Goal: Task Accomplishment & Management: Complete application form

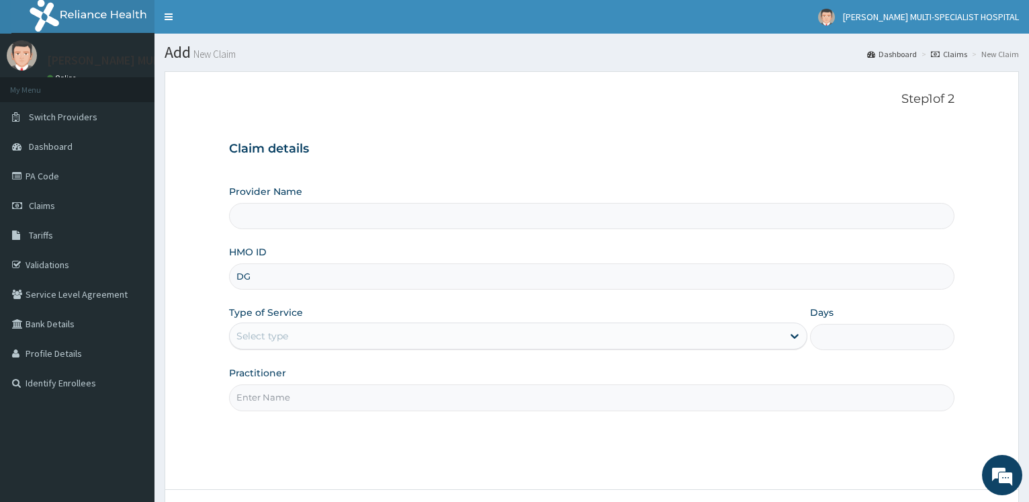
type input "DGC"
type input "[PERSON_NAME] Multi-Specialist Hospital - IKEJA"
type input "DGC/10428/B"
click at [272, 339] on div "Select type" at bounding box center [262, 335] width 52 height 13
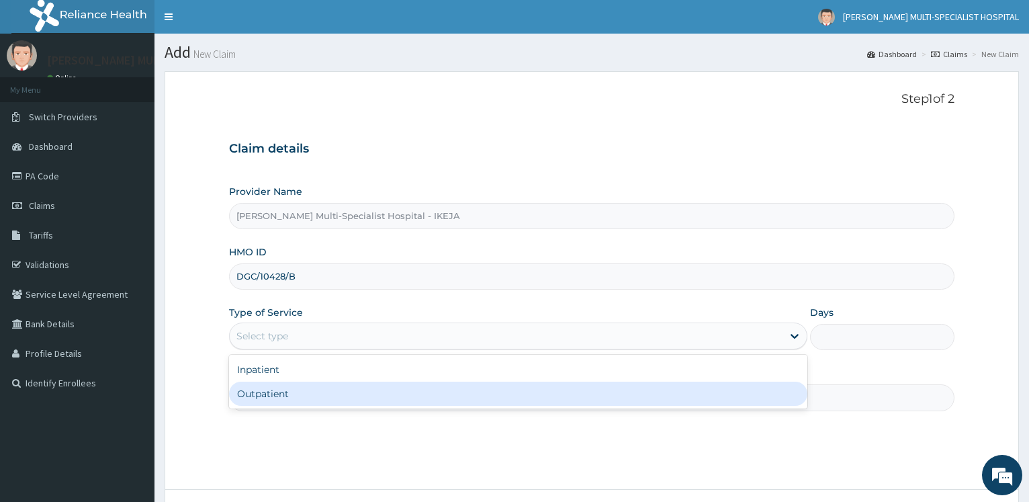
click at [272, 394] on div "Outpatient" at bounding box center [517, 393] width 577 height 24
type input "1"
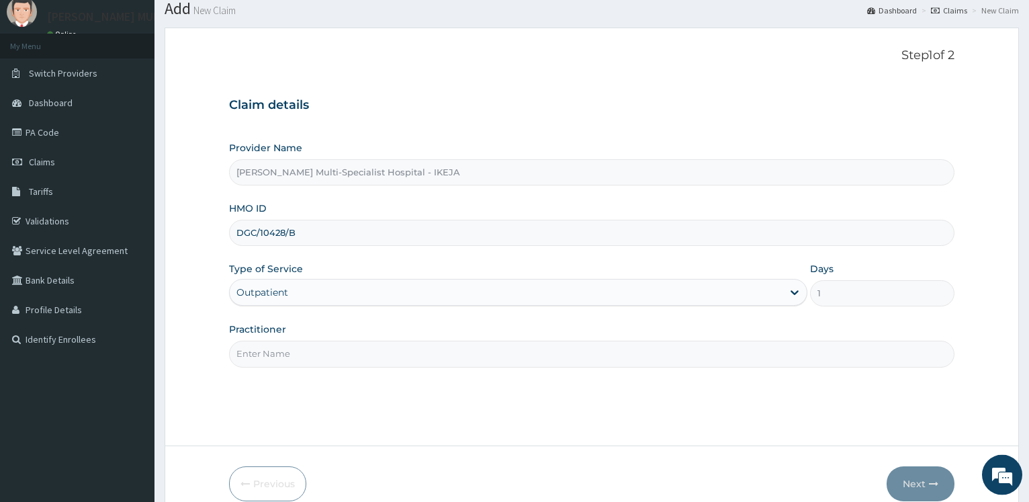
scroll to position [108, 0]
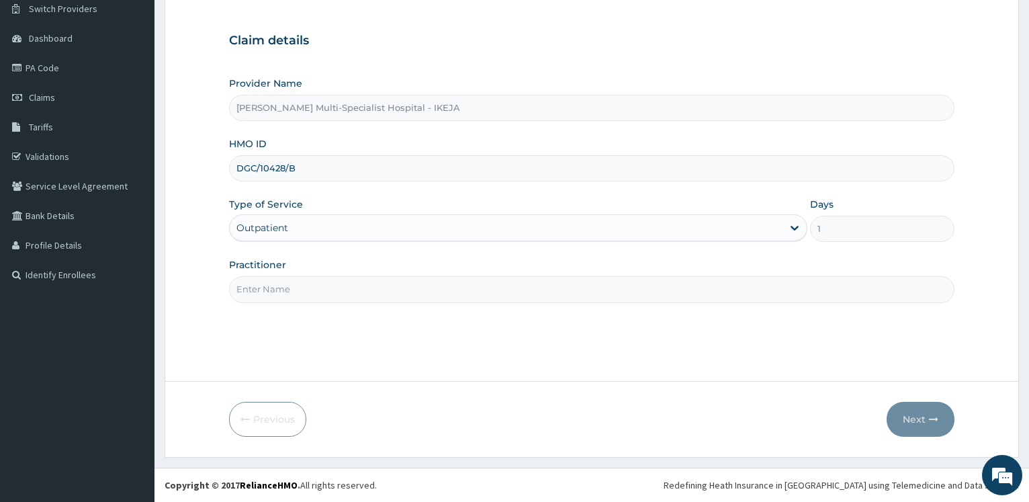
click at [324, 286] on input "Practitioner" at bounding box center [591, 289] width 725 height 26
type input "d"
type input "DR OKWARA"
click at [914, 423] on button "Next" at bounding box center [920, 419] width 68 height 35
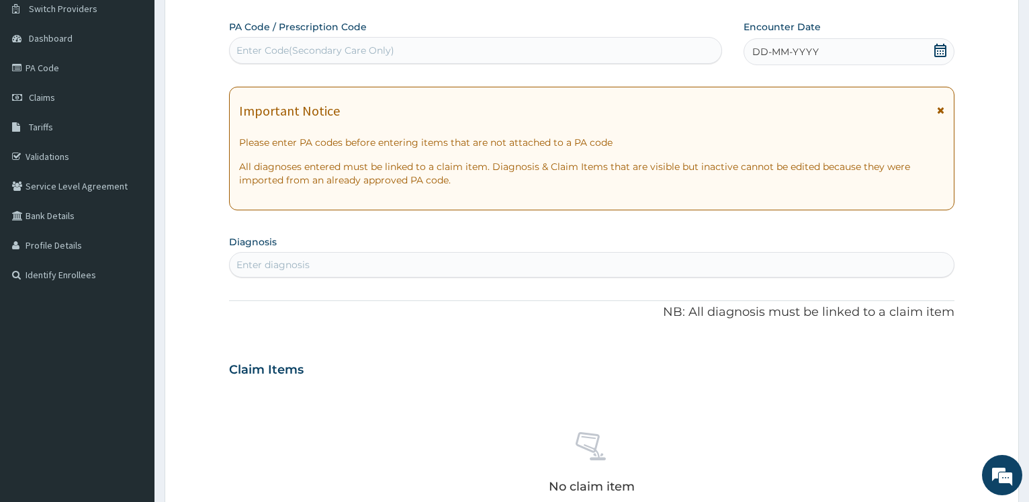
click at [259, 265] on div "Enter diagnosis" at bounding box center [272, 264] width 73 height 13
click at [251, 58] on div "Enter Code(Secondary Care Only)" at bounding box center [475, 50] width 491 height 21
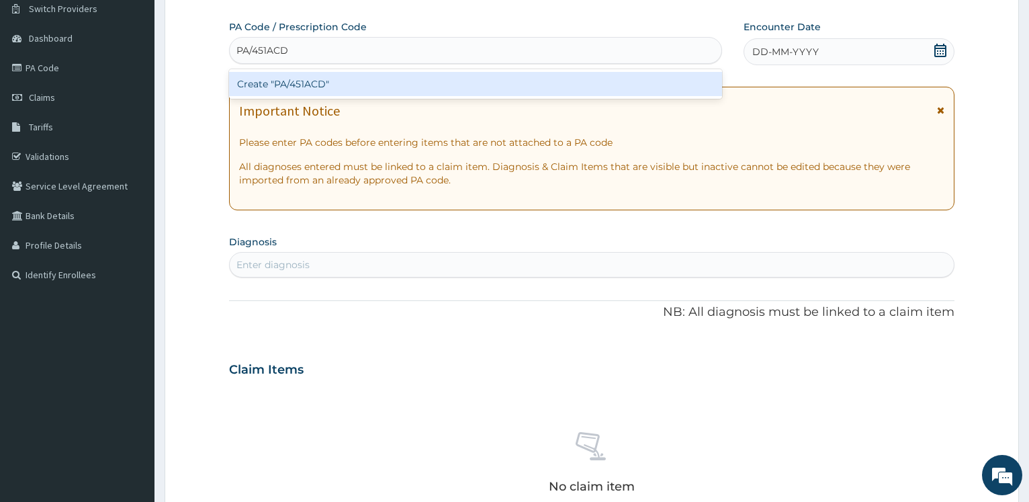
type input "PA/451ACD"
click at [259, 68] on div "PA Code / Prescription Code option Create "PA/451ACD" focused, 1 of 1. 1 result…" at bounding box center [591, 367] width 725 height 695
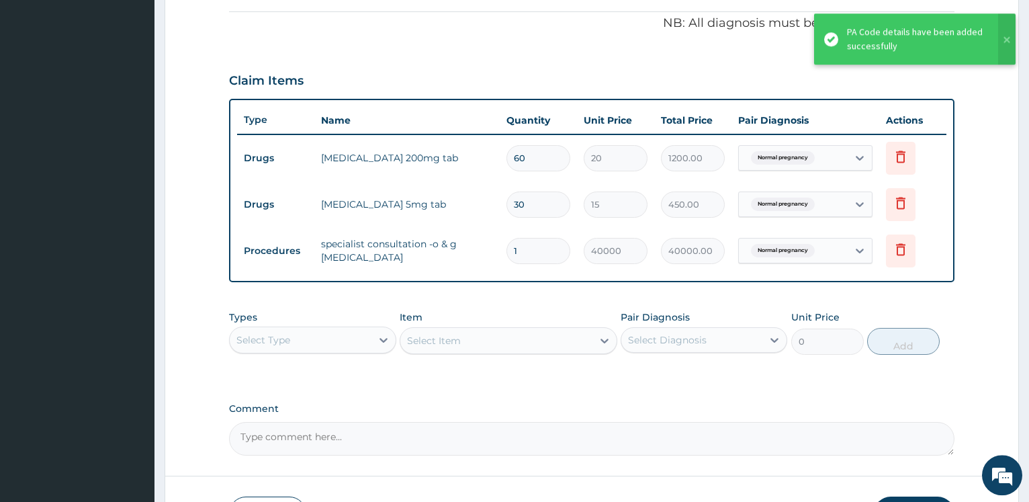
scroll to position [496, 0]
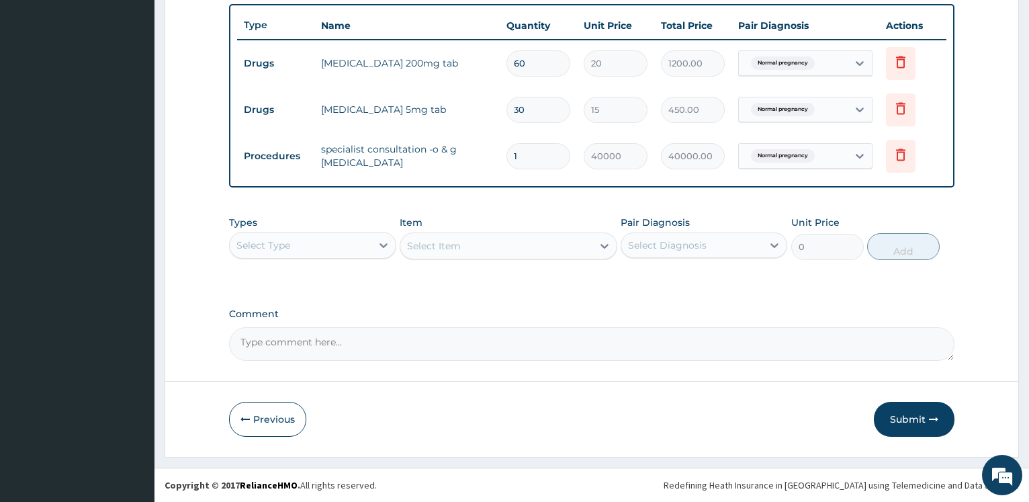
drag, startPoint x: 904, startPoint y: 411, endPoint x: 887, endPoint y: 412, distance: 16.8
click at [901, 413] on button "Submit" at bounding box center [914, 419] width 81 height 35
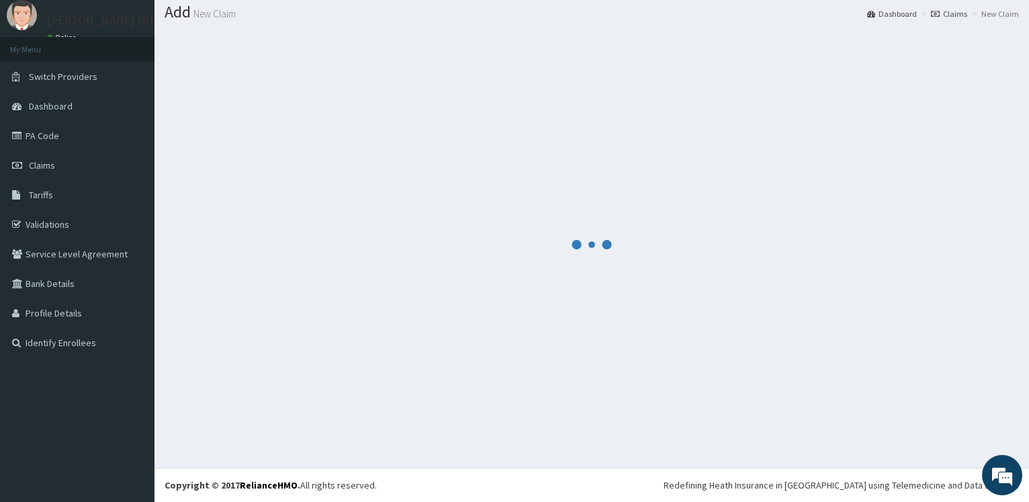
scroll to position [40, 0]
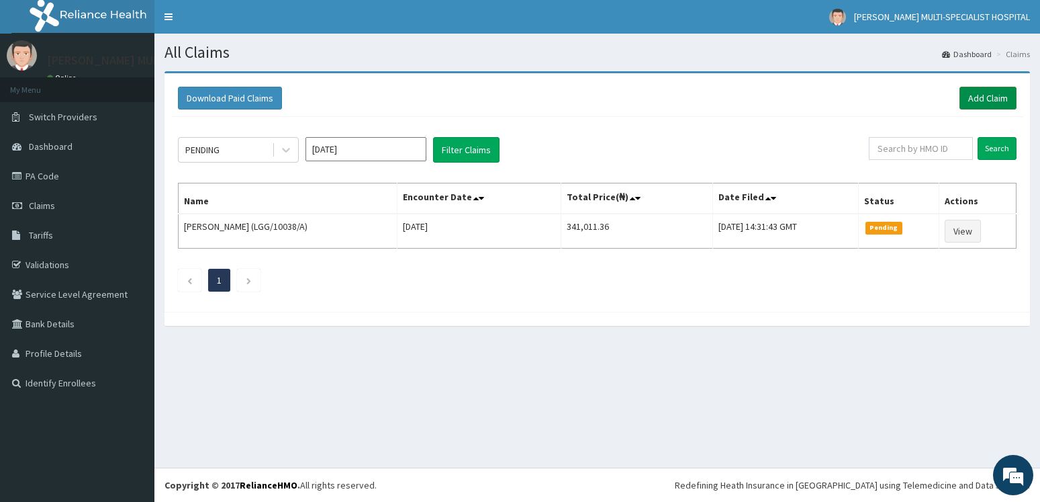
click at [982, 103] on link "Add Claim" at bounding box center [988, 98] width 57 height 23
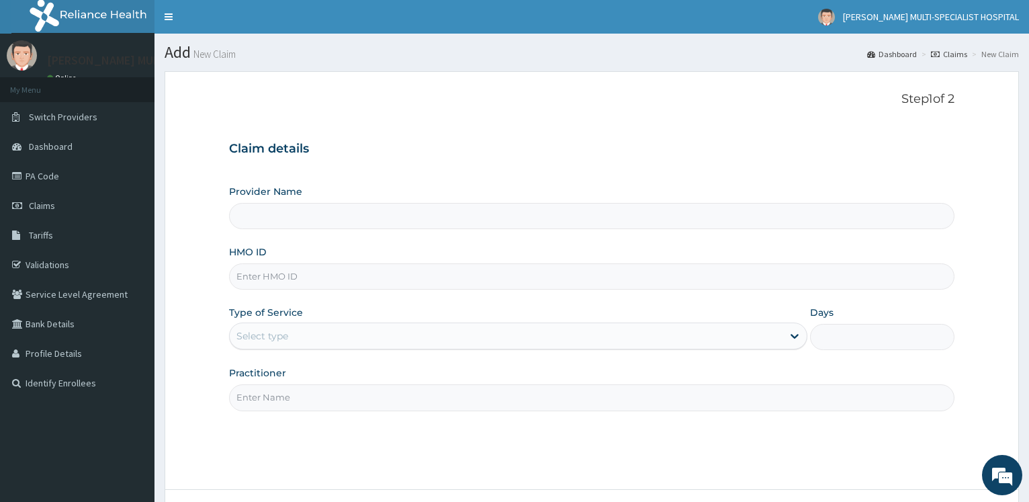
click at [256, 284] on input "HMO ID" at bounding box center [591, 276] width 725 height 26
type input "d"
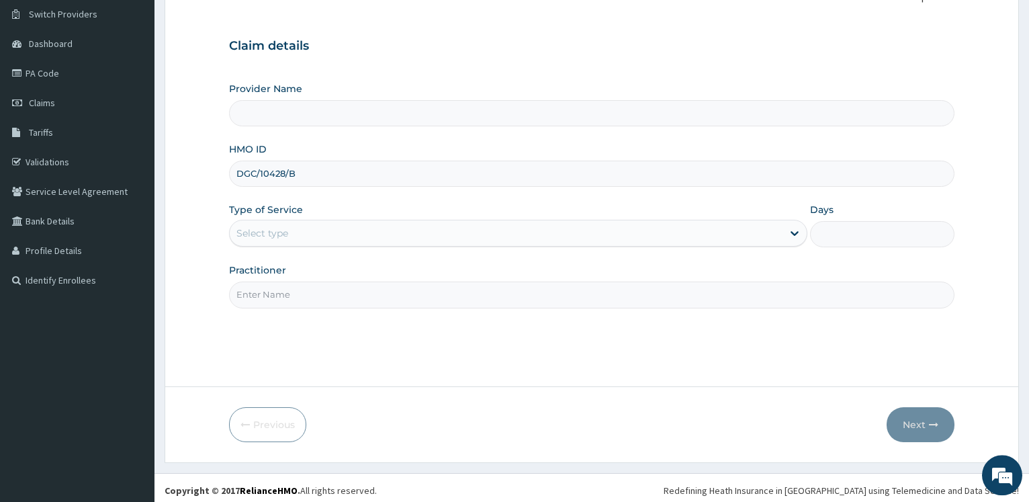
scroll to position [108, 0]
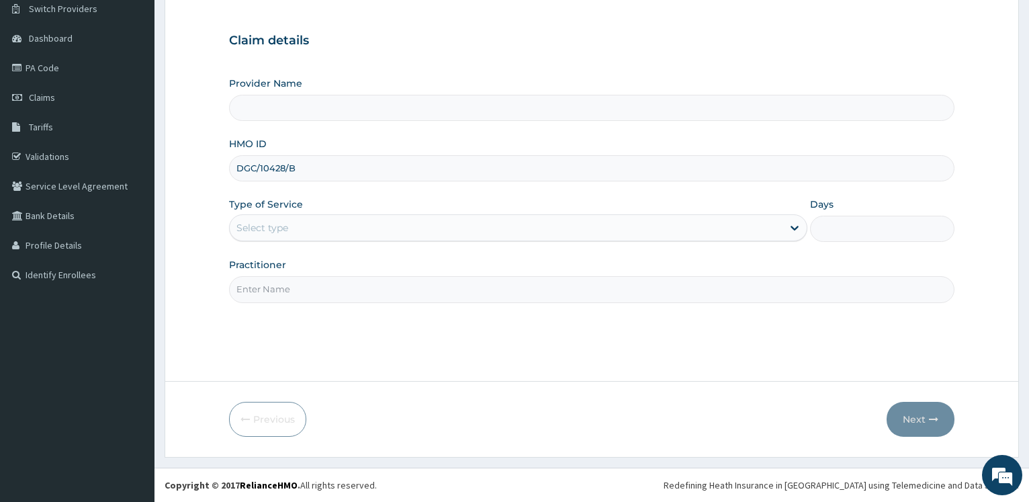
type input "DGC/10428/B"
click at [271, 227] on div "Select type" at bounding box center [262, 227] width 52 height 13
click at [284, 290] on input "Practitioner" at bounding box center [591, 289] width 725 height 26
click at [282, 238] on div "Select type" at bounding box center [506, 227] width 552 height 21
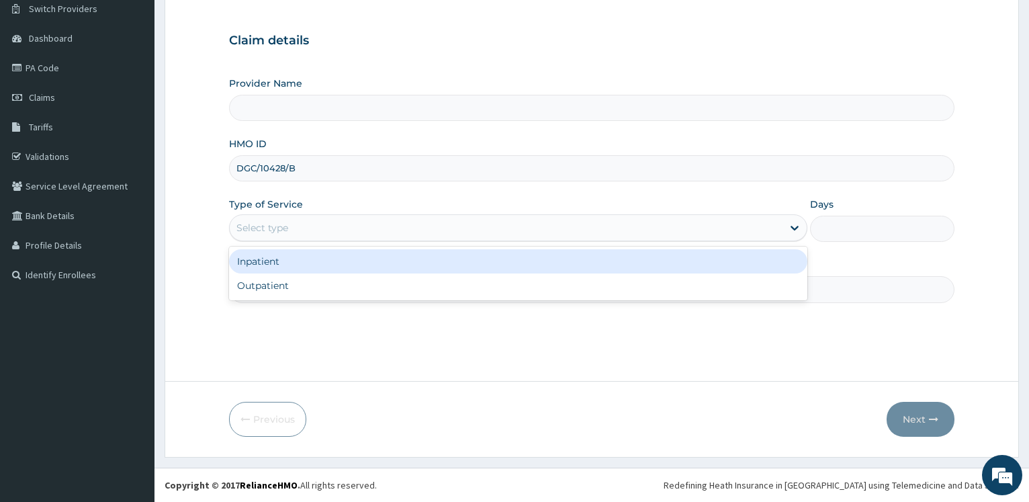
click at [281, 226] on div "Select type" at bounding box center [262, 227] width 52 height 13
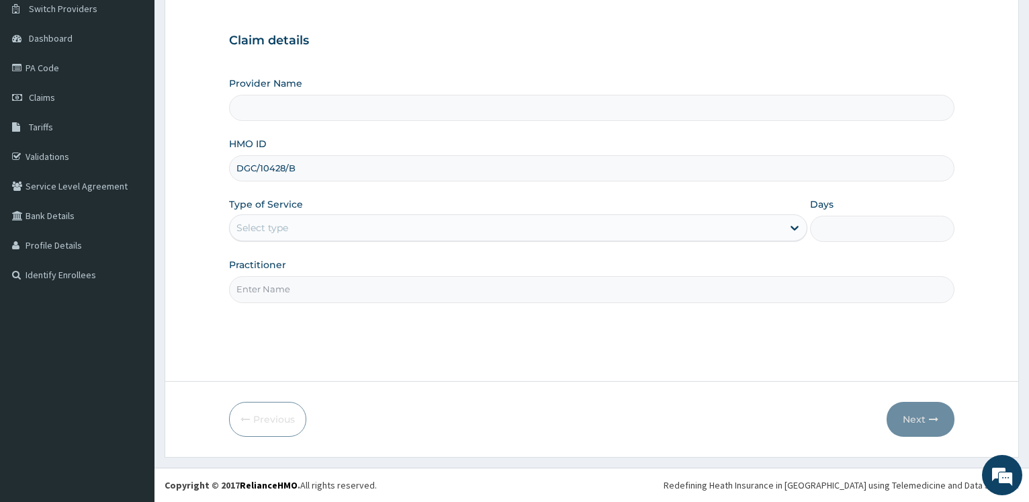
click at [285, 304] on div "Step 1 of 2 Claim details Provider Name HMO ID DGC/10428/B Type of Service Sele…" at bounding box center [591, 172] width 725 height 376
type input "Reddington Multi-Specialist Hospital - IKEJA"
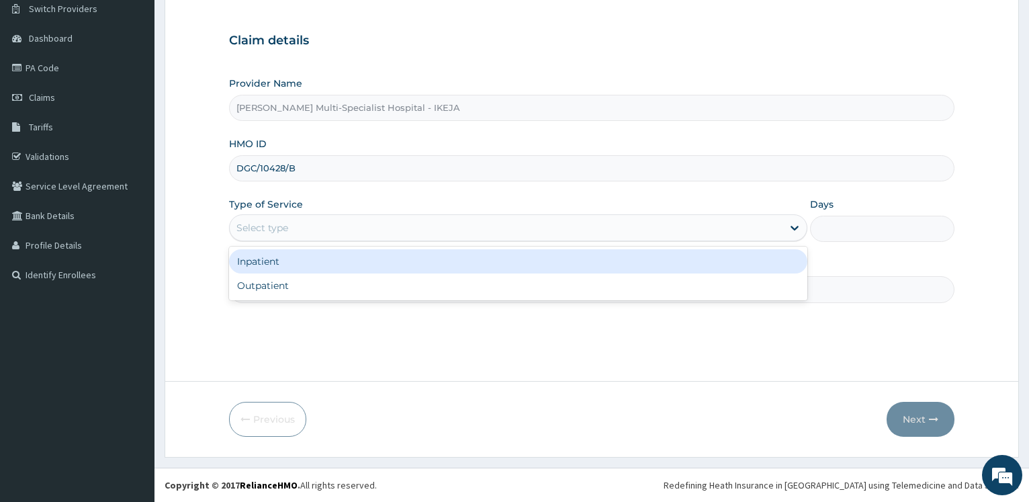
drag, startPoint x: 279, startPoint y: 223, endPoint x: 281, endPoint y: 240, distance: 17.6
click at [279, 223] on div "Select type" at bounding box center [262, 227] width 52 height 13
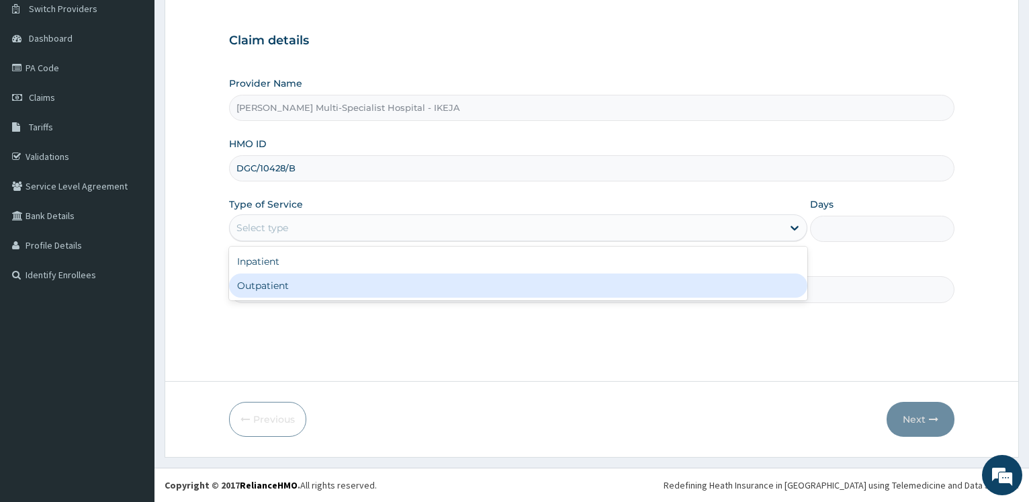
click at [260, 283] on div "Outpatient" at bounding box center [517, 285] width 577 height 24
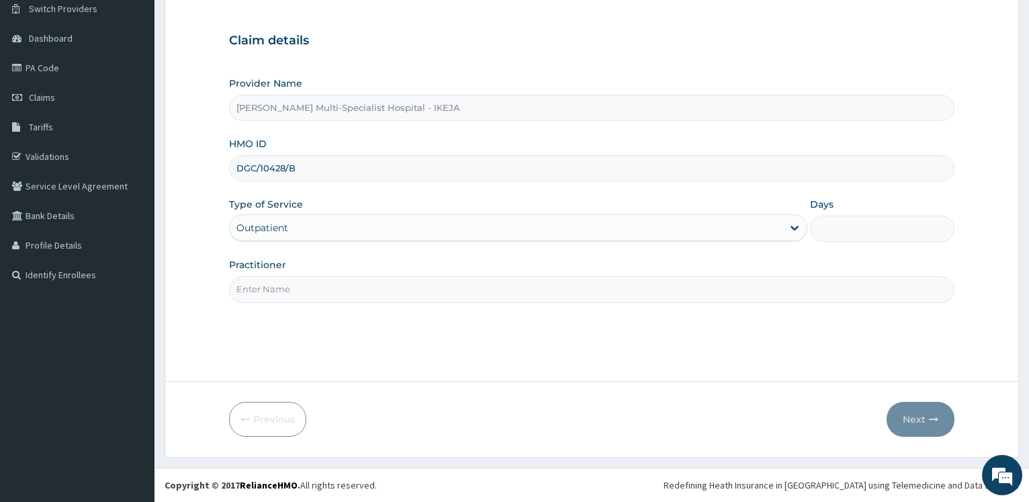
type input "1"
click at [275, 288] on input "Practitioner" at bounding box center [591, 289] width 725 height 26
type input "DR OKWARA"
click at [919, 428] on button "Next" at bounding box center [920, 419] width 68 height 35
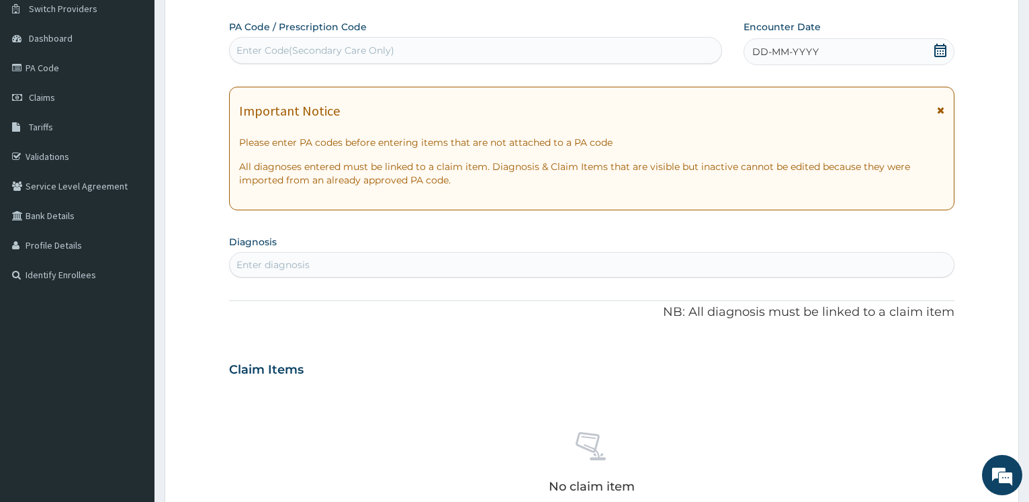
click at [289, 55] on div "Enter Code(Secondary Care Only)" at bounding box center [315, 50] width 158 height 13
type input "PA/451ACD"
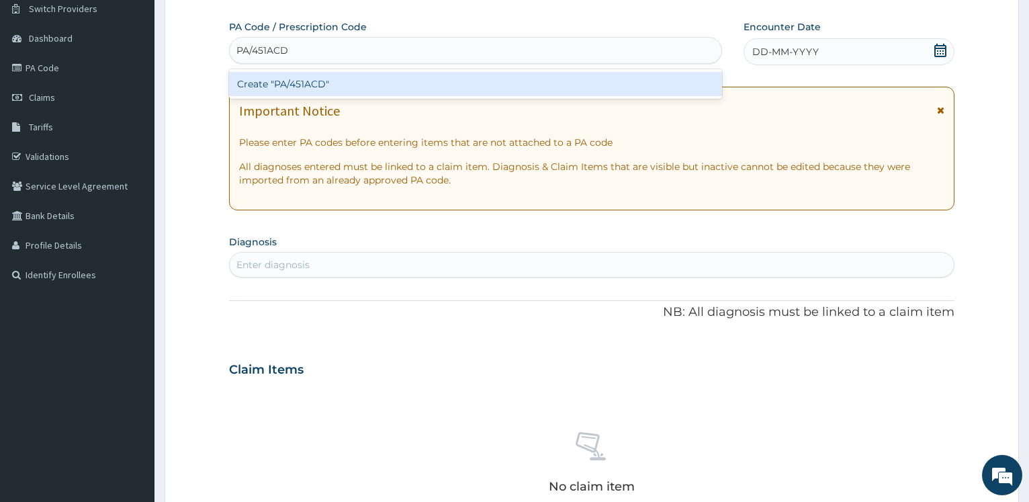
click at [297, 77] on div "Create "PA/451ACD"" at bounding box center [475, 84] width 492 height 24
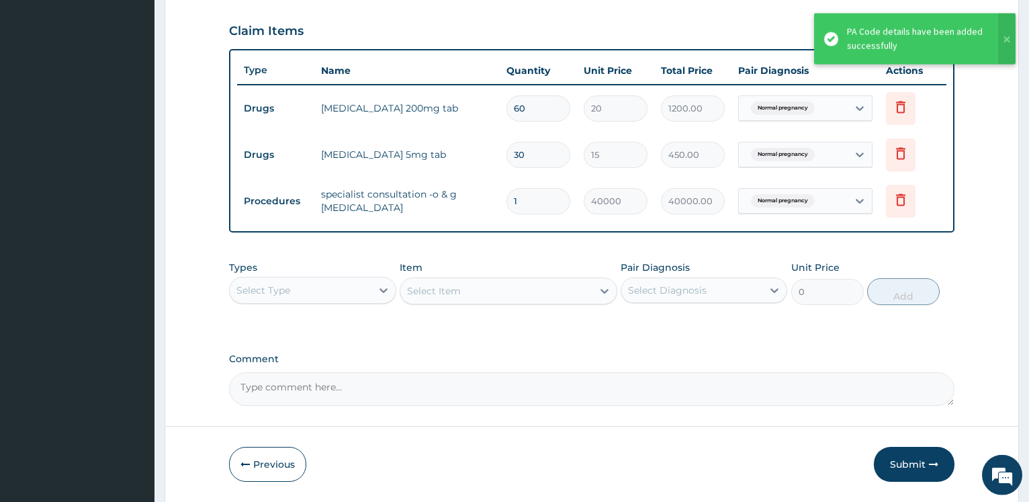
scroll to position [496, 0]
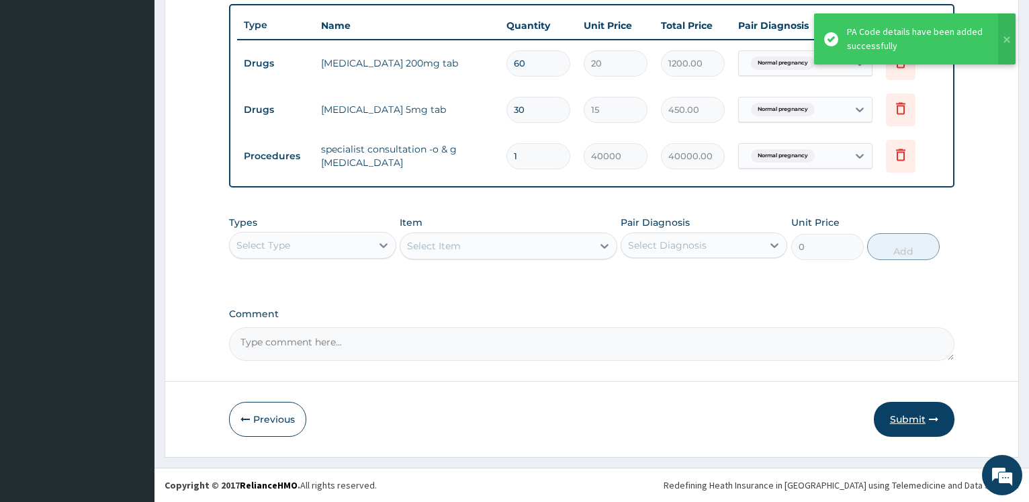
click at [911, 411] on button "Submit" at bounding box center [914, 419] width 81 height 35
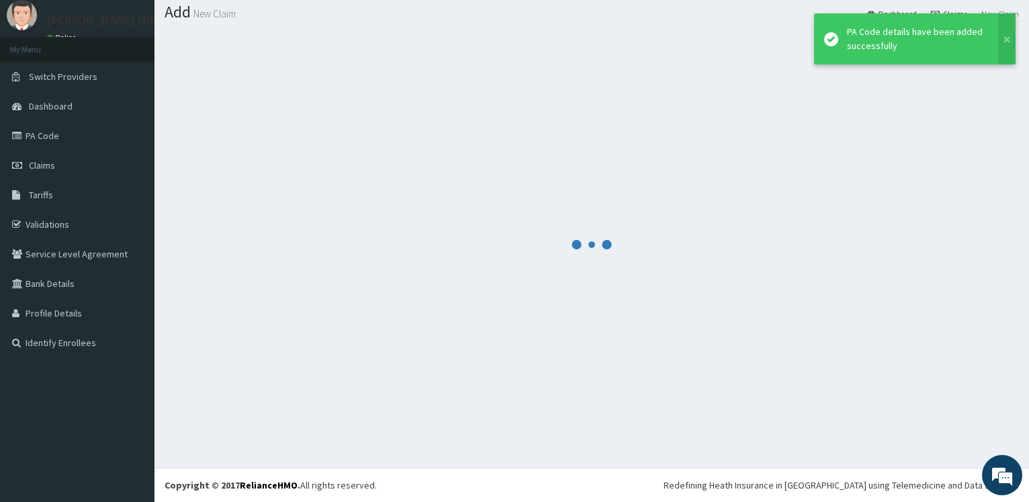
scroll to position [40, 0]
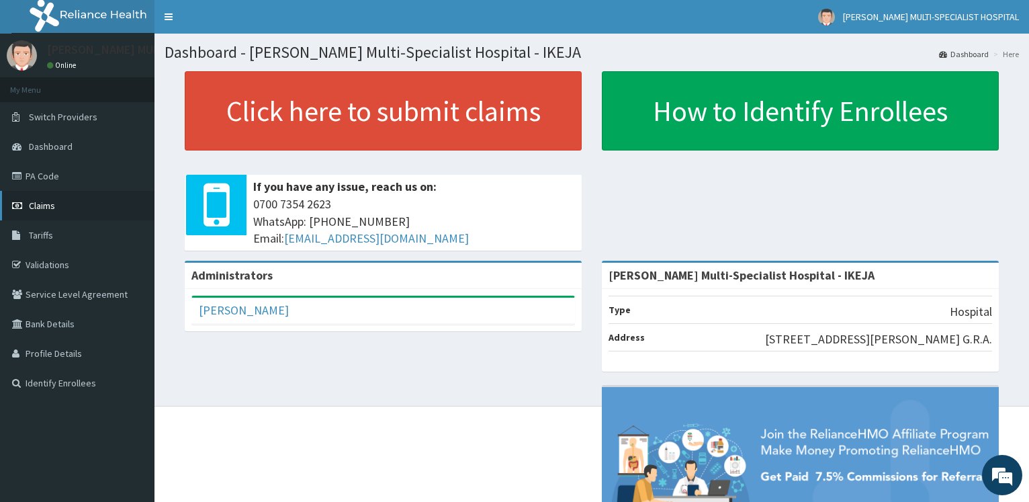
click at [50, 204] on span "Claims" at bounding box center [42, 205] width 26 height 12
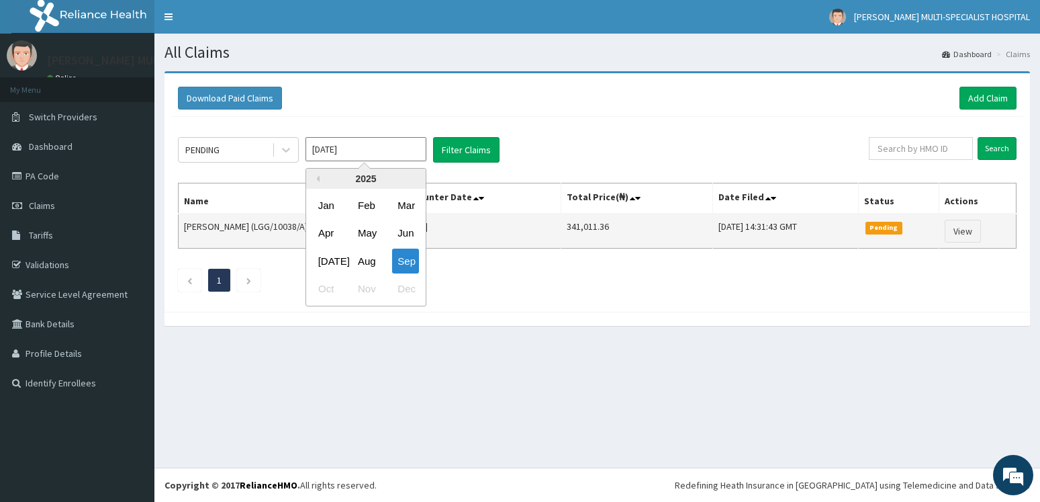
drag, startPoint x: 374, startPoint y: 257, endPoint x: 357, endPoint y: 223, distance: 38.1
click at [373, 259] on div "Aug" at bounding box center [366, 260] width 27 height 25
type input "Aug 2025"
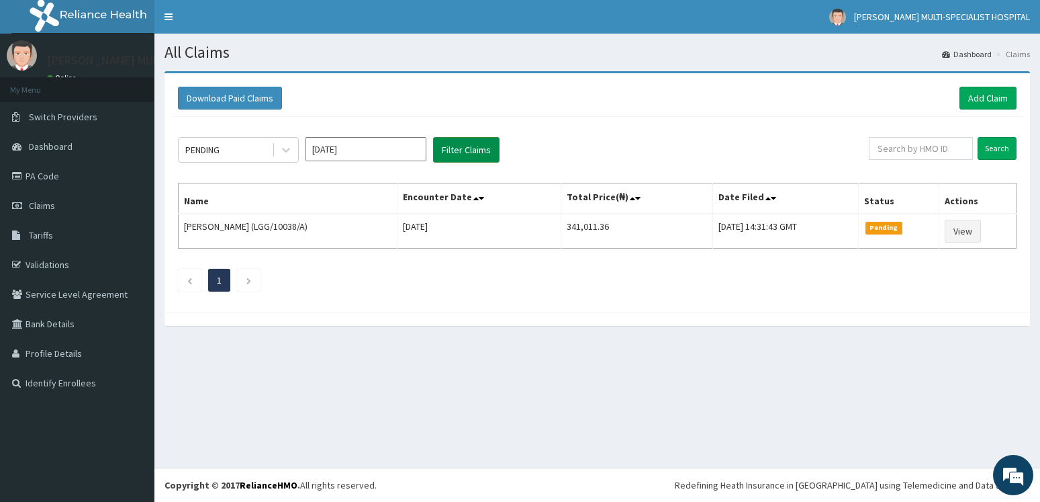
click at [475, 144] on button "Filter Claims" at bounding box center [466, 150] width 66 height 26
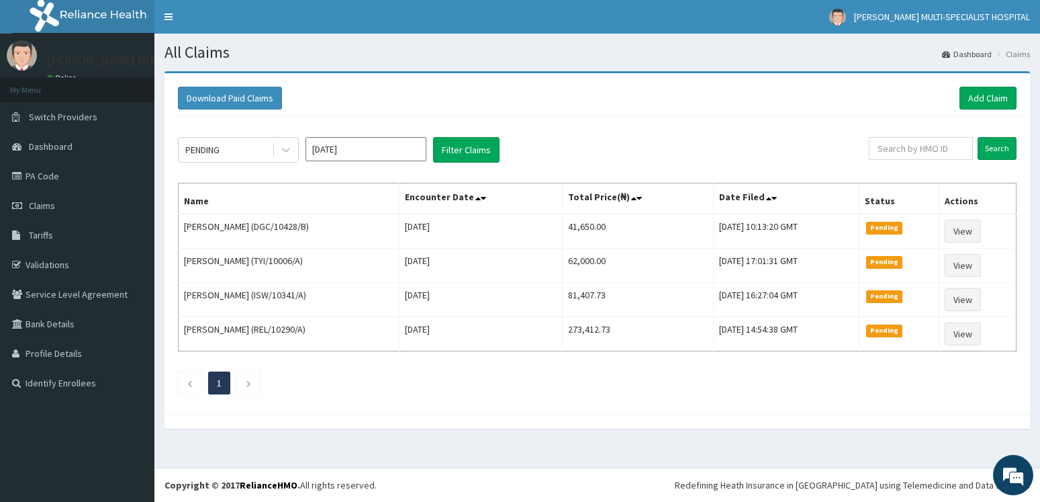
click at [413, 154] on input "Aug 2025" at bounding box center [366, 149] width 121 height 24
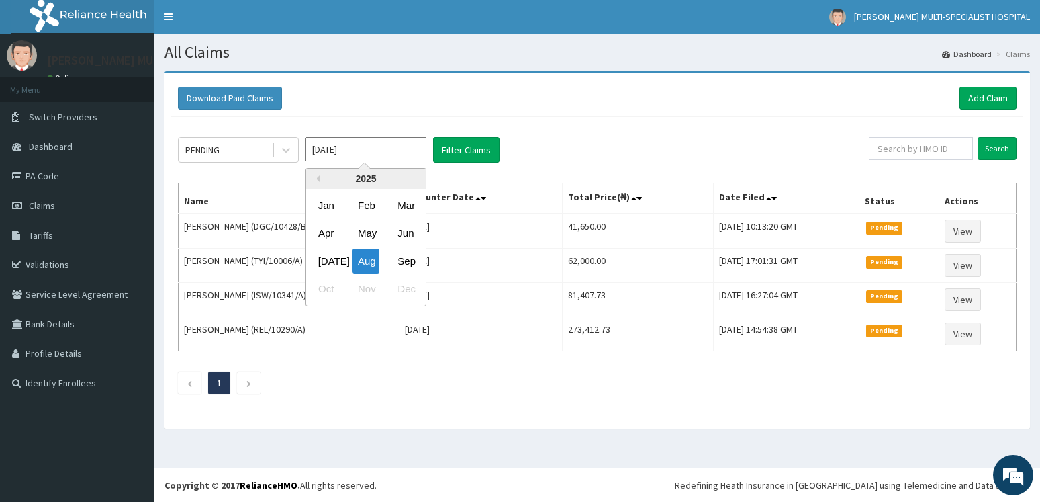
click at [413, 154] on input "Aug 2025" at bounding box center [366, 149] width 121 height 24
click at [244, 154] on div "PENDING" at bounding box center [225, 149] width 93 height 21
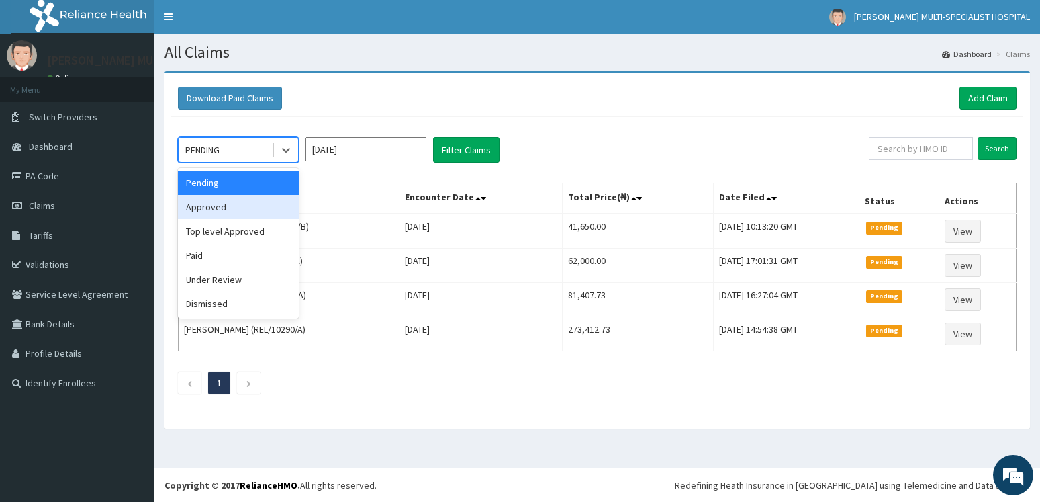
click at [239, 212] on div "Approved" at bounding box center [238, 207] width 121 height 24
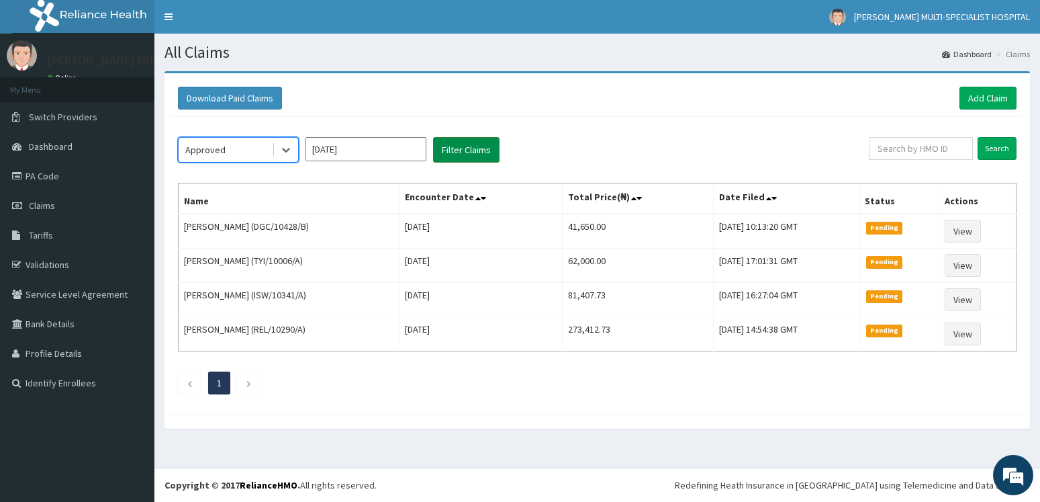
click at [473, 159] on button "Filter Claims" at bounding box center [466, 150] width 66 height 26
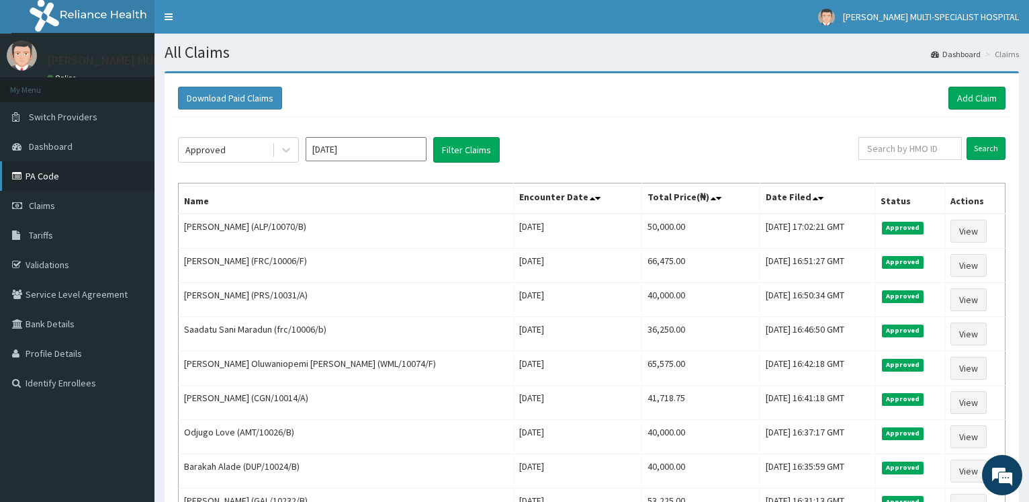
click at [82, 173] on link "PA Code" at bounding box center [77, 176] width 154 height 30
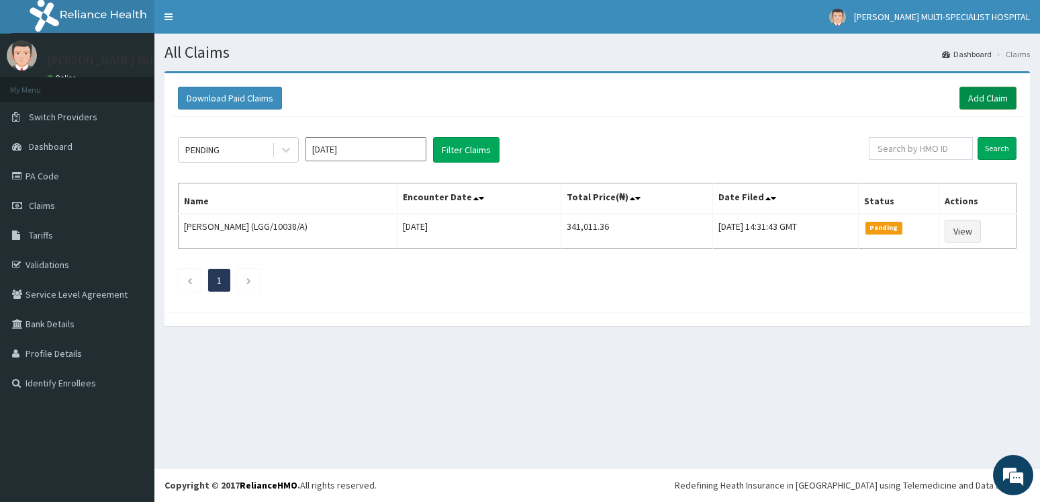
click at [983, 100] on link "Add Claim" at bounding box center [988, 98] width 57 height 23
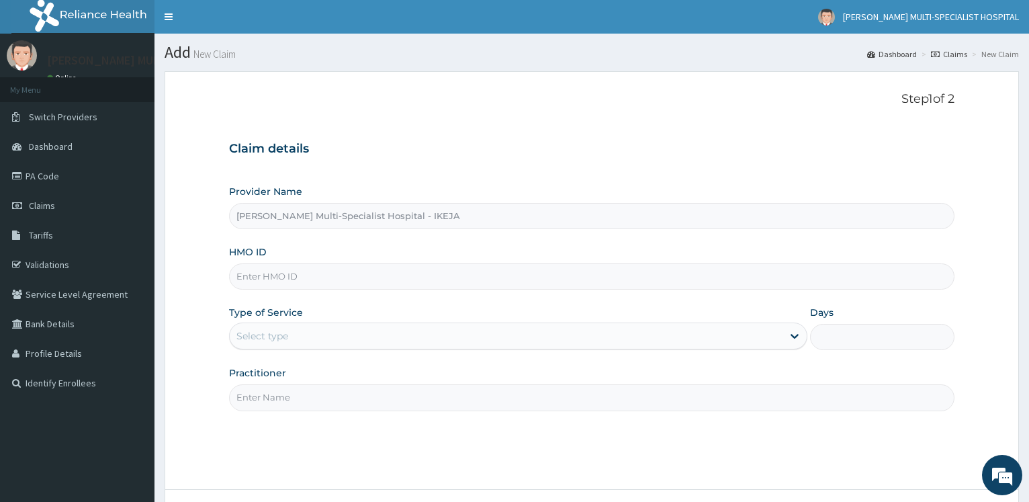
click at [273, 275] on input "HMO ID" at bounding box center [591, 276] width 725 height 26
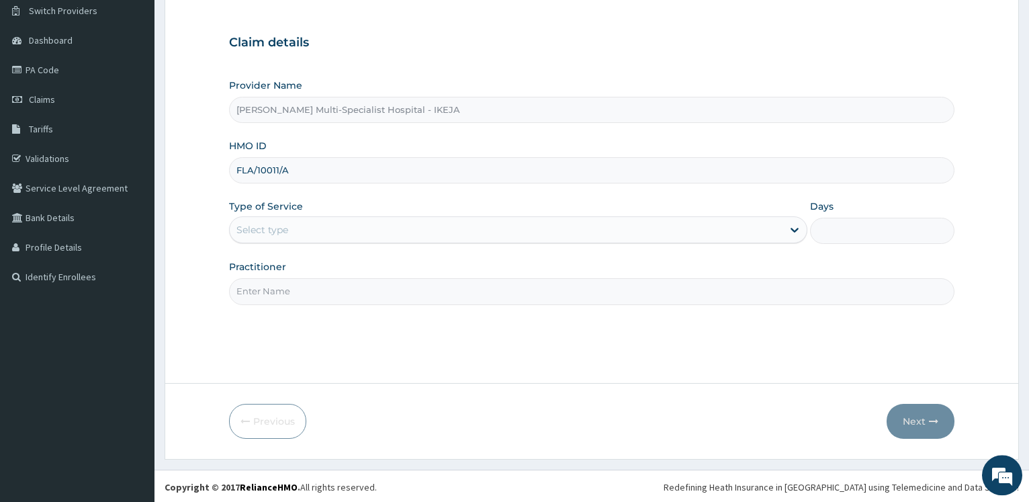
scroll to position [108, 0]
type input "FLA/10011/A"
drag, startPoint x: 248, startPoint y: 223, endPoint x: 257, endPoint y: 246, distance: 25.1
click at [251, 224] on div "Select type" at bounding box center [262, 227] width 52 height 13
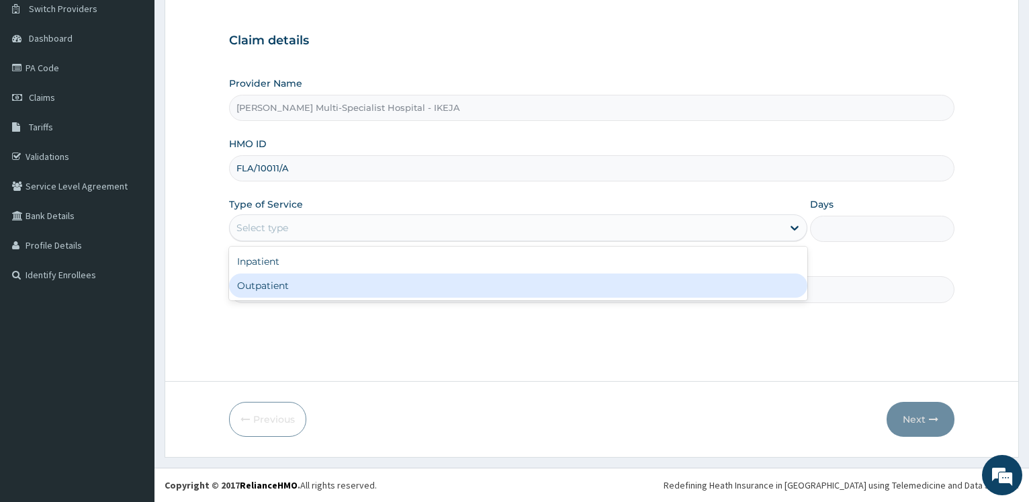
drag, startPoint x: 259, startPoint y: 277, endPoint x: 265, endPoint y: 287, distance: 12.1
click at [261, 280] on div "Outpatient" at bounding box center [517, 285] width 577 height 24
type input "1"
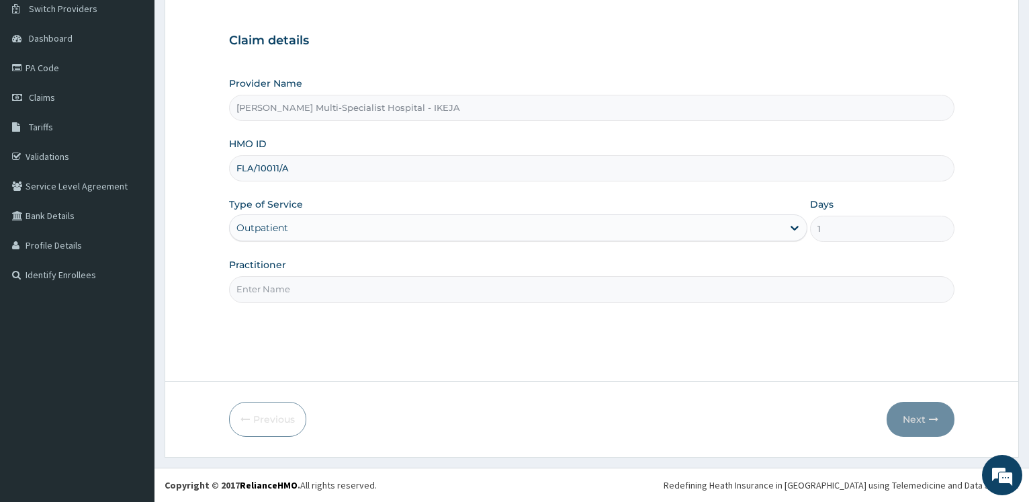
click at [265, 287] on input "Practitioner" at bounding box center [591, 289] width 725 height 26
type input "DR OMISANJO"
click at [909, 415] on button "Next" at bounding box center [920, 419] width 68 height 35
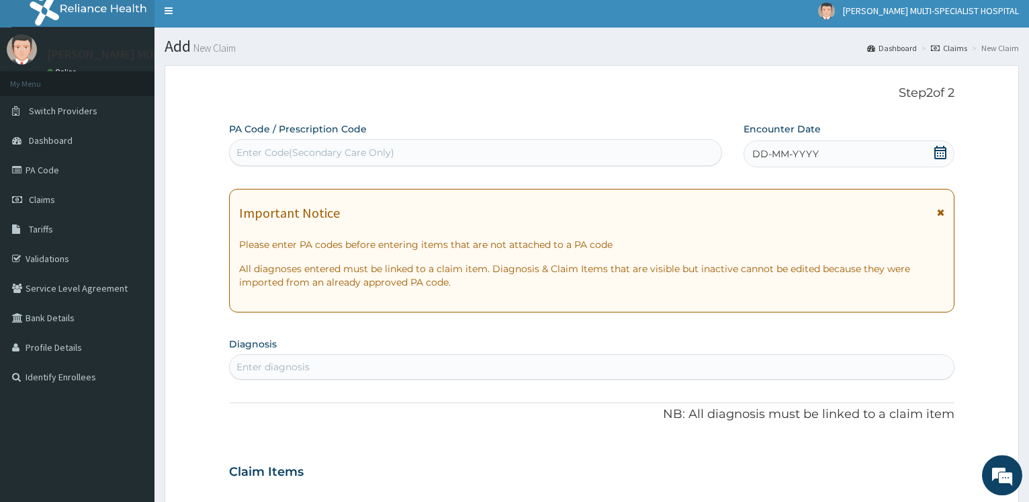
scroll to position [0, 0]
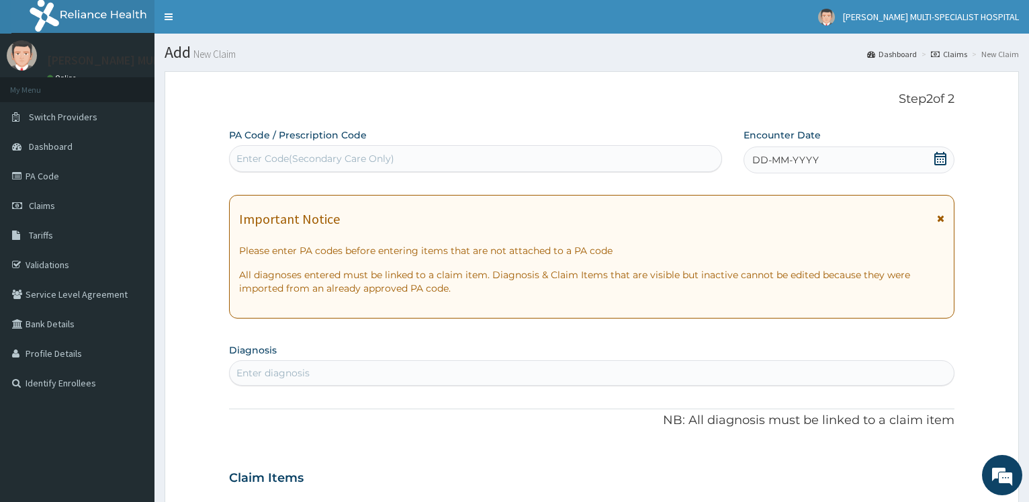
click at [285, 152] on div "Enter Code(Secondary Care Only)" at bounding box center [475, 158] width 491 height 21
type input "PA/AE7D09"
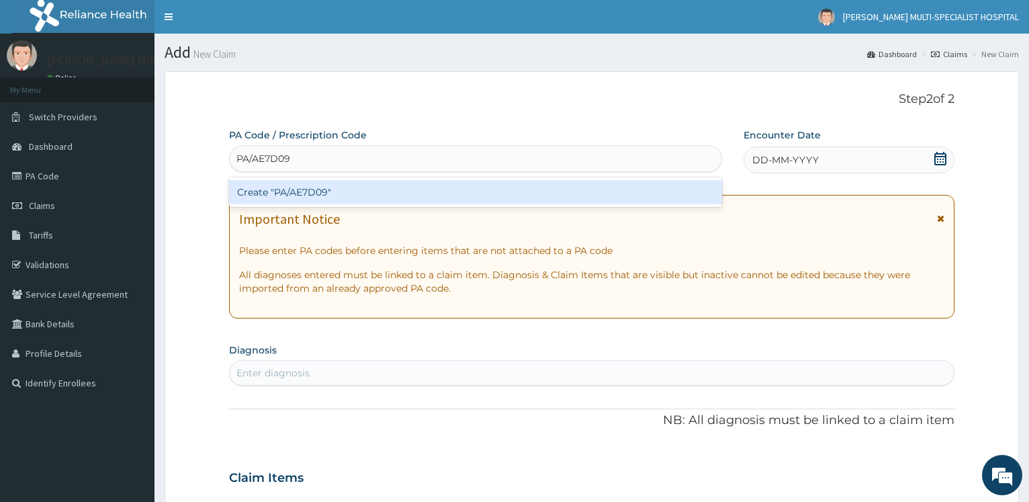
click at [291, 194] on div "Create "PA/AE7D09"" at bounding box center [475, 192] width 492 height 24
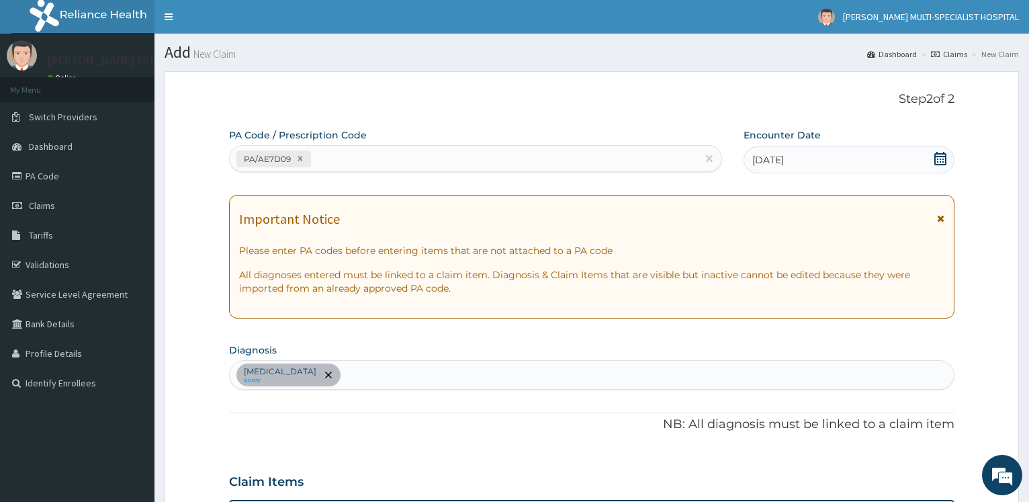
click at [376, 167] on div "PA/AE7D09" at bounding box center [463, 159] width 467 height 22
type input "PA/E788ED"
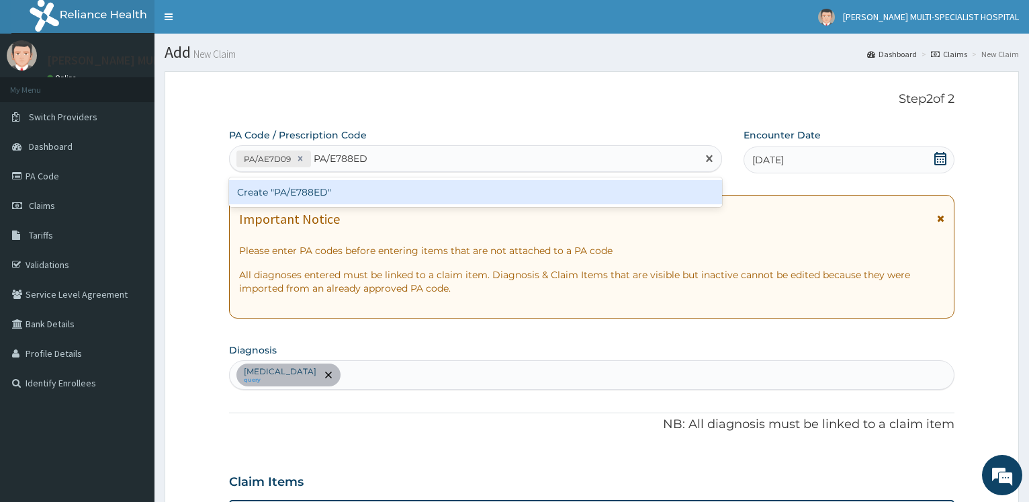
click at [332, 196] on div "Create "PA/E788ED"" at bounding box center [475, 192] width 492 height 24
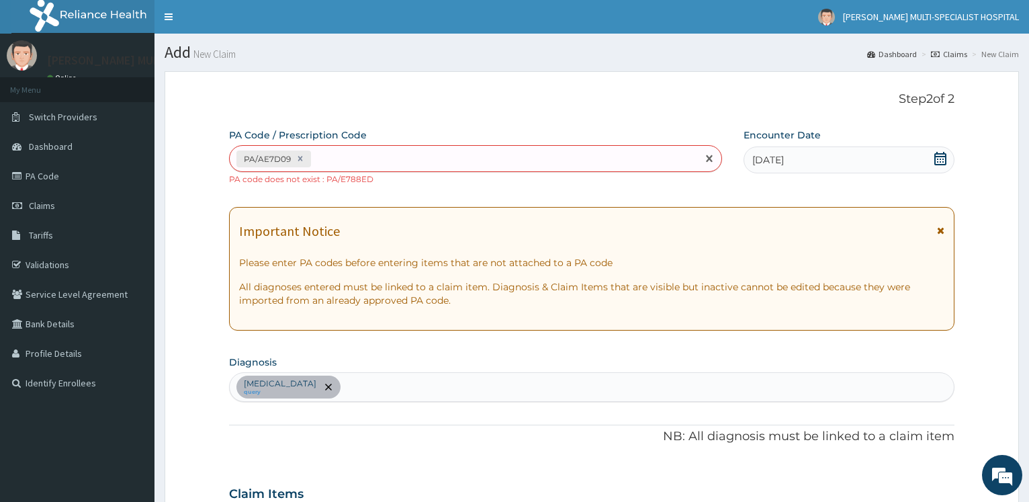
click at [422, 158] on div "PA/AE7D09" at bounding box center [463, 159] width 467 height 22
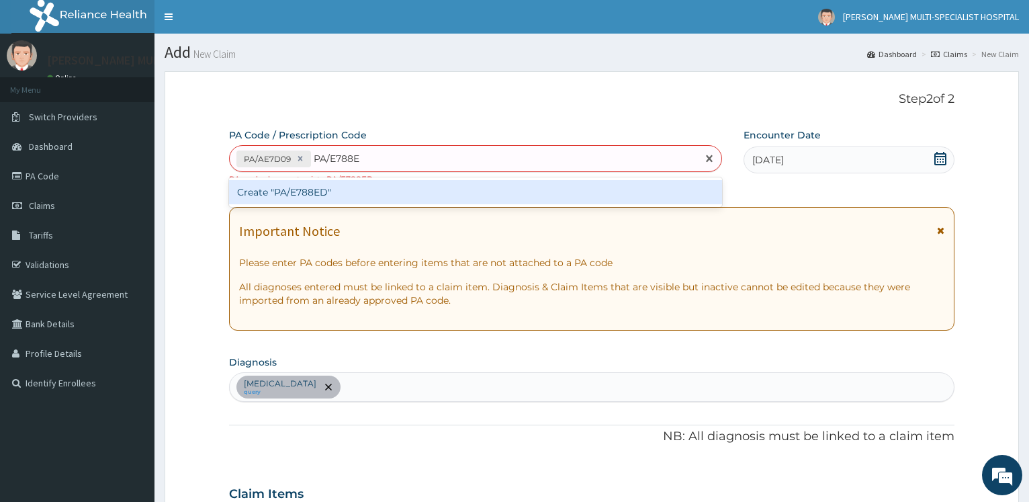
type input "PA/E788ED"
click at [329, 192] on div "Create "PA/E788ED"" at bounding box center [475, 192] width 492 height 24
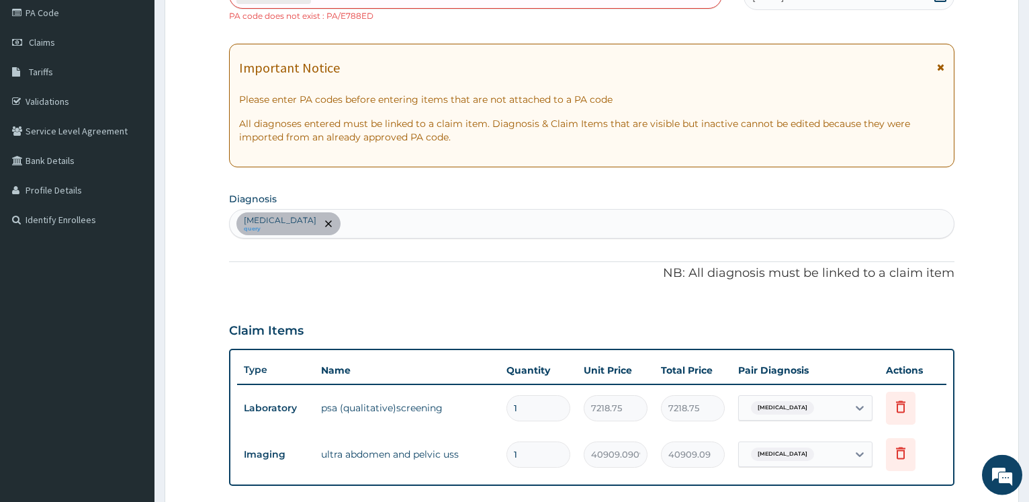
scroll to position [161, 0]
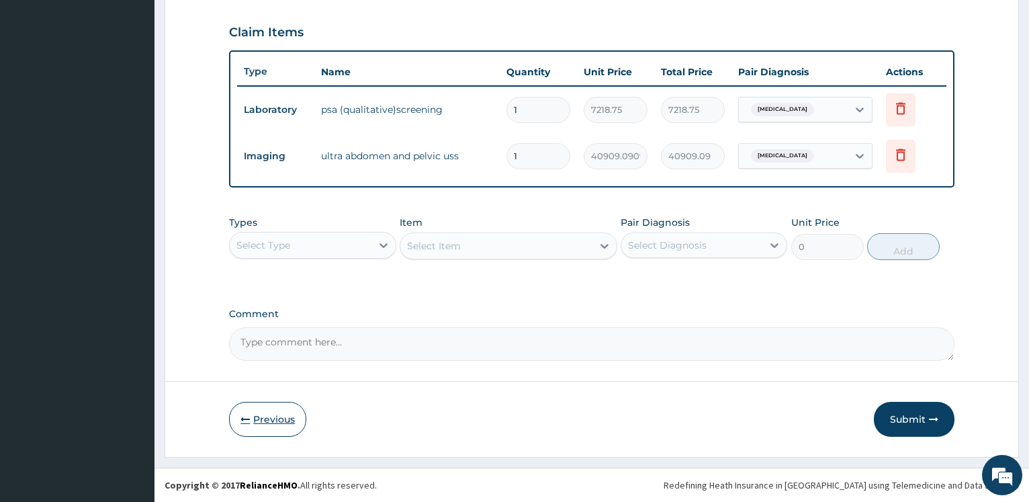
click at [270, 404] on button "Previous" at bounding box center [267, 419] width 77 height 35
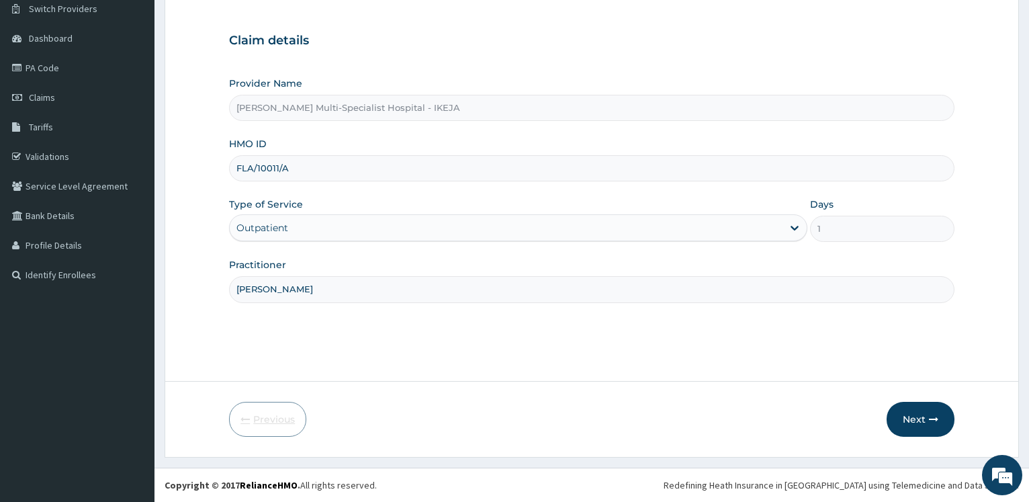
scroll to position [108, 0]
drag, startPoint x: 295, startPoint y: 173, endPoint x: 197, endPoint y: 167, distance: 98.2
click at [229, 167] on input "FLA/10011/A" at bounding box center [591, 168] width 725 height 26
click at [920, 416] on button "Next" at bounding box center [920, 419] width 68 height 35
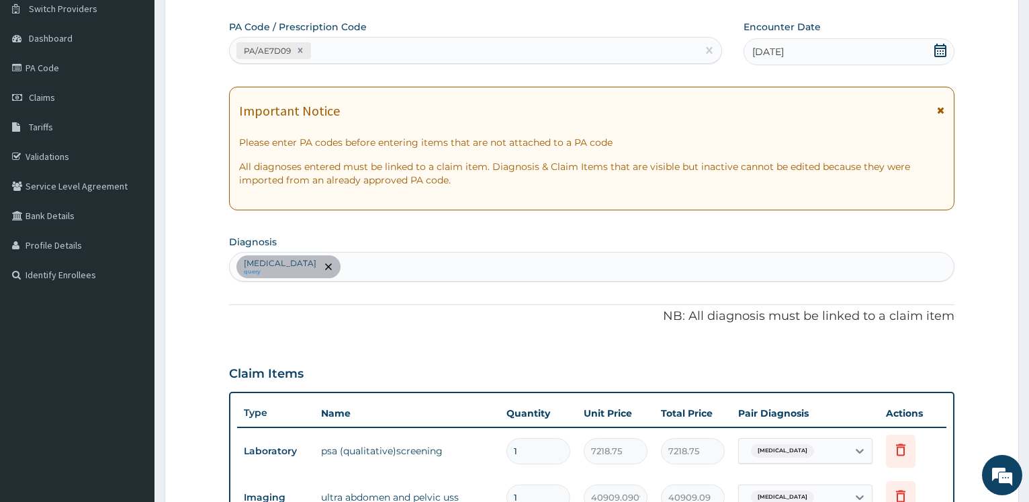
click at [350, 44] on div "PA/AE7D09" at bounding box center [463, 51] width 467 height 22
paste input "PA/E78BED"
type input "PA/E78BED"
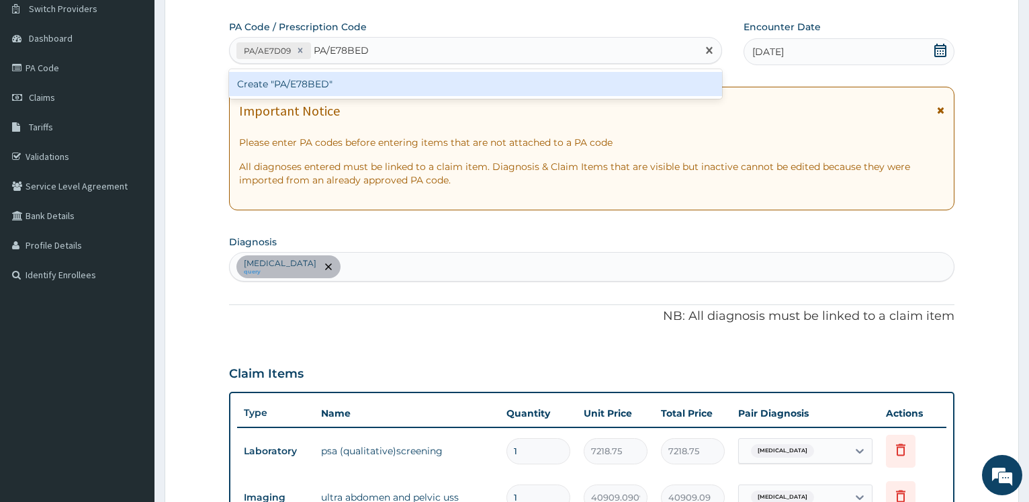
click at [308, 88] on div "Create "PA/E78BED"" at bounding box center [475, 84] width 492 height 24
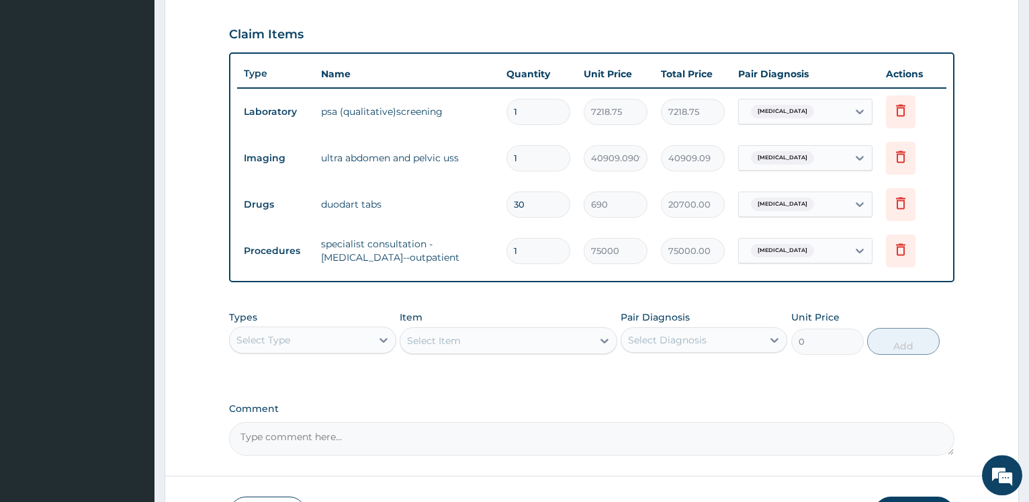
scroll to position [542, 0]
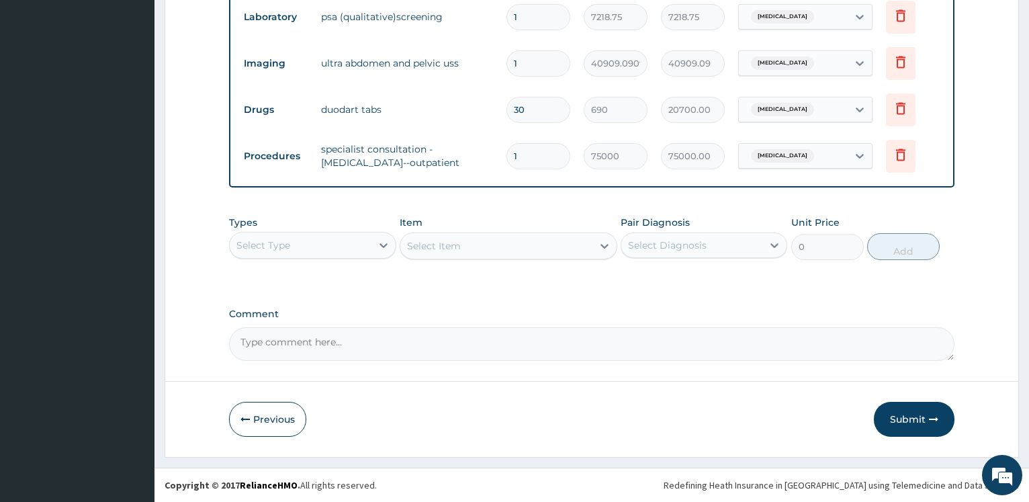
click at [363, 243] on div "Select Type" at bounding box center [300, 244] width 141 height 21
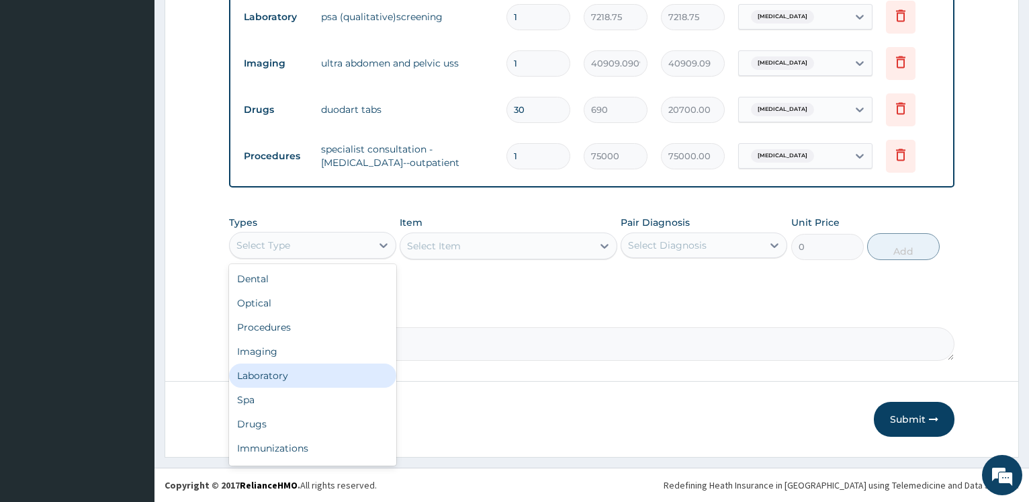
click at [313, 377] on div "Laboratory" at bounding box center [312, 375] width 167 height 24
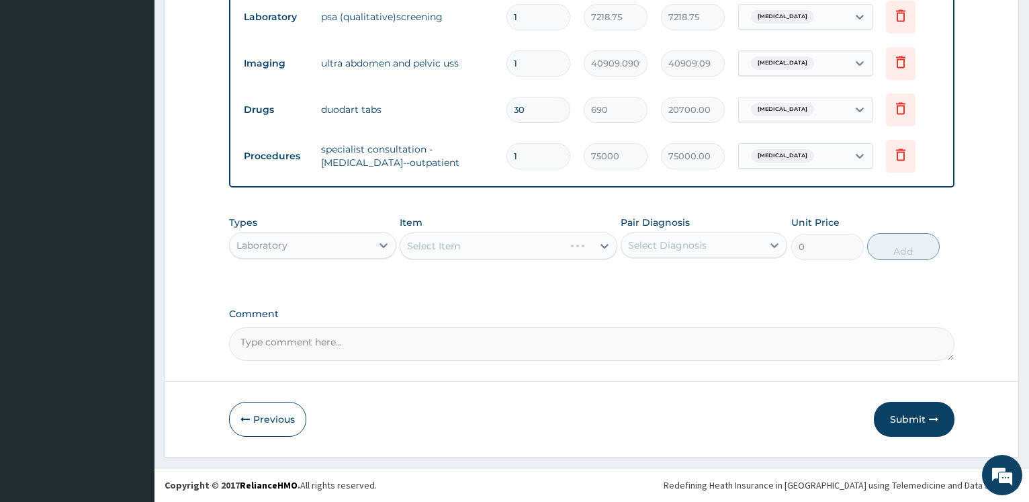
click at [471, 246] on div "Select Item" at bounding box center [509, 245] width 218 height 27
click at [473, 244] on div "Select Item" at bounding box center [509, 245] width 218 height 27
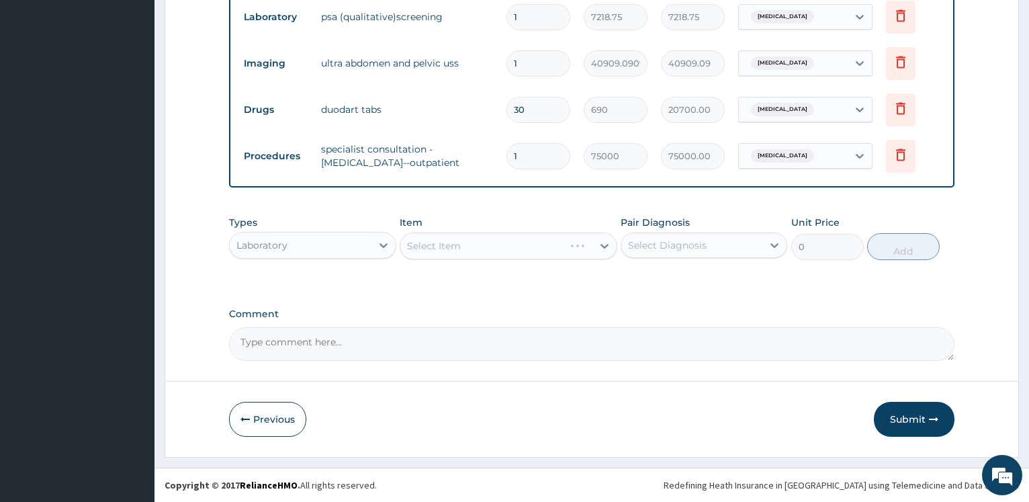
click at [497, 242] on div "Select Item" at bounding box center [509, 245] width 218 height 27
click at [910, 418] on button "Submit" at bounding box center [914, 419] width 81 height 35
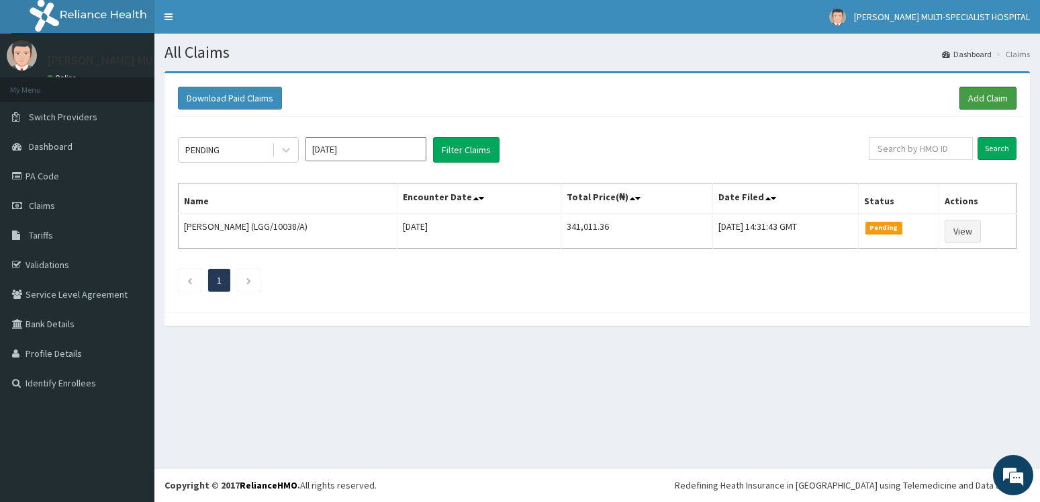
click at [985, 94] on link "Add Claim" at bounding box center [988, 98] width 57 height 23
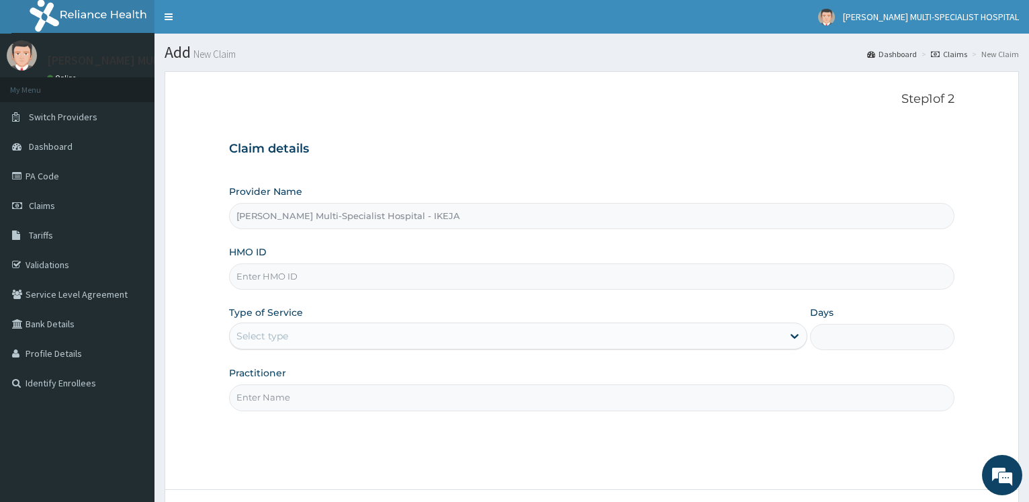
click at [297, 279] on input "HMO ID" at bounding box center [591, 276] width 725 height 26
type input "g"
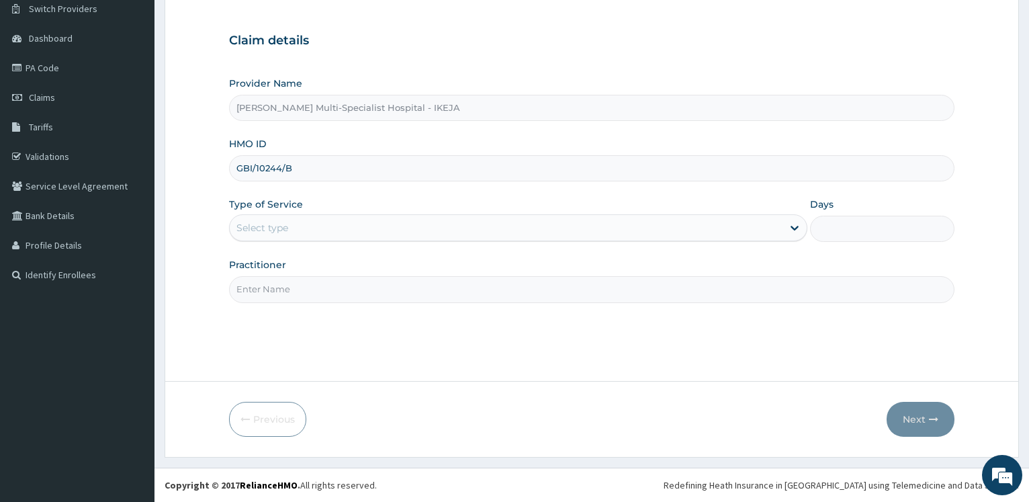
type input "GBI/10244/B"
click at [296, 225] on div "Select type" at bounding box center [506, 227] width 552 height 21
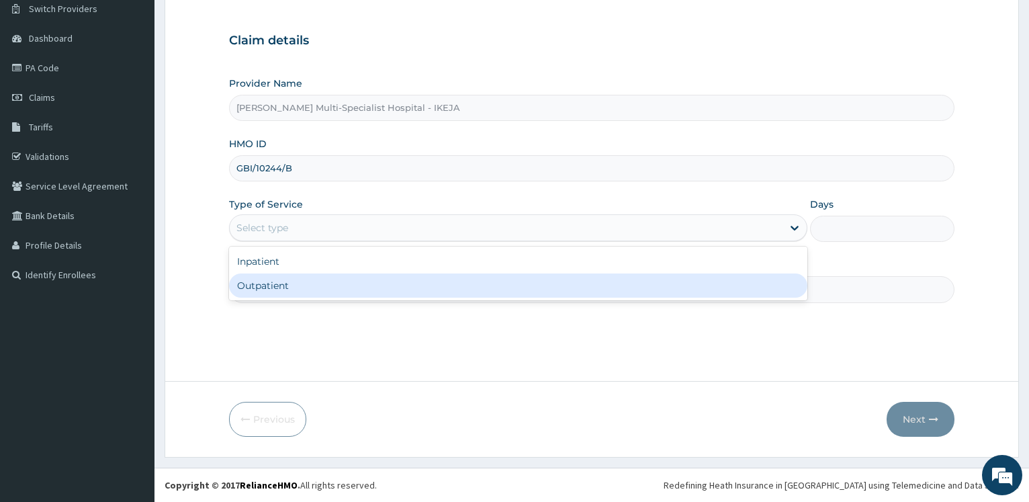
click at [266, 286] on div "Outpatient" at bounding box center [517, 285] width 577 height 24
type input "1"
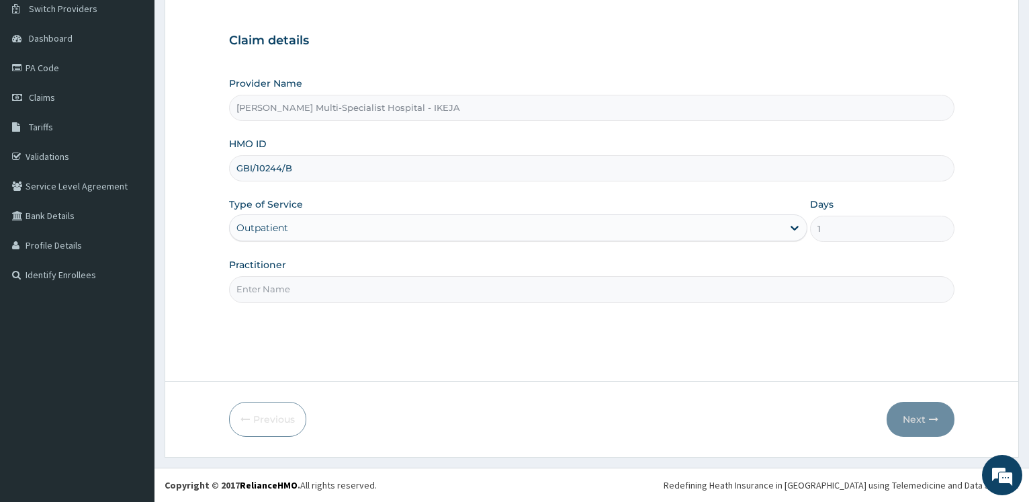
click at [266, 286] on input "Practitioner" at bounding box center [591, 289] width 725 height 26
type input "DR OLAPADE"
click at [902, 410] on button "Next" at bounding box center [920, 419] width 68 height 35
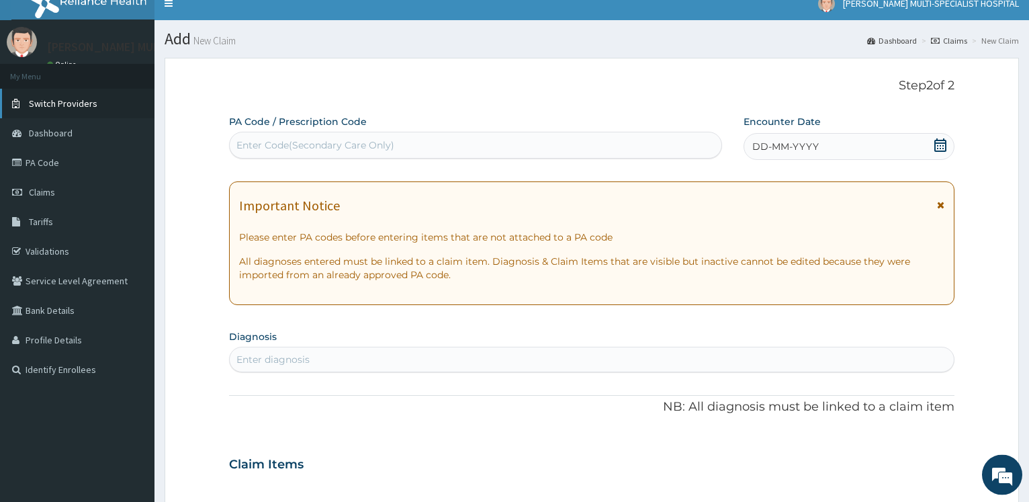
scroll to position [0, 0]
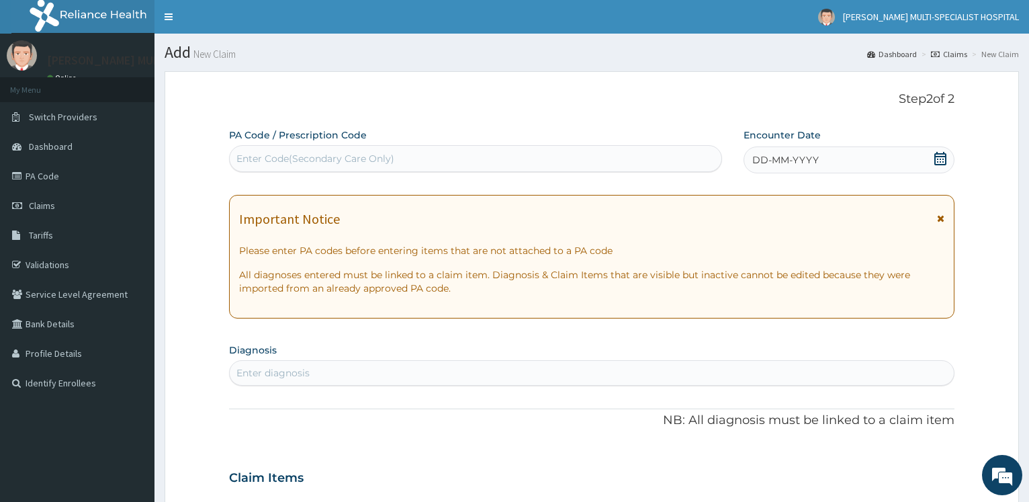
click at [267, 166] on div "Enter Code(Secondary Care Only)" at bounding box center [475, 158] width 491 height 21
type input "PA/AABDB3"
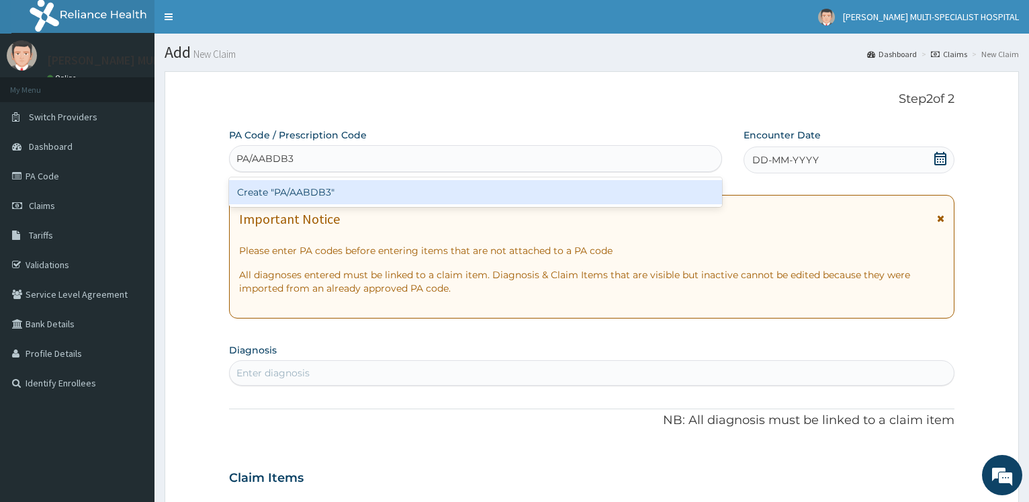
click at [296, 181] on div "Create "PA/AABDB3"" at bounding box center [475, 192] width 492 height 24
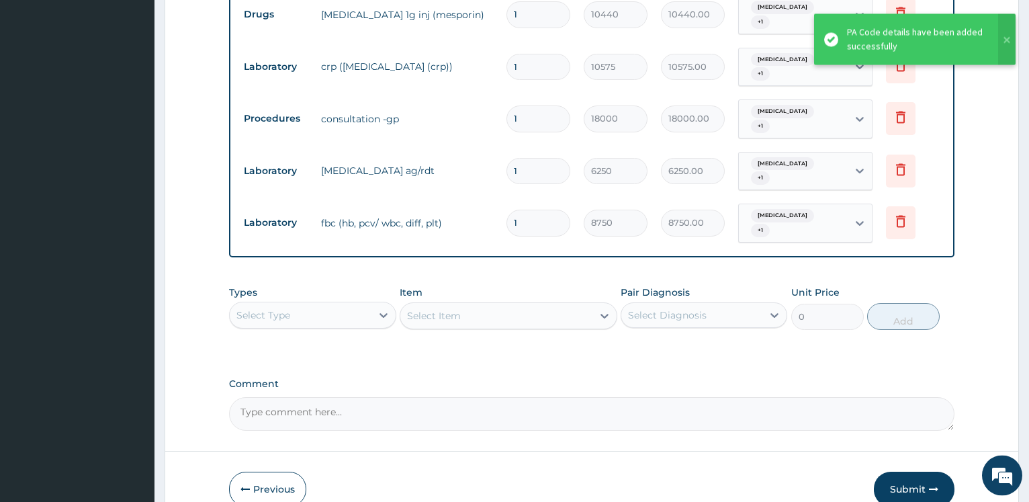
scroll to position [727, 0]
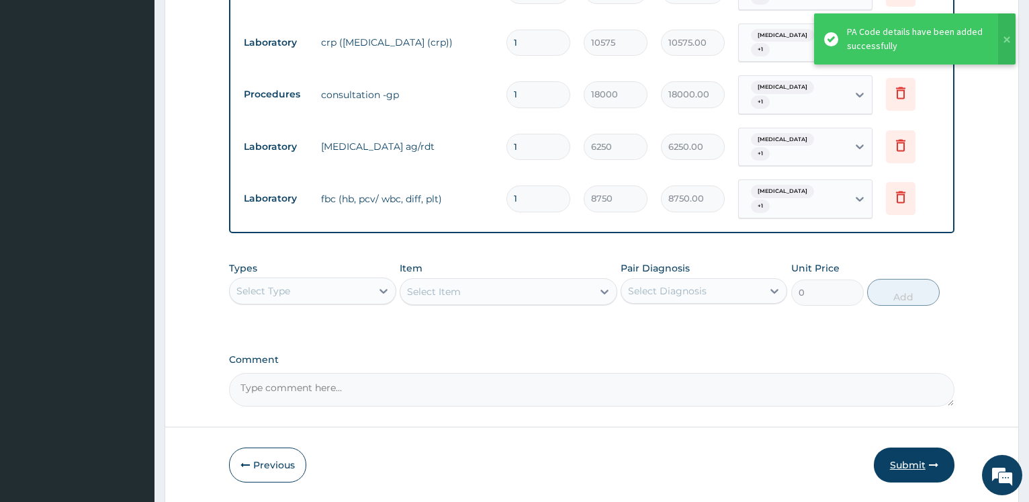
click at [911, 447] on button "Submit" at bounding box center [914, 464] width 81 height 35
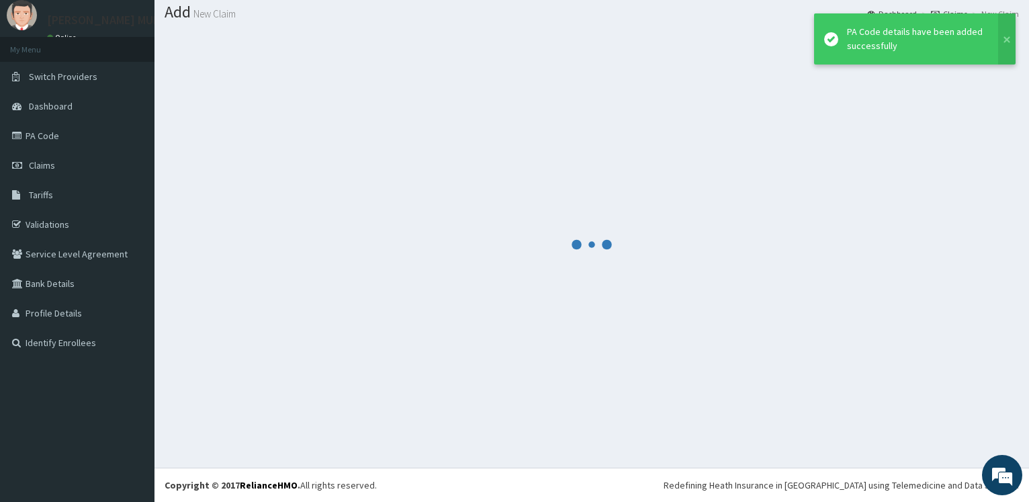
scroll to position [40, 0]
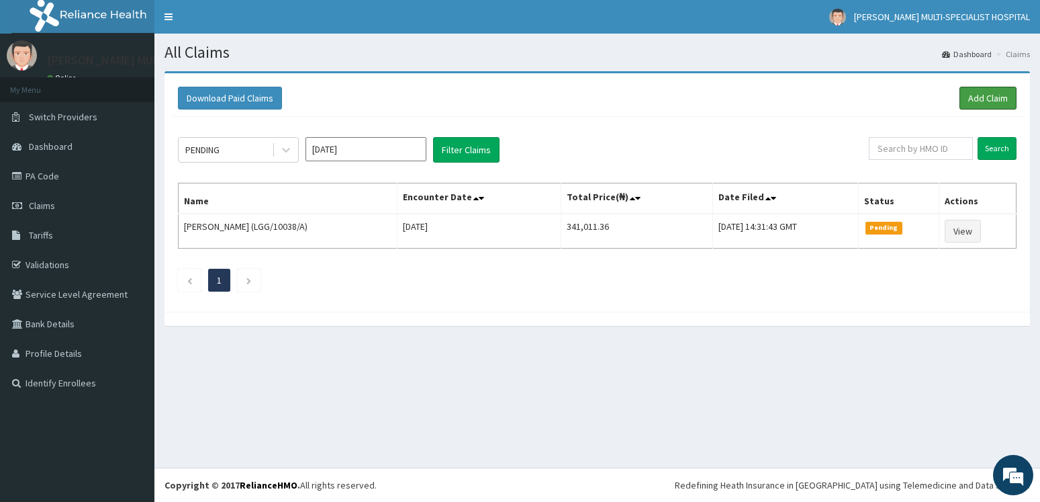
click at [1005, 101] on link "Add Claim" at bounding box center [988, 98] width 57 height 23
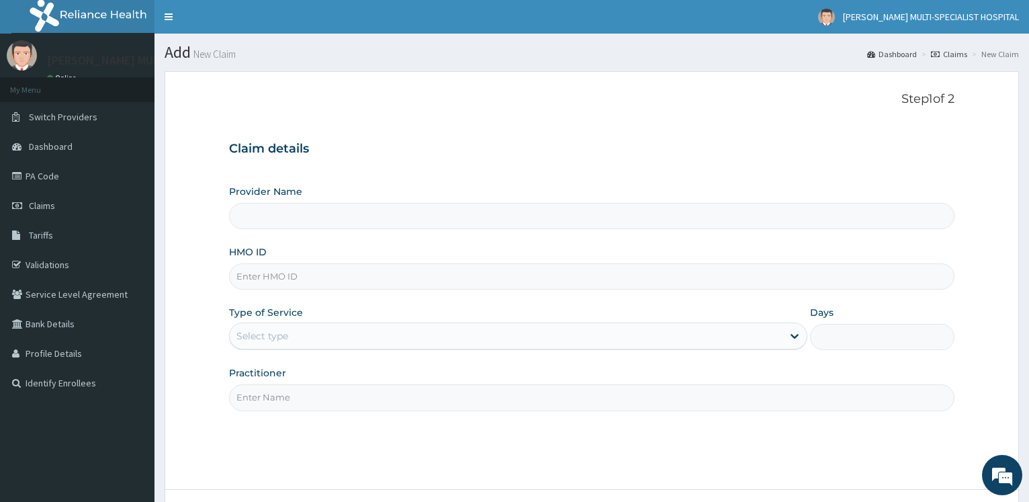
type input "[PERSON_NAME] Multi-Specialist Hospital - IKEJA"
click at [254, 282] on input "HMO ID" at bounding box center [591, 276] width 725 height 26
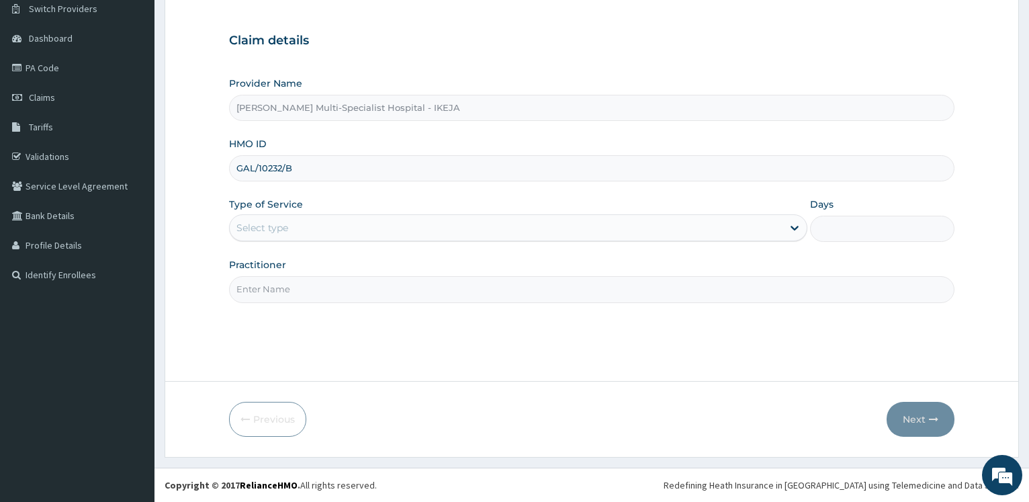
type input "GAL/10232/B"
click at [296, 221] on div "Select type" at bounding box center [506, 227] width 552 height 21
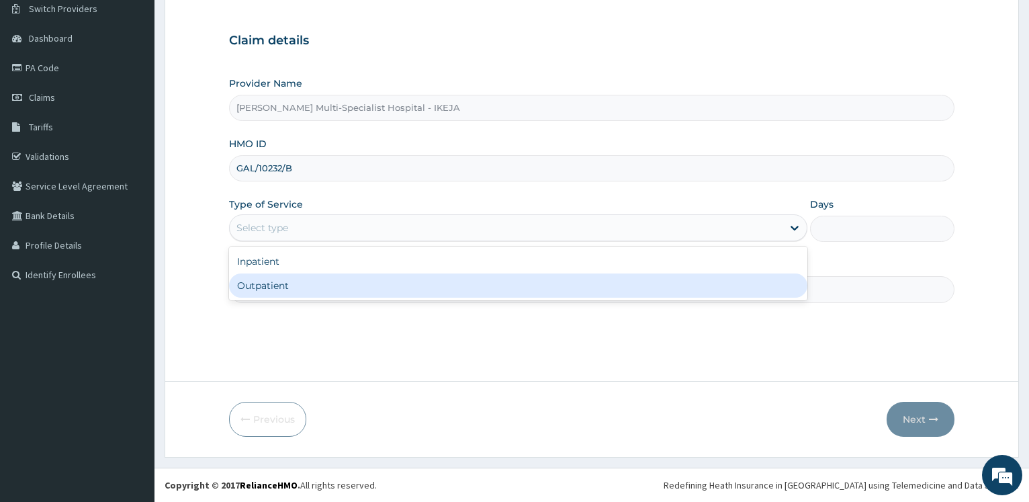
drag, startPoint x: 296, startPoint y: 277, endPoint x: 306, endPoint y: 281, distance: 10.2
click at [295, 277] on div "Outpatient" at bounding box center [517, 285] width 577 height 24
type input "1"
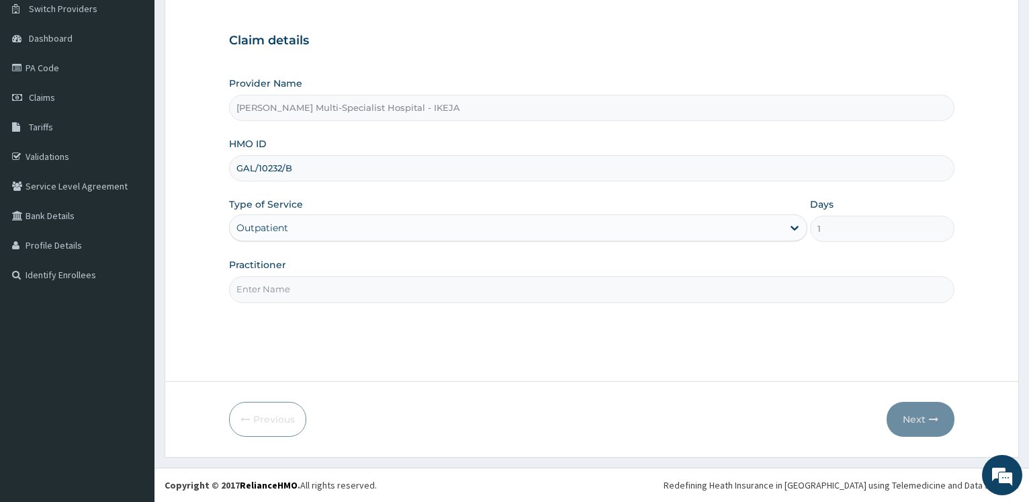
click at [306, 283] on input "Practitioner" at bounding box center [591, 289] width 725 height 26
type input "DR ANAYO"
click at [906, 412] on button "Next" at bounding box center [920, 419] width 68 height 35
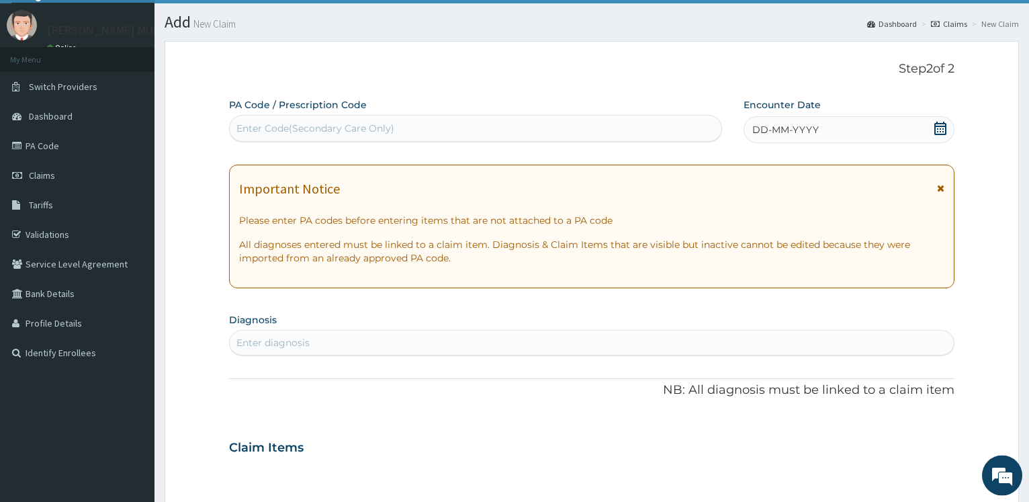
scroll to position [0, 0]
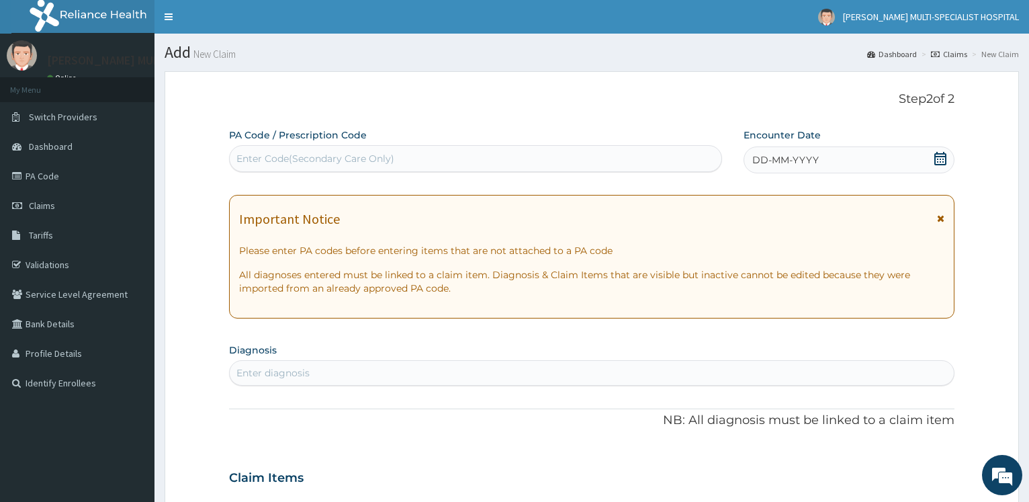
click at [365, 160] on div "Enter Code(Secondary Care Only)" at bounding box center [315, 158] width 158 height 13
type input "PA/20F263"
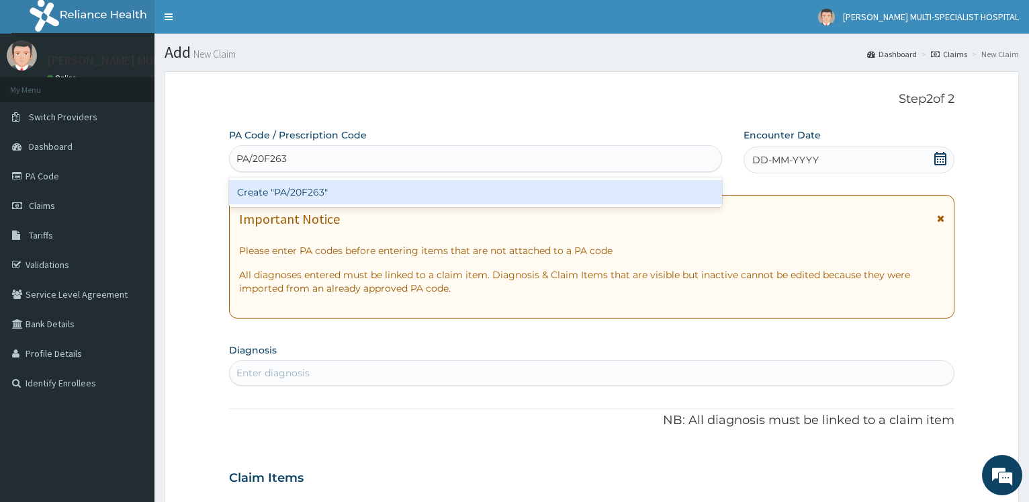
click at [361, 185] on div "Create "PA/20F263"" at bounding box center [475, 192] width 492 height 24
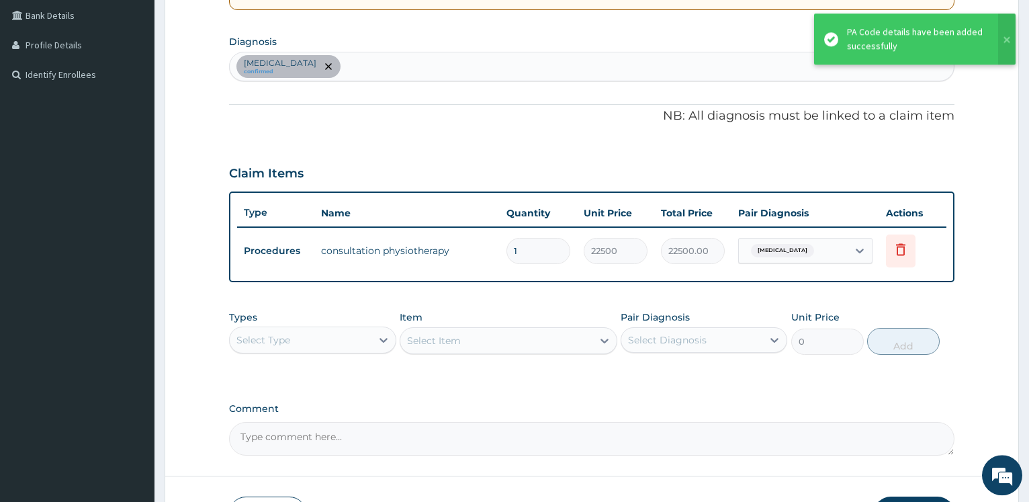
scroll to position [403, 0]
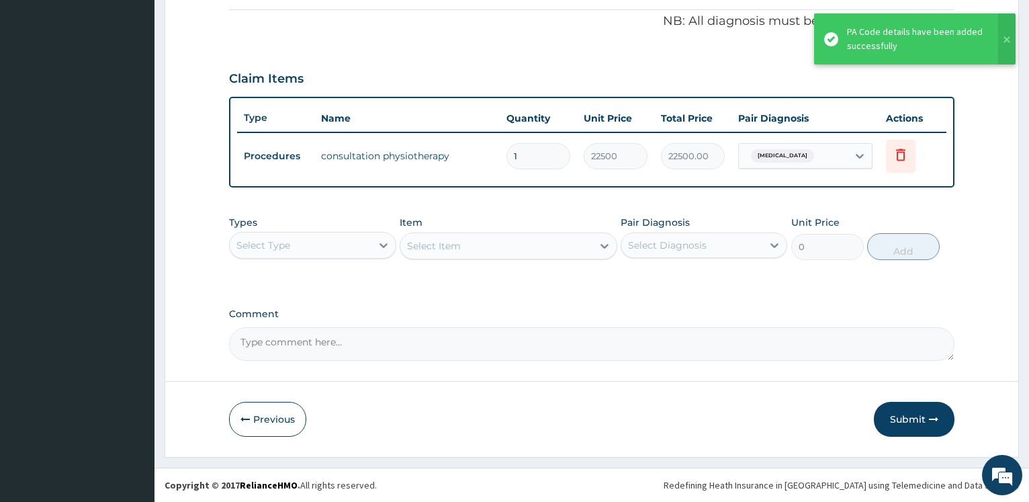
click at [910, 409] on button "Submit" at bounding box center [914, 419] width 81 height 35
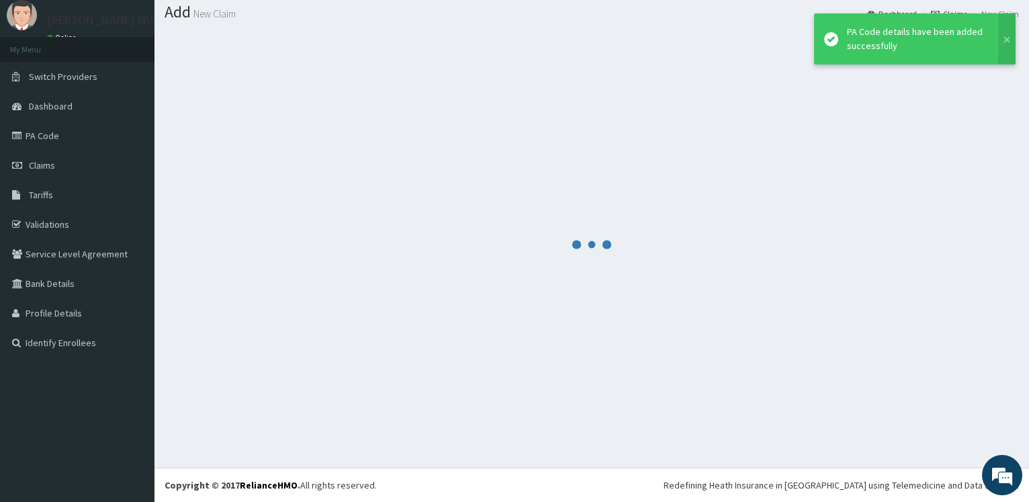
scroll to position [40, 0]
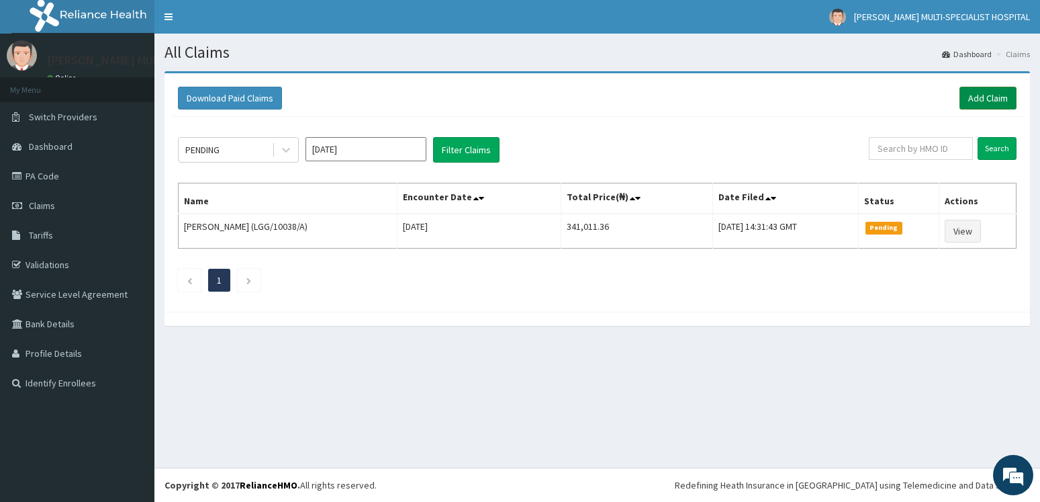
click at [991, 96] on link "Add Claim" at bounding box center [988, 98] width 57 height 23
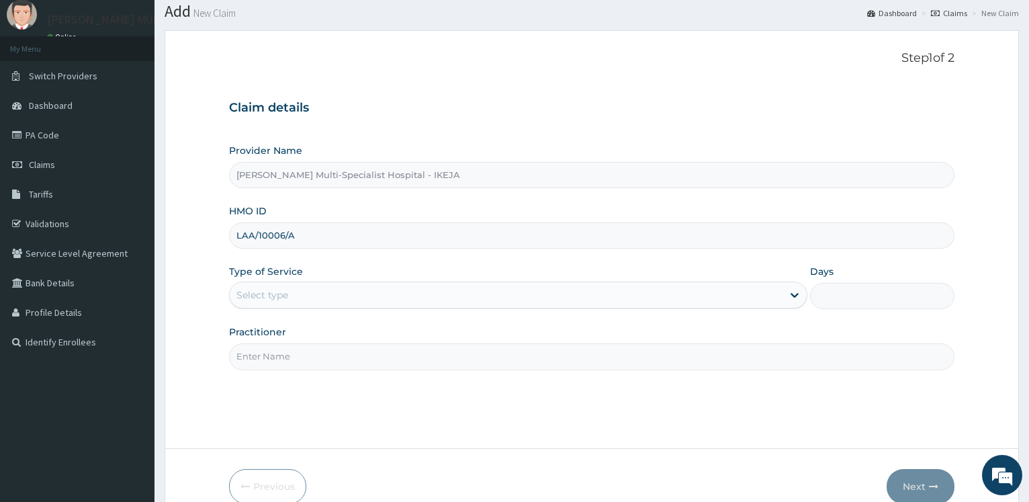
scroll to position [108, 0]
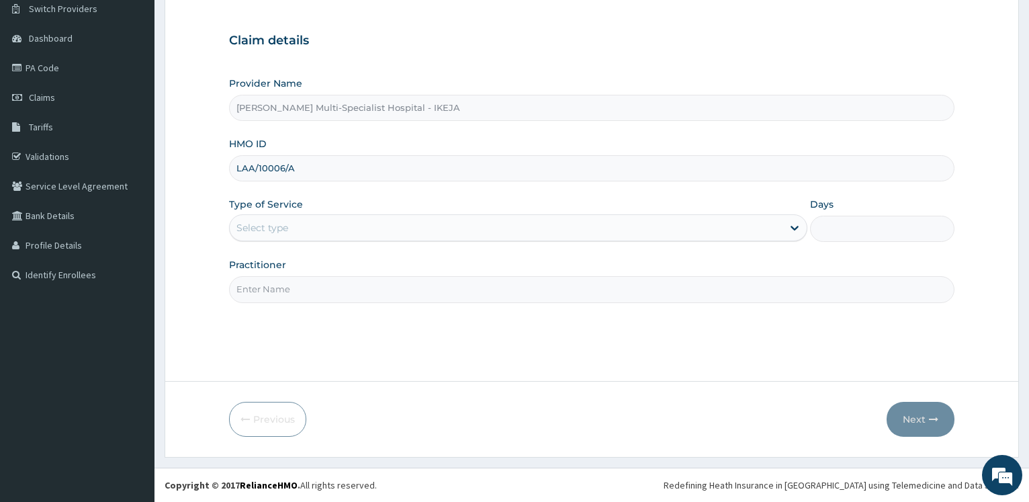
type input "LAA/10006/A"
click at [265, 230] on div "Select type" at bounding box center [262, 227] width 52 height 13
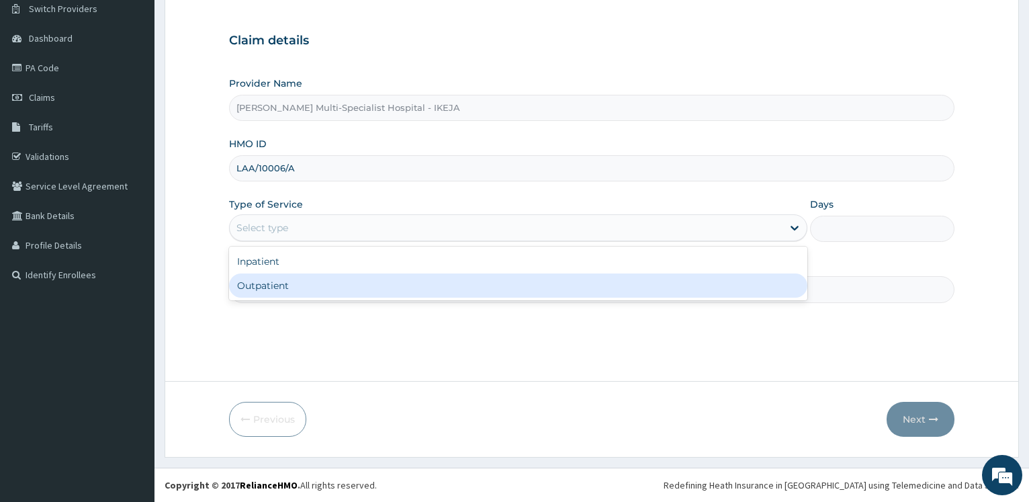
click at [269, 289] on div "Outpatient" at bounding box center [517, 285] width 577 height 24
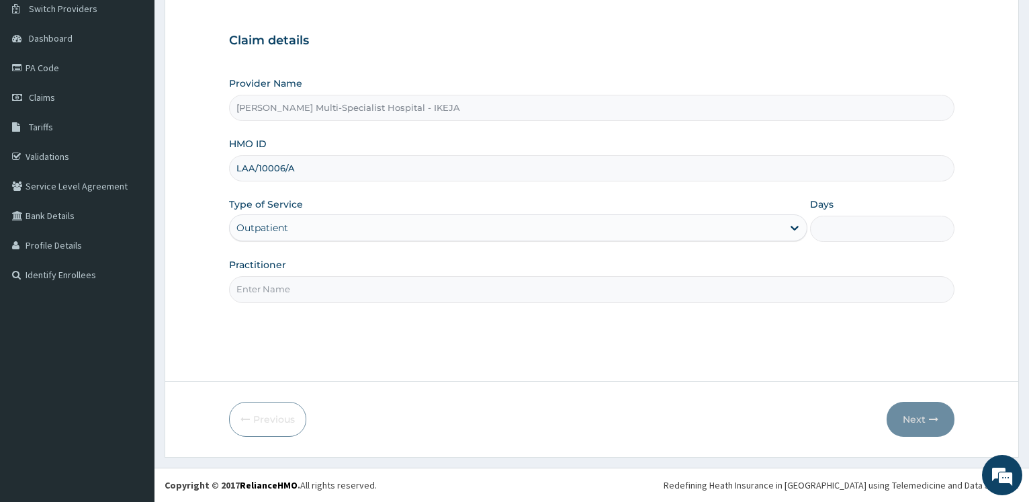
type input "1"
click at [271, 289] on input "Practitioner" at bounding box center [591, 289] width 725 height 26
click at [284, 285] on input "Practitioner" at bounding box center [591, 289] width 725 height 26
type input "[PERSON_NAME]"
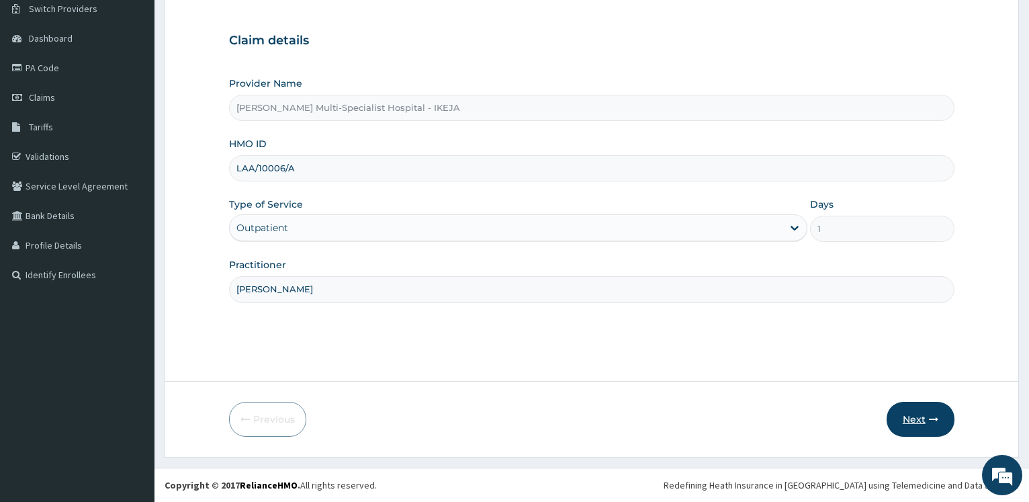
click at [914, 416] on button "Next" at bounding box center [920, 419] width 68 height 35
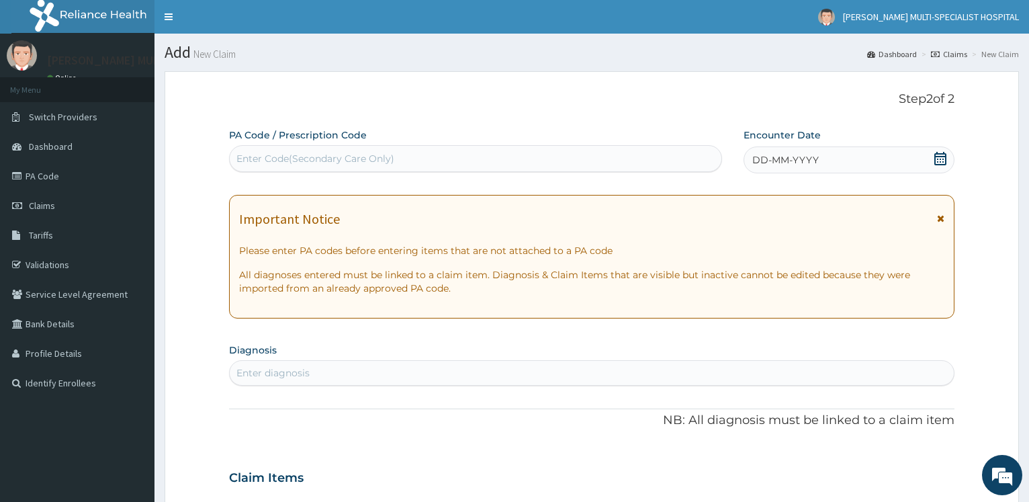
click at [371, 161] on div "Enter Code(Secondary Care Only)" at bounding box center [315, 158] width 158 height 13
type input "PA/DC978D"
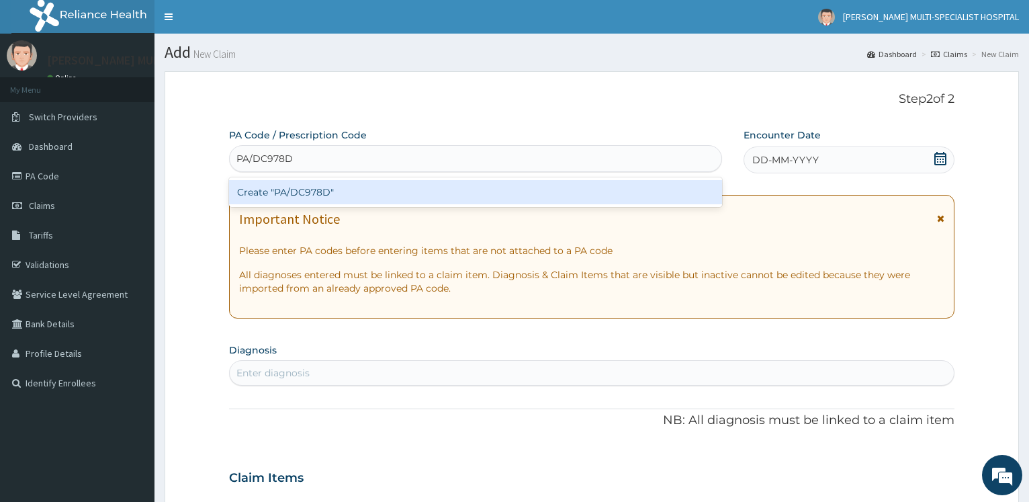
click at [312, 185] on div "Create "PA/DC978D"" at bounding box center [475, 192] width 492 height 24
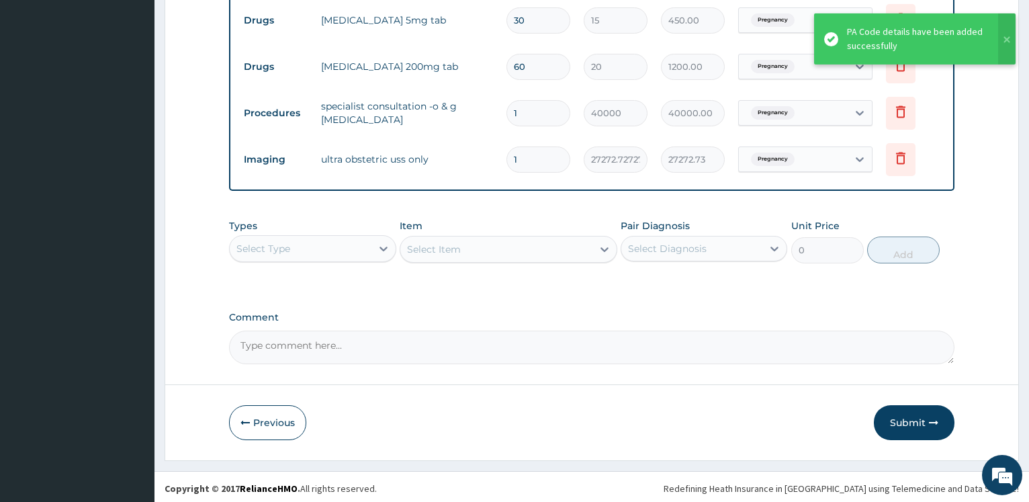
scroll to position [635, 0]
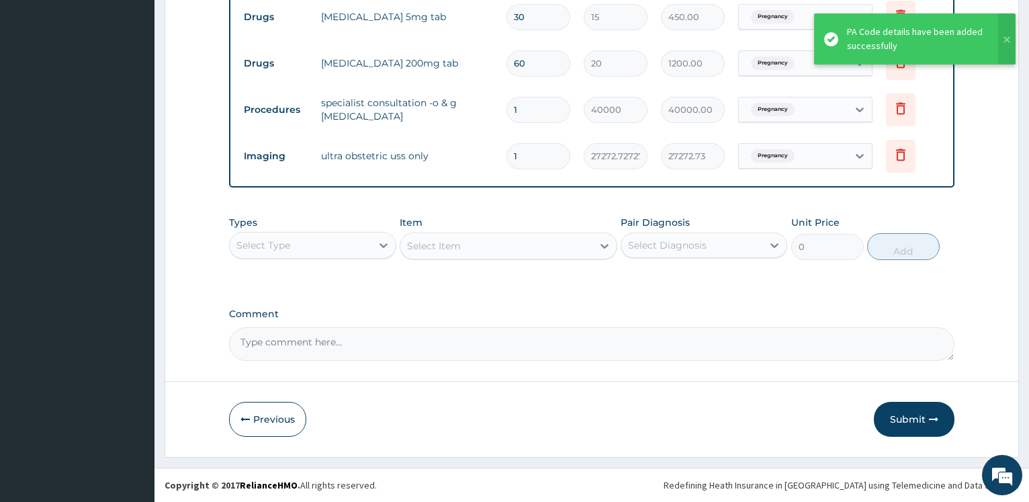
drag, startPoint x: 896, startPoint y: 418, endPoint x: 859, endPoint y: 371, distance: 59.8
click at [899, 419] on button "Submit" at bounding box center [914, 419] width 81 height 35
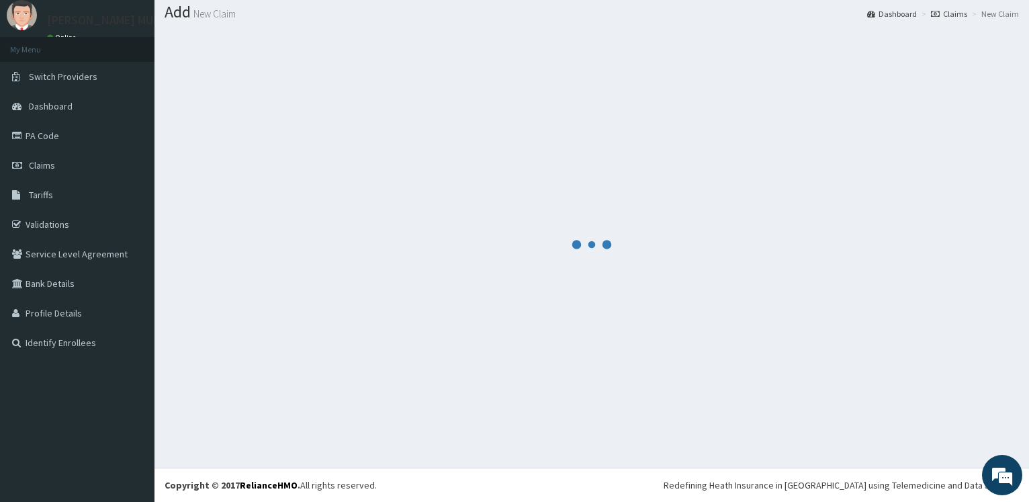
scroll to position [40, 0]
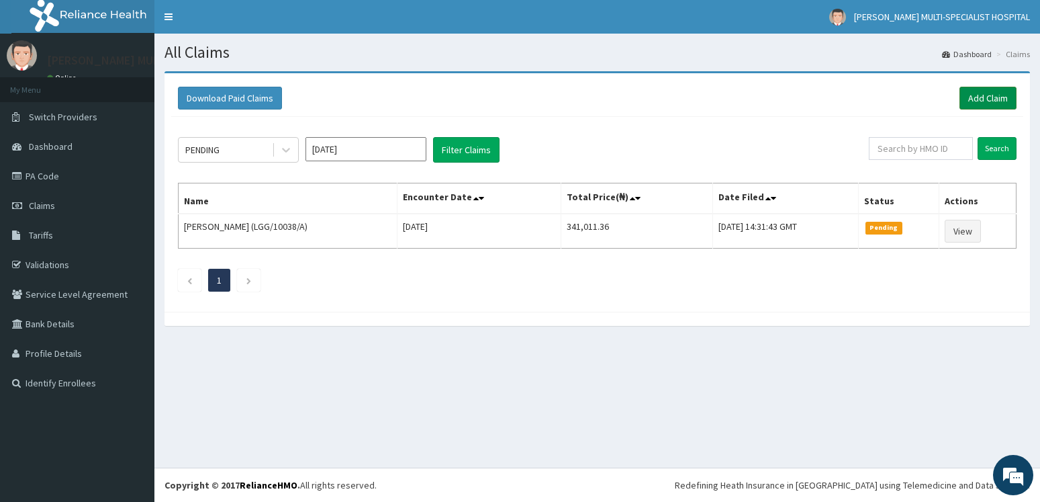
click at [980, 93] on link "Add Claim" at bounding box center [988, 98] width 57 height 23
click at [994, 98] on link "Add Claim" at bounding box center [988, 98] width 57 height 23
click at [998, 100] on link "Add Claim" at bounding box center [988, 98] width 57 height 23
click at [991, 103] on link "Add Claim" at bounding box center [988, 98] width 57 height 23
click at [979, 90] on link "Add Claim" at bounding box center [988, 98] width 57 height 23
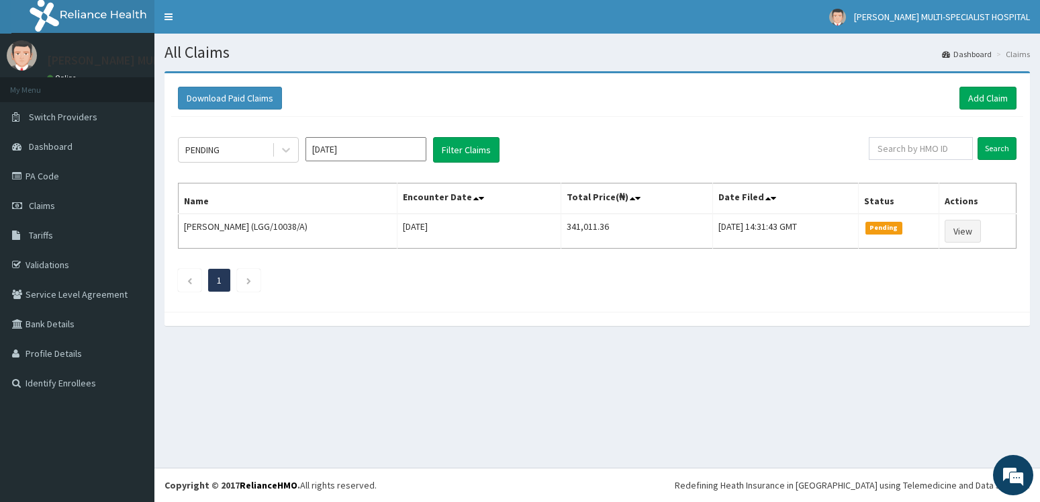
drag, startPoint x: 537, startPoint y: 399, endPoint x: 516, endPoint y: 389, distance: 23.7
click at [536, 397] on div "All Claims Dashboard Claims Download Paid Claims Add Claim × Note you can only …" at bounding box center [597, 251] width 886 height 434
click at [694, 383] on div "All Claims Dashboard Claims Download Paid Claims Add Claim × Note you can only …" at bounding box center [597, 251] width 886 height 434
click at [988, 90] on link "Add Claim" at bounding box center [988, 98] width 57 height 23
click at [998, 99] on link "Add Claim" at bounding box center [988, 98] width 57 height 23
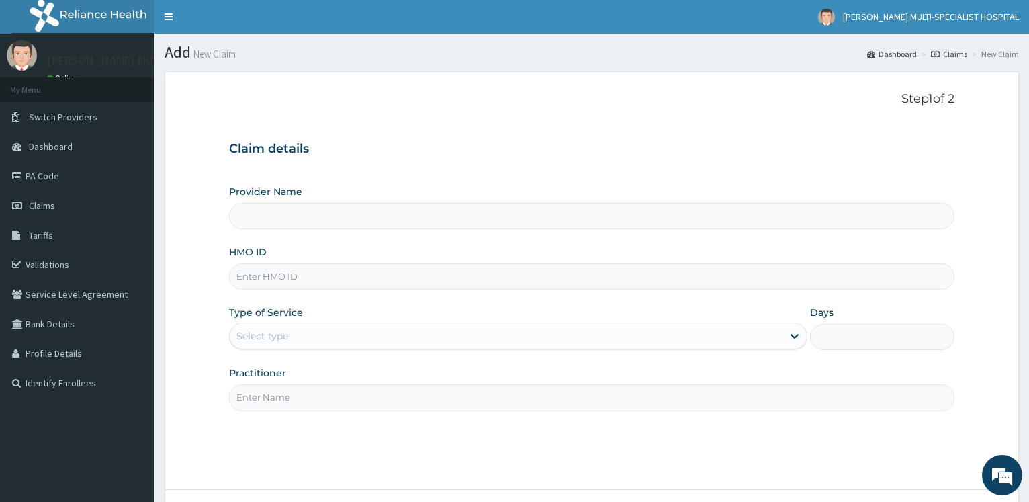
type input "Reddington Multi-Specialist Hospital - IKEJA"
click at [263, 279] on input "HMO ID" at bounding box center [591, 276] width 725 height 26
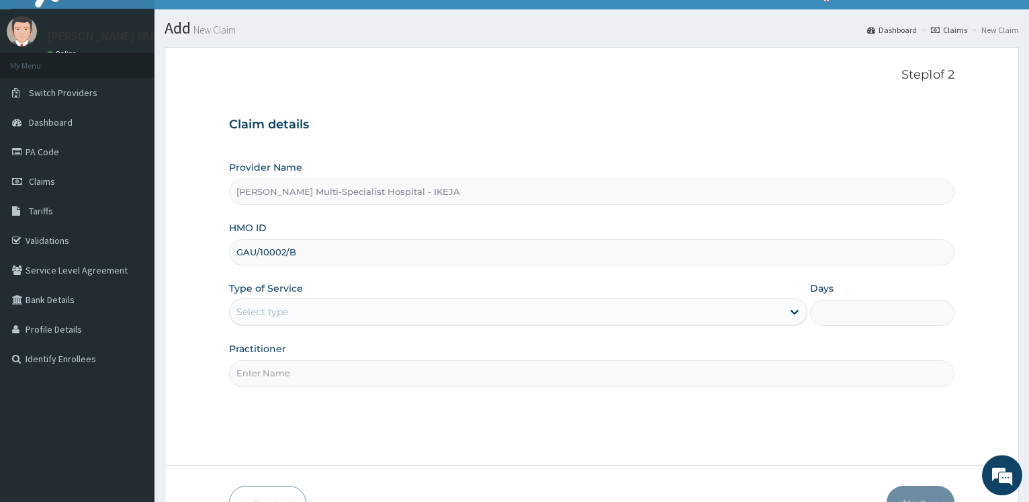
scroll to position [108, 0]
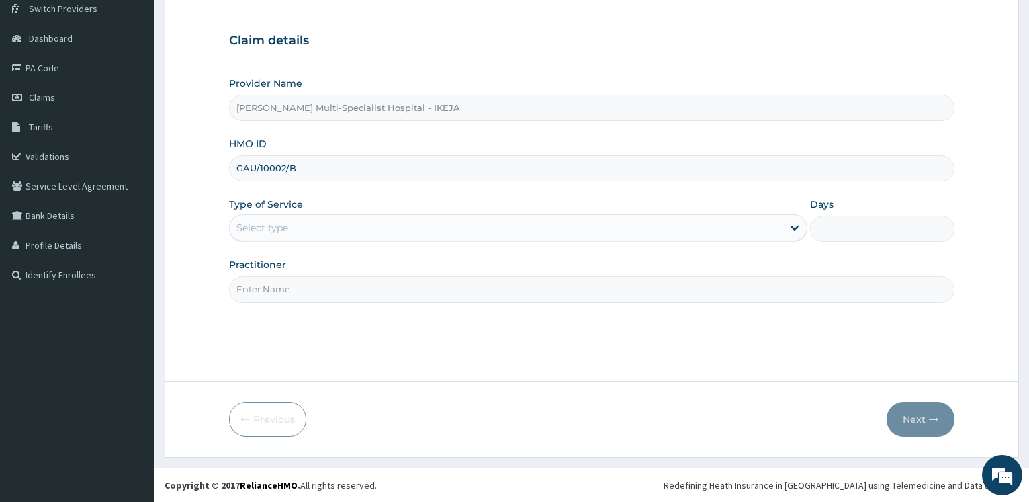
type input "GAU/10002/B"
click at [330, 228] on div "Select type" at bounding box center [506, 227] width 552 height 21
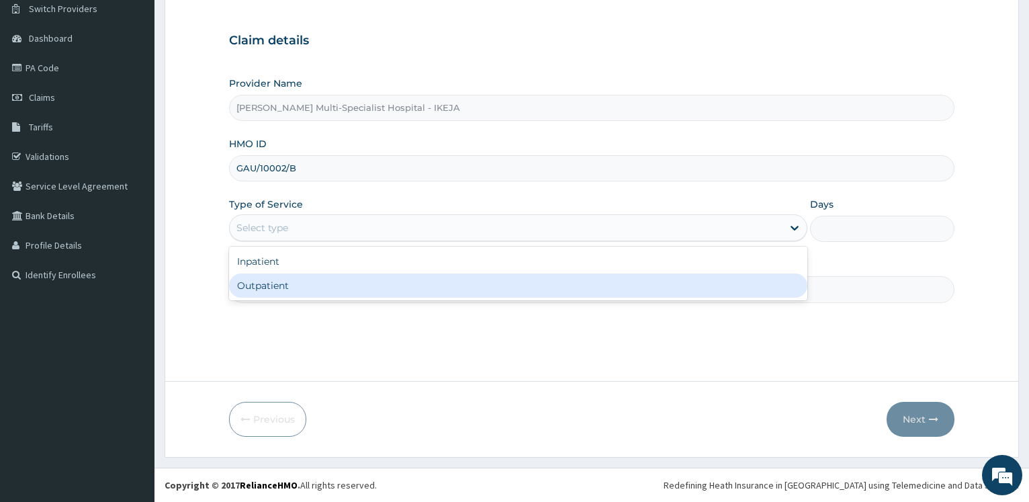
click at [279, 285] on div "Outpatient" at bounding box center [517, 285] width 577 height 24
type input "1"
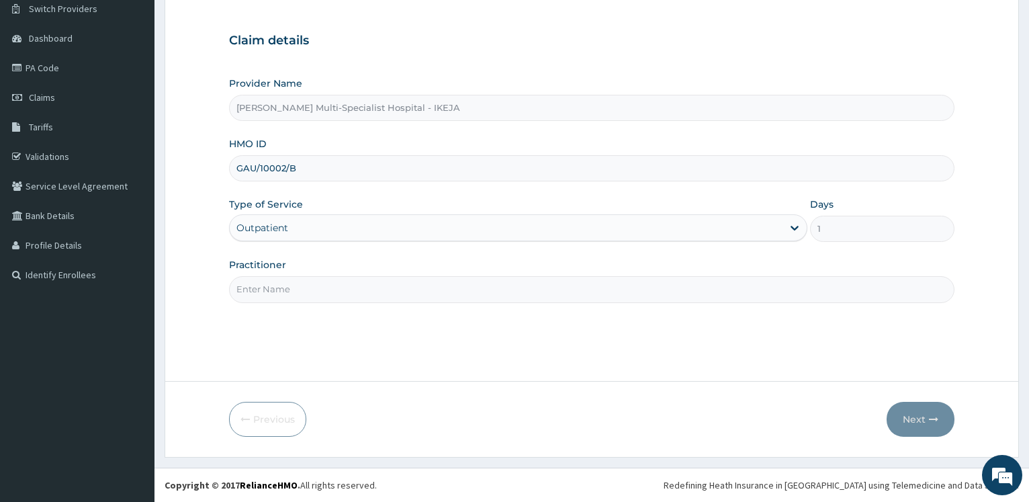
click at [279, 282] on input "Practitioner" at bounding box center [591, 289] width 725 height 26
click at [314, 289] on input "DR" at bounding box center [591, 289] width 725 height 26
type input "DR OMISANJO"
click at [913, 422] on button "Next" at bounding box center [920, 419] width 68 height 35
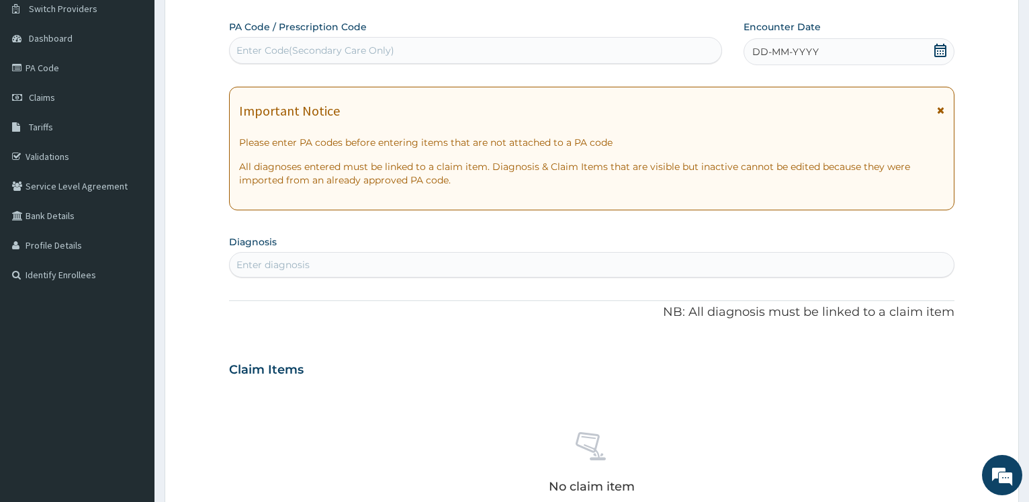
scroll to position [0, 0]
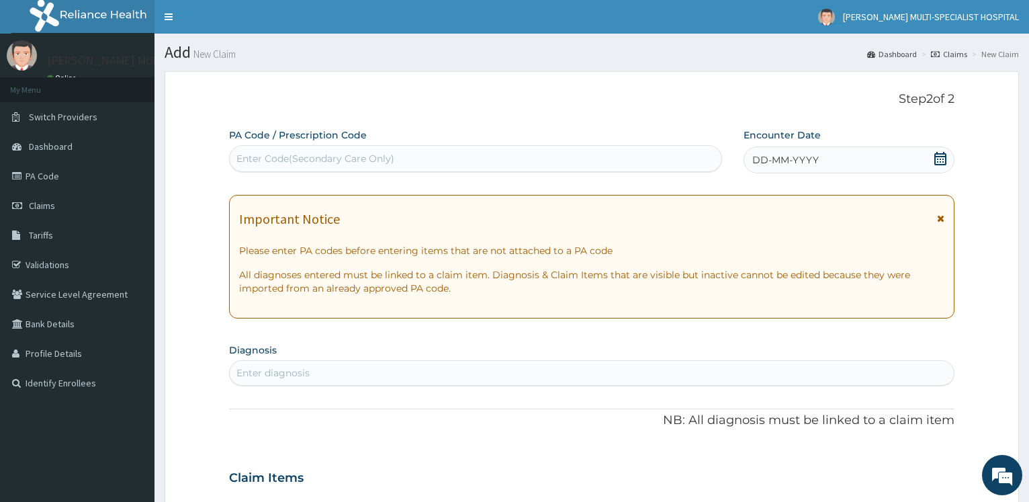
click at [311, 161] on div "Enter Code(Secondary Care Only)" at bounding box center [315, 158] width 158 height 13
type input "PA/787216"
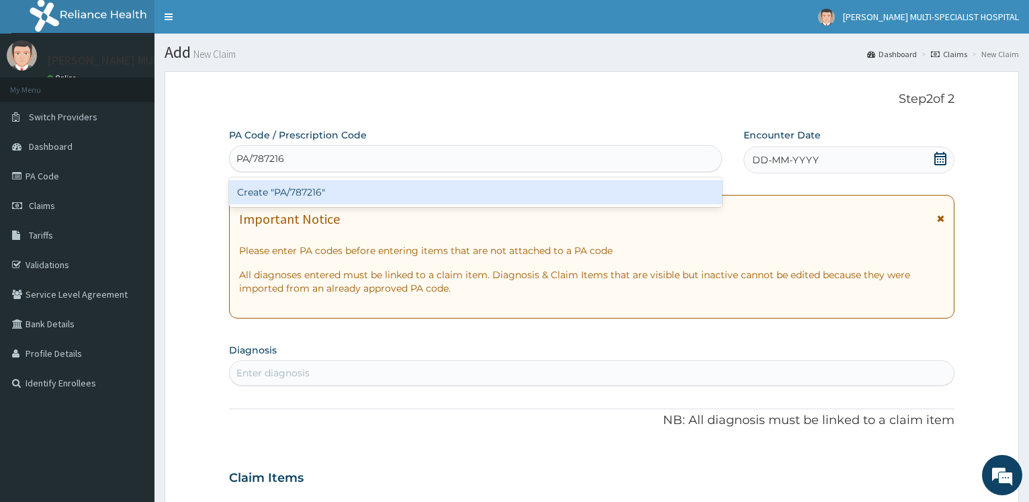
click at [307, 189] on div "Create "PA/787216"" at bounding box center [475, 192] width 492 height 24
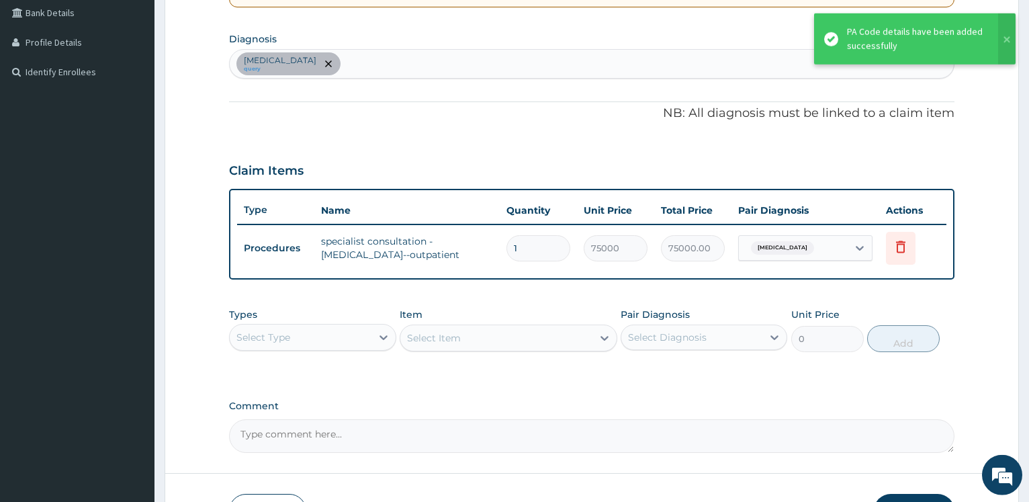
scroll to position [403, 0]
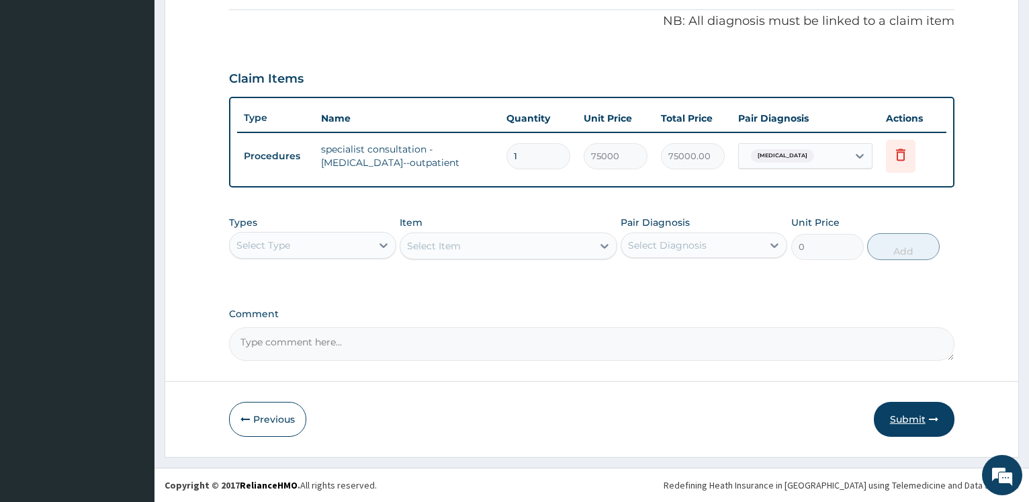
click at [912, 415] on button "Submit" at bounding box center [914, 419] width 81 height 35
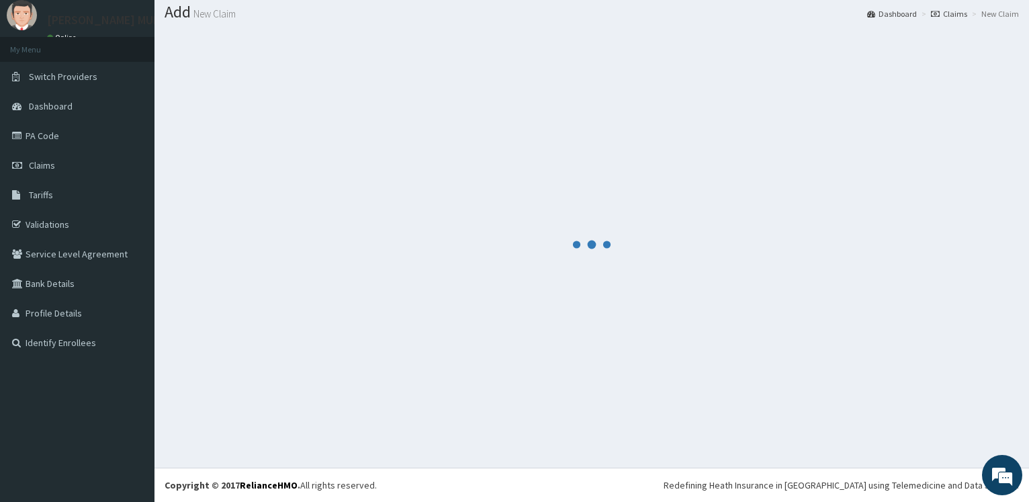
scroll to position [40, 0]
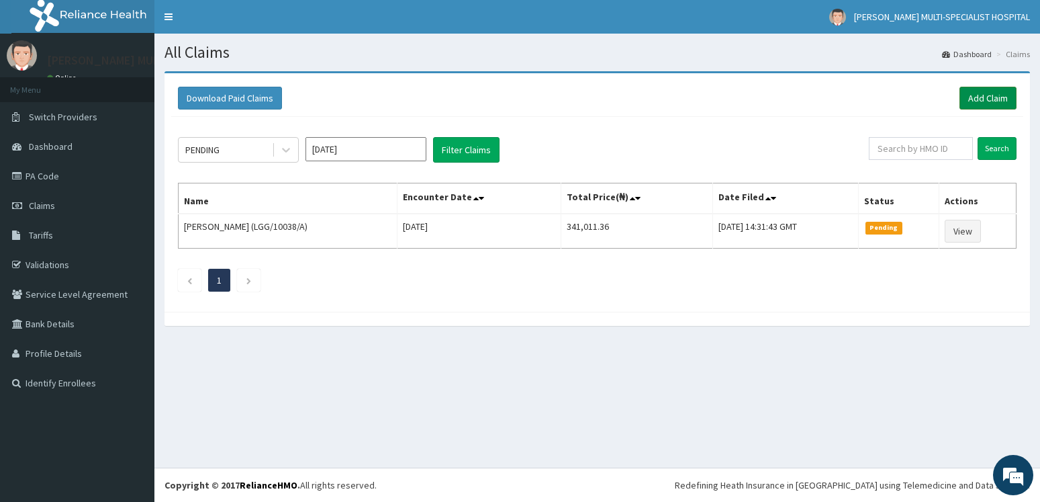
click at [984, 97] on link "Add Claim" at bounding box center [988, 98] width 57 height 23
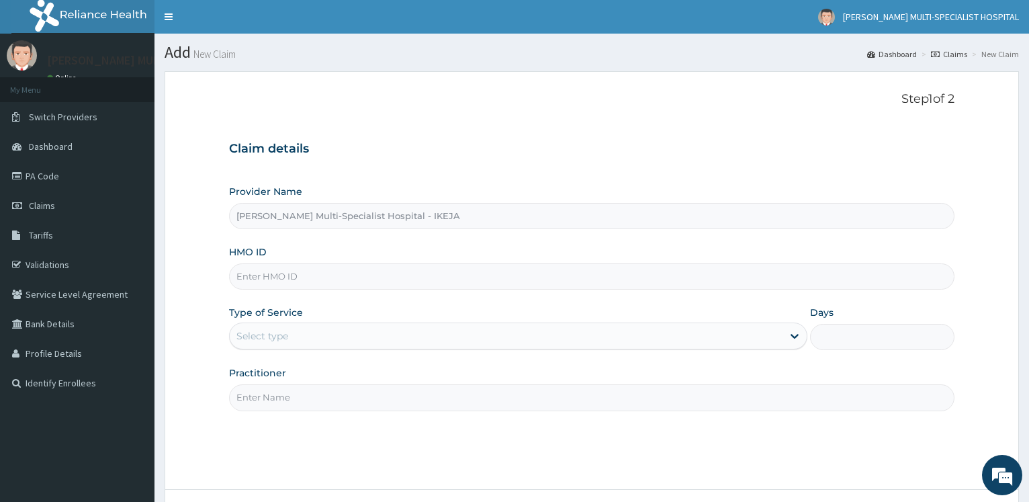
click at [289, 281] on input "HMO ID" at bounding box center [591, 276] width 725 height 26
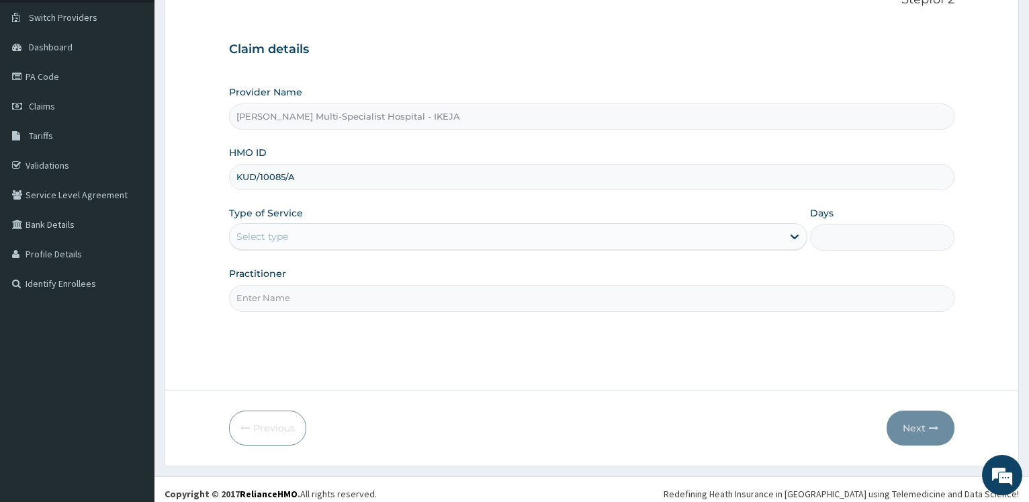
scroll to position [108, 0]
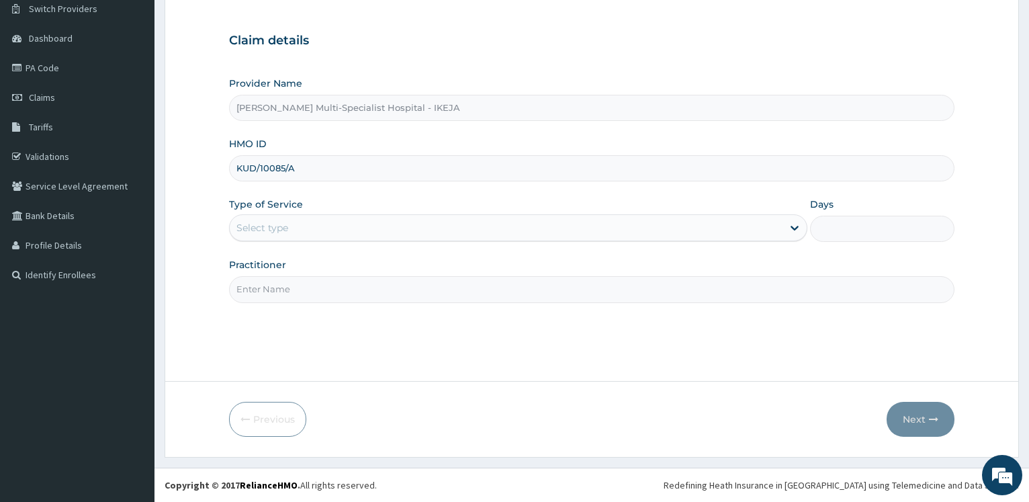
type input "KUD/10085/A"
drag, startPoint x: 312, startPoint y: 220, endPoint x: 295, endPoint y: 245, distance: 30.2
click at [312, 220] on div "Select type" at bounding box center [506, 227] width 552 height 21
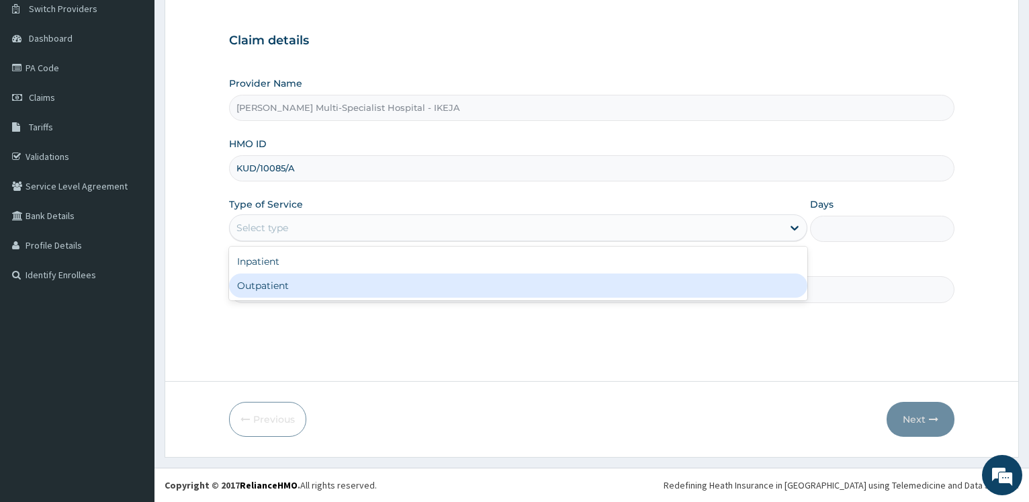
scroll to position [0, 0]
drag, startPoint x: 291, startPoint y: 289, endPoint x: 299, endPoint y: 293, distance: 9.0
click at [293, 289] on div "Outpatient" at bounding box center [517, 285] width 577 height 24
type input "1"
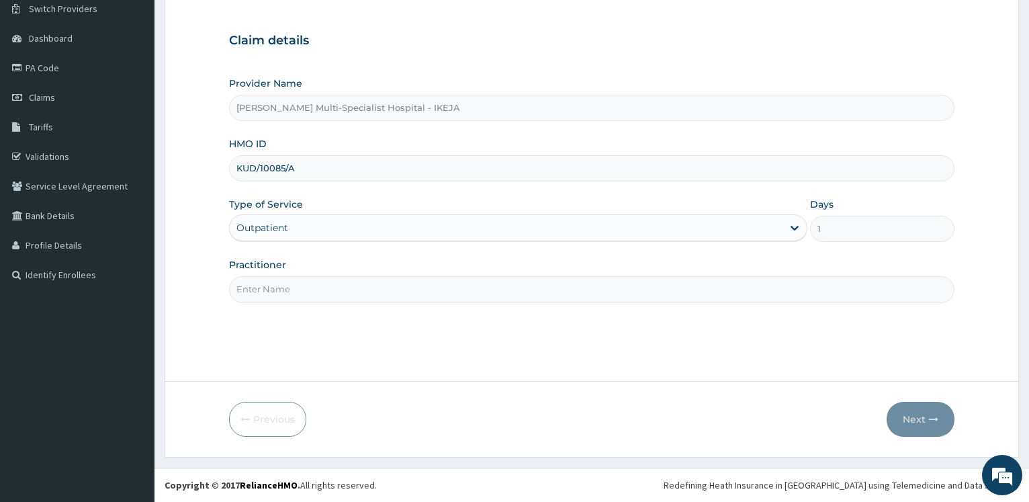
click at [299, 293] on input "Practitioner" at bounding box center [591, 289] width 725 height 26
click at [299, 281] on input "Practitioner" at bounding box center [591, 289] width 725 height 26
click at [263, 289] on input "Practitioner" at bounding box center [591, 289] width 725 height 26
type input "[PERSON_NAME]"
click at [474, 427] on div "Previous Next" at bounding box center [591, 419] width 725 height 35
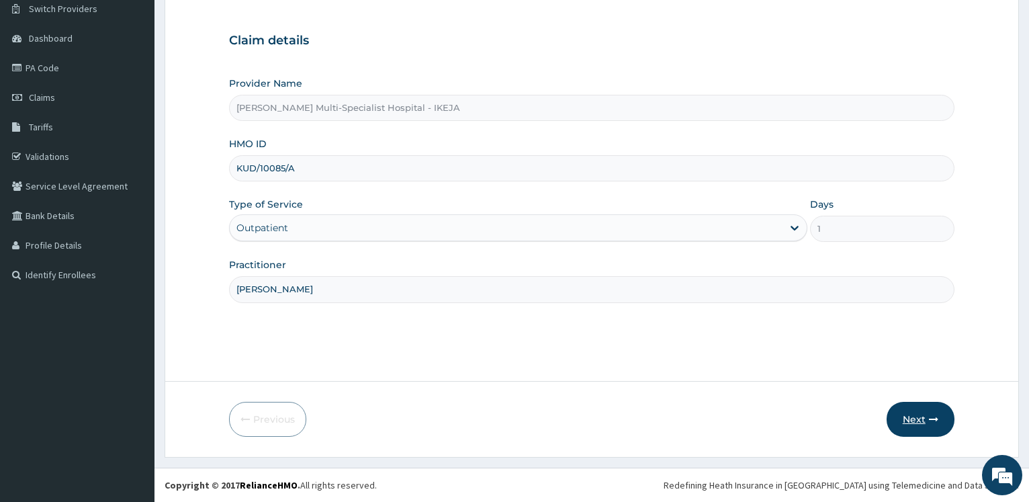
click at [915, 418] on button "Next" at bounding box center [920, 419] width 68 height 35
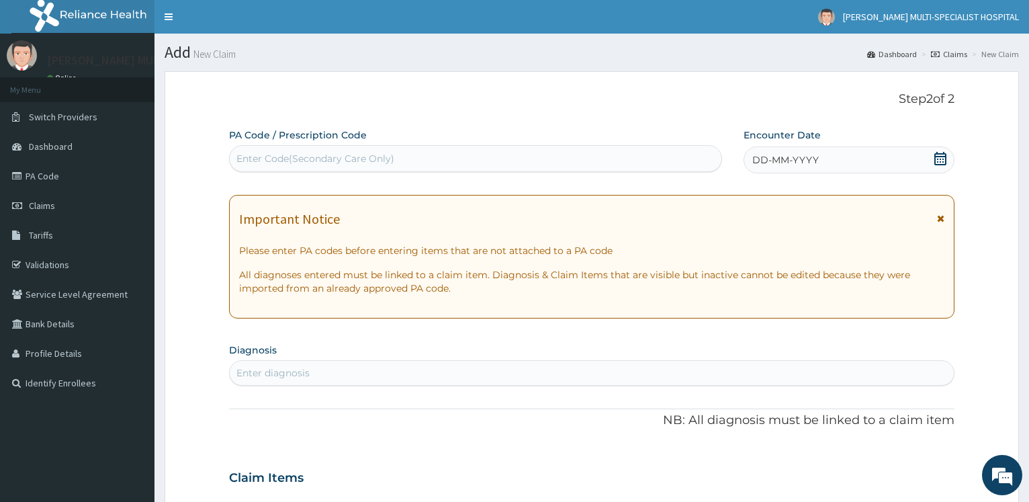
click at [267, 166] on div "Enter Code(Secondary Care Only)" at bounding box center [475, 158] width 491 height 21
type input "PA/64DF33"
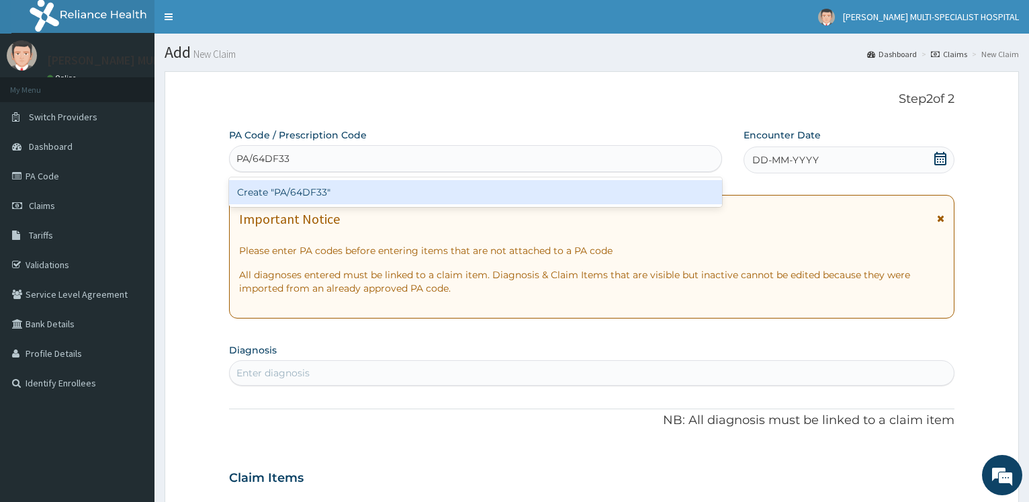
click at [267, 189] on div "Create "PA/64DF33"" at bounding box center [475, 192] width 492 height 24
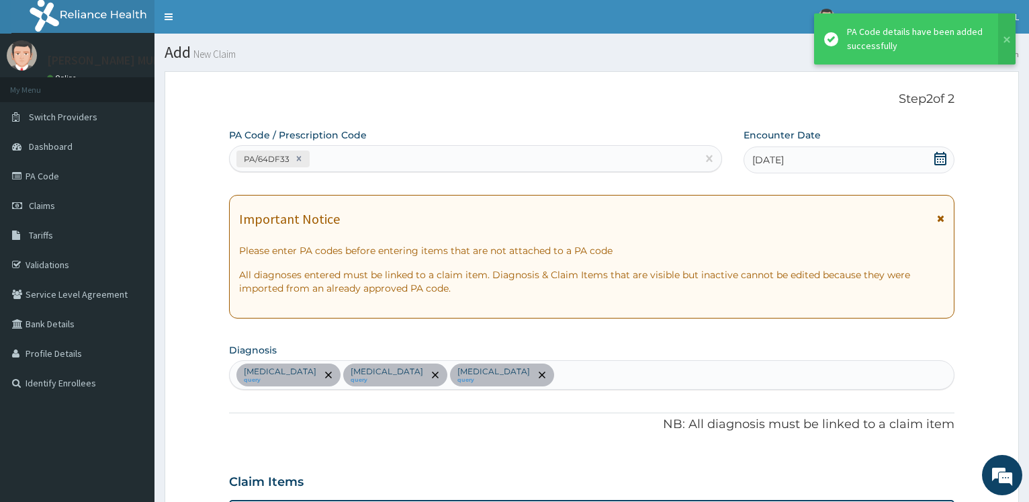
click at [333, 156] on div "PA/64DF33" at bounding box center [463, 159] width 467 height 22
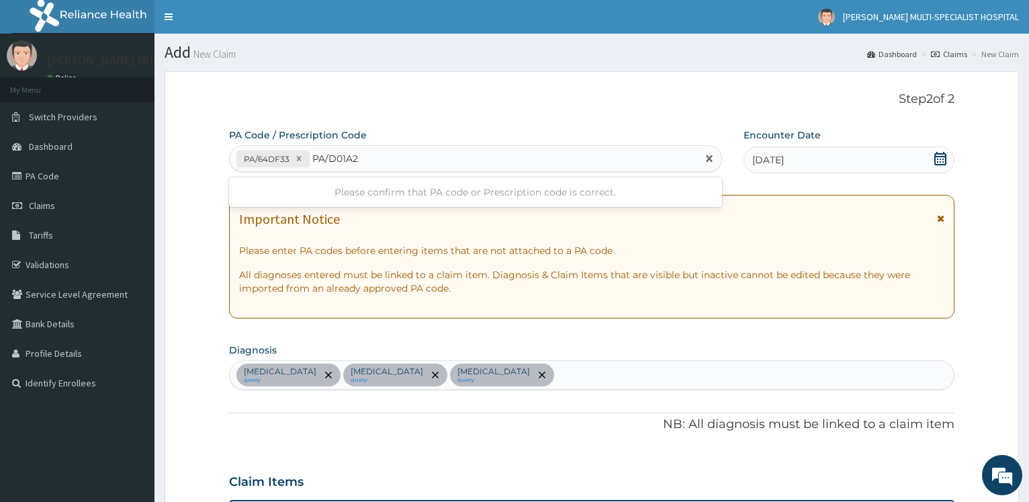
type input "PA/D01A21"
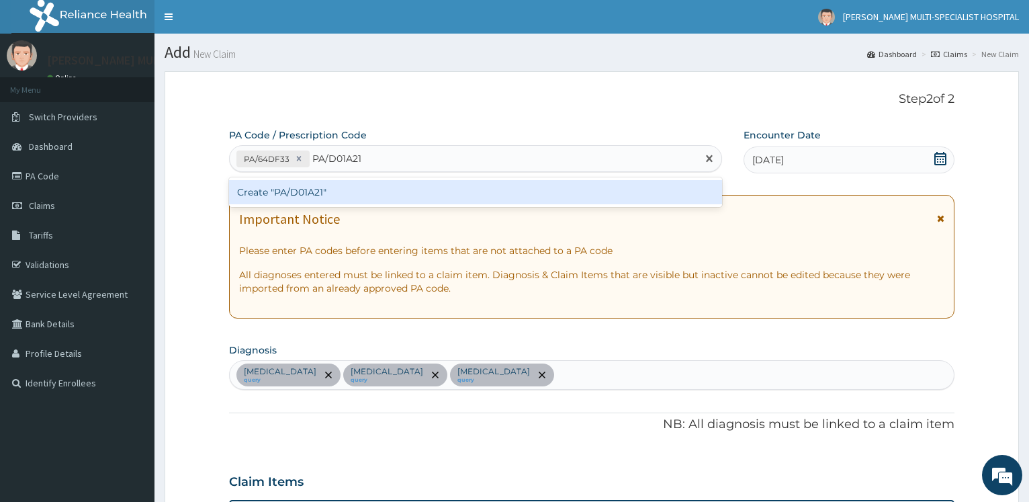
click at [333, 195] on div "Create "PA/D01A21"" at bounding box center [475, 192] width 492 height 24
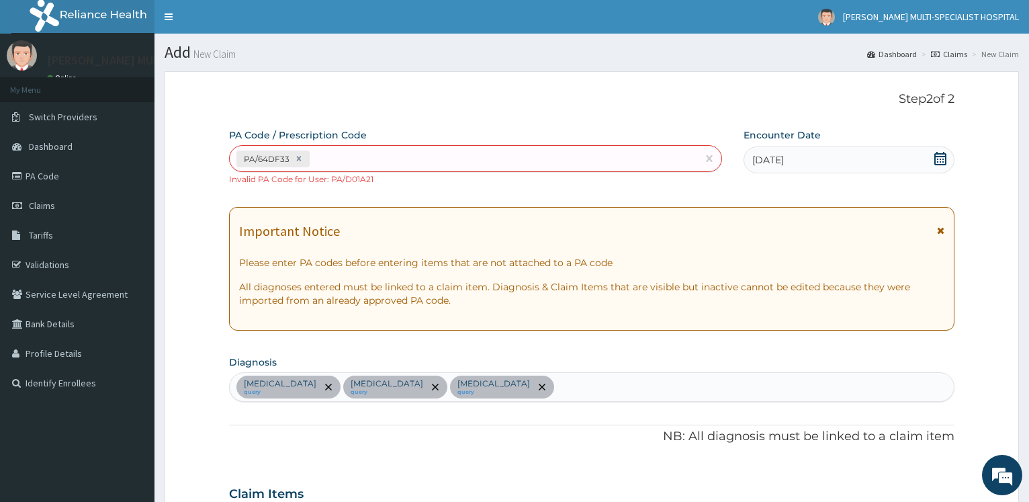
click at [352, 148] on div "PA/64DF33" at bounding box center [463, 159] width 467 height 22
type input "PA/"
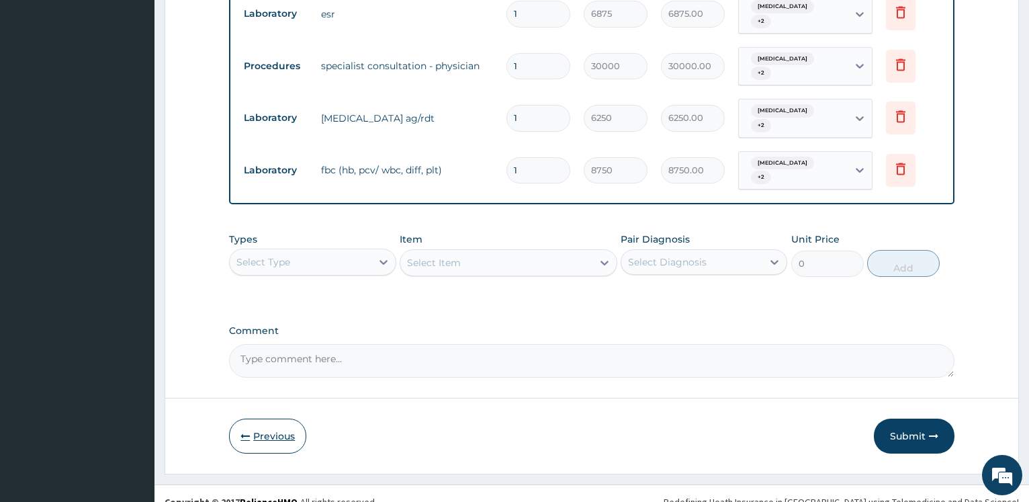
click at [269, 418] on button "Previous" at bounding box center [267, 435] width 77 height 35
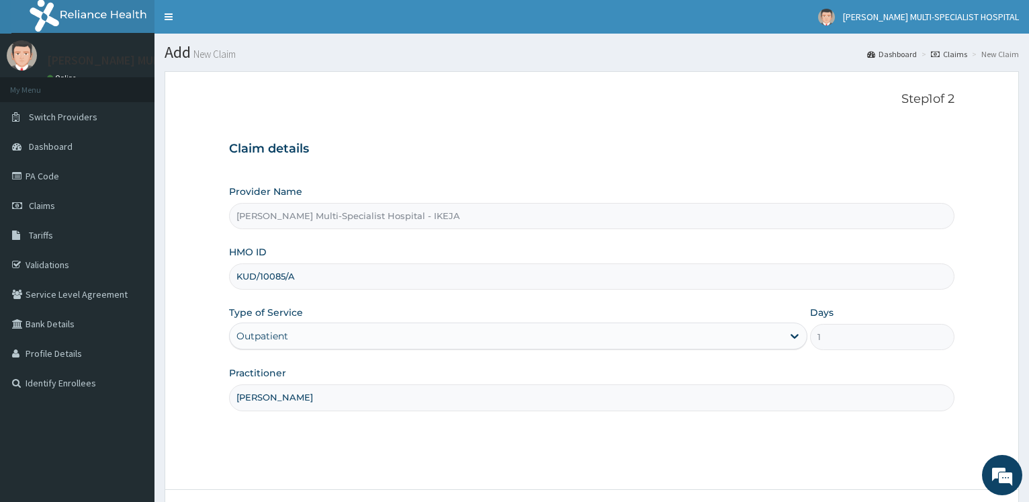
drag, startPoint x: 284, startPoint y: 276, endPoint x: 239, endPoint y: 276, distance: 45.0
click at [239, 276] on input "KUD/10085/A" at bounding box center [591, 276] width 725 height 26
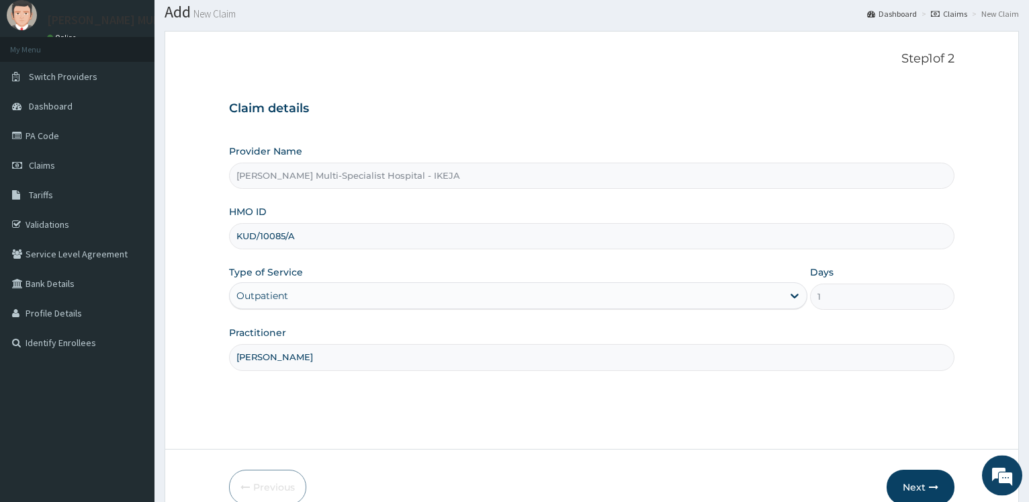
scroll to position [108, 0]
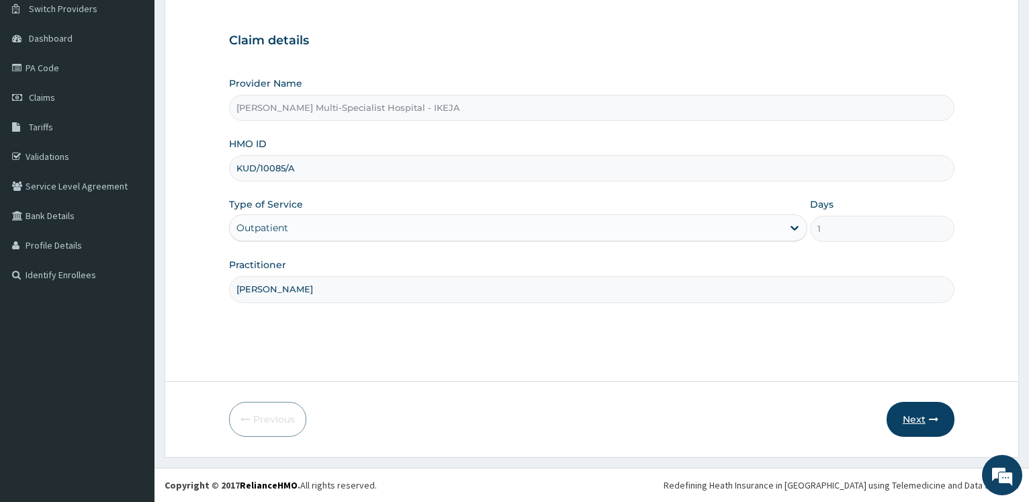
click at [908, 422] on button "Next" at bounding box center [920, 419] width 68 height 35
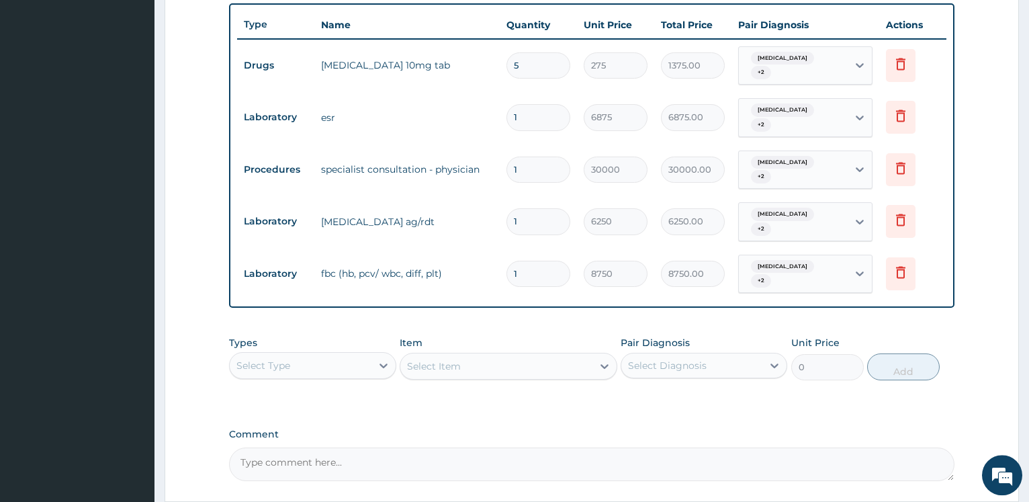
scroll to position [519, 0]
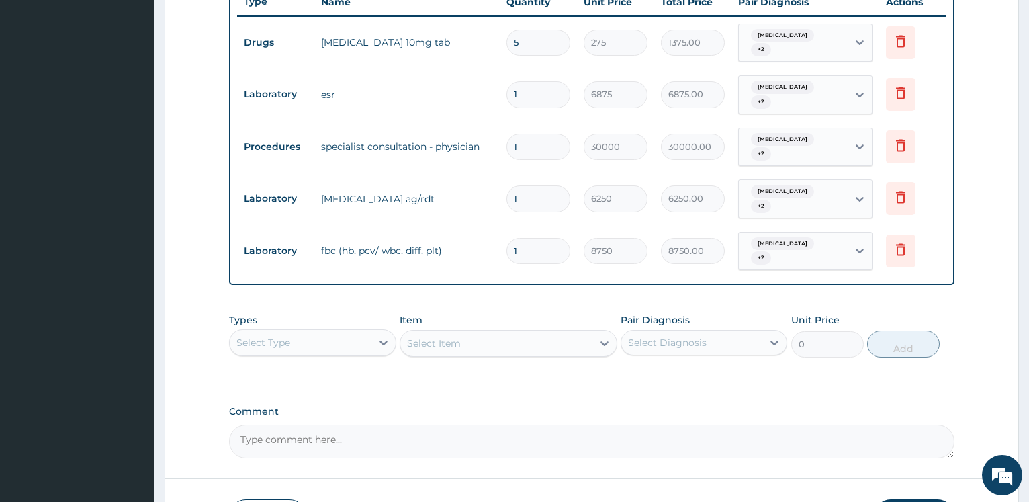
click at [346, 332] on div "Select Type" at bounding box center [300, 342] width 141 height 21
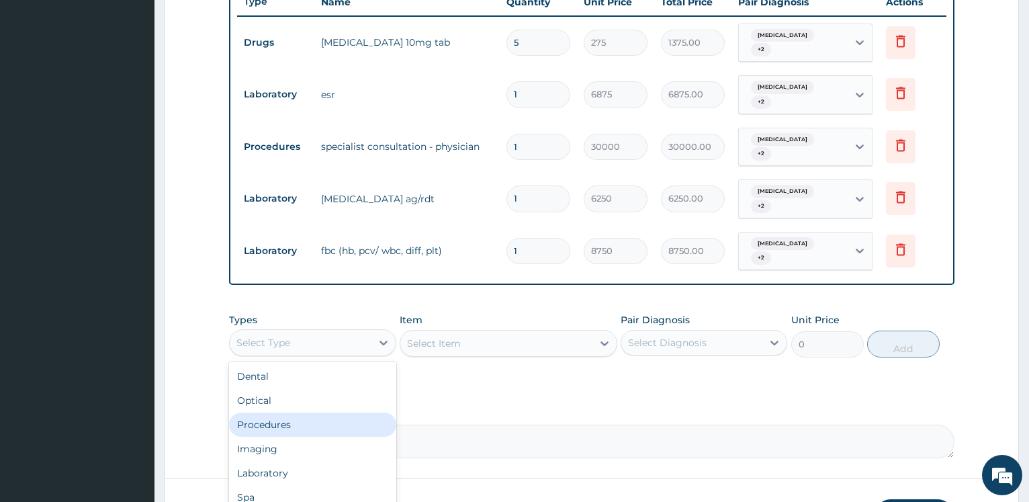
drag, startPoint x: 310, startPoint y: 407, endPoint x: 442, endPoint y: 368, distance: 137.2
click at [310, 412] on div "Procedures" at bounding box center [312, 424] width 167 height 24
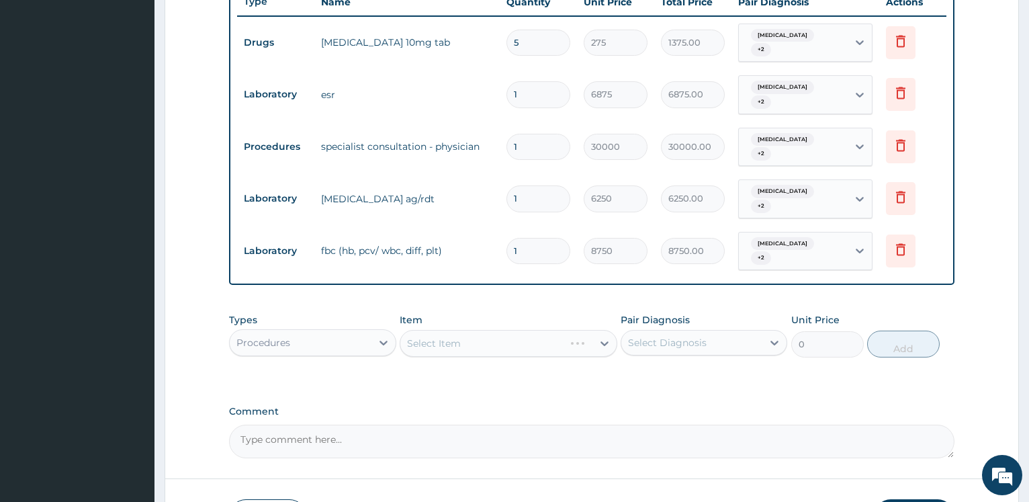
click at [480, 330] on div "Select Item" at bounding box center [509, 343] width 218 height 27
click at [475, 332] on div "Select Item" at bounding box center [496, 342] width 192 height 21
type input "REGI"
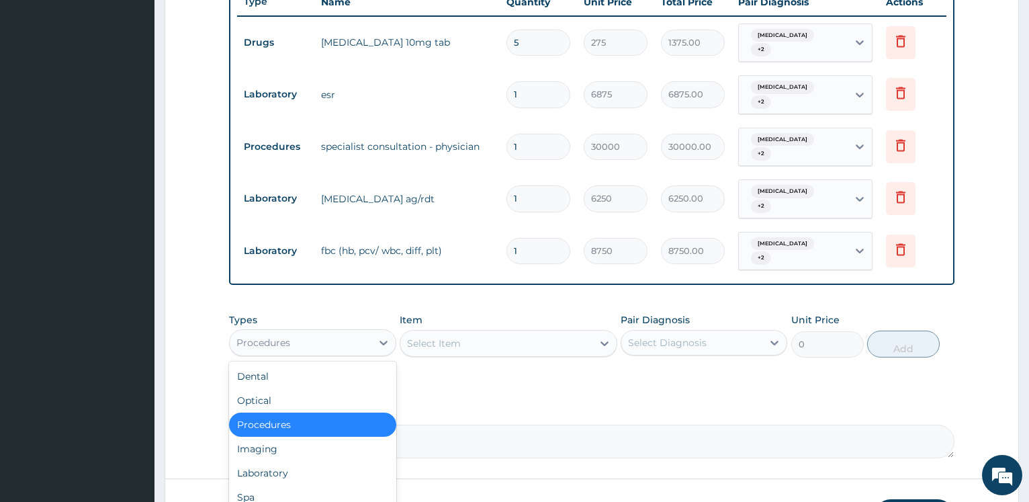
drag, startPoint x: 371, startPoint y: 328, endPoint x: 365, endPoint y: 338, distance: 11.6
click at [373, 330] on div at bounding box center [383, 342] width 24 height 24
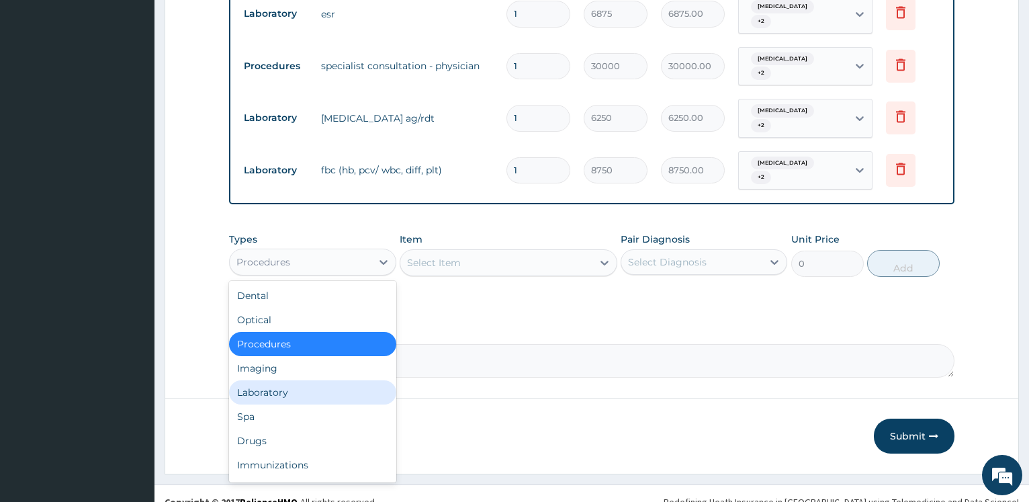
scroll to position [46, 0]
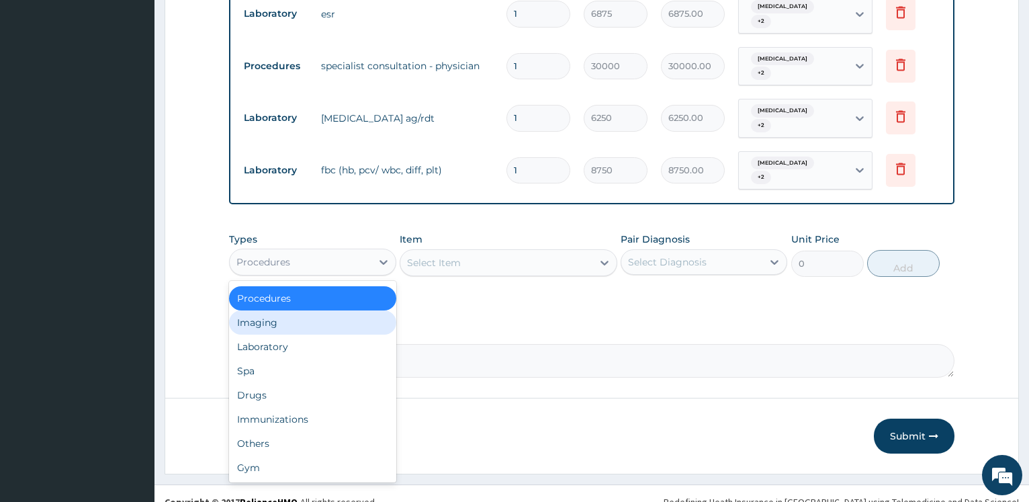
click at [282, 310] on div "Imaging" at bounding box center [312, 322] width 167 height 24
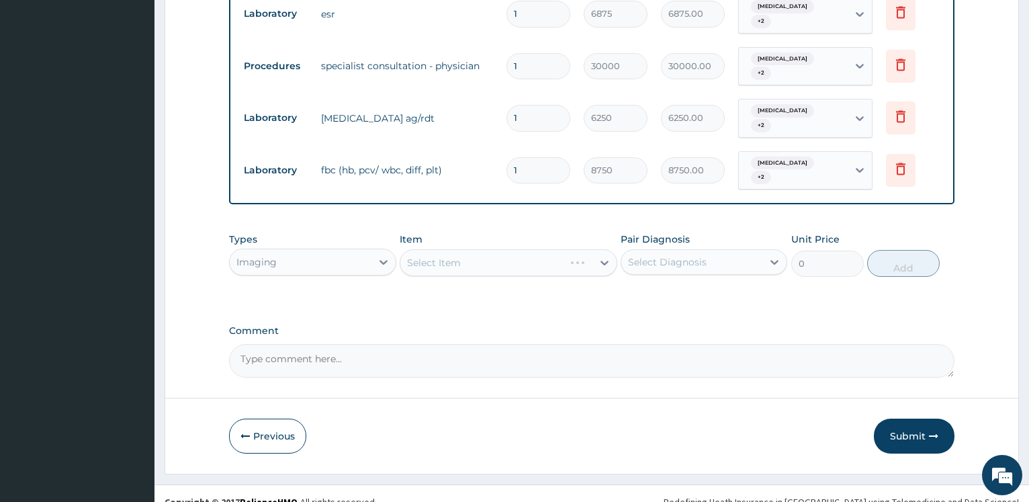
drag, startPoint x: 492, startPoint y: 249, endPoint x: 500, endPoint y: 249, distance: 8.1
click at [499, 249] on div "Select Item" at bounding box center [509, 262] width 218 height 27
click at [501, 249] on div "Select Item" at bounding box center [509, 262] width 218 height 27
click at [505, 249] on div "Select Item" at bounding box center [509, 262] width 218 height 27
click at [516, 252] on div "Select Item" at bounding box center [496, 262] width 192 height 21
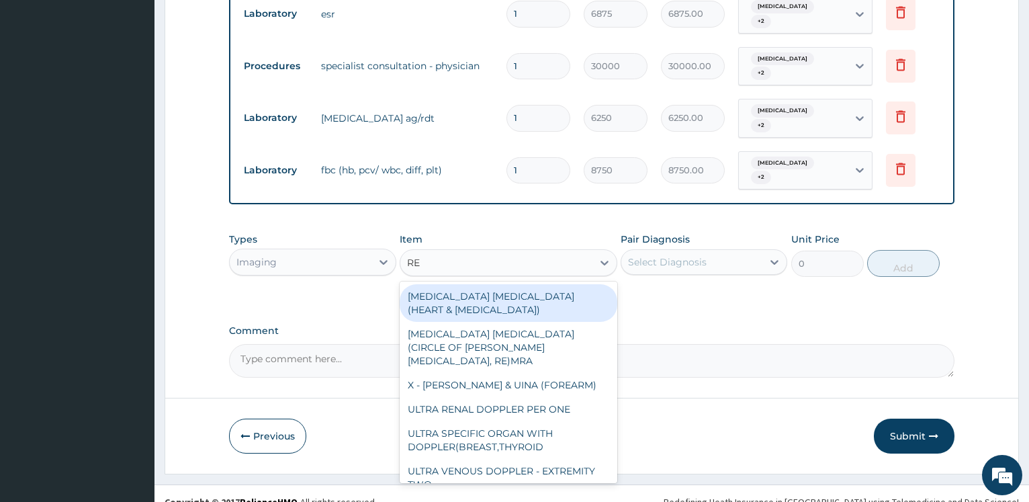
type input "REG"
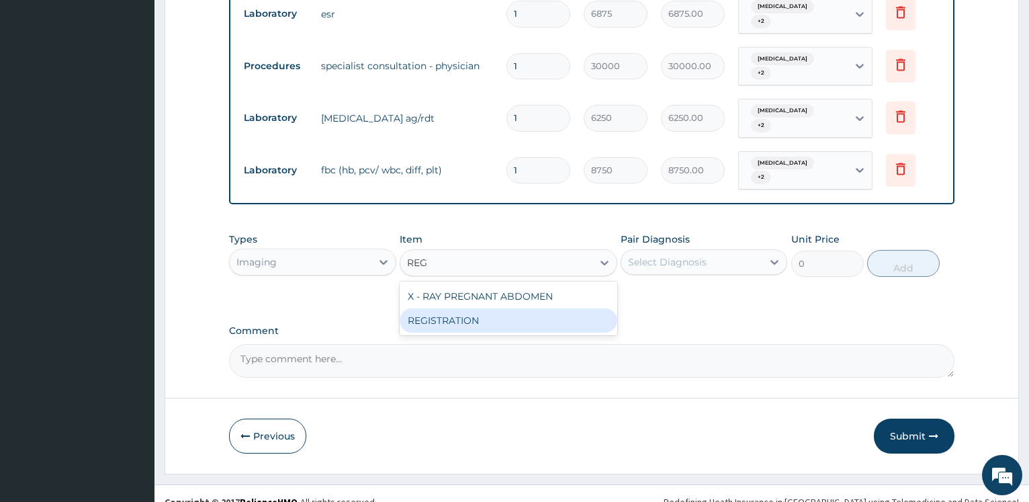
drag, startPoint x: 510, startPoint y: 304, endPoint x: 685, endPoint y: 235, distance: 187.8
click at [512, 308] on div "REGISTRATION" at bounding box center [509, 320] width 218 height 24
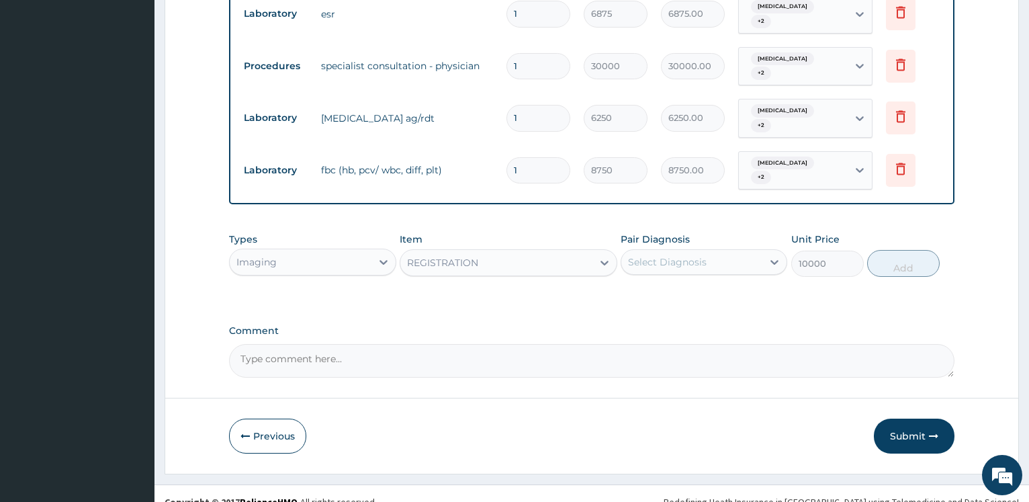
type input "10000"
click at [688, 255] on div "Select Diagnosis" at bounding box center [667, 261] width 79 height 13
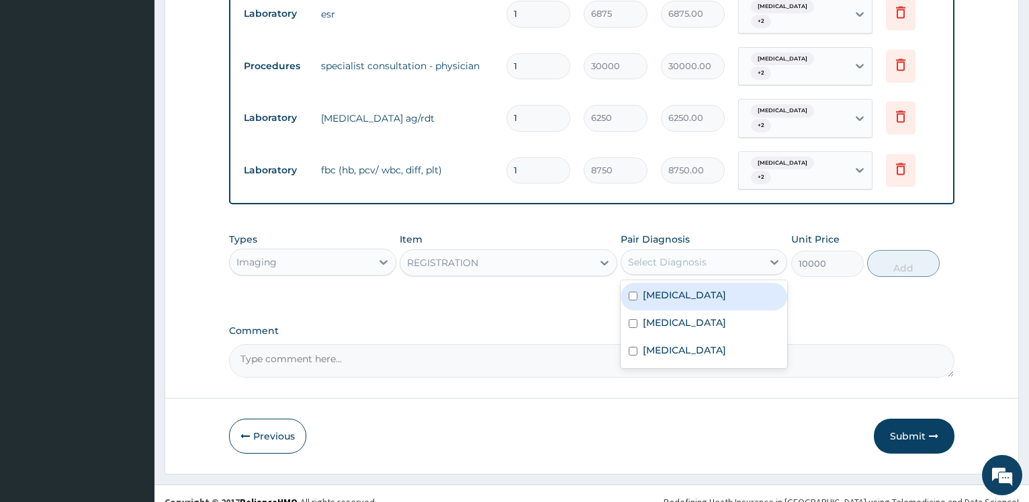
click at [688, 283] on div "Malaria" at bounding box center [703, 297] width 167 height 28
checkbox input "true"
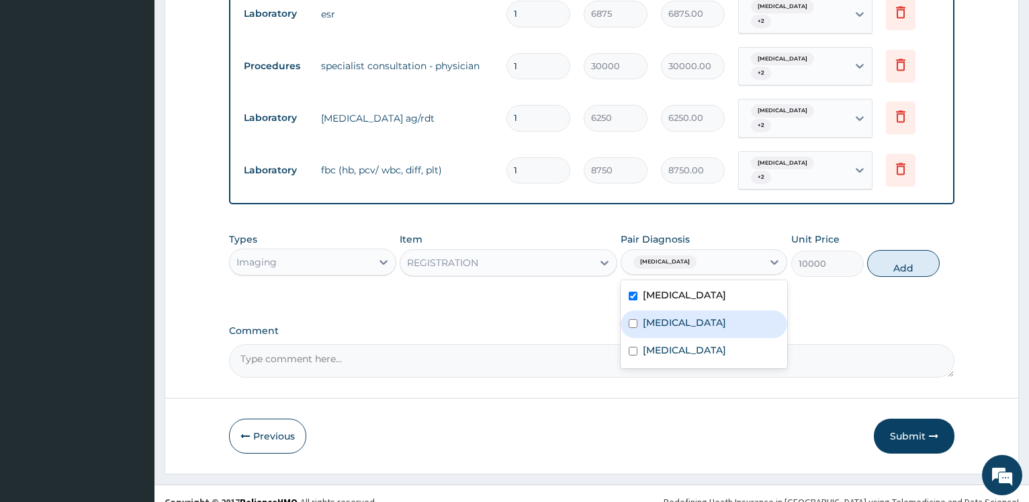
click at [726, 316] on label "Upper respiratory infection" at bounding box center [684, 322] width 83 height 13
checkbox input "true"
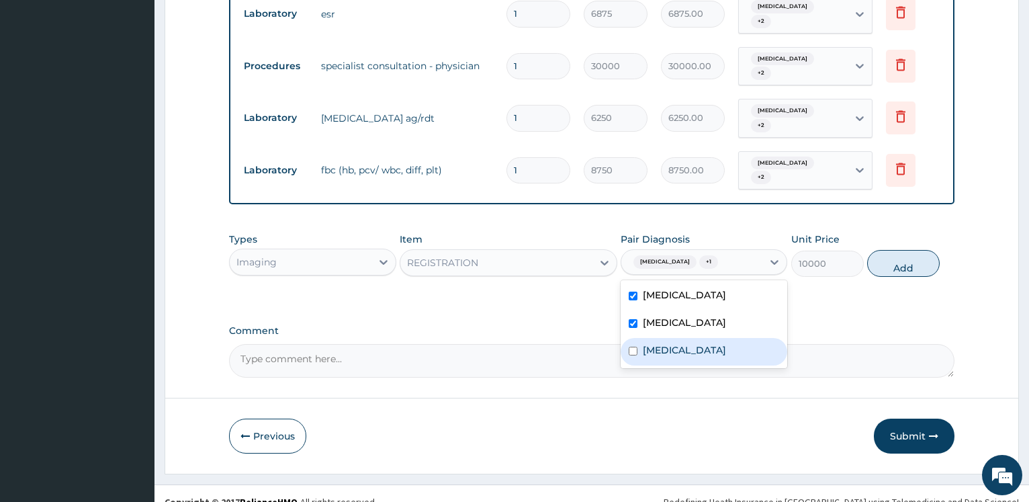
drag, startPoint x: 694, startPoint y: 330, endPoint x: 729, endPoint y: 316, distance: 37.3
click at [694, 338] on div "Sepsis" at bounding box center [703, 352] width 167 height 28
checkbox input "true"
click at [893, 250] on button "Add" at bounding box center [903, 263] width 73 height 27
type input "0"
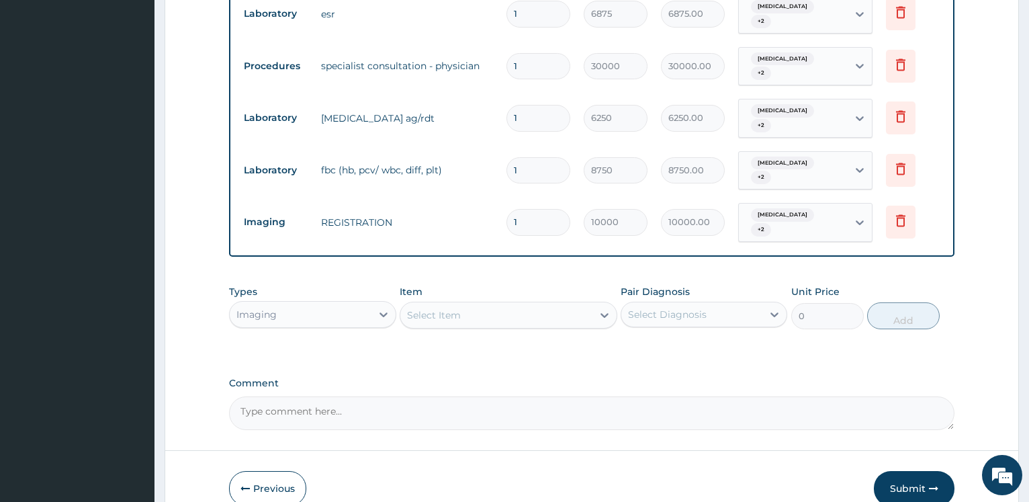
click at [303, 304] on div "Imaging" at bounding box center [300, 314] width 141 height 21
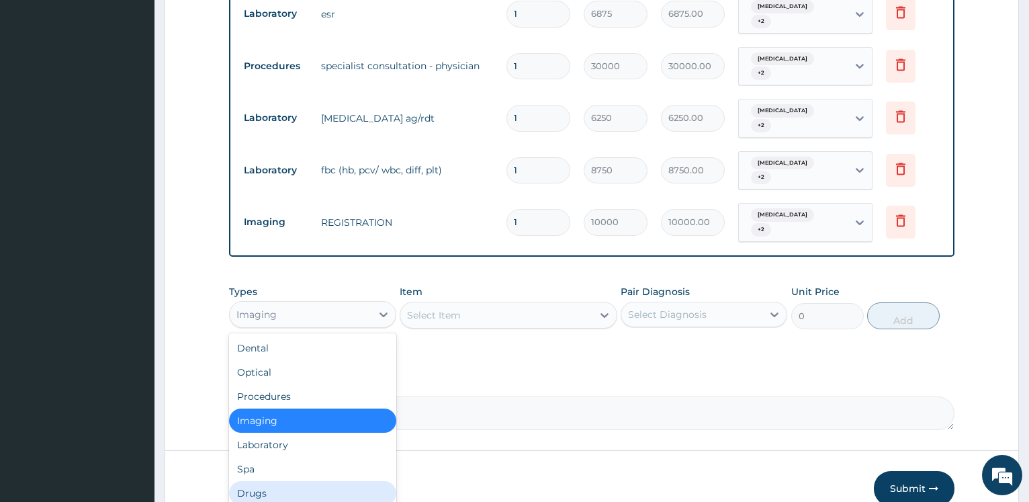
drag, startPoint x: 264, startPoint y: 474, endPoint x: 298, endPoint y: 461, distance: 36.5
click at [265, 481] on div "Drugs" at bounding box center [312, 493] width 167 height 24
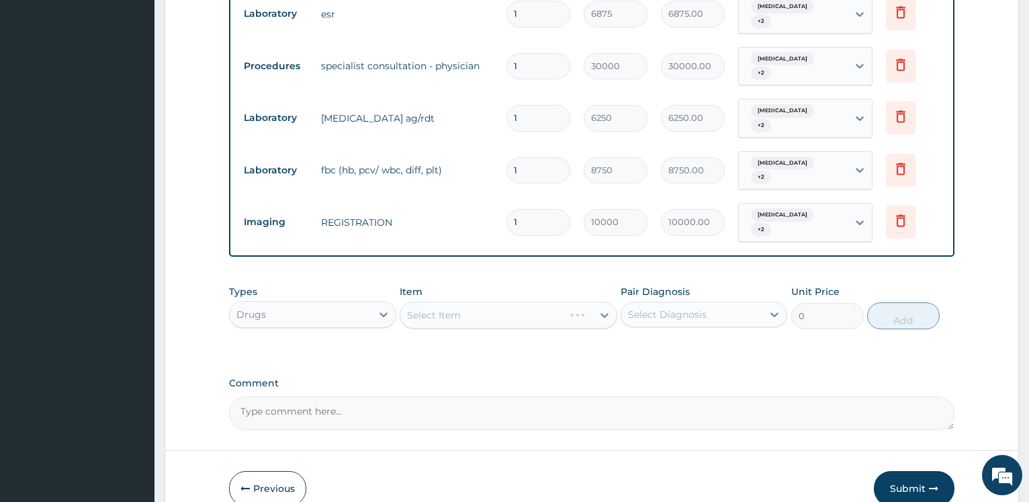
click at [486, 301] on div "Select Item" at bounding box center [509, 314] width 218 height 27
click at [494, 301] on div "Select Item" at bounding box center [509, 314] width 218 height 27
click at [512, 301] on div "Select Item" at bounding box center [509, 314] width 218 height 27
click at [514, 301] on div "Select Item" at bounding box center [509, 314] width 218 height 27
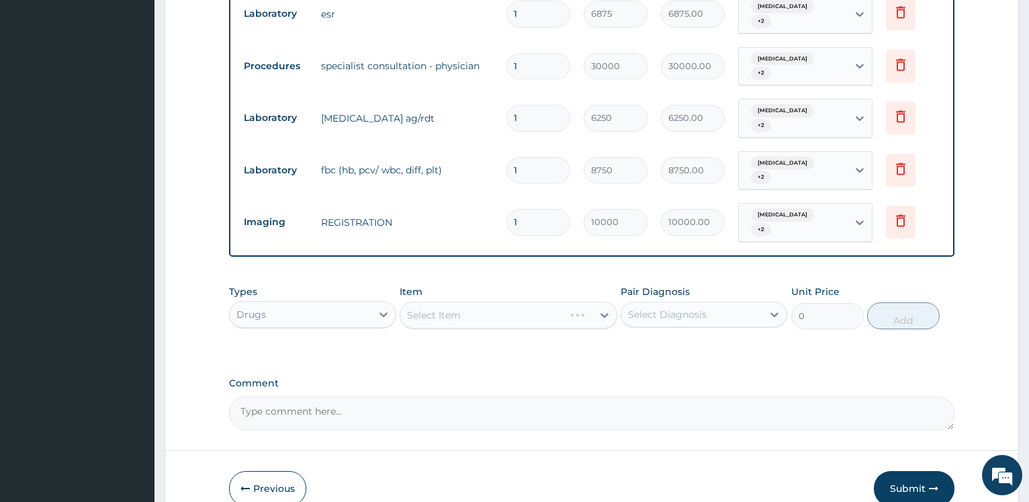
click at [514, 301] on div "Select Item" at bounding box center [509, 314] width 218 height 27
click at [512, 304] on div "Select Item" at bounding box center [496, 314] width 192 height 21
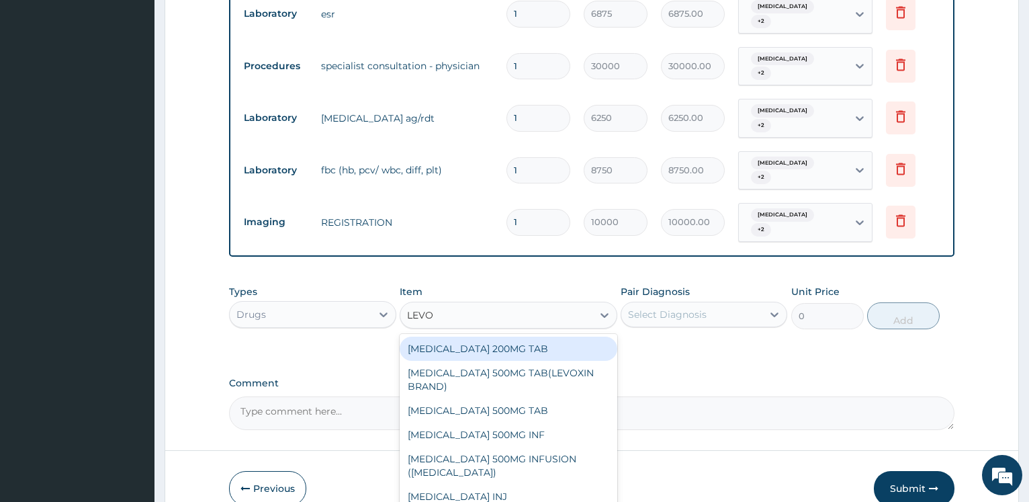
type input "LEVOF"
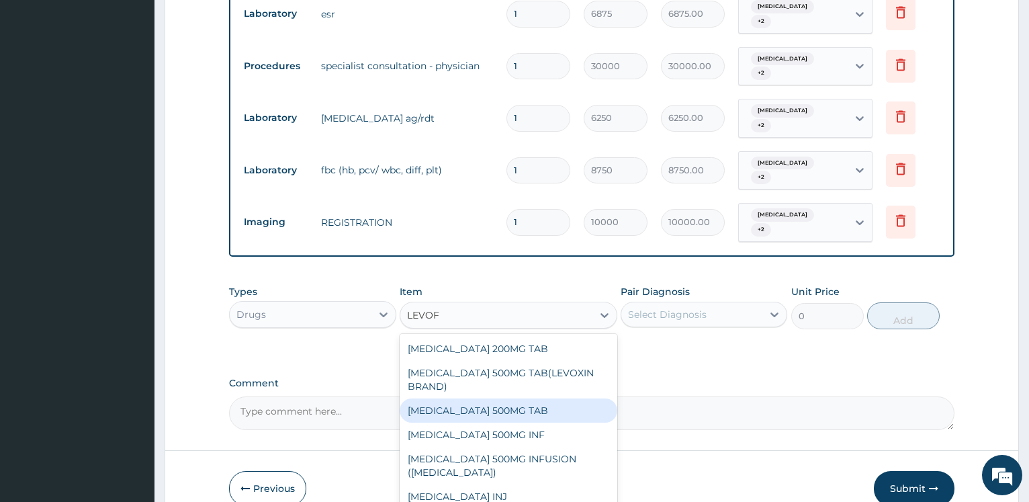
click at [518, 398] on div "LEVOFLOXACIN 500MG TAB" at bounding box center [509, 410] width 218 height 24
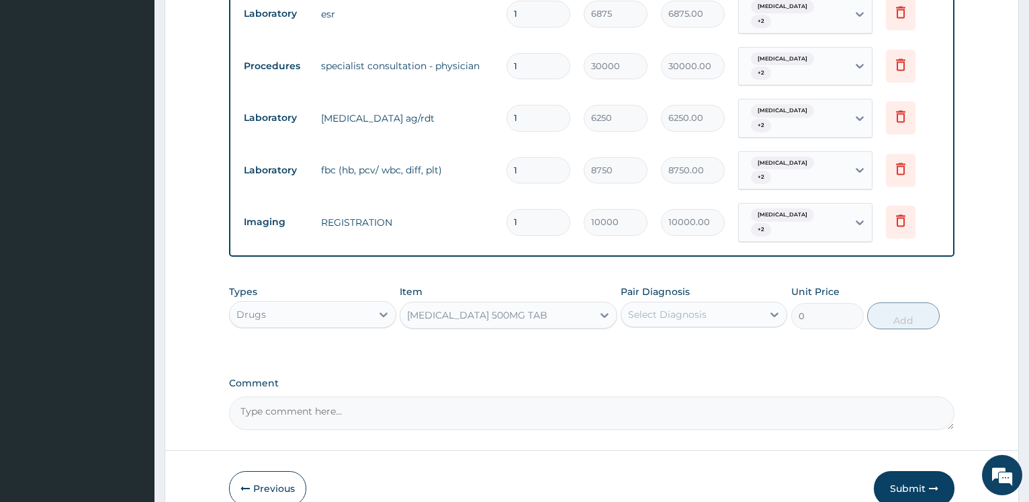
type input "350"
click at [673, 308] on div "Select Diagnosis" at bounding box center [667, 314] width 79 height 13
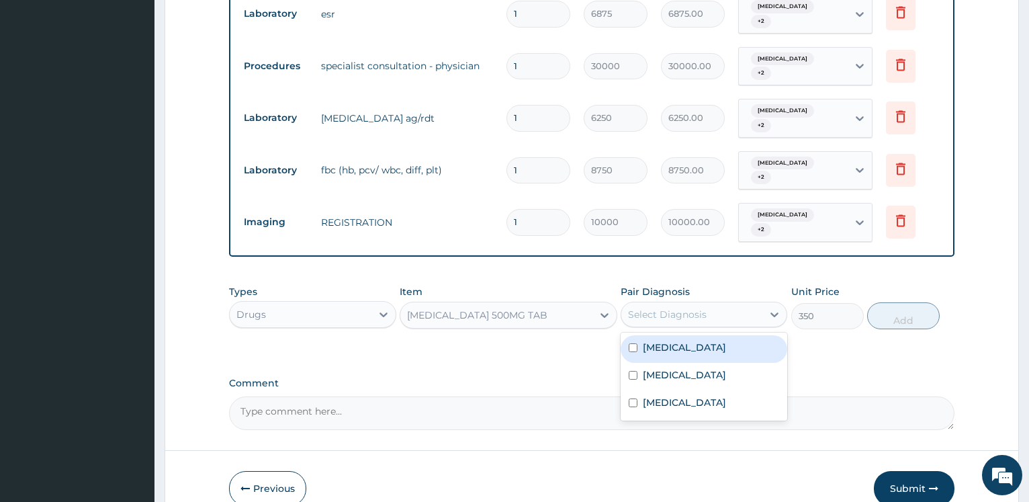
click at [664, 340] on label "Malaria" at bounding box center [684, 346] width 83 height 13
checkbox input "true"
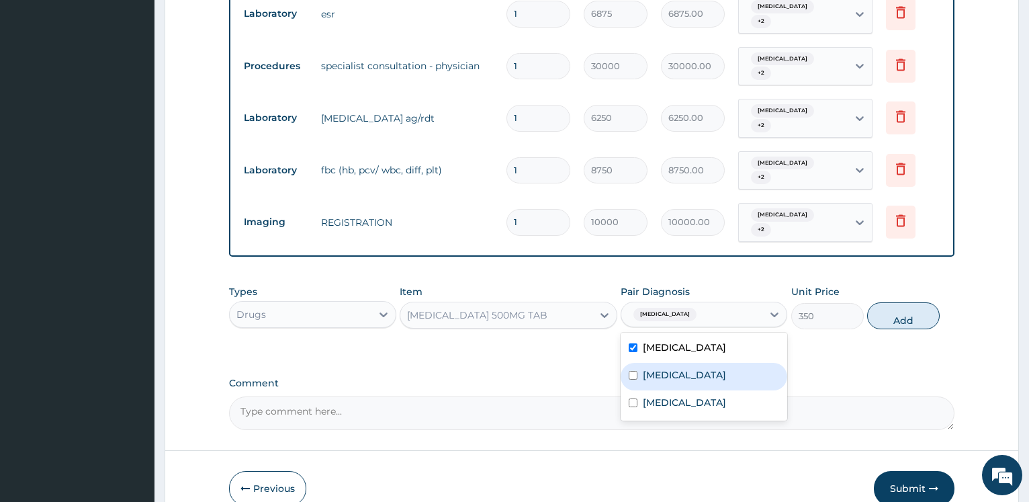
click at [668, 368] on label "Upper respiratory infection" at bounding box center [684, 374] width 83 height 13
checkbox input "true"
click at [657, 390] on div "Sepsis" at bounding box center [703, 404] width 167 height 28
checkbox input "true"
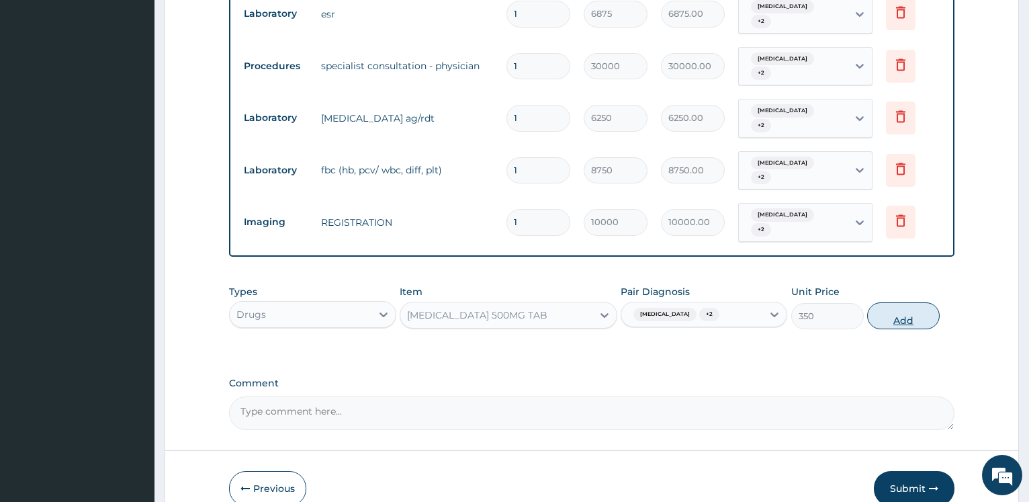
click at [900, 302] on button "Add" at bounding box center [903, 315] width 73 height 27
type input "0"
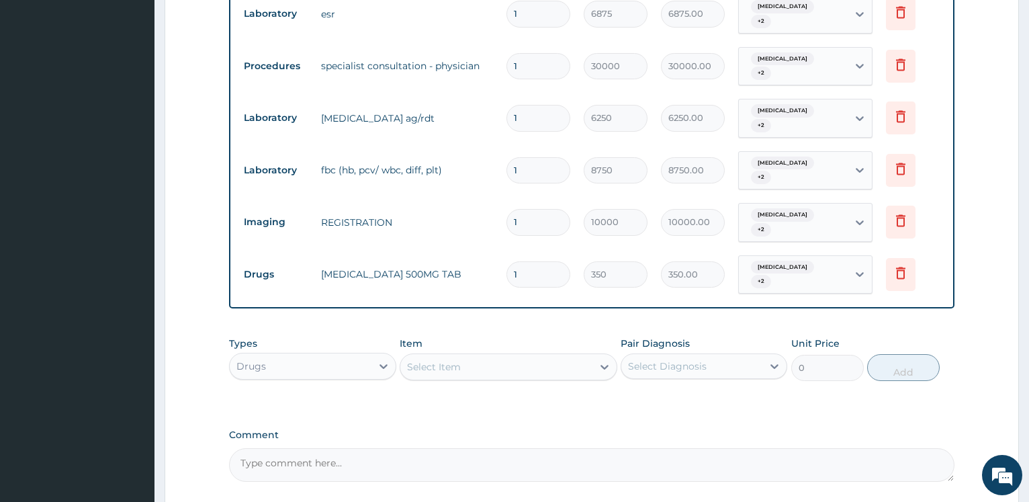
drag, startPoint x: 539, startPoint y: 240, endPoint x: 391, endPoint y: 220, distance: 148.4
click at [506, 261] on input "1" at bounding box center [538, 274] width 64 height 26
type input "5"
type input "1750.00"
type input "5"
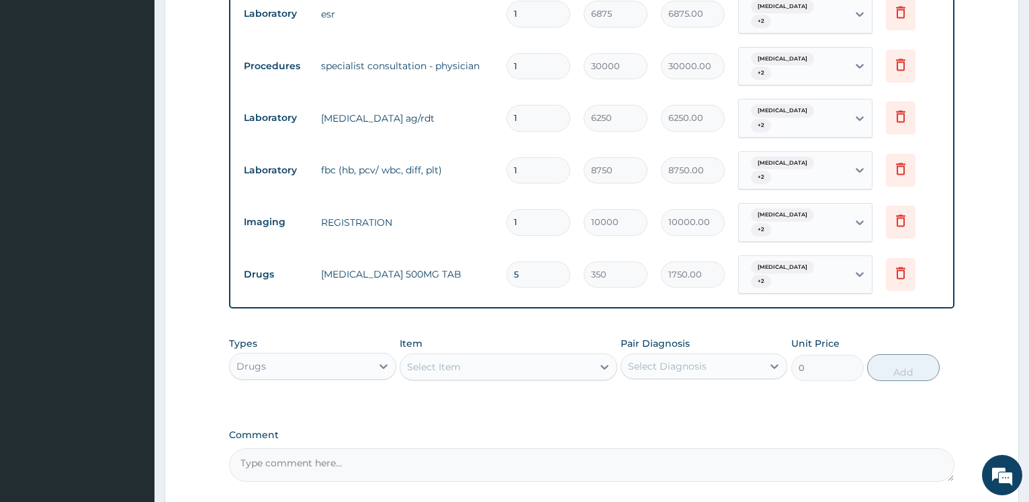
click at [478, 356] on div "Select Item" at bounding box center [496, 366] width 192 height 21
type input "METOC"
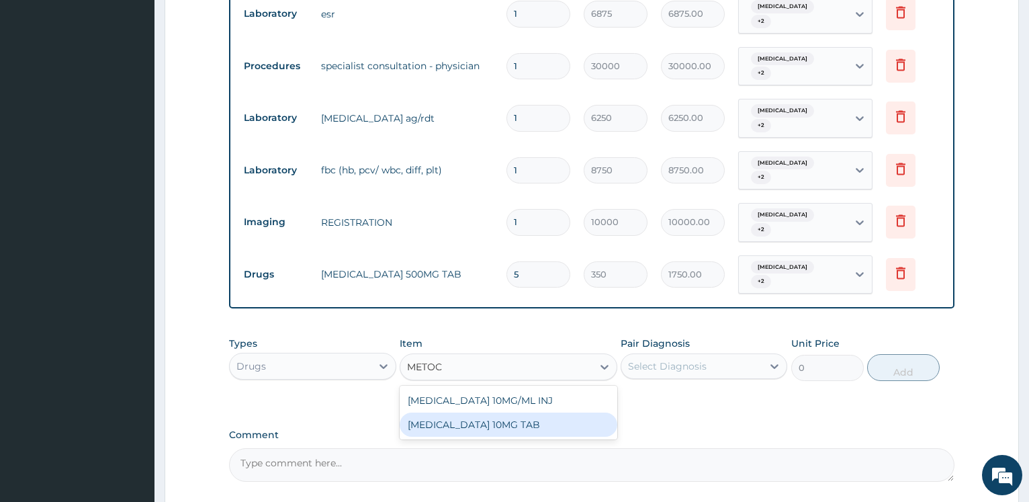
click at [459, 412] on div "METOCLOPRAMIDE 10MG TAB" at bounding box center [509, 424] width 218 height 24
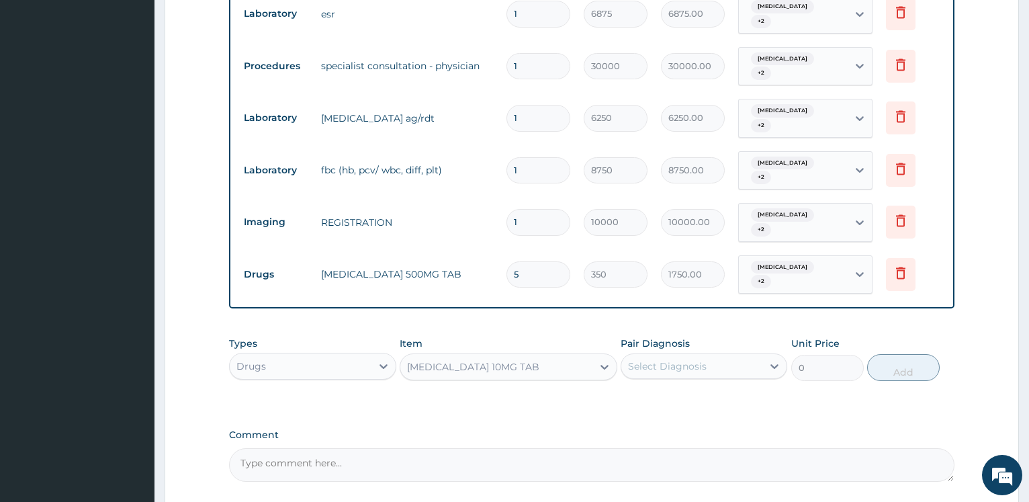
type input "100"
click at [661, 359] on div "Select Diagnosis" at bounding box center [667, 365] width 79 height 13
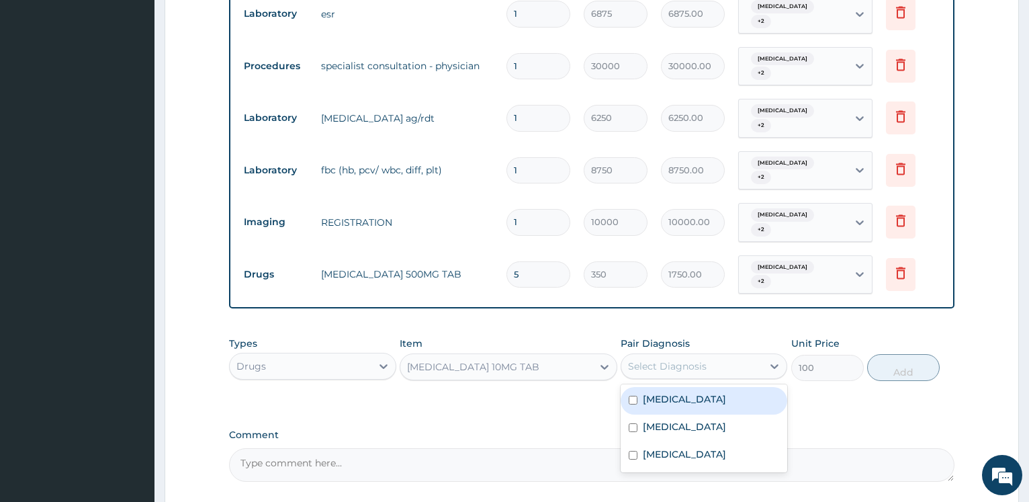
drag, startPoint x: 650, startPoint y: 374, endPoint x: 649, endPoint y: 392, distance: 18.2
click at [650, 392] on label "Malaria" at bounding box center [684, 398] width 83 height 13
checkbox input "true"
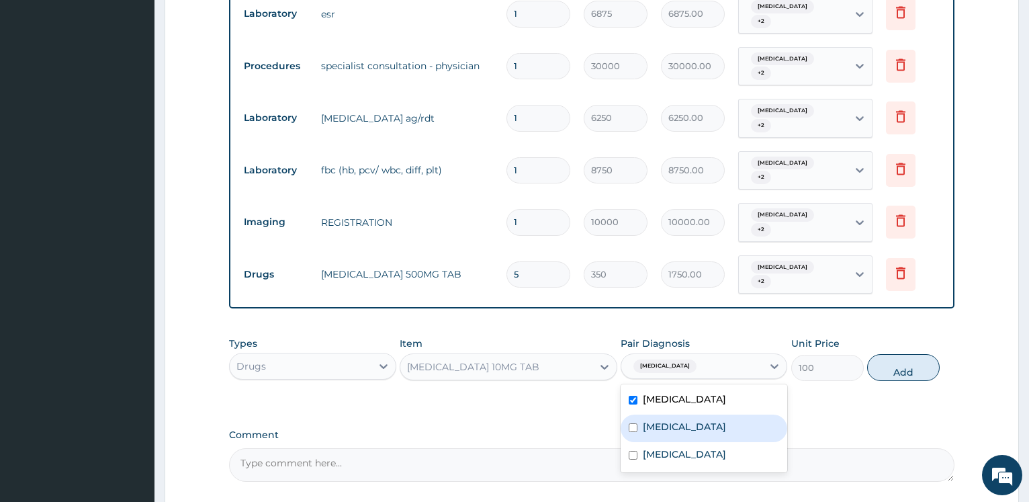
click at [649, 420] on label "Upper respiratory infection" at bounding box center [684, 426] width 83 height 13
checkbox input "true"
click at [642, 442] on div "Sepsis" at bounding box center [703, 456] width 167 height 28
checkbox input "true"
click at [894, 354] on button "Add" at bounding box center [903, 367] width 73 height 27
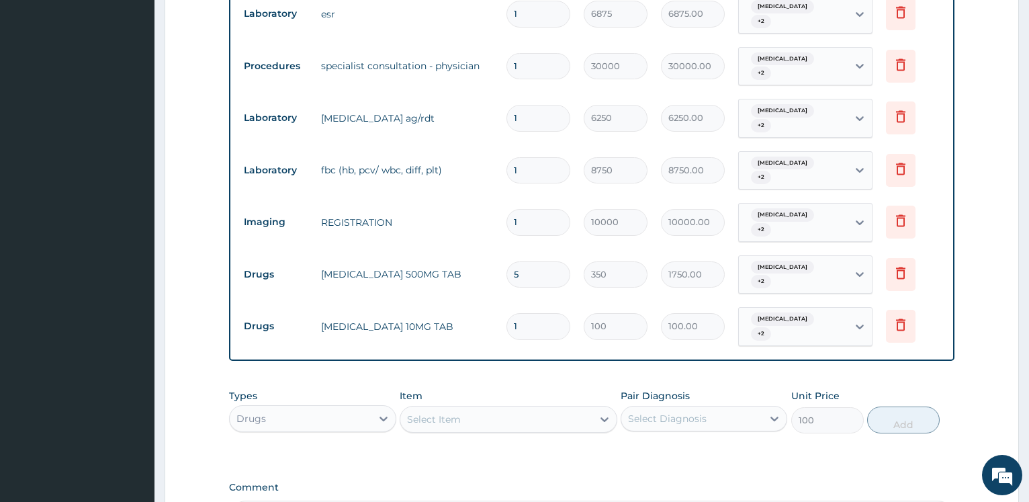
type input "0"
drag, startPoint x: 524, startPoint y: 283, endPoint x: 500, endPoint y: 285, distance: 23.7
click at [506, 313] on input "1" at bounding box center [538, 326] width 64 height 26
type input "2"
type input "200.00"
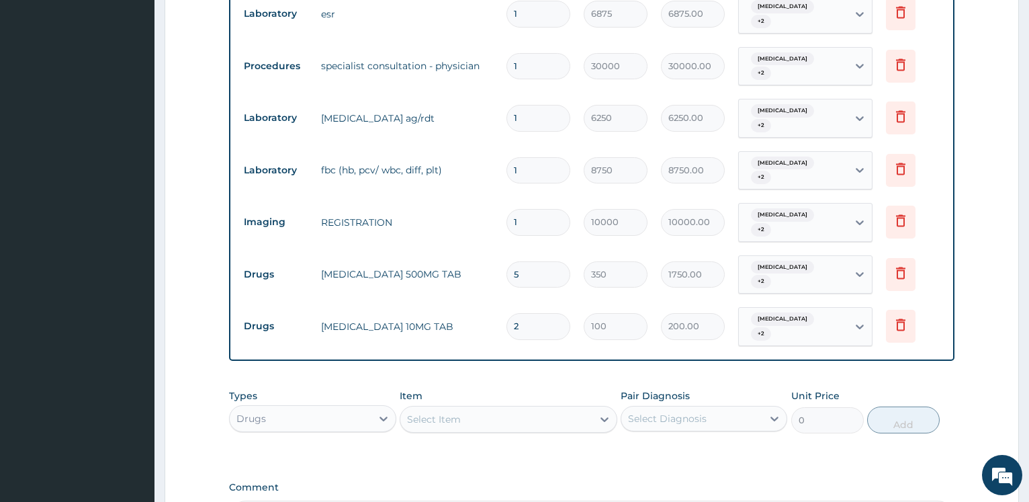
type input "2"
click at [205, 270] on form "Step 2 of 2 PA Code / Prescription Code PA/64DF33 Encounter Date 13-08-2025 Imp…" at bounding box center [592, 51] width 854 height 1158
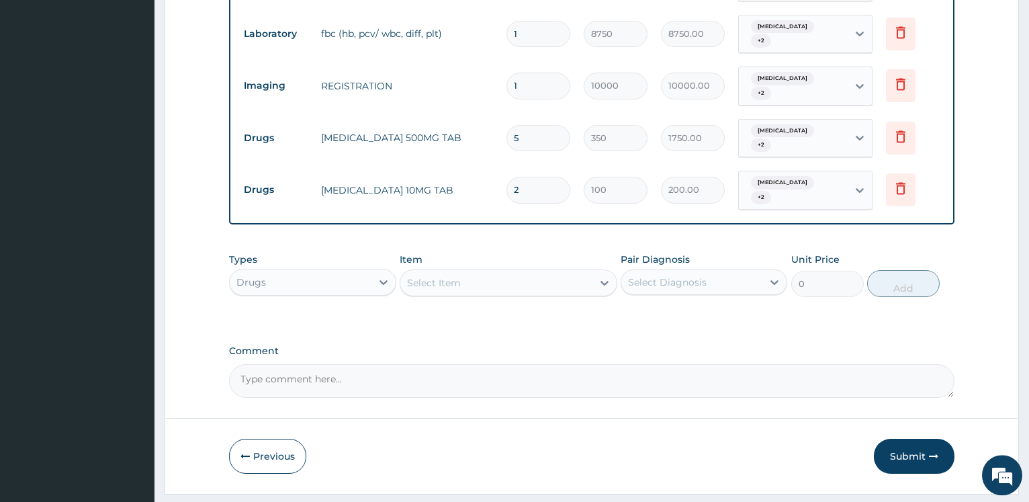
scroll to position [739, 0]
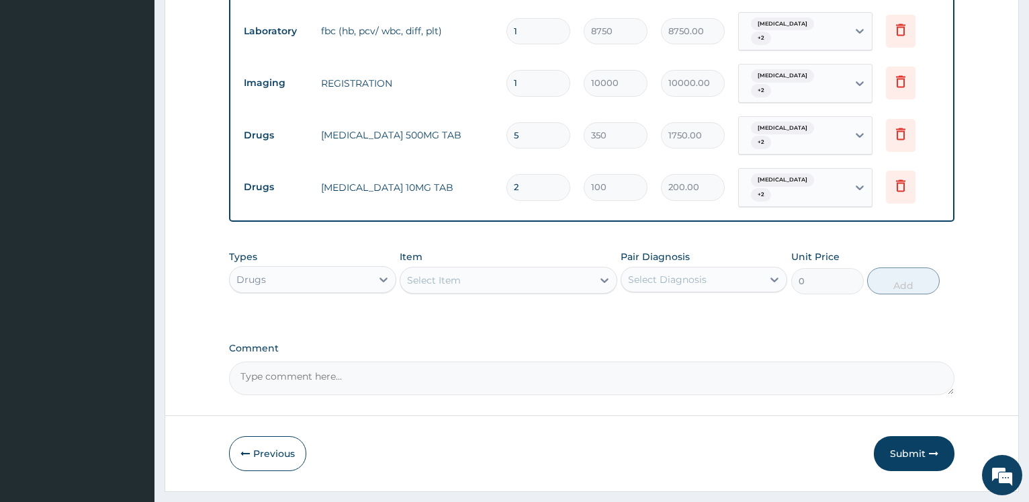
click at [424, 273] on div "Select Item" at bounding box center [434, 279] width 54 height 13
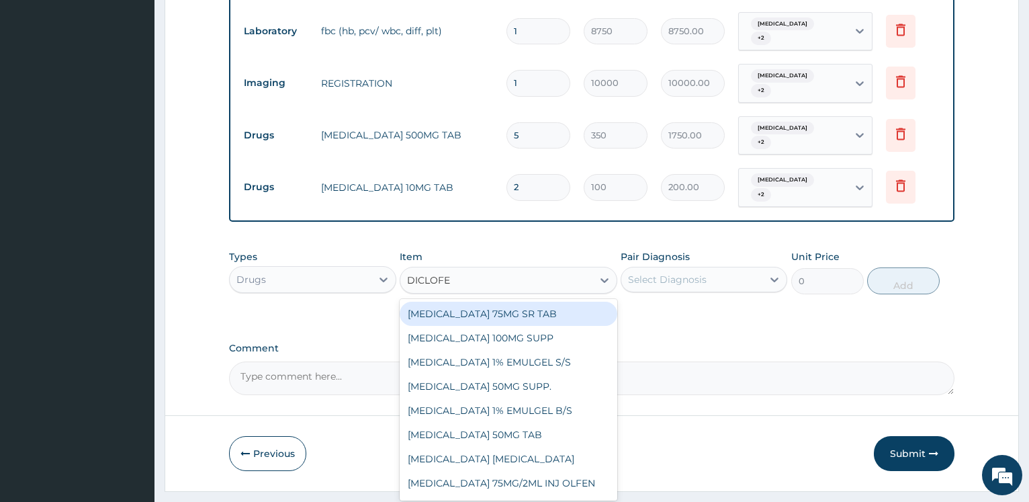
type input "DICLOFEN"
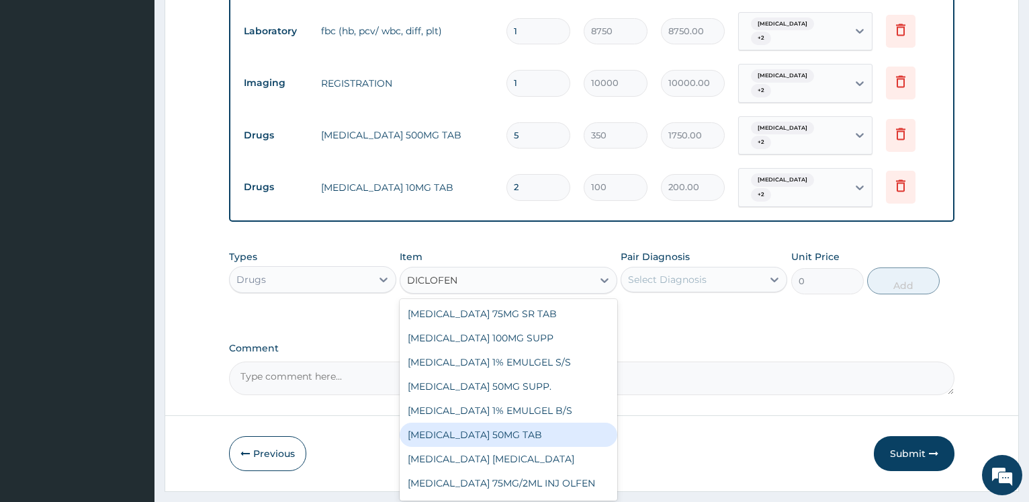
click at [509, 422] on div "DICLOFENAC POTASSIUM 50MG TAB" at bounding box center [509, 434] width 218 height 24
type input "390"
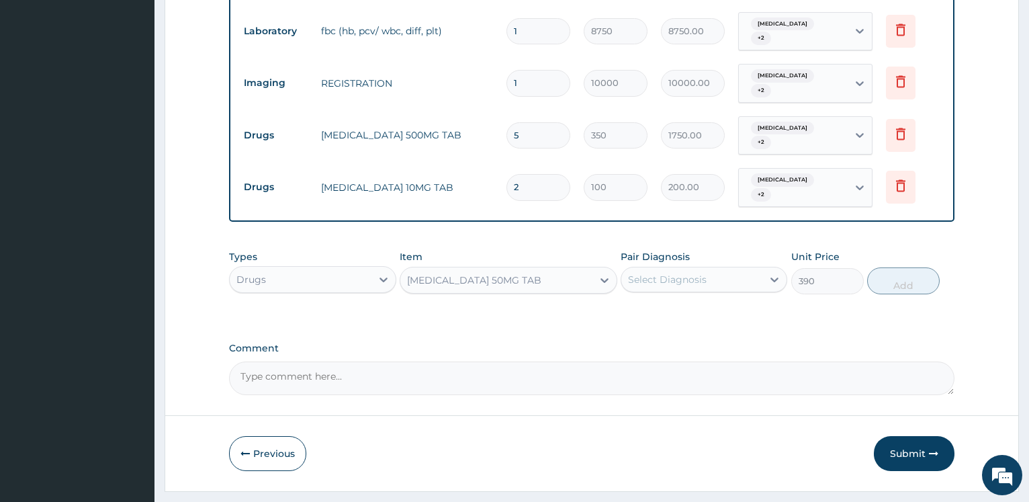
click at [669, 273] on div "Select Diagnosis" at bounding box center [667, 279] width 79 height 13
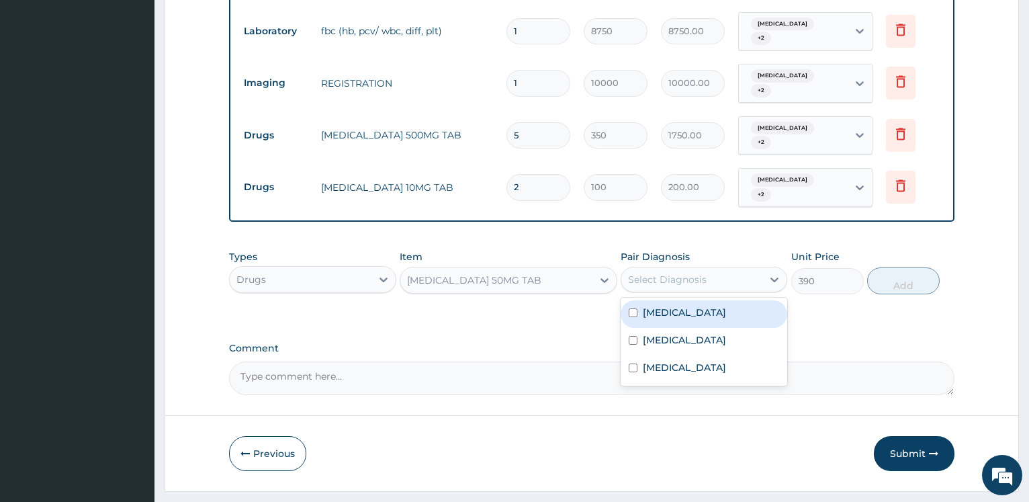
drag, startPoint x: 665, startPoint y: 277, endPoint x: 660, endPoint y: 298, distance: 22.1
click at [665, 306] on label "Malaria" at bounding box center [684, 312] width 83 height 13
checkbox input "true"
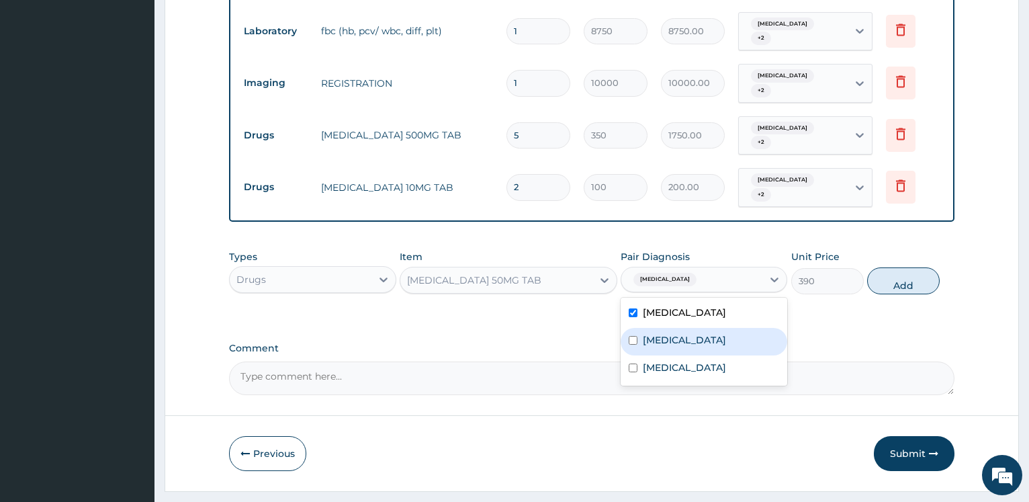
drag, startPoint x: 659, startPoint y: 301, endPoint x: 657, endPoint y: 318, distance: 16.2
click at [659, 333] on label "Upper respiratory infection" at bounding box center [684, 339] width 83 height 13
checkbox input "true"
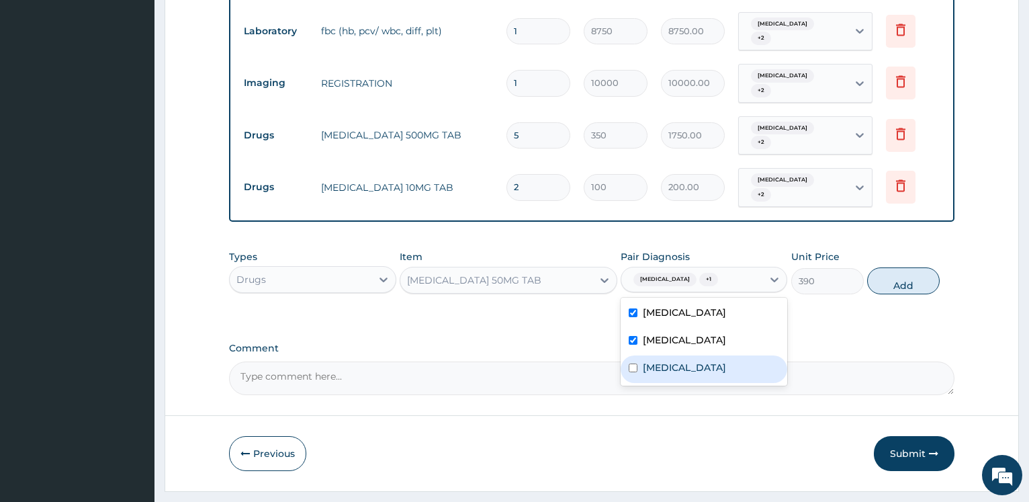
click at [651, 361] on label "Sepsis" at bounding box center [684, 367] width 83 height 13
checkbox input "true"
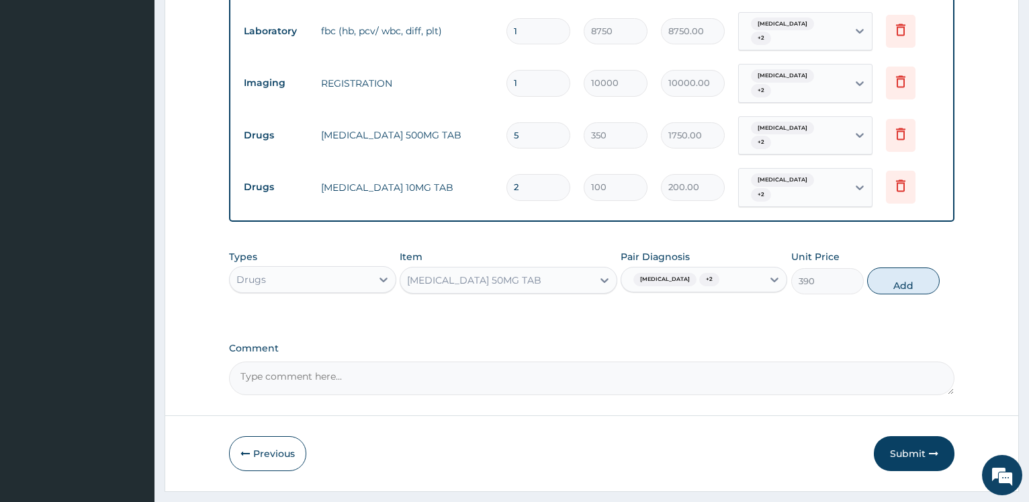
click at [906, 262] on div "Types Drugs Item DICLOFENAC POTASSIUM 50MG TAB Pair Diagnosis Malaria + 2 Unit …" at bounding box center [591, 272] width 725 height 58
click at [902, 267] on button "Add" at bounding box center [903, 280] width 73 height 27
type input "0"
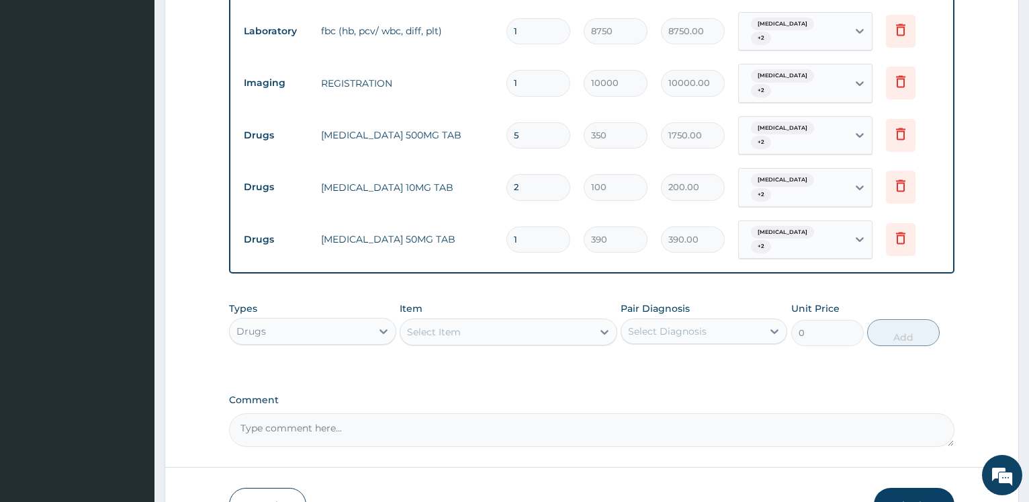
drag, startPoint x: 542, startPoint y: 203, endPoint x: 516, endPoint y: 202, distance: 25.6
click at [516, 226] on input "1" at bounding box center [538, 239] width 64 height 26
type input "11"
type input "4290.00"
type input "110"
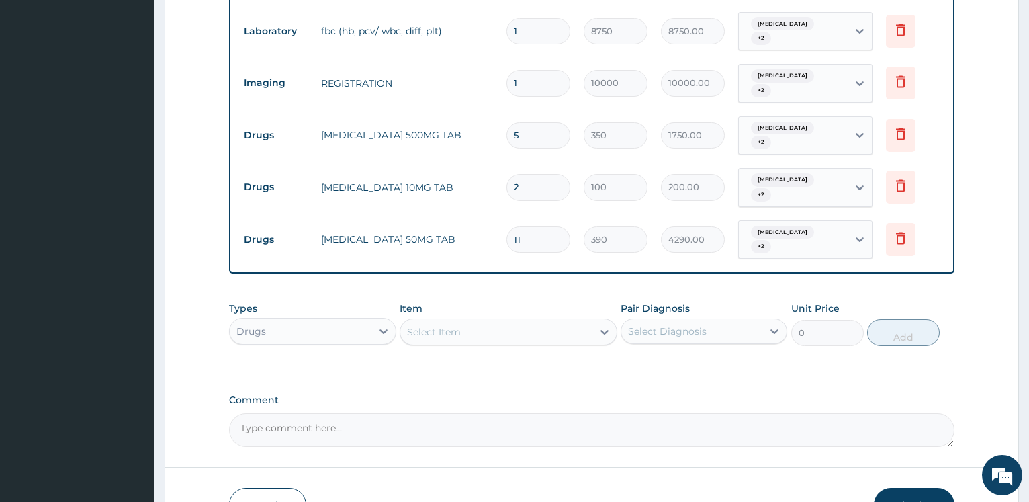
type input "42900.00"
type input "11"
type input "4290.00"
type input "1"
type input "390.00"
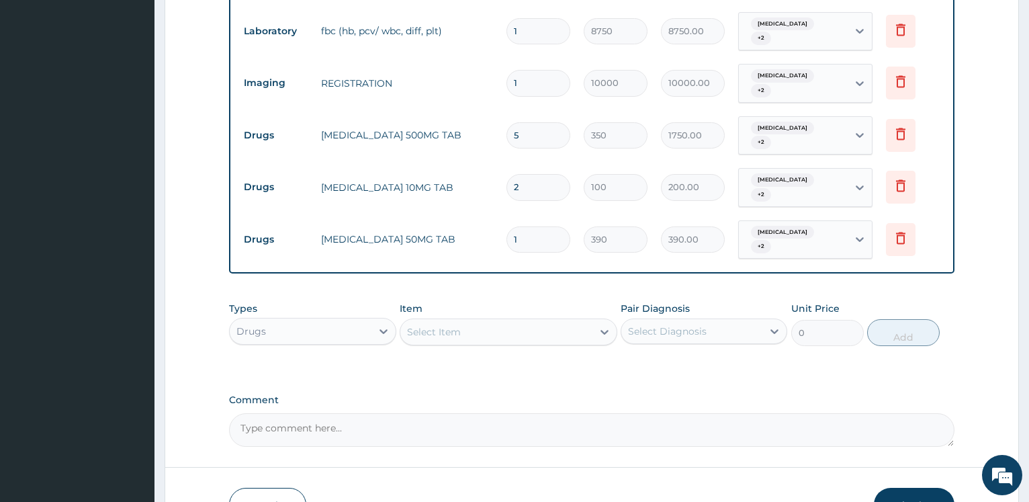
type input "10"
type input "3900.00"
type input "10"
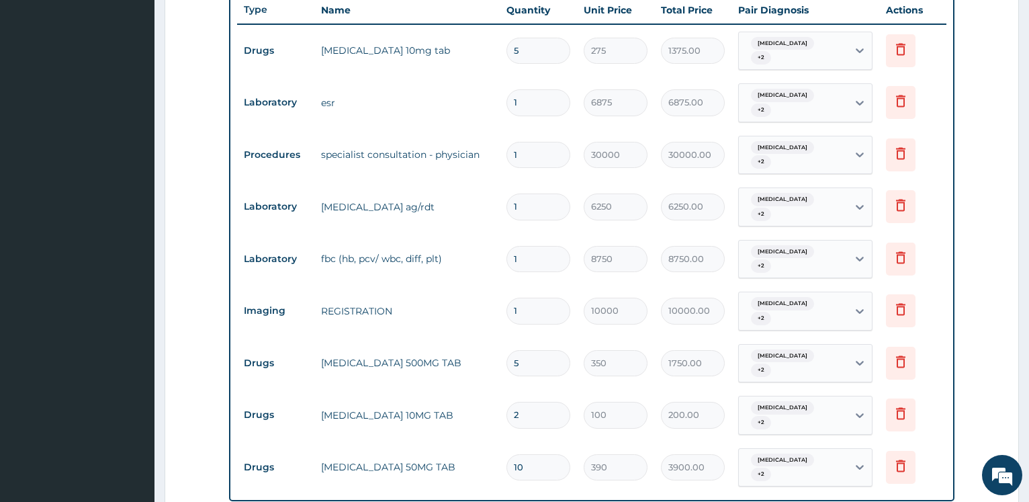
scroll to position [785, 0]
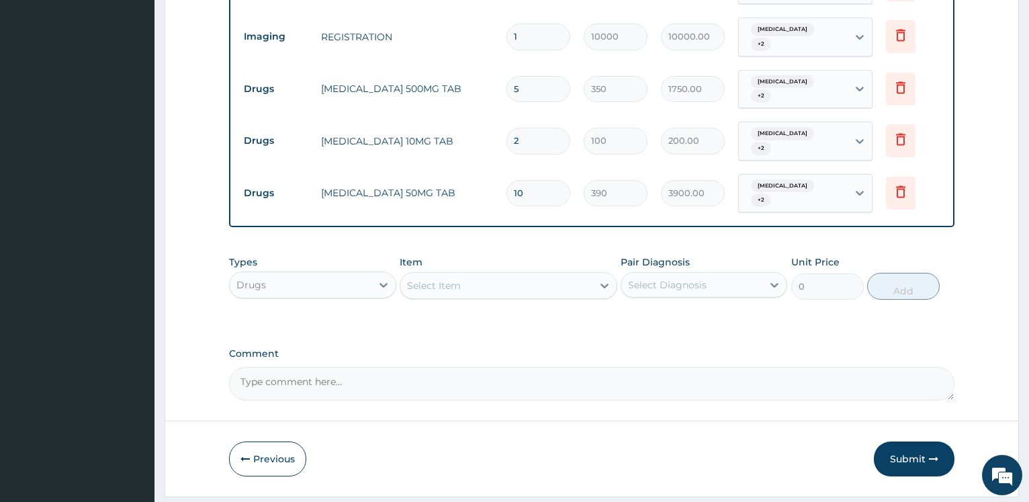
click at [357, 274] on div "Drugs" at bounding box center [300, 284] width 141 height 21
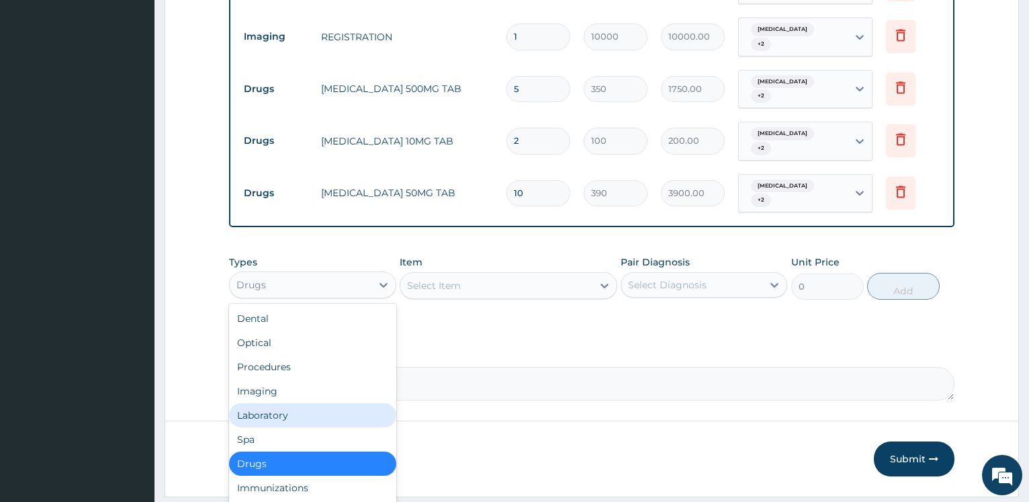
click at [296, 403] on div "Laboratory" at bounding box center [312, 415] width 167 height 24
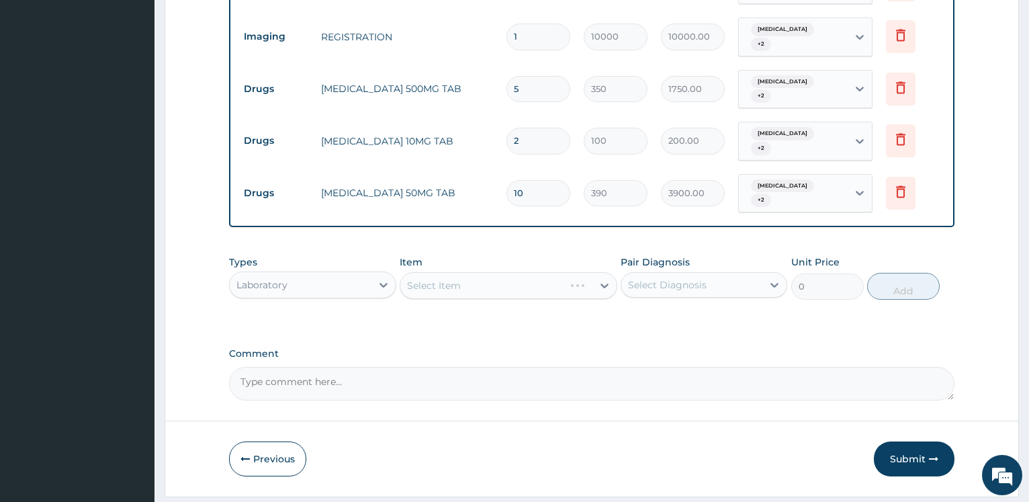
click at [519, 272] on div "Select Item" at bounding box center [509, 285] width 218 height 27
click at [518, 272] on div "Select Item" at bounding box center [509, 285] width 218 height 27
click at [521, 272] on div "Select Item" at bounding box center [509, 285] width 218 height 27
click at [523, 272] on div "Select Item" at bounding box center [509, 285] width 218 height 27
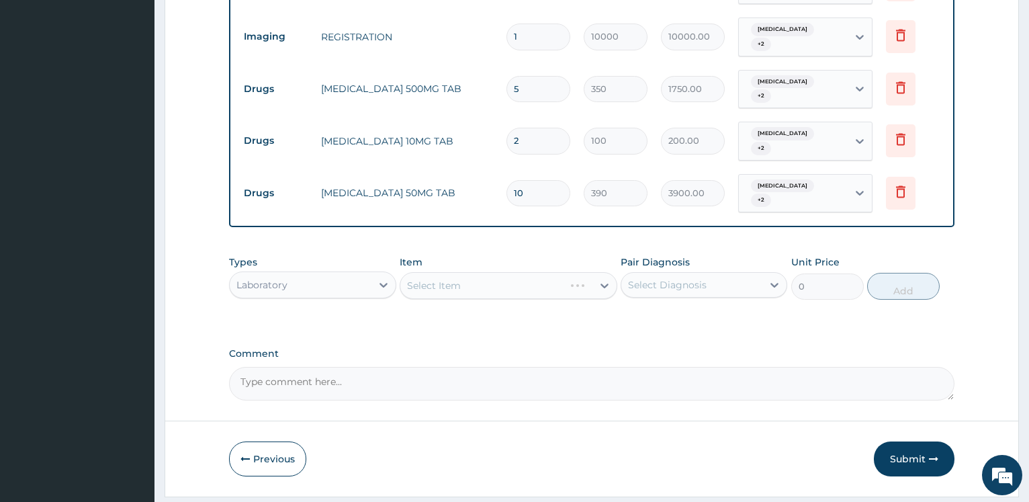
click at [526, 272] on div "Select Item" at bounding box center [509, 285] width 218 height 27
click at [528, 272] on div "Select Item" at bounding box center [509, 285] width 218 height 27
click at [479, 275] on div "Select Item" at bounding box center [496, 285] width 192 height 21
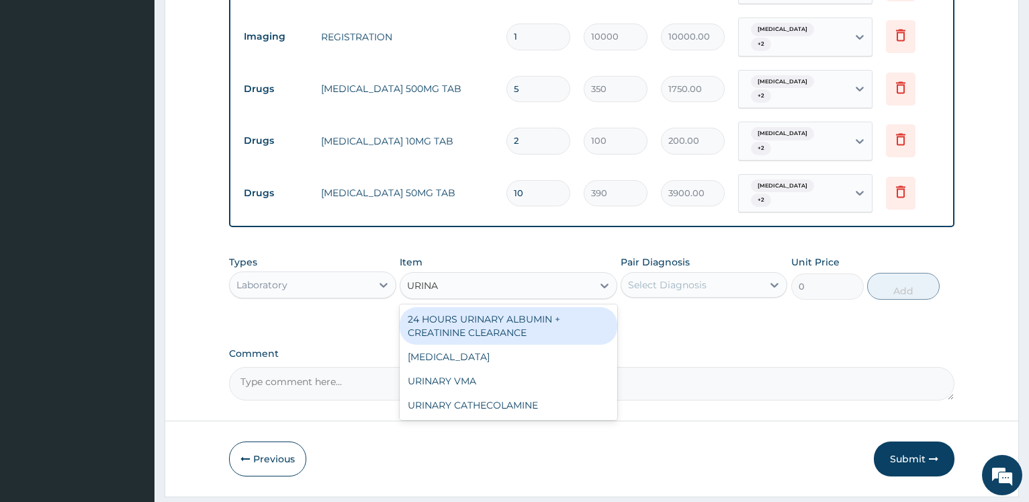
type input "URINAL"
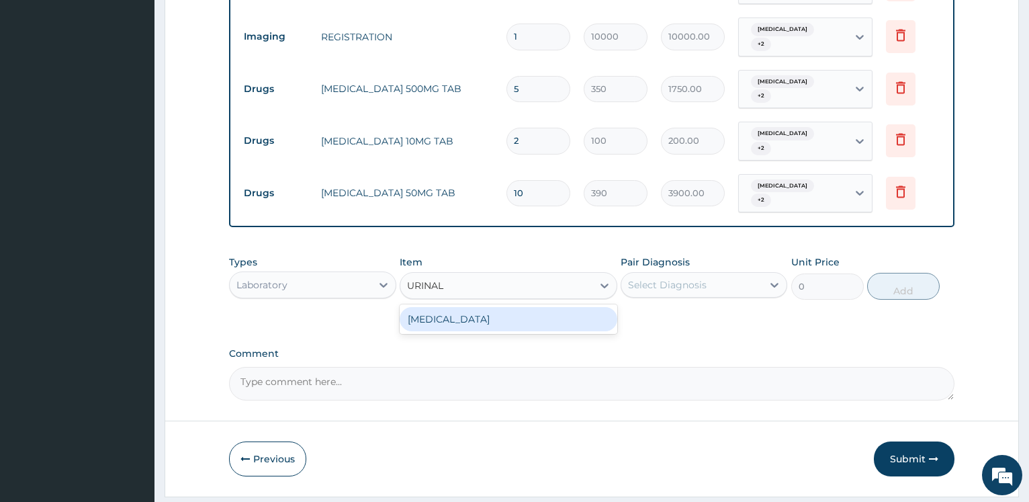
click at [440, 307] on div "URINALYSIS" at bounding box center [509, 319] width 218 height 24
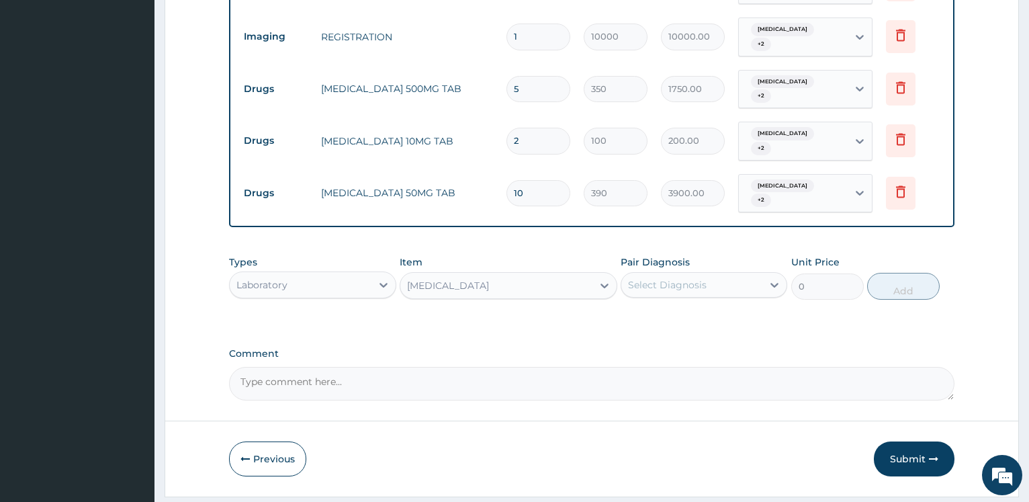
type input "4375"
click at [653, 278] on div "Select Diagnosis" at bounding box center [667, 284] width 79 height 13
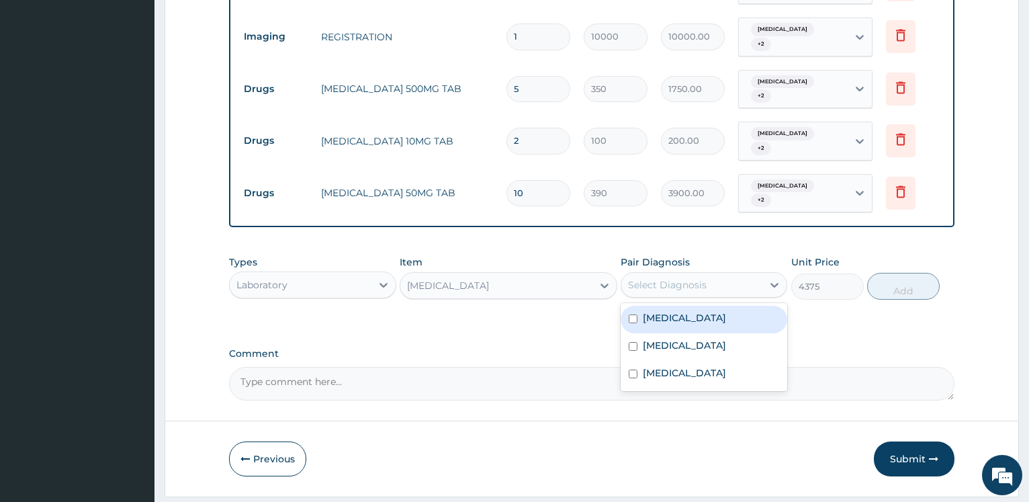
click at [649, 311] on label "[MEDICAL_DATA]" at bounding box center [684, 317] width 83 height 13
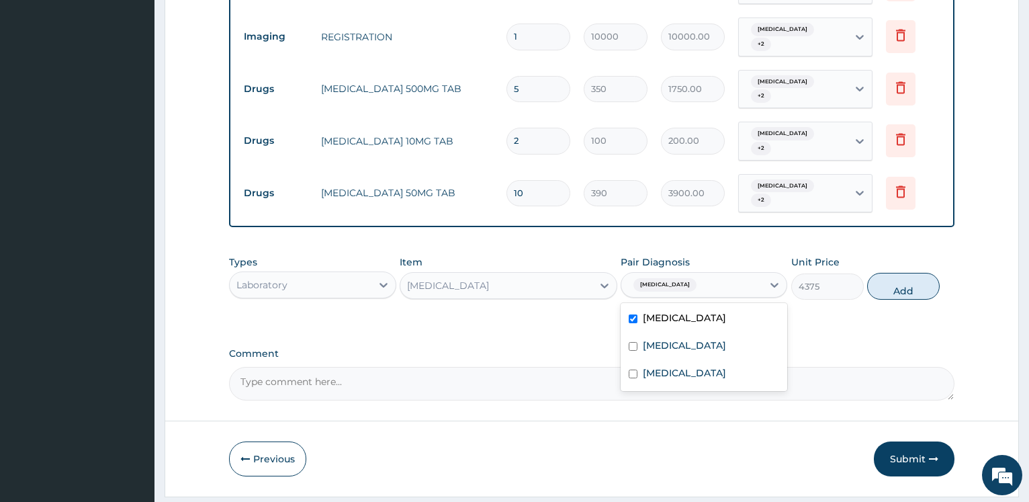
checkbox input "true"
click at [661, 333] on div "Upper respiratory infection" at bounding box center [703, 347] width 167 height 28
checkbox input "true"
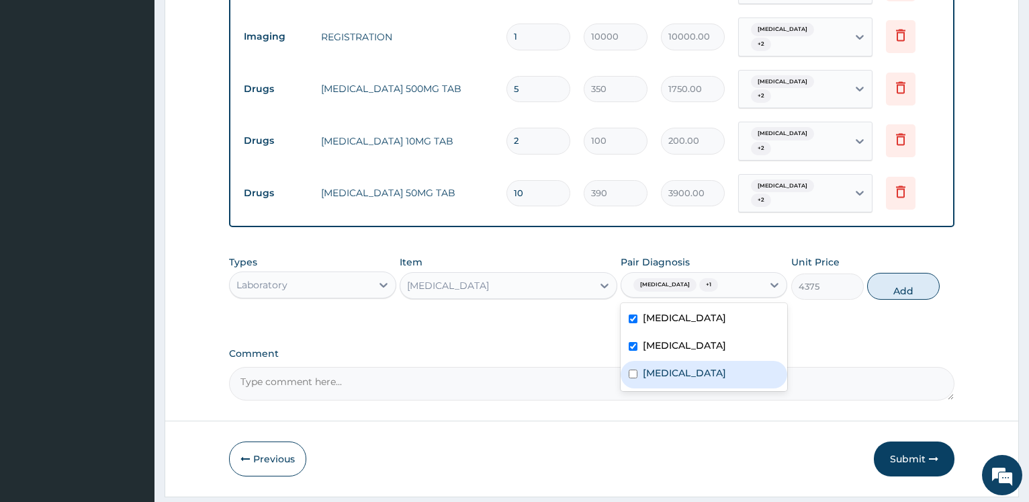
click at [653, 366] on label "Sepsis" at bounding box center [684, 372] width 83 height 13
checkbox input "true"
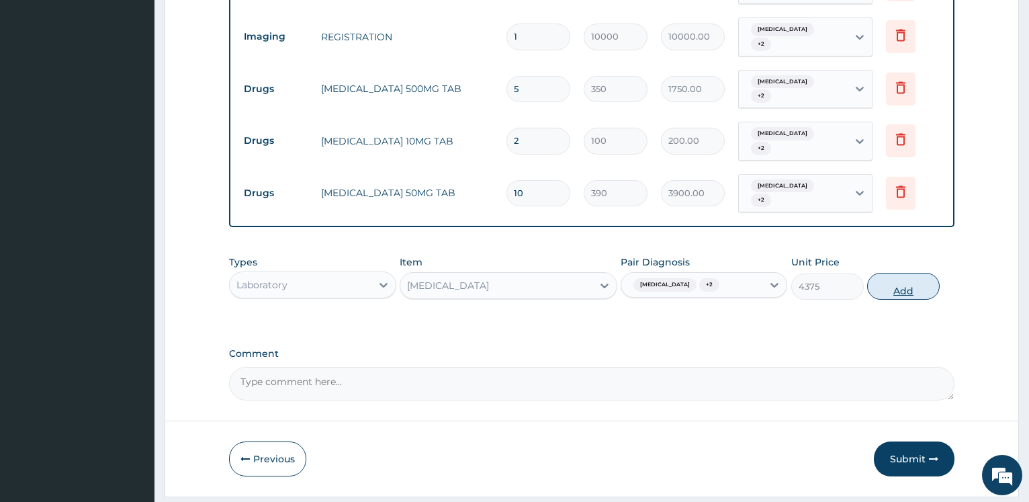
click at [897, 273] on button "Add" at bounding box center [903, 286] width 73 height 27
type input "0"
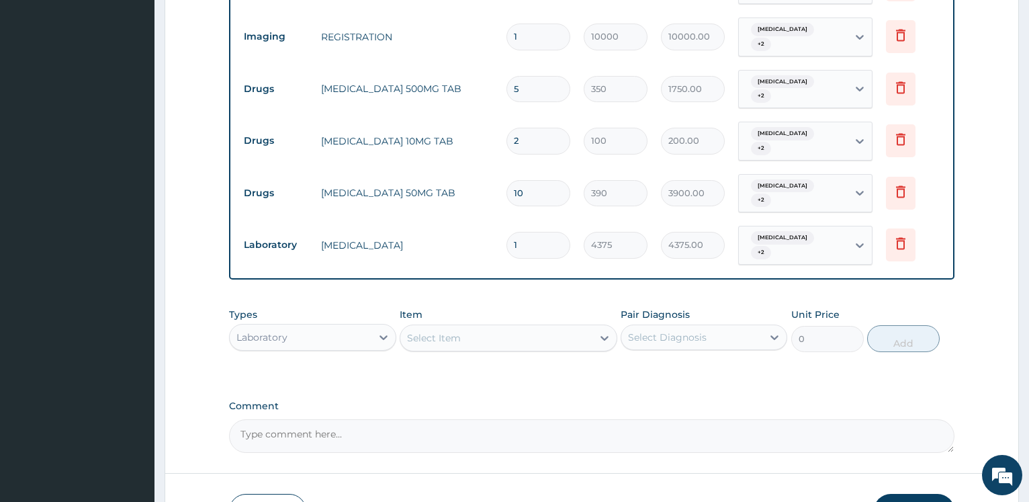
drag, startPoint x: 205, startPoint y: 159, endPoint x: 365, endPoint y: 179, distance: 161.0
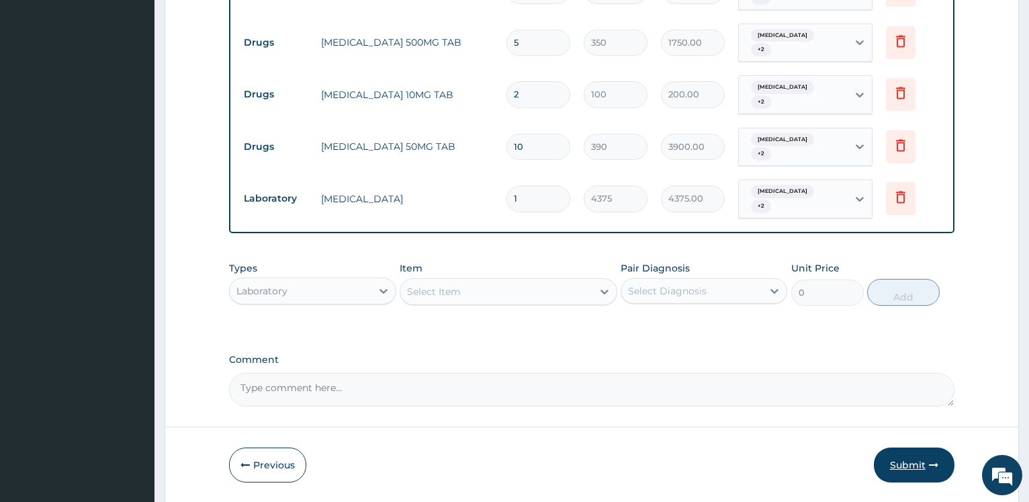
click at [902, 447] on button "Submit" at bounding box center [914, 464] width 81 height 35
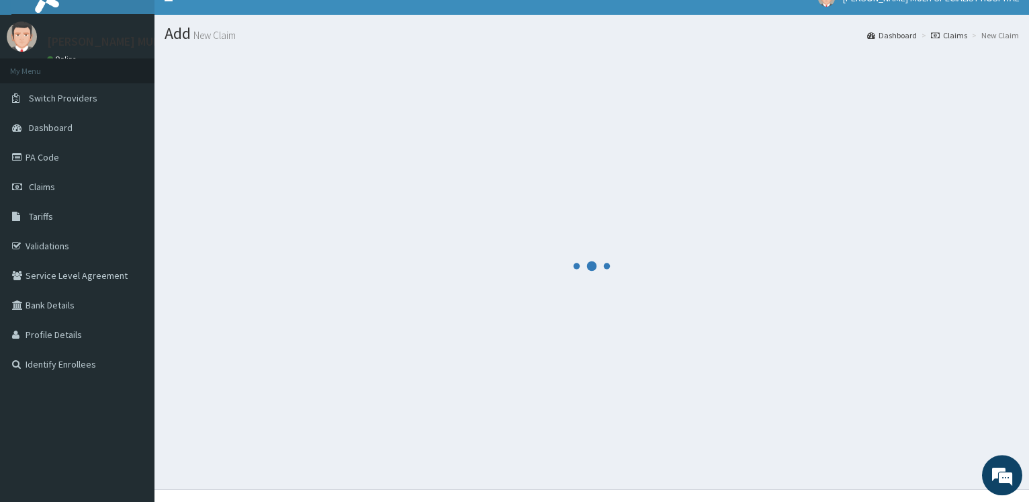
scroll to position [0, 0]
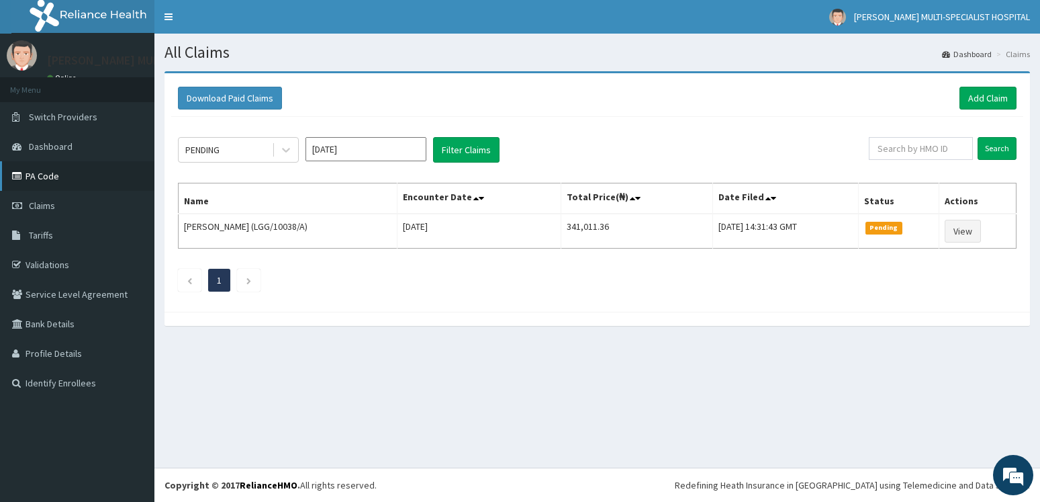
click at [80, 173] on link "PA Code" at bounding box center [77, 176] width 154 height 30
drag, startPoint x: 1002, startPoint y: 100, endPoint x: 991, endPoint y: 87, distance: 17.6
click at [1003, 99] on link "Add Claim" at bounding box center [988, 98] width 57 height 23
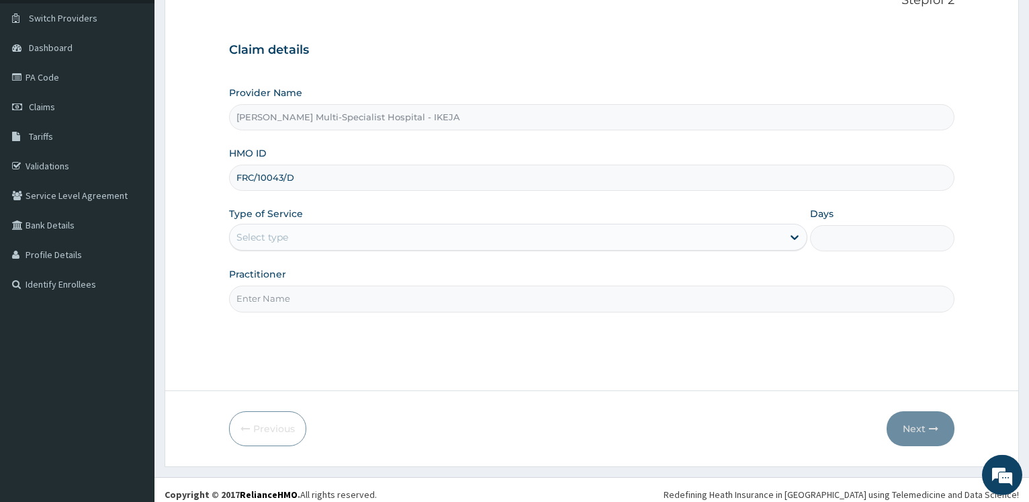
scroll to position [108, 0]
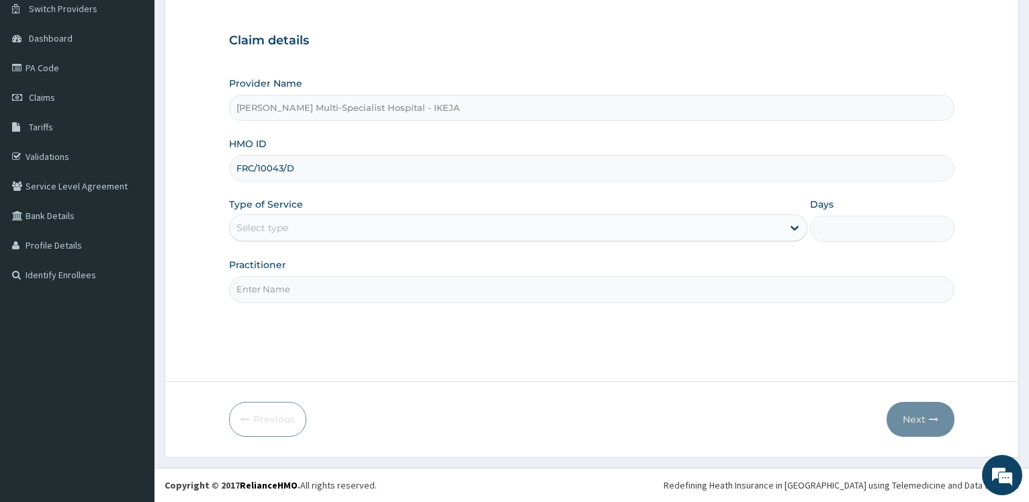
type input "FRC/10043/D"
drag, startPoint x: 294, startPoint y: 231, endPoint x: 287, endPoint y: 238, distance: 10.4
click at [293, 230] on div "Select type" at bounding box center [506, 227] width 552 height 21
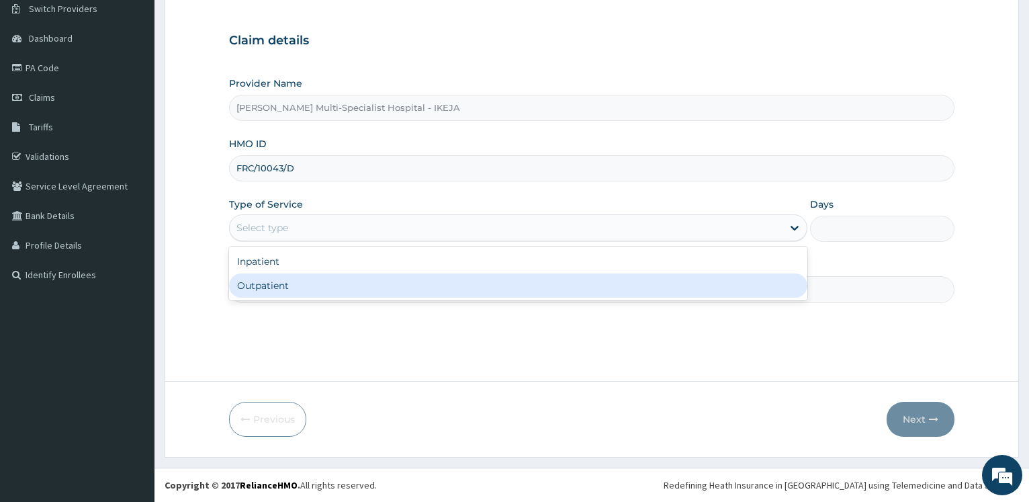
drag, startPoint x: 261, startPoint y: 290, endPoint x: 273, endPoint y: 285, distance: 13.0
click at [265, 289] on div "Outpatient" at bounding box center [517, 285] width 577 height 24
type input "1"
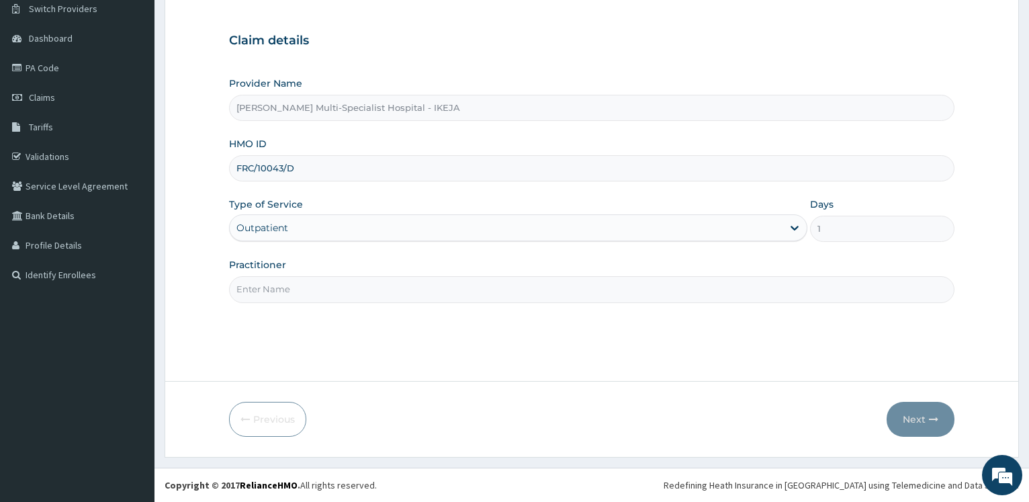
click at [273, 283] on input "Practitioner" at bounding box center [591, 289] width 725 height 26
type input "[PERSON_NAME]"
click at [899, 403] on button "Next" at bounding box center [920, 419] width 68 height 35
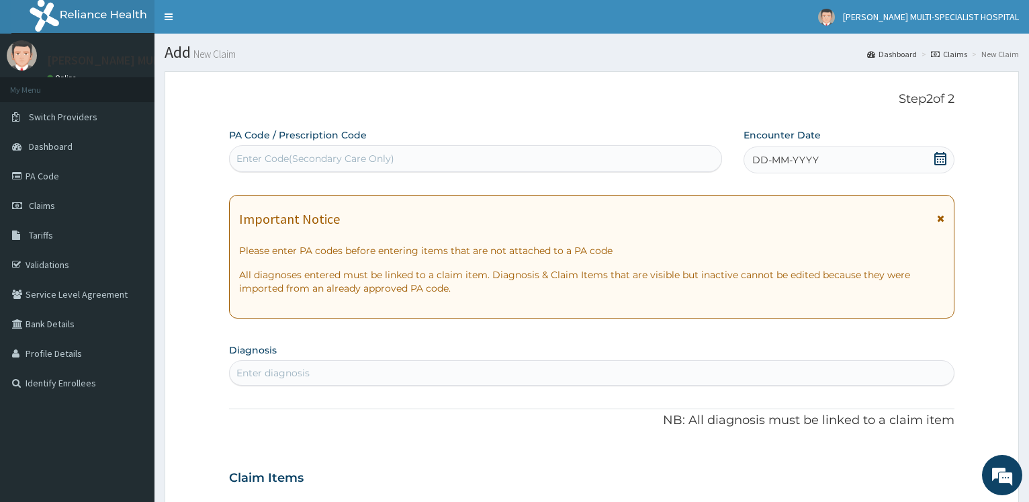
click at [328, 149] on div "Enter Code(Secondary Care Only)" at bounding box center [475, 158] width 491 height 21
type input "PA/F4B0FB"
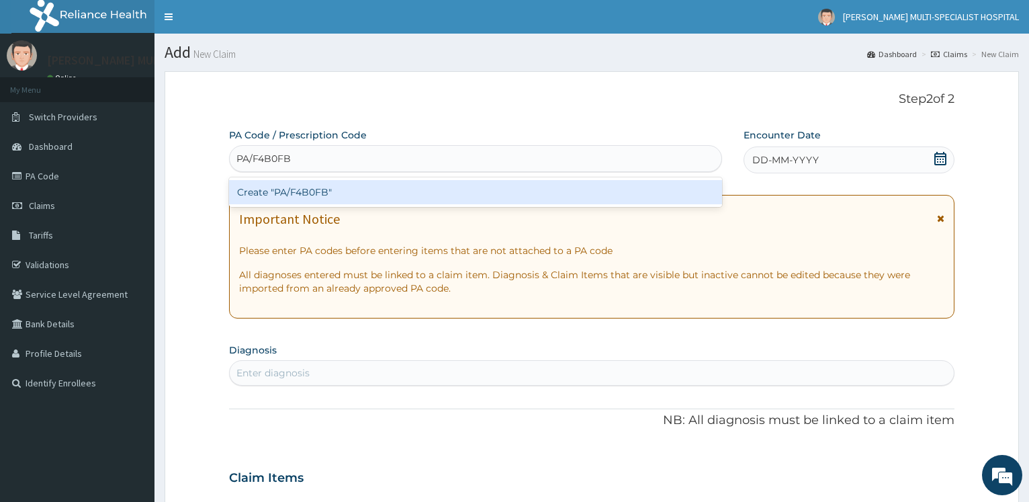
click at [321, 196] on div "Create "PA/F4B0FB"" at bounding box center [475, 192] width 492 height 24
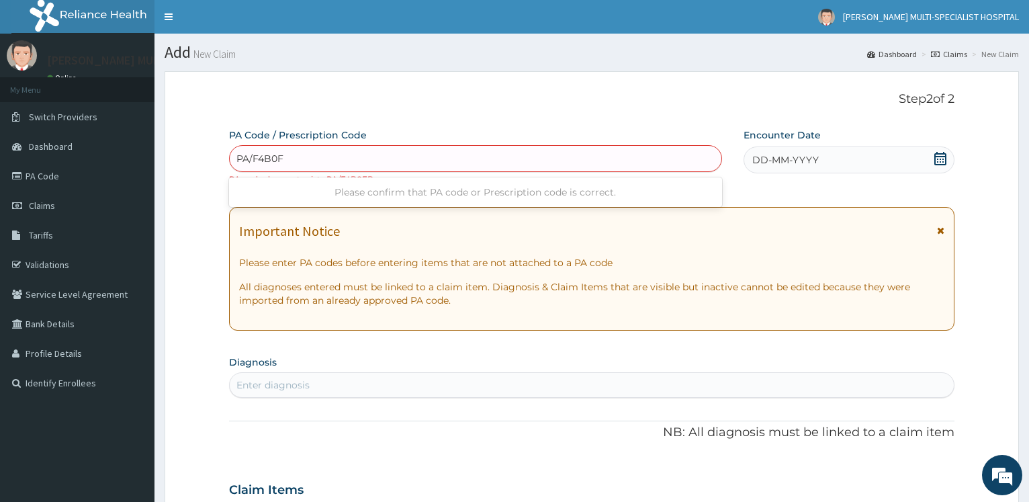
type input "PA/F4B0FB"
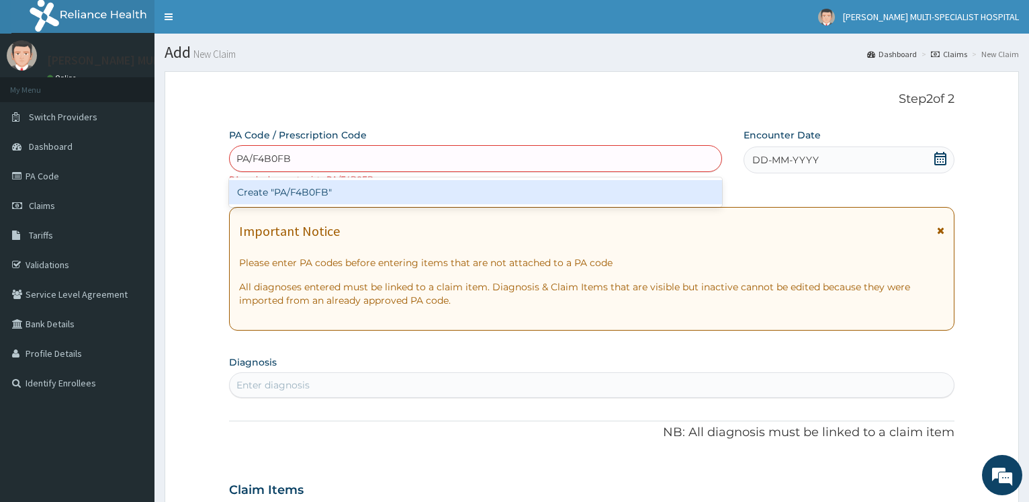
click at [289, 204] on div "Create "PA/F4B0FB"" at bounding box center [475, 192] width 492 height 24
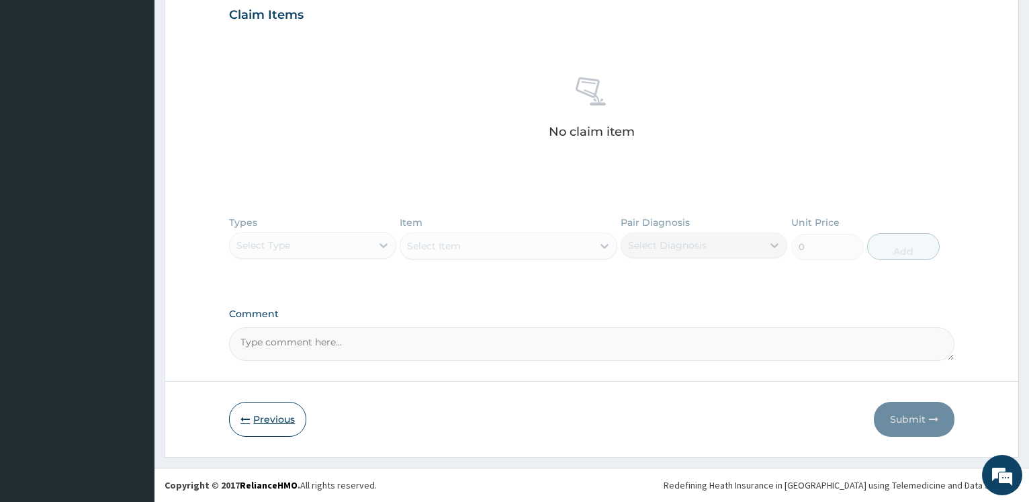
click at [277, 423] on button "Previous" at bounding box center [267, 419] width 77 height 35
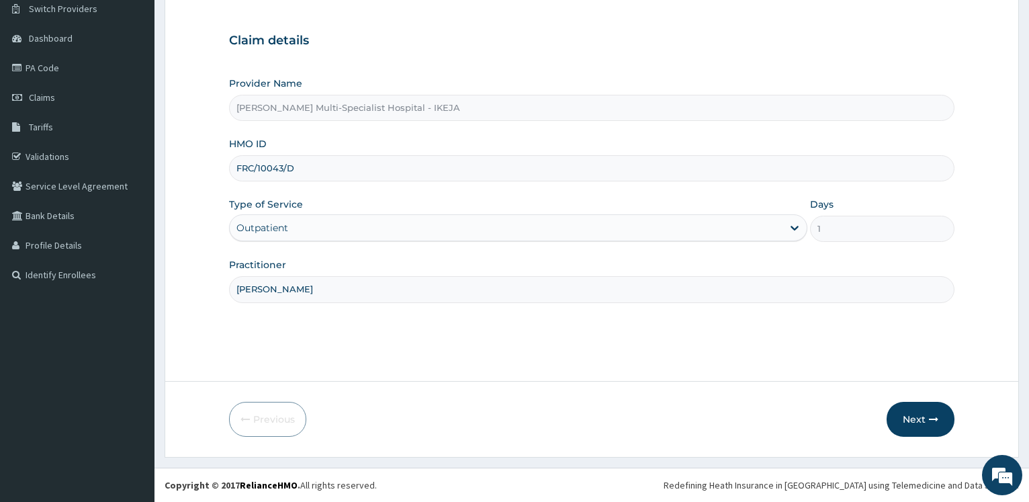
scroll to position [108, 0]
drag, startPoint x: 304, startPoint y: 172, endPoint x: 222, endPoint y: 170, distance: 81.9
click at [229, 170] on input "FRC/10043/D" at bounding box center [591, 168] width 725 height 26
click at [924, 422] on button "Next" at bounding box center [920, 419] width 68 height 35
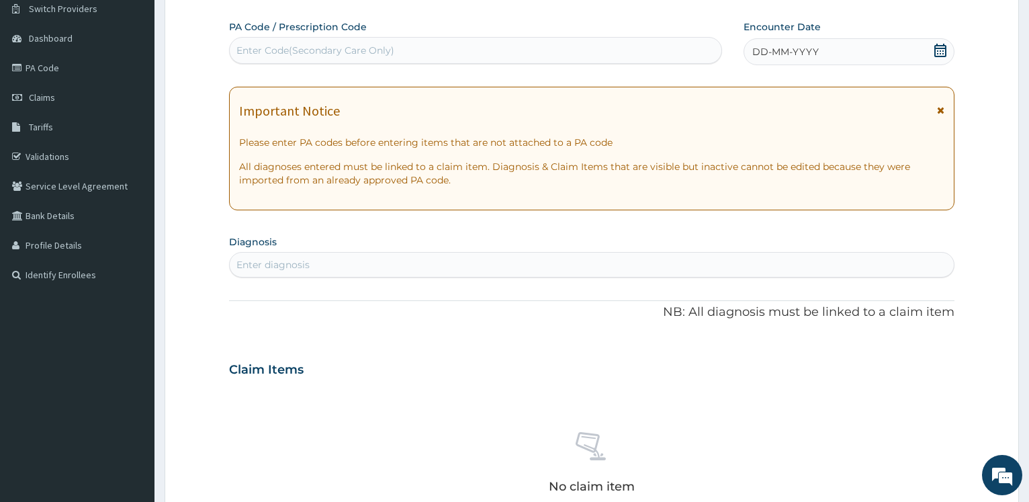
click at [336, 50] on div "Enter Code(Secondary Care Only)" at bounding box center [315, 50] width 158 height 13
paste input "PA/A12243"
type input "PA/A12243"
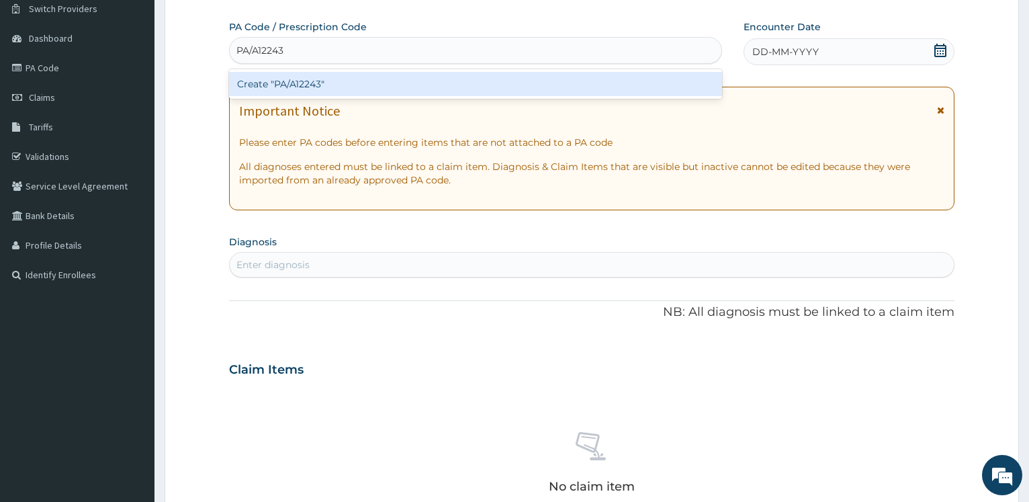
click at [308, 78] on div "Create "PA/A12243"" at bounding box center [475, 84] width 492 height 24
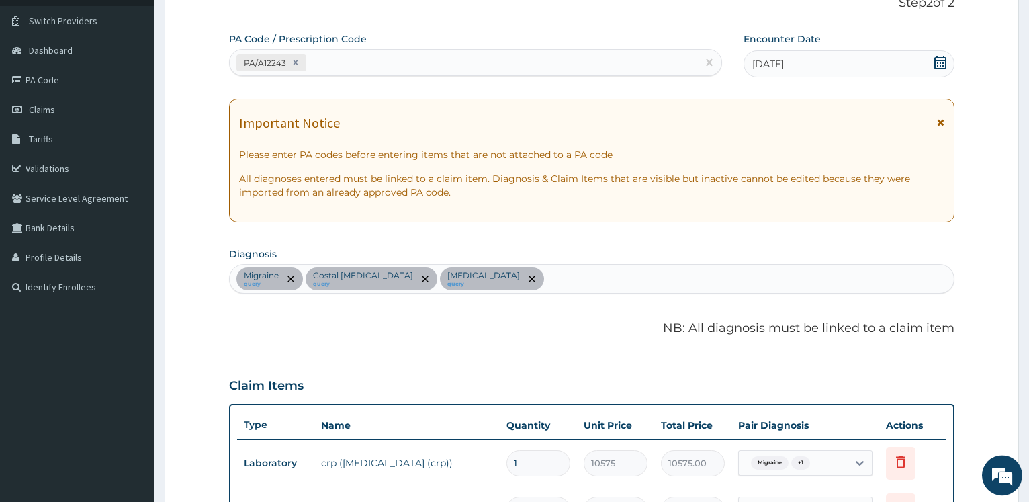
scroll to position [87, 0]
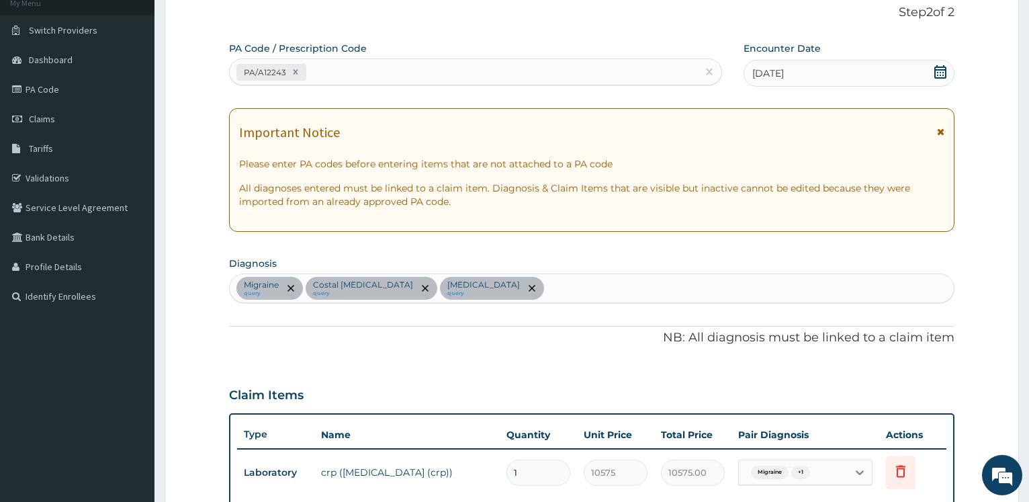
click at [404, 77] on div "PA/A12243" at bounding box center [463, 72] width 467 height 22
paste input "PA/F4B08B"
type input "PA/F4B08B"
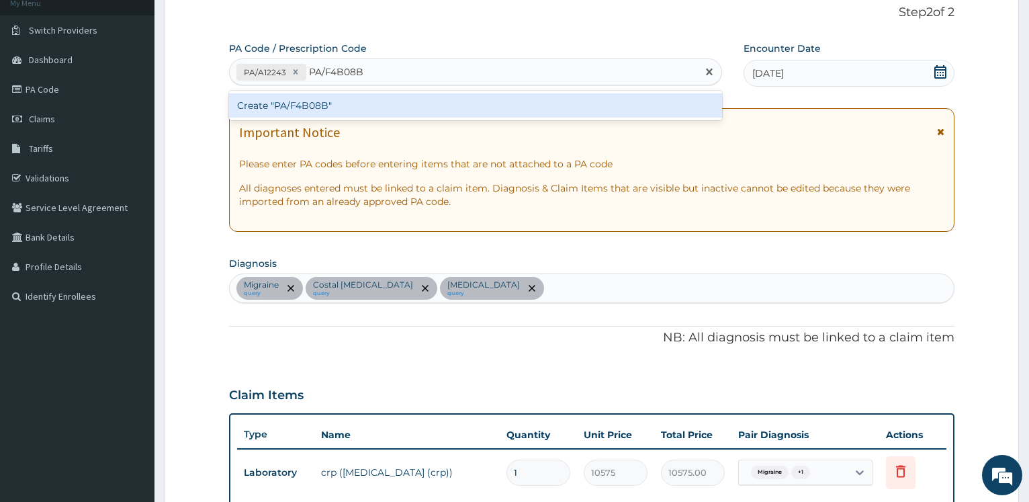
click at [315, 100] on div "Create "PA/F4B08B"" at bounding box center [475, 105] width 492 height 24
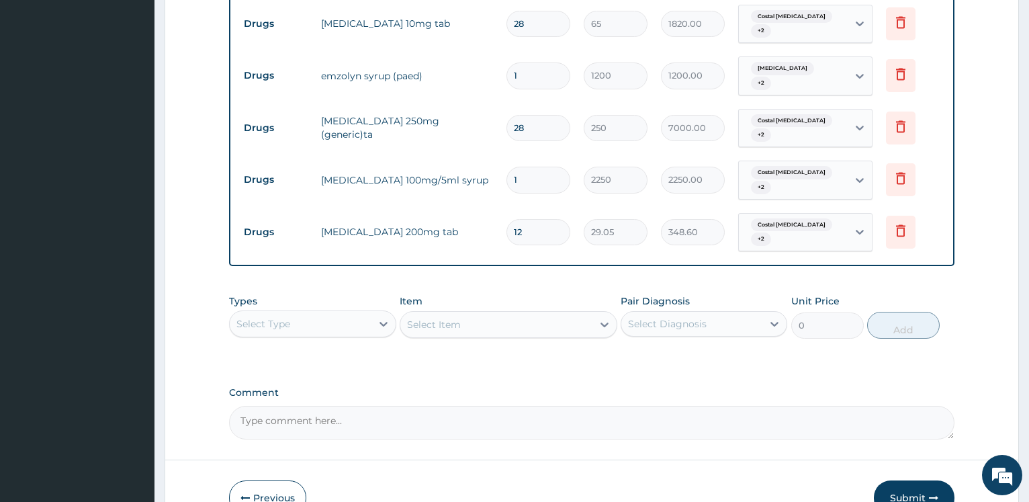
scroll to position [886, 0]
click at [912, 479] on button "Submit" at bounding box center [914, 496] width 81 height 35
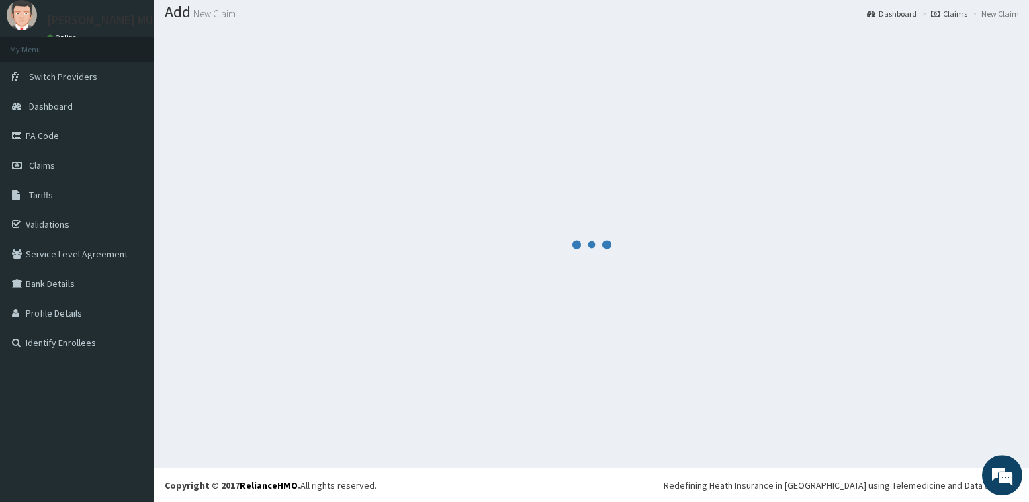
scroll to position [40, 0]
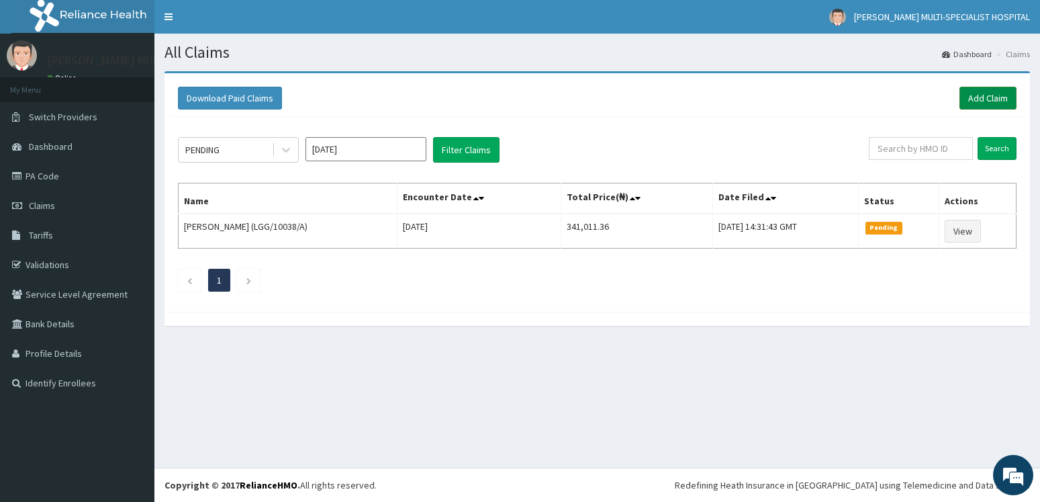
click at [981, 99] on link "Add Claim" at bounding box center [988, 98] width 57 height 23
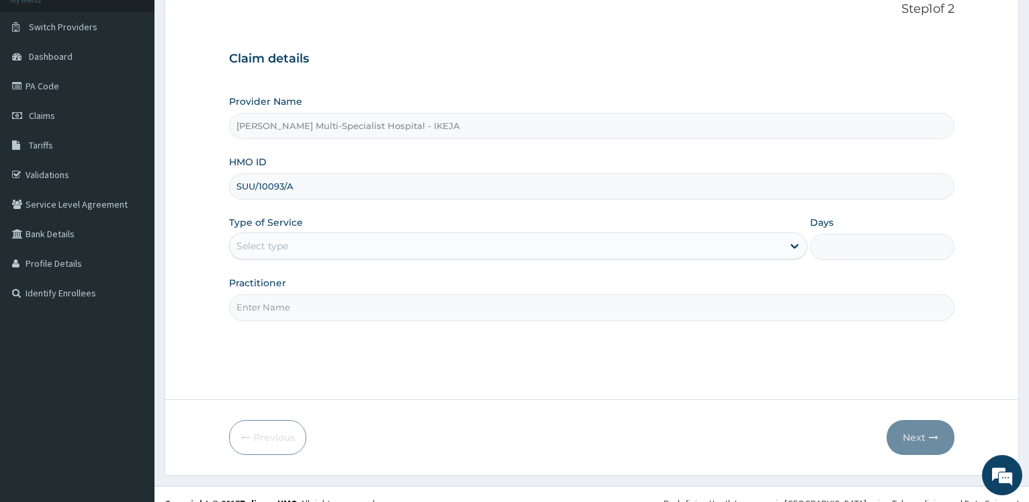
scroll to position [108, 0]
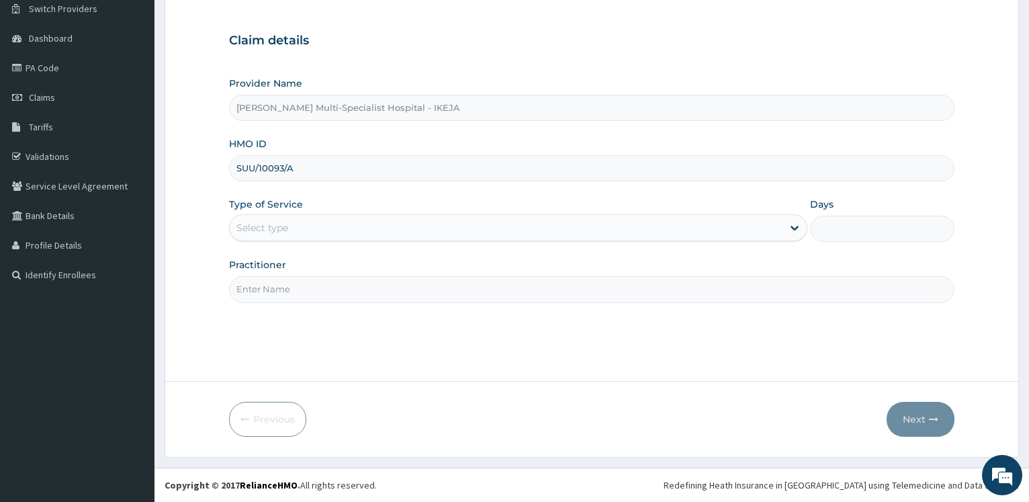
type input "SUU/10093/A"
click at [279, 223] on div "Select type" at bounding box center [262, 227] width 52 height 13
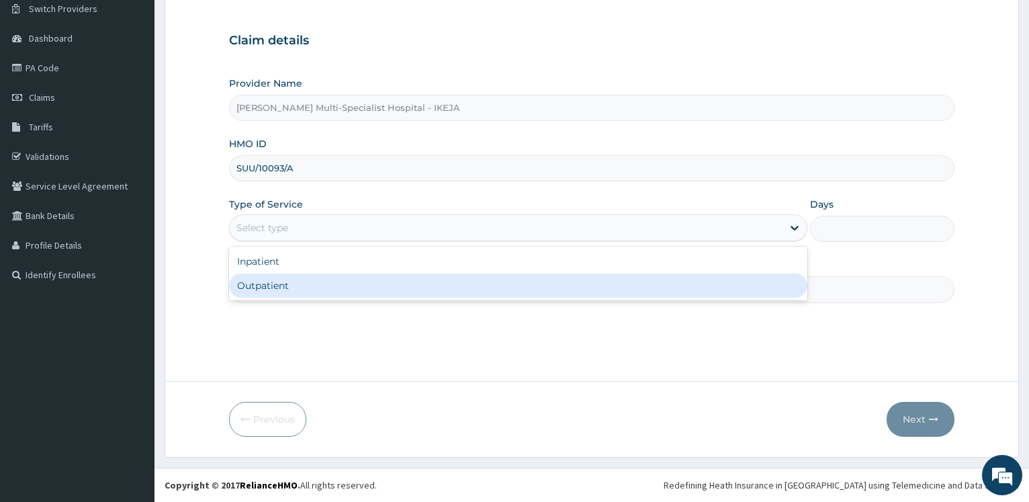
click at [265, 282] on div "Outpatient" at bounding box center [517, 285] width 577 height 24
type input "1"
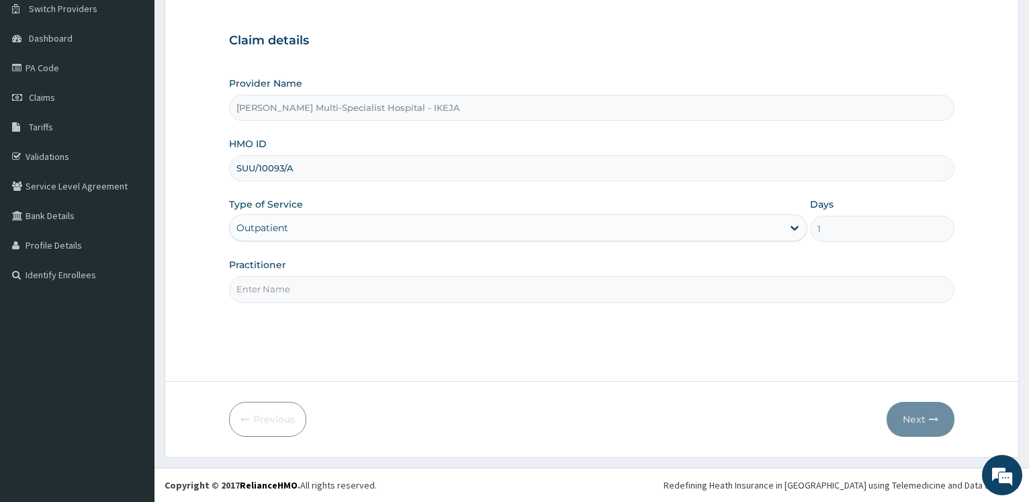
click at [264, 286] on input "Practitioner" at bounding box center [591, 289] width 725 height 26
type input "[PERSON_NAME]"
drag, startPoint x: 912, startPoint y: 413, endPoint x: 199, endPoint y: 205, distance: 742.9
click at [914, 411] on button "Next" at bounding box center [920, 419] width 68 height 35
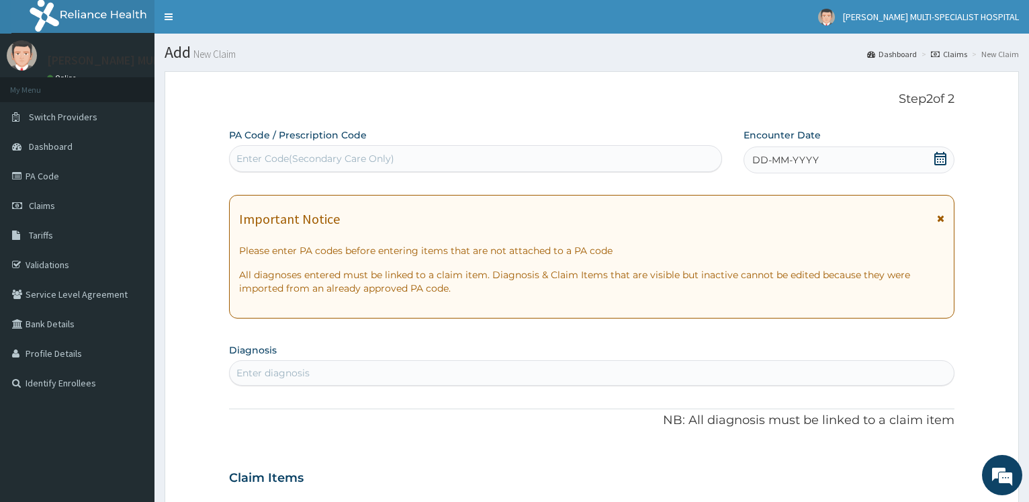
click at [277, 159] on div "Enter Code(Secondary Care Only)" at bounding box center [315, 158] width 158 height 13
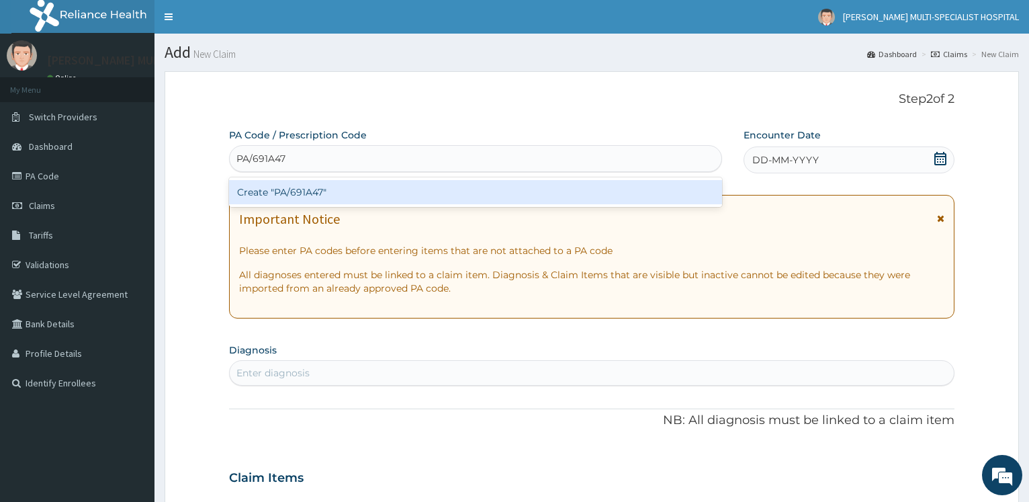
type input "PA/691A47"
click at [299, 179] on div "PA Code / Prescription Code option Create "PA/691A47" focused, 1 of 1. 1 result…" at bounding box center [591, 475] width 725 height 695
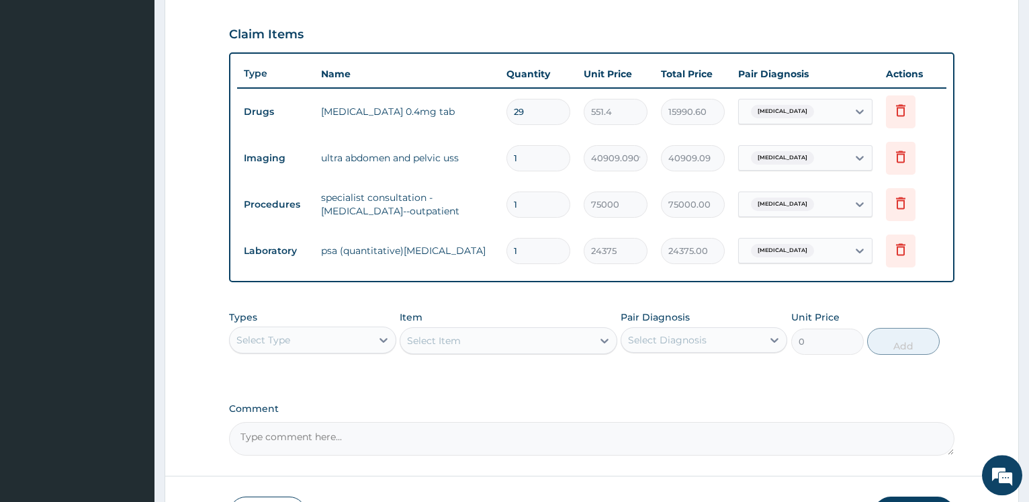
scroll to position [542, 0]
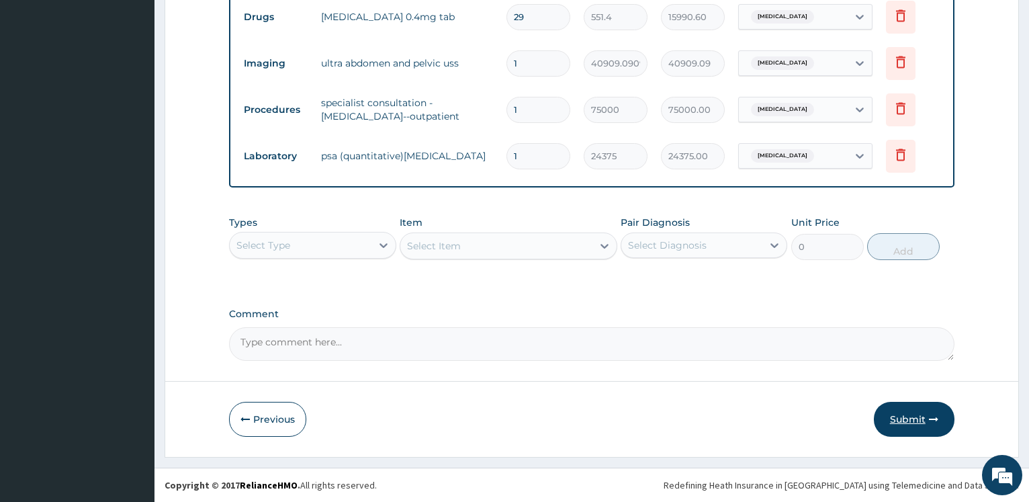
click at [926, 415] on button "Submit" at bounding box center [914, 419] width 81 height 35
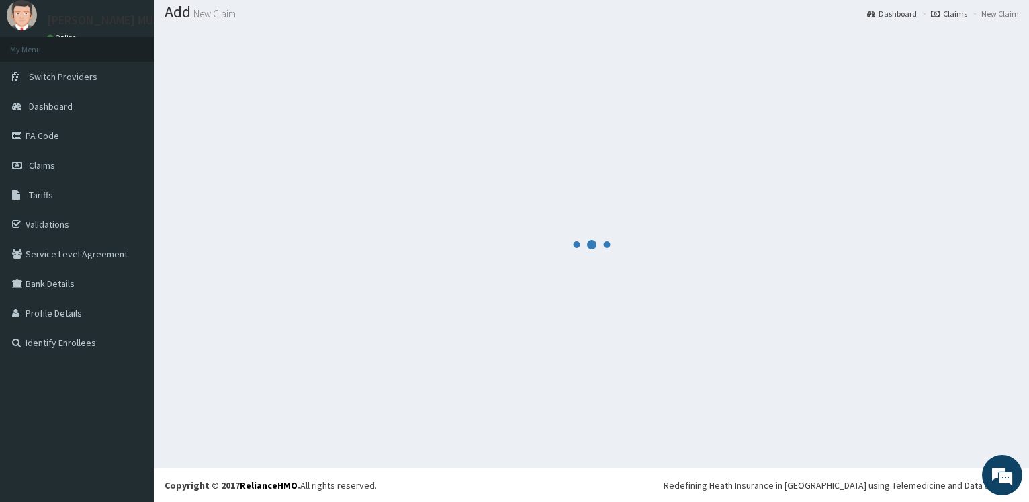
scroll to position [40, 0]
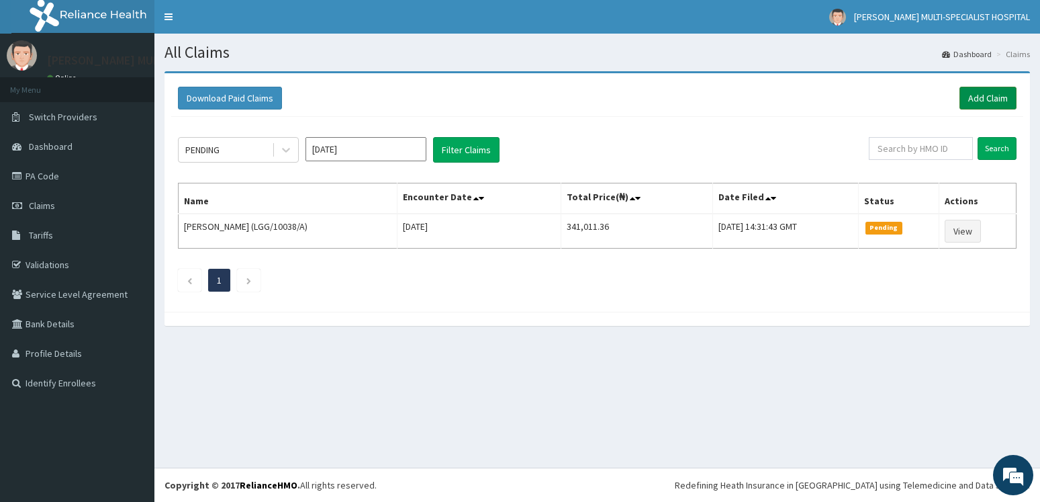
click at [974, 97] on link "Add Claim" at bounding box center [988, 98] width 57 height 23
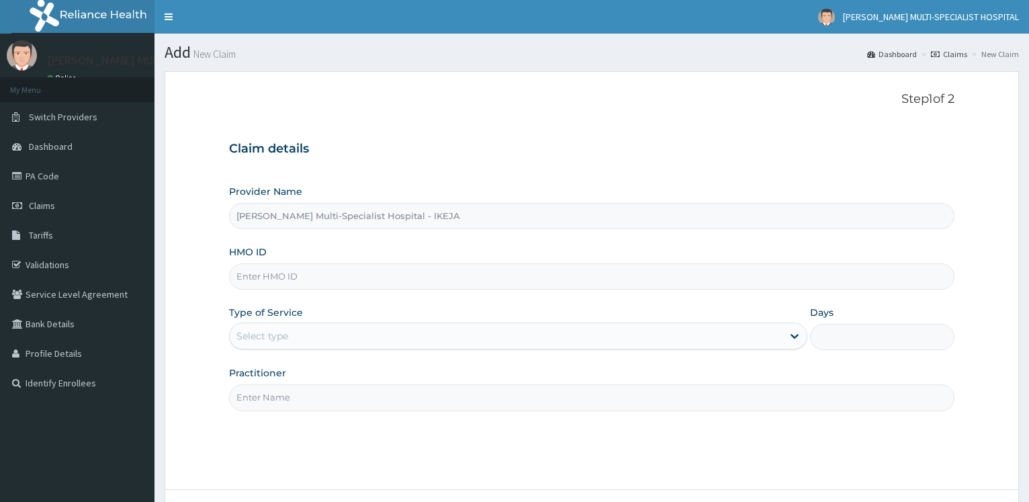
type input "[PERSON_NAME] Multi-Specialist Hospital - IKEJA"
drag, startPoint x: 304, startPoint y: 277, endPoint x: 173, endPoint y: 275, distance: 130.9
click at [229, 275] on input "KGP/BF22A7" at bounding box center [591, 276] width 725 height 26
click at [295, 276] on input "KGP/BF22A7" at bounding box center [591, 276] width 725 height 26
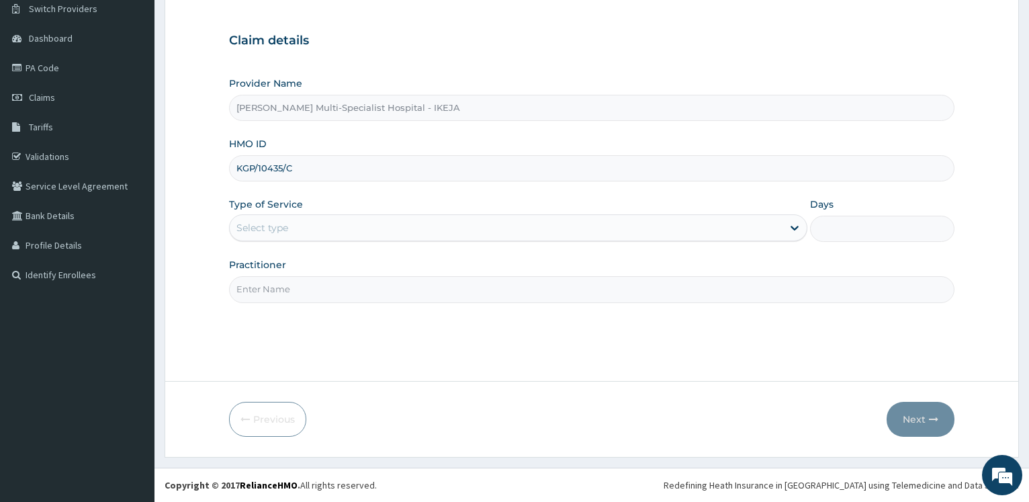
type input "KGP/10435/C"
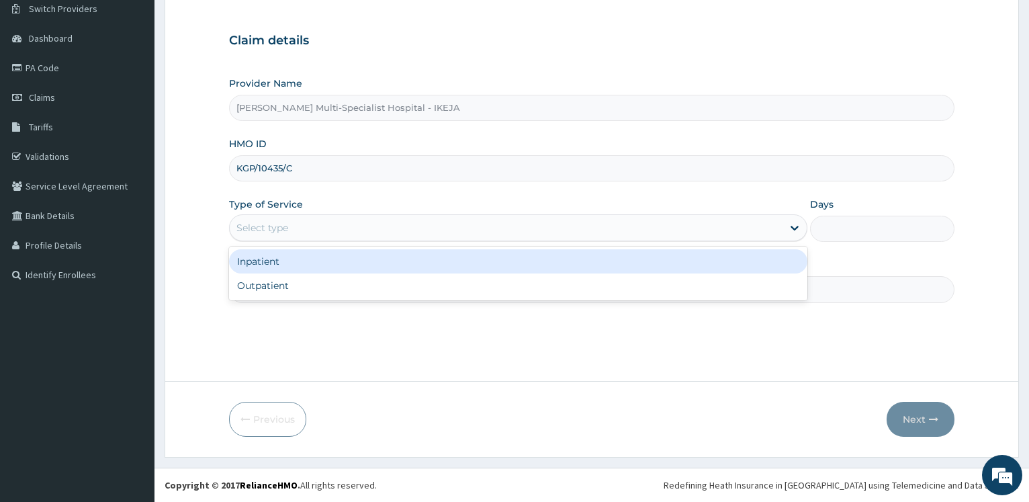
drag, startPoint x: 245, startPoint y: 230, endPoint x: 248, endPoint y: 261, distance: 31.1
click at [246, 230] on div "Select type" at bounding box center [262, 227] width 52 height 13
click at [247, 278] on div "Outpatient" at bounding box center [517, 285] width 577 height 24
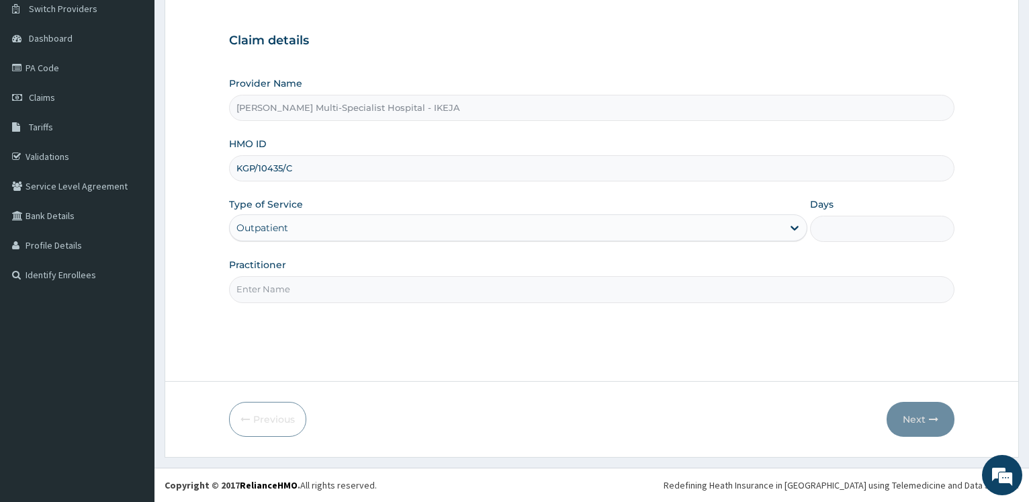
type input "1"
drag, startPoint x: 247, startPoint y: 287, endPoint x: 261, endPoint y: 290, distance: 14.5
click at [247, 287] on input "Practitioner" at bounding box center [591, 289] width 725 height 26
click at [256, 291] on input "DR LONADE" at bounding box center [591, 289] width 725 height 26
type input "DR OLONADE"
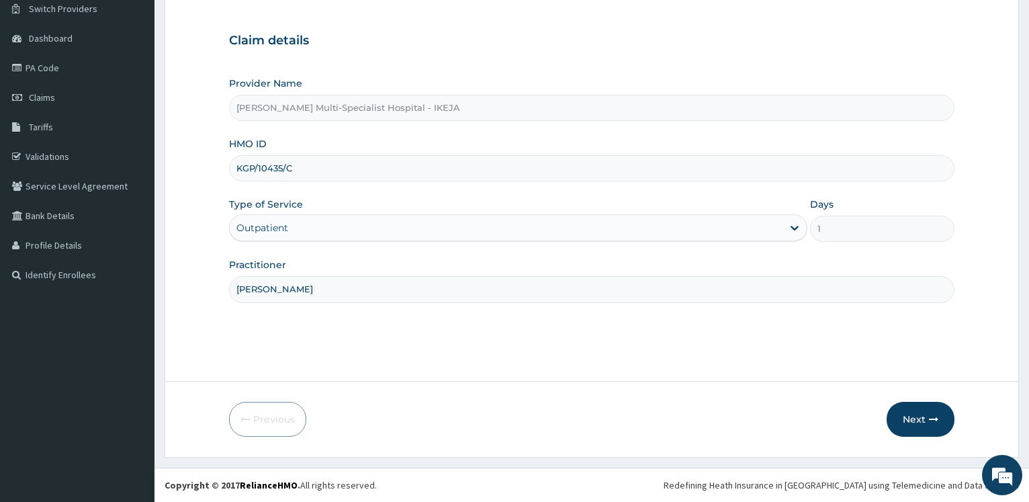
click at [919, 400] on form "Step 1 of 2 Claim details Provider Name Reddington Multi-Specialist Hospital - …" at bounding box center [592, 210] width 854 height 494
click at [901, 415] on button "Next" at bounding box center [920, 419] width 68 height 35
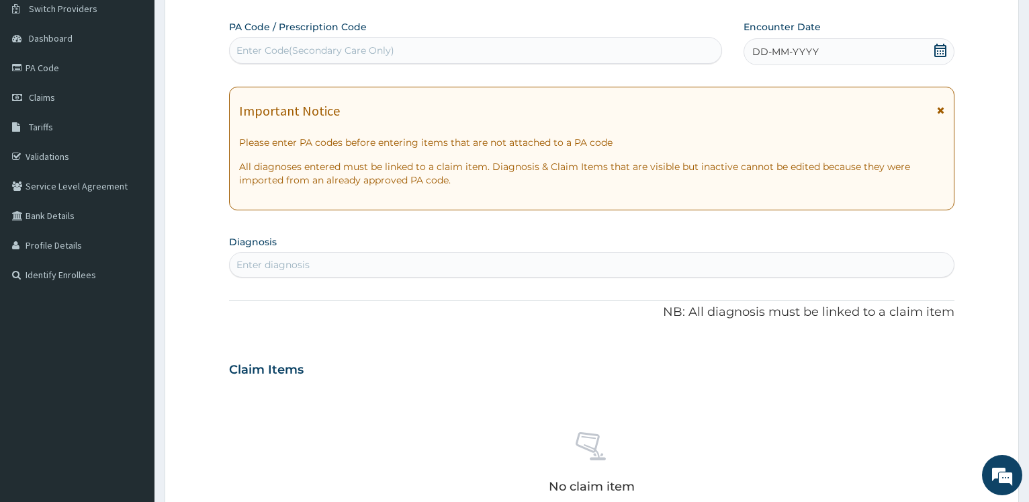
scroll to position [0, 0]
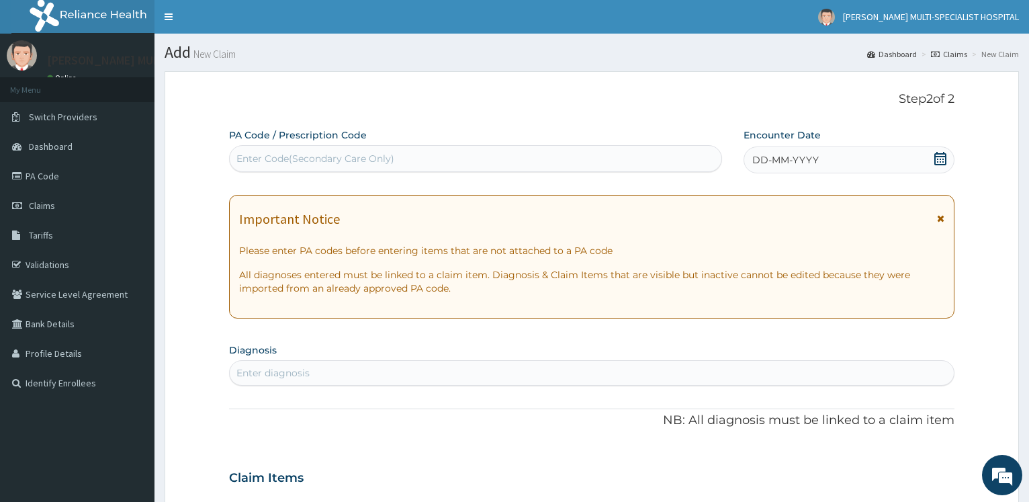
click at [311, 157] on div "Enter Code(Secondary Care Only)" at bounding box center [315, 158] width 158 height 13
type input "PA/BF22A7"
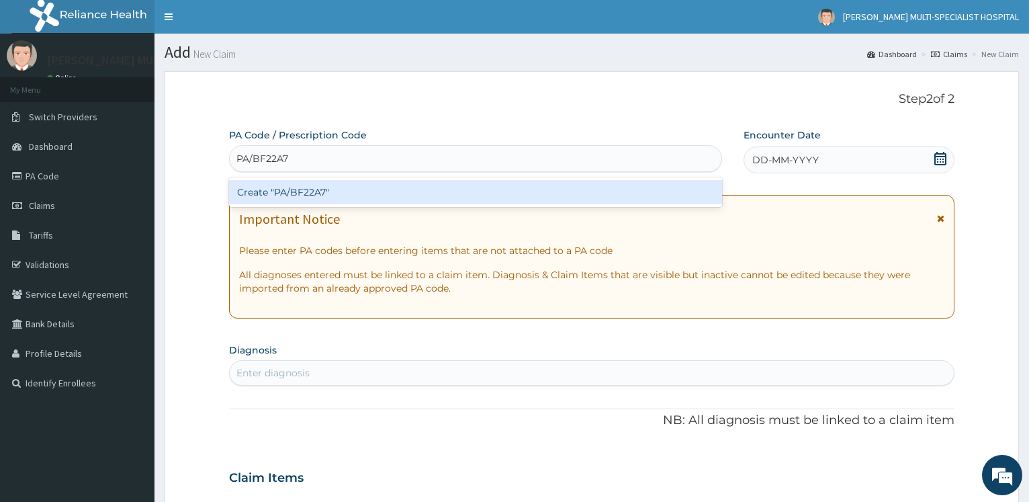
click at [337, 183] on div "Create "PA/BF22A7"" at bounding box center [475, 192] width 492 height 24
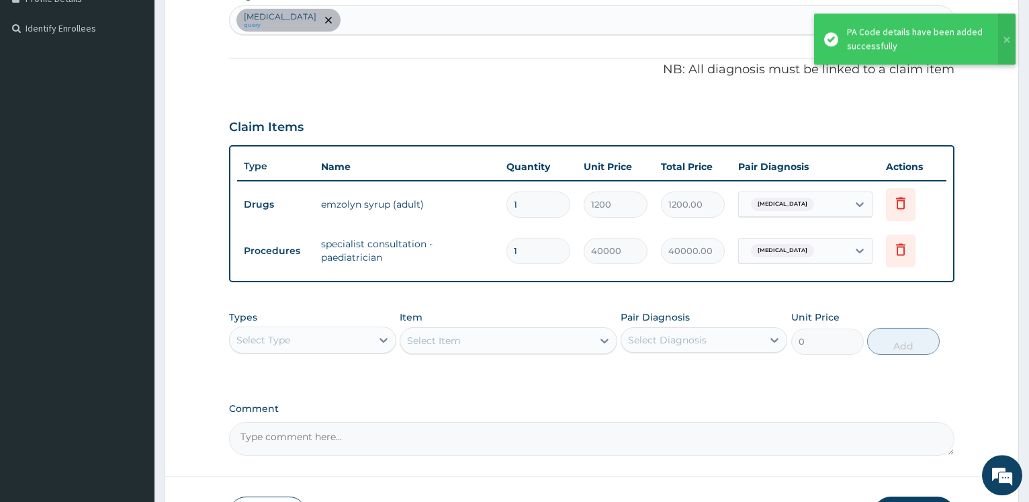
scroll to position [449, 0]
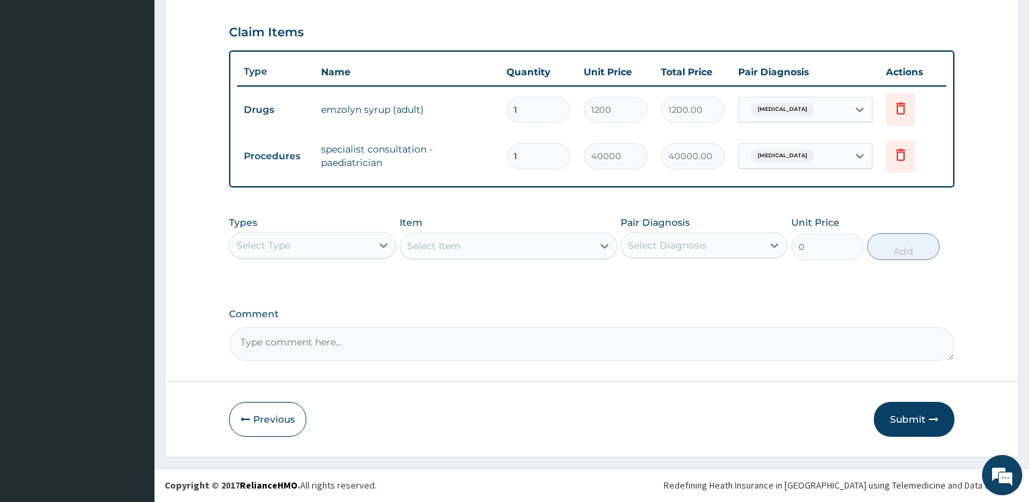
click at [906, 412] on button "Submit" at bounding box center [914, 419] width 81 height 35
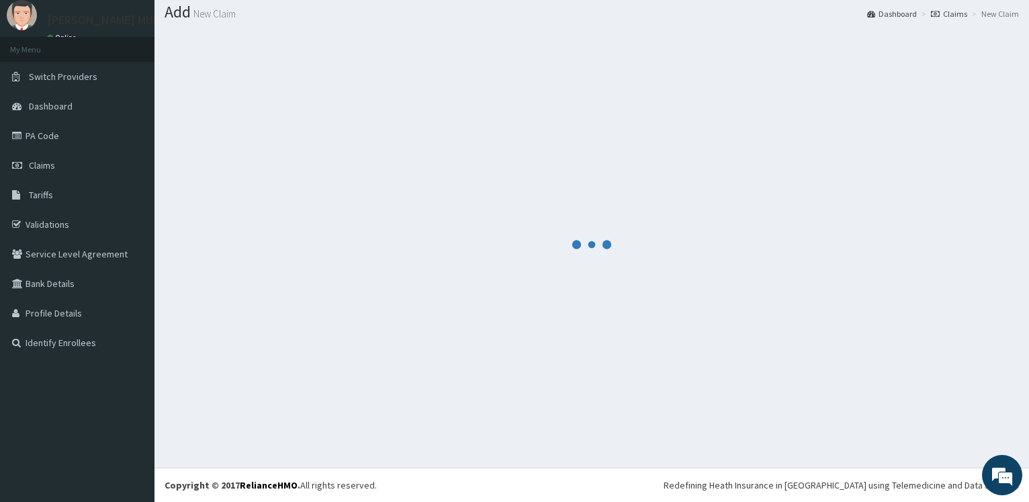
scroll to position [40, 0]
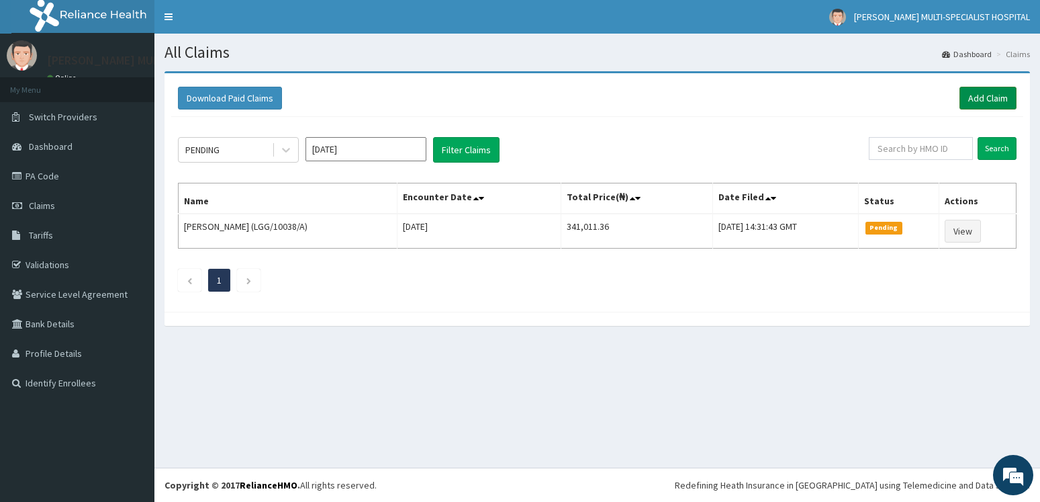
click at [1013, 98] on link "Add Claim" at bounding box center [988, 98] width 57 height 23
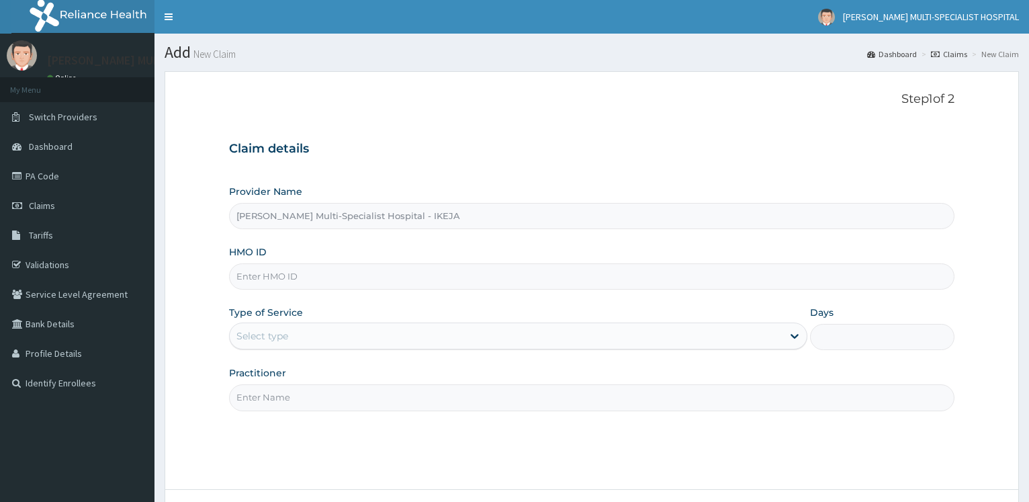
scroll to position [108, 0]
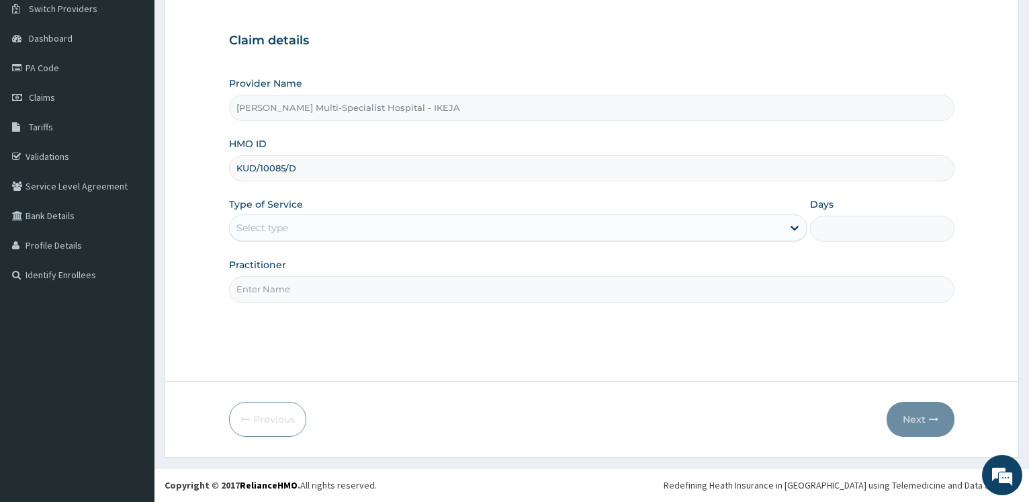
type input "KUD/10085/D"
click at [250, 219] on div "Select type" at bounding box center [506, 227] width 552 height 21
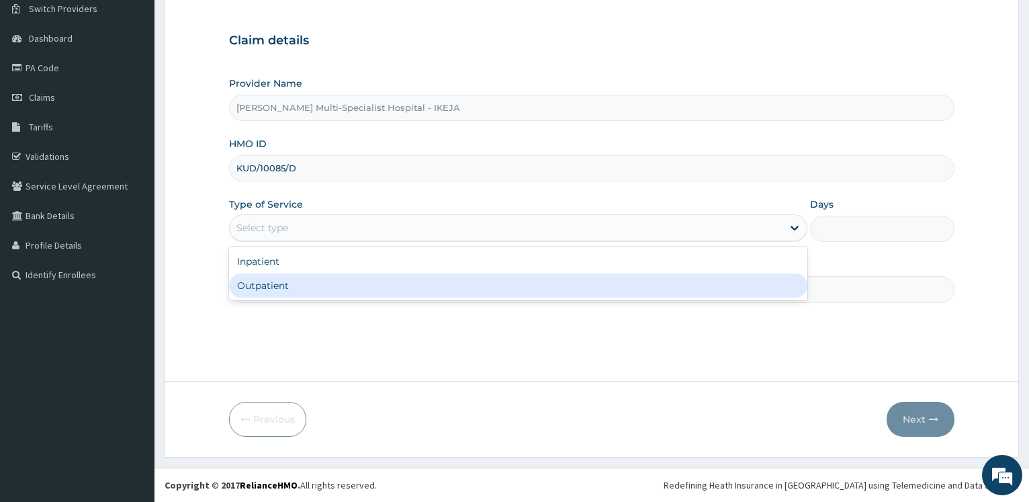
click at [261, 292] on div "Outpatient" at bounding box center [517, 285] width 577 height 24
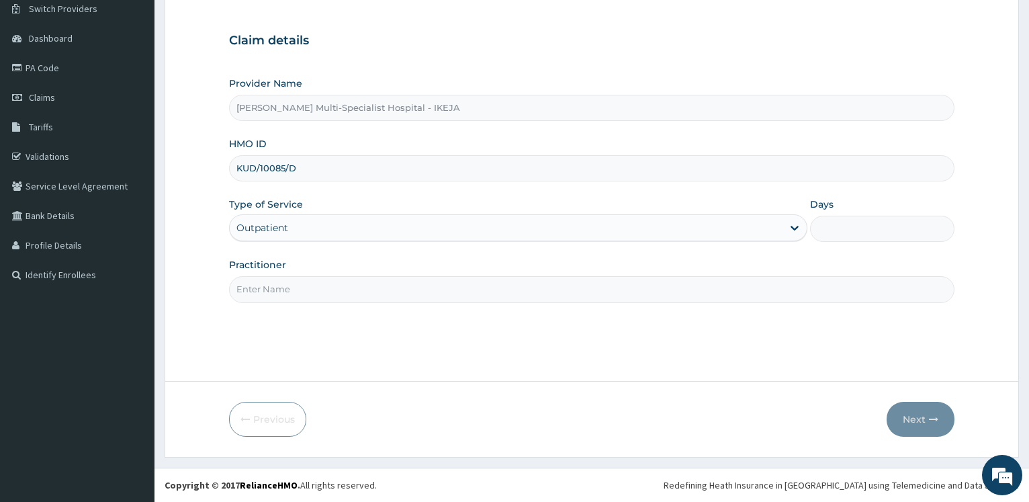
type input "1"
click at [262, 292] on input "Practitioner" at bounding box center [591, 289] width 725 height 26
type input "[PERSON_NAME]"
click at [923, 412] on button "Next" at bounding box center [920, 419] width 68 height 35
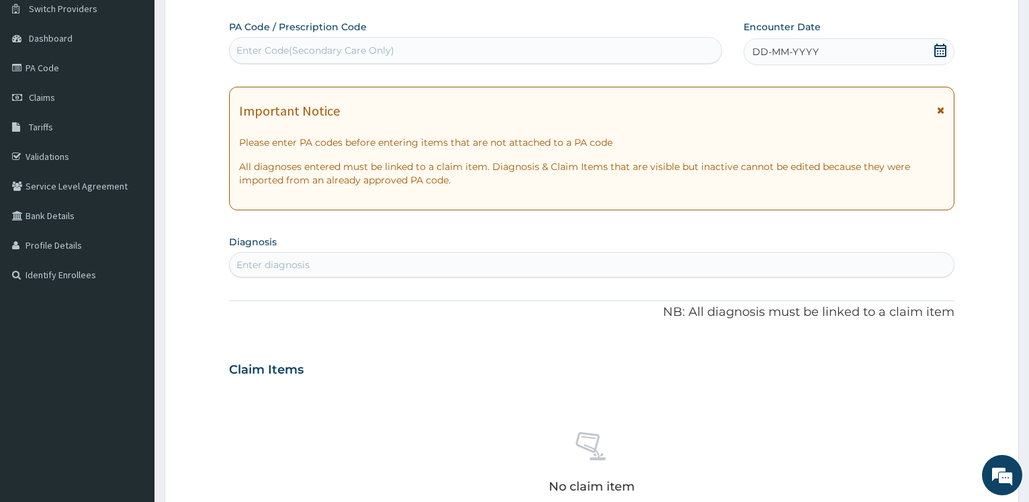
click at [373, 56] on div "Enter Code(Secondary Care Only)" at bounding box center [315, 50] width 158 height 13
type input "PA/D01A21"
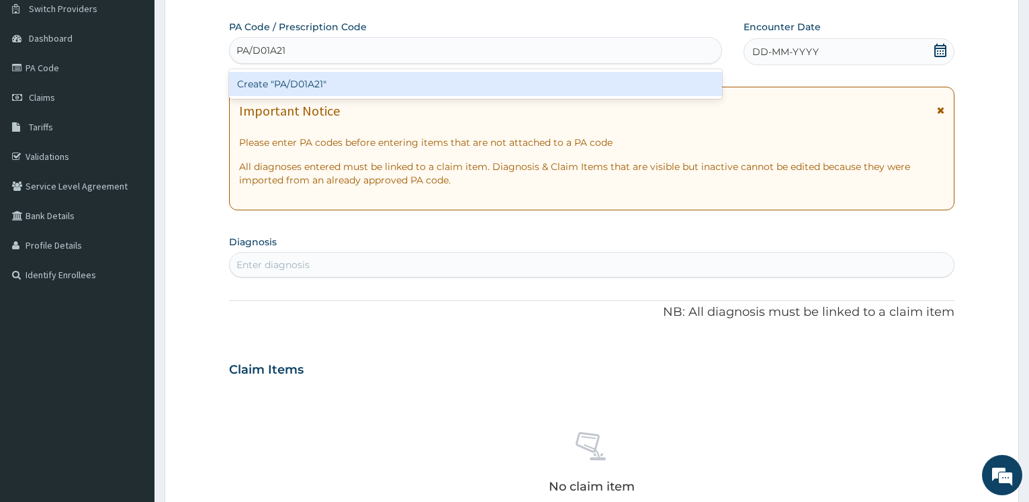
click at [334, 83] on div "Create "PA/D01A21"" at bounding box center [475, 84] width 492 height 24
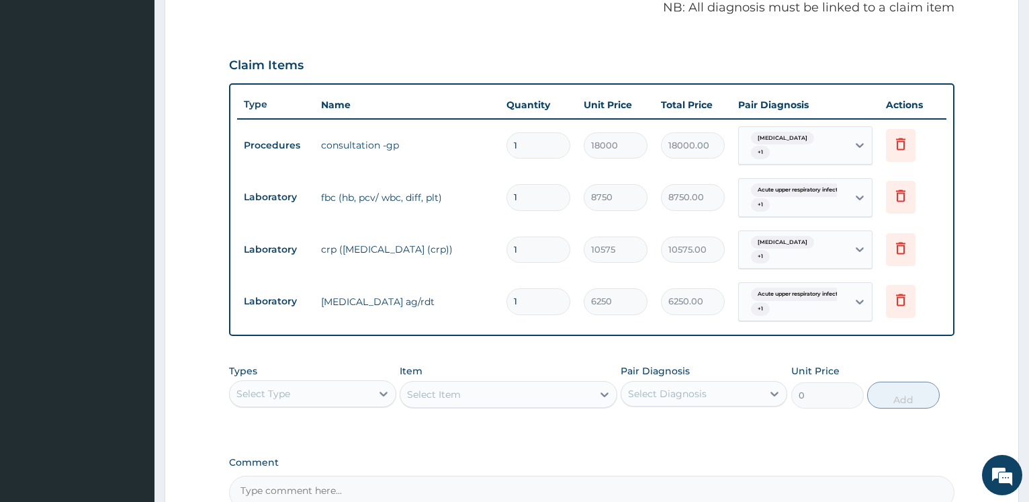
scroll to position [553, 0]
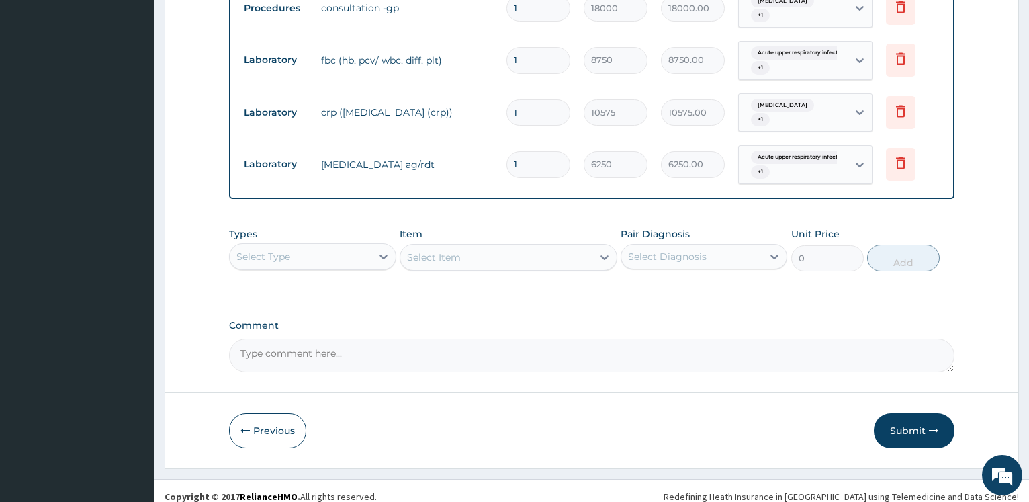
click at [889, 414] on button "Submit" at bounding box center [914, 430] width 81 height 35
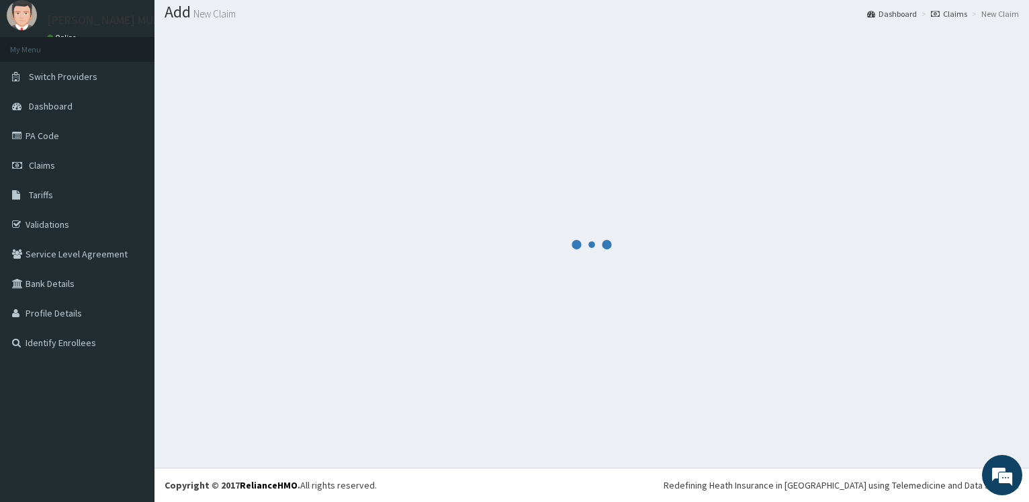
scroll to position [40, 0]
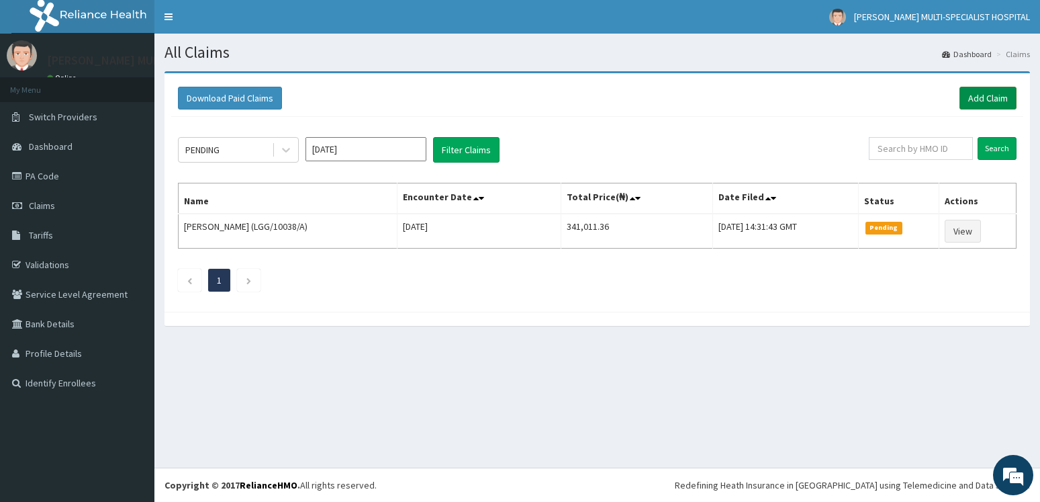
click at [998, 99] on link "Add Claim" at bounding box center [988, 98] width 57 height 23
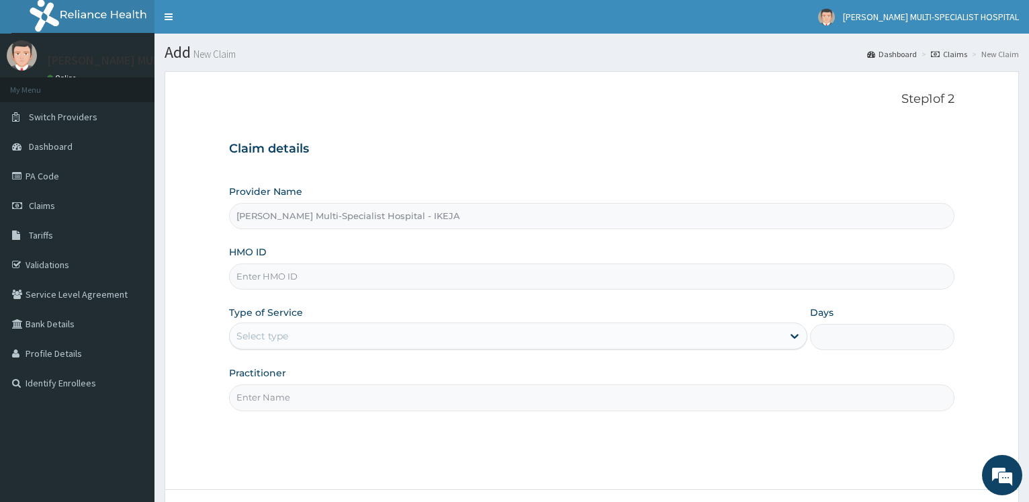
click at [237, 267] on input "HMO ID" at bounding box center [591, 276] width 725 height 26
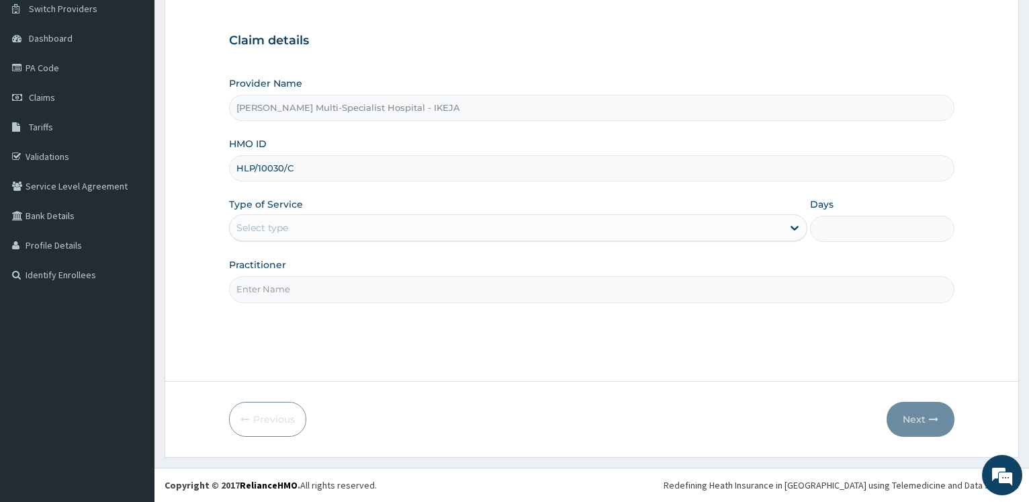
type input "HLP/10030/C"
click at [285, 231] on div "Select type" at bounding box center [262, 227] width 52 height 13
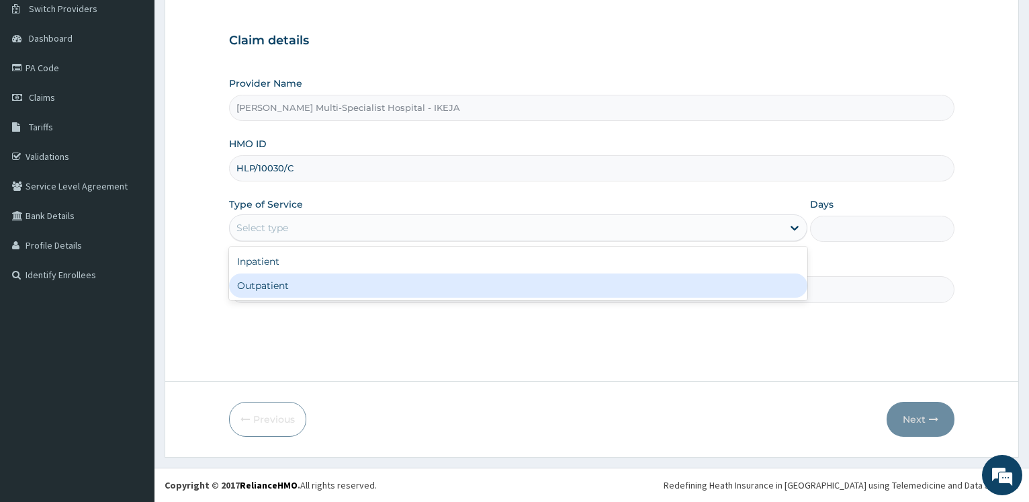
click at [261, 290] on div "Outpatient" at bounding box center [517, 285] width 577 height 24
type input "1"
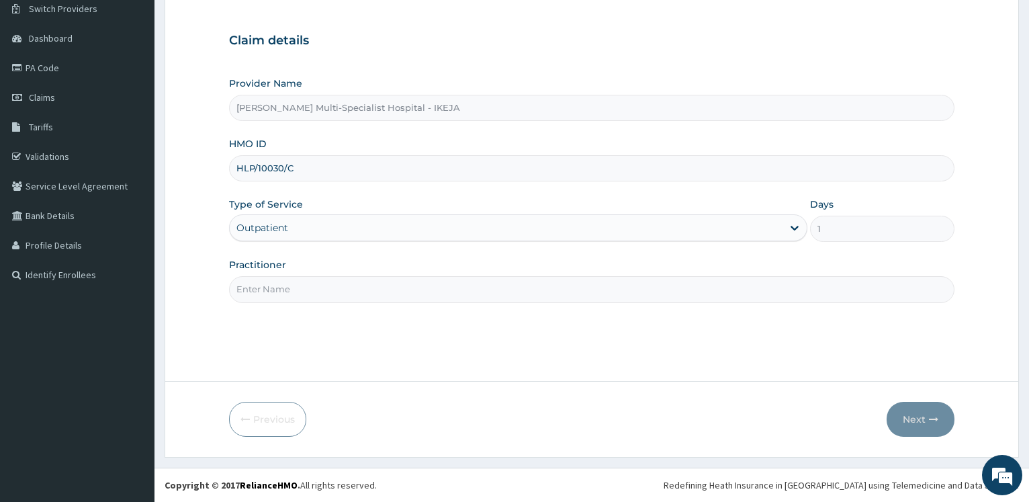
click at [261, 290] on input "Practitioner" at bounding box center [591, 289] width 725 height 26
type input "[PERSON_NAME]"
click at [913, 420] on button "Next" at bounding box center [920, 419] width 68 height 35
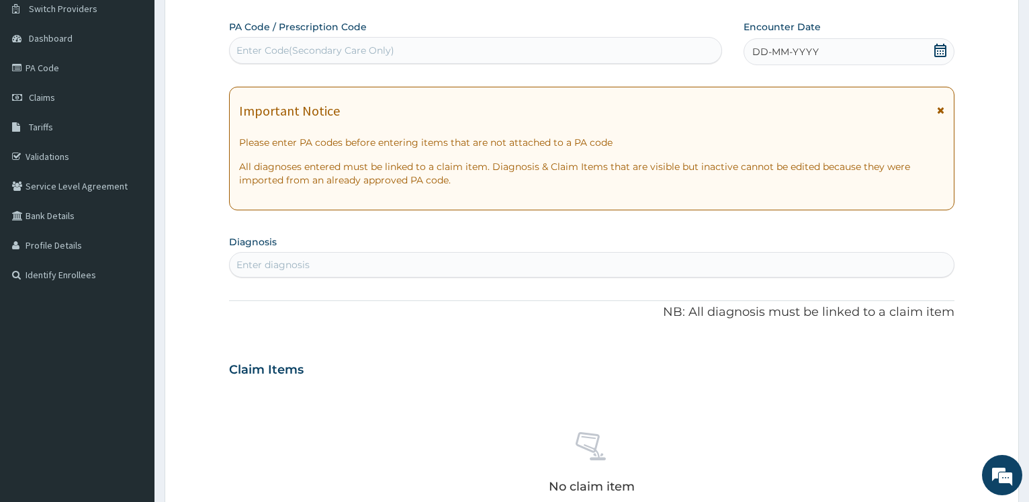
click at [326, 58] on div "Enter Code(Secondary Care Only)" at bounding box center [475, 50] width 491 height 21
type input "PA/7CAE1D"
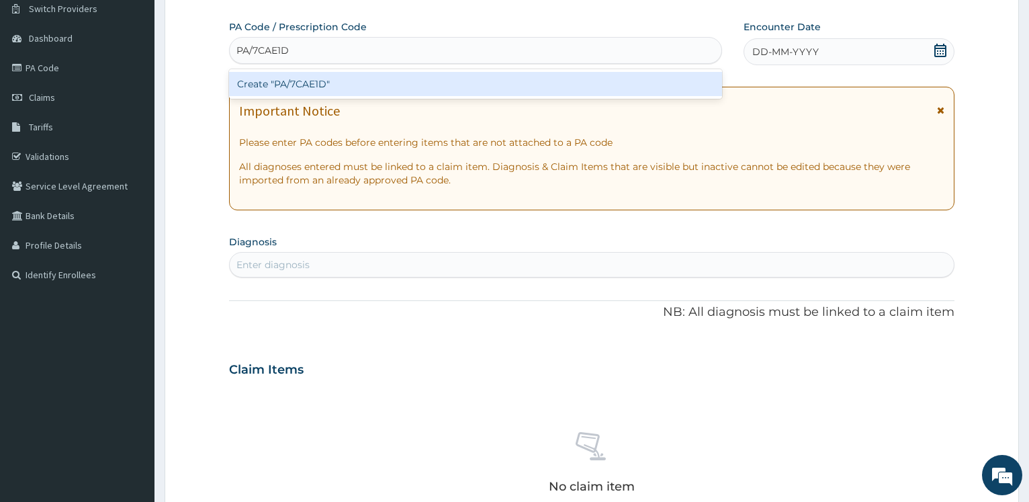
click at [309, 71] on div "Create "PA/7CAE1D"" at bounding box center [475, 84] width 492 height 30
click at [316, 89] on div "Create "PA/7CAE1D"" at bounding box center [475, 84] width 492 height 24
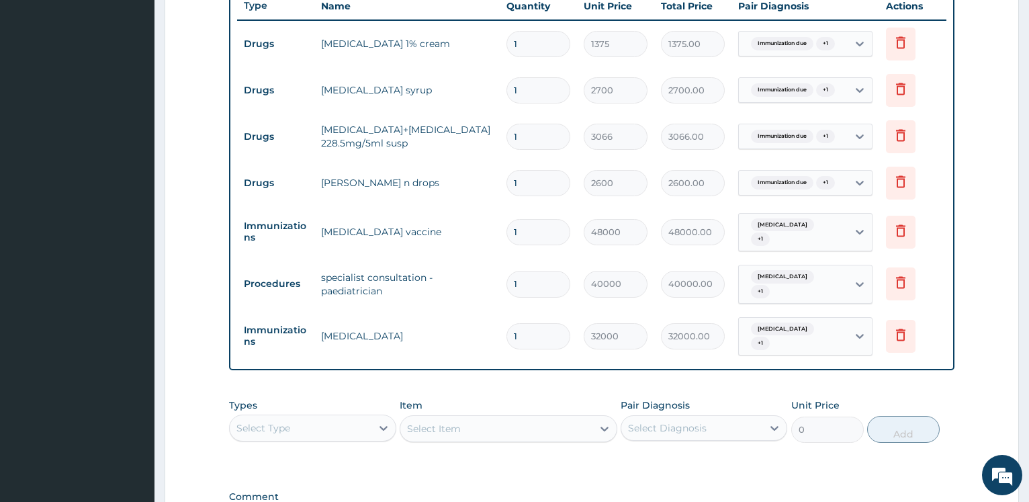
scroll to position [720, 0]
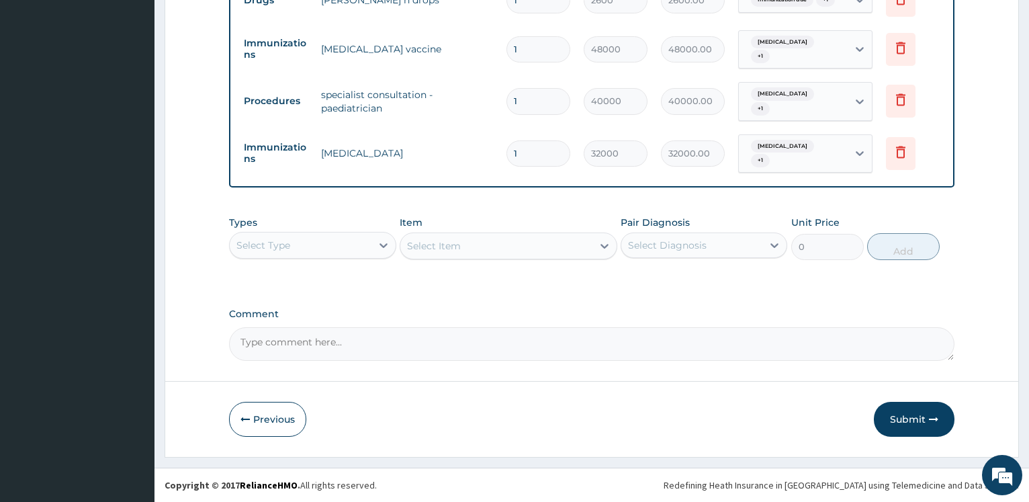
click at [908, 416] on button "Submit" at bounding box center [914, 419] width 81 height 35
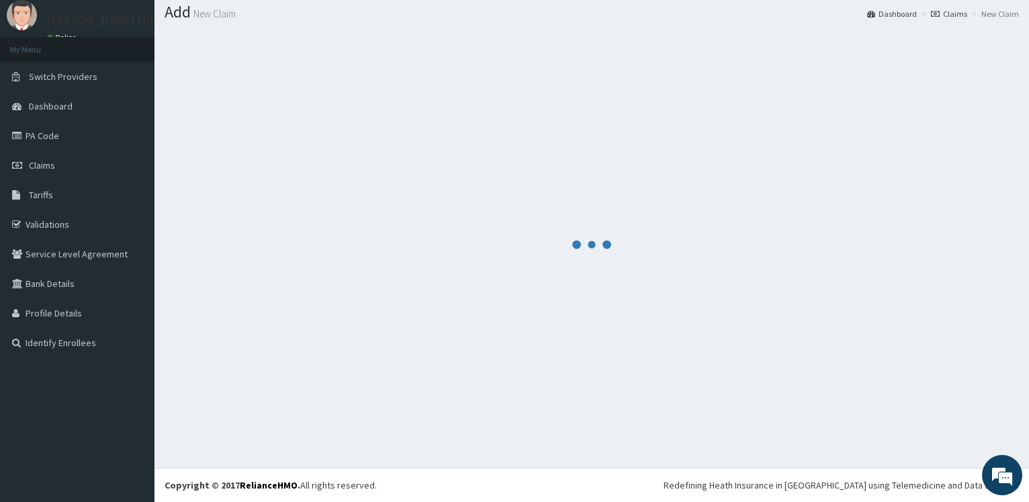
scroll to position [40, 0]
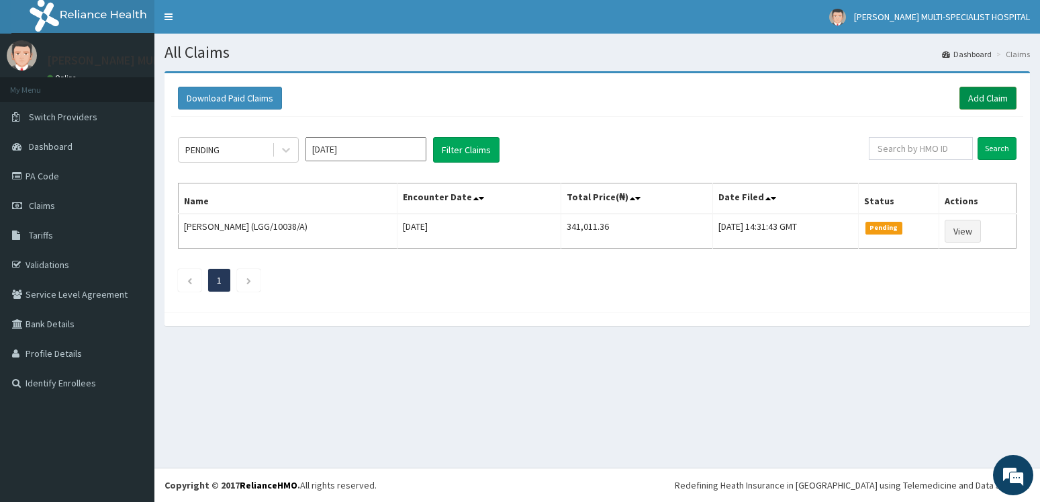
click at [994, 99] on link "Add Claim" at bounding box center [988, 98] width 57 height 23
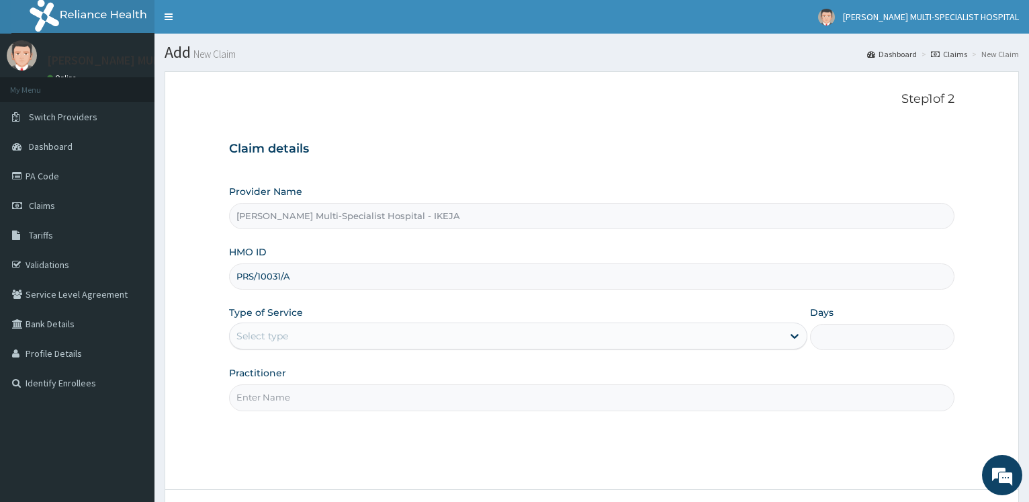
scroll to position [108, 0]
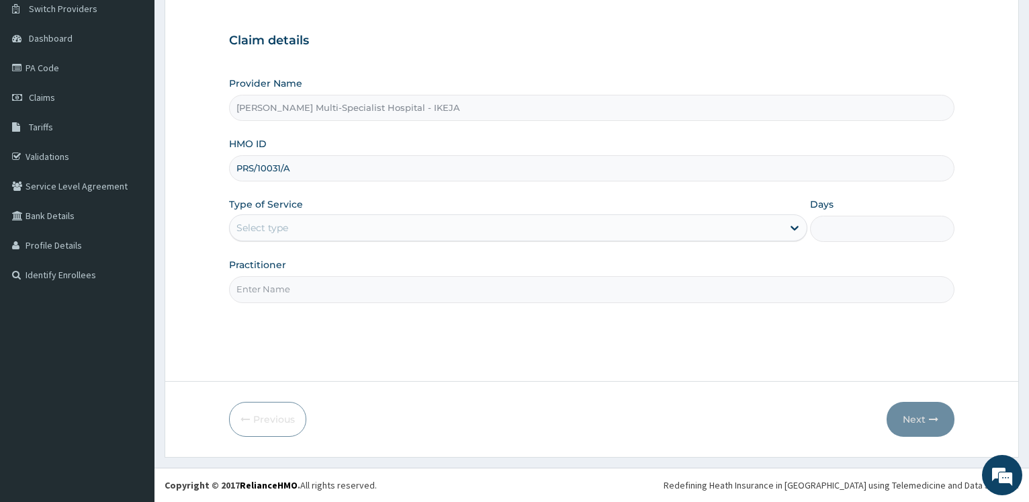
type input "PRS/10031/A"
click at [246, 216] on div "Select type" at bounding box center [517, 227] width 577 height 27
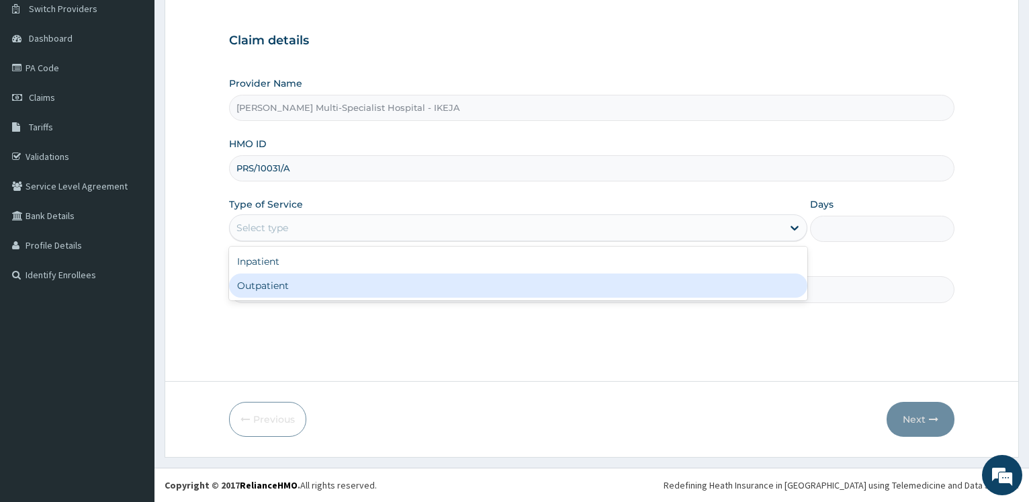
click at [258, 285] on div "Outpatient" at bounding box center [517, 285] width 577 height 24
type input "1"
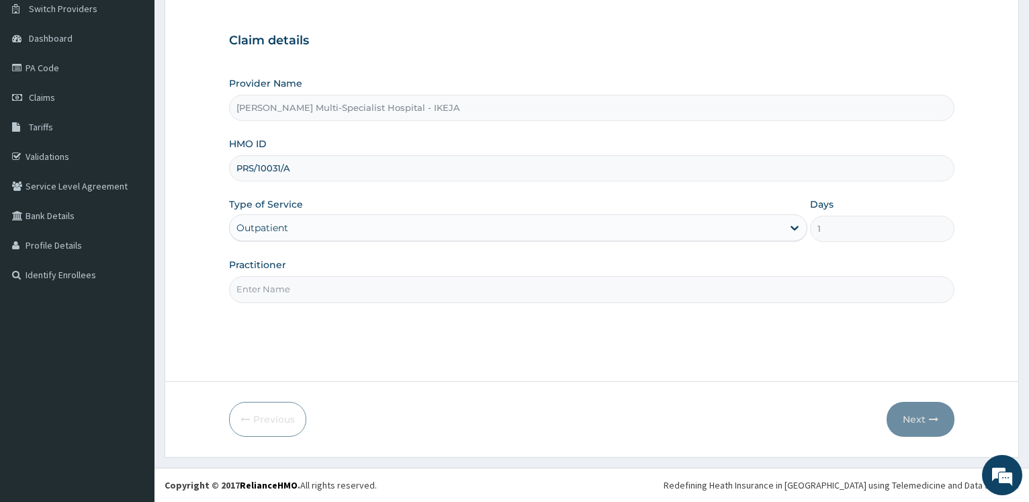
click at [262, 286] on input "Practitioner" at bounding box center [591, 289] width 725 height 26
type input "DR TAIWO"
click at [925, 424] on button "Next" at bounding box center [920, 419] width 68 height 35
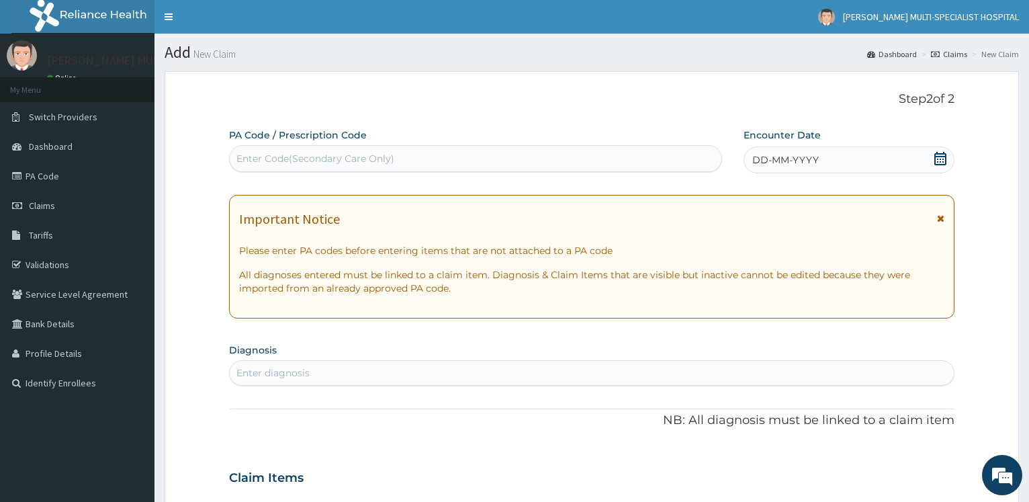
drag, startPoint x: 285, startPoint y: 152, endPoint x: 300, endPoint y: 152, distance: 15.5
click at [285, 152] on div "Enter Code(Secondary Care Only)" at bounding box center [475, 158] width 491 height 21
type input "PA/3B03EA"
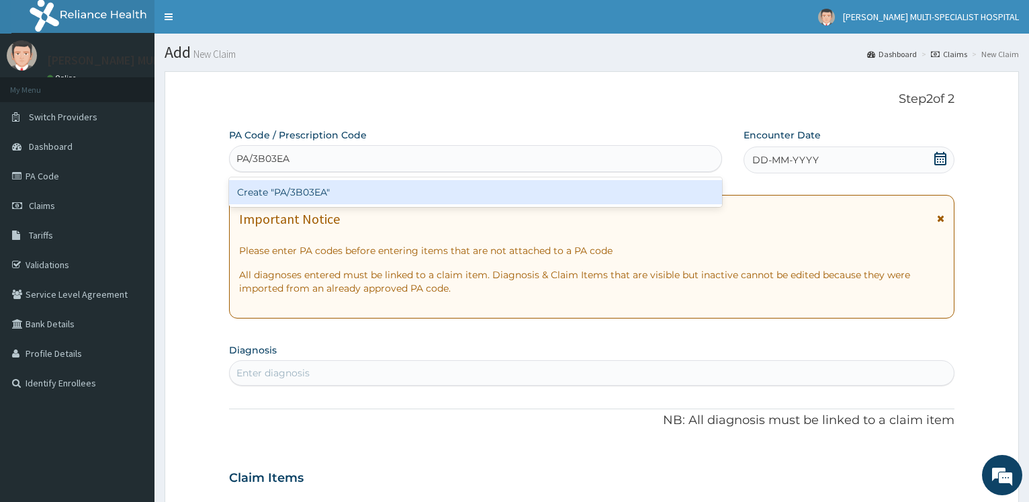
click at [290, 189] on div "Create "PA/3B03EA"" at bounding box center [475, 192] width 492 height 24
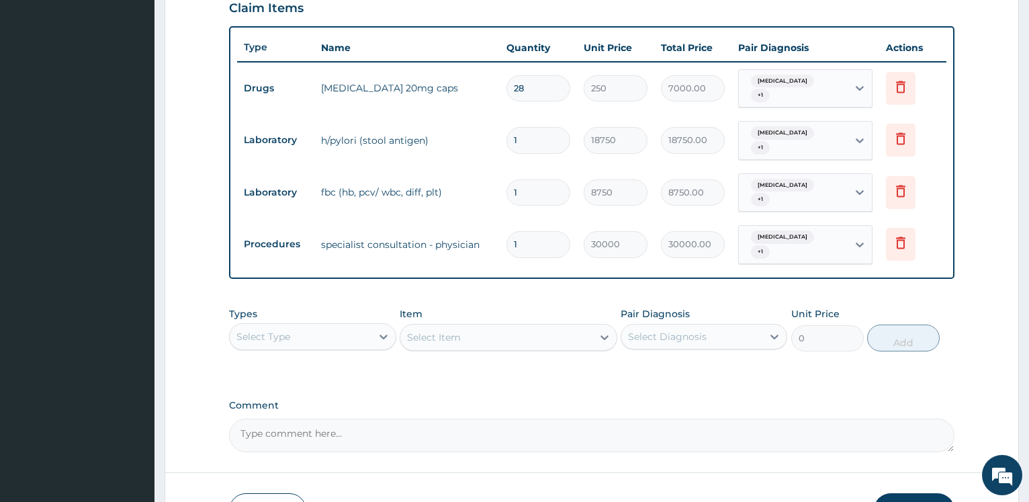
scroll to position [542, 0]
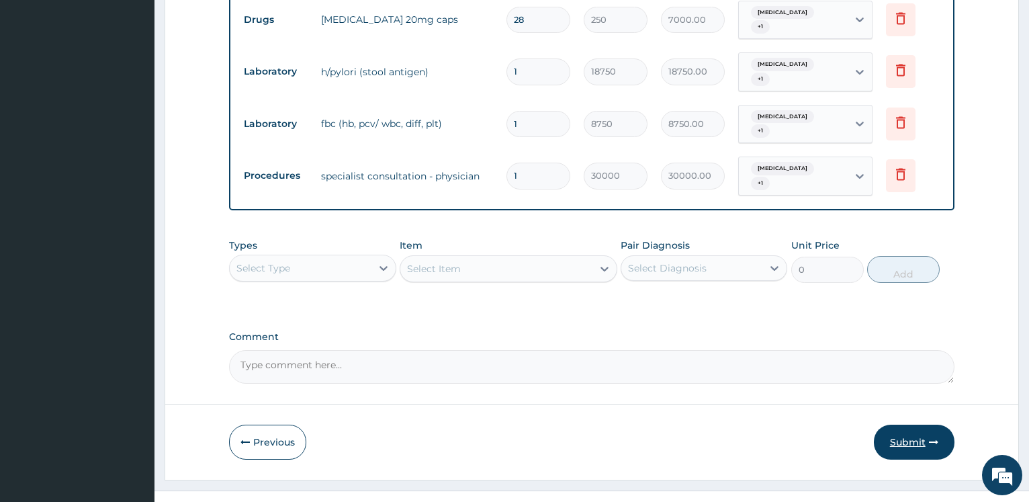
click at [902, 424] on button "Submit" at bounding box center [914, 441] width 81 height 35
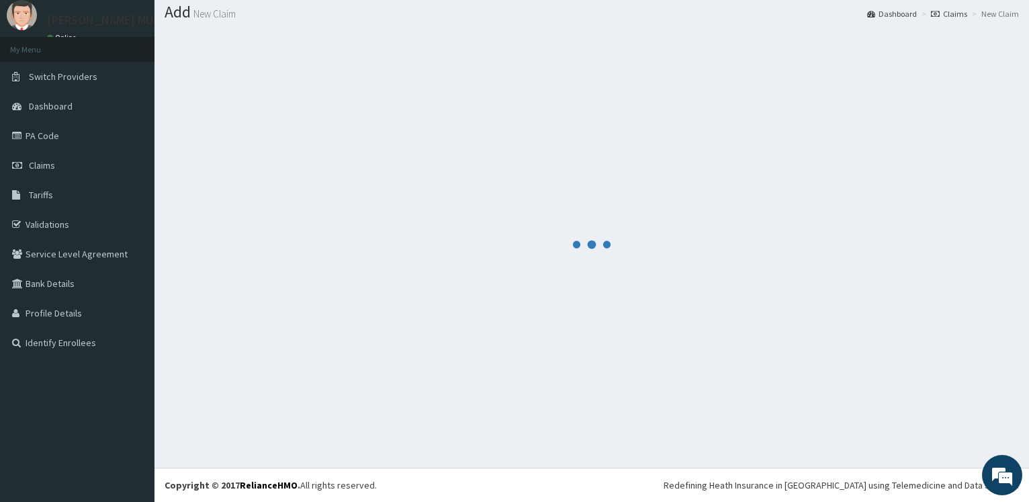
scroll to position [40, 0]
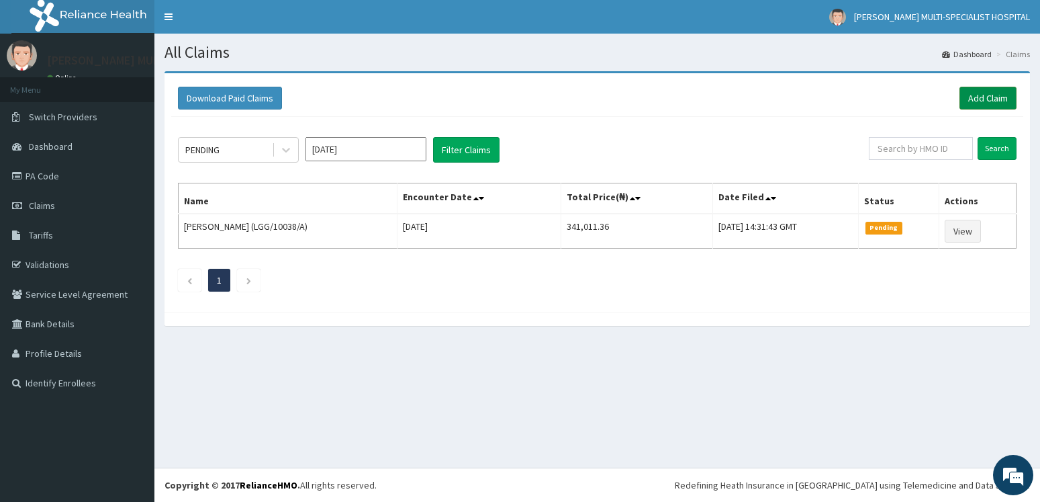
click at [984, 93] on link "Add Claim" at bounding box center [988, 98] width 57 height 23
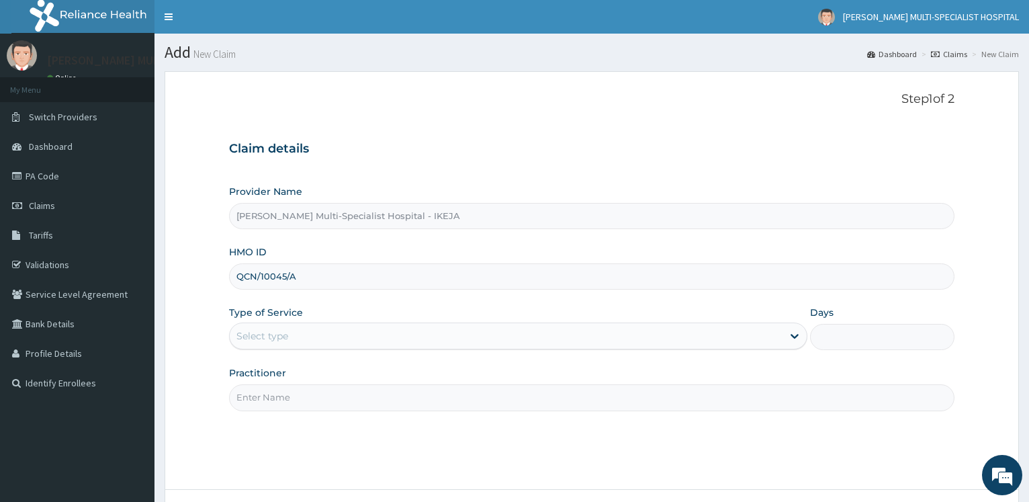
type input "QCN/10045/A"
click at [260, 336] on div "Select type" at bounding box center [262, 335] width 52 height 13
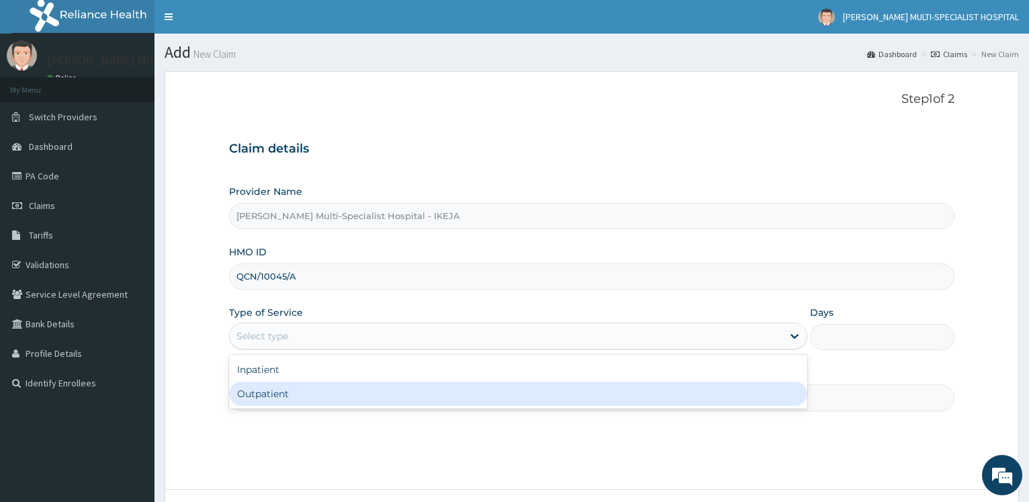
drag, startPoint x: 265, startPoint y: 391, endPoint x: 273, endPoint y: 391, distance: 8.1
click at [267, 390] on div "Outpatient" at bounding box center [517, 393] width 577 height 24
type input "1"
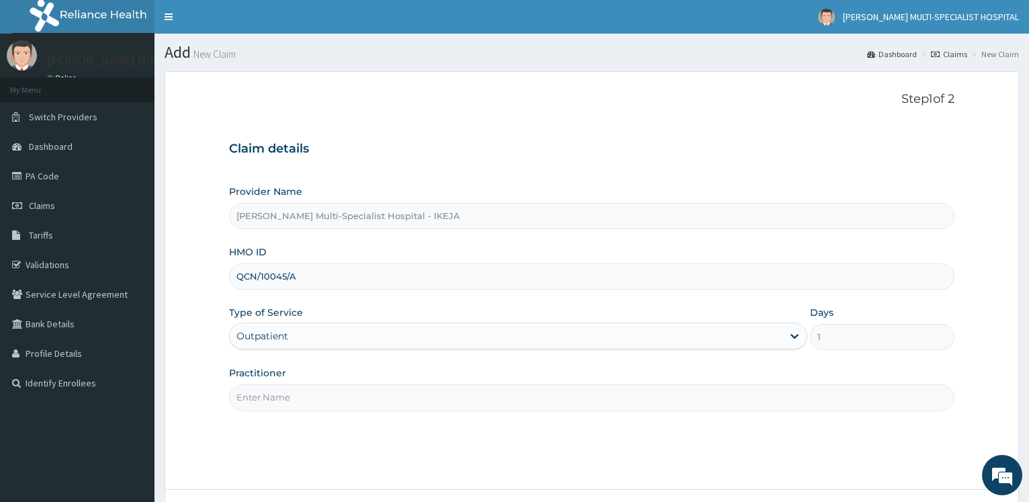
drag, startPoint x: 274, startPoint y: 396, endPoint x: 301, endPoint y: 395, distance: 26.9
click at [276, 397] on input "Practitioner" at bounding box center [591, 397] width 725 height 26
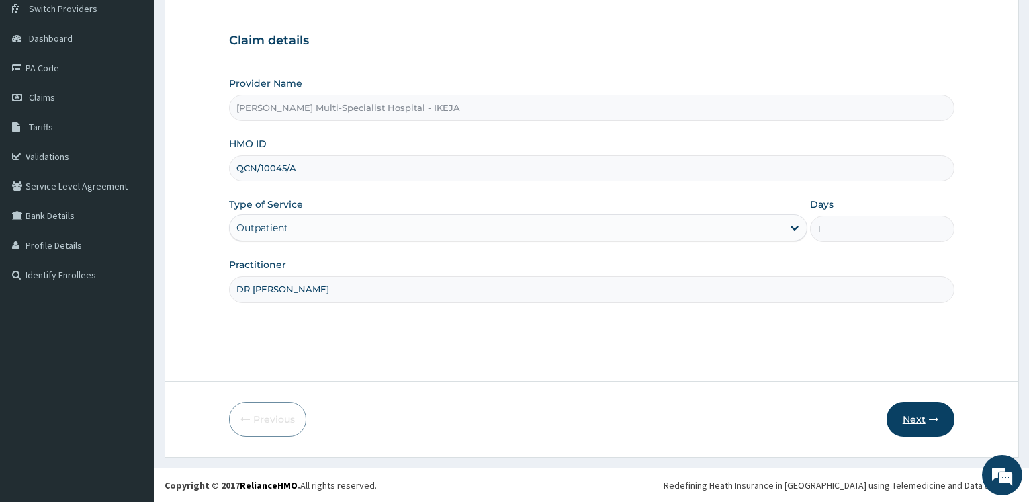
type input "DR AGEMO"
click at [907, 424] on button "Next" at bounding box center [920, 419] width 68 height 35
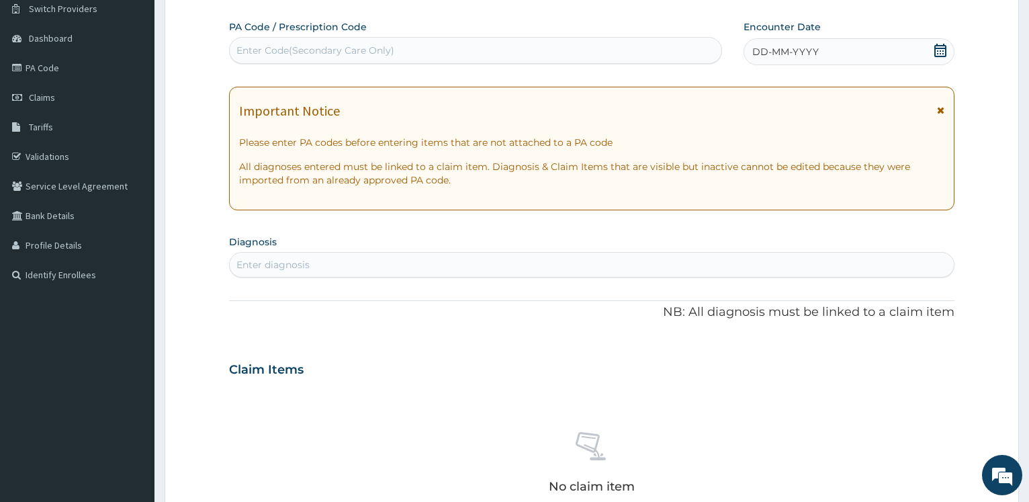
click at [673, 257] on div "Enter diagnosis" at bounding box center [592, 264] width 724 height 21
click at [422, 47] on div "Enter Code(Secondary Care Only)" at bounding box center [475, 50] width 491 height 21
type input "PA/2EE615"
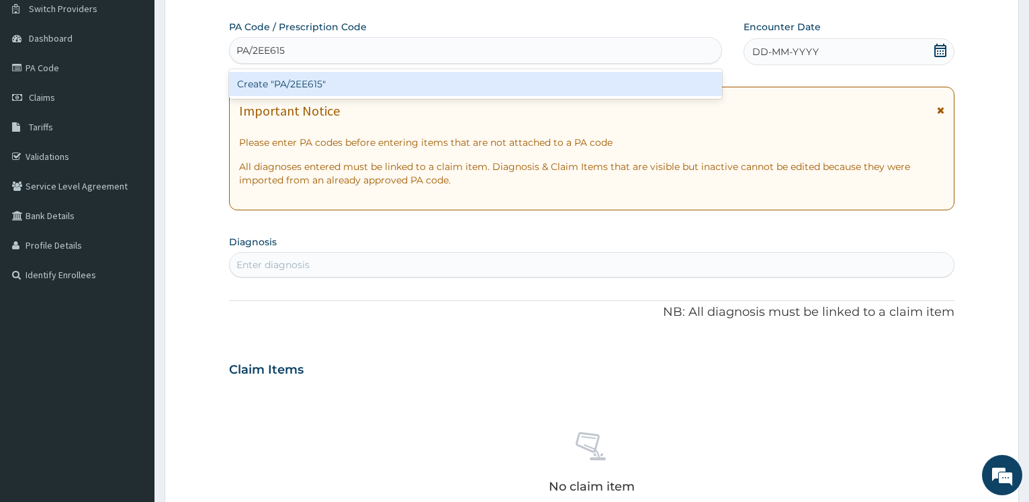
click at [338, 79] on div "Create "PA/2EE615"" at bounding box center [475, 84] width 492 height 24
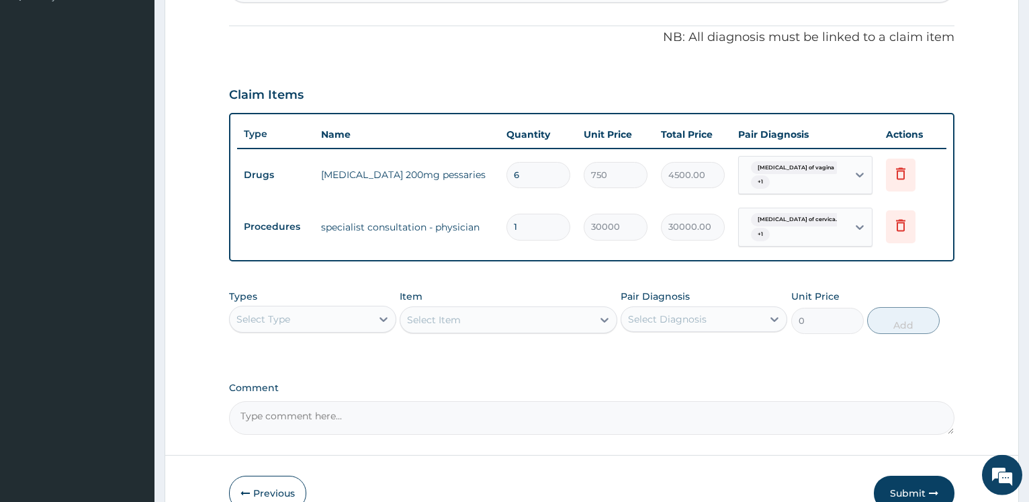
scroll to position [461, 0]
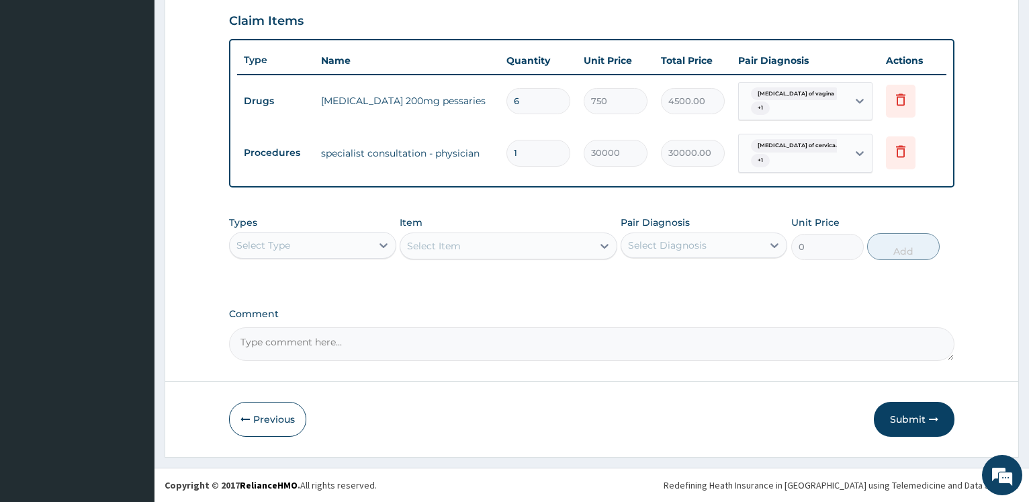
drag, startPoint x: 908, startPoint y: 421, endPoint x: 897, endPoint y: 410, distance: 15.7
click at [908, 419] on button "Submit" at bounding box center [914, 419] width 81 height 35
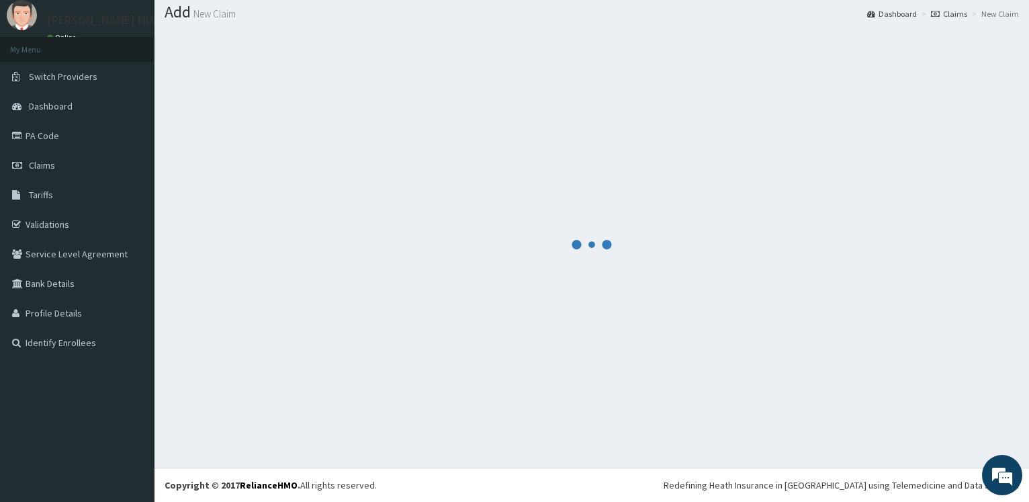
scroll to position [40, 0]
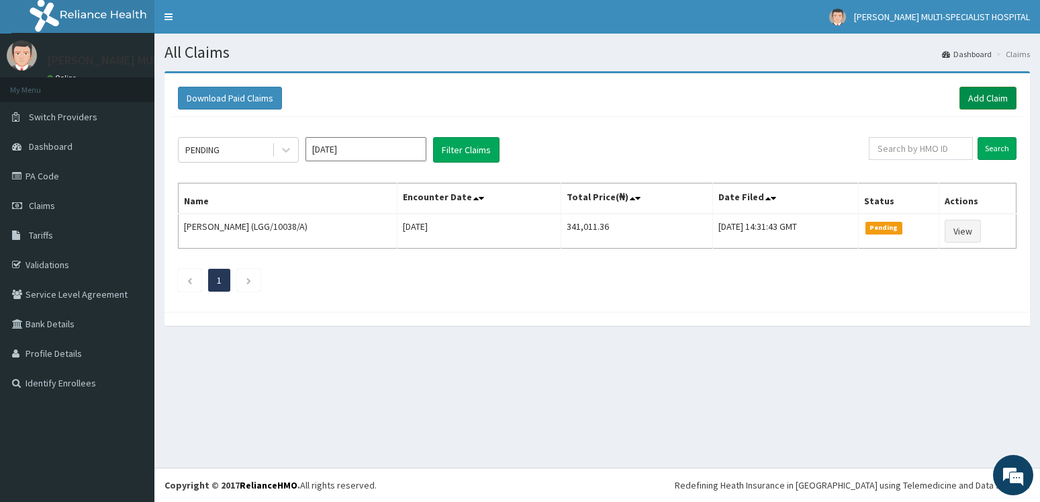
click at [986, 97] on link "Add Claim" at bounding box center [988, 98] width 57 height 23
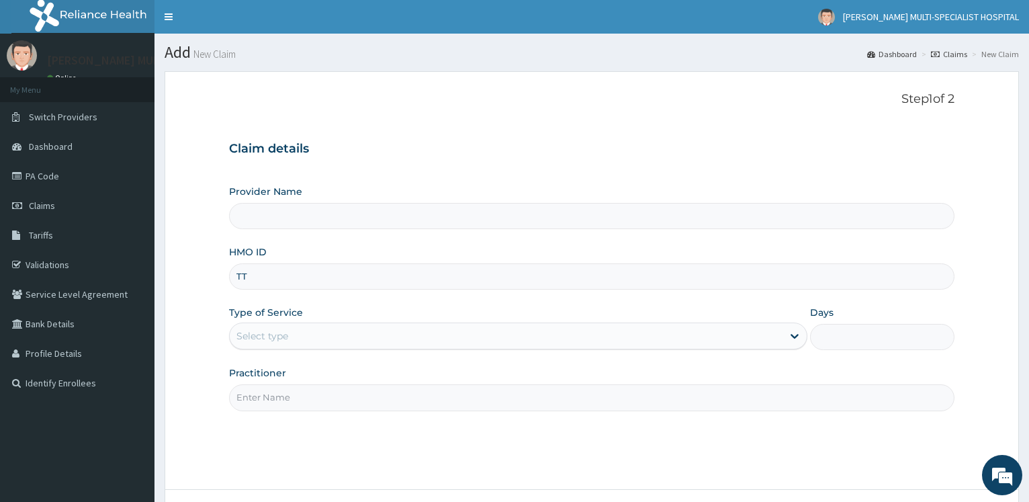
type input "[PERSON_NAME] Multi-Specialist Hospital - IKEJA"
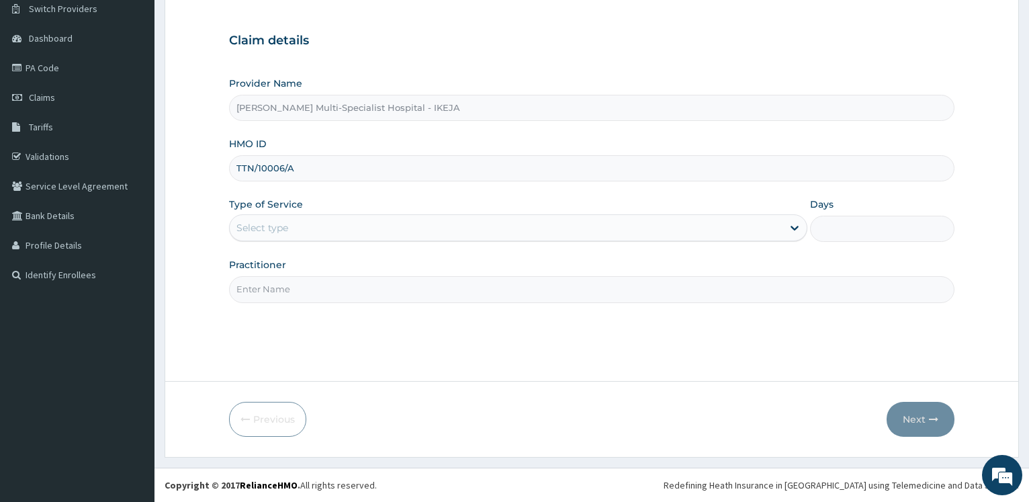
type input "TTN/10006/A"
click at [267, 235] on div "Select type" at bounding box center [506, 227] width 552 height 21
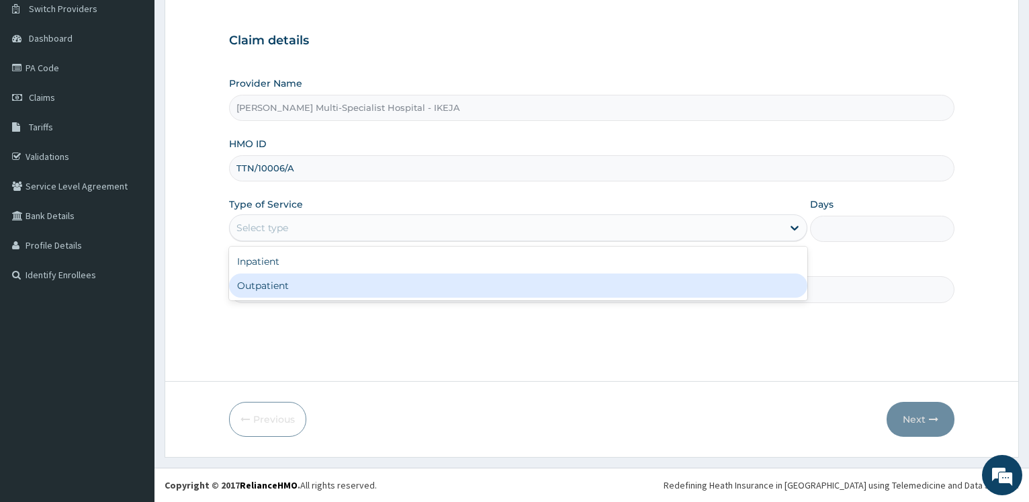
click at [262, 286] on div "Outpatient" at bounding box center [517, 285] width 577 height 24
type input "1"
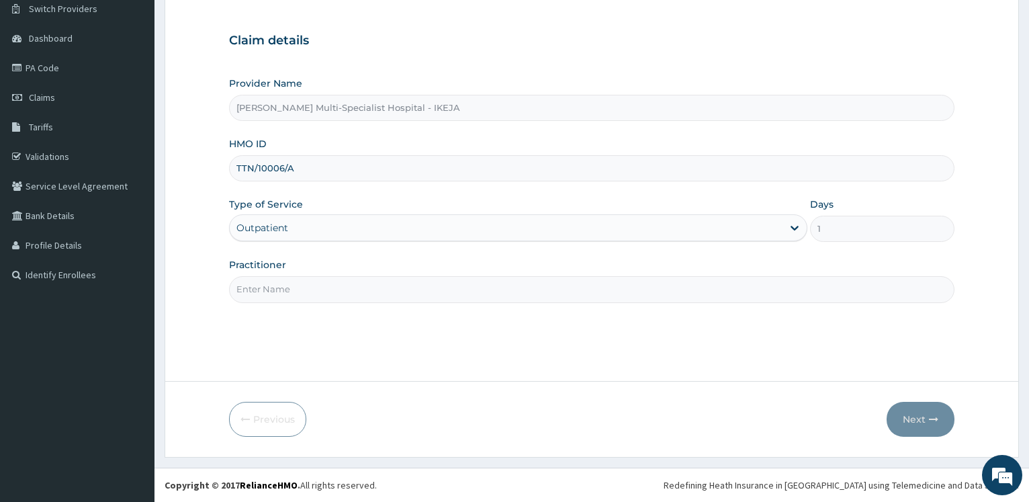
click at [262, 291] on input "Practitioner" at bounding box center [591, 289] width 725 height 26
type input "DR [PERSON_NAME]"
click at [922, 421] on button "Next" at bounding box center [920, 419] width 68 height 35
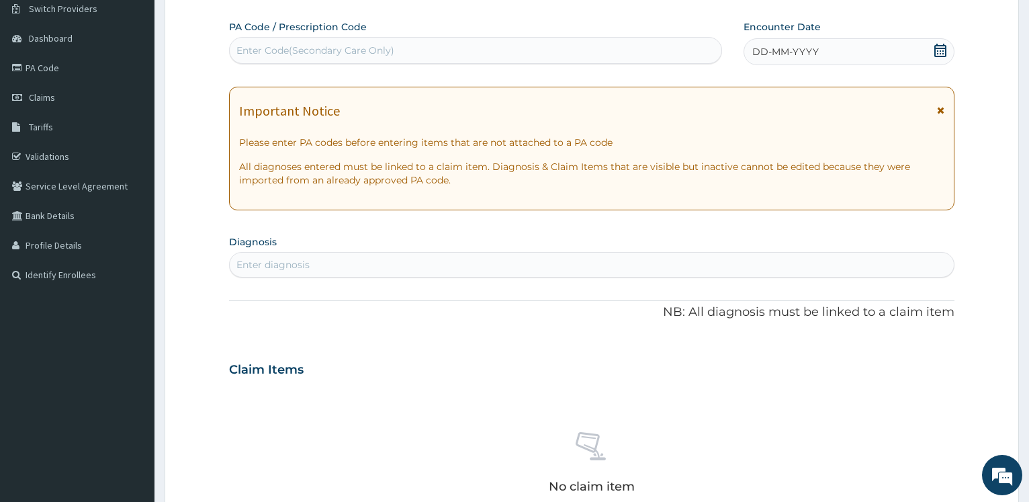
click at [325, 52] on div "Enter Code(Secondary Care Only)" at bounding box center [315, 50] width 158 height 13
type input "PA/00F416"
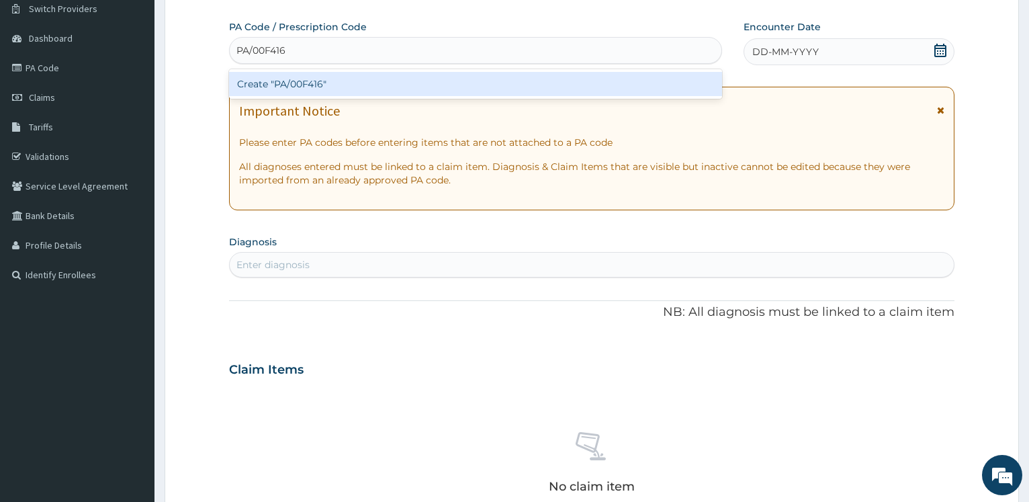
click at [299, 82] on div "Create "PA/00F416"" at bounding box center [475, 84] width 492 height 24
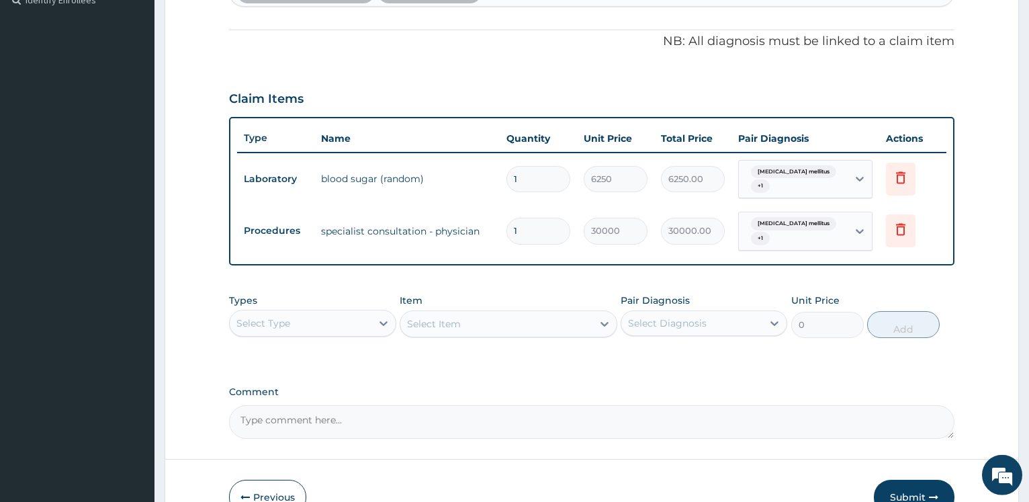
scroll to position [449, 0]
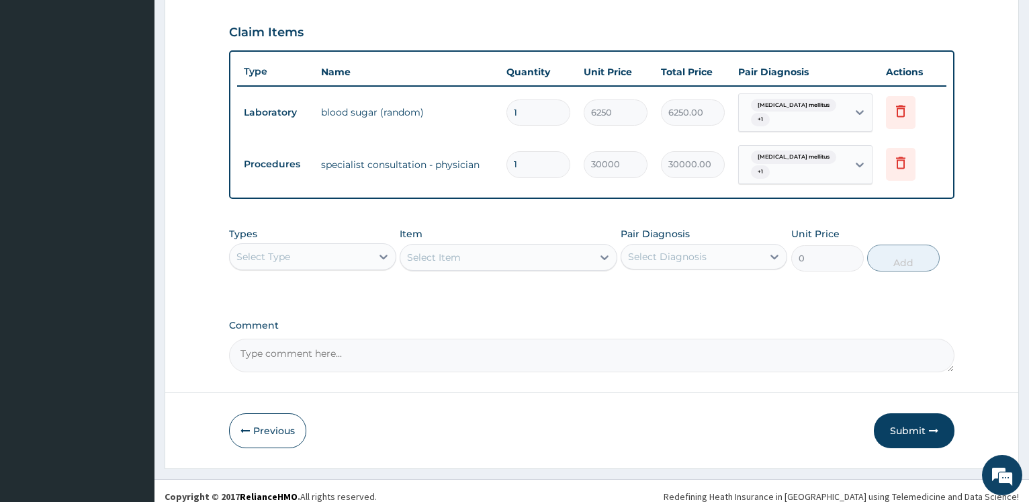
click at [908, 424] on button "Submit" at bounding box center [914, 430] width 81 height 35
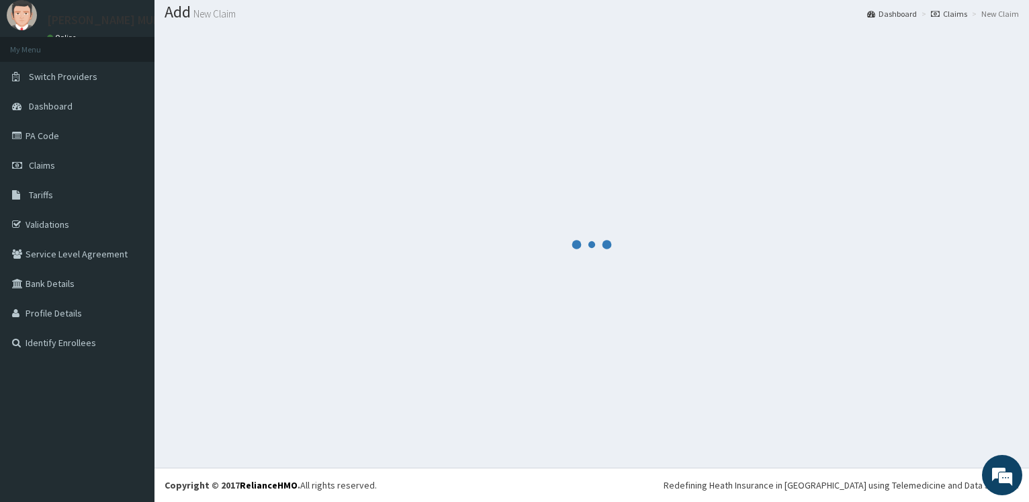
scroll to position [40, 0]
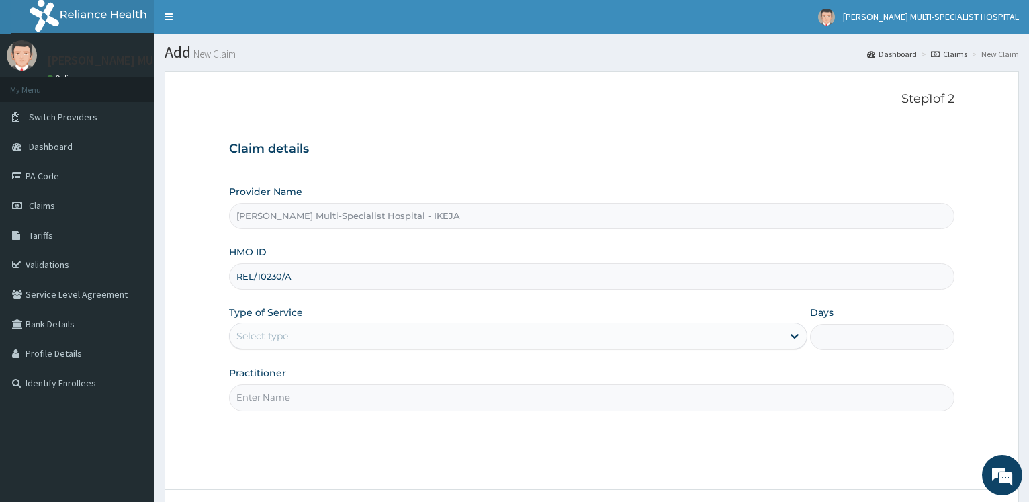
scroll to position [108, 0]
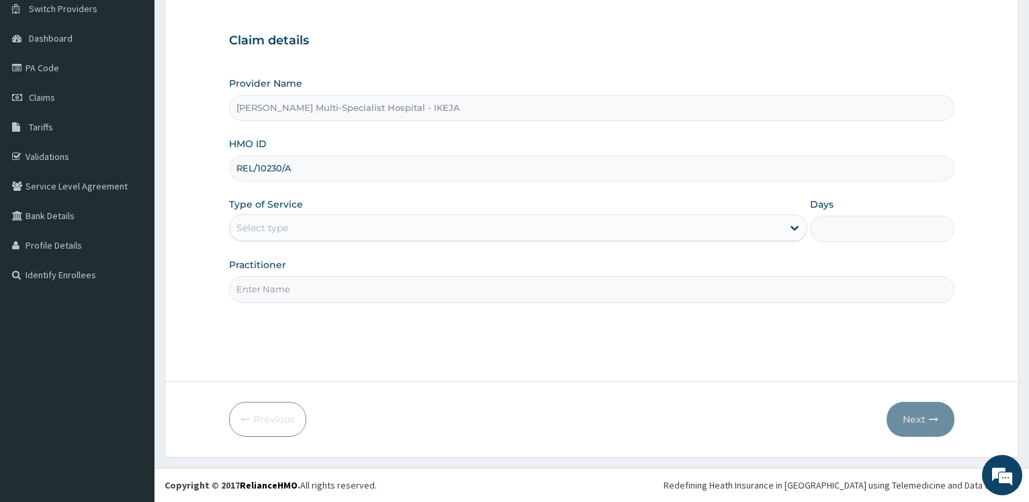
type input "REL/10230/A"
drag, startPoint x: 252, startPoint y: 223, endPoint x: 254, endPoint y: 242, distance: 19.5
click at [252, 223] on div "Select type" at bounding box center [262, 227] width 52 height 13
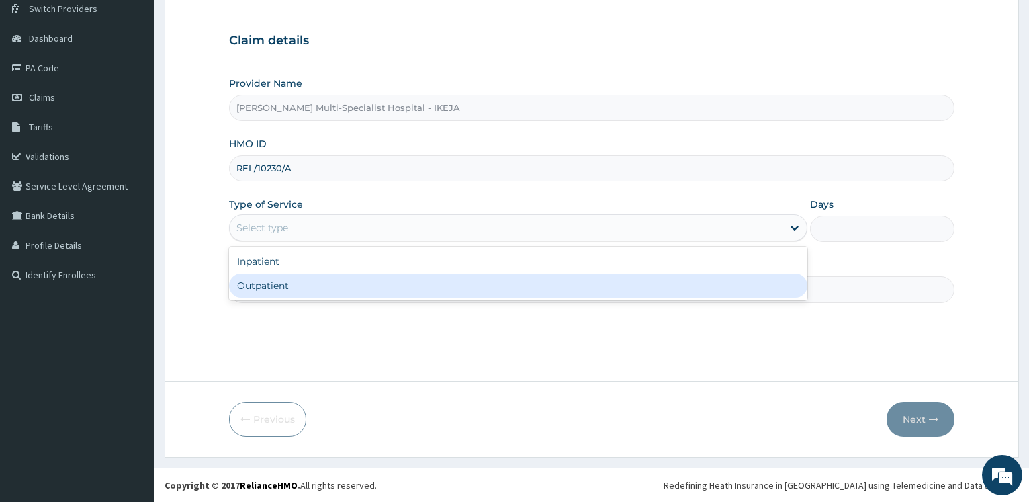
click at [255, 281] on div "Outpatient" at bounding box center [517, 285] width 577 height 24
type input "1"
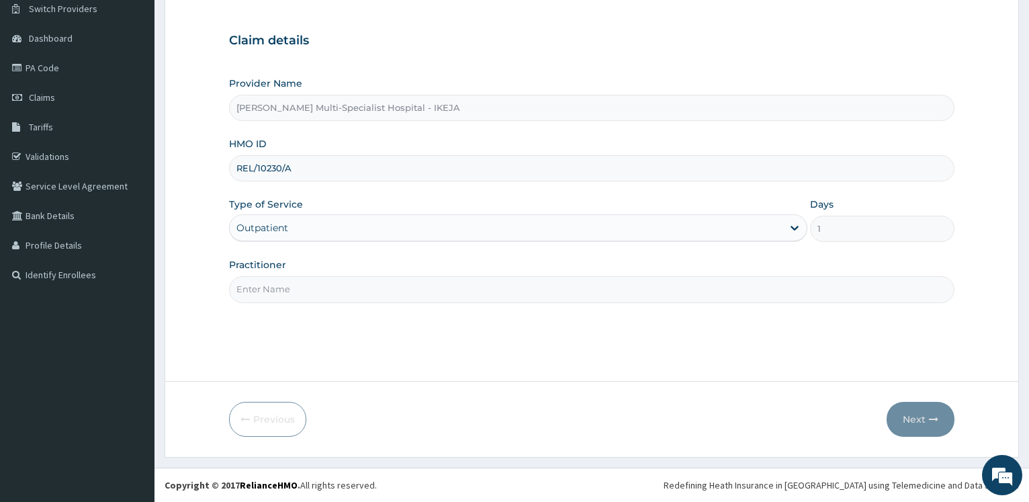
click at [254, 280] on input "Practitioner" at bounding box center [591, 289] width 725 height 26
type input "DR OKWARA"
click at [925, 420] on button "Next" at bounding box center [920, 419] width 68 height 35
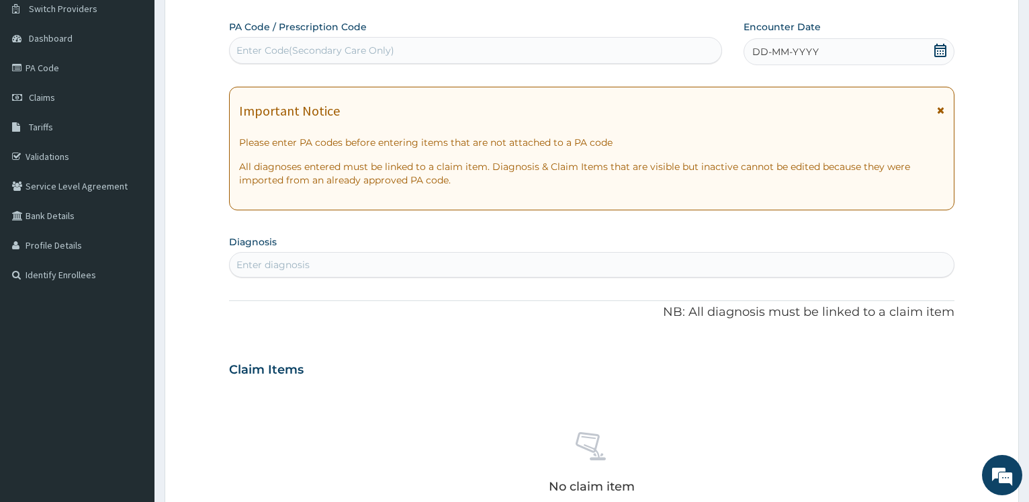
click at [334, 59] on div "Enter Code(Secondary Care Only)" at bounding box center [475, 50] width 491 height 21
type input "PA/71BC1E"
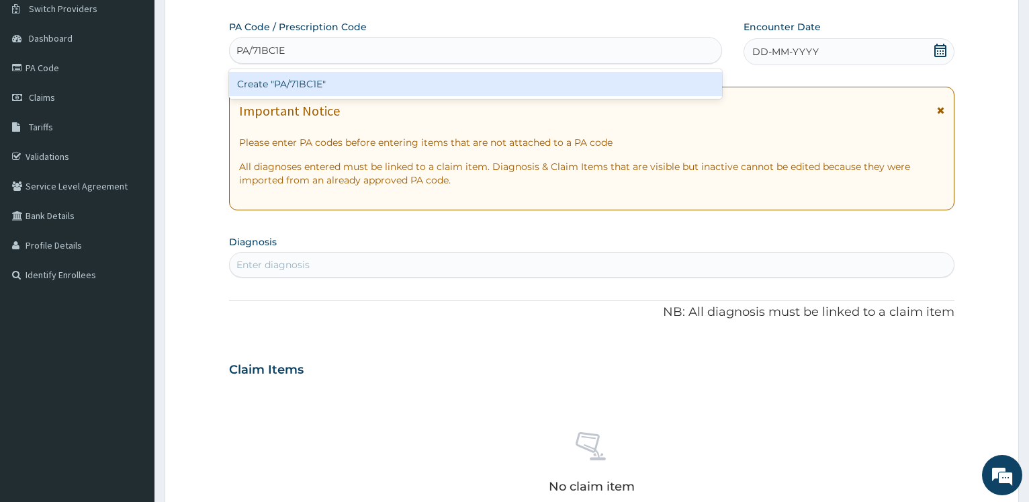
click at [302, 79] on div "Create "PA/71BC1E"" at bounding box center [475, 84] width 492 height 24
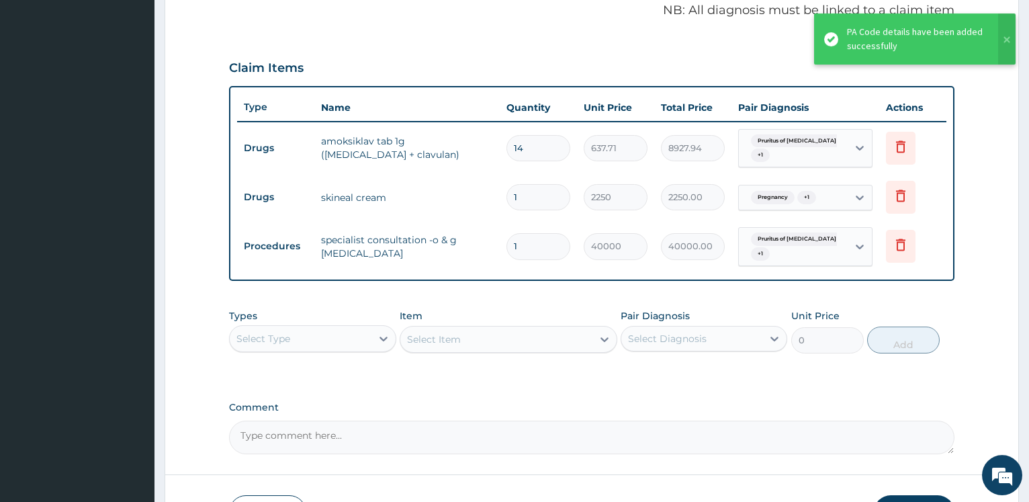
scroll to position [496, 0]
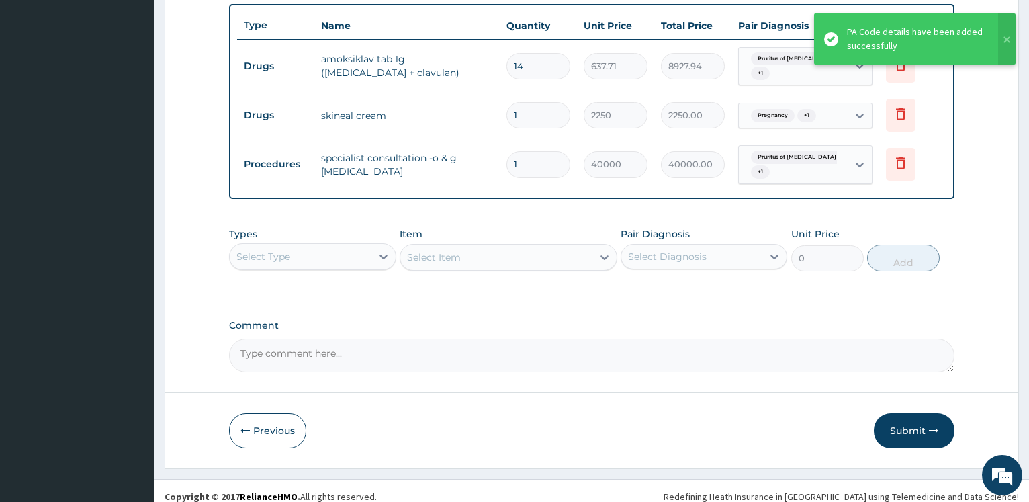
click at [904, 417] on button "Submit" at bounding box center [914, 430] width 81 height 35
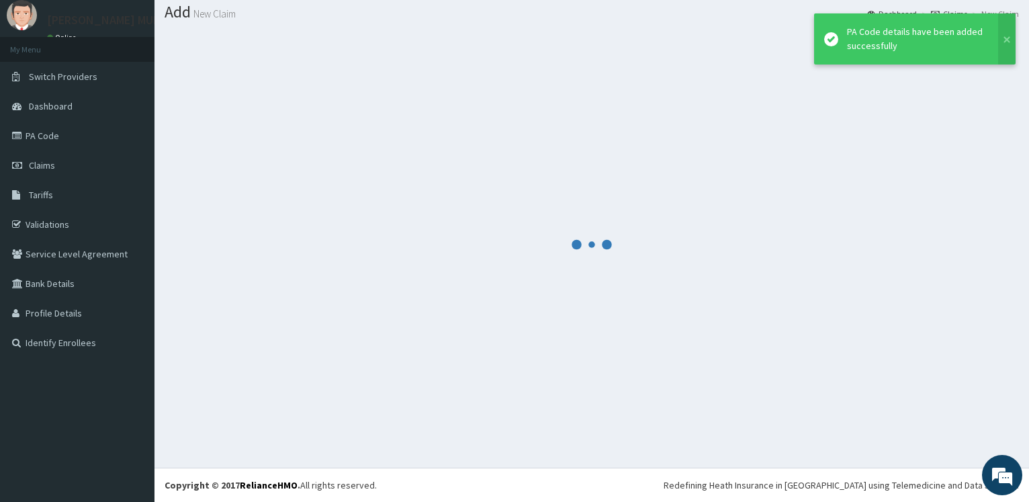
scroll to position [40, 0]
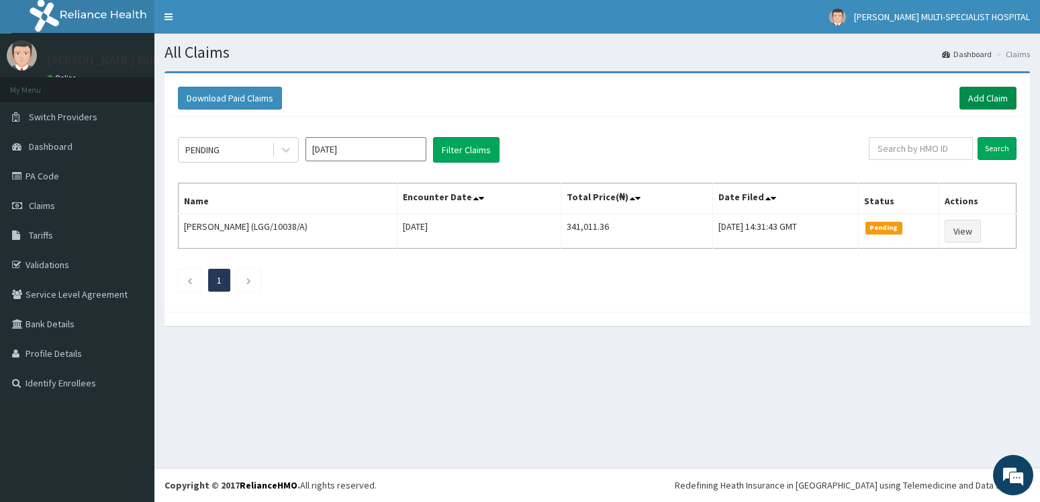
click at [978, 93] on link "Add Claim" at bounding box center [988, 98] width 57 height 23
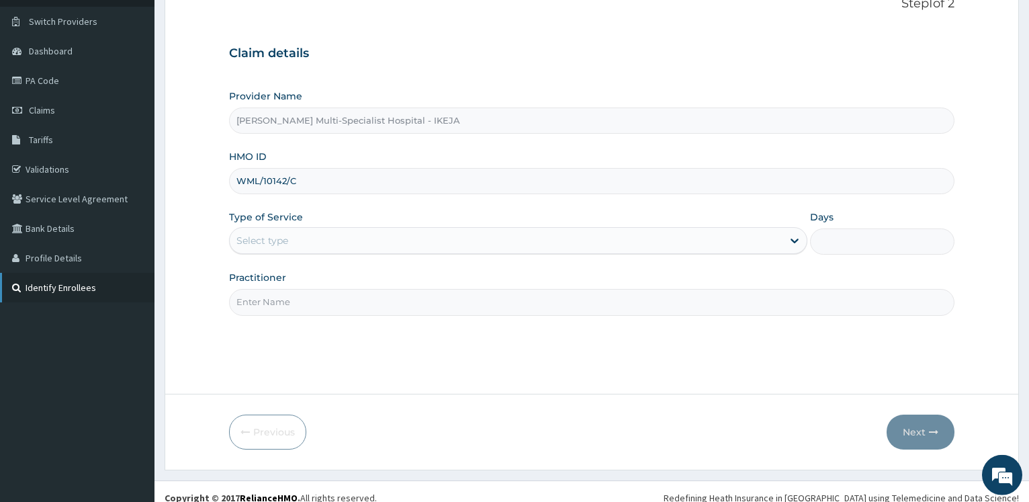
scroll to position [108, 0]
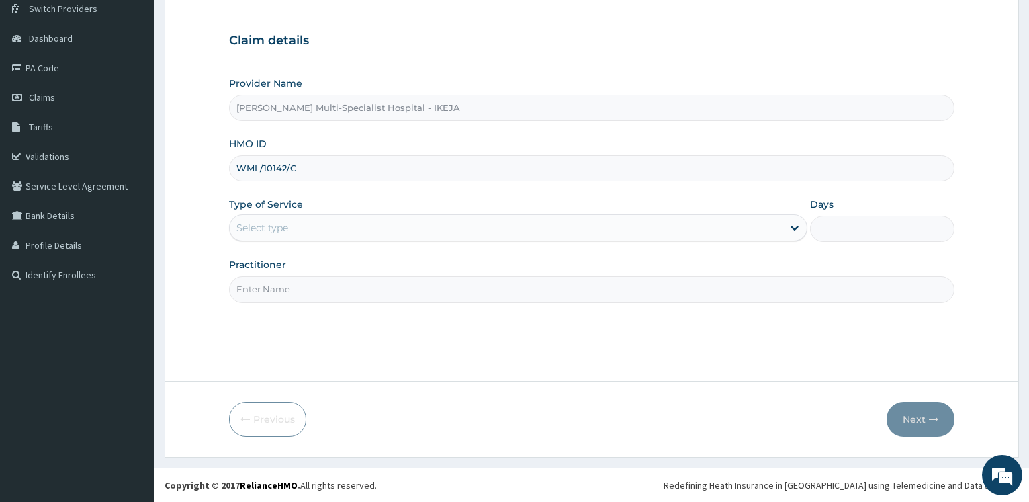
type input "WML/10142/C"
click at [287, 228] on div "Select type" at bounding box center [262, 227] width 52 height 13
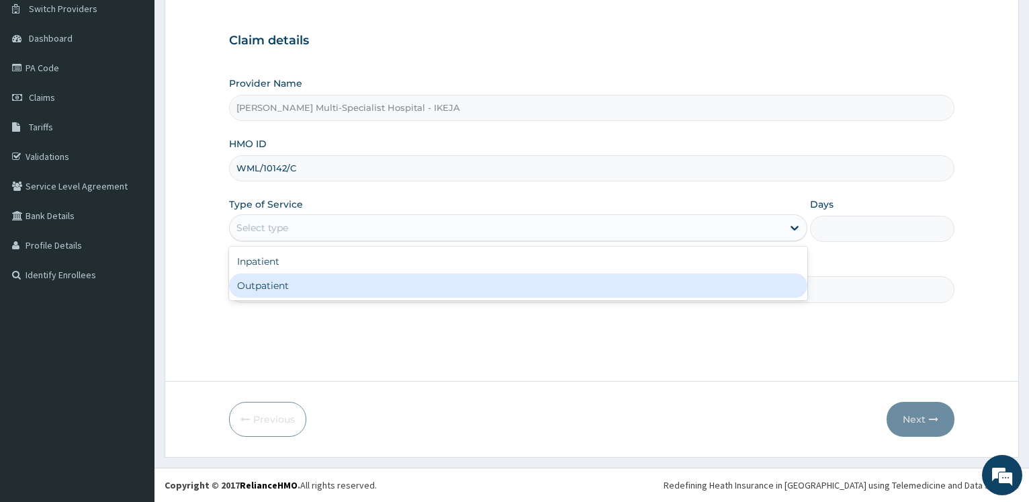
click at [289, 289] on div "Outpatient" at bounding box center [517, 285] width 577 height 24
type input "1"
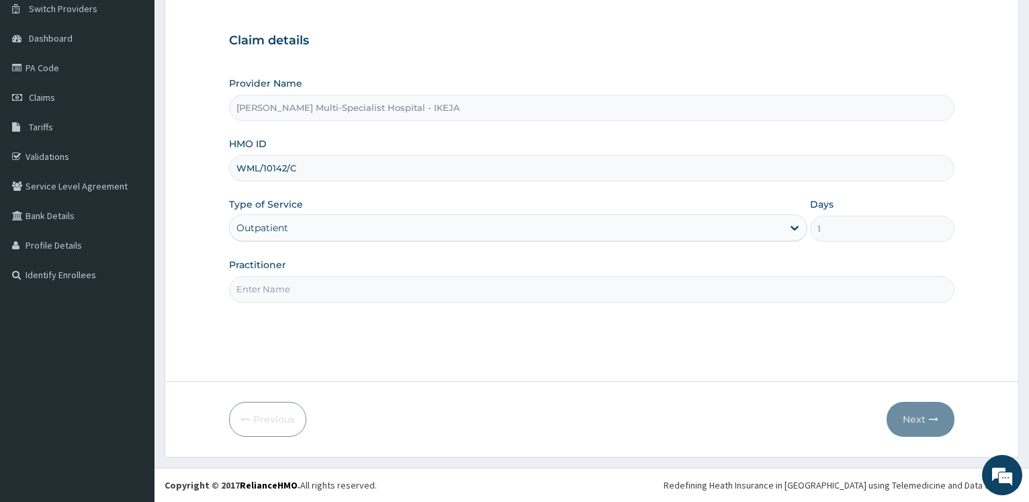
click at [291, 287] on input "Practitioner" at bounding box center [591, 289] width 725 height 26
type input "DR OLONADE"
click at [912, 404] on button "Next" at bounding box center [920, 419] width 68 height 35
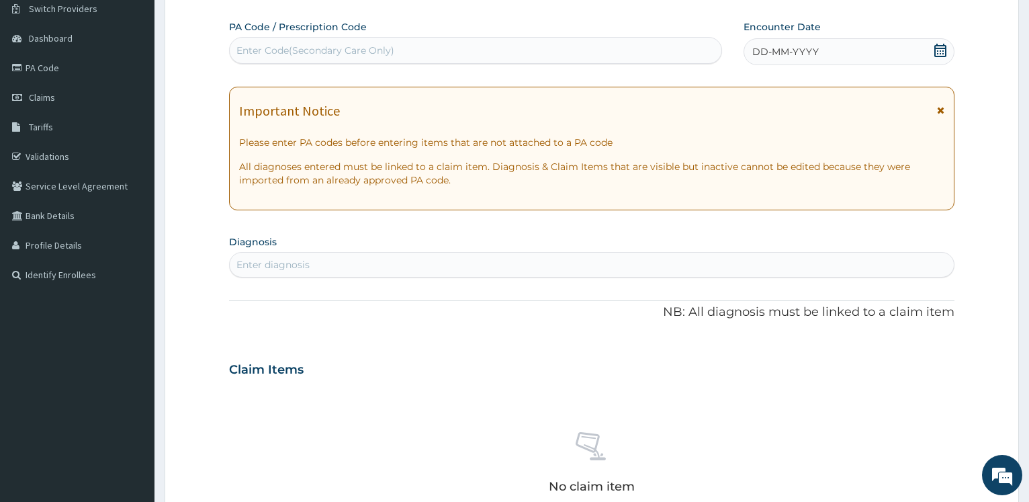
click at [316, 49] on div "Enter Code(Secondary Care Only)" at bounding box center [315, 50] width 158 height 13
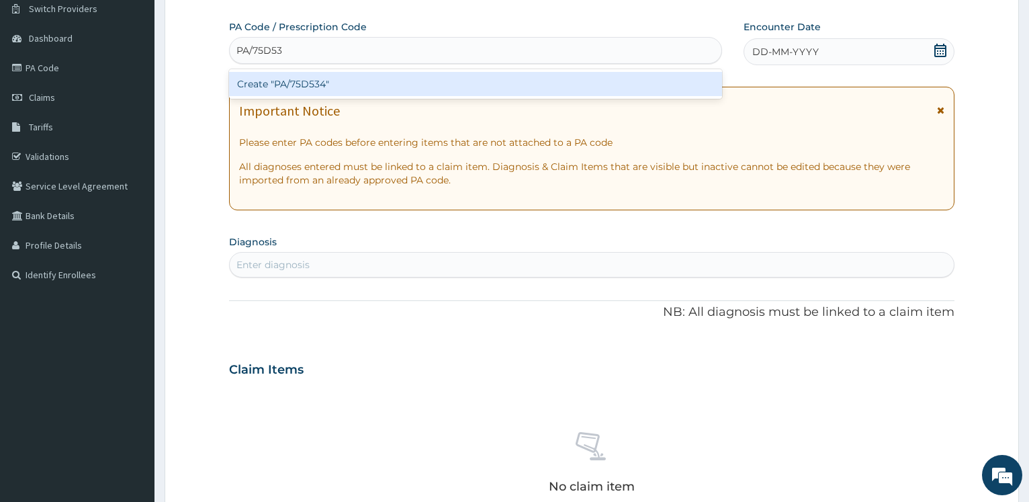
type input "PA/75D534"
click at [320, 81] on div "Create "PA/75D534"" at bounding box center [475, 84] width 492 height 24
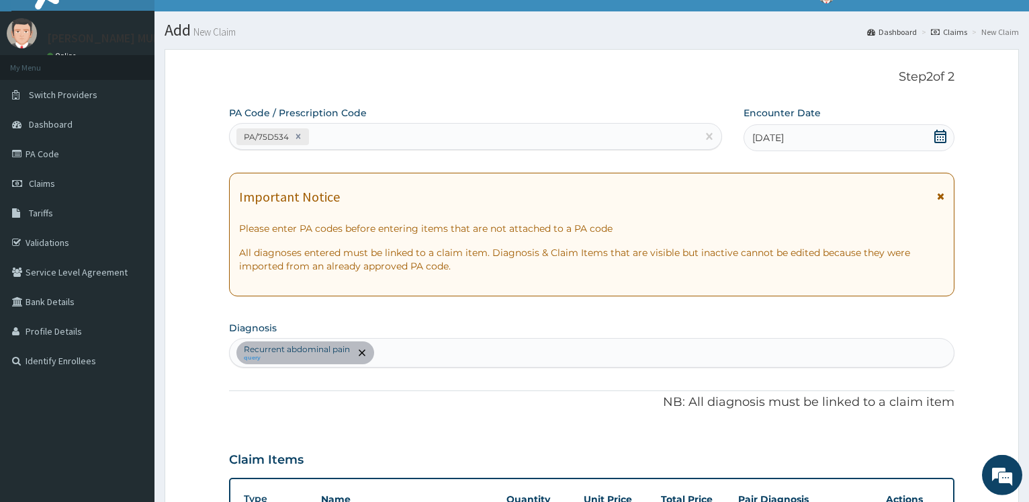
scroll to position [0, 0]
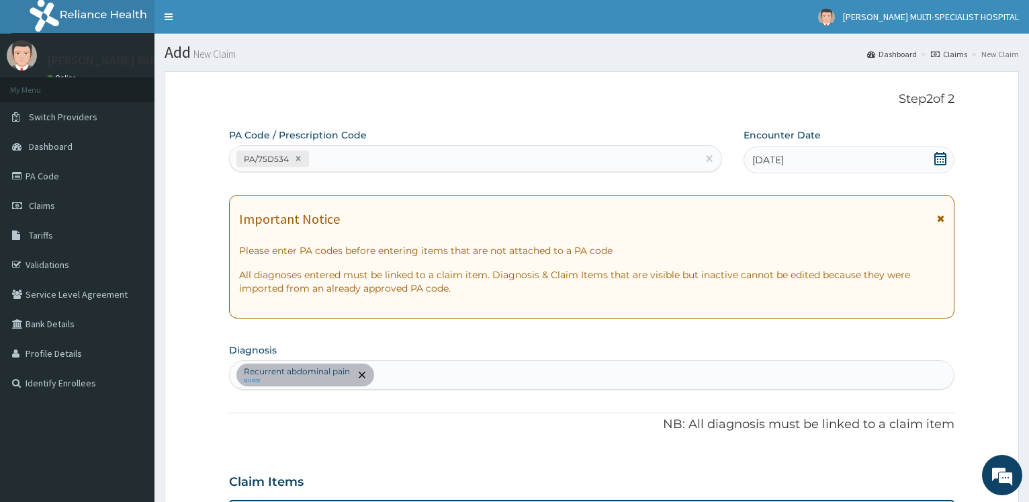
click at [329, 162] on div "PA/75D534" at bounding box center [463, 159] width 467 height 22
type input "PA/76D70E"
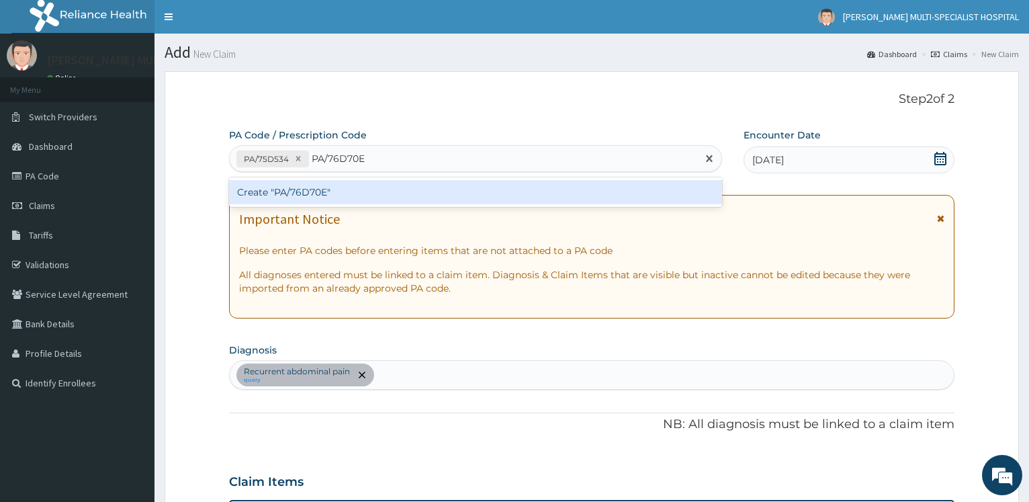
click at [282, 202] on div "Create "PA/76D70E"" at bounding box center [475, 192] width 492 height 24
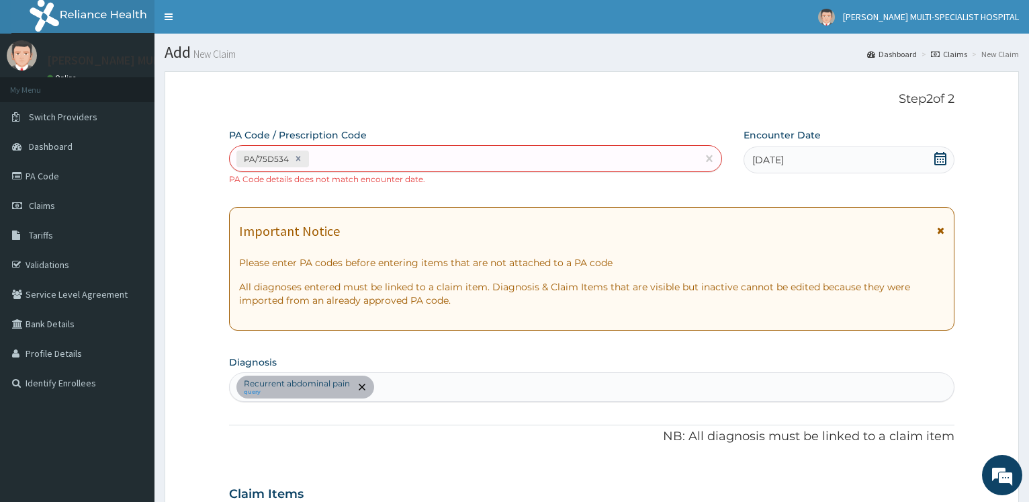
click at [351, 152] on div "PA/75D534" at bounding box center [463, 159] width 467 height 22
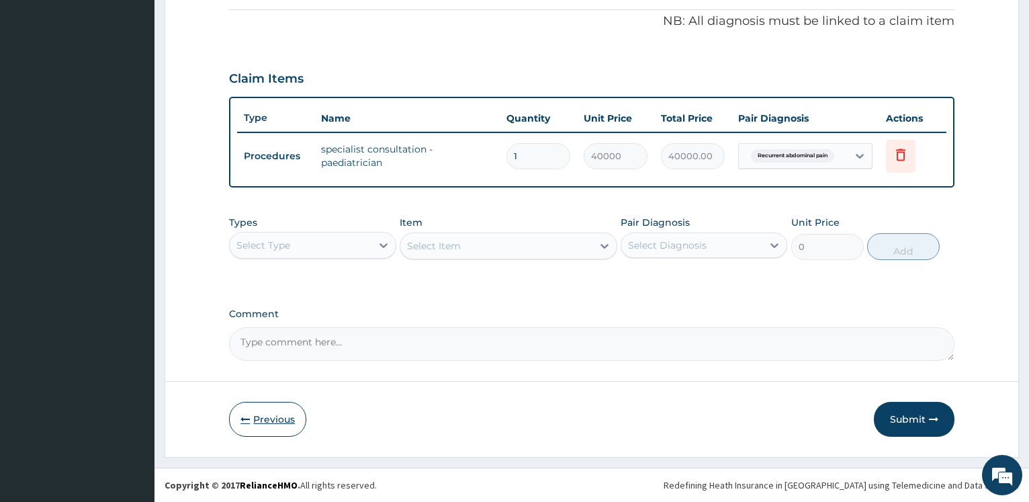
click at [273, 427] on button "Previous" at bounding box center [267, 419] width 77 height 35
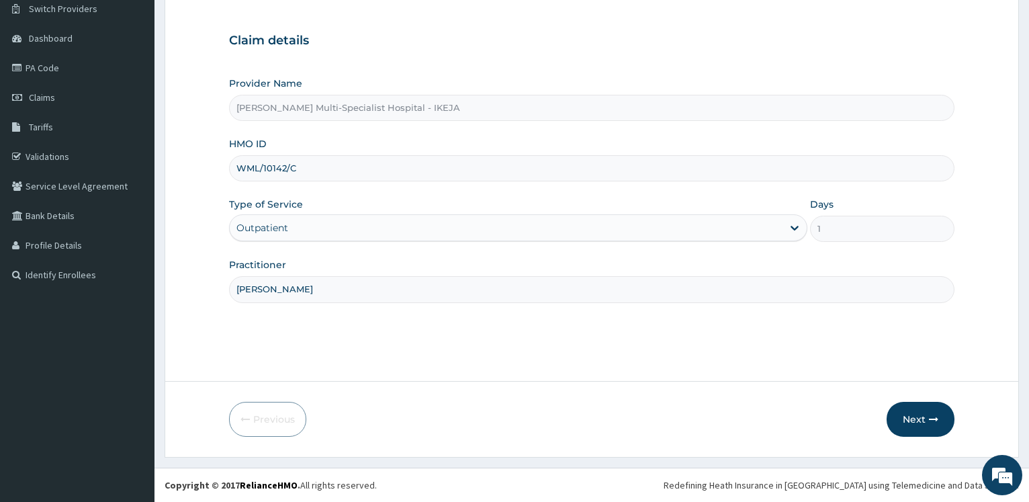
drag, startPoint x: 201, startPoint y: 165, endPoint x: 188, endPoint y: 162, distance: 13.7
click at [229, 162] on input "WML/10142/C" at bounding box center [591, 168] width 725 height 26
click at [923, 417] on button "Next" at bounding box center [920, 419] width 68 height 35
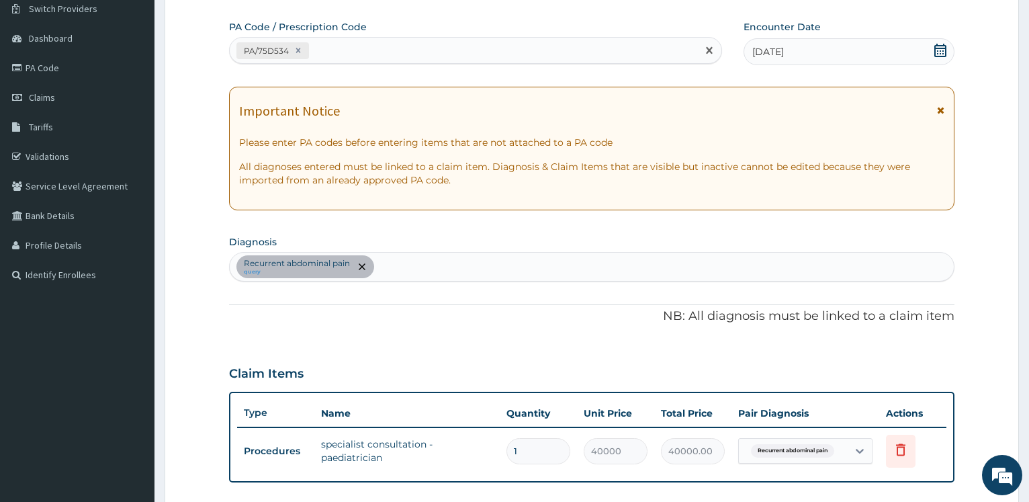
click at [354, 51] on div "PA/75D534" at bounding box center [463, 51] width 467 height 22
paste input "PA/76D70E"
type input "PA/76D70E"
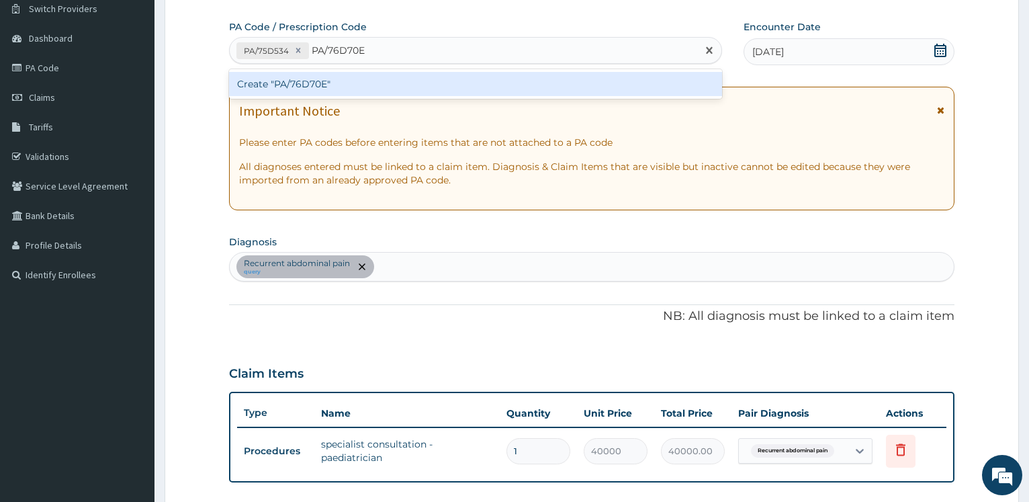
click at [282, 80] on div "Create "PA/76D70E"" at bounding box center [475, 84] width 492 height 24
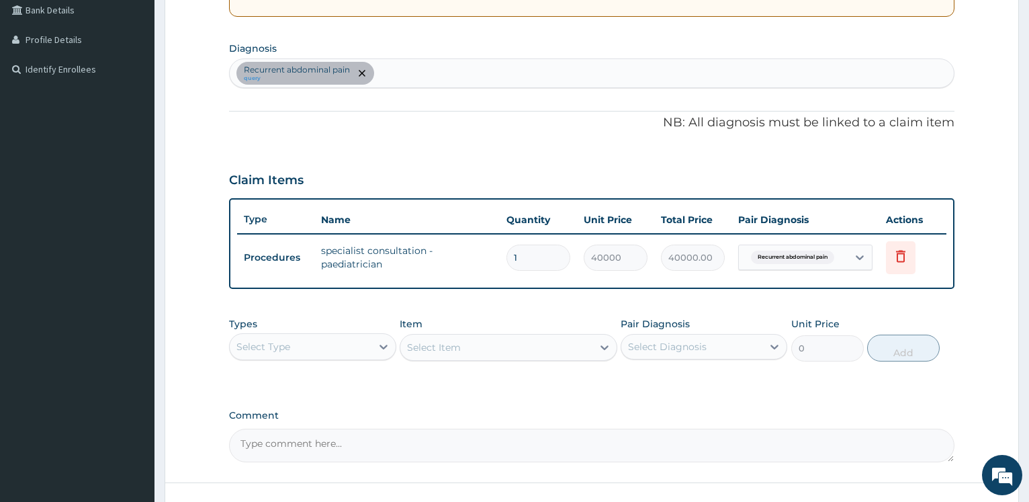
scroll to position [415, 0]
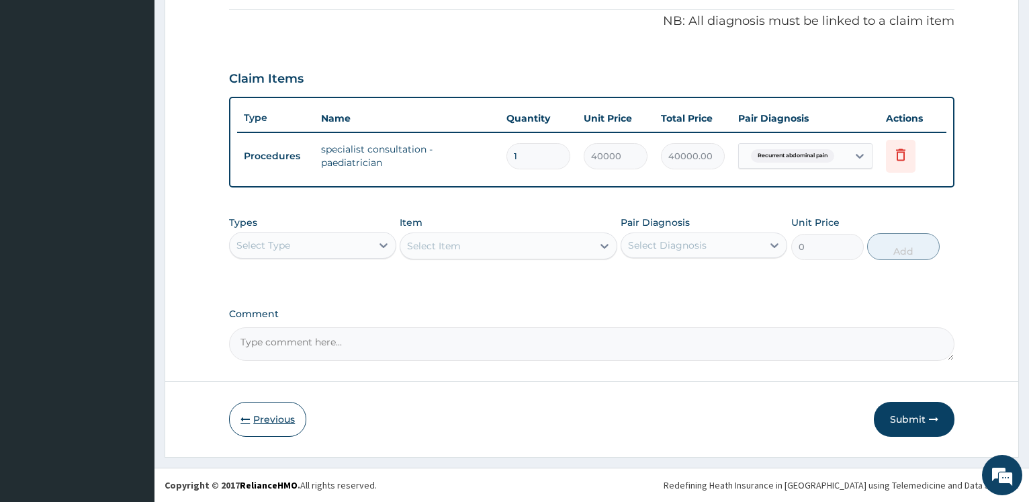
click at [278, 413] on button "Previous" at bounding box center [267, 419] width 77 height 35
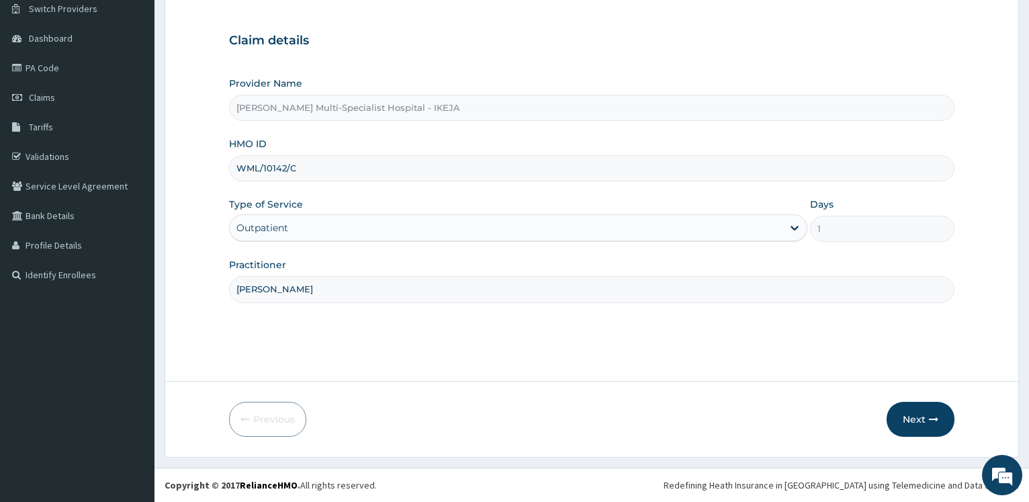
scroll to position [108, 0]
drag, startPoint x: 275, startPoint y: 165, endPoint x: 236, endPoint y: 157, distance: 40.4
click at [229, 155] on input "WML/10142/C" at bounding box center [591, 168] width 725 height 26
click at [928, 418] on button "Next" at bounding box center [920, 419] width 68 height 35
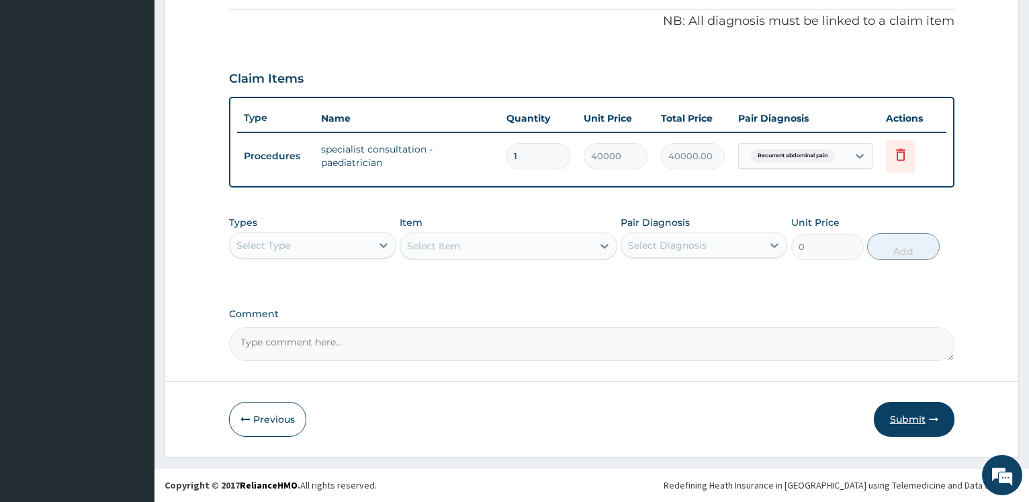
click at [911, 418] on button "Submit" at bounding box center [914, 419] width 81 height 35
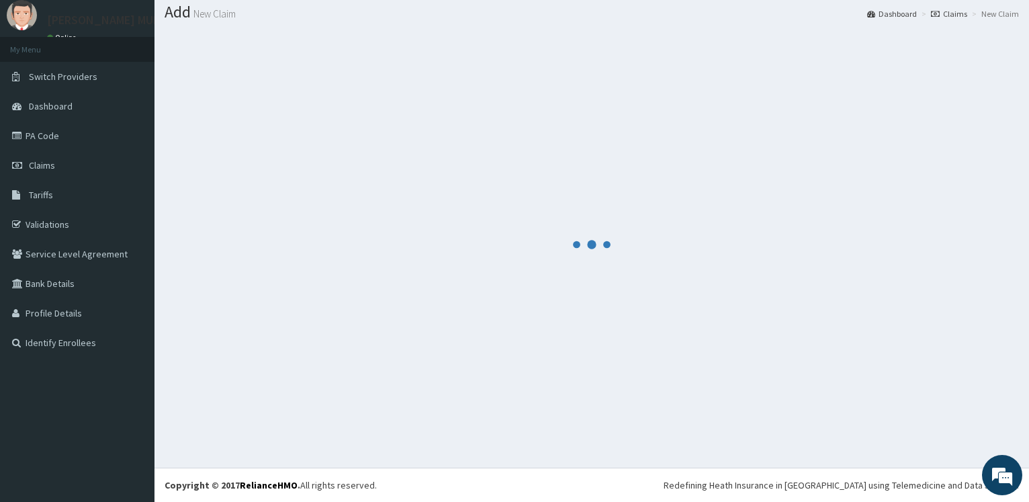
scroll to position [40, 0]
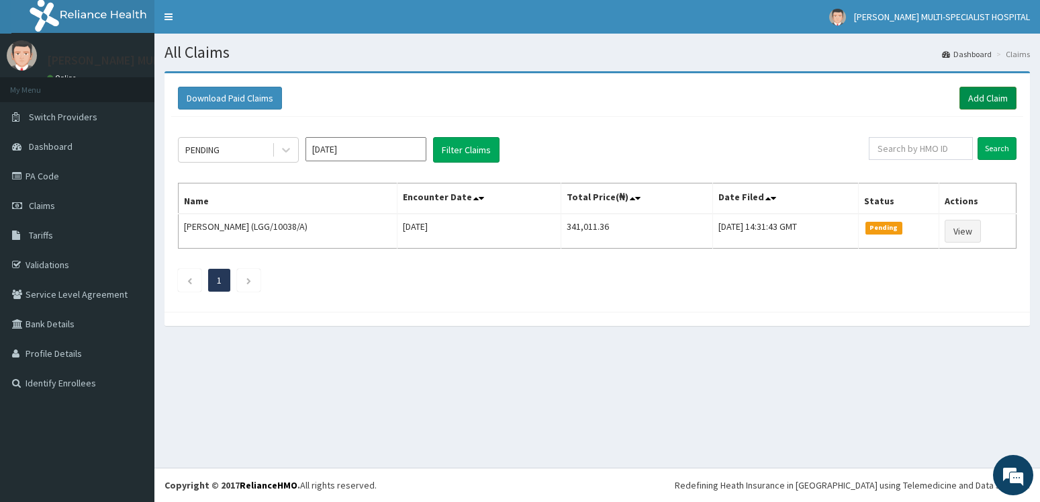
click at [984, 102] on link "Add Claim" at bounding box center [988, 98] width 57 height 23
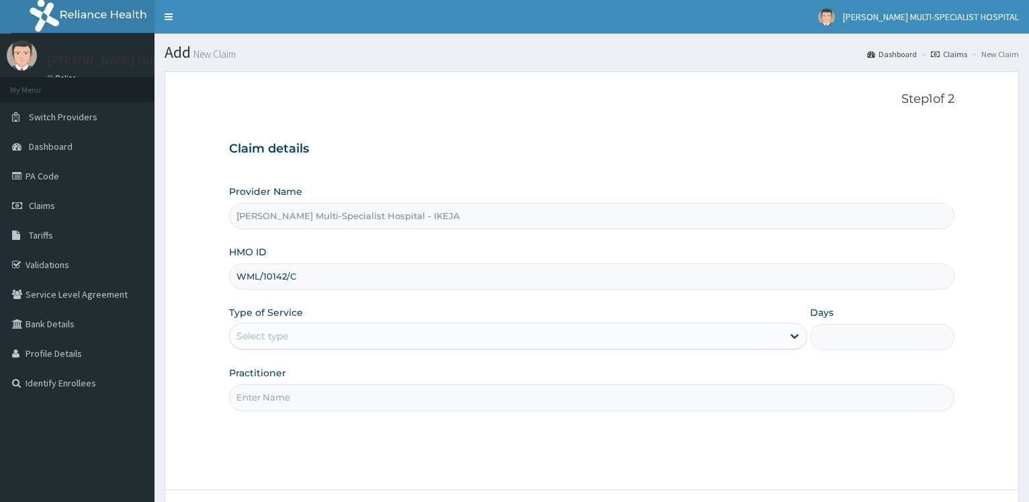
type input "WML/10142/C"
click at [315, 330] on div "Select type" at bounding box center [506, 335] width 552 height 21
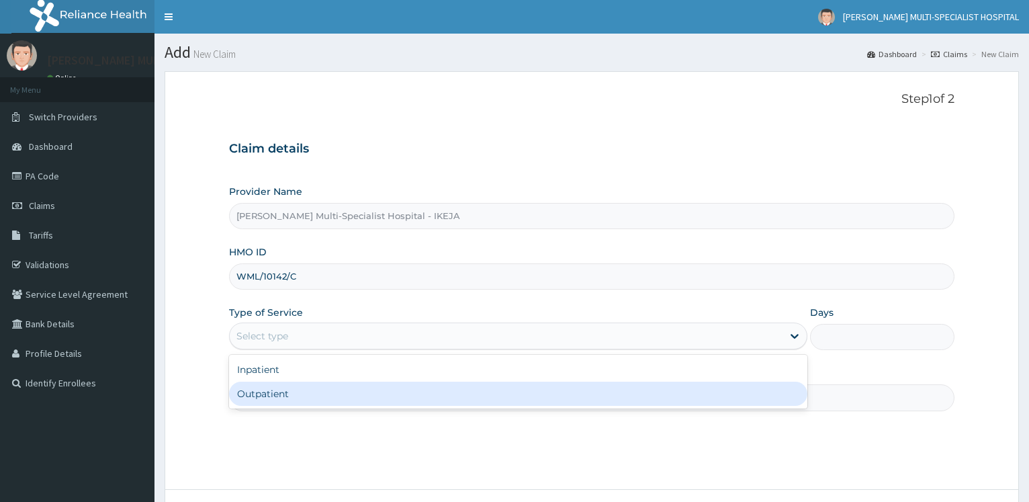
click at [291, 386] on div "Outpatient" at bounding box center [517, 393] width 577 height 24
type input "1"
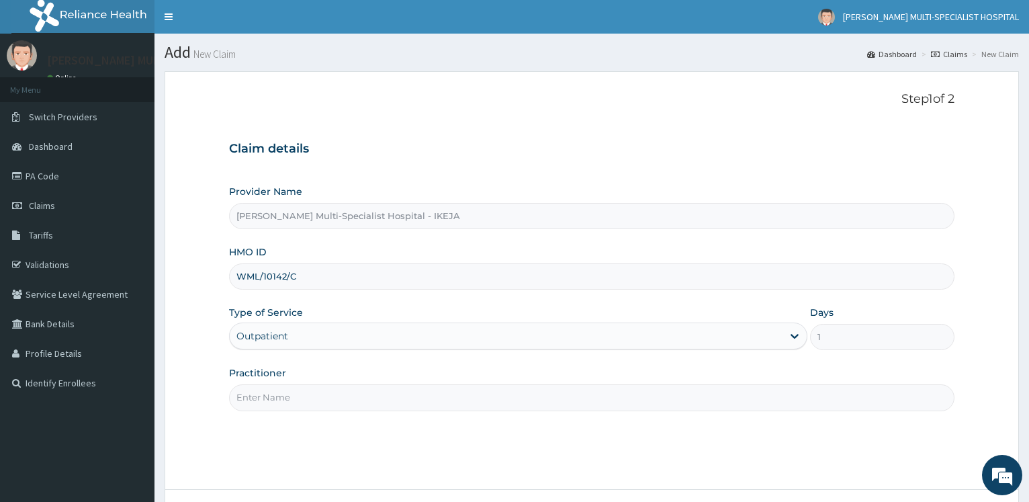
click at [296, 403] on input "Practitioner" at bounding box center [591, 397] width 725 height 26
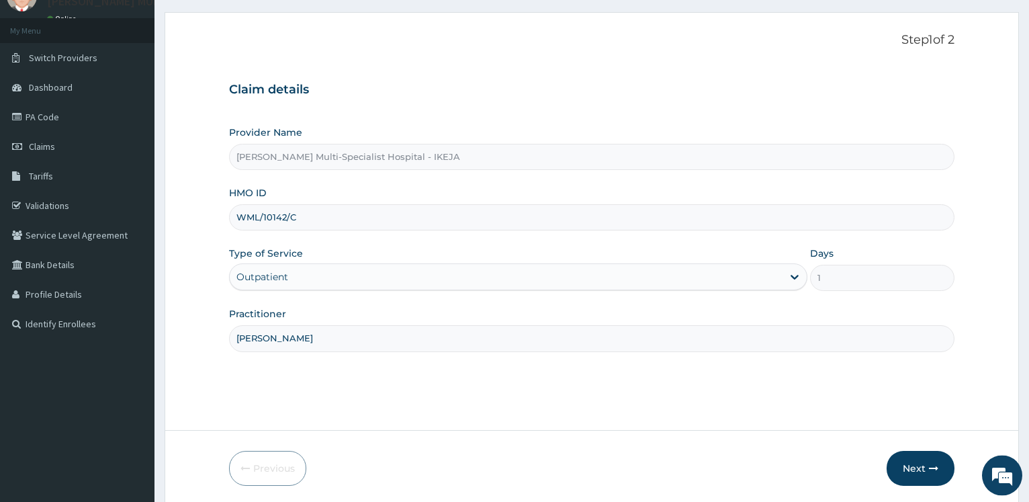
scroll to position [108, 0]
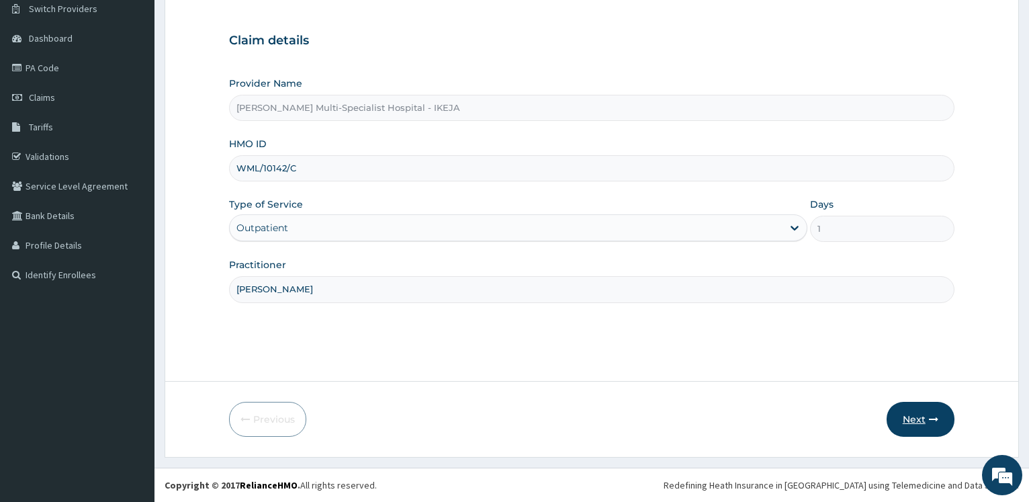
type input "[PERSON_NAME]"
click at [937, 420] on icon "button" at bounding box center [933, 418] width 9 height 9
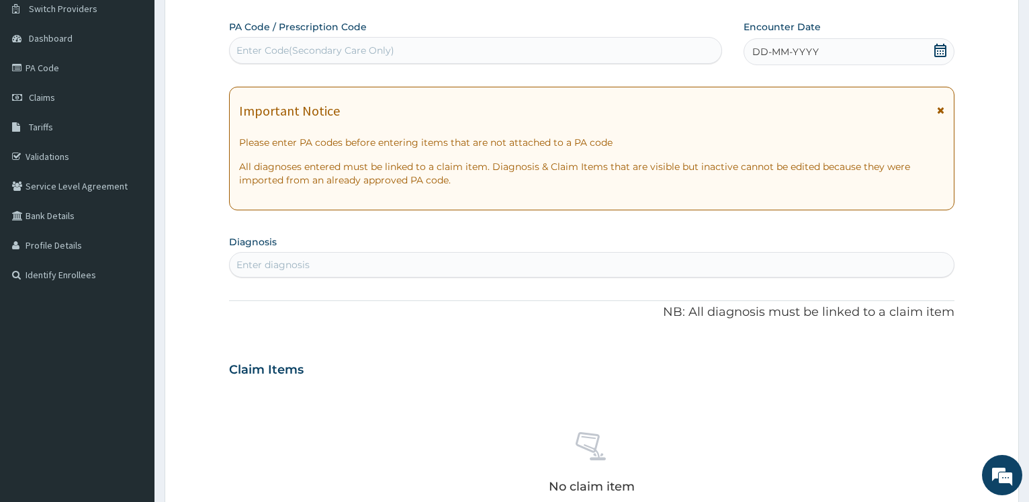
click at [300, 45] on div "Enter Code(Secondary Care Only)" at bounding box center [315, 50] width 158 height 13
paste input "PA/75D534"
type input "PA/75D534"
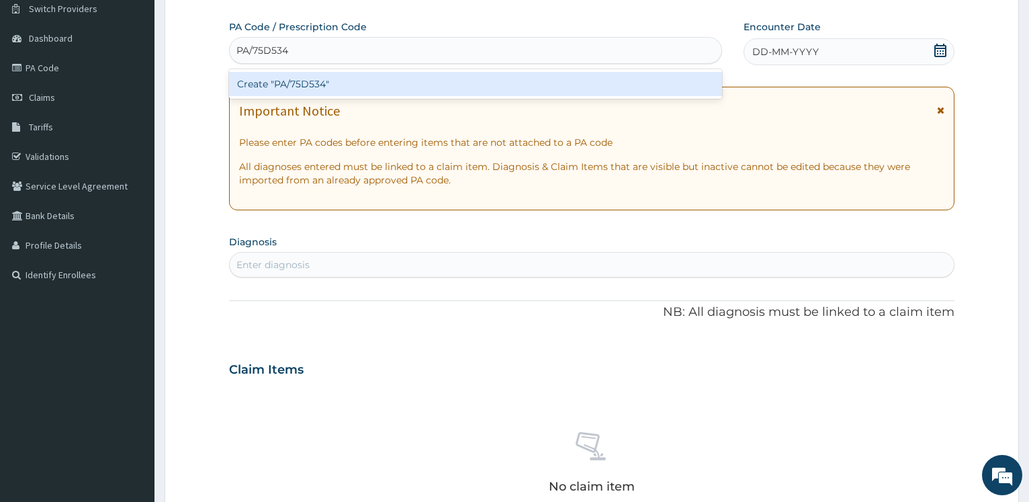
click at [255, 85] on div "Create "PA/75D534"" at bounding box center [475, 84] width 492 height 24
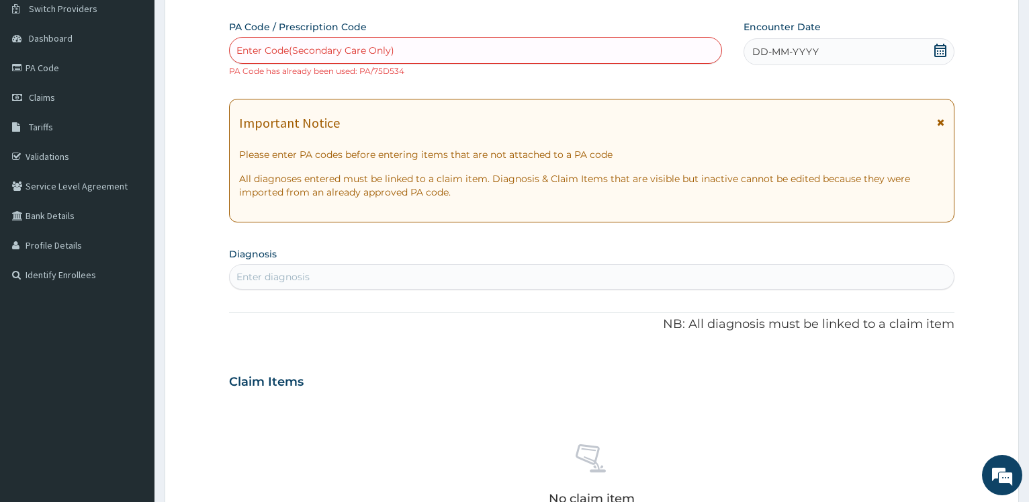
click at [250, 50] on div "Enter Code(Secondary Care Only)" at bounding box center [315, 50] width 158 height 13
paste input "PA/6AFAC1"
type input "PA/6AFAC1"
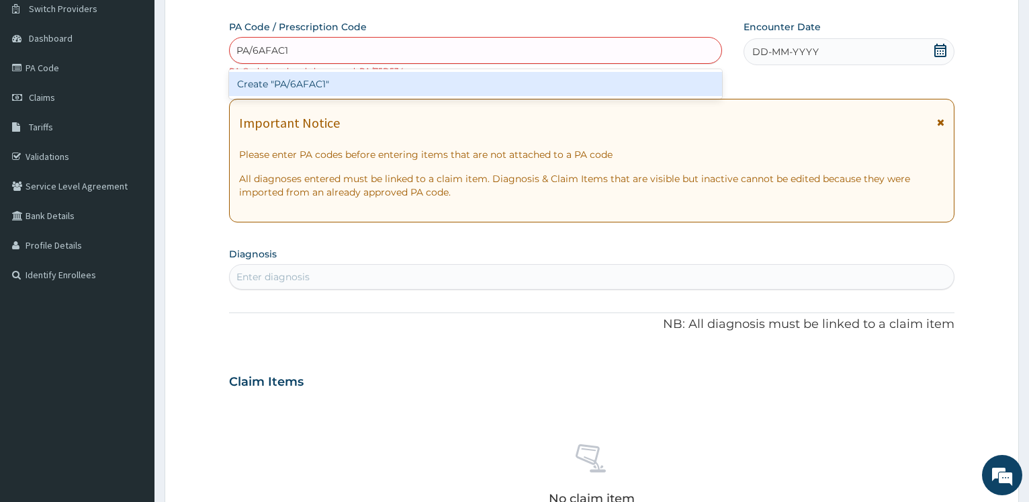
click at [271, 85] on div "Create "PA/6AFAC1"" at bounding box center [475, 84] width 492 height 24
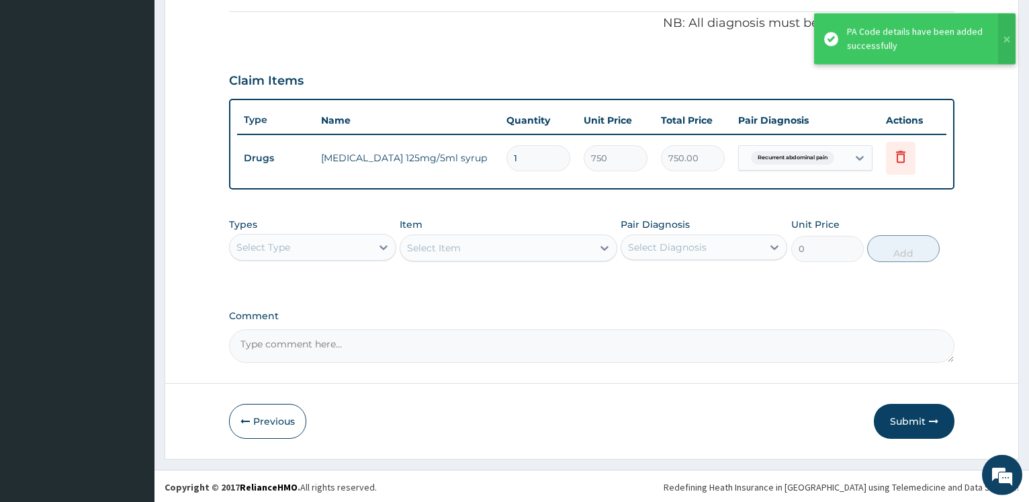
scroll to position [403, 0]
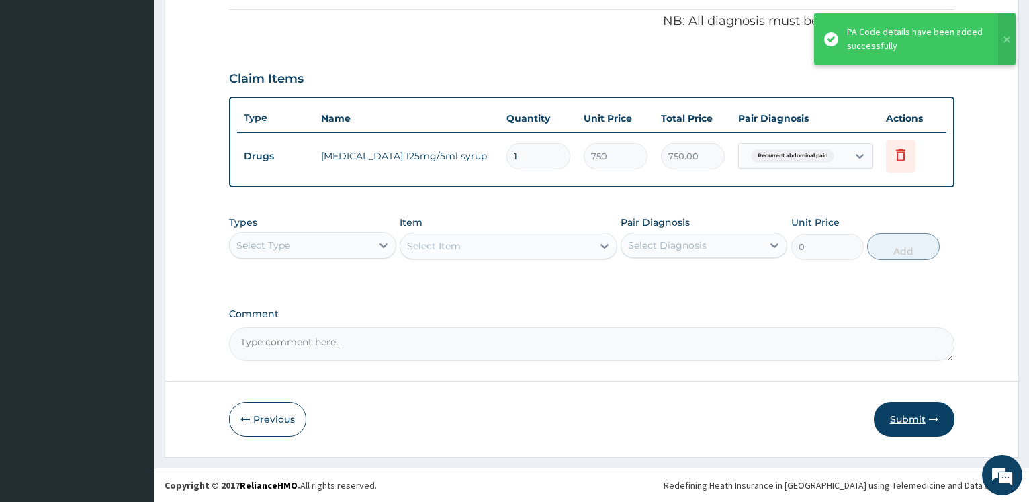
click at [907, 427] on button "Submit" at bounding box center [914, 419] width 81 height 35
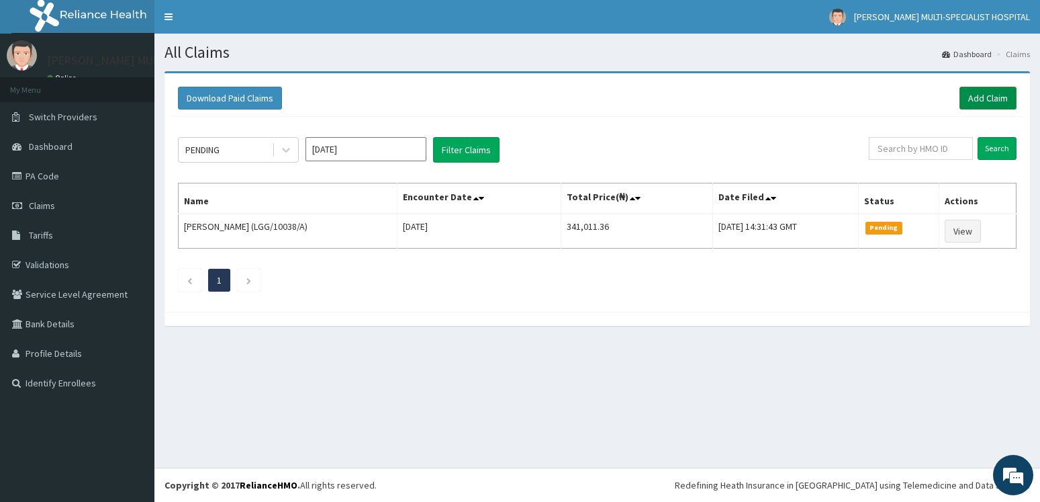
click at [971, 99] on link "Add Claim" at bounding box center [988, 98] width 57 height 23
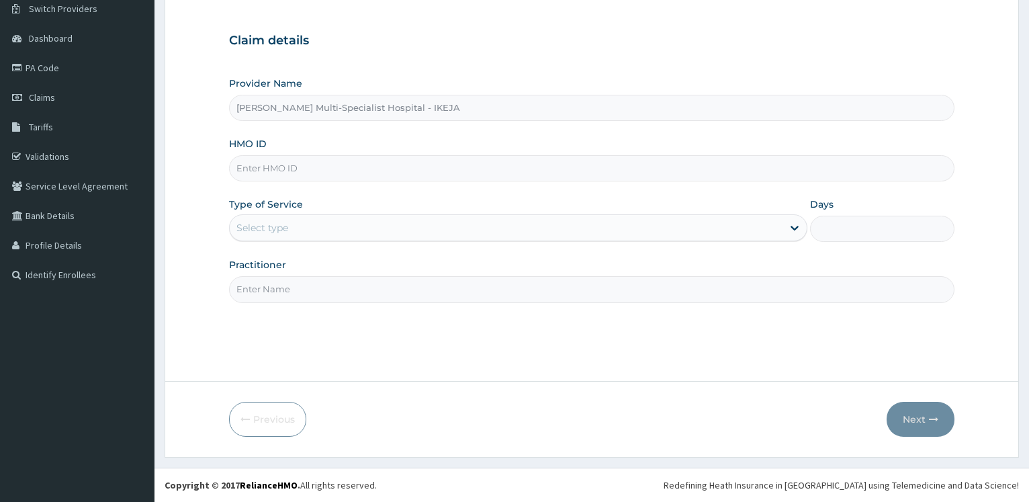
scroll to position [108, 0]
type input "ALP/10070/B"
click at [238, 232] on div "Select type" at bounding box center [262, 227] width 52 height 13
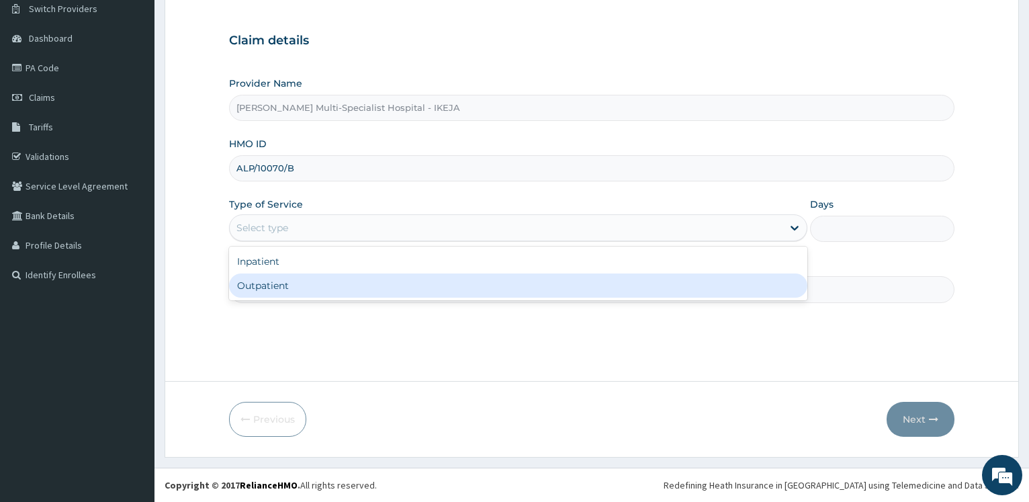
click at [249, 275] on div "Outpatient" at bounding box center [517, 285] width 577 height 24
type input "1"
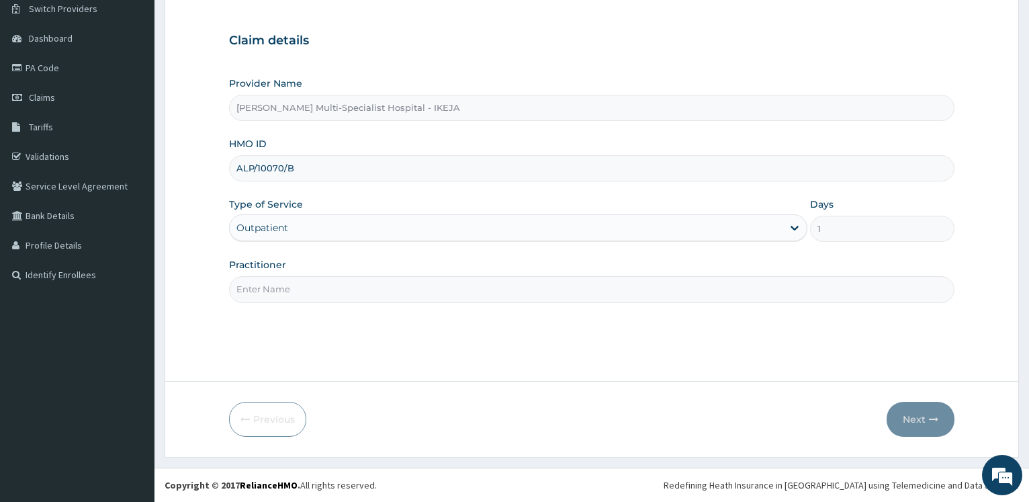
click at [250, 283] on input "Practitioner" at bounding box center [591, 289] width 725 height 26
type input "[PERSON_NAME]"
click at [916, 421] on button "Next" at bounding box center [920, 419] width 68 height 35
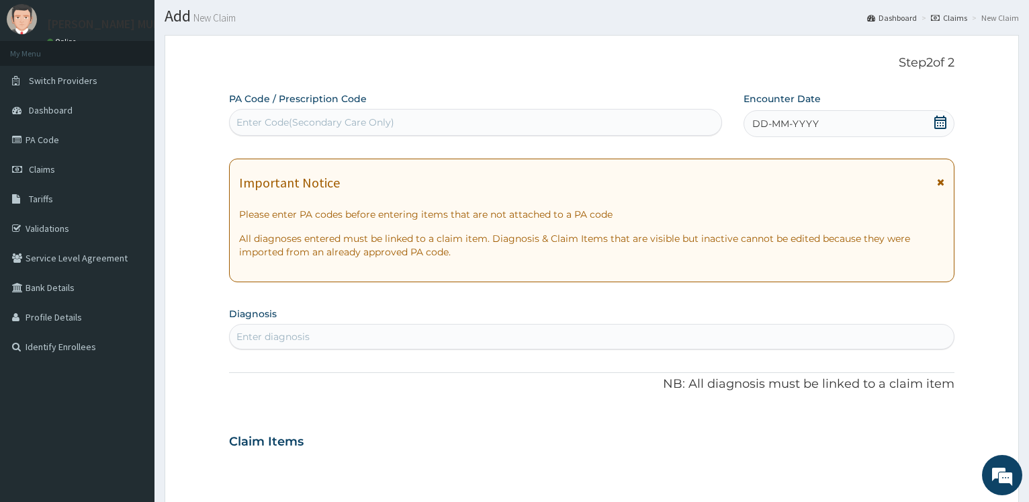
scroll to position [0, 0]
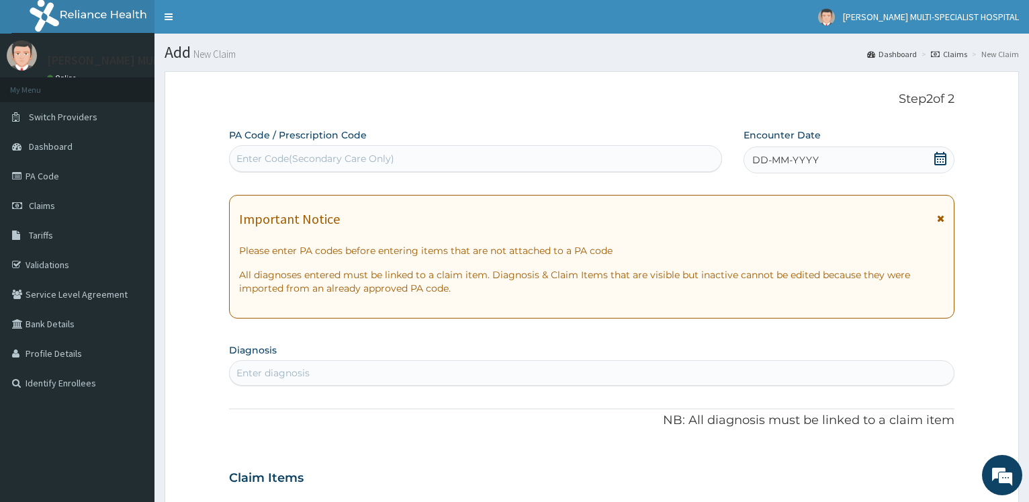
drag, startPoint x: 289, startPoint y: 164, endPoint x: 288, endPoint y: 173, distance: 9.4
click at [289, 165] on div "Enter Code(Secondary Care Only)" at bounding box center [475, 158] width 491 height 21
type input "PA/A23BEF"
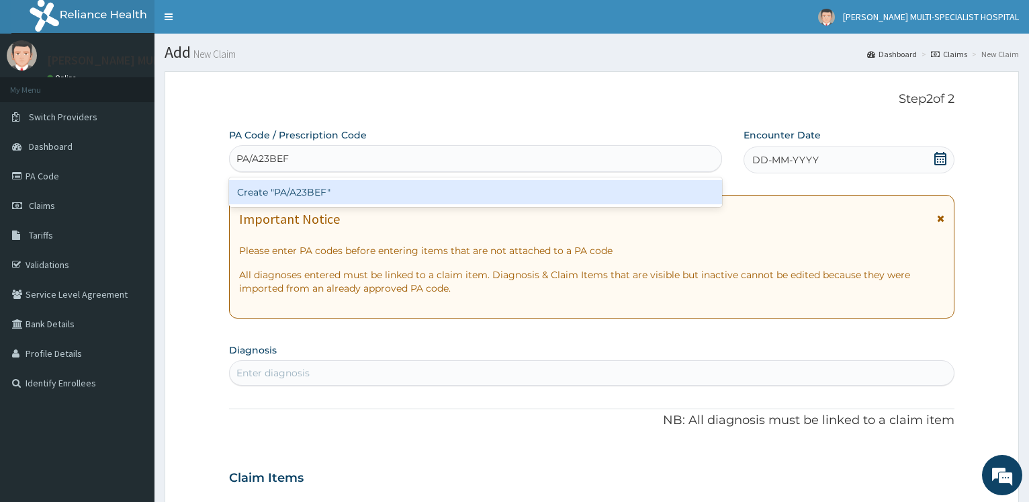
click at [283, 201] on div "Create "PA/A23BEF"" at bounding box center [475, 192] width 492 height 24
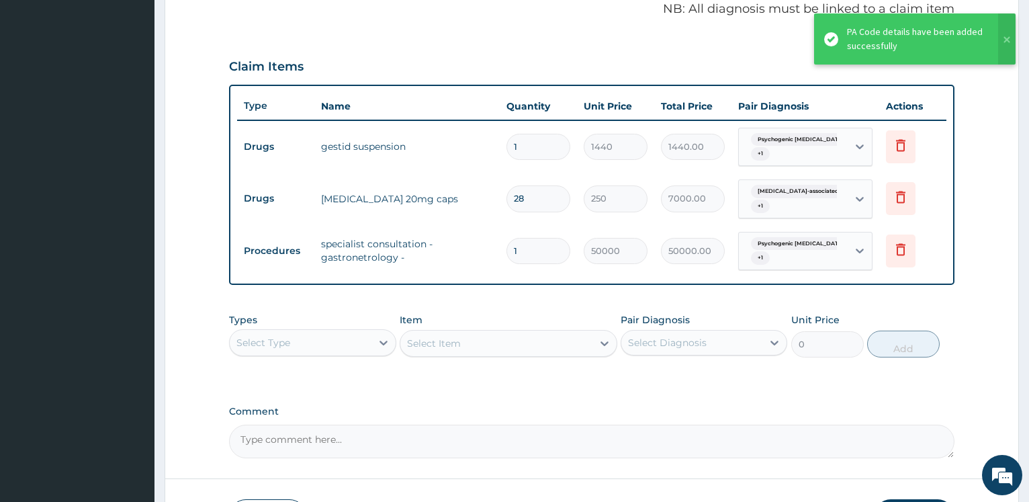
scroll to position [512, 0]
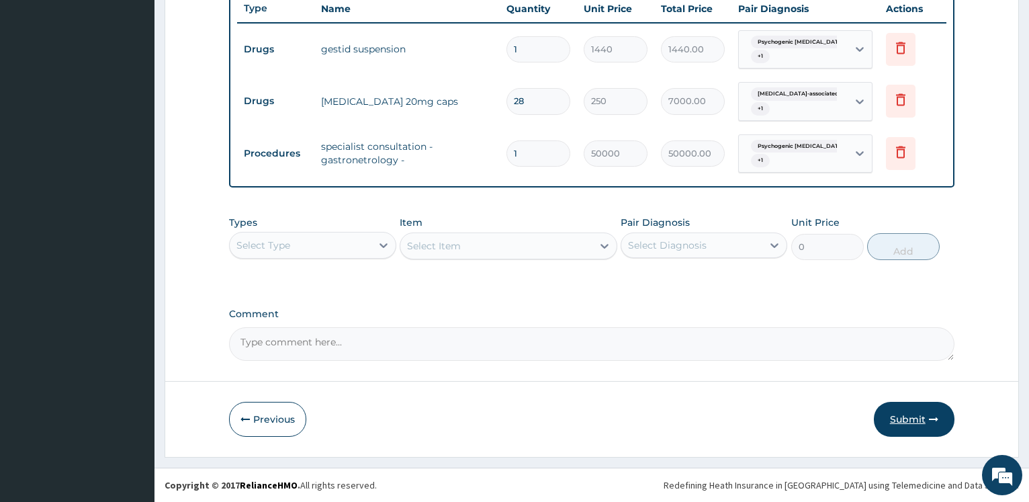
click at [899, 406] on button "Submit" at bounding box center [914, 419] width 81 height 35
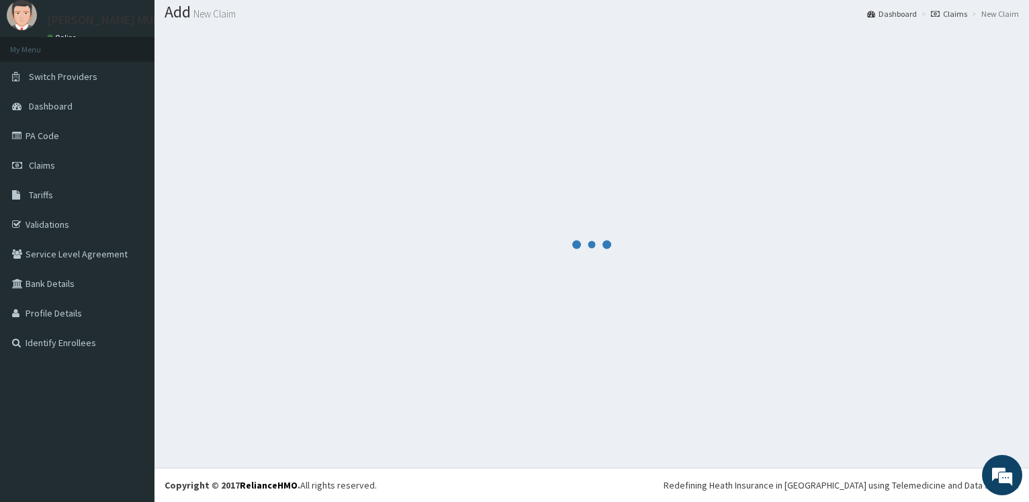
scroll to position [40, 0]
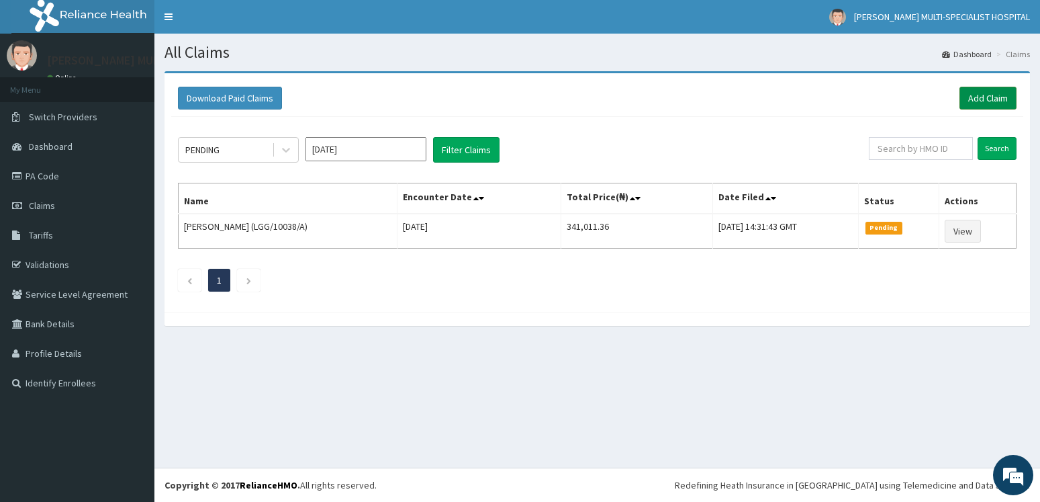
click at [1000, 101] on link "Add Claim" at bounding box center [988, 98] width 57 height 23
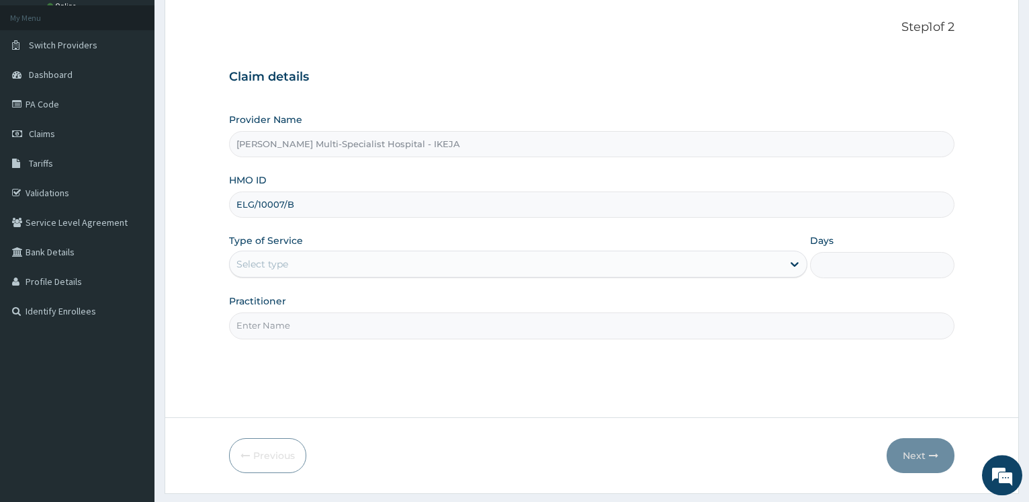
scroll to position [108, 0]
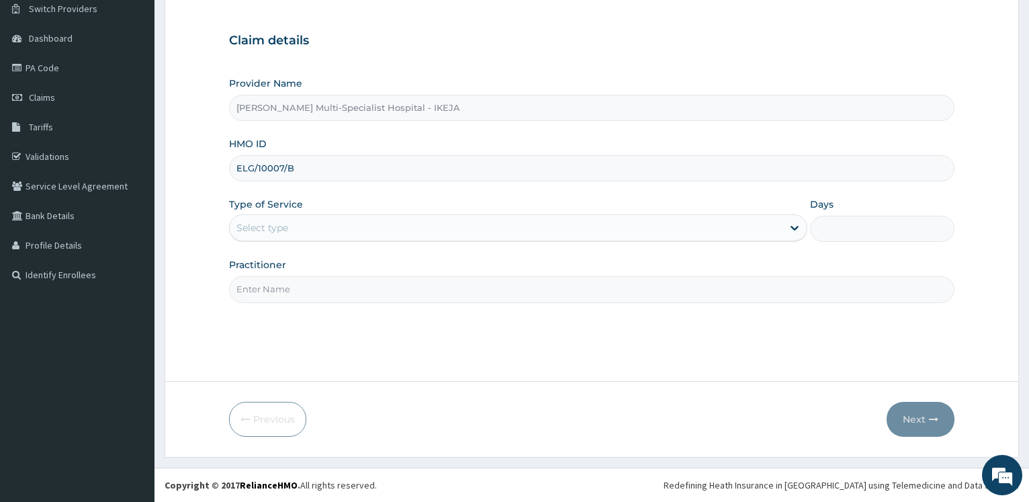
type input "ELG/10007/B"
click at [295, 226] on div "Select type" at bounding box center [506, 227] width 552 height 21
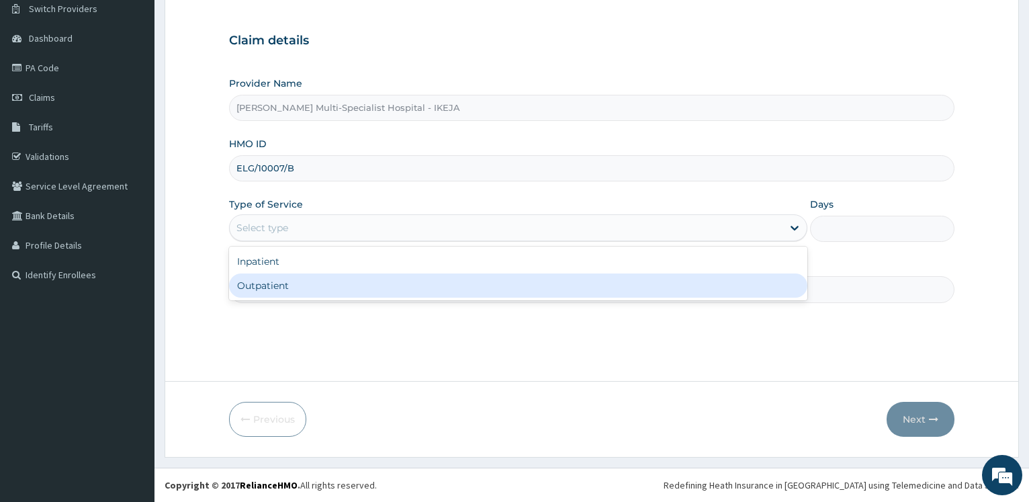
click at [294, 291] on div "Outpatient" at bounding box center [517, 285] width 577 height 24
type input "1"
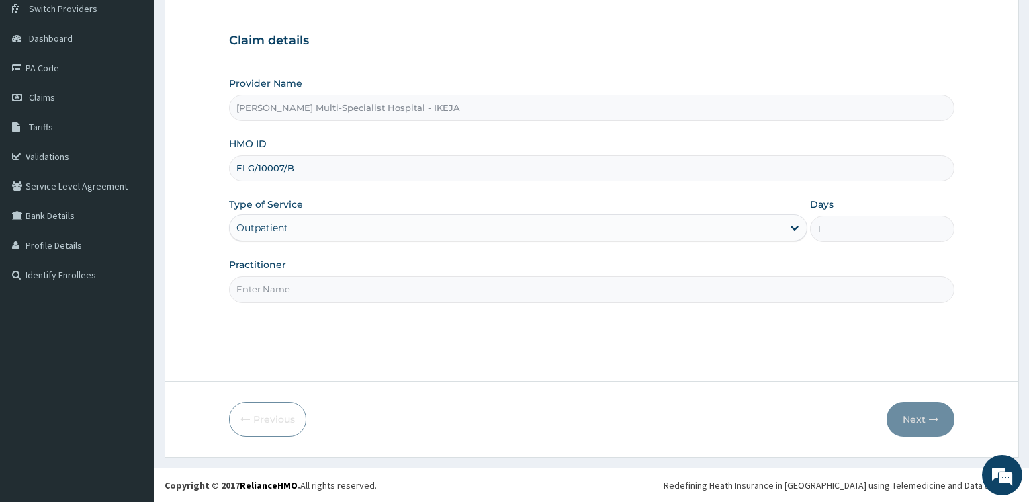
click at [294, 291] on input "Practitioner" at bounding box center [591, 289] width 725 height 26
type input "DR KEN"
click at [923, 413] on button "Next" at bounding box center [920, 419] width 68 height 35
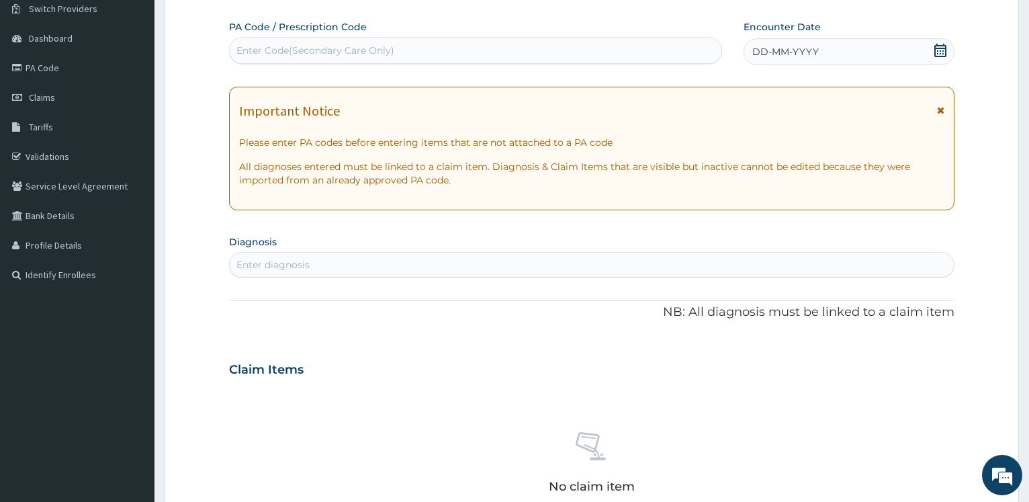
click at [280, 54] on div "Enter Code(Secondary Care Only)" at bounding box center [315, 50] width 158 height 13
type input "PA/BAB13F"
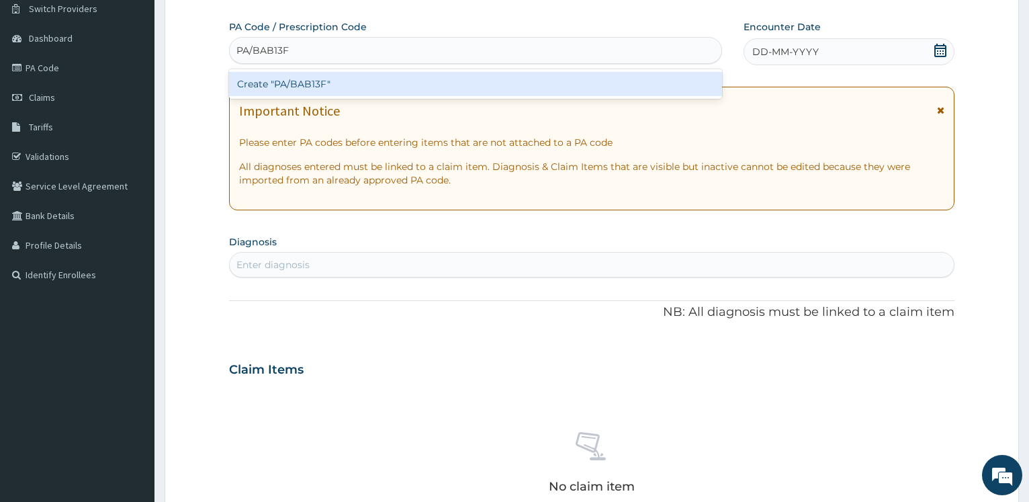
click at [275, 86] on div "Create "PA/BAB13F"" at bounding box center [475, 84] width 492 height 24
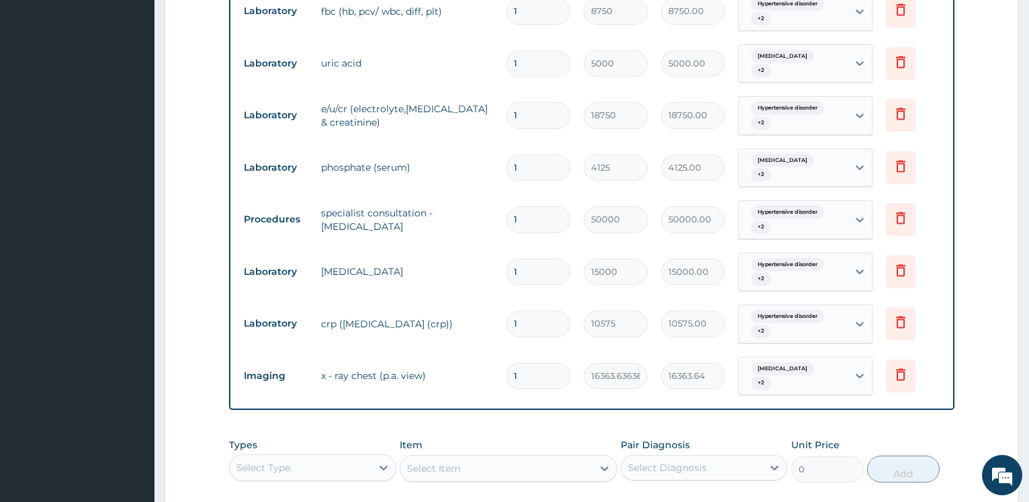
scroll to position [808, 0]
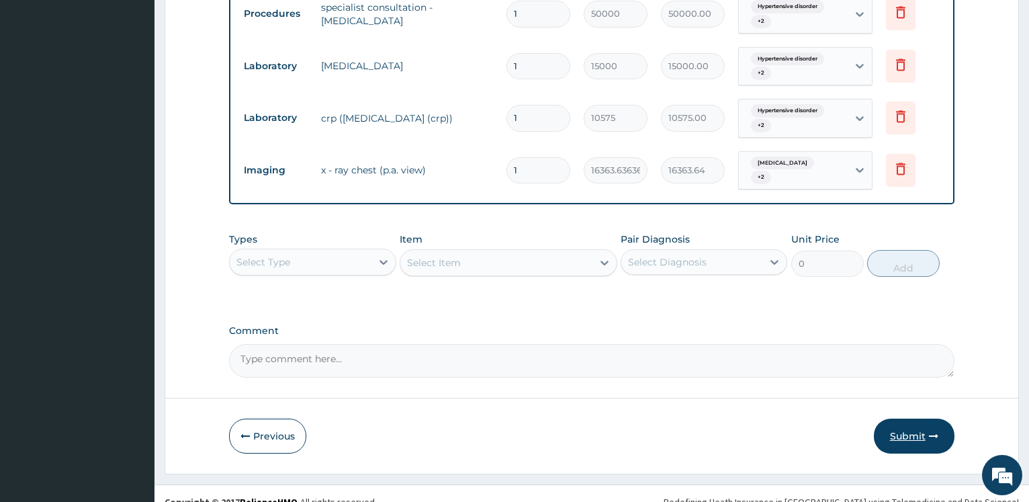
click at [919, 418] on button "Submit" at bounding box center [914, 435] width 81 height 35
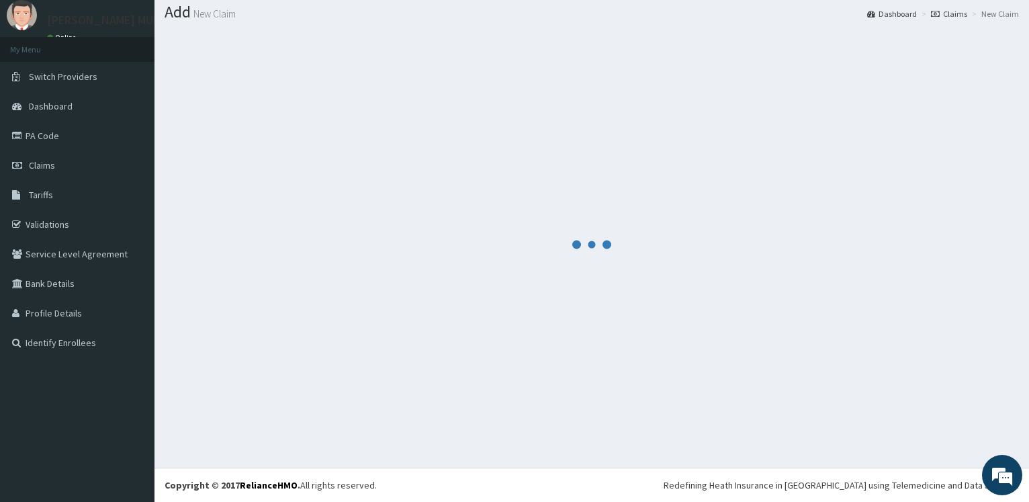
scroll to position [40, 0]
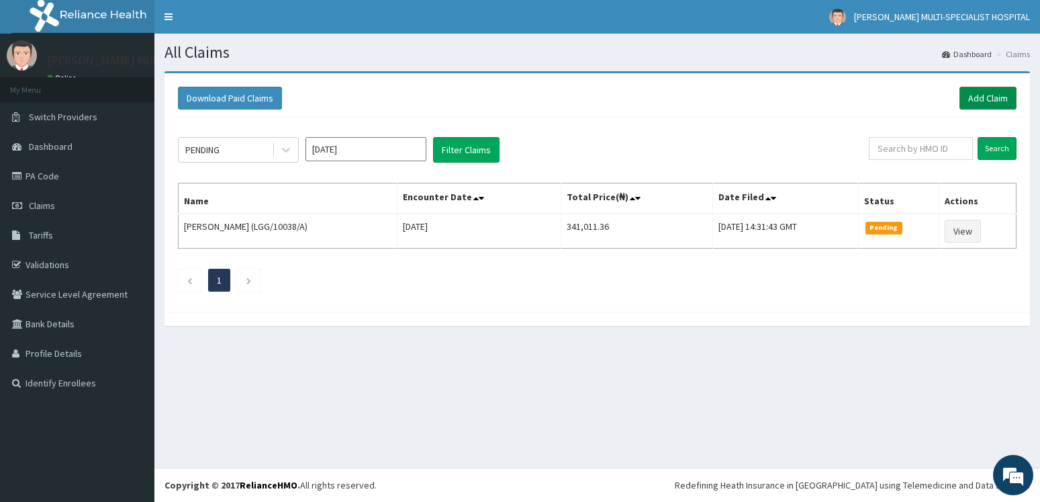
click at [985, 96] on link "Add Claim" at bounding box center [988, 98] width 57 height 23
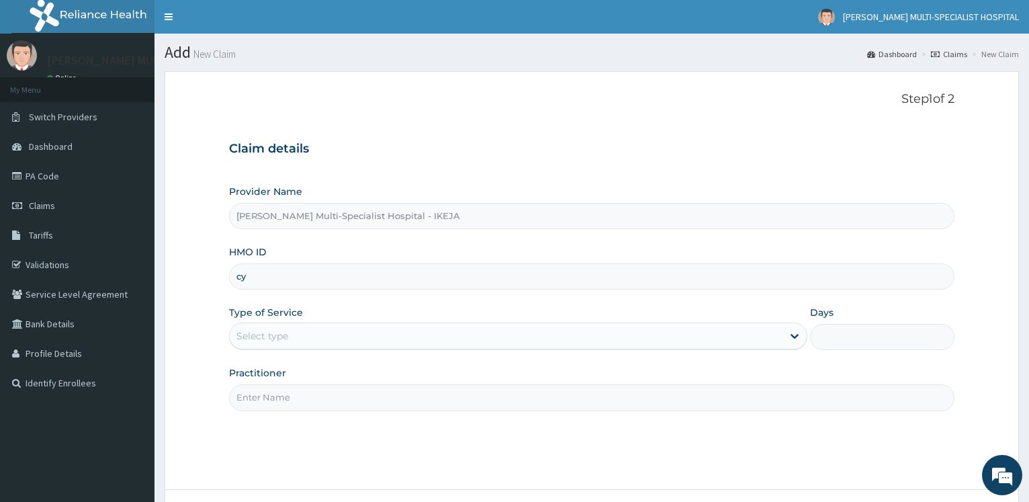
type input "c"
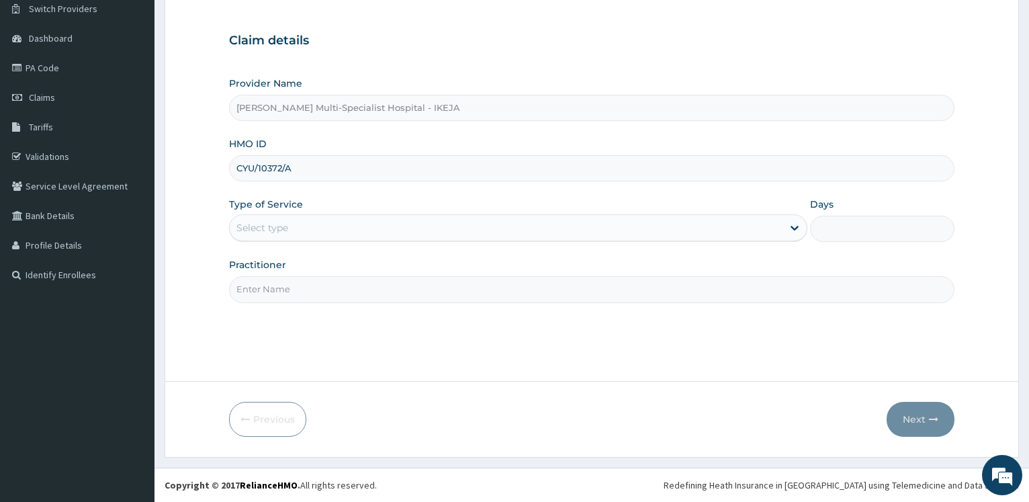
type input "CYU/10372/A"
click at [301, 234] on div "Select type" at bounding box center [506, 227] width 552 height 21
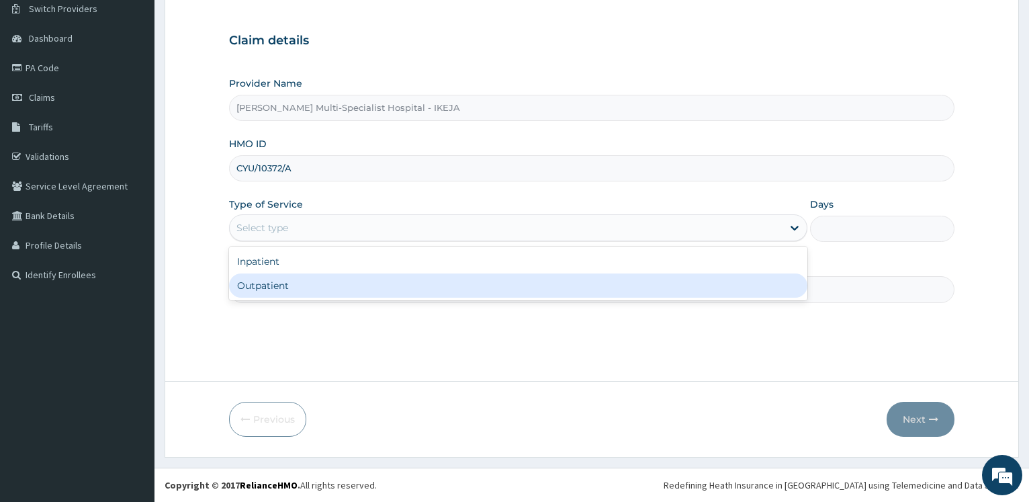
click at [289, 279] on div "Outpatient" at bounding box center [517, 285] width 577 height 24
type input "1"
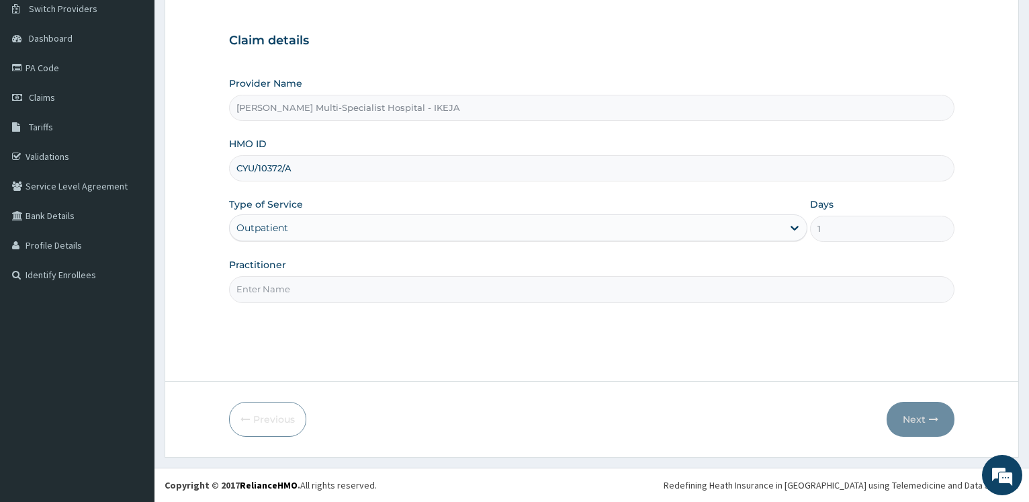
click at [289, 279] on input "Practitioner" at bounding box center [591, 289] width 725 height 26
type input "[PERSON_NAME]"
click at [899, 418] on button "Next" at bounding box center [920, 419] width 68 height 35
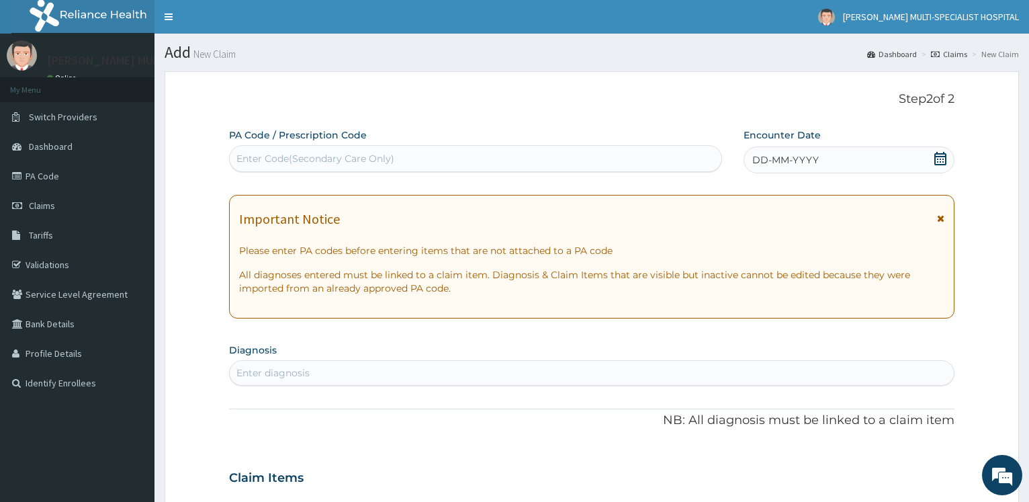
click at [341, 162] on div "Enter Code(Secondary Care Only)" at bounding box center [315, 158] width 158 height 13
type input "PA/D152F0"
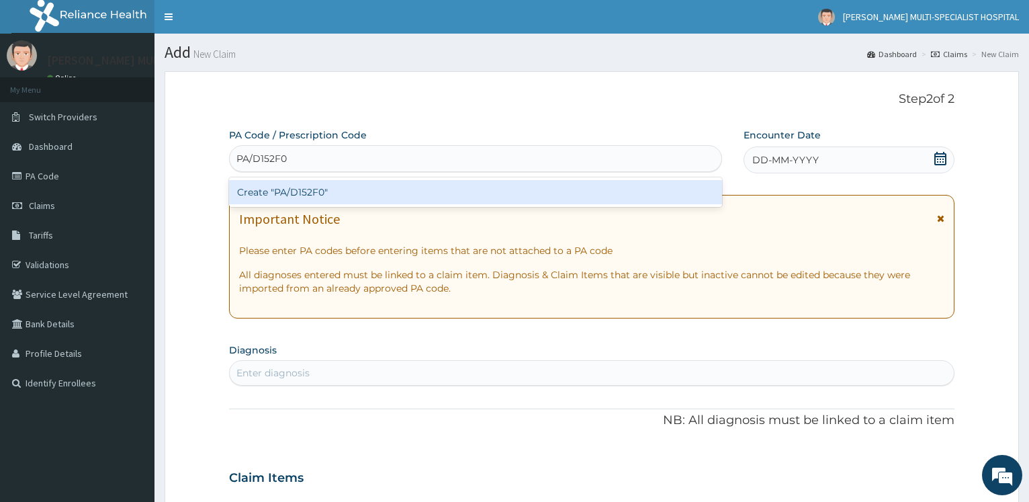
click at [363, 187] on div "Create "PA/D152F0"" at bounding box center [475, 192] width 492 height 24
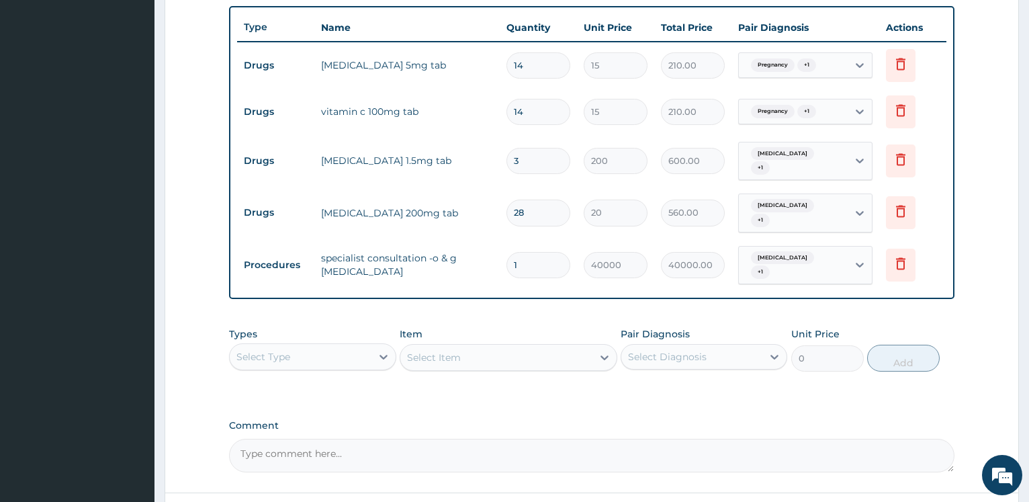
scroll to position [588, 0]
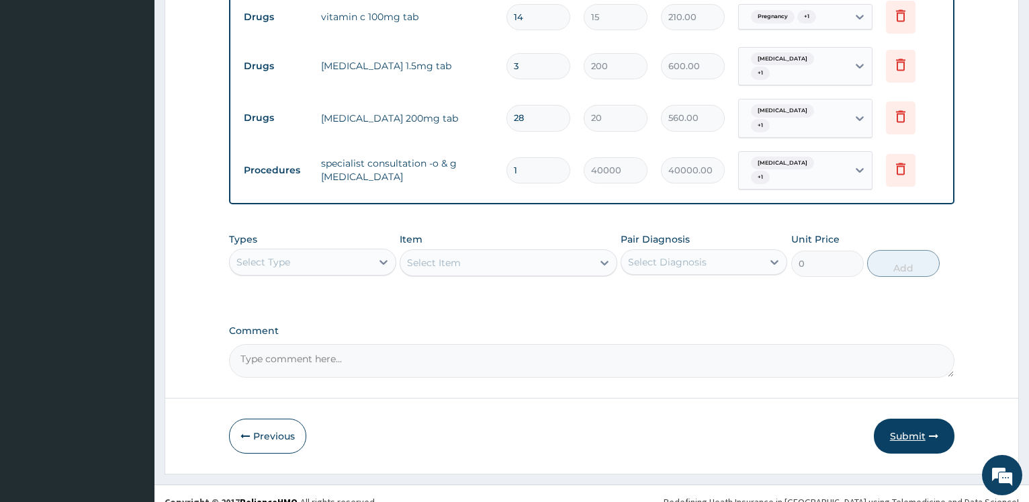
click at [900, 418] on button "Submit" at bounding box center [914, 435] width 81 height 35
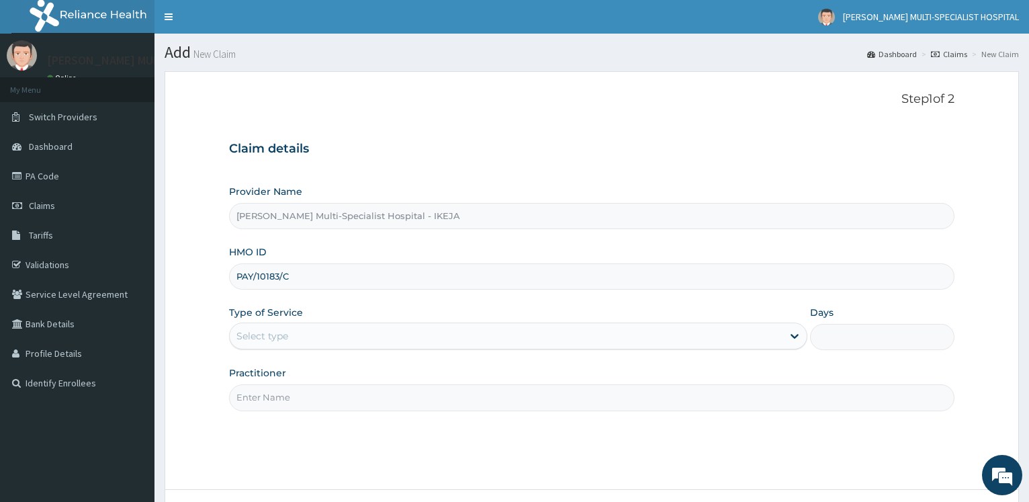
scroll to position [108, 0]
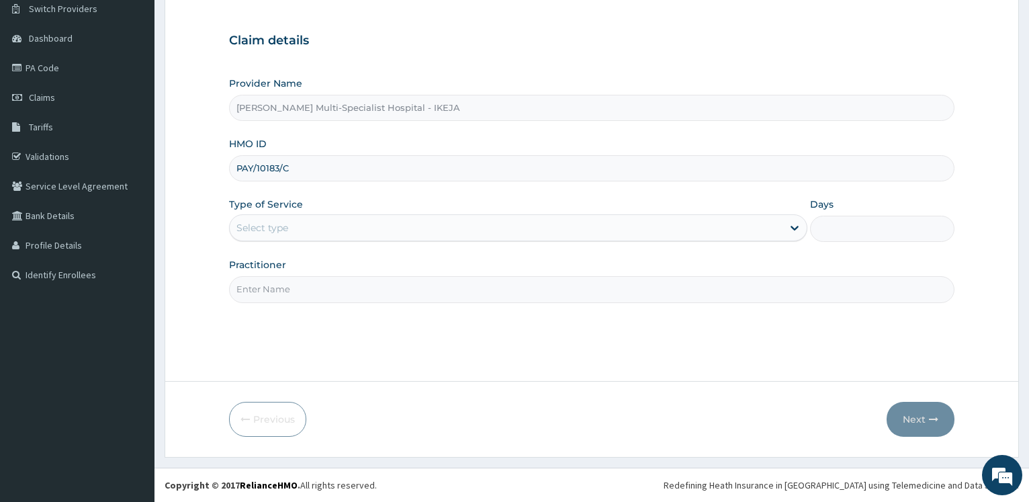
type input "PAY/10183/C"
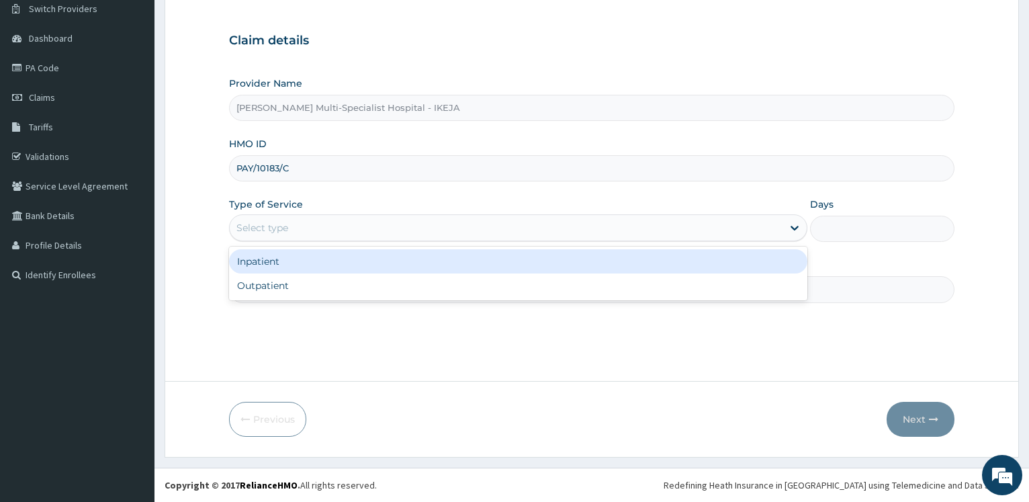
click at [262, 226] on div "Select type" at bounding box center [262, 227] width 52 height 13
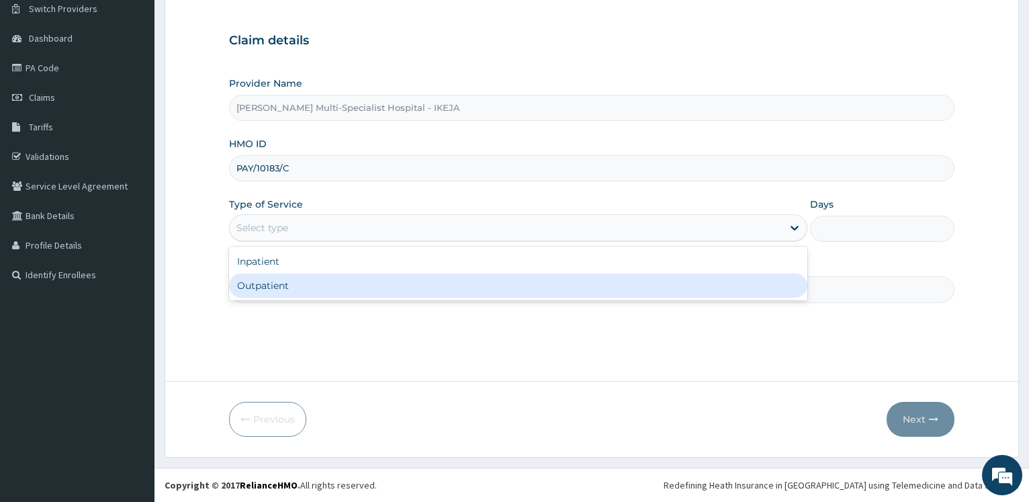
click at [265, 280] on div "Outpatient" at bounding box center [517, 285] width 577 height 24
type input "1"
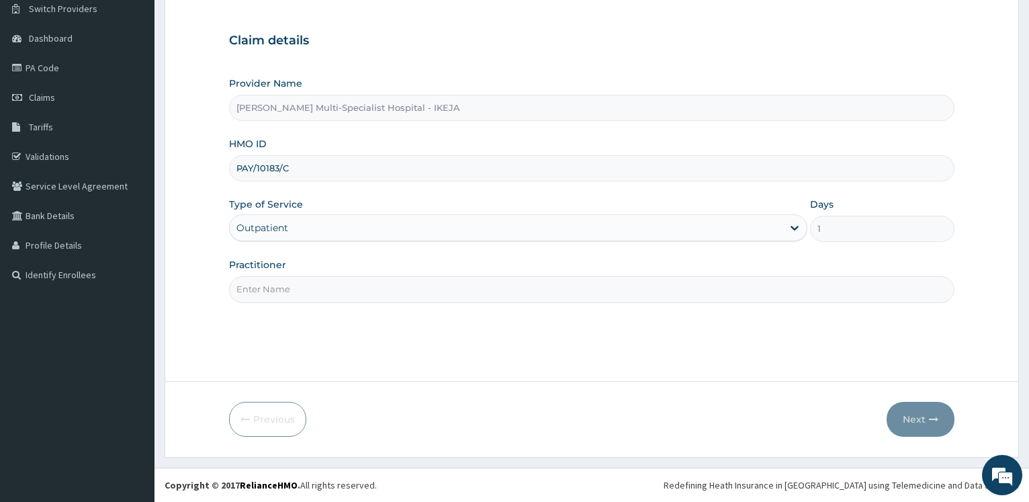
click at [265, 280] on input "Practitioner" at bounding box center [591, 289] width 725 height 26
type input "DR [PERSON_NAME]"
click at [920, 423] on button "Next" at bounding box center [920, 419] width 68 height 35
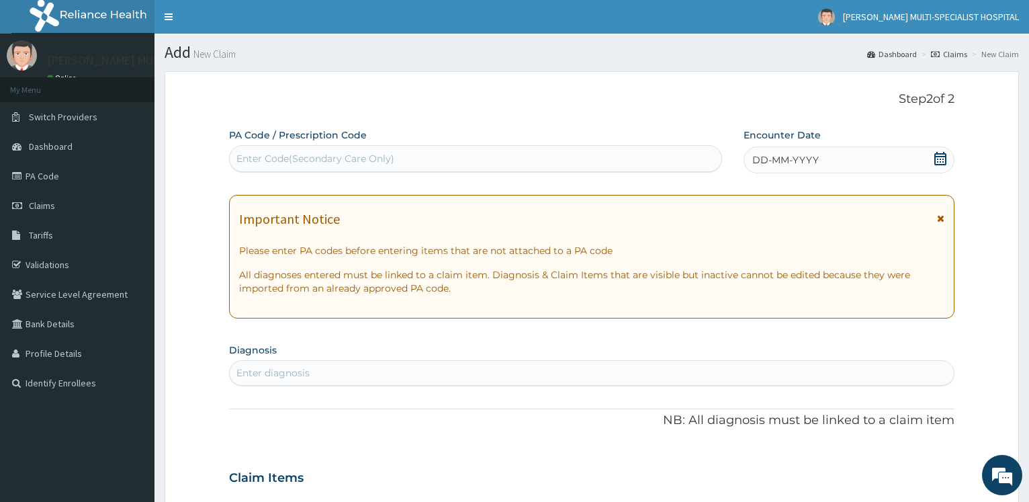
click at [277, 161] on div "Enter Code(Secondary Care Only)" at bounding box center [475, 158] width 491 height 21
type input "PA/DED0D0"
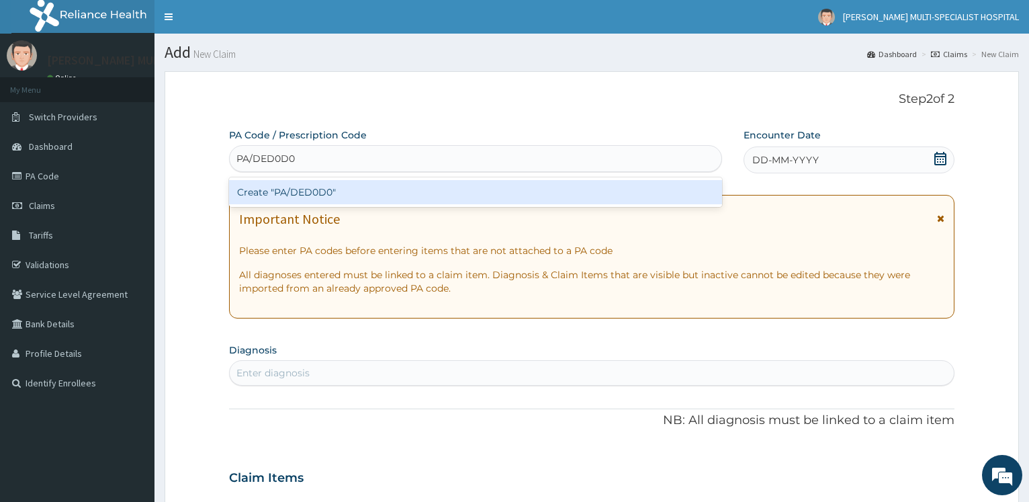
click at [297, 199] on div "Create "PA/DED0D0"" at bounding box center [475, 192] width 492 height 24
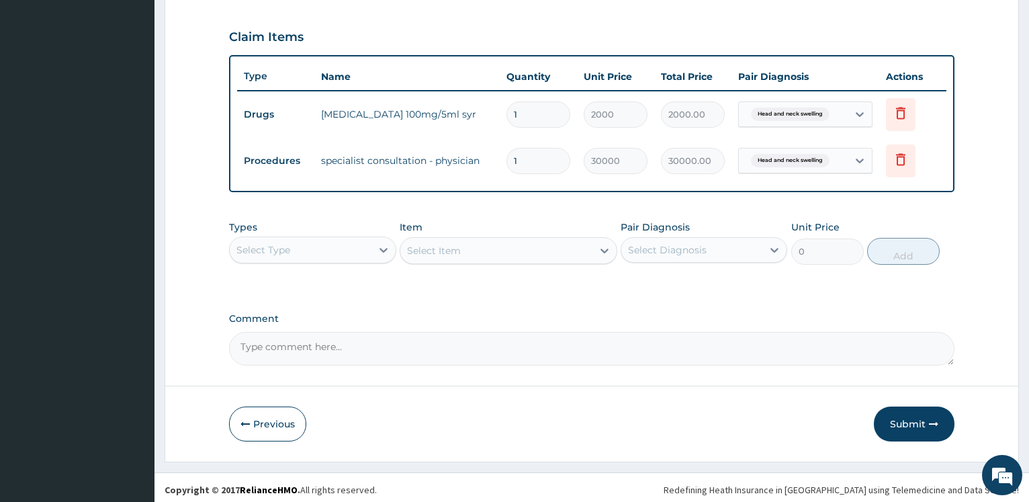
scroll to position [449, 0]
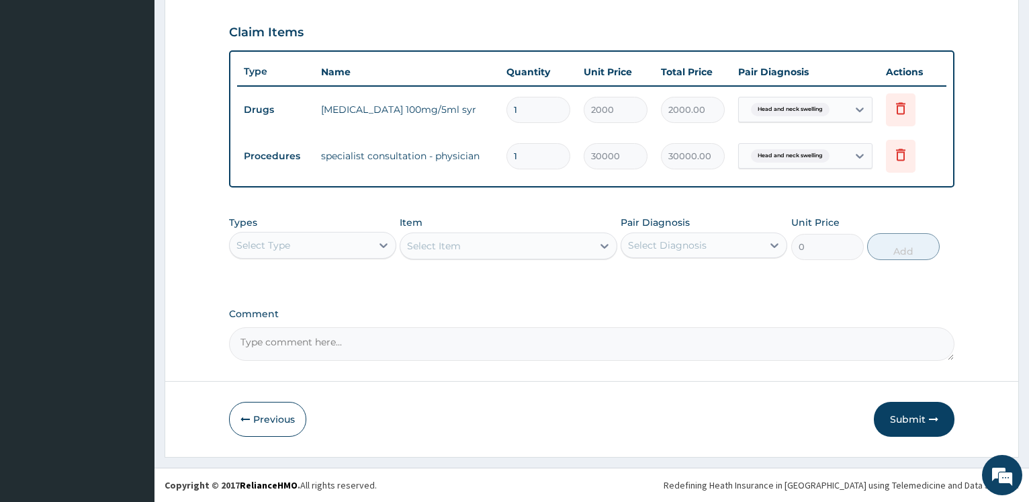
click at [892, 408] on button "Submit" at bounding box center [914, 419] width 81 height 35
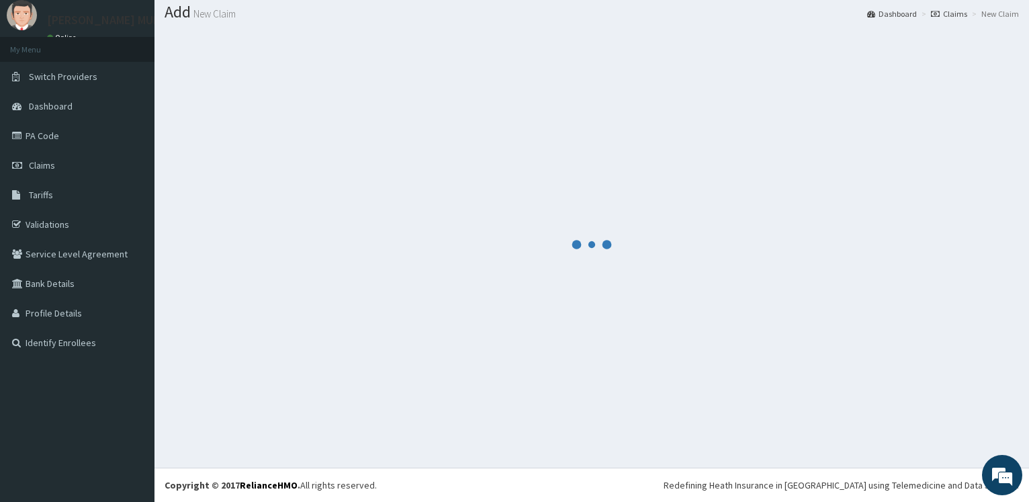
scroll to position [40, 0]
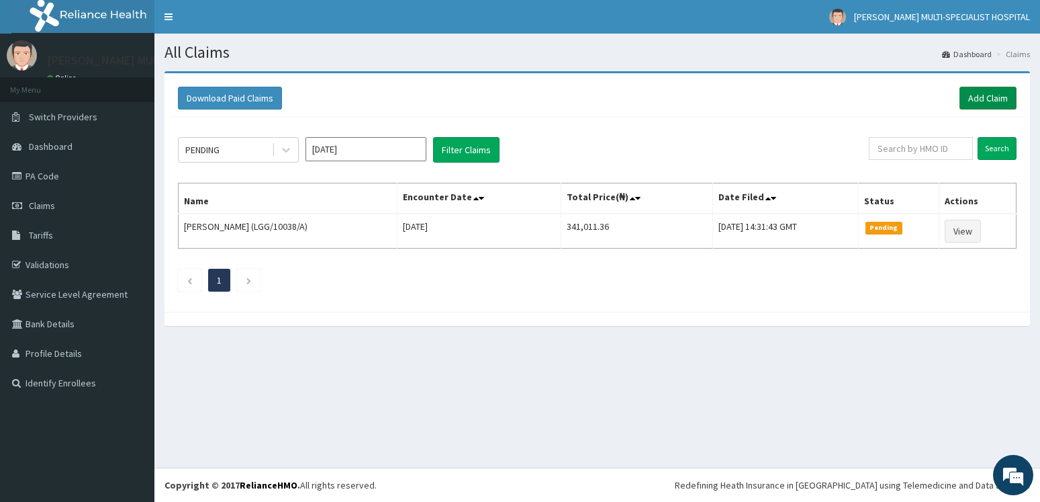
click at [980, 90] on link "Add Claim" at bounding box center [988, 98] width 57 height 23
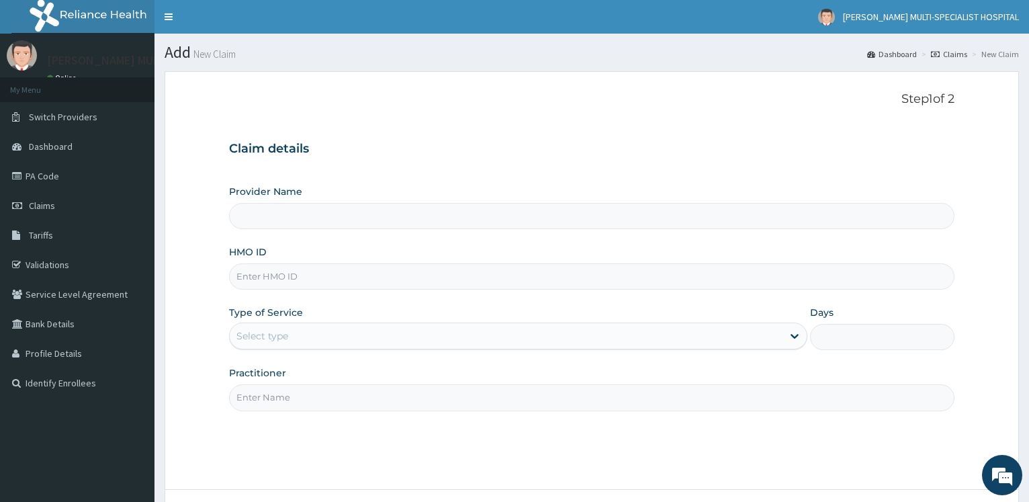
type input "[PERSON_NAME] Multi-Specialist Hospital - IKEJA"
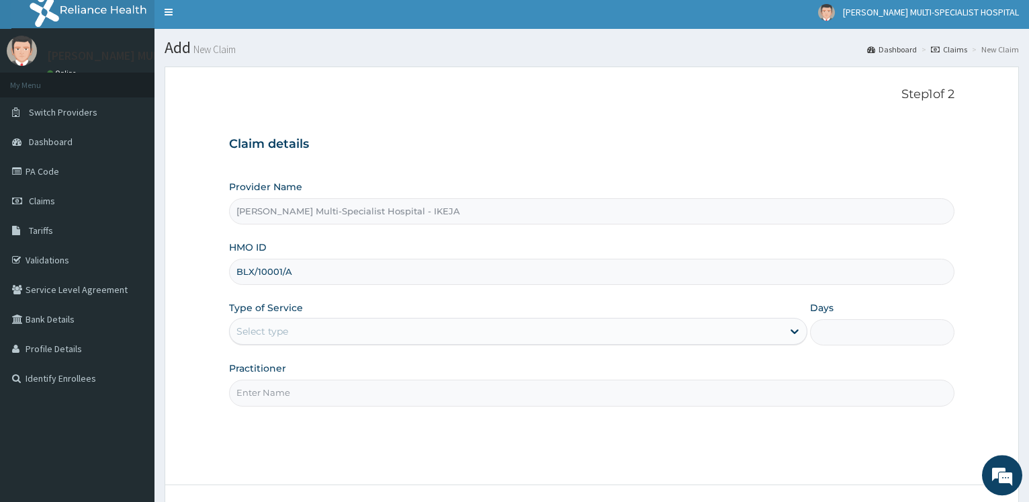
scroll to position [108, 0]
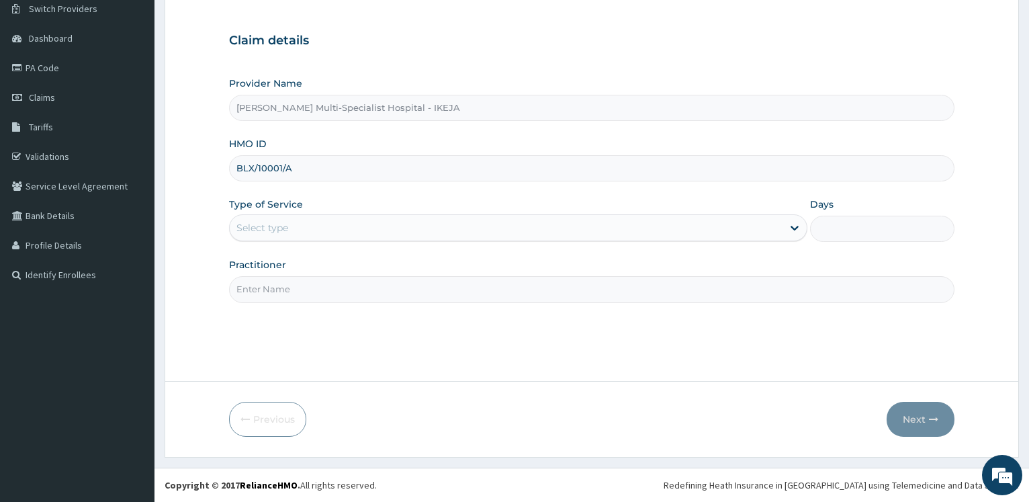
type input "BLX/10001/A"
click at [294, 203] on label "Type of Service" at bounding box center [266, 203] width 74 height 13
click at [275, 226] on div "Select type" at bounding box center [262, 227] width 52 height 13
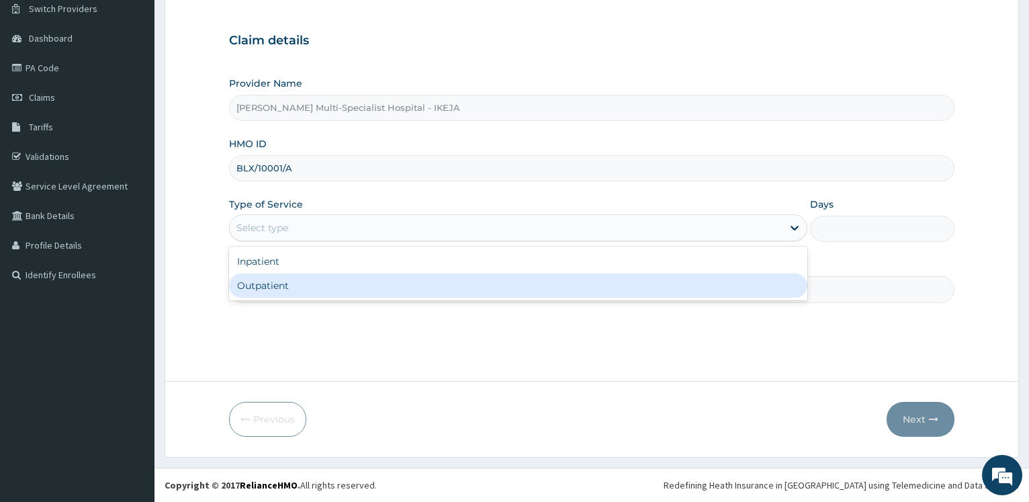
click at [293, 292] on div "Outpatient" at bounding box center [517, 285] width 577 height 24
type input "1"
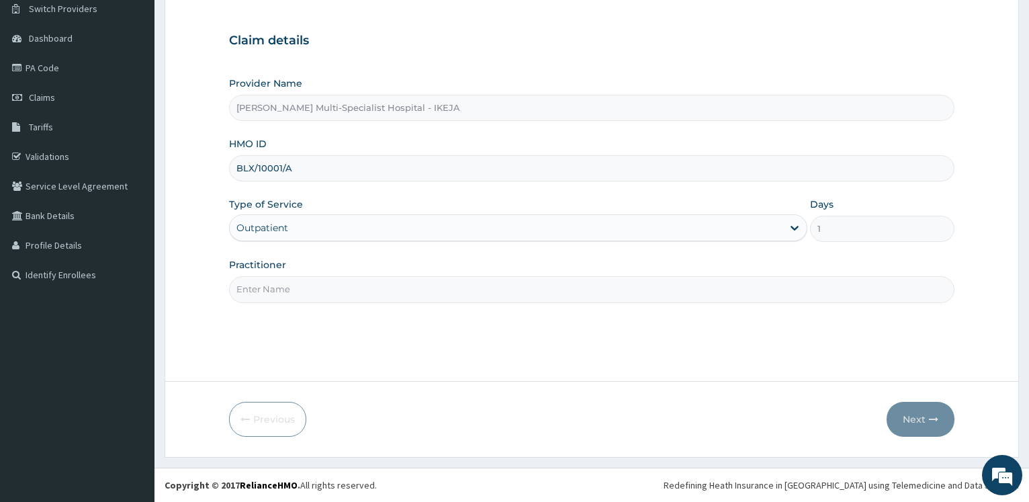
click at [293, 292] on input "Practitioner" at bounding box center [591, 289] width 725 height 26
type input "[PERSON_NAME]"
click at [928, 415] on button "Next" at bounding box center [920, 419] width 68 height 35
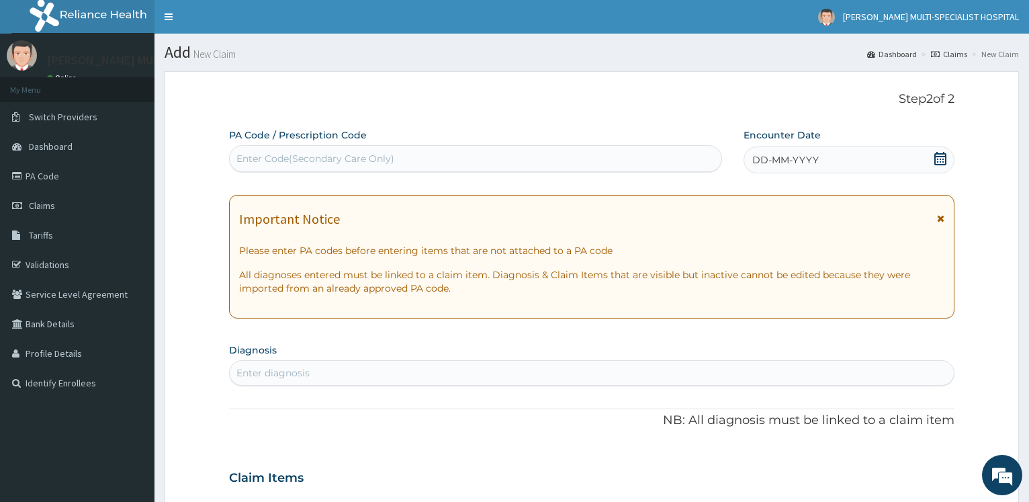
click at [334, 162] on div "Enter Code(Secondary Care Only)" at bounding box center [315, 158] width 158 height 13
type input "["
type input "PA/C6B26C"
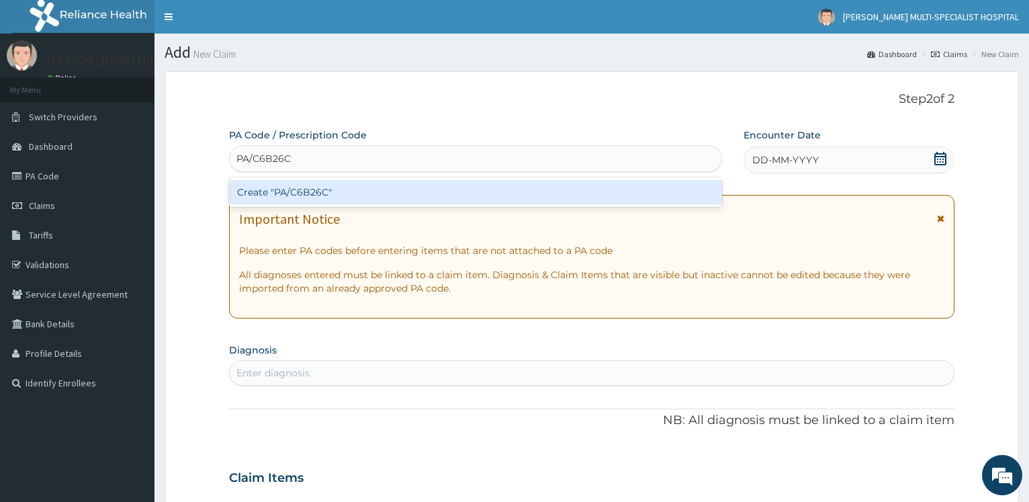
click at [332, 191] on div "Create "PA/C6B26C"" at bounding box center [475, 192] width 492 height 24
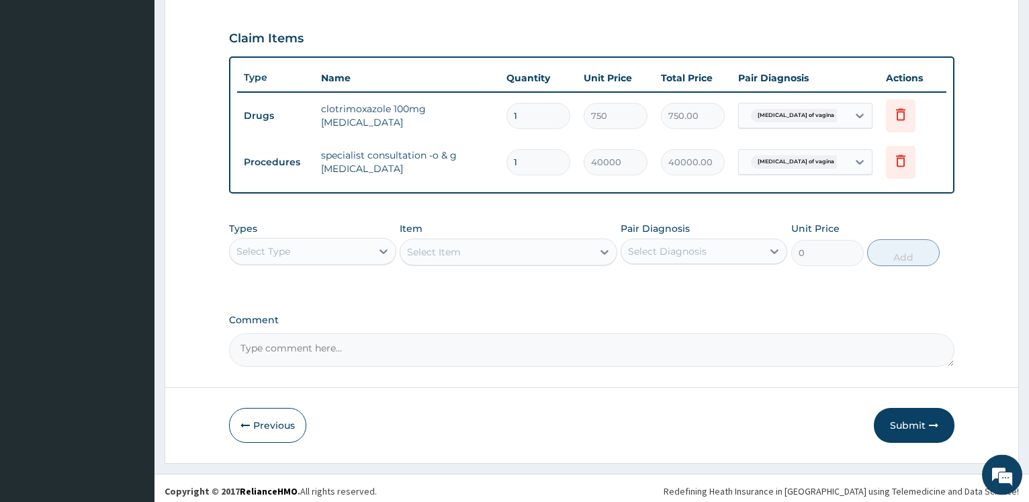
scroll to position [449, 0]
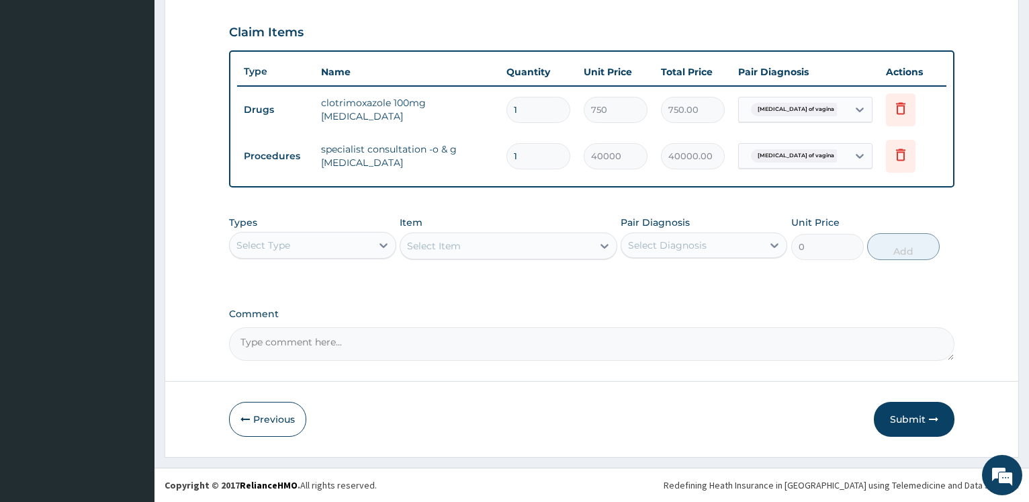
click at [429, 244] on div "Select Item" at bounding box center [509, 245] width 218 height 27
click at [353, 250] on div "Select Type" at bounding box center [300, 244] width 141 height 21
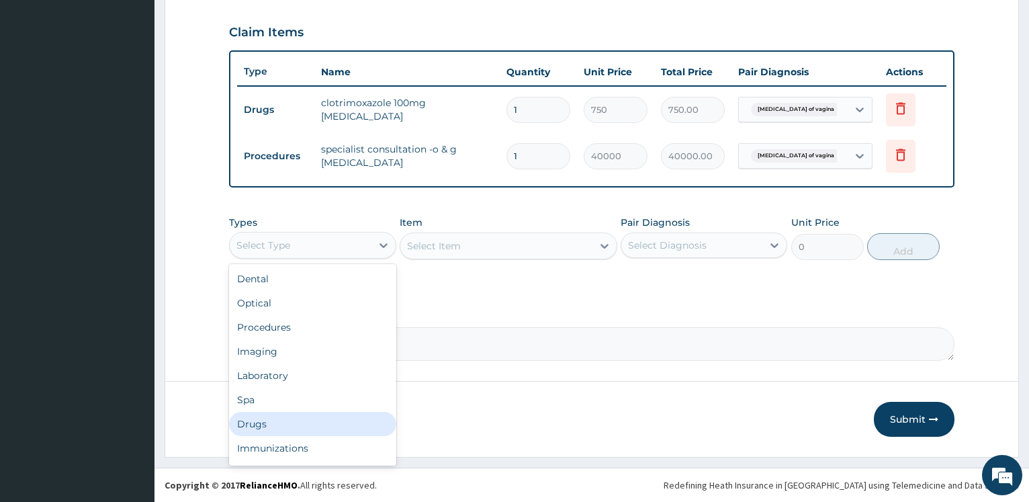
drag, startPoint x: 275, startPoint y: 426, endPoint x: 321, endPoint y: 395, distance: 54.8
click at [274, 426] on div "Drugs" at bounding box center [312, 424] width 167 height 24
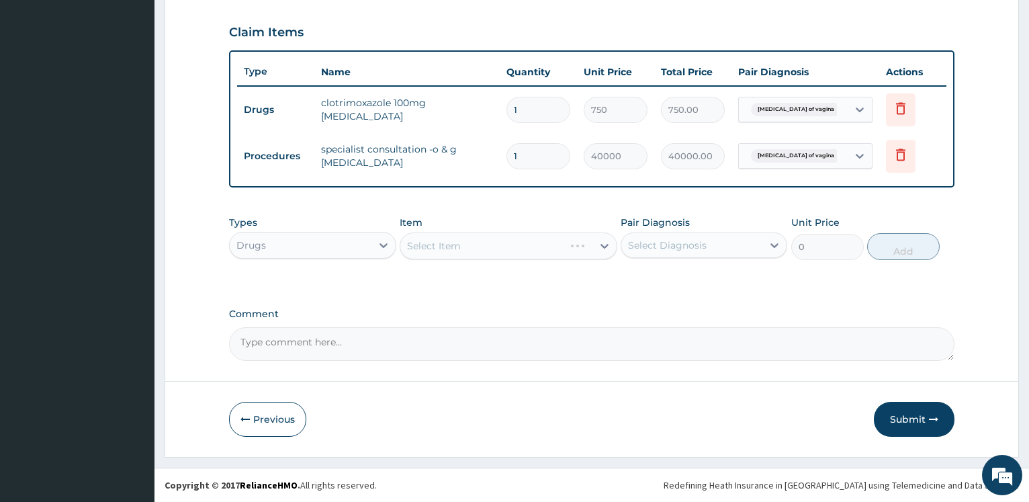
click at [479, 245] on div "Select Item" at bounding box center [509, 245] width 218 height 27
click at [475, 234] on div "Select Item" at bounding box center [509, 245] width 218 height 27
click at [479, 250] on div "Select Item" at bounding box center [509, 245] width 218 height 27
click at [481, 252] on div "Select Item" at bounding box center [496, 245] width 192 height 21
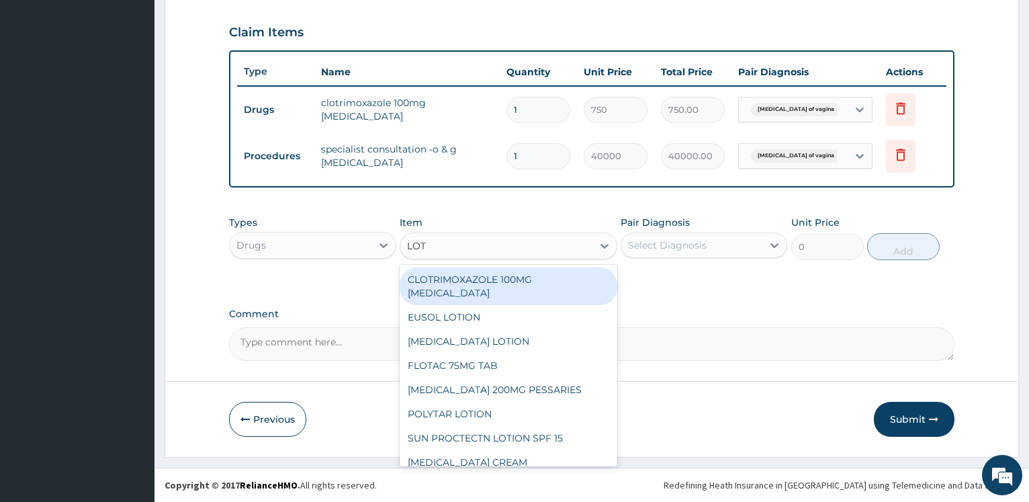
type input "LOTR"
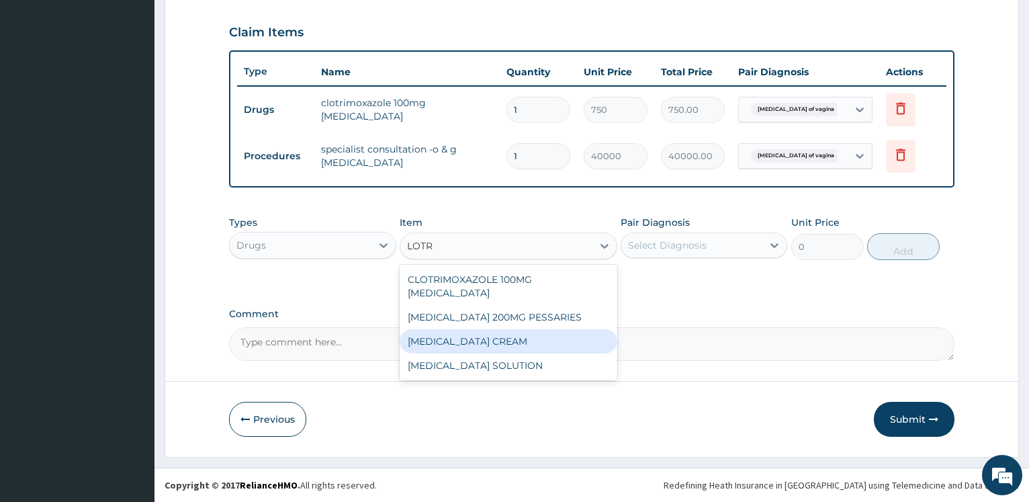
drag, startPoint x: 543, startPoint y: 318, endPoint x: 575, endPoint y: 319, distance: 31.6
click at [543, 329] on div "CLOTRIMAZOLE CREAM" at bounding box center [509, 341] width 218 height 24
type input "4900"
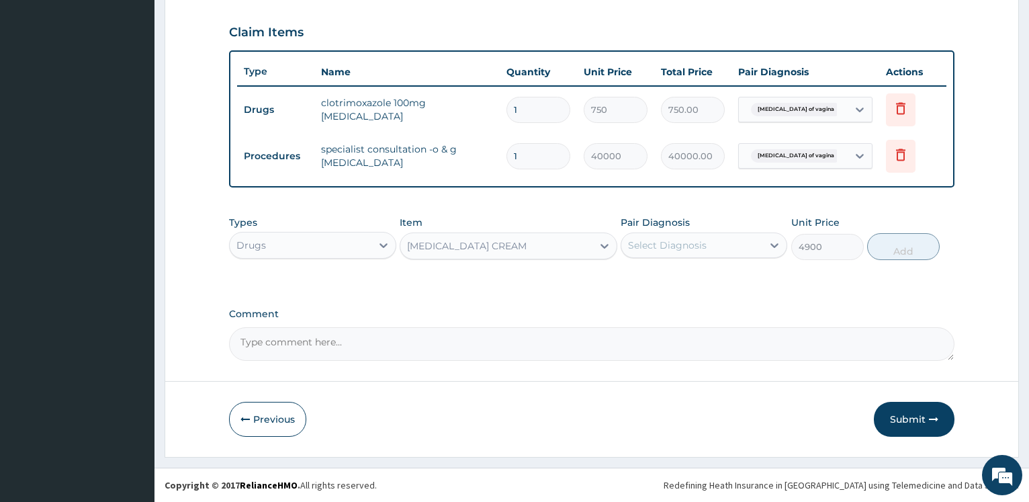
click at [708, 247] on div "Select Diagnosis" at bounding box center [691, 244] width 141 height 21
drag, startPoint x: 691, startPoint y: 281, endPoint x: 752, endPoint y: 275, distance: 61.5
click at [690, 282] on label "Candidiasis of vagina" at bounding box center [708, 277] width 130 height 13
checkbox input "true"
click at [912, 250] on button "Add" at bounding box center [903, 246] width 73 height 27
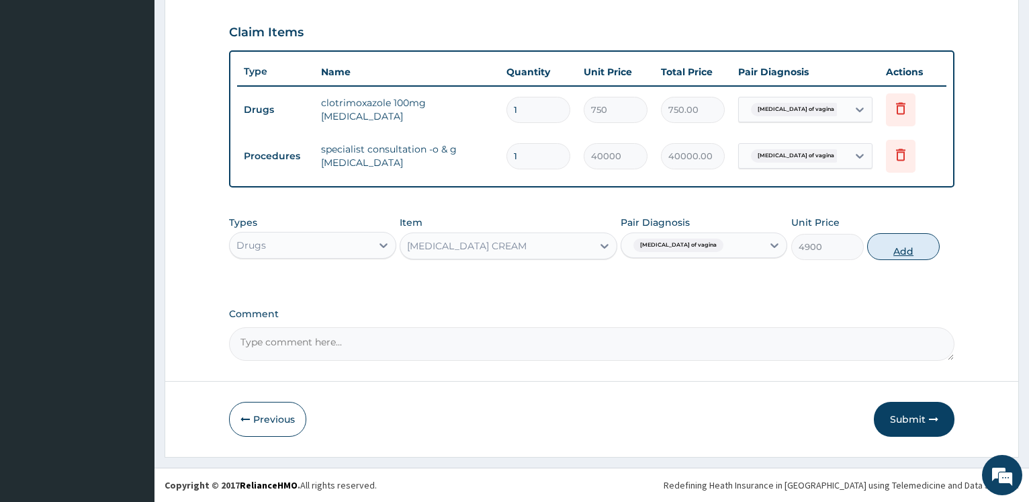
type input "0"
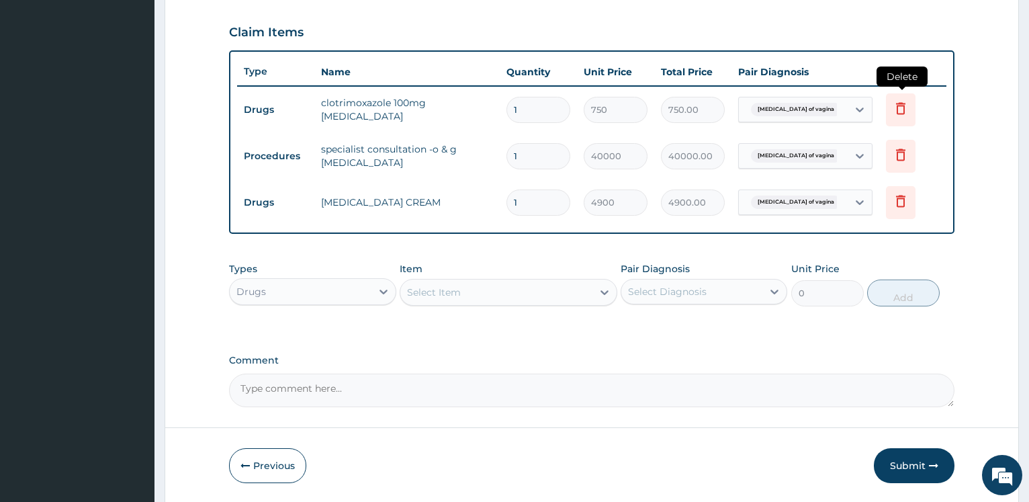
click at [908, 105] on icon at bounding box center [901, 109] width 30 height 33
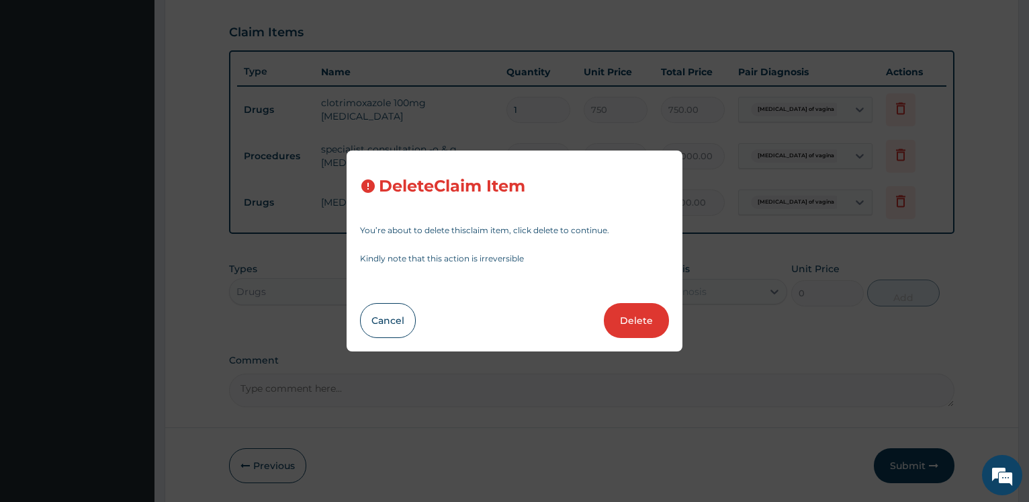
click at [627, 318] on button "Delete" at bounding box center [636, 320] width 65 height 35
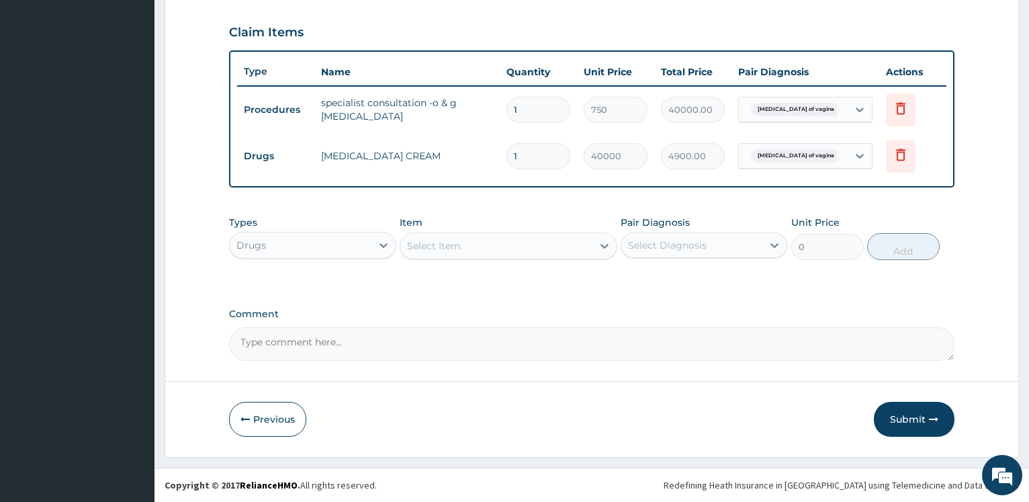
type input "40000"
type input "40000.00"
type input "4900"
type input "4900.00"
click at [927, 422] on button "Submit" at bounding box center [914, 419] width 81 height 35
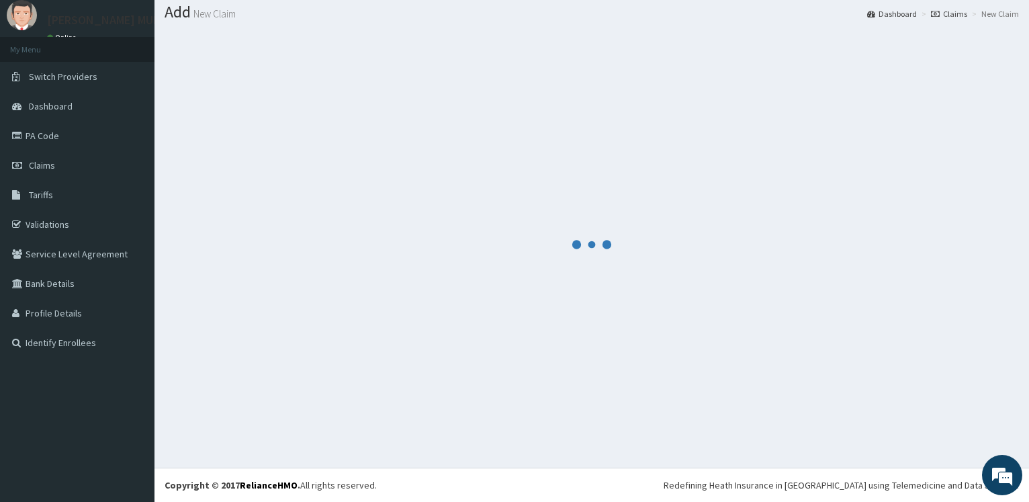
scroll to position [40, 0]
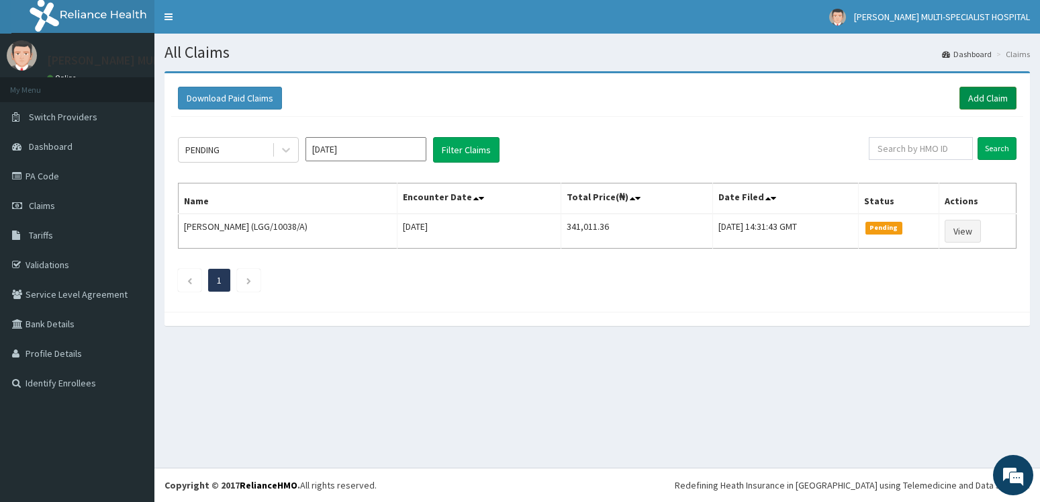
click at [984, 95] on link "Add Claim" at bounding box center [988, 98] width 57 height 23
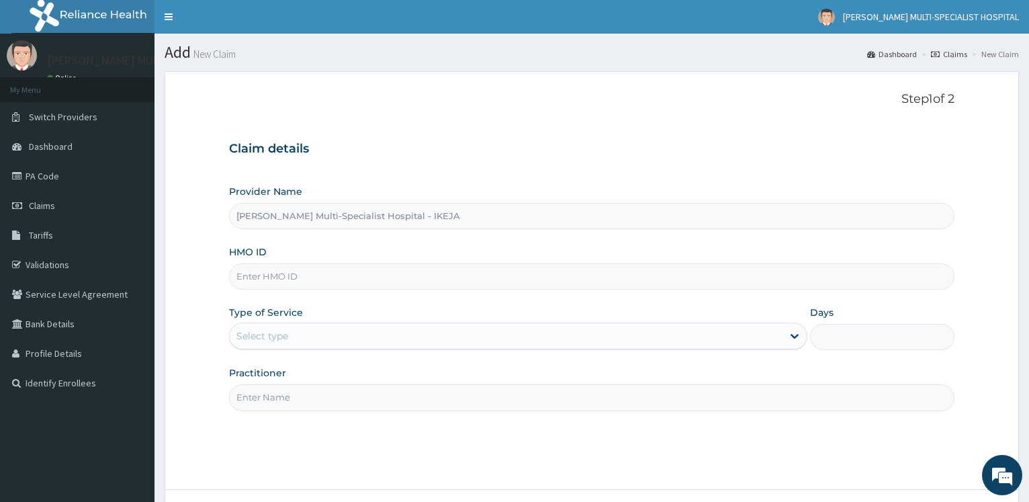
click at [379, 269] on input "HMO ID" at bounding box center [591, 276] width 725 height 26
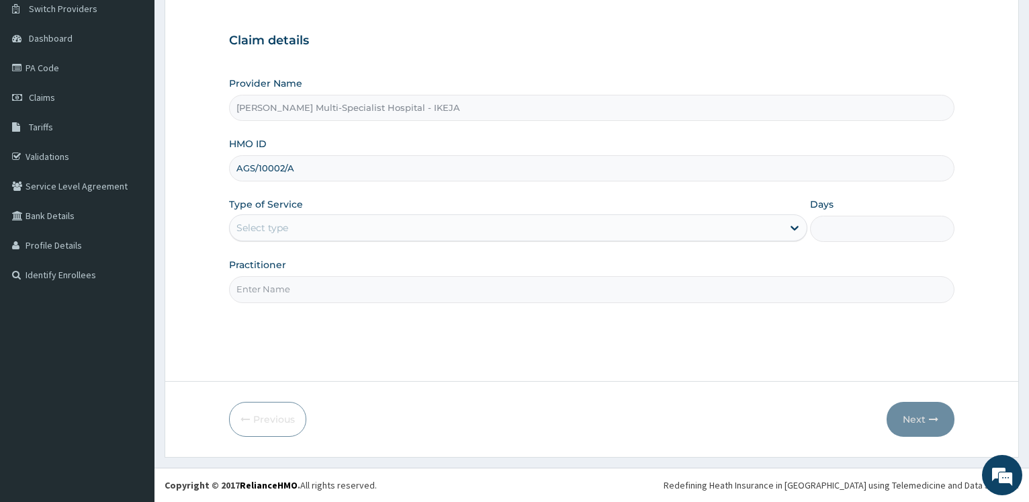
type input "AGS/10002/A"
click at [293, 238] on div "Select type" at bounding box center [506, 227] width 552 height 21
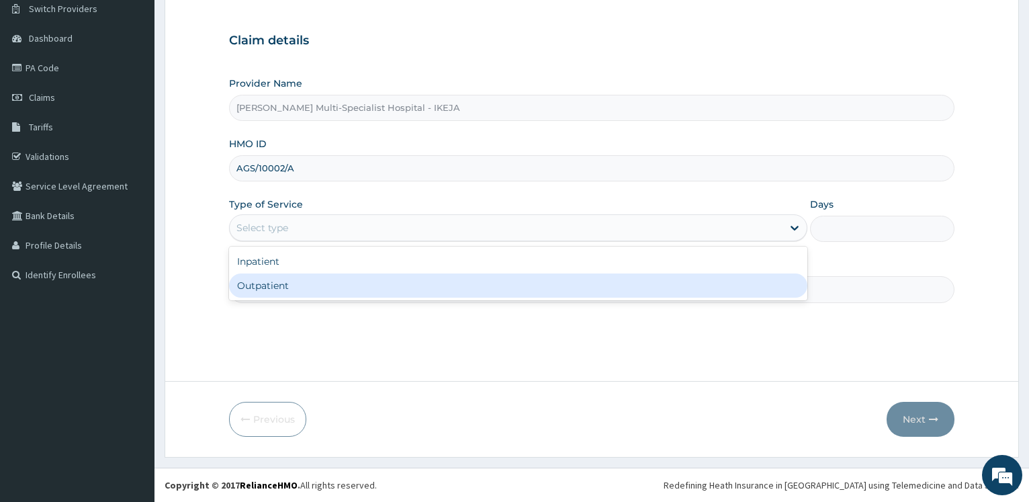
click at [274, 295] on div "Outpatient" at bounding box center [517, 285] width 577 height 24
type input "1"
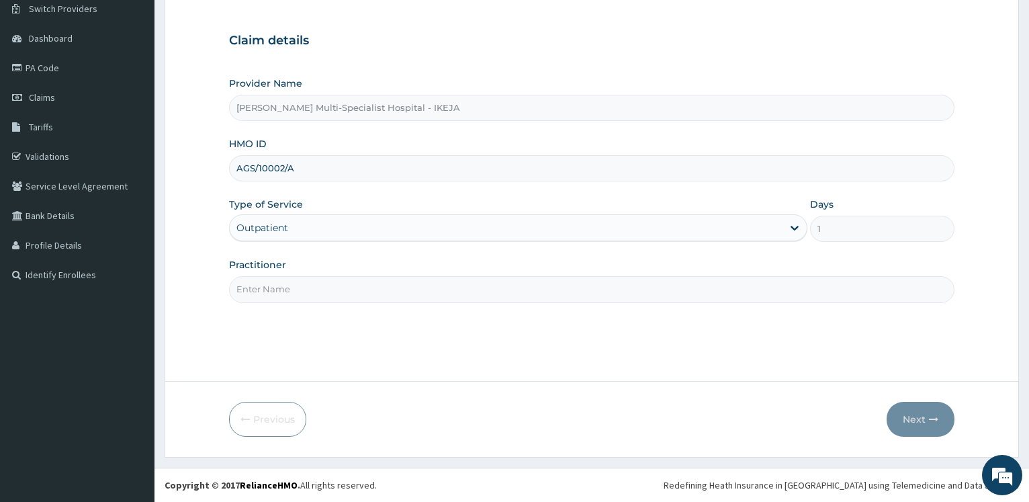
click at [277, 294] on input "Practitioner" at bounding box center [591, 289] width 725 height 26
type input "DR ALIYU"
click at [910, 417] on button "Next" at bounding box center [920, 419] width 68 height 35
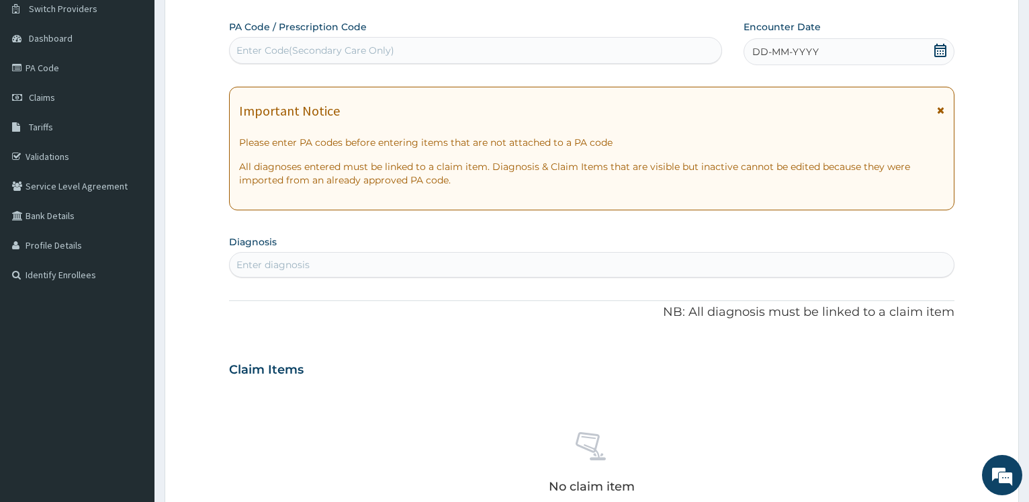
click at [286, 54] on div "Enter Code(Secondary Care Only)" at bounding box center [315, 50] width 158 height 13
type input "PA/D88DDA"
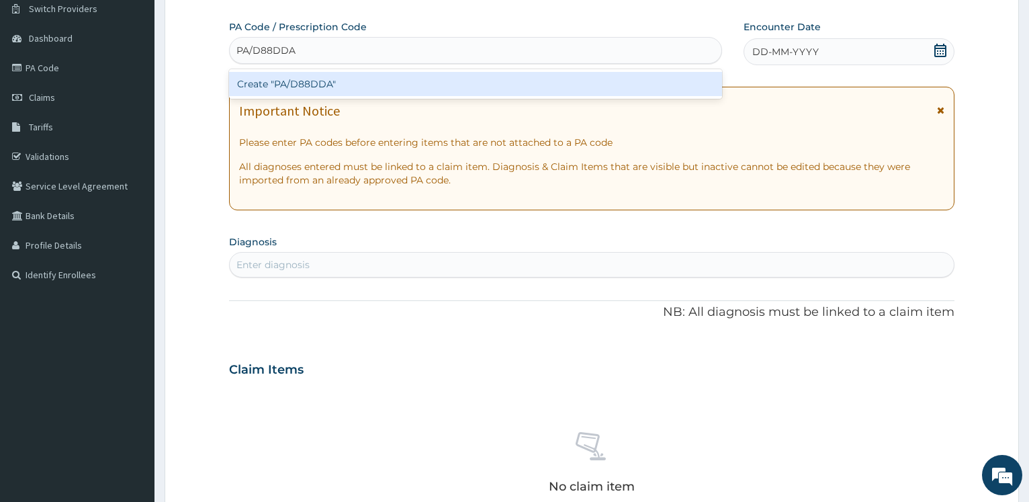
click at [287, 88] on div "Create "PA/D88DDA"" at bounding box center [475, 84] width 492 height 24
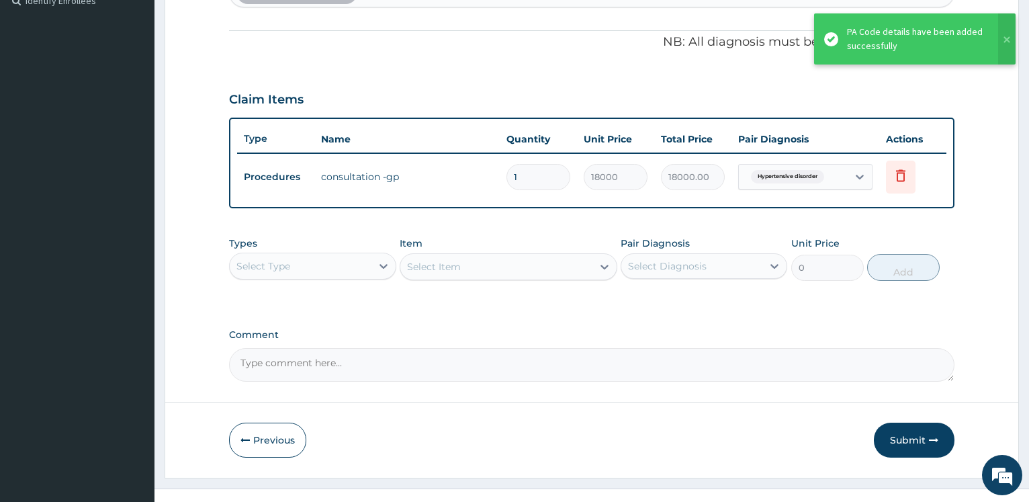
scroll to position [108, 0]
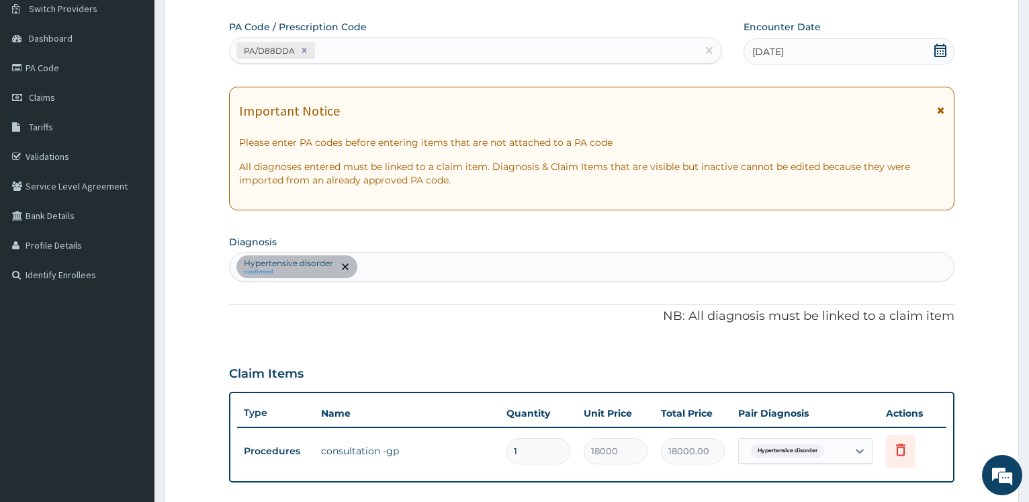
click at [381, 56] on div "PA/D88DDA" at bounding box center [463, 51] width 467 height 22
type input "PA/93190C"
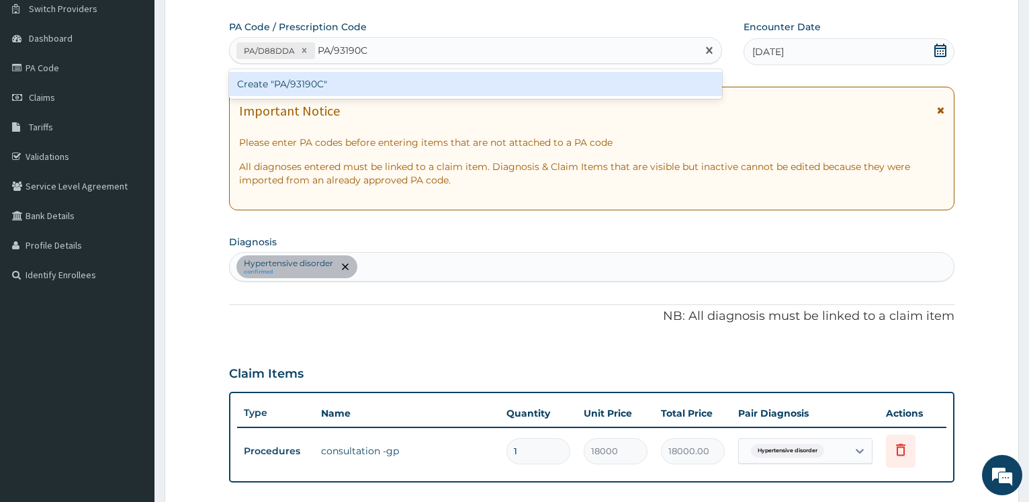
click at [336, 91] on div "Create "PA/93190C"" at bounding box center [475, 84] width 492 height 24
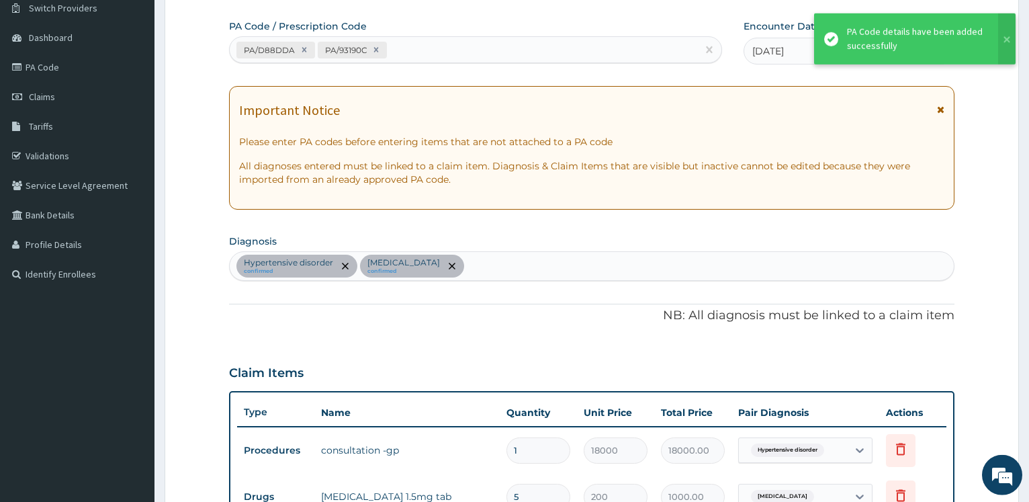
scroll to position [449, 0]
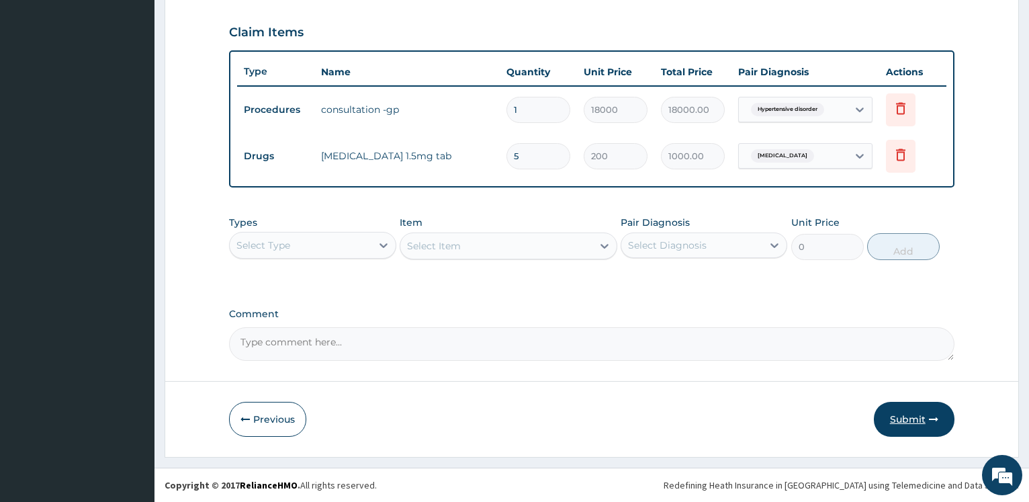
click at [928, 421] on button "Submit" at bounding box center [914, 419] width 81 height 35
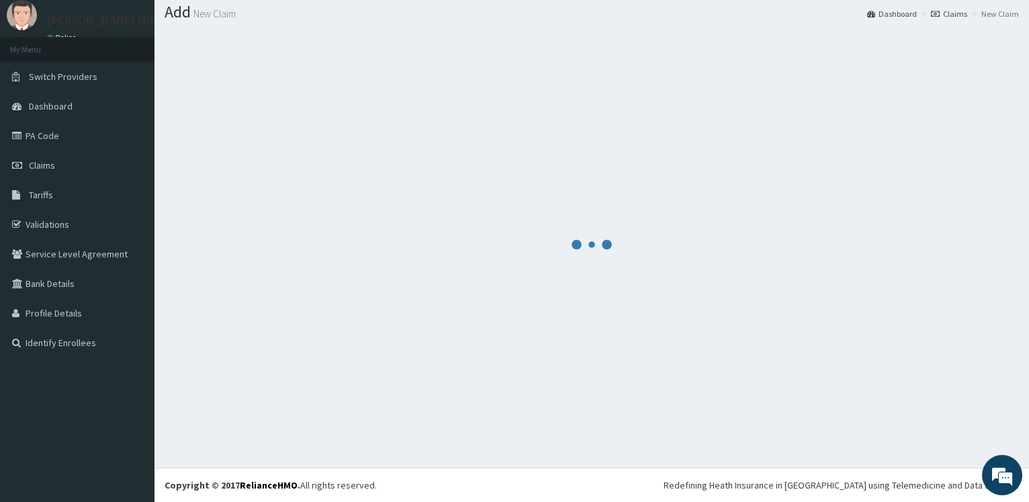
scroll to position [40, 0]
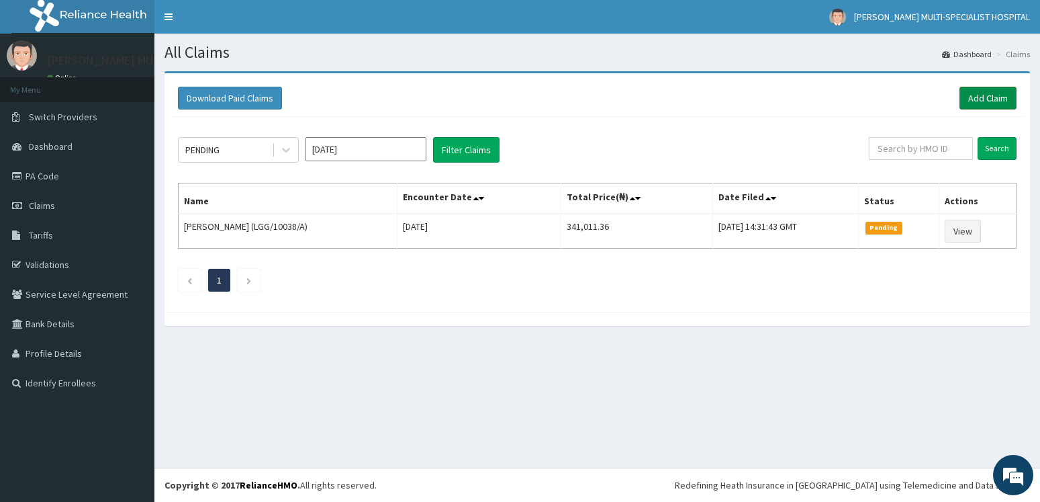
click at [980, 94] on link "Add Claim" at bounding box center [988, 98] width 57 height 23
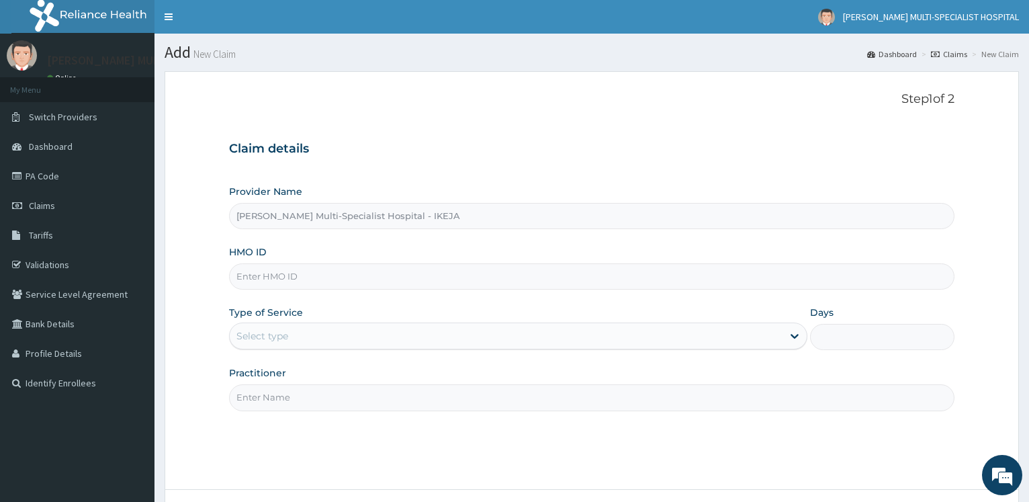
click at [293, 266] on input "HMO ID" at bounding box center [591, 276] width 725 height 26
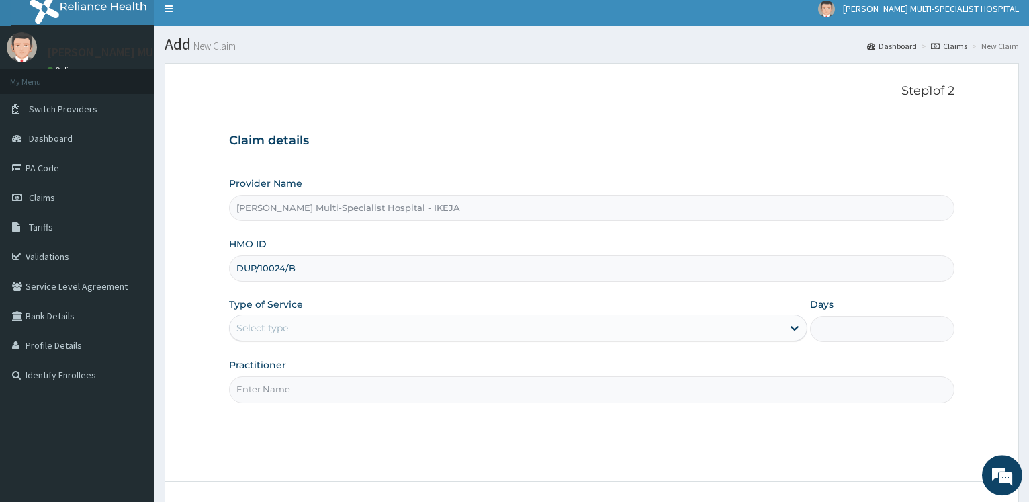
scroll to position [108, 0]
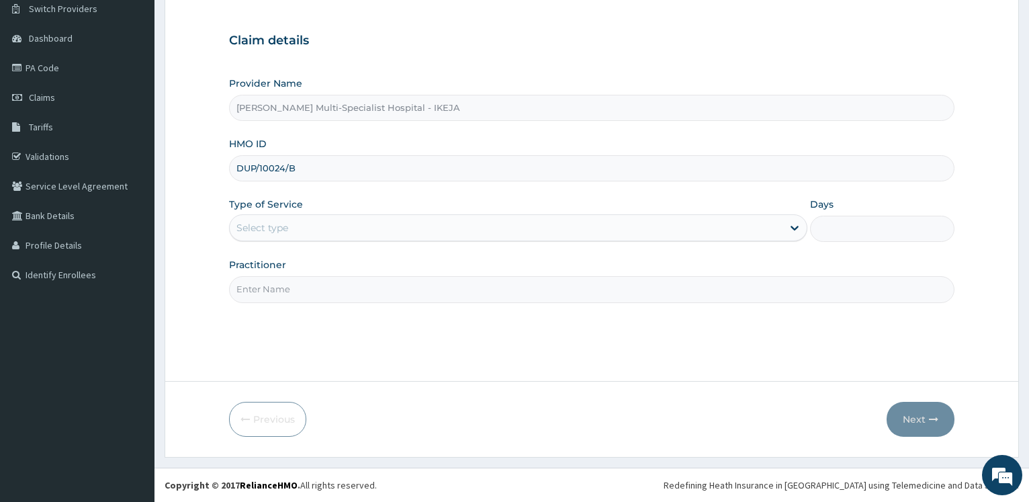
type input "DUP/10024/B"
click at [275, 228] on div "Select type" at bounding box center [262, 227] width 52 height 13
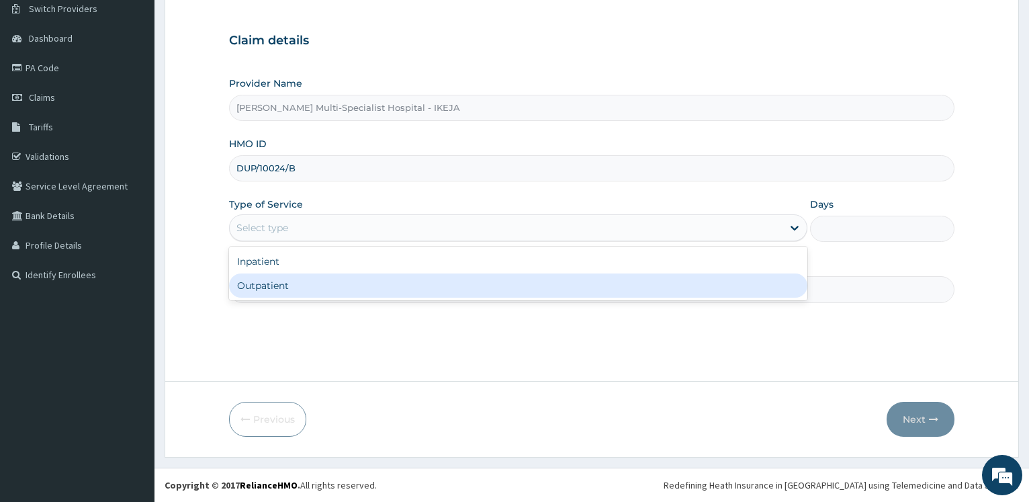
click at [278, 285] on div "Outpatient" at bounding box center [517, 285] width 577 height 24
type input "1"
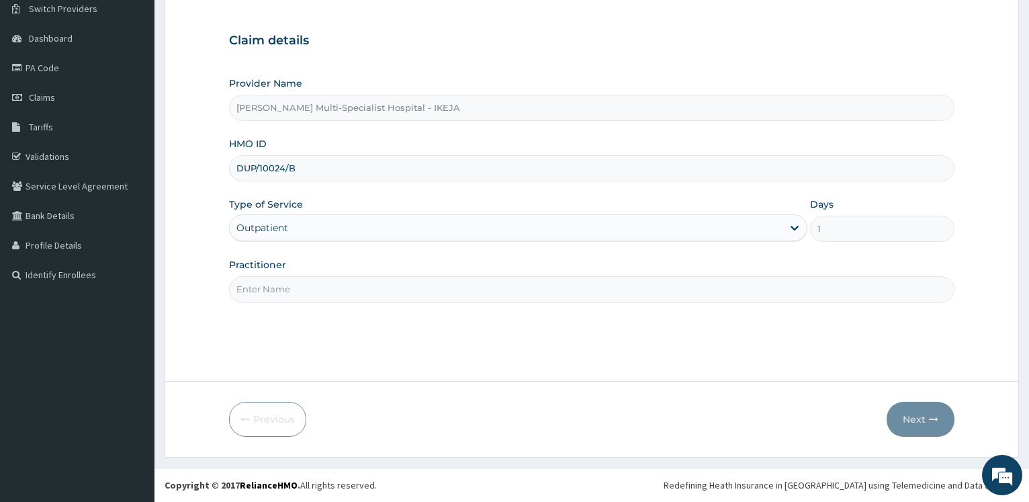
click at [277, 287] on input "Practitioner" at bounding box center [591, 289] width 725 height 26
type input "DR SALAMI"
click at [924, 417] on button "Next" at bounding box center [920, 419] width 68 height 35
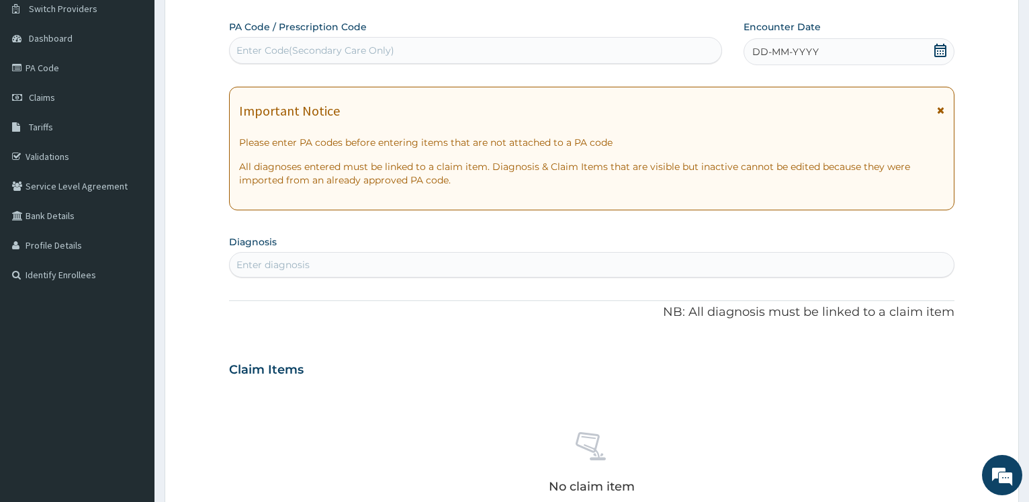
scroll to position [0, 0]
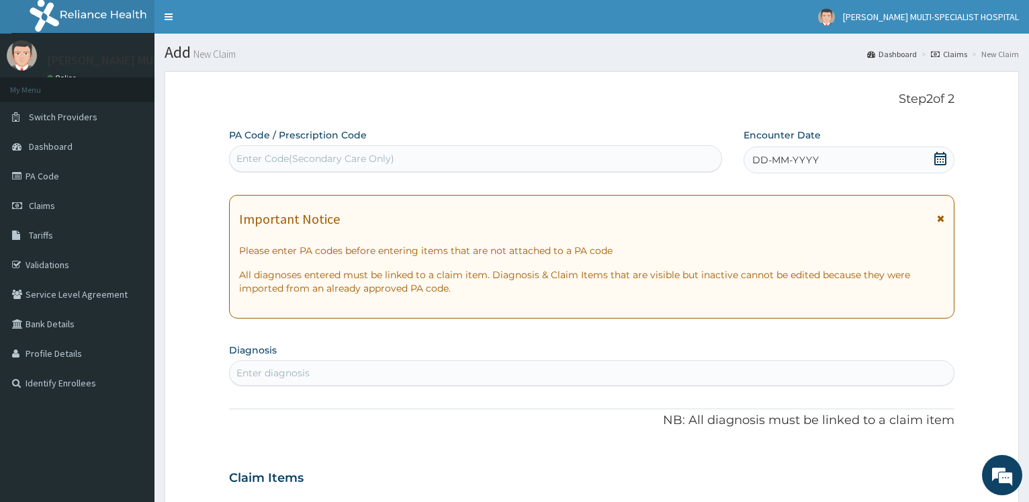
click at [257, 158] on div "Enter Code(Secondary Care Only)" at bounding box center [315, 158] width 158 height 13
type input "PA/DFD87D"
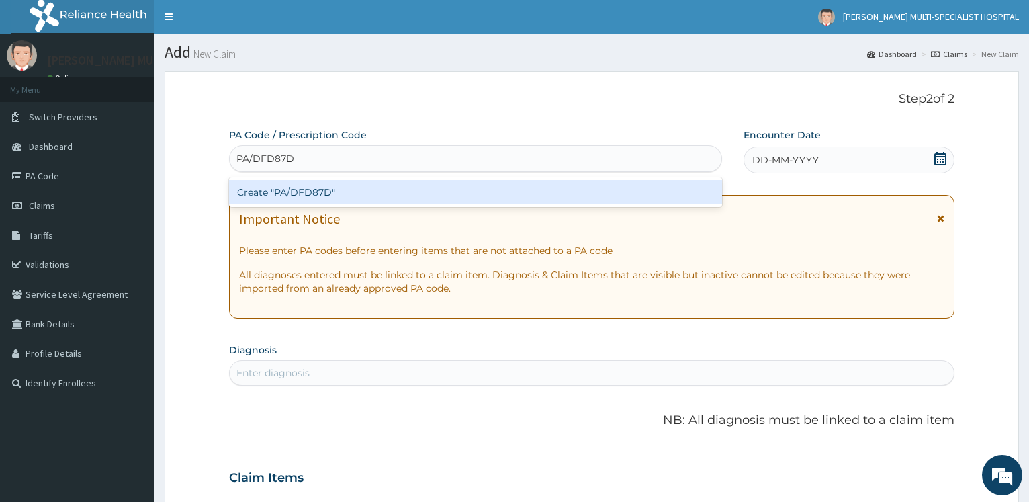
click at [310, 199] on div "Create "PA/DFD87D"" at bounding box center [475, 192] width 492 height 24
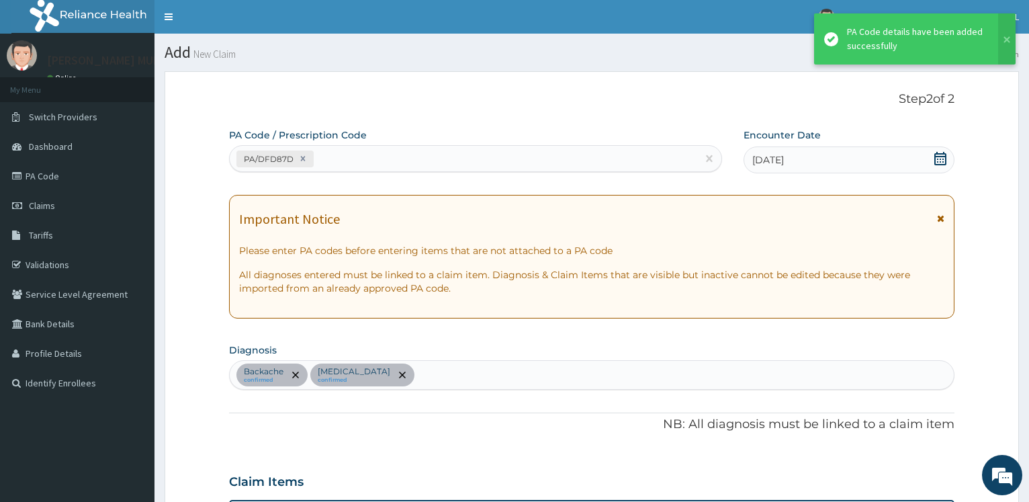
click at [374, 157] on div "PA/DFD87D" at bounding box center [463, 159] width 467 height 22
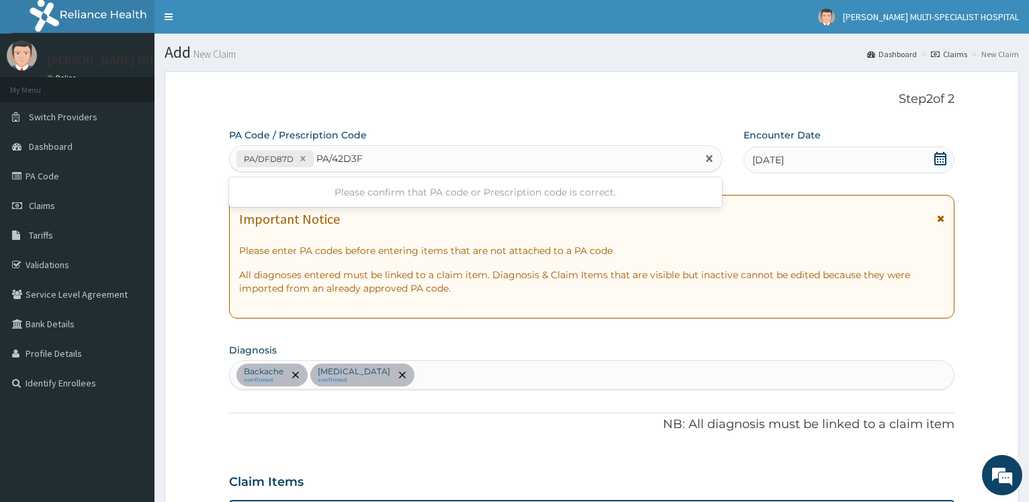
type input "PA/42D3F9"
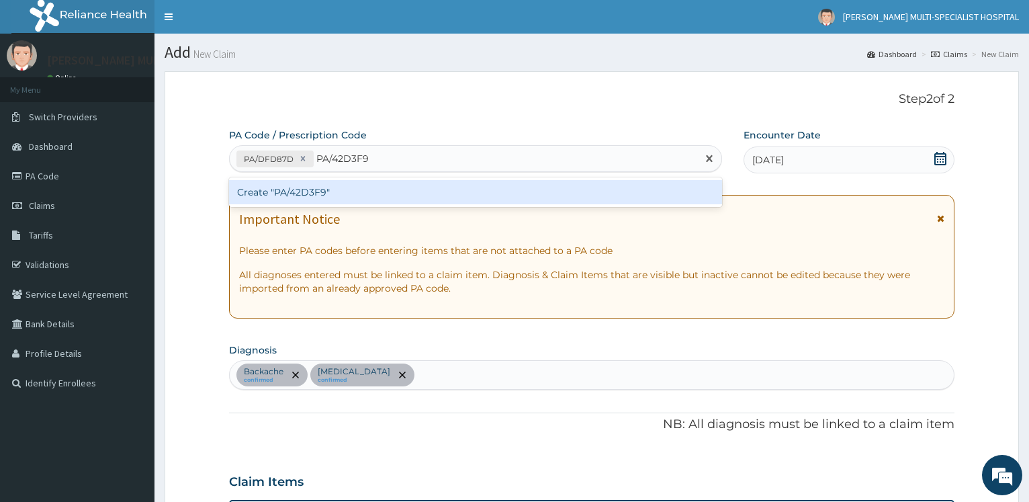
click at [336, 186] on div "Create "PA/42D3F9"" at bounding box center [475, 192] width 492 height 24
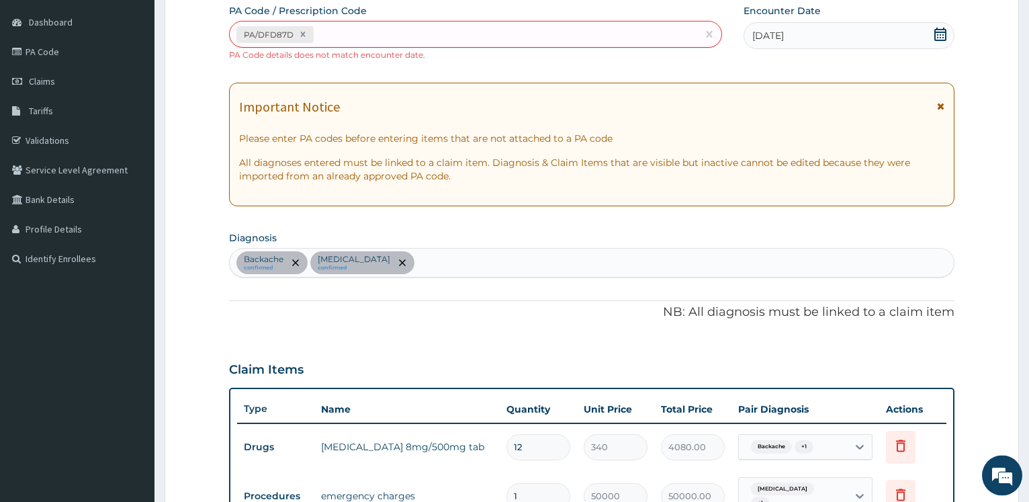
scroll to position [71, 0]
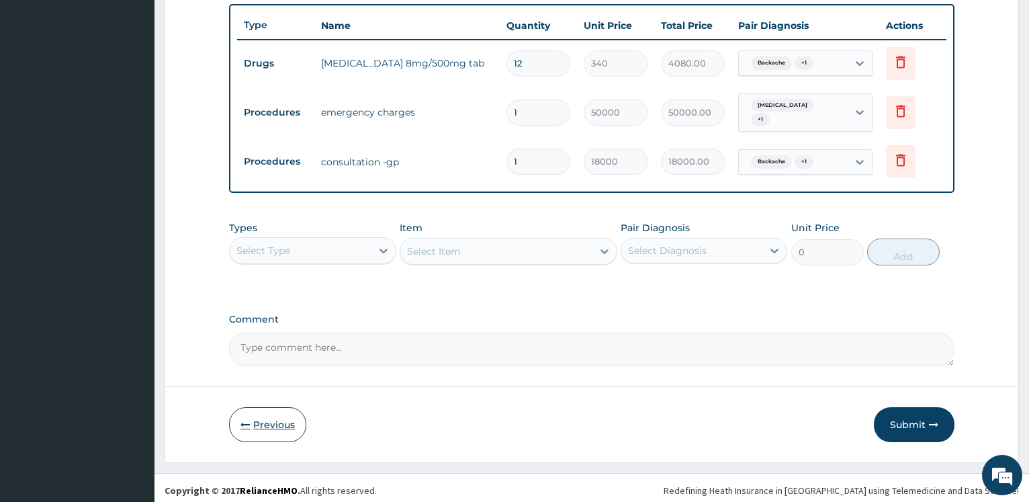
click at [299, 417] on button "Previous" at bounding box center [267, 424] width 77 height 35
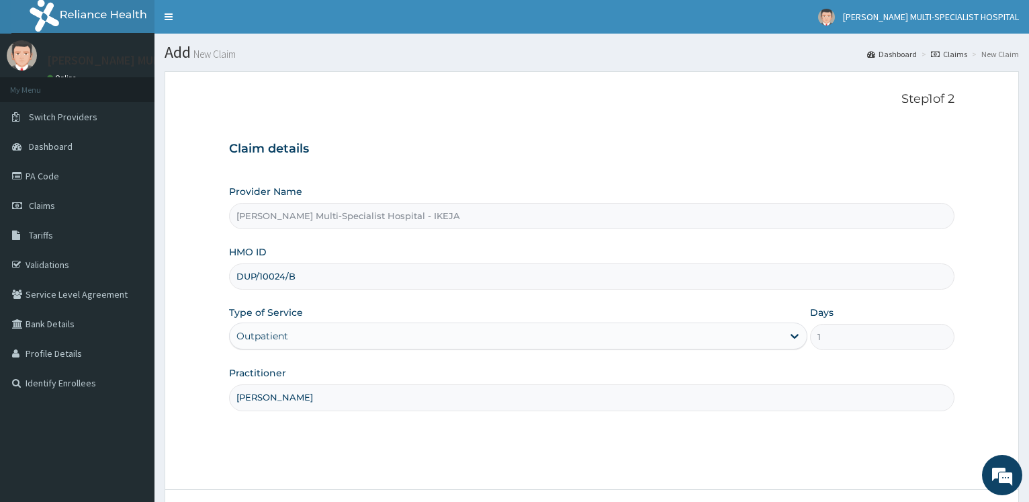
scroll to position [108, 0]
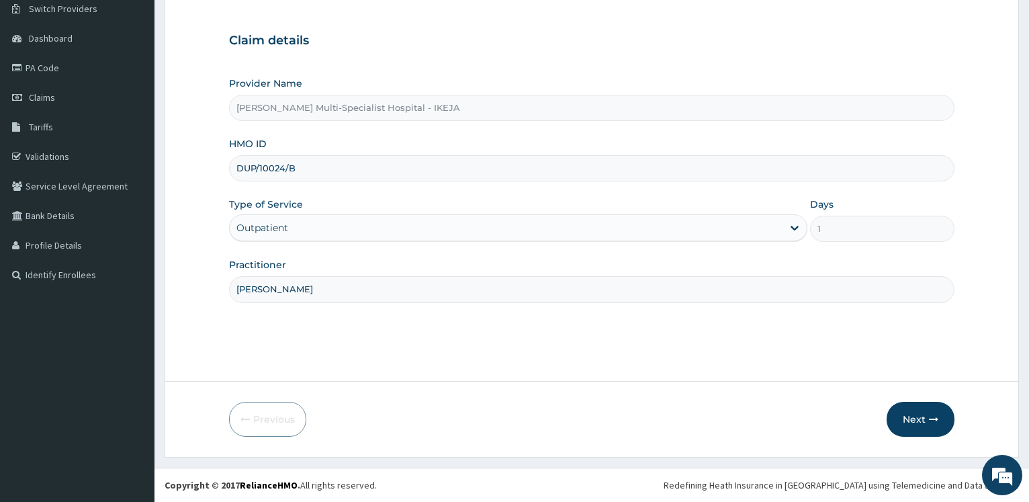
drag, startPoint x: 293, startPoint y: 171, endPoint x: 239, endPoint y: 174, distance: 54.5
click at [239, 174] on input "DUP/10024/B" at bounding box center [591, 168] width 725 height 26
drag, startPoint x: 923, startPoint y: 420, endPoint x: 28, endPoint y: 130, distance: 940.7
click at [923, 421] on button "Next" at bounding box center [920, 419] width 68 height 35
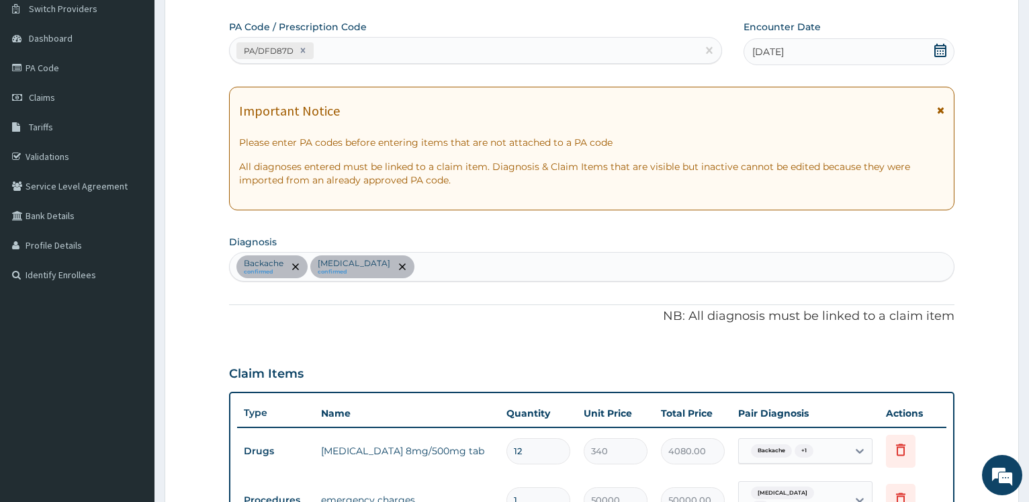
drag, startPoint x: 337, startPoint y: 44, endPoint x: 332, endPoint y: 39, distance: 7.1
click at [336, 42] on div "PA/DFD87D" at bounding box center [463, 51] width 467 height 22
click at [330, 47] on div "PA/DFD87D" at bounding box center [463, 51] width 467 height 22
click at [377, 54] on div "PA/DFD87D" at bounding box center [463, 51] width 467 height 22
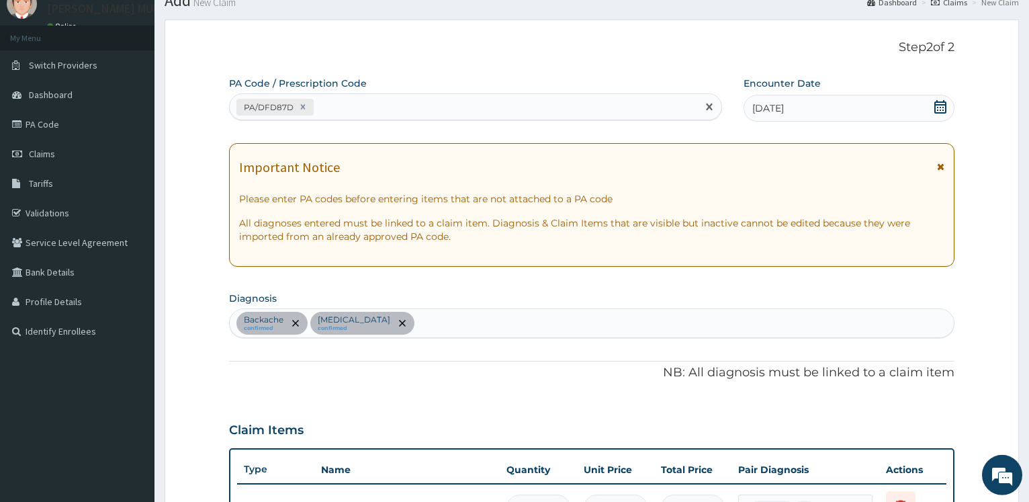
scroll to position [16, 0]
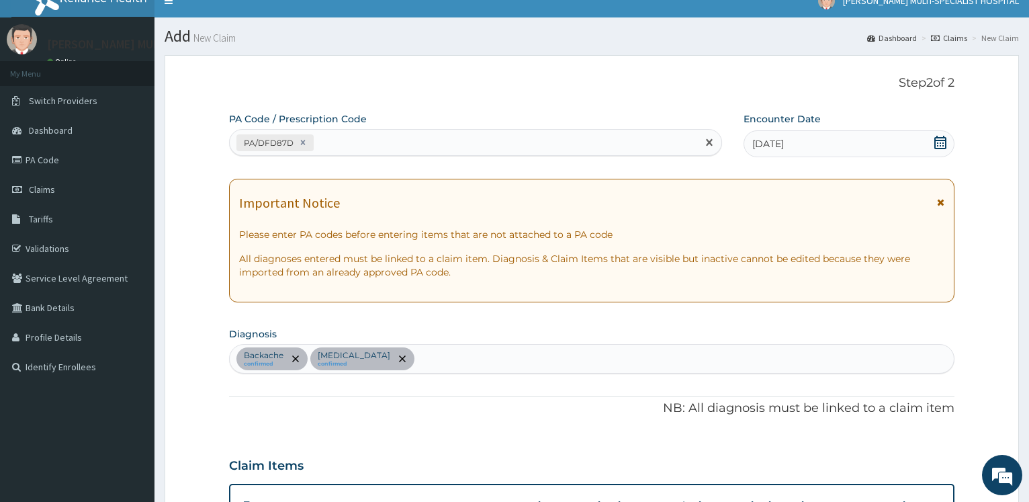
click at [334, 139] on div "PA/DFD87D" at bounding box center [463, 143] width 467 height 22
paste input "PA/DFD87D"
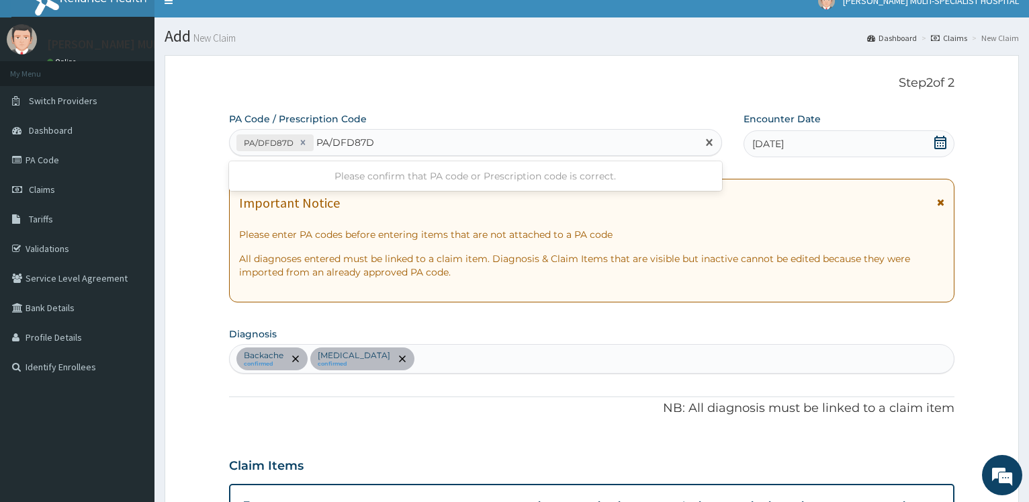
type input "PA/DFD87D"
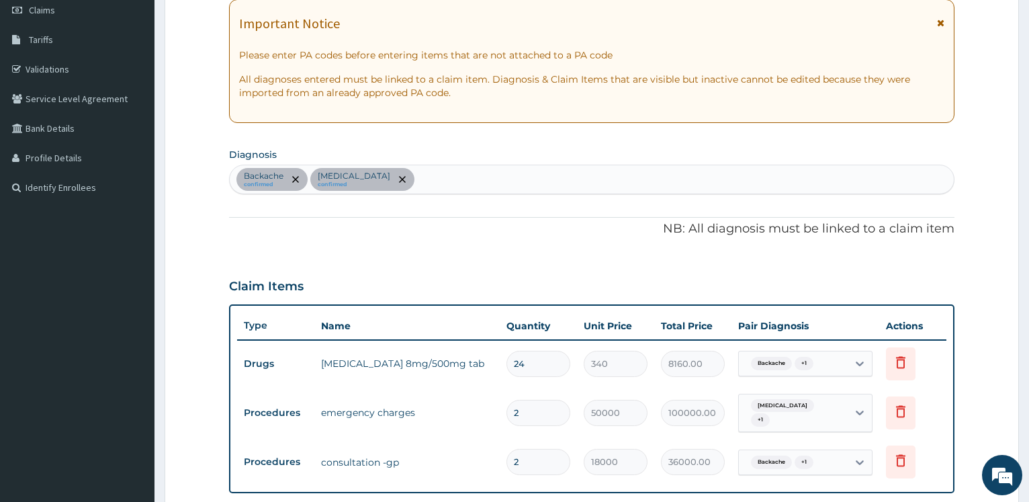
scroll to position [0, 0]
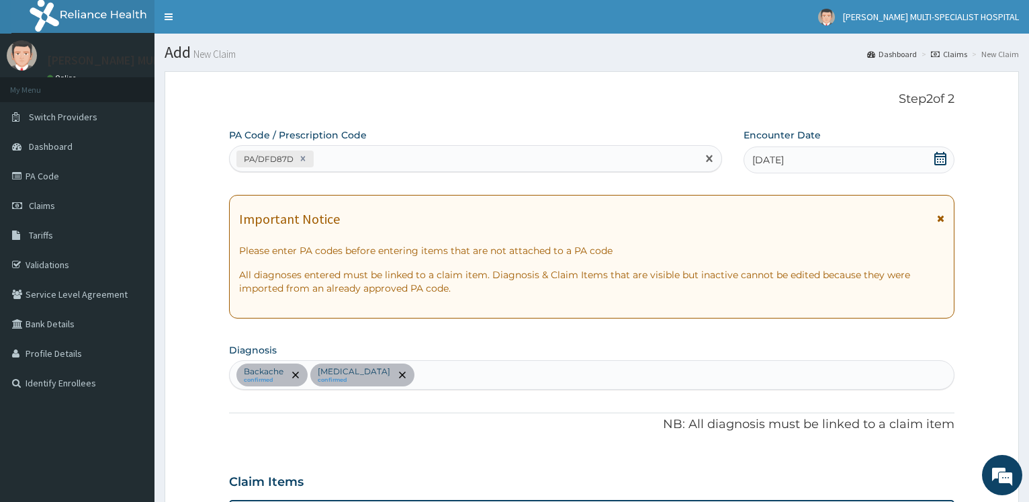
click at [375, 155] on div "PA/DFD87D" at bounding box center [463, 159] width 467 height 22
paste input "PA/42D3F9"
type input "PA/42D3F9"
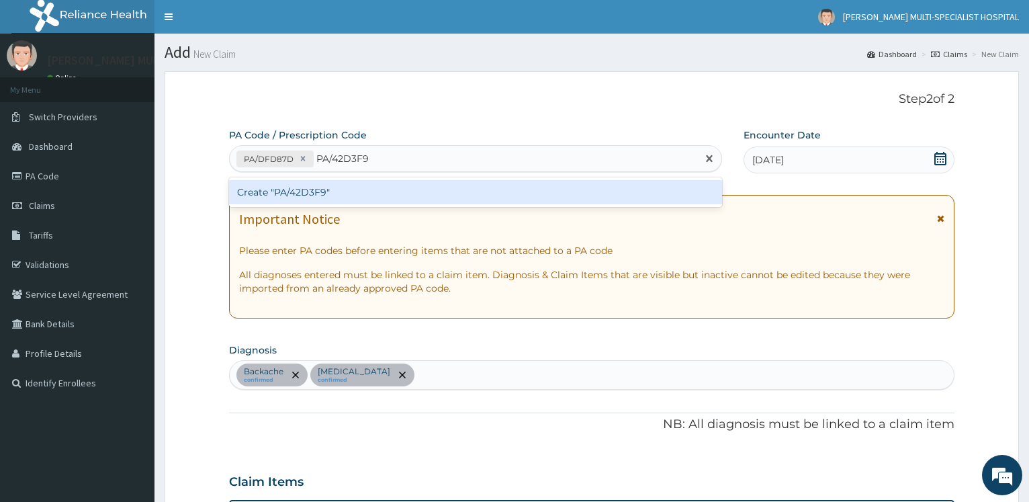
click at [300, 193] on div "Create "PA/42D3F9"" at bounding box center [475, 192] width 492 height 24
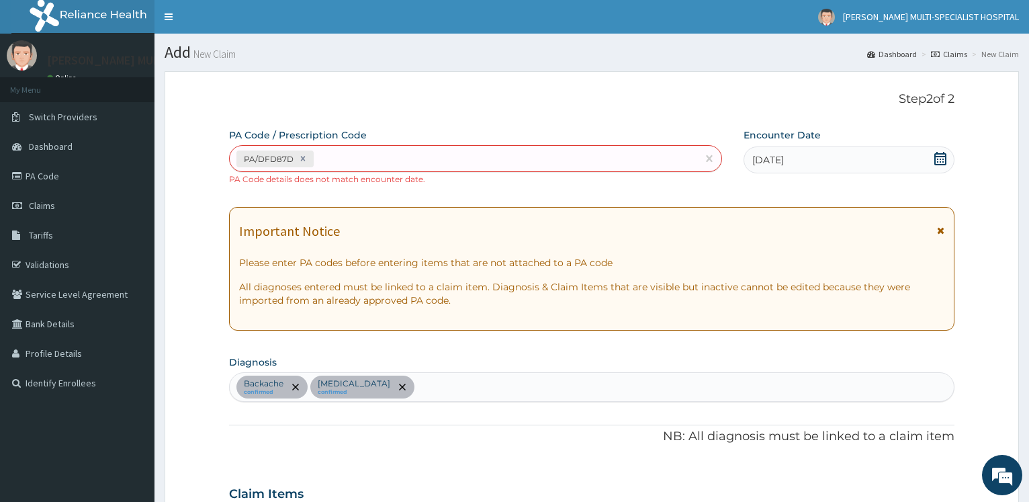
scroll to position [413, 0]
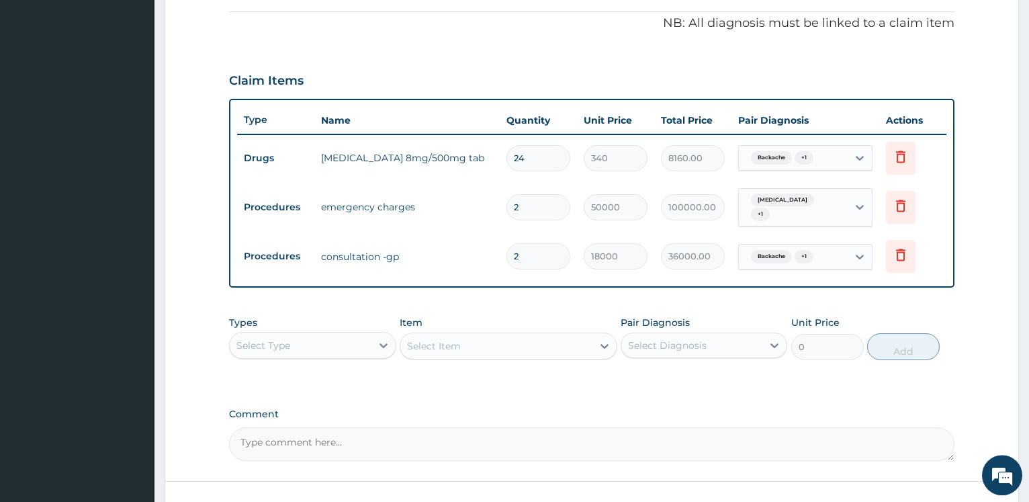
drag, startPoint x: 504, startPoint y: 199, endPoint x: 487, endPoint y: 197, distance: 16.2
click at [506, 197] on input "2" at bounding box center [538, 207] width 64 height 26
type input "1"
type input "50000.00"
type input "1"
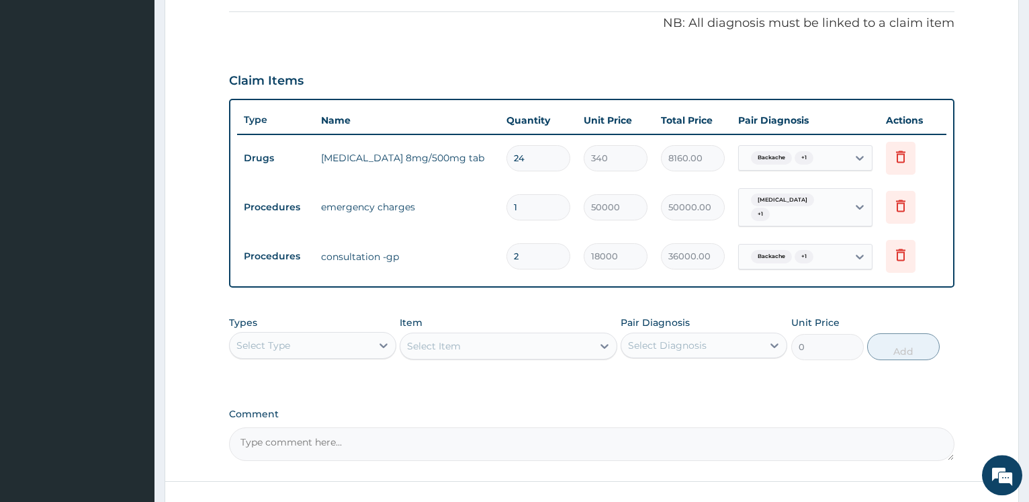
drag, startPoint x: 535, startPoint y: 264, endPoint x: 477, endPoint y: 258, distance: 58.1
click at [477, 258] on tr "Procedures consultation -gp 2 18000 36000.00 Backache + 1 Delete" at bounding box center [591, 256] width 709 height 46
type input "0.00"
type input "1"
type input "18000.00"
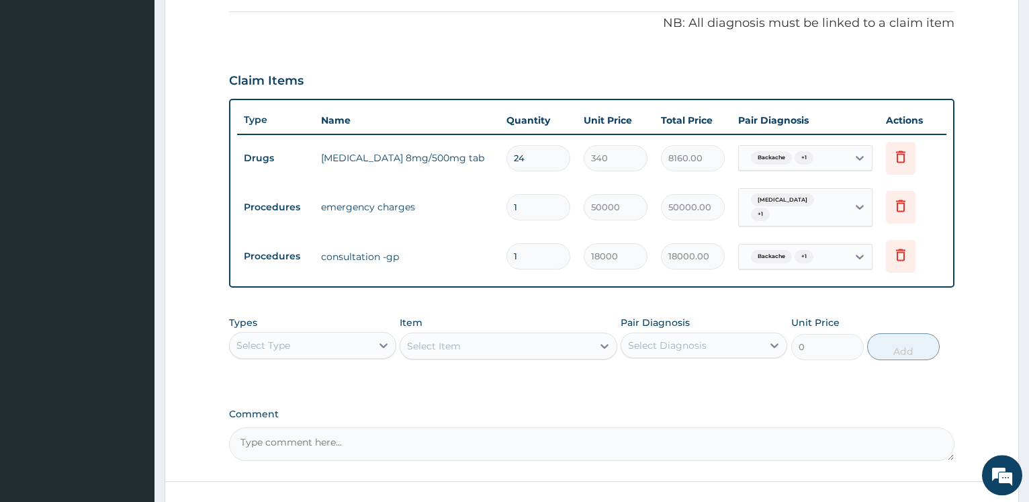
type input "1"
drag, startPoint x: 545, startPoint y: 157, endPoint x: 492, endPoint y: 159, distance: 52.4
click at [506, 159] on input "24" at bounding box center [538, 158] width 64 height 26
type input "1"
type input "340.00"
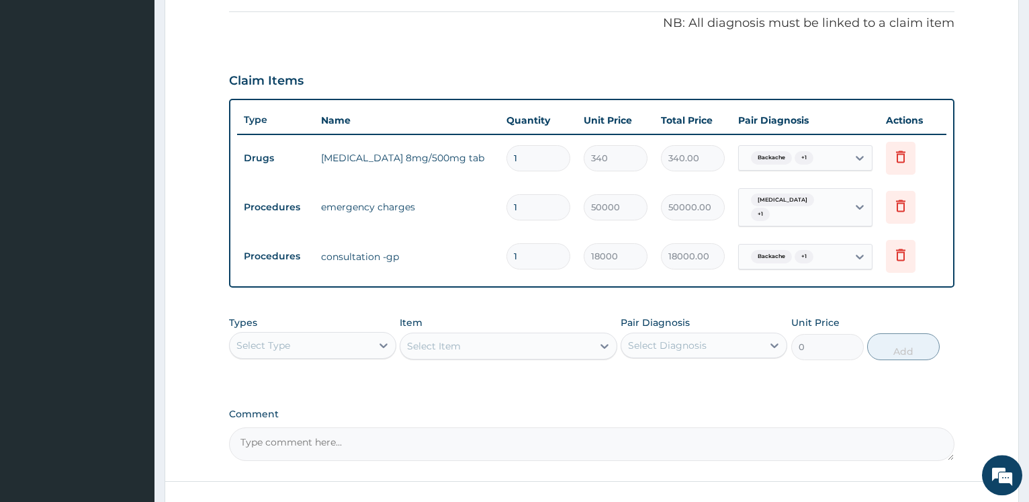
type input "12"
type input "4080.00"
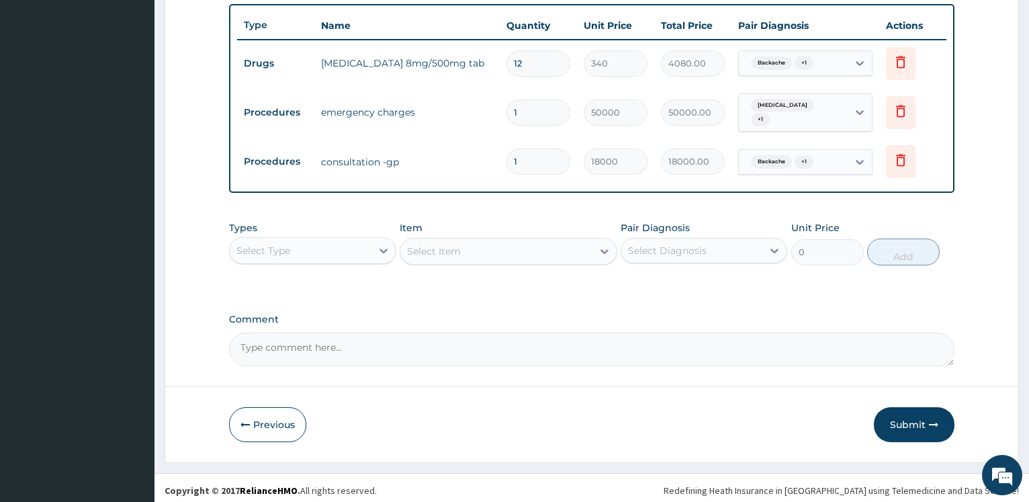
type input "12"
click at [344, 240] on div "Select Type" at bounding box center [300, 250] width 141 height 21
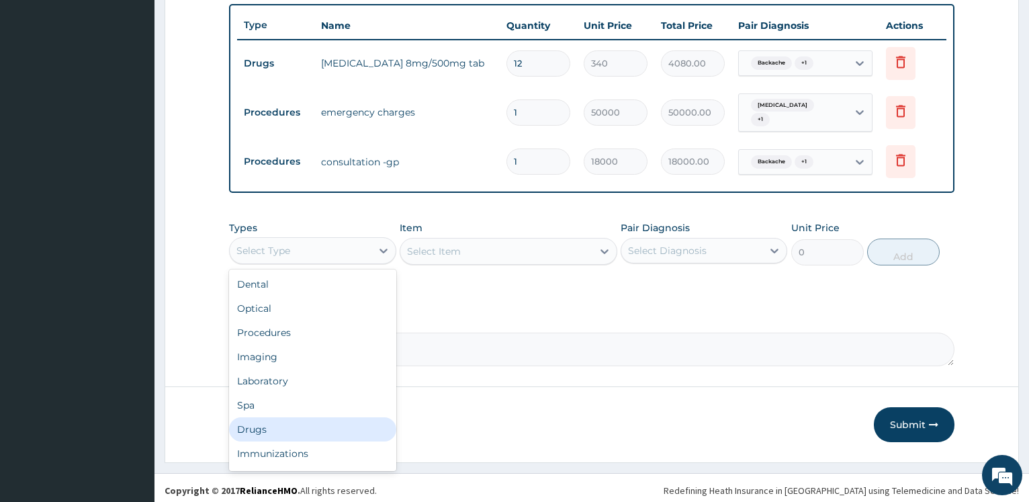
drag, startPoint x: 281, startPoint y: 426, endPoint x: 327, endPoint y: 412, distance: 48.2
click at [280, 426] on div "Drugs" at bounding box center [312, 429] width 167 height 24
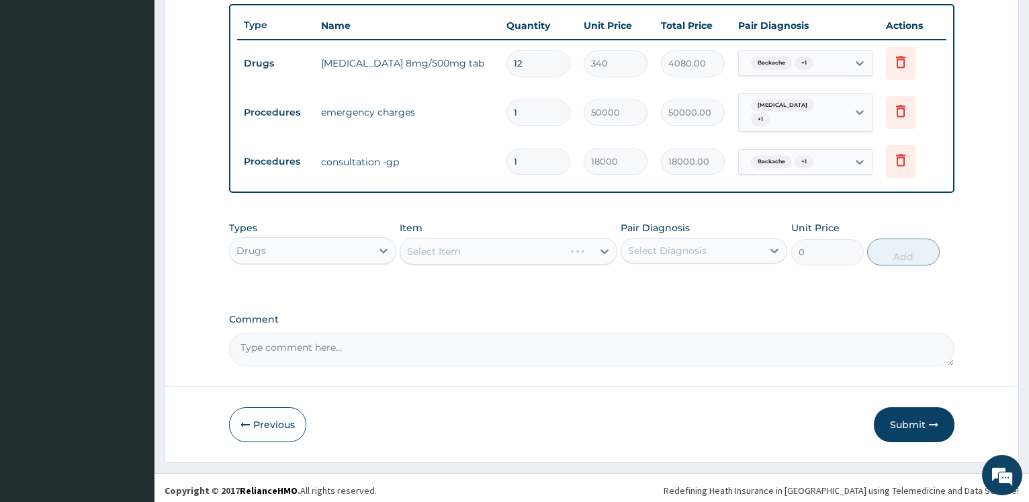
click at [475, 248] on div "Select Item" at bounding box center [509, 251] width 218 height 27
click at [475, 247] on div "Select Item" at bounding box center [509, 251] width 218 height 27
click at [491, 250] on div "Select Item" at bounding box center [509, 251] width 218 height 27
drag, startPoint x: 920, startPoint y: 417, endPoint x: 844, endPoint y: 371, distance: 88.6
click at [919, 418] on button "Submit" at bounding box center [914, 424] width 81 height 35
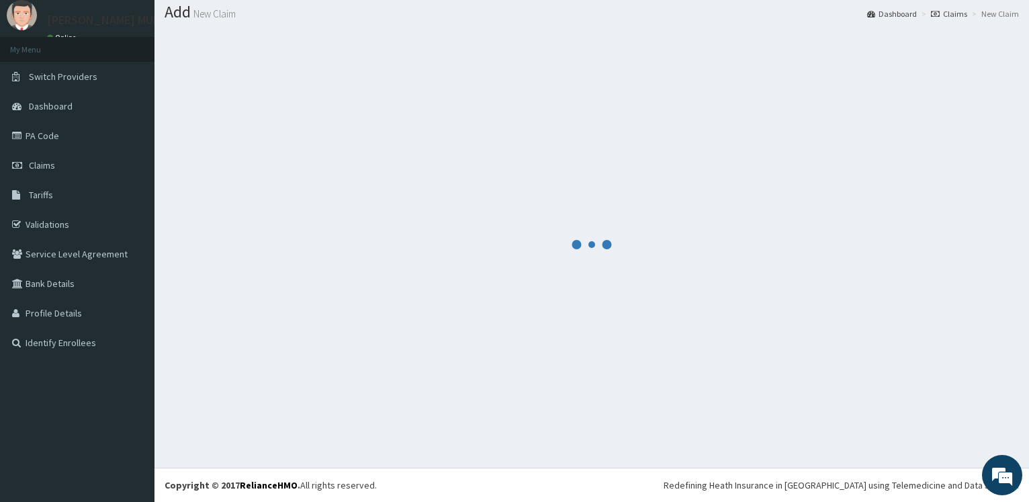
scroll to position [40, 0]
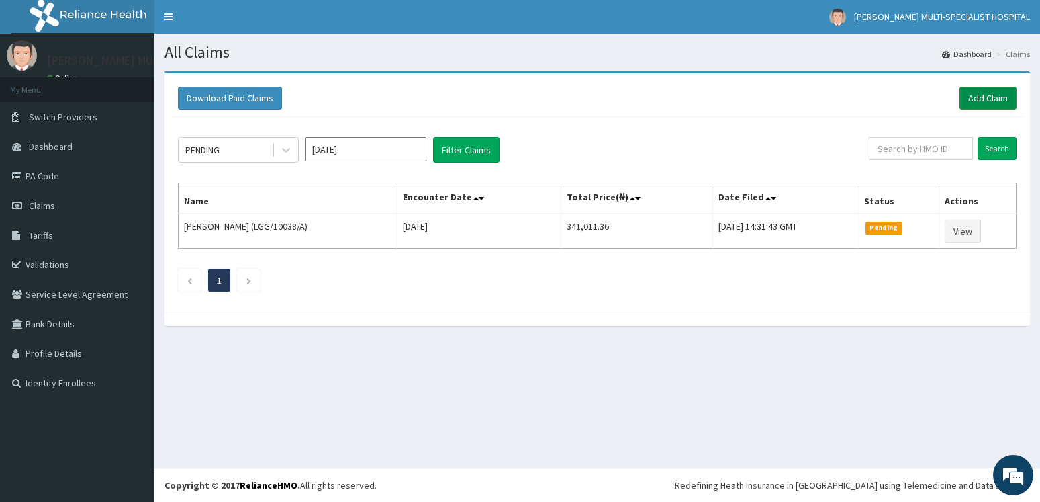
click at [984, 88] on link "Add Claim" at bounding box center [988, 98] width 57 height 23
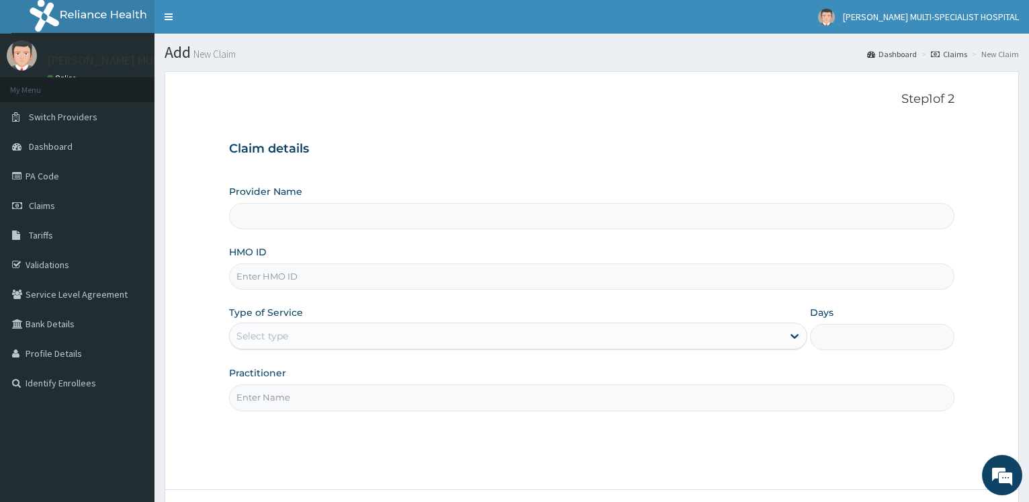
type input "[PERSON_NAME] Multi-Specialist Hospital - IKEJA"
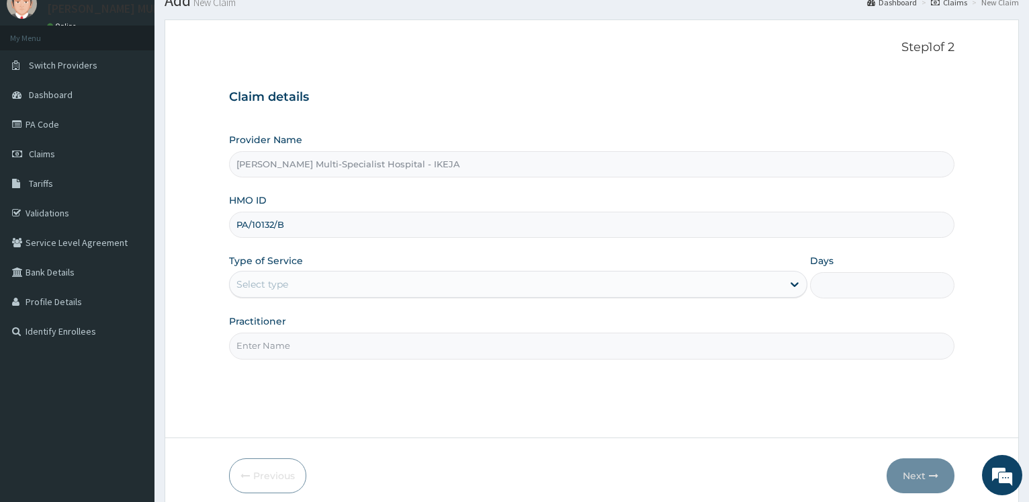
scroll to position [108, 0]
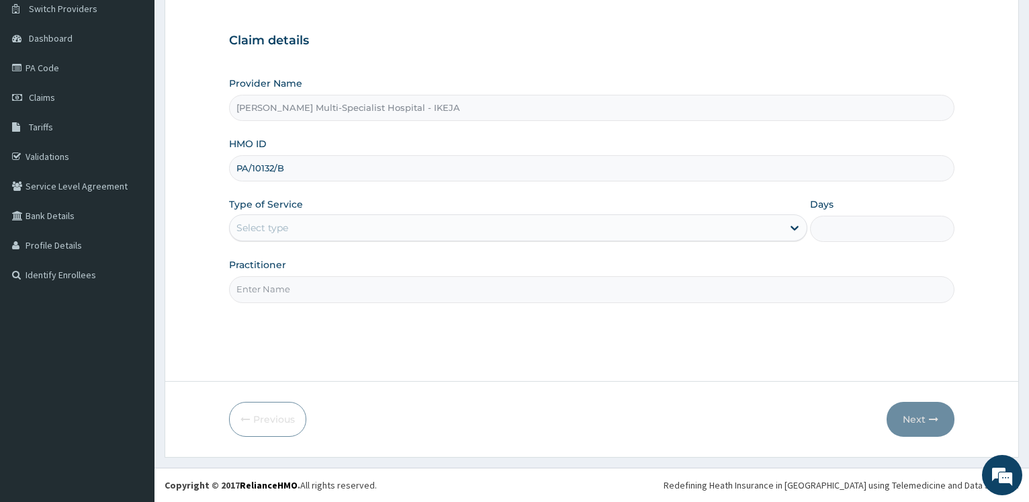
type input "PA/10132/B"
click at [289, 224] on div "Select type" at bounding box center [506, 227] width 552 height 21
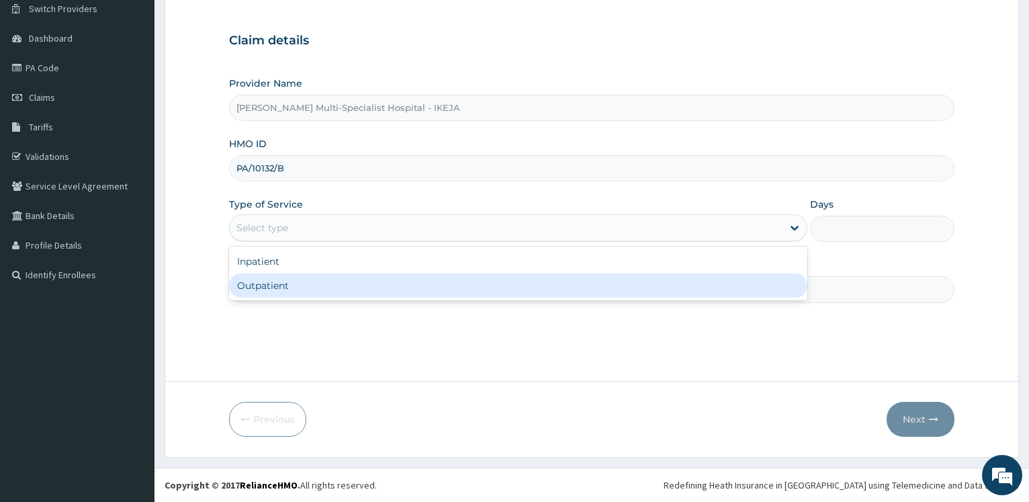
click at [277, 283] on div "Outpatient" at bounding box center [517, 285] width 577 height 24
type input "1"
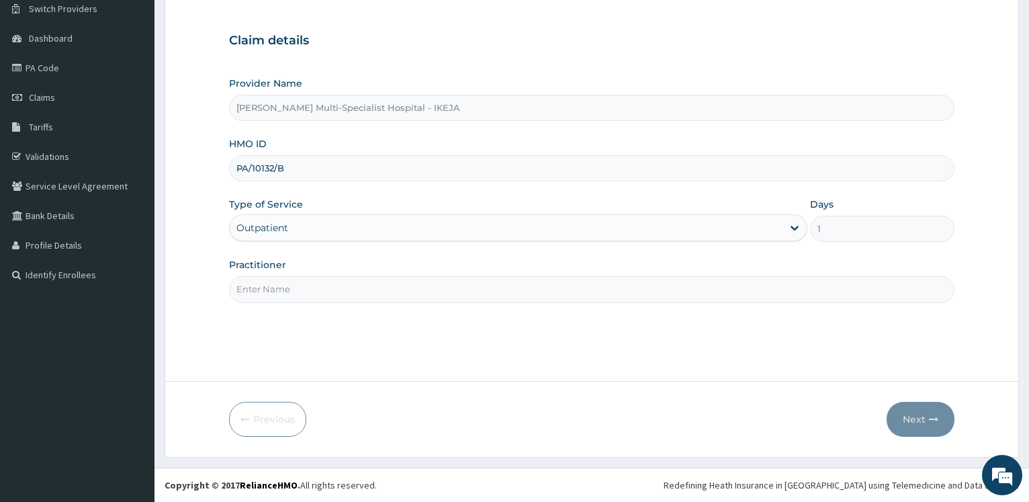
click at [278, 281] on input "Practitioner" at bounding box center [591, 289] width 725 height 26
type input "DR FOWOSERE"
drag, startPoint x: 929, startPoint y: 420, endPoint x: 676, endPoint y: 231, distance: 315.6
click at [929, 420] on icon "button" at bounding box center [933, 418] width 9 height 9
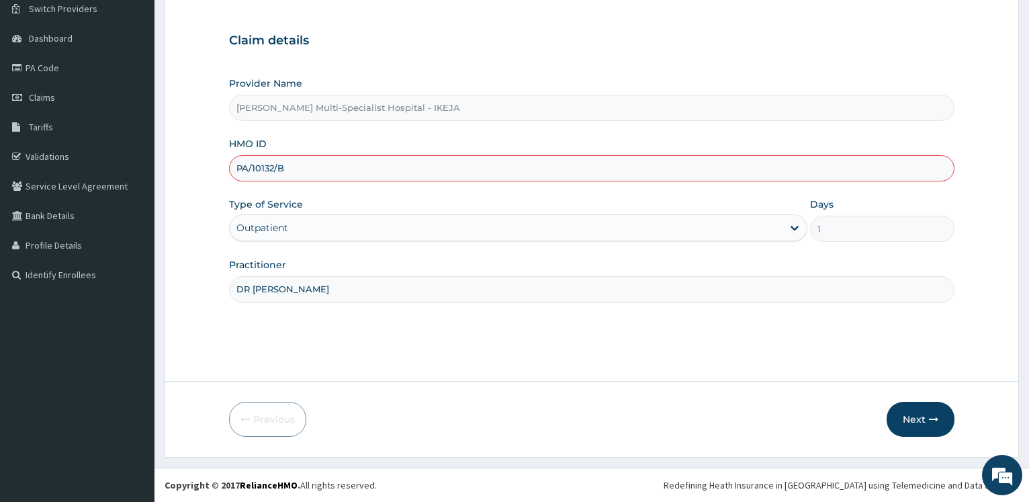
click at [250, 170] on input "PA/10132/B" at bounding box center [591, 168] width 725 height 26
type input "PAY/10132/B"
click at [902, 416] on button "Next" at bounding box center [920, 419] width 68 height 35
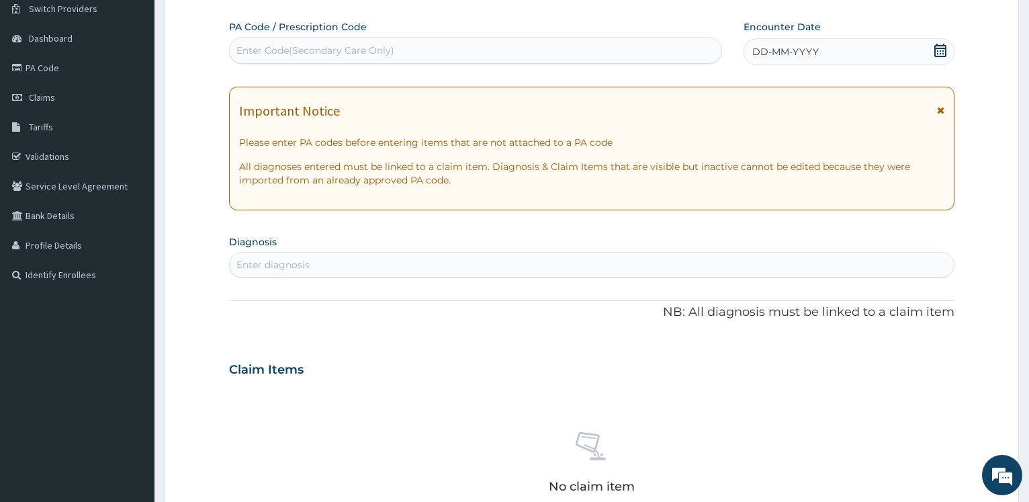
click at [299, 51] on div "Enter Code(Secondary Care Only)" at bounding box center [315, 50] width 158 height 13
type input "PA/9BD7D9"
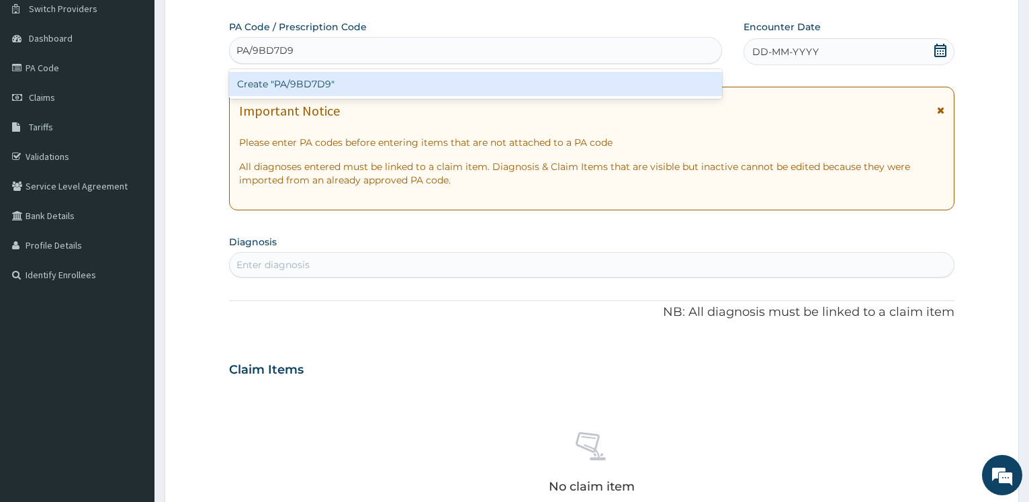
click at [291, 84] on div "Create "PA/9BD7D9"" at bounding box center [475, 84] width 492 height 24
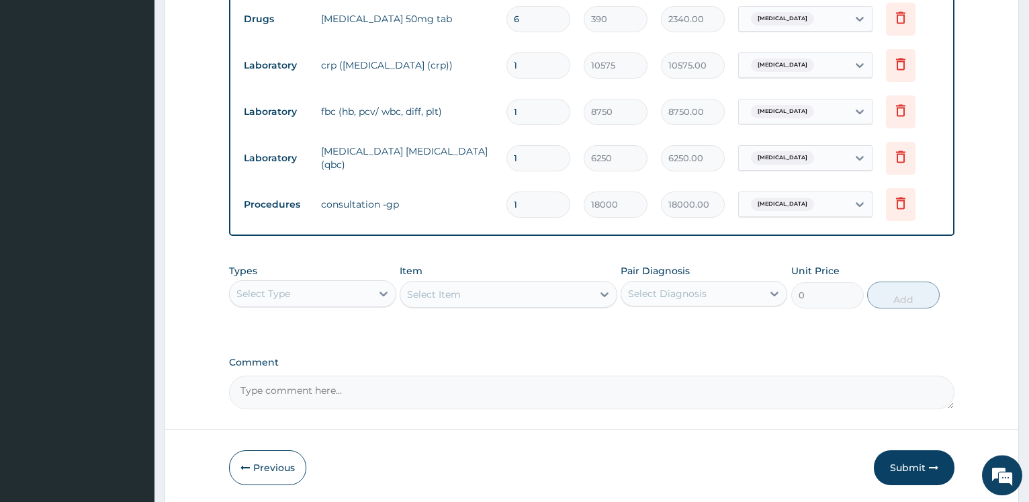
scroll to position [588, 0]
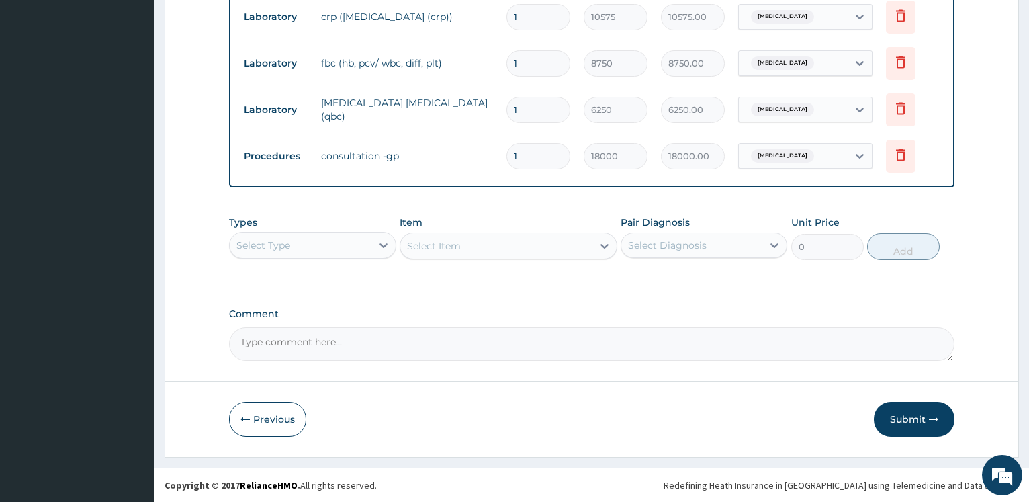
drag, startPoint x: 908, startPoint y: 412, endPoint x: 786, endPoint y: 1, distance: 429.6
click at [905, 412] on button "Submit" at bounding box center [914, 419] width 81 height 35
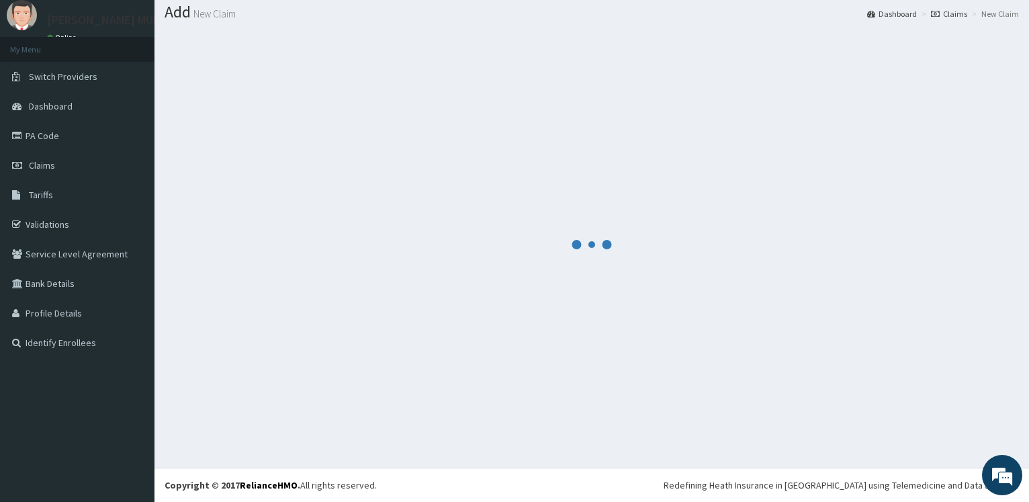
scroll to position [40, 0]
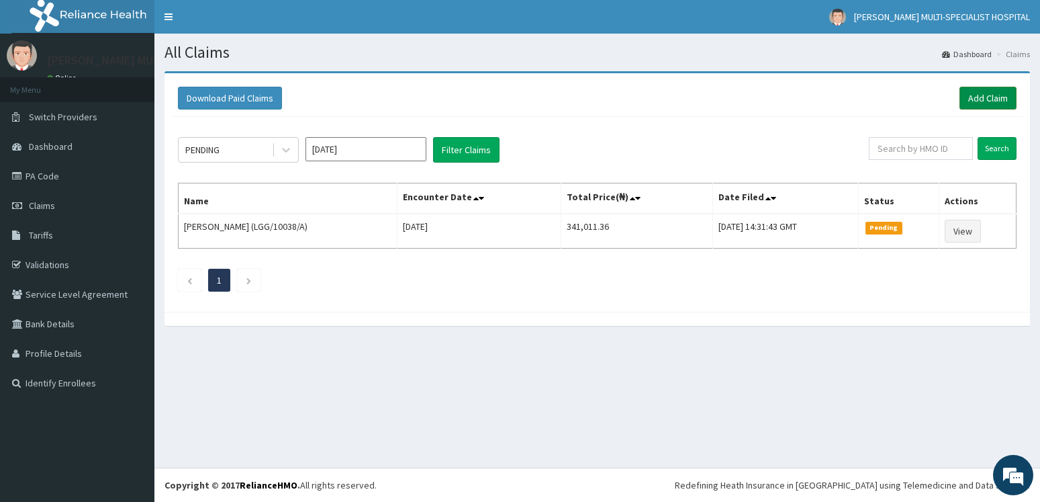
click at [1009, 100] on link "Add Claim" at bounding box center [988, 98] width 57 height 23
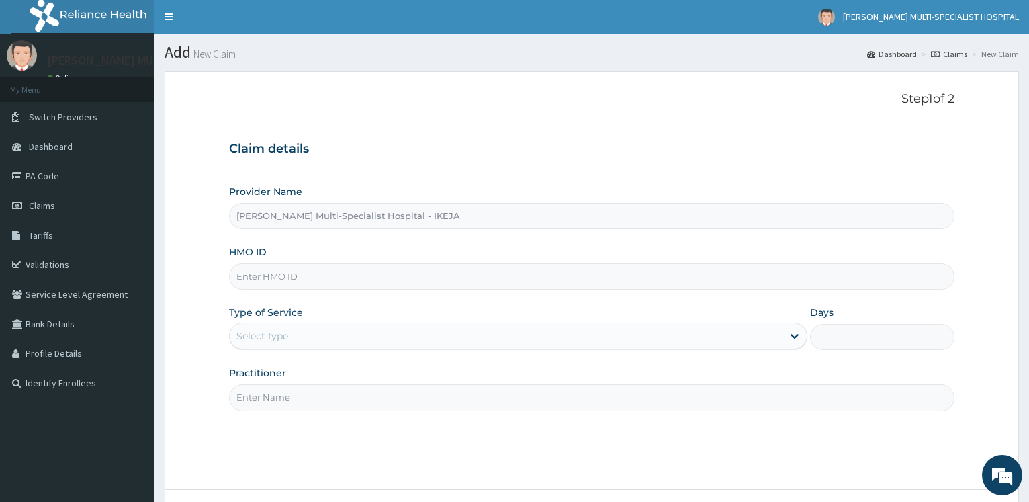
click at [268, 284] on input "HMO ID" at bounding box center [591, 276] width 725 height 26
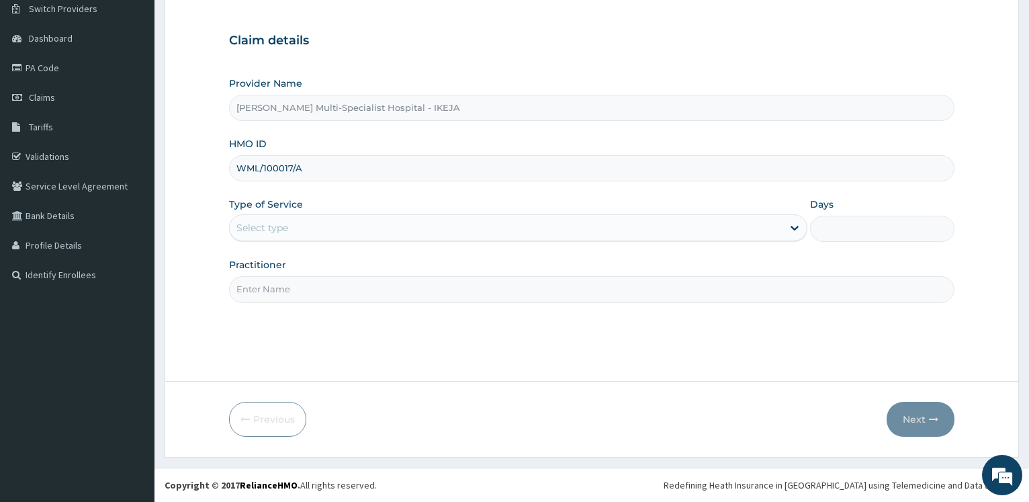
type input "WML/100017/A"
click at [287, 218] on div "Select type" at bounding box center [506, 227] width 552 height 21
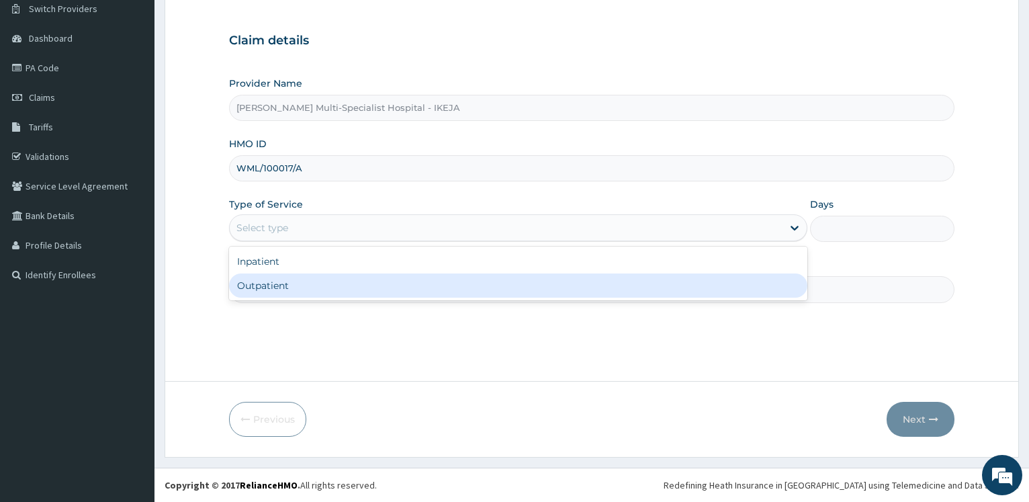
click at [277, 281] on div "Outpatient" at bounding box center [517, 285] width 577 height 24
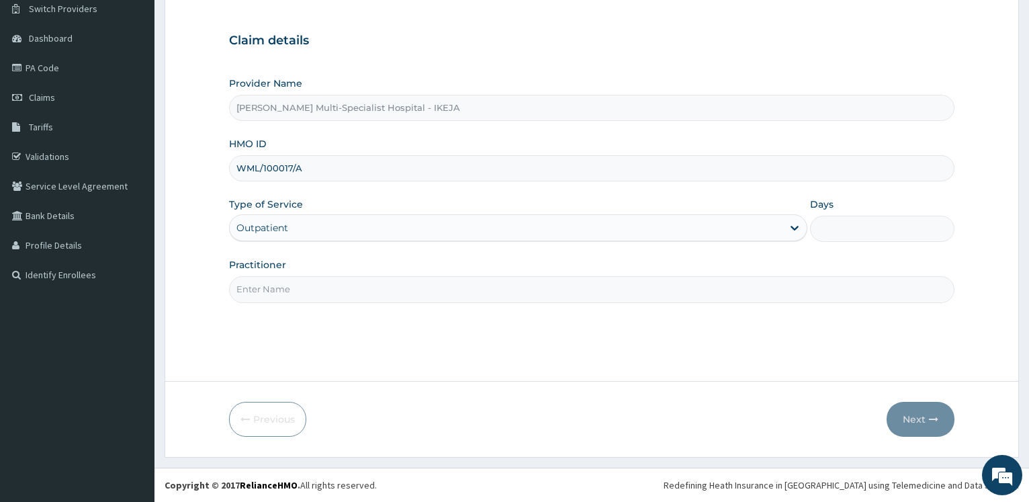
type input "1"
click at [277, 281] on input "Practitioner" at bounding box center [591, 289] width 725 height 26
type input "DR FOWO"
click at [908, 412] on button "Next" at bounding box center [920, 419] width 68 height 35
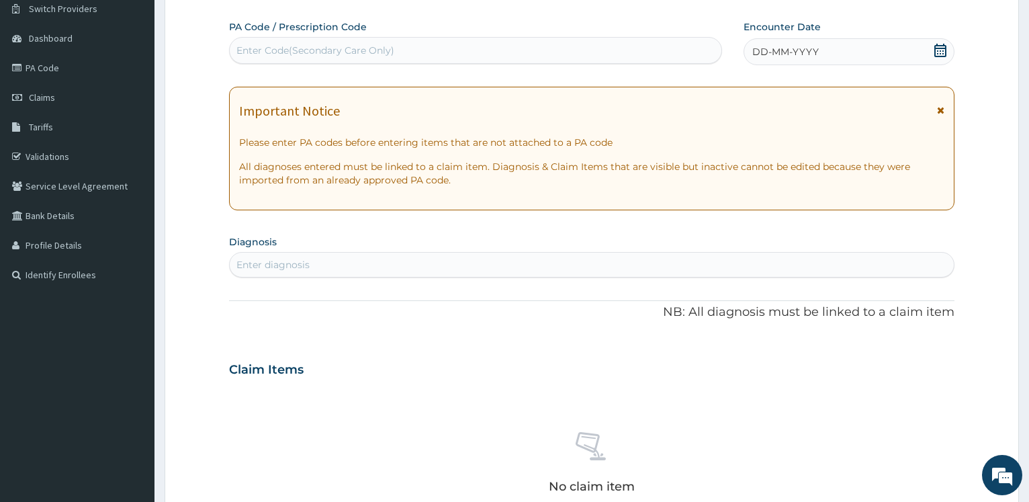
click at [310, 57] on div "Enter Code(Secondary Care Only)" at bounding box center [475, 50] width 491 height 21
type input "PA/93AD19"
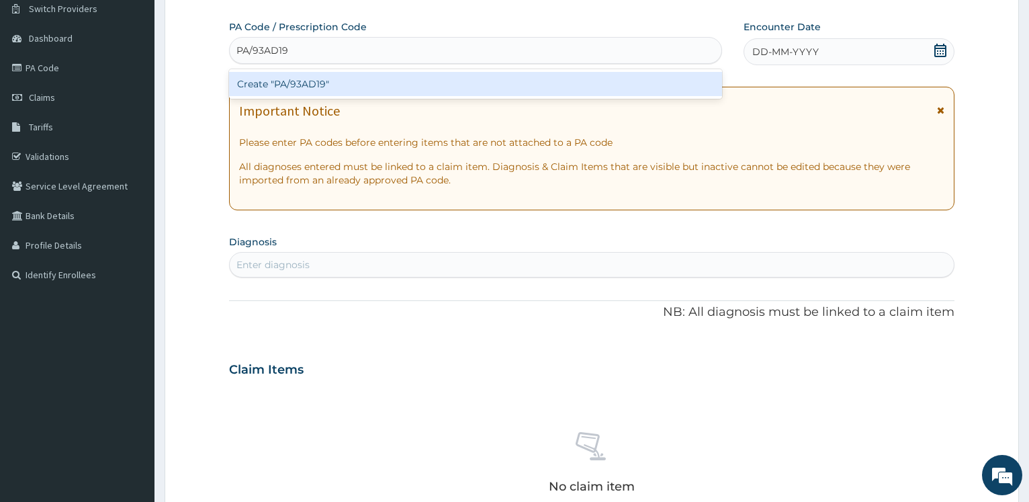
click at [305, 83] on div "Create "PA/93AD19"" at bounding box center [475, 84] width 492 height 24
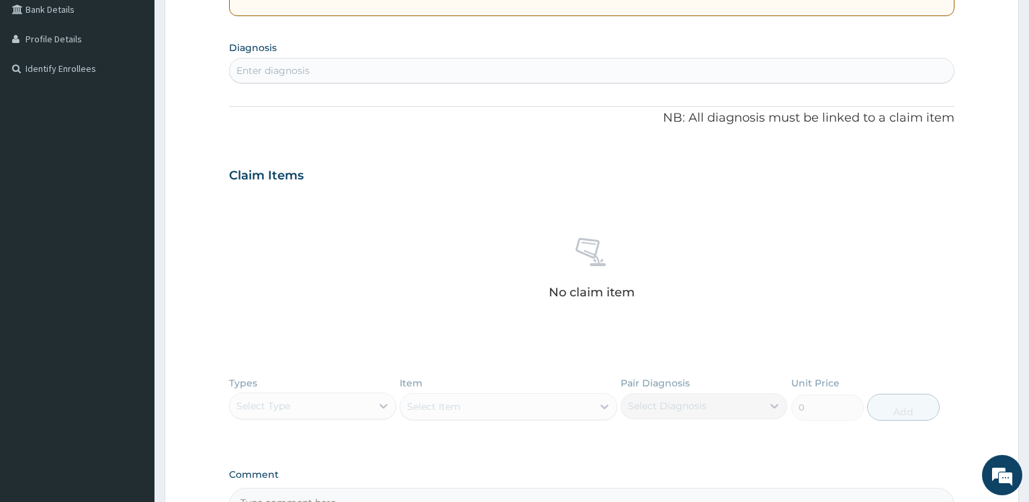
scroll to position [451, 0]
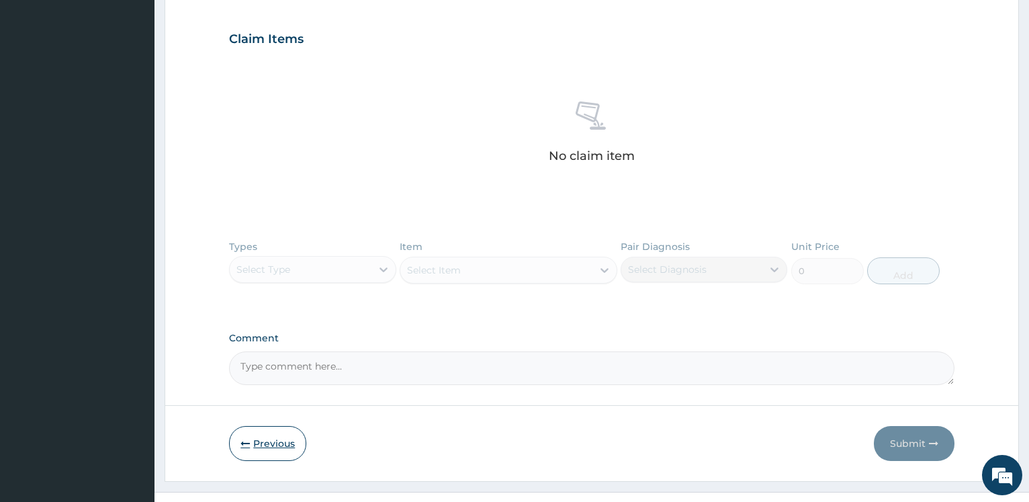
click at [265, 446] on button "Previous" at bounding box center [267, 443] width 77 height 35
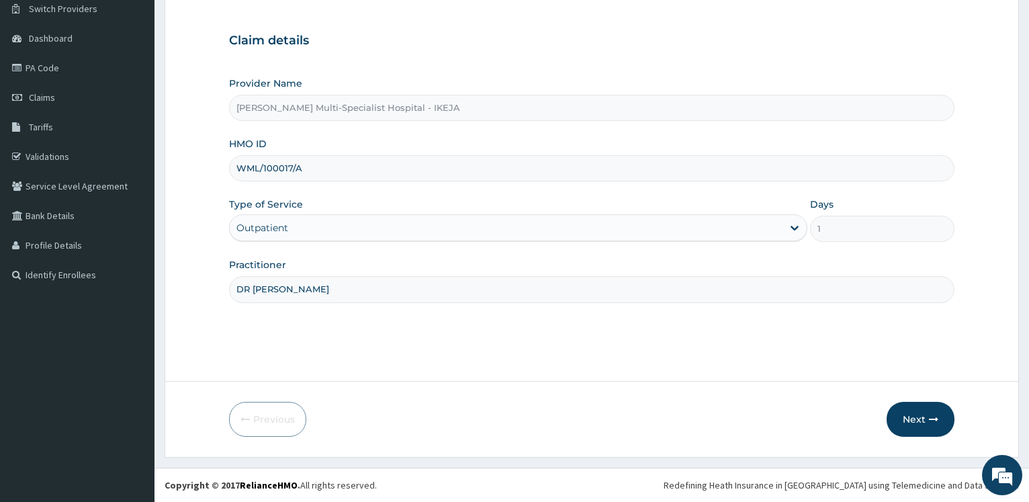
scroll to position [108, 0]
click at [283, 172] on input "WML/100017/A" at bounding box center [591, 168] width 725 height 26
type input "WML/10017/A"
click at [925, 411] on button "Next" at bounding box center [920, 419] width 68 height 35
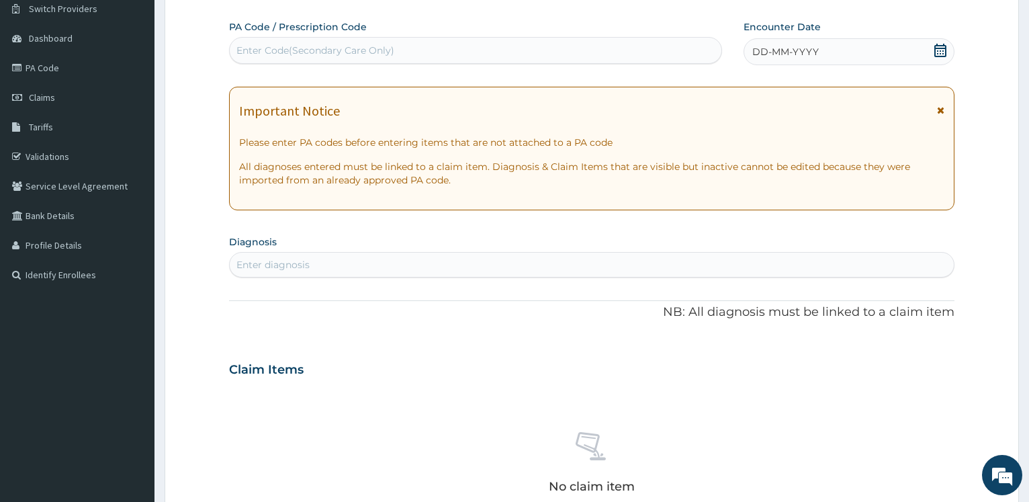
click at [264, 54] on div "Enter Code(Secondary Care Only)" at bounding box center [315, 50] width 158 height 13
type input "PA/93AD19"
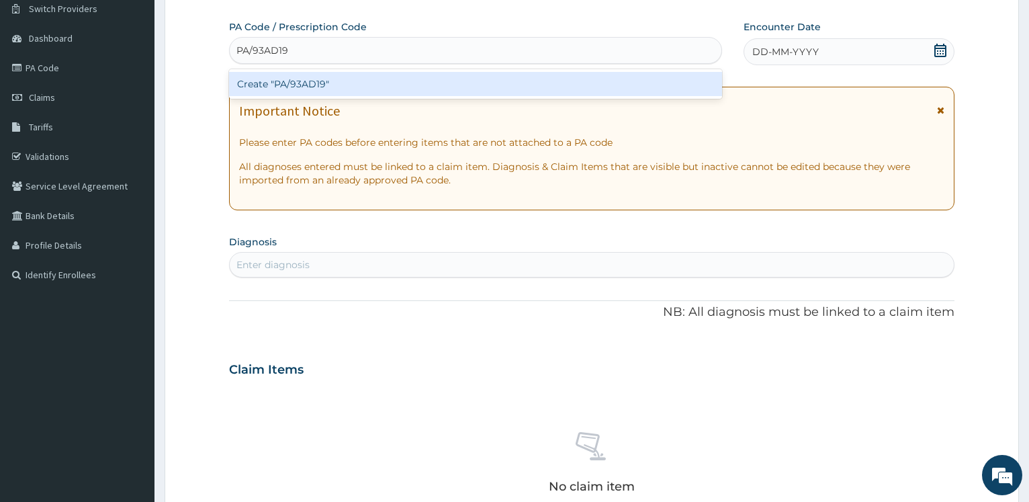
click at [316, 85] on div "Create "PA/93AD19"" at bounding box center [475, 84] width 492 height 24
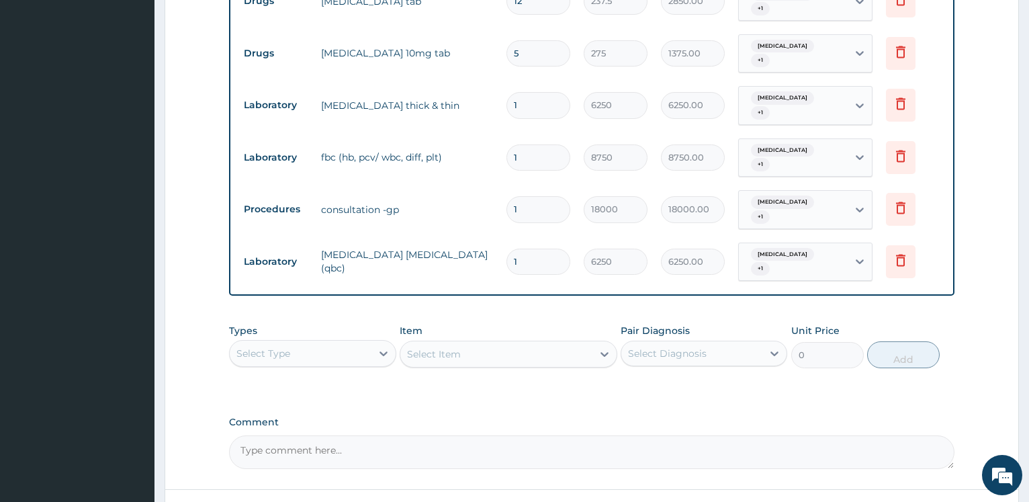
scroll to position [681, 0]
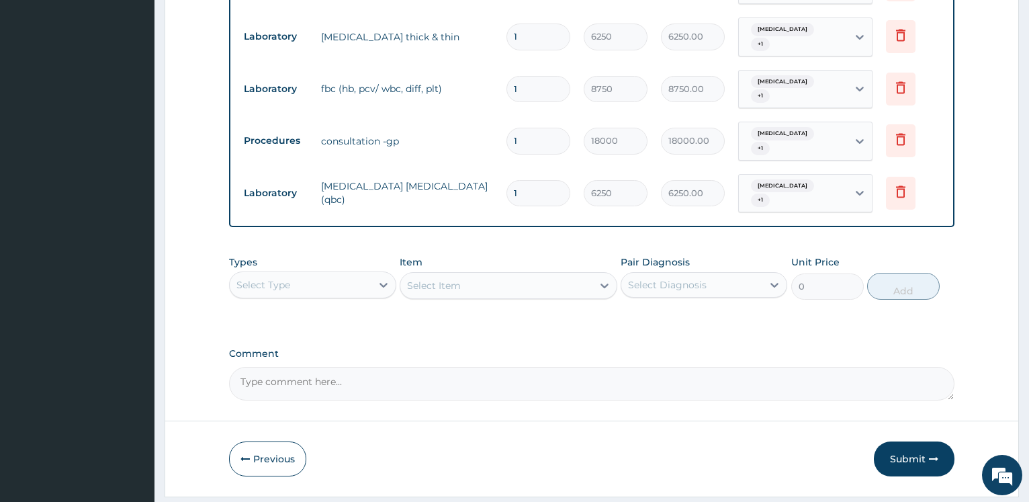
drag, startPoint x: 912, startPoint y: 421, endPoint x: 574, endPoint y: 354, distance: 344.4
click at [912, 441] on button "Submit" at bounding box center [914, 458] width 81 height 35
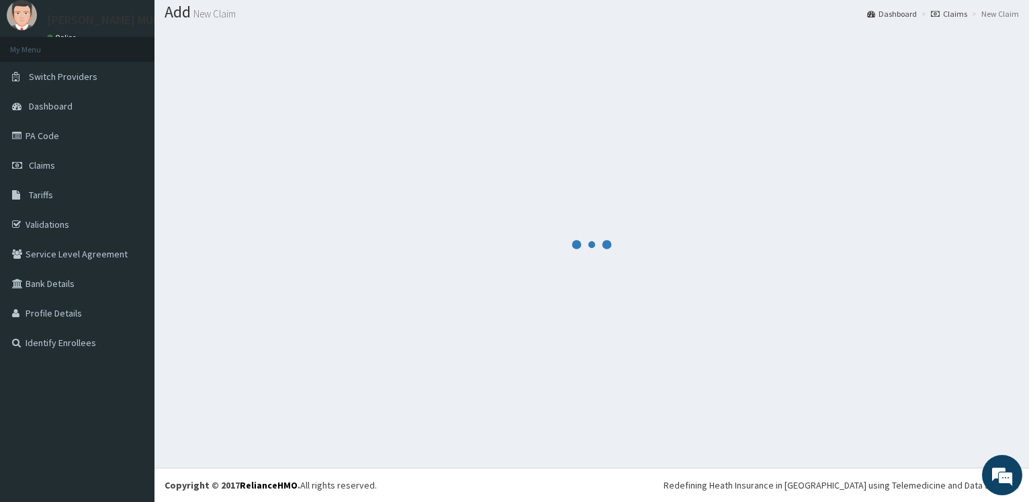
scroll to position [40, 0]
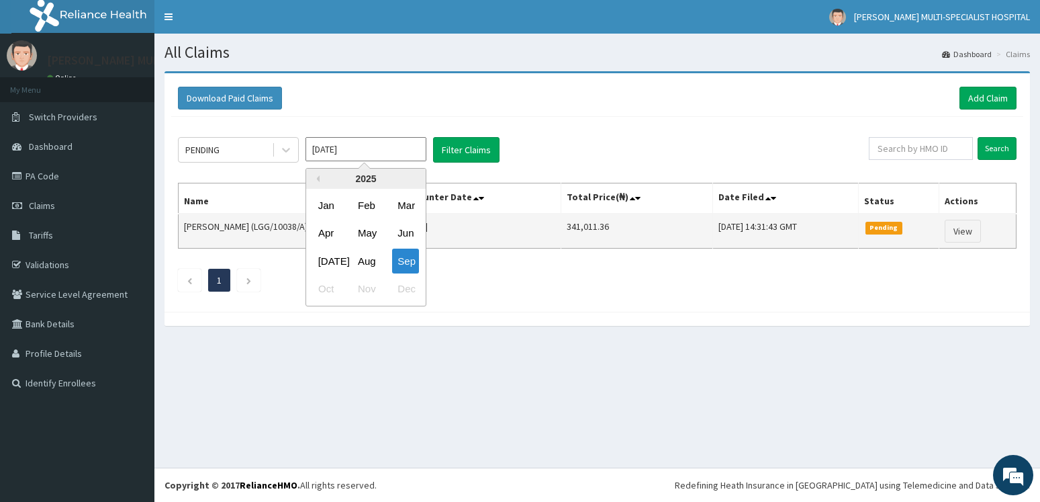
drag, startPoint x: 362, startPoint y: 256, endPoint x: 372, endPoint y: 244, distance: 15.2
click at [363, 255] on div "Aug" at bounding box center [366, 260] width 27 height 25
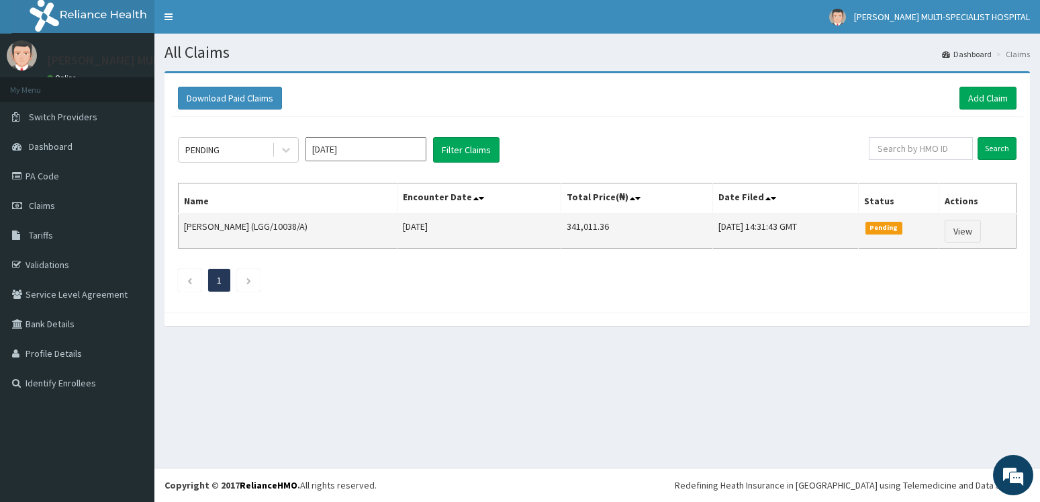
type input "[DATE]"
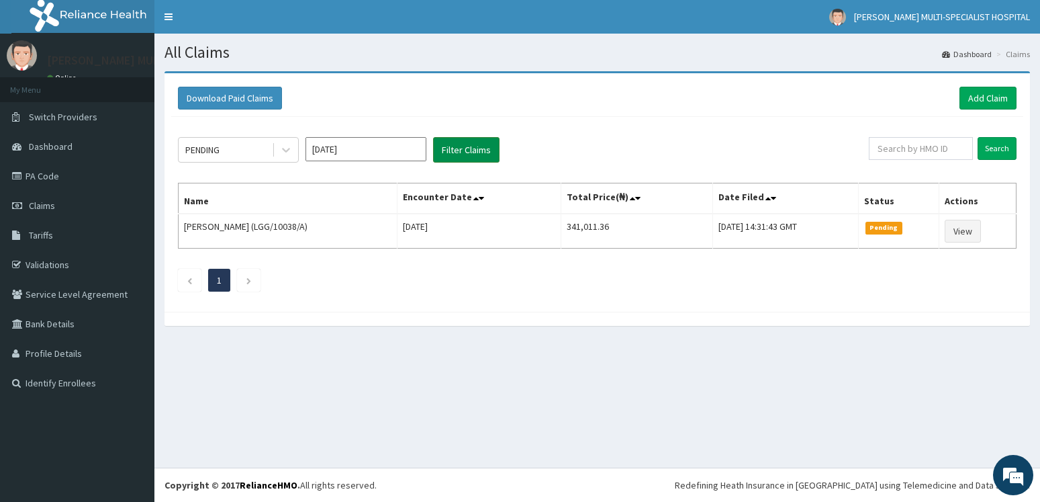
click at [466, 145] on button "Filter Claims" at bounding box center [466, 150] width 66 height 26
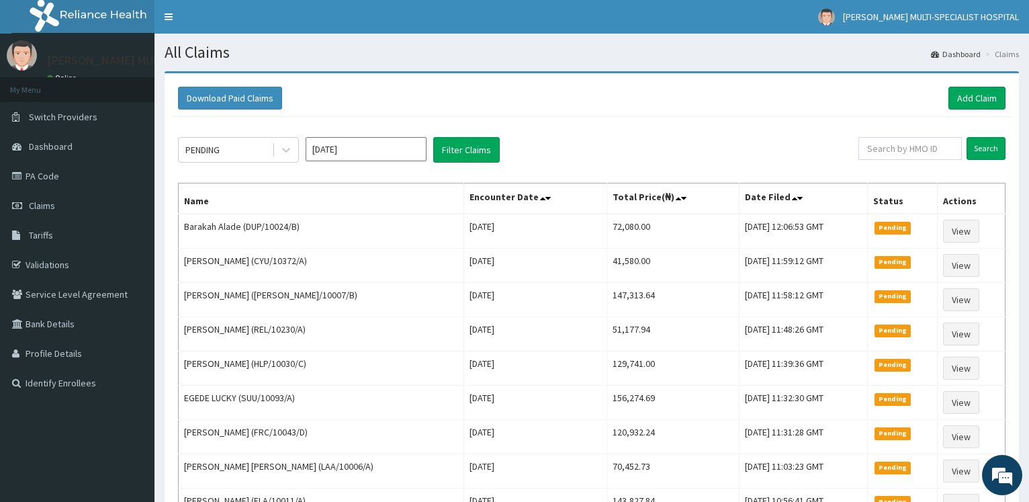
click at [385, 156] on input "[DATE]" at bounding box center [366, 149] width 121 height 24
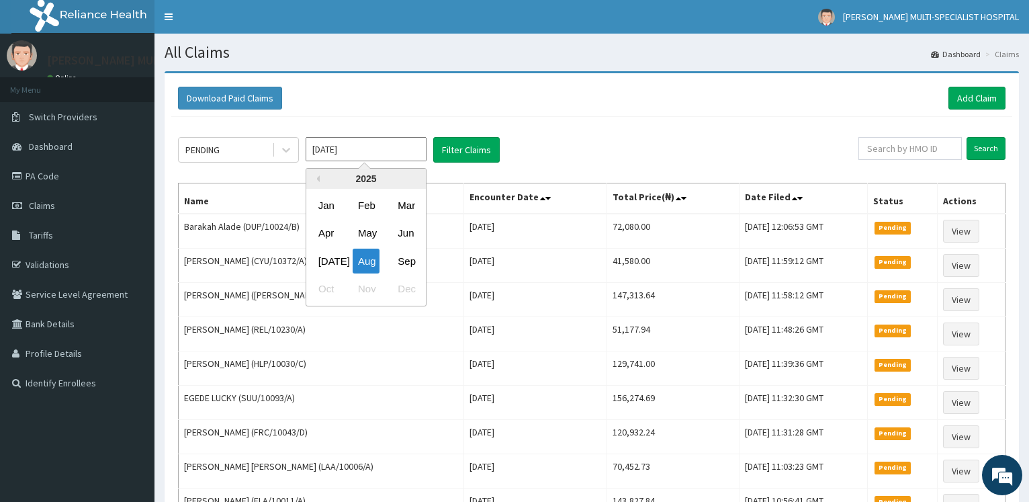
click at [386, 156] on input "[DATE]" at bounding box center [366, 149] width 121 height 24
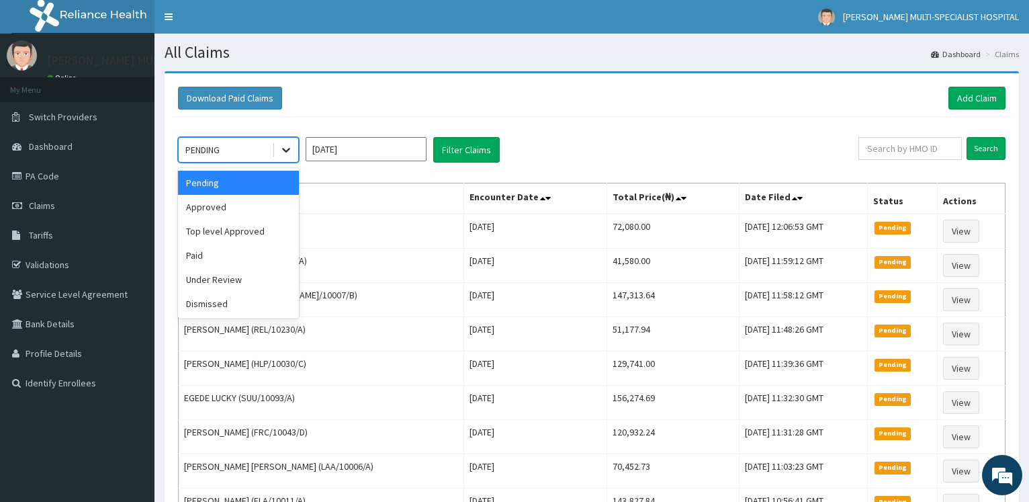
click at [292, 152] on icon at bounding box center [285, 149] width 13 height 13
drag, startPoint x: 249, startPoint y: 209, endPoint x: 382, endPoint y: 187, distance: 134.8
click at [248, 209] on div "Approved" at bounding box center [238, 207] width 121 height 24
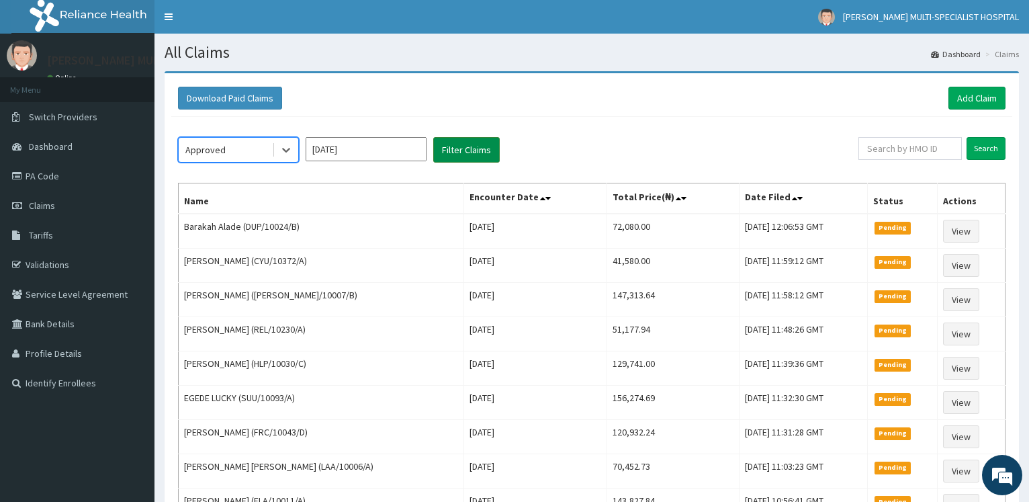
click at [470, 150] on button "Filter Claims" at bounding box center [466, 150] width 66 height 26
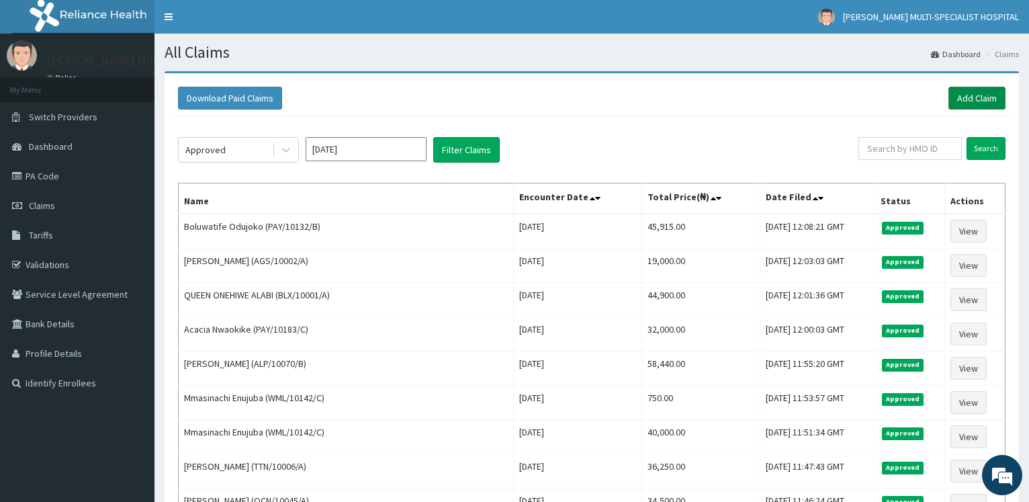
click at [982, 97] on link "Add Claim" at bounding box center [976, 98] width 57 height 23
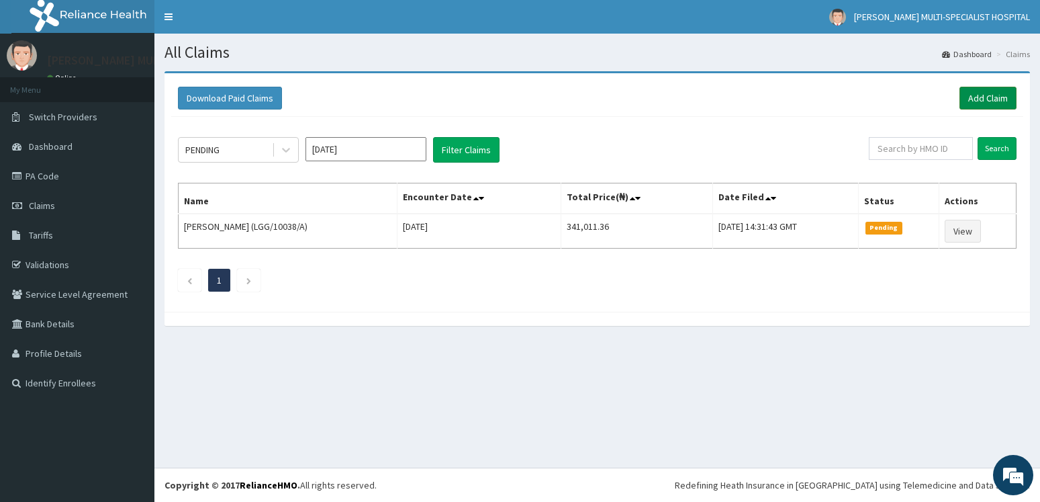
click at [989, 97] on link "Add Claim" at bounding box center [988, 98] width 57 height 23
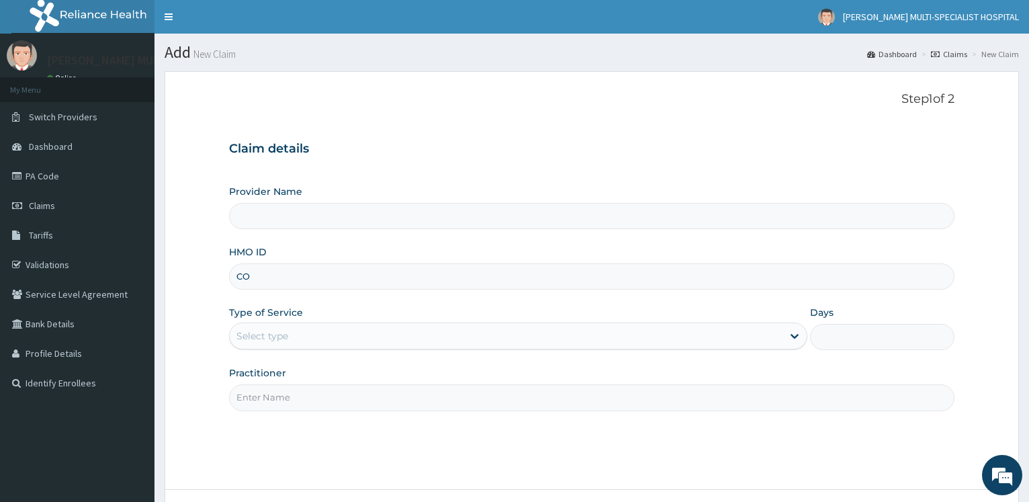
type input "COW"
type input "[PERSON_NAME] Multi-Specialist Hospital - IKEJA"
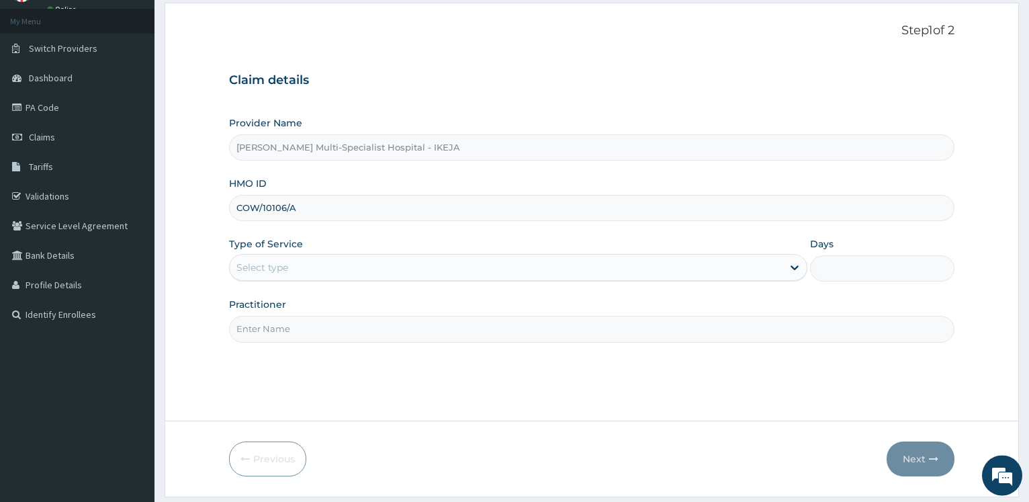
scroll to position [108, 0]
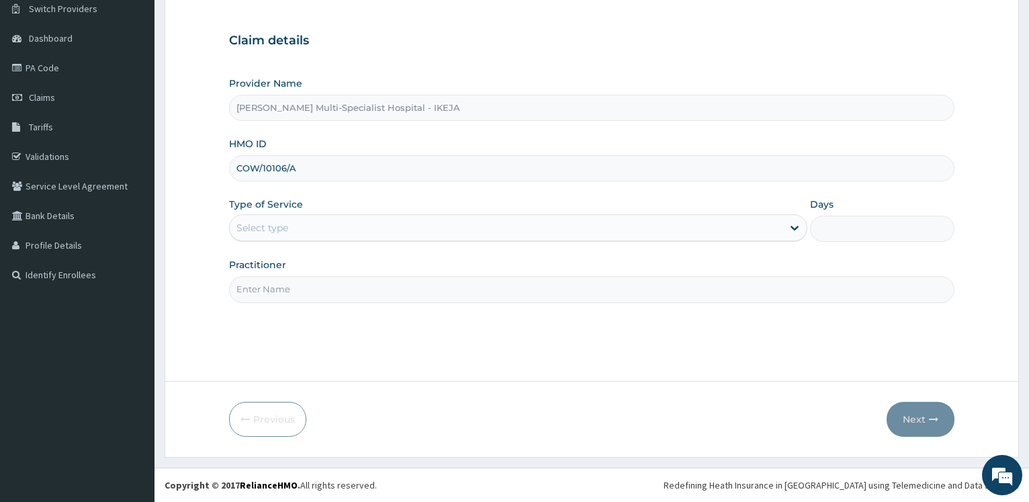
type input "COW/10106/A"
click at [277, 229] on div "Select type" at bounding box center [262, 227] width 52 height 13
click at [272, 299] on input "Practitioner" at bounding box center [591, 289] width 725 height 26
click at [274, 297] on input "Practitioner" at bounding box center [591, 289] width 725 height 26
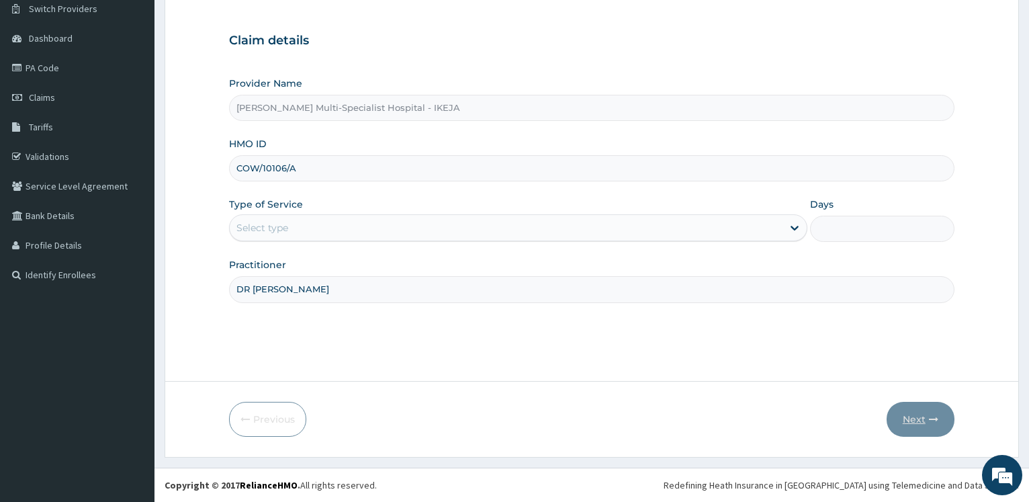
type input "DR [PERSON_NAME]"
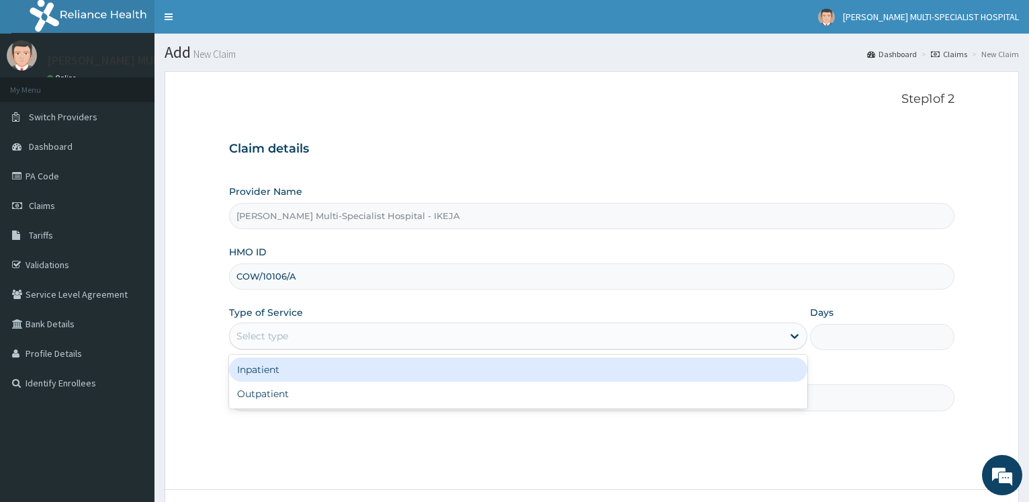
click at [282, 330] on div "Select type" at bounding box center [262, 335] width 52 height 13
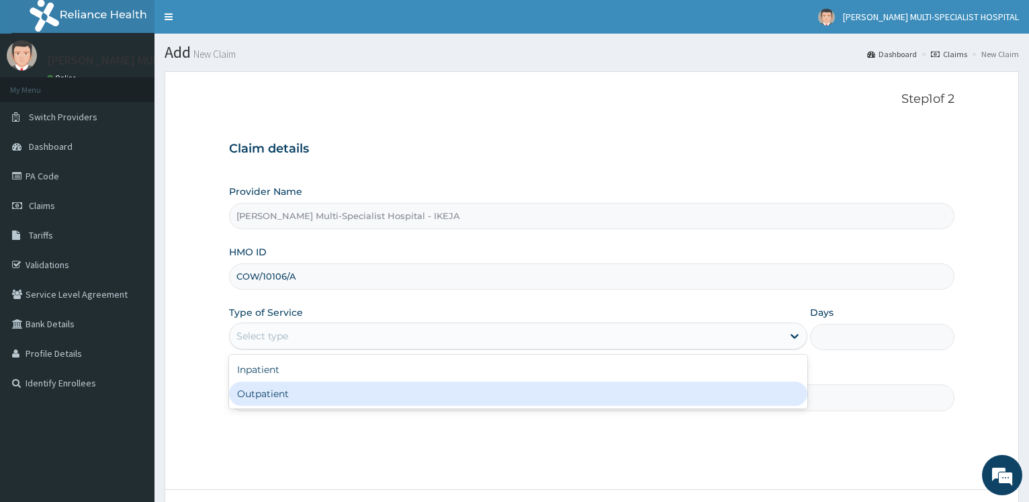
drag, startPoint x: 277, startPoint y: 405, endPoint x: 281, endPoint y: 400, distance: 7.1
click at [276, 405] on div "Outpatient" at bounding box center [517, 393] width 577 height 24
type input "1"
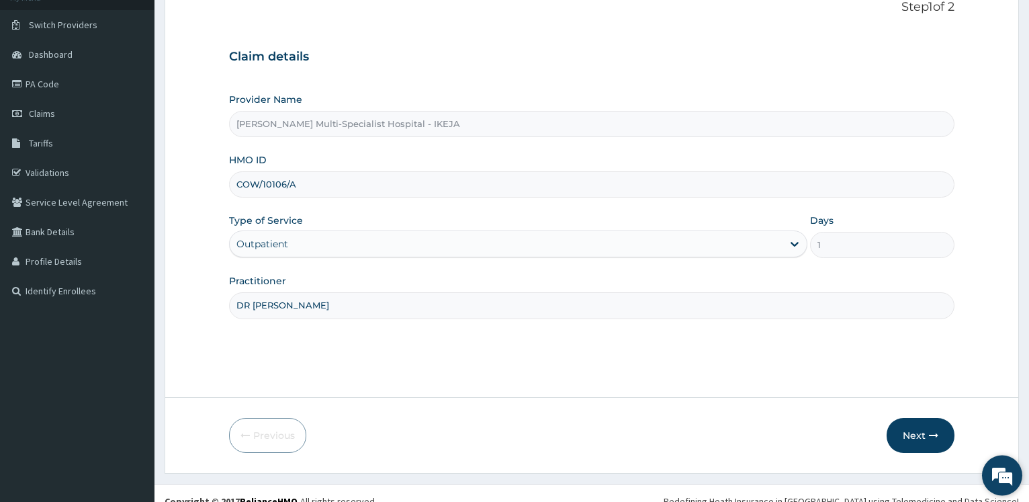
scroll to position [108, 0]
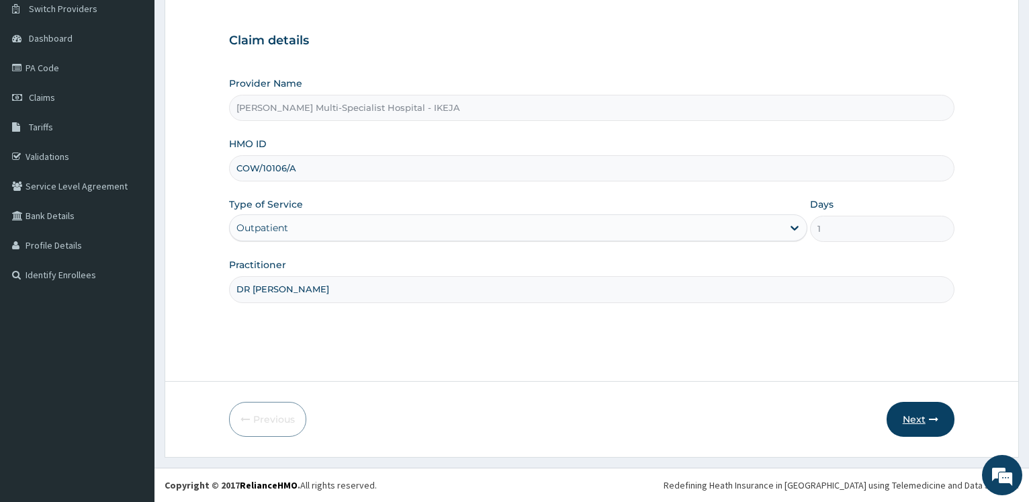
click at [921, 420] on button "Next" at bounding box center [920, 419] width 68 height 35
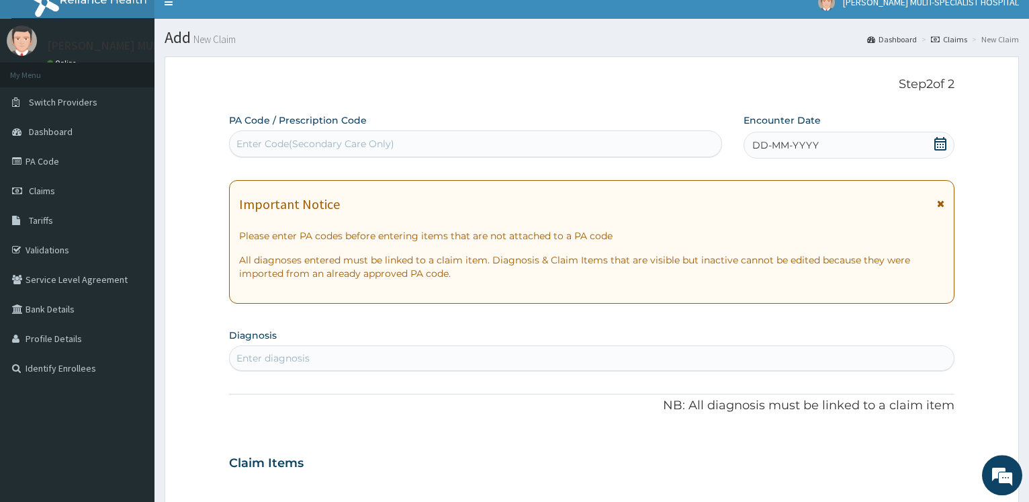
scroll to position [0, 0]
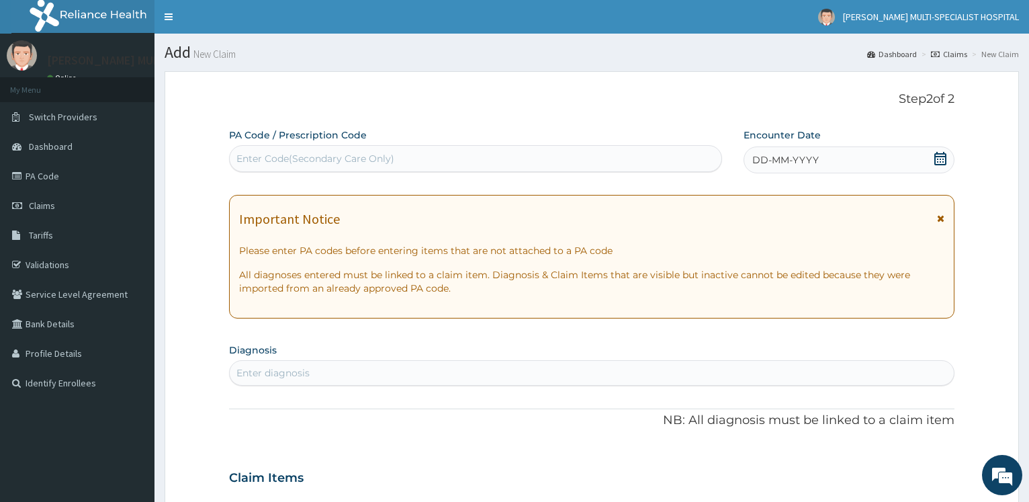
click at [275, 158] on div "Enter Code(Secondary Care Only)" at bounding box center [315, 158] width 158 height 13
type input "PA/68732A"
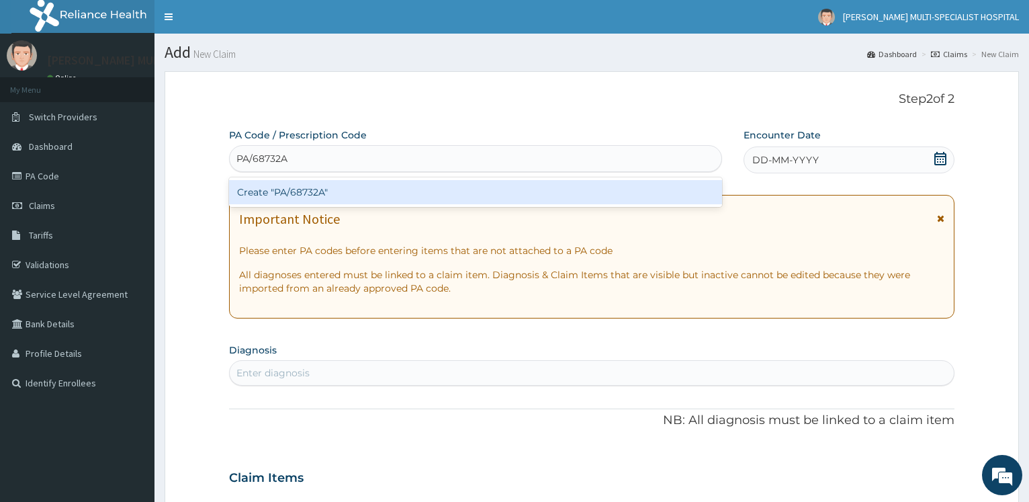
click at [289, 191] on div "Create "PA/68732A"" at bounding box center [475, 192] width 492 height 24
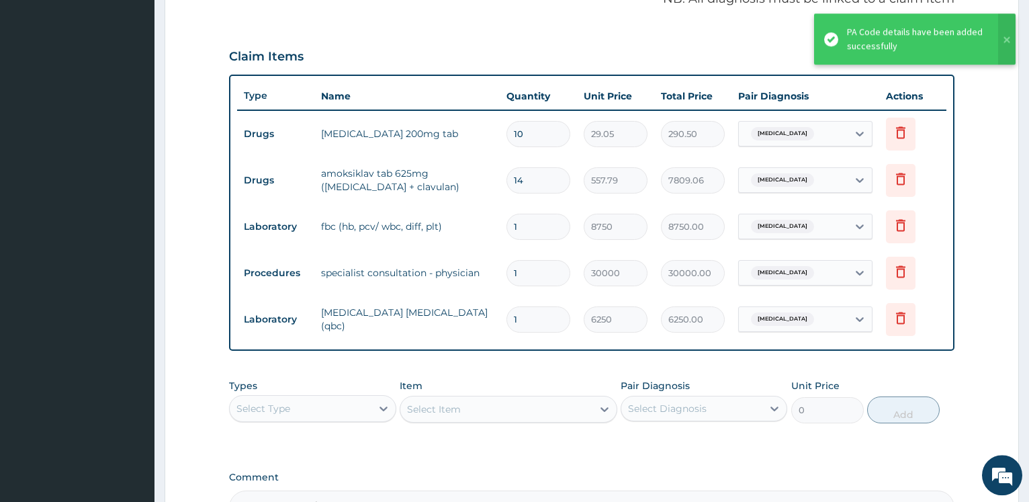
scroll to position [588, 0]
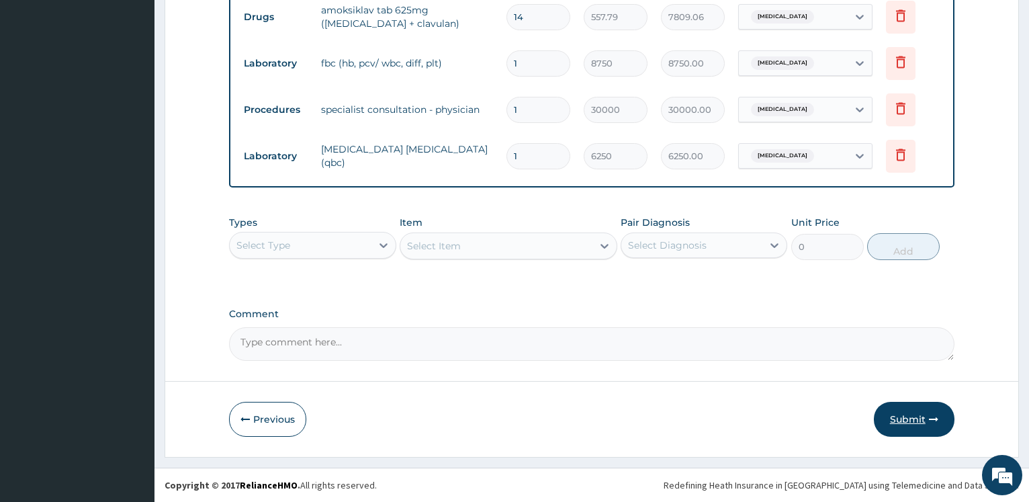
click at [904, 420] on button "Submit" at bounding box center [914, 419] width 81 height 35
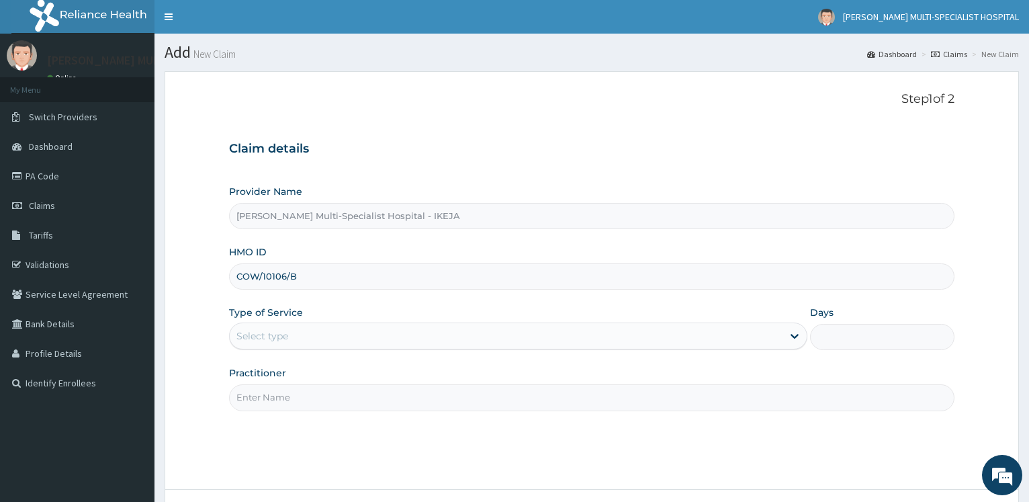
scroll to position [108, 0]
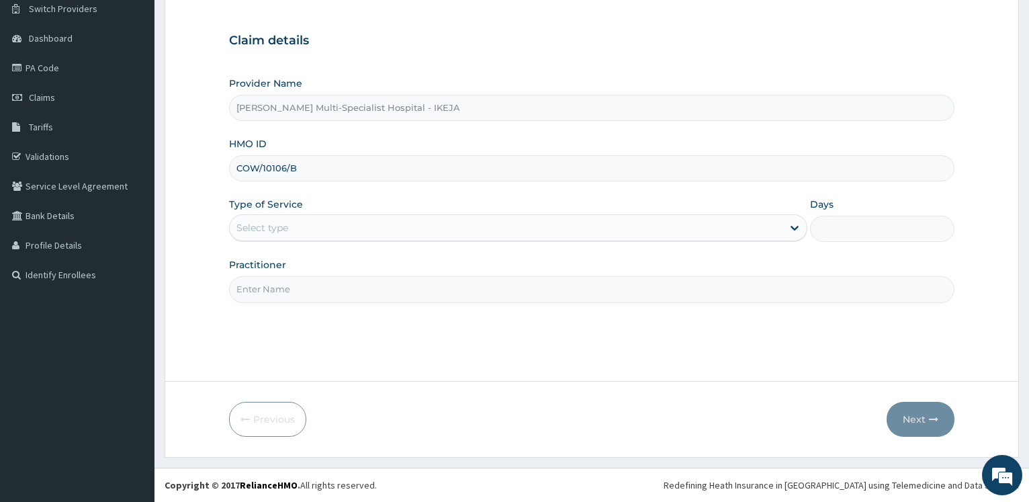
type input "COW/10106/B"
click at [274, 224] on div "Select type" at bounding box center [262, 227] width 52 height 13
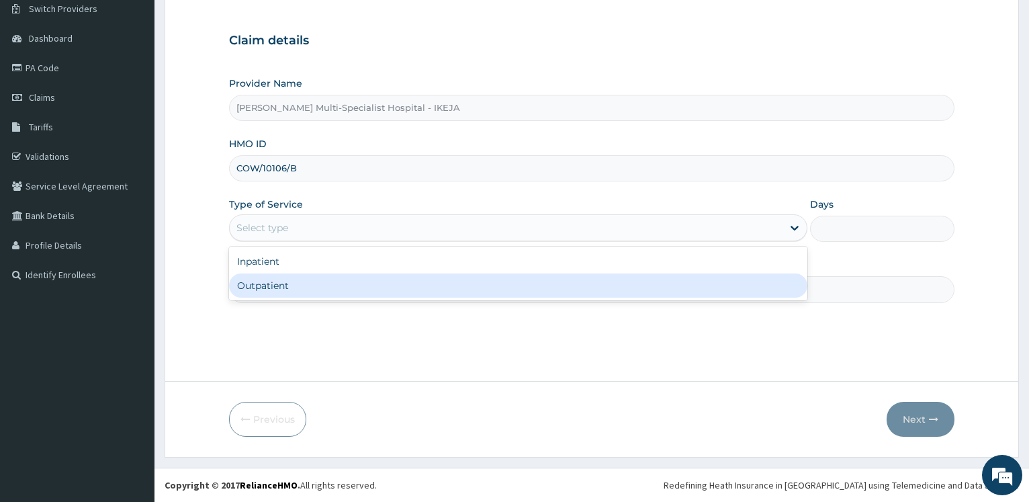
click at [268, 290] on div "Outpatient" at bounding box center [517, 285] width 577 height 24
type input "1"
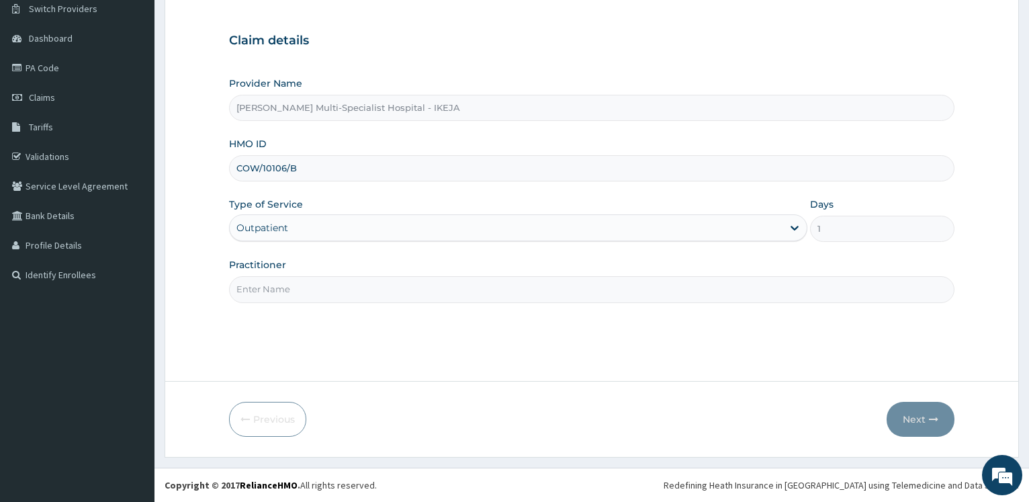
click at [271, 286] on input "Practitioner" at bounding box center [591, 289] width 725 height 26
type input "DR [PERSON_NAME]"
click at [917, 419] on button "Next" at bounding box center [920, 419] width 68 height 35
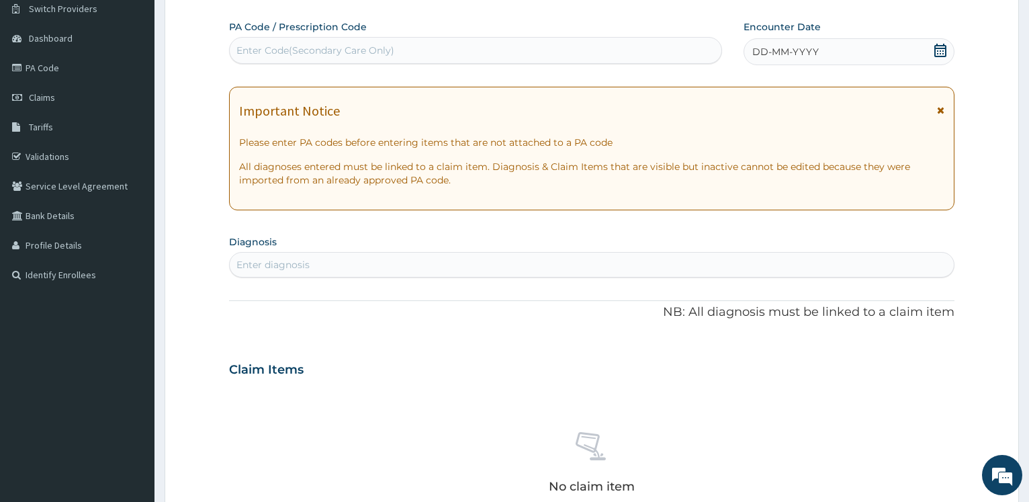
click at [289, 54] on div "Enter Code(Secondary Care Only)" at bounding box center [315, 50] width 158 height 13
type input "PA/E0F90E"
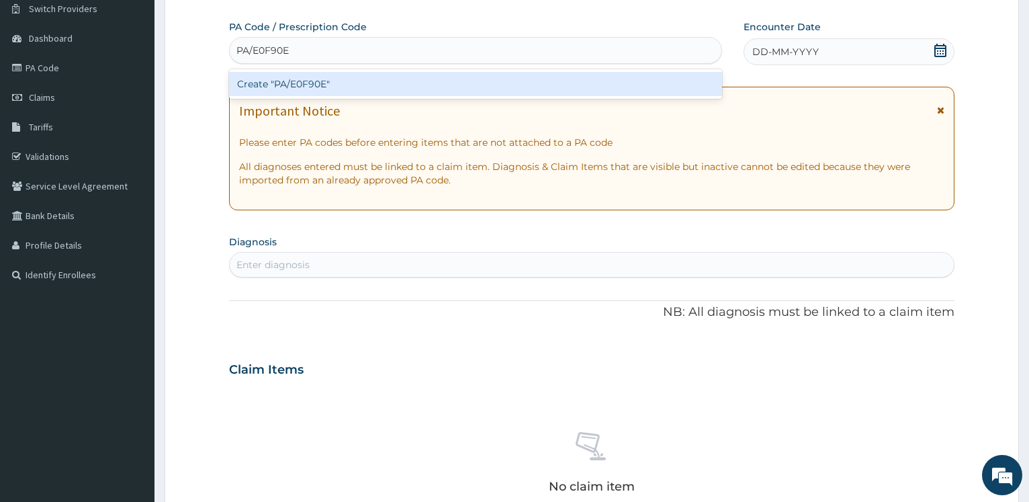
click at [307, 79] on div "Create "PA/E0F90E"" at bounding box center [475, 84] width 492 height 24
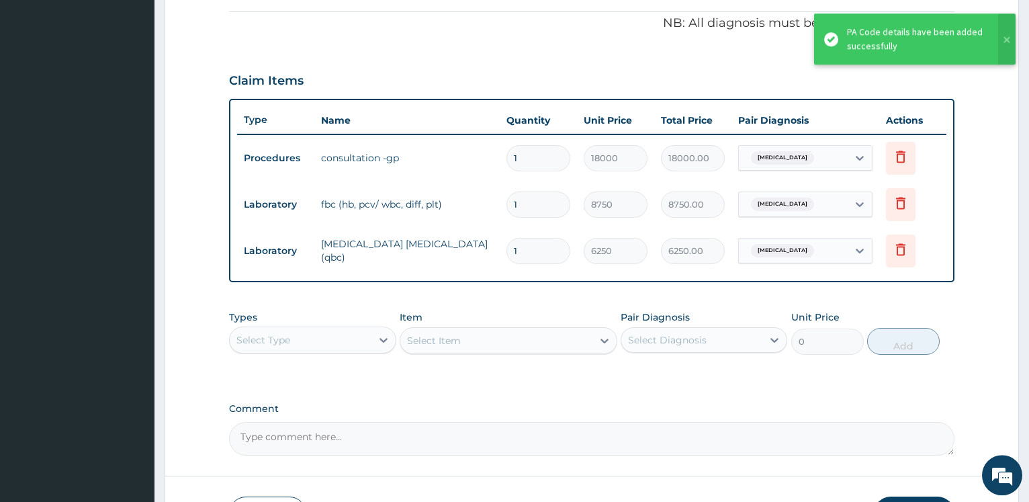
scroll to position [496, 0]
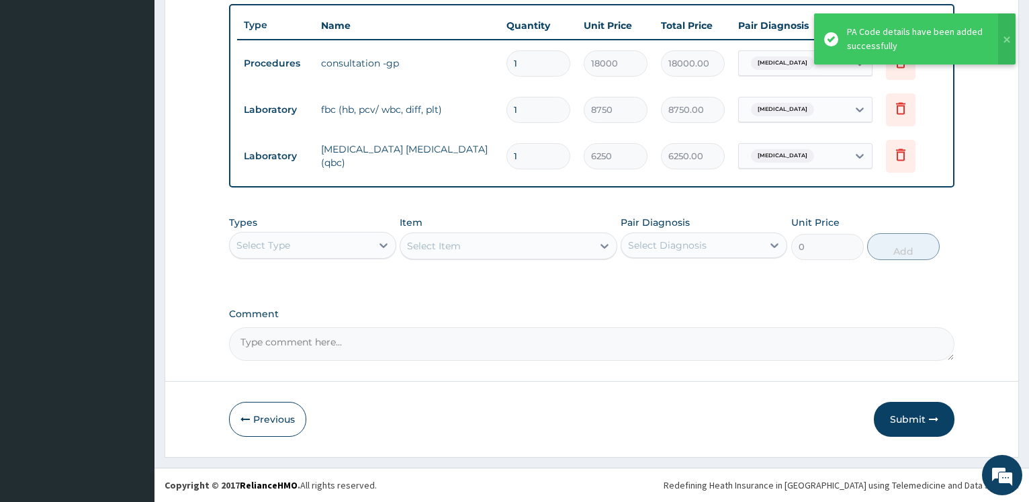
click at [355, 242] on div "Select Type" at bounding box center [300, 244] width 141 height 21
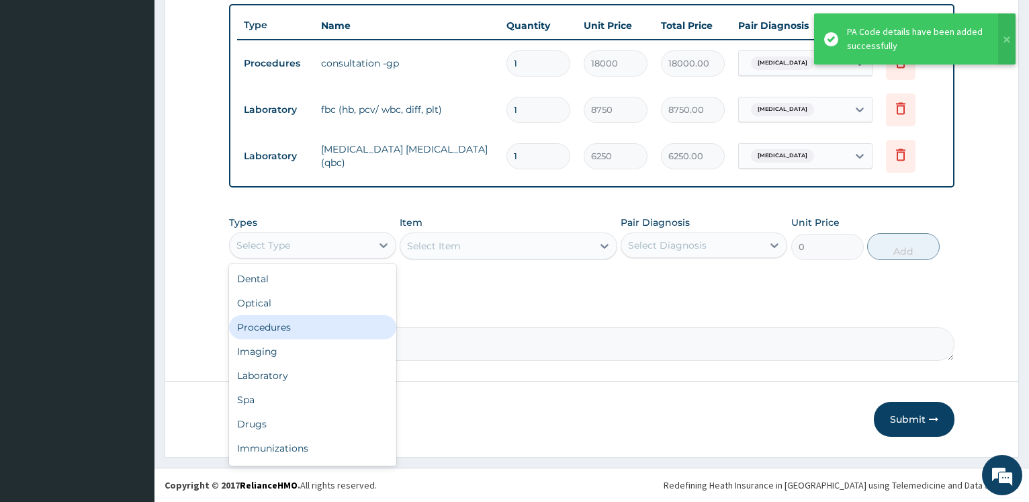
click at [308, 325] on div "Procedures" at bounding box center [312, 327] width 167 height 24
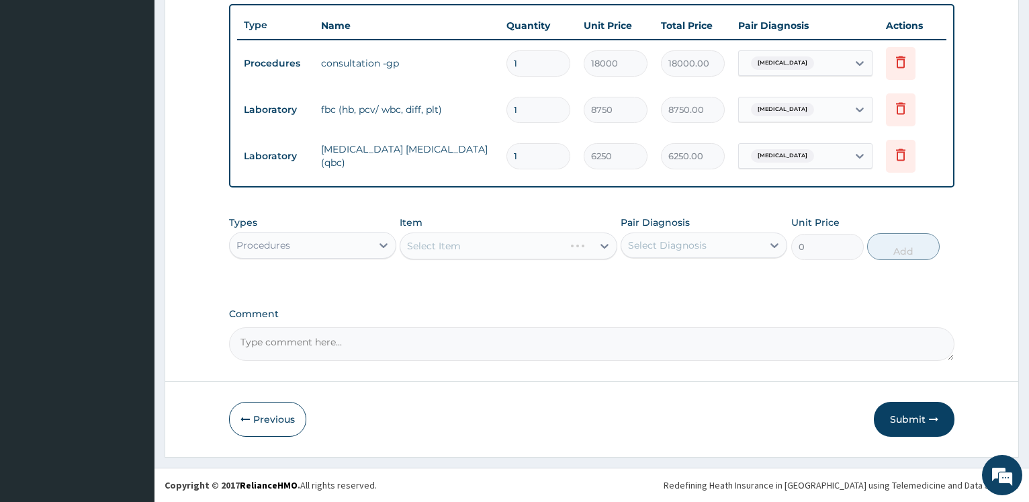
click at [368, 240] on div "Procedures" at bounding box center [300, 244] width 141 height 21
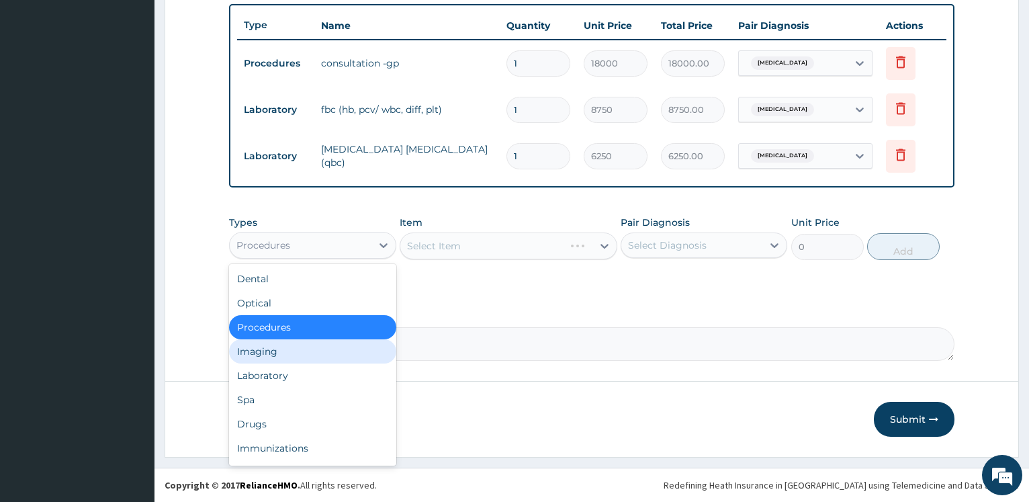
drag, startPoint x: 291, startPoint y: 359, endPoint x: 336, endPoint y: 344, distance: 47.4
click at [290, 359] on div "Imaging" at bounding box center [312, 351] width 167 height 24
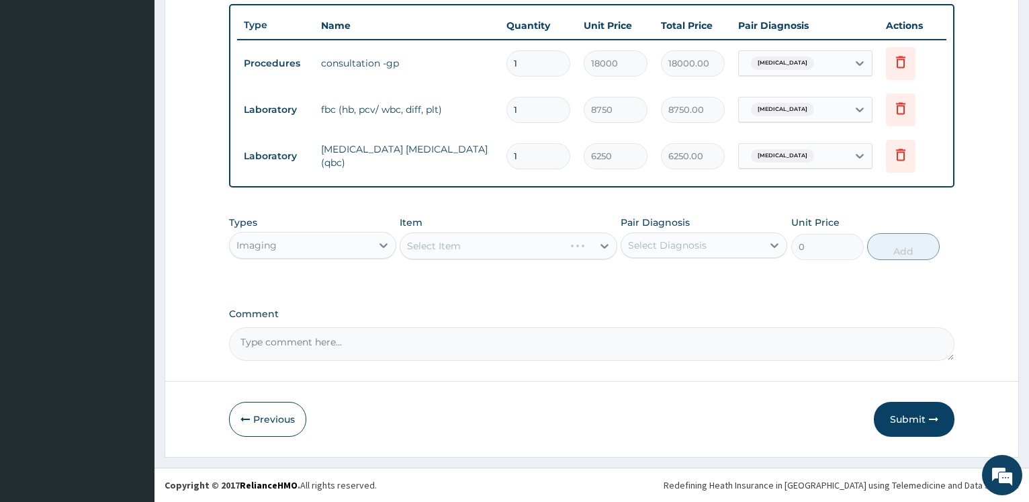
click at [475, 252] on div "Select Item" at bounding box center [509, 245] width 218 height 27
click at [475, 250] on div "Select Item" at bounding box center [509, 245] width 218 height 27
click at [456, 249] on div "Select Item" at bounding box center [434, 245] width 54 height 13
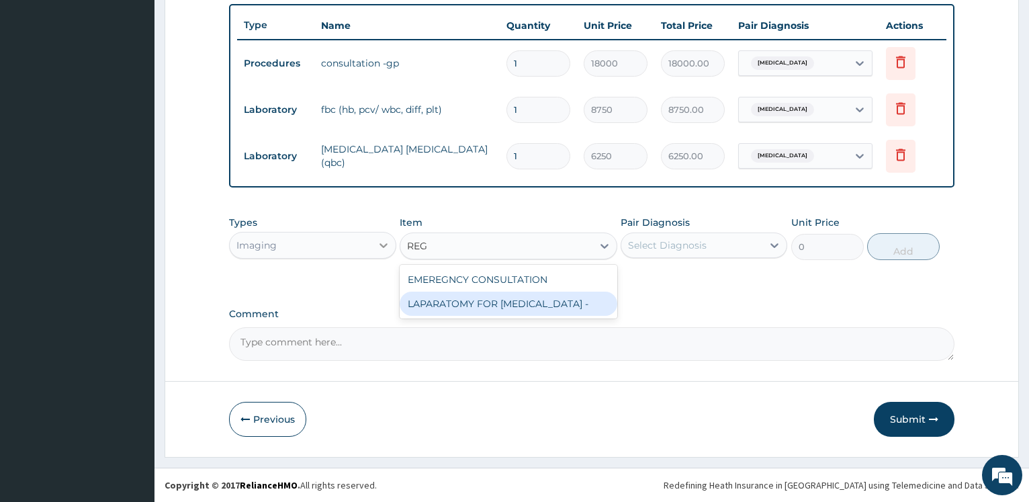
type input "REG"
click at [384, 248] on icon at bounding box center [383, 244] width 13 height 13
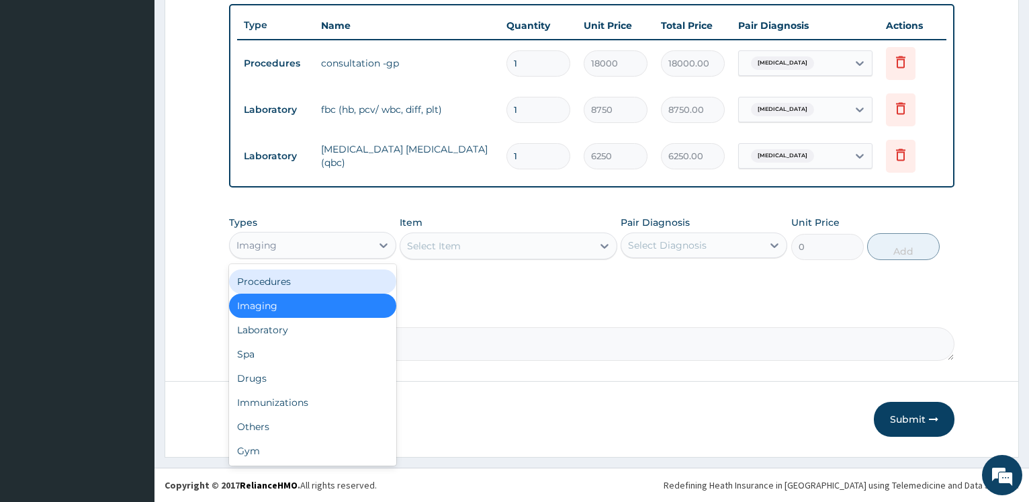
scroll to position [0, 0]
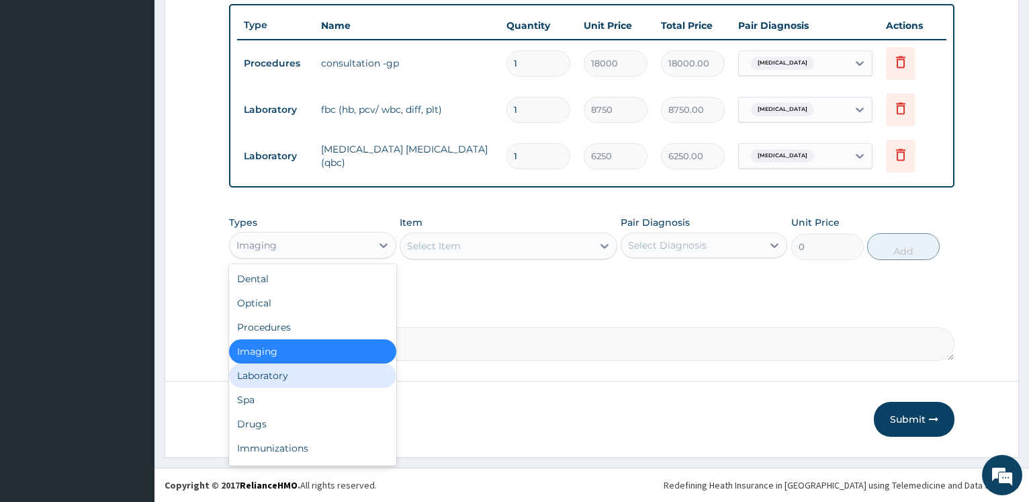
click at [342, 375] on div "Laboratory" at bounding box center [312, 375] width 167 height 24
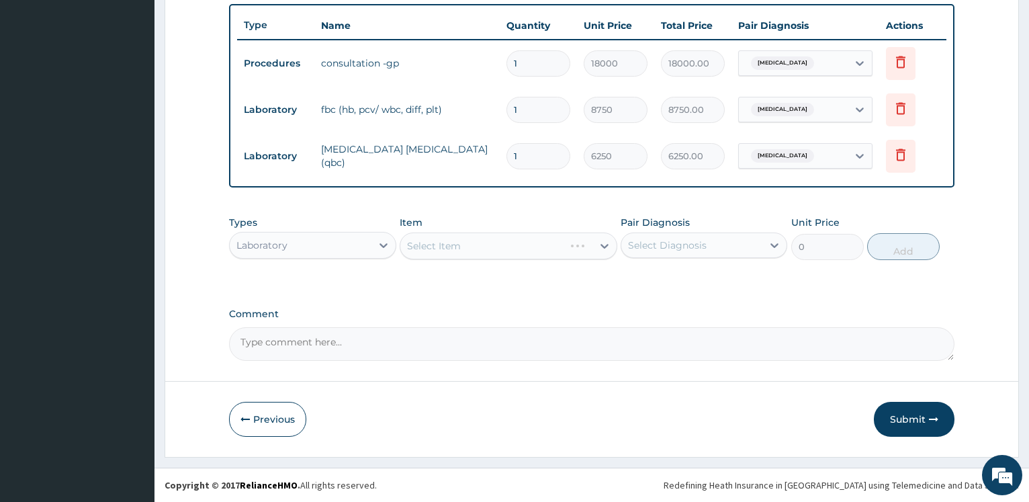
click at [450, 244] on div "Select Item" at bounding box center [509, 245] width 218 height 27
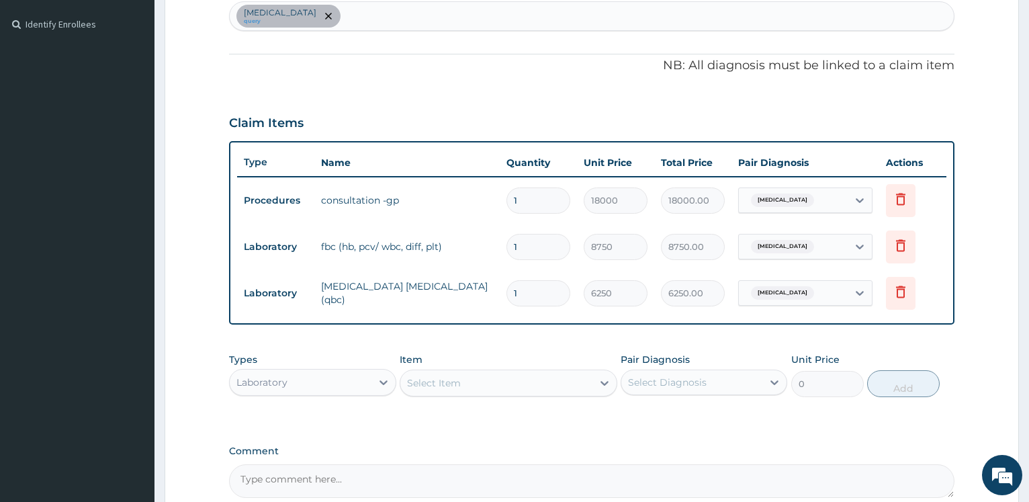
scroll to position [496, 0]
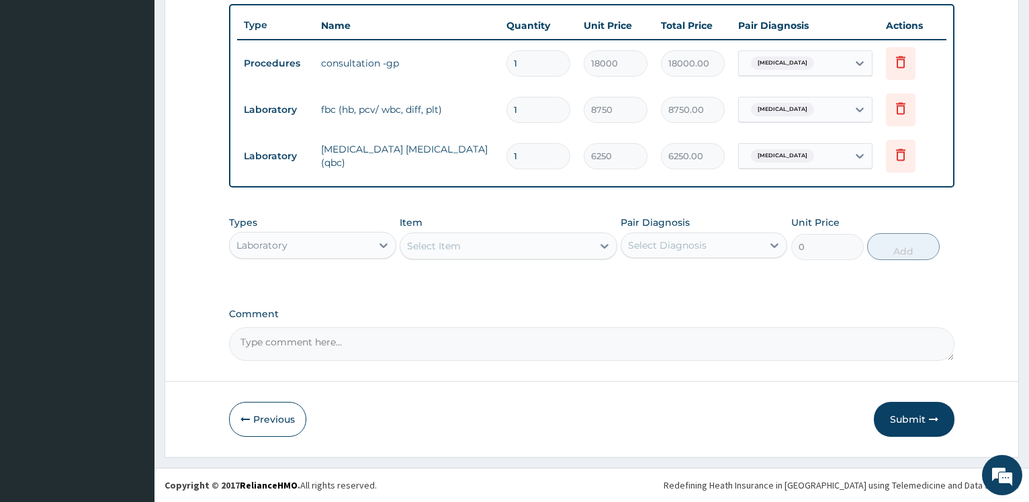
click at [448, 248] on div "Select Item" at bounding box center [434, 245] width 54 height 13
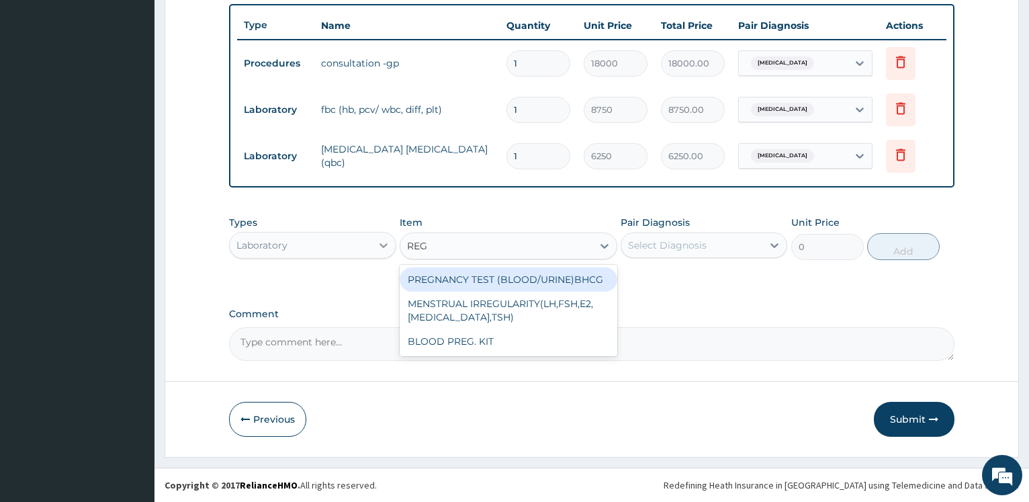
type input "REG"
click at [374, 244] on div at bounding box center [383, 245] width 24 height 24
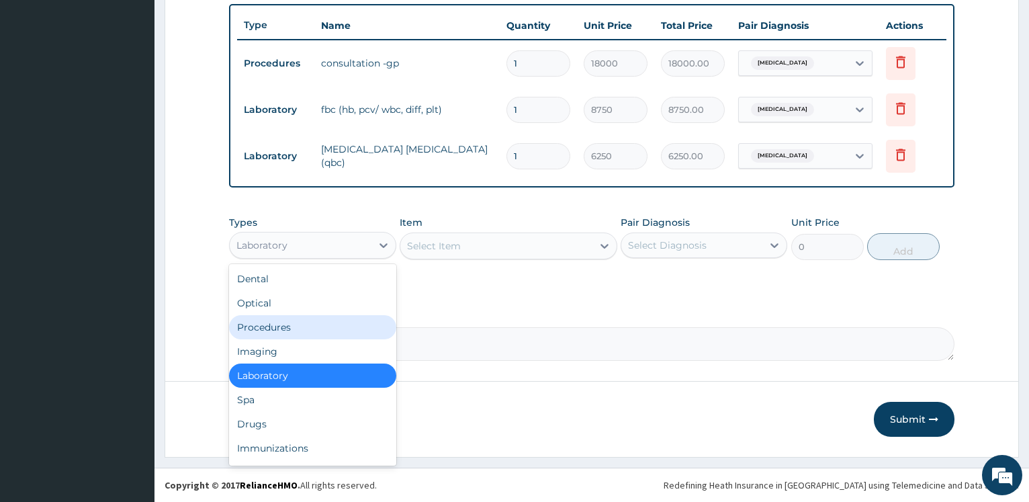
click at [287, 324] on div "Procedures" at bounding box center [312, 327] width 167 height 24
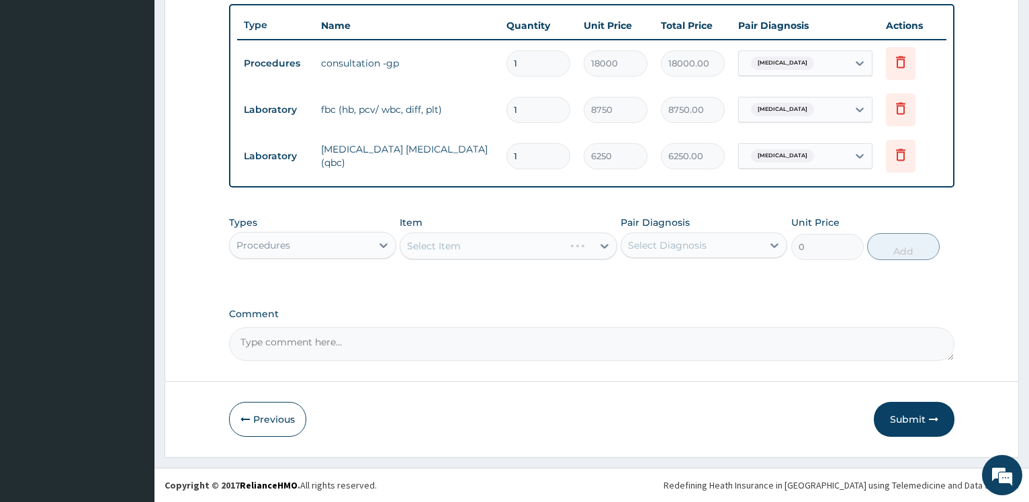
click at [470, 244] on div "Select Item" at bounding box center [509, 245] width 218 height 27
click at [482, 240] on div "Select Item" at bounding box center [509, 245] width 218 height 27
click at [482, 242] on div "Select Item" at bounding box center [496, 245] width 192 height 21
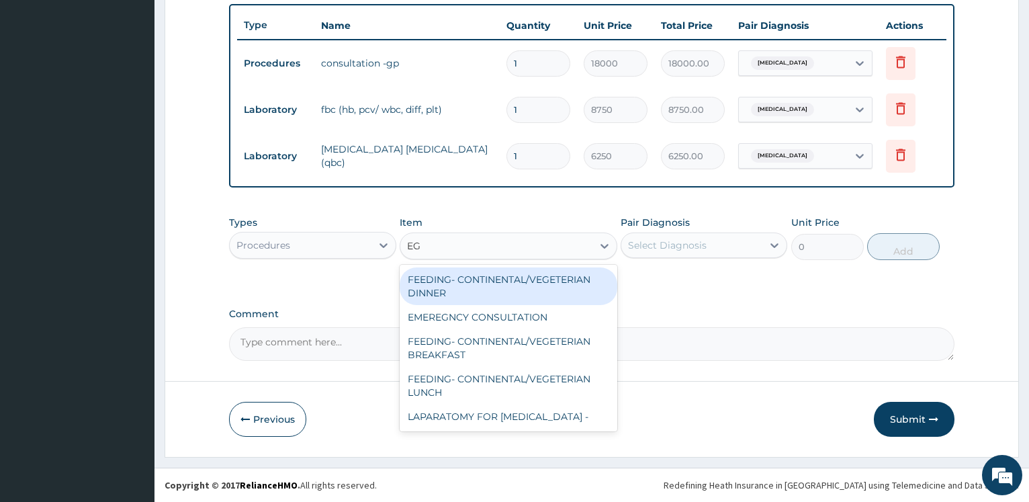
type input "E"
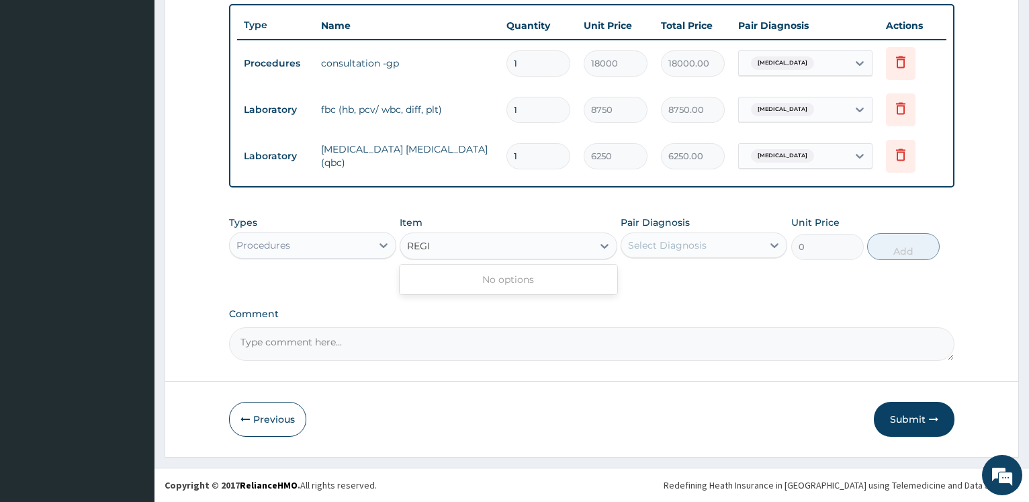
type input "REGI"
click at [337, 245] on div "Procedures" at bounding box center [300, 244] width 141 height 21
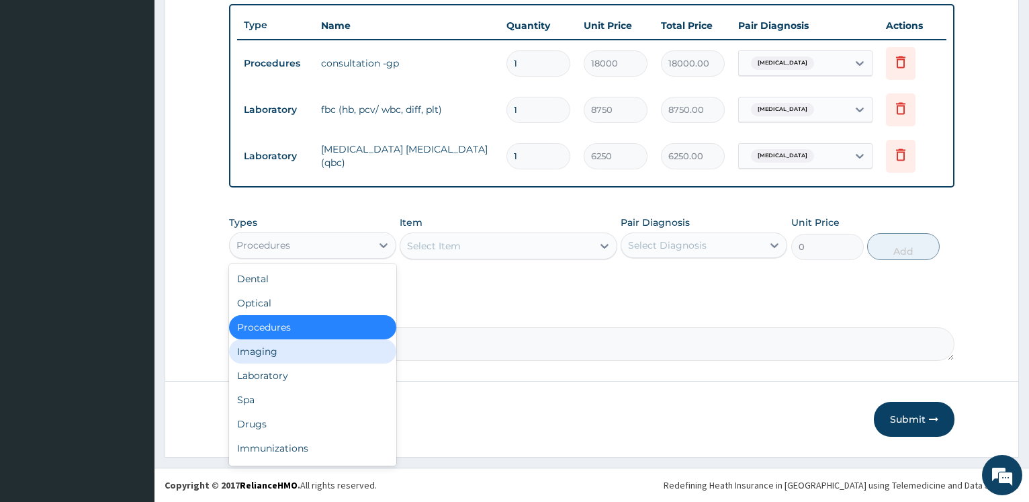
click at [287, 352] on div "Imaging" at bounding box center [312, 351] width 167 height 24
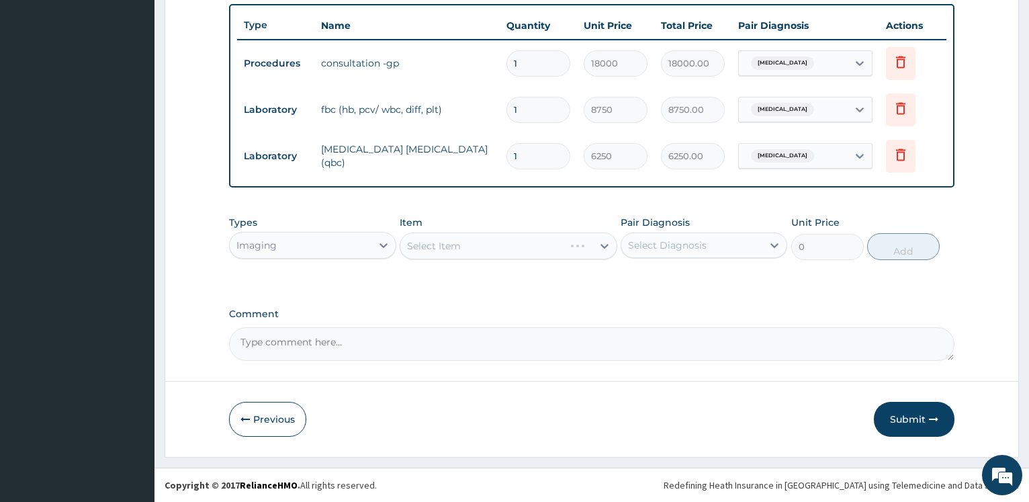
click at [471, 242] on div "Select Item" at bounding box center [509, 245] width 218 height 27
click at [471, 251] on div "Select Item" at bounding box center [496, 245] width 192 height 21
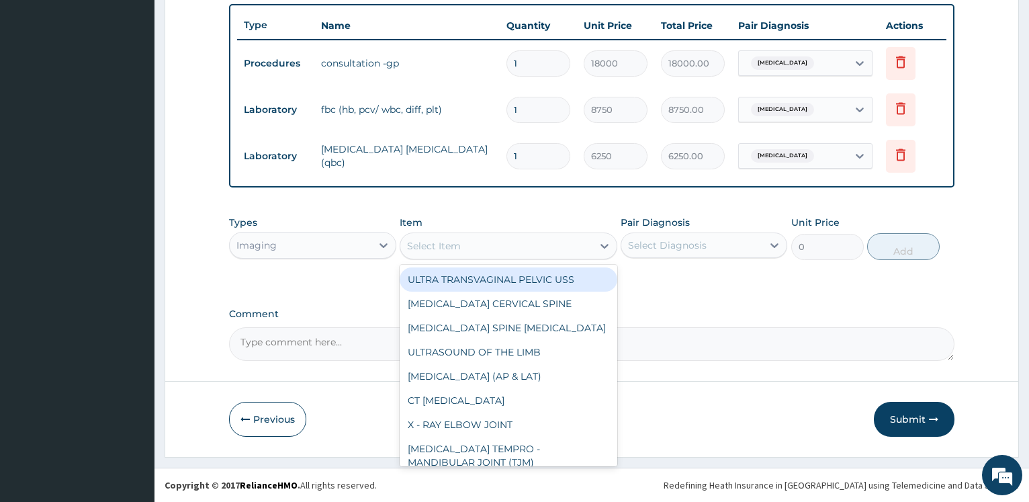
click at [473, 251] on div "Select Item" at bounding box center [496, 245] width 192 height 21
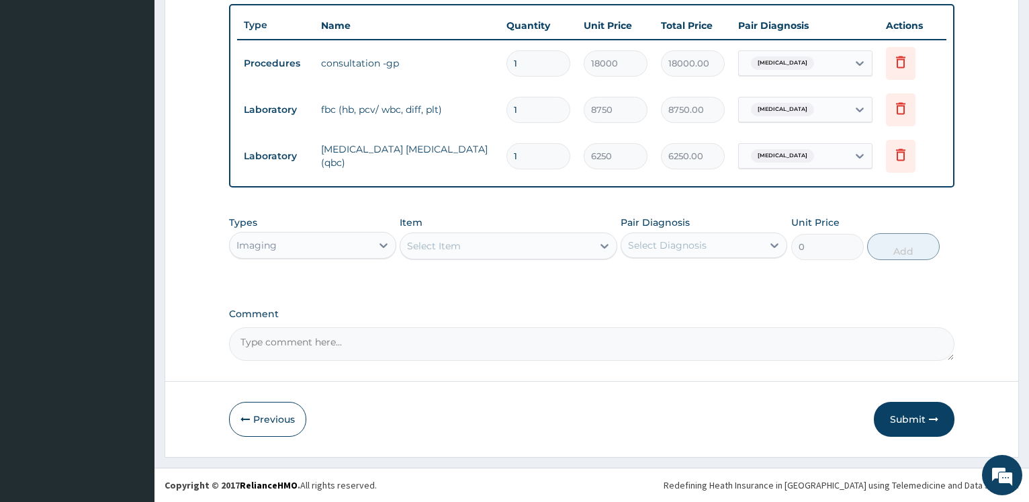
click at [493, 253] on div "Select Item" at bounding box center [496, 245] width 192 height 21
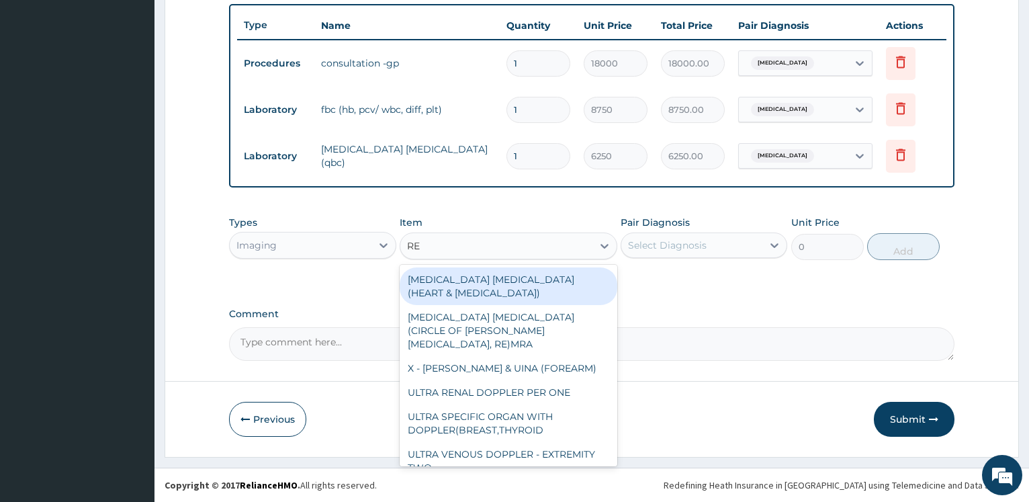
type input "REG"
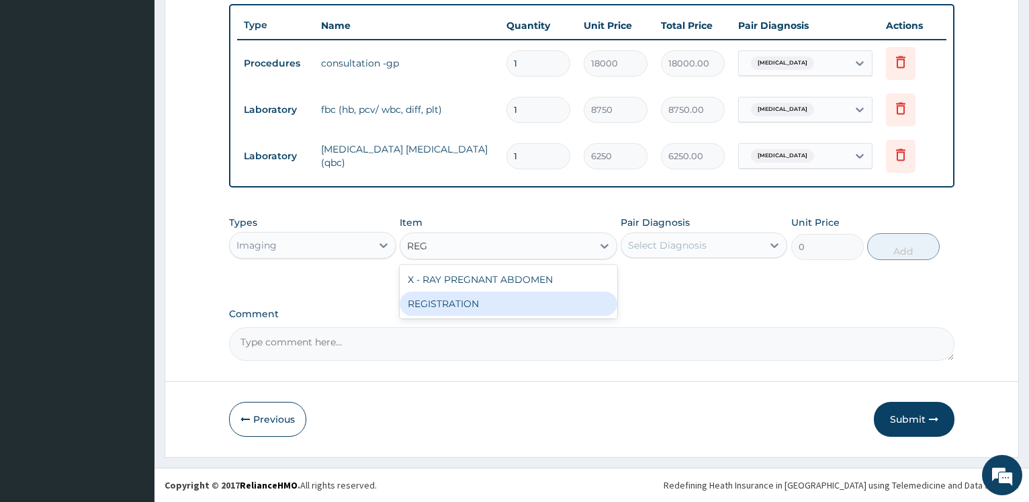
click at [495, 304] on div "REGISTRATION" at bounding box center [509, 303] width 218 height 24
type input "10000"
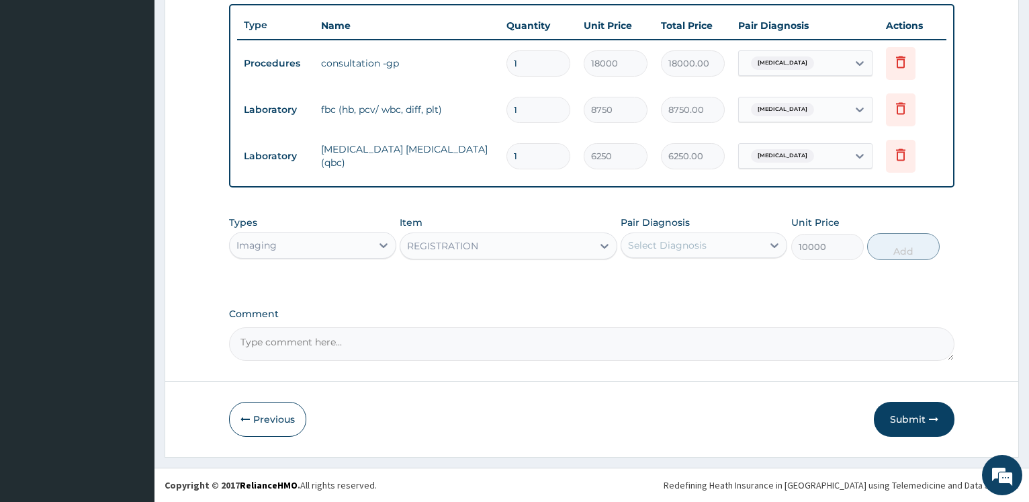
click at [655, 238] on div "Select Diagnosis" at bounding box center [691, 244] width 141 height 21
click at [661, 277] on label "[MEDICAL_DATA]" at bounding box center [684, 277] width 83 height 13
checkbox input "true"
click at [904, 250] on button "Add" at bounding box center [903, 246] width 73 height 27
type input "0"
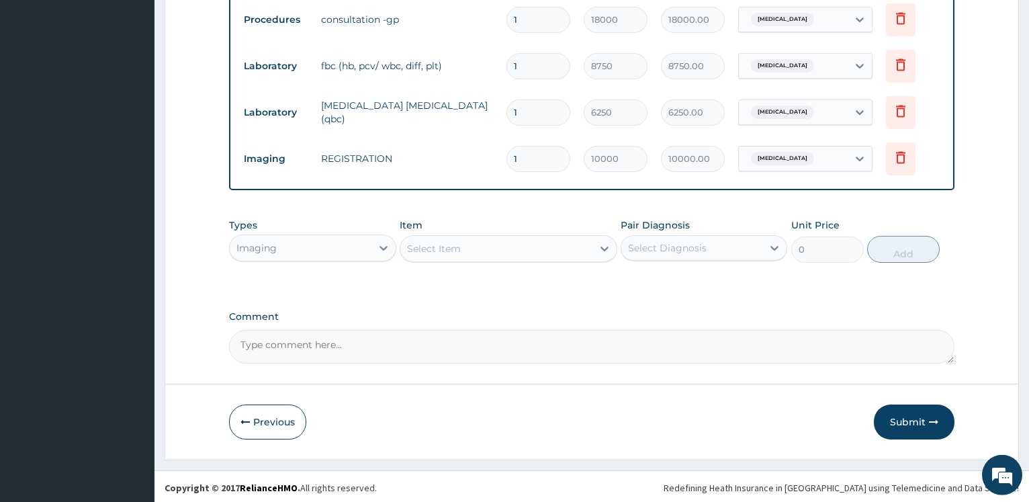
scroll to position [542, 0]
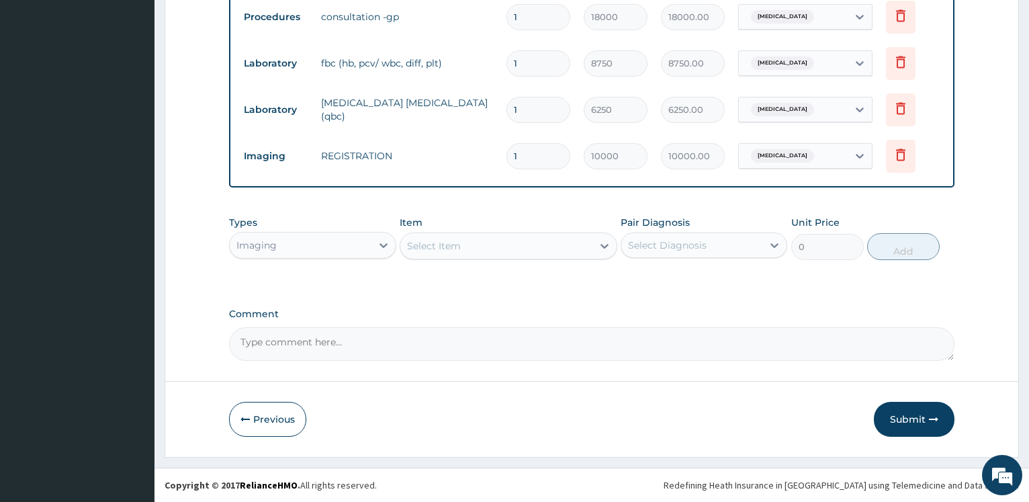
drag, startPoint x: 899, startPoint y: 418, endPoint x: 900, endPoint y: 392, distance: 26.2
click at [898, 418] on button "Submit" at bounding box center [914, 419] width 81 height 35
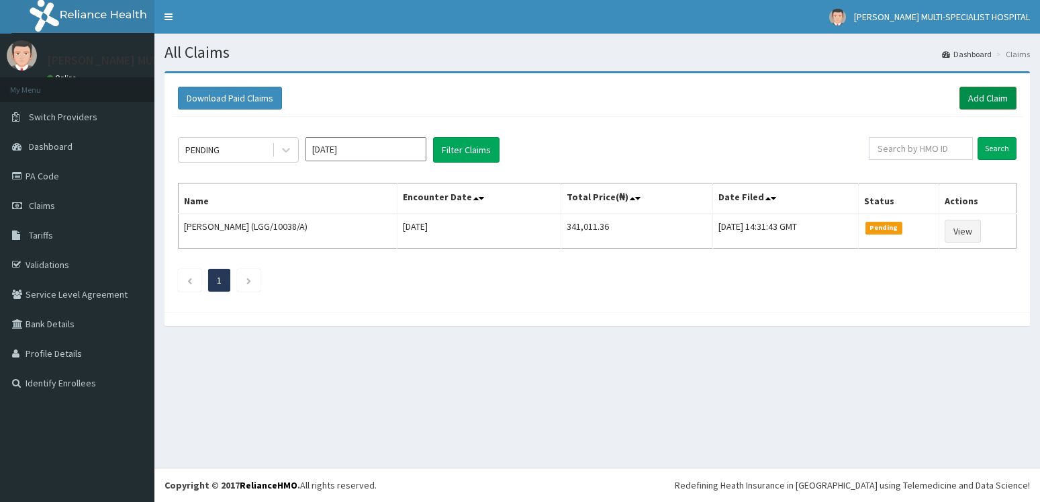
click at [1005, 93] on link "Add Claim" at bounding box center [988, 98] width 57 height 23
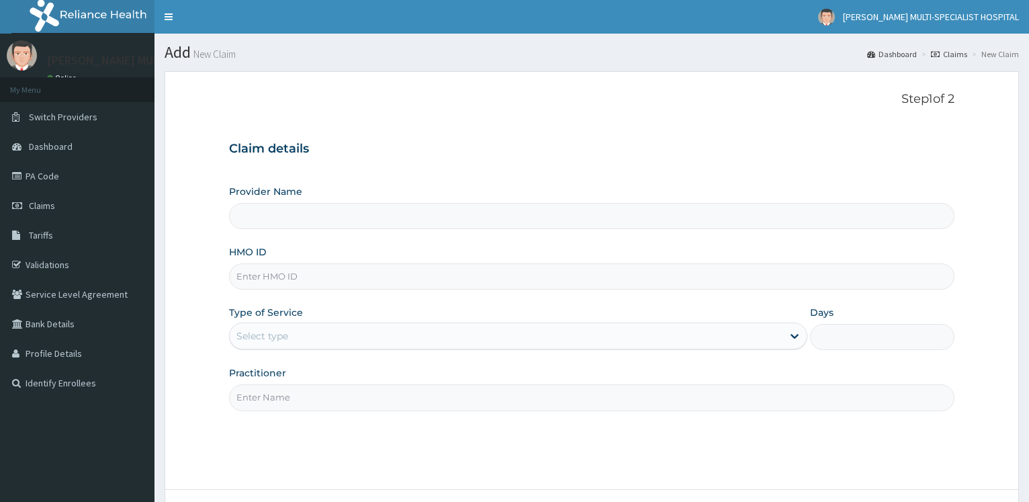
drag, startPoint x: 0, startPoint y: 0, endPoint x: 367, endPoint y: 238, distance: 437.3
click at [337, 275] on input "HMO ID" at bounding box center [591, 276] width 725 height 26
type input "[PERSON_NAME] Multi-Specialist Hospital - IKEJA"
type input "BHT/10004/B"
click at [326, 332] on div "Select type" at bounding box center [506, 335] width 552 height 21
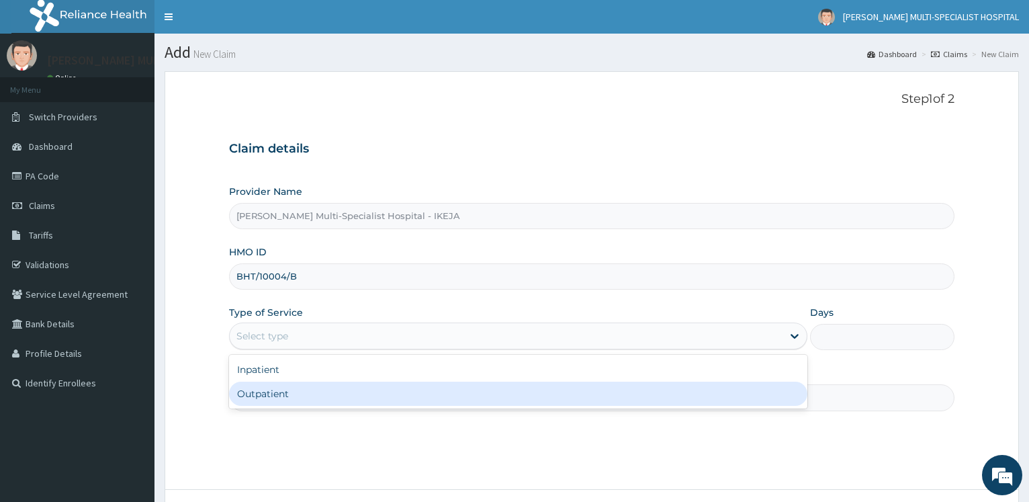
click at [295, 396] on div "Outpatient" at bounding box center [517, 393] width 577 height 24
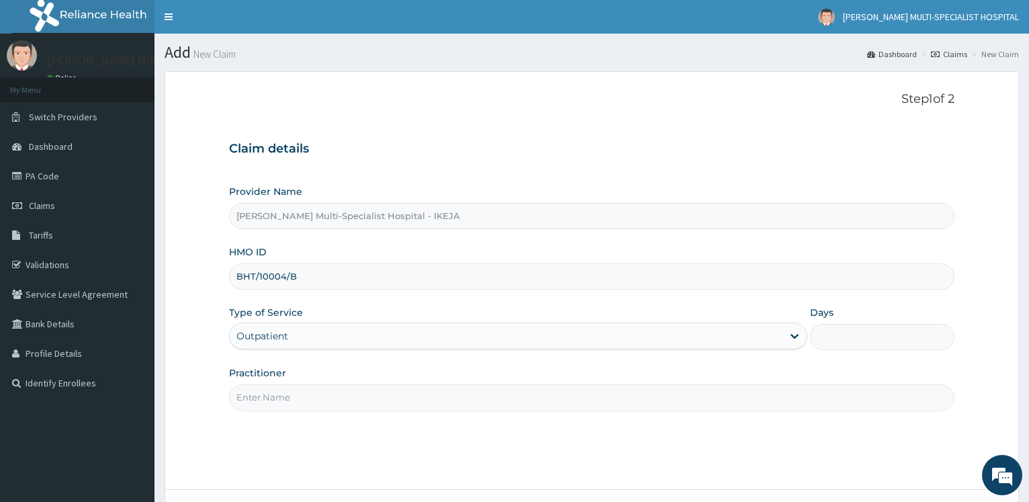
type input "1"
click at [302, 392] on input "Practitioner" at bounding box center [591, 397] width 725 height 26
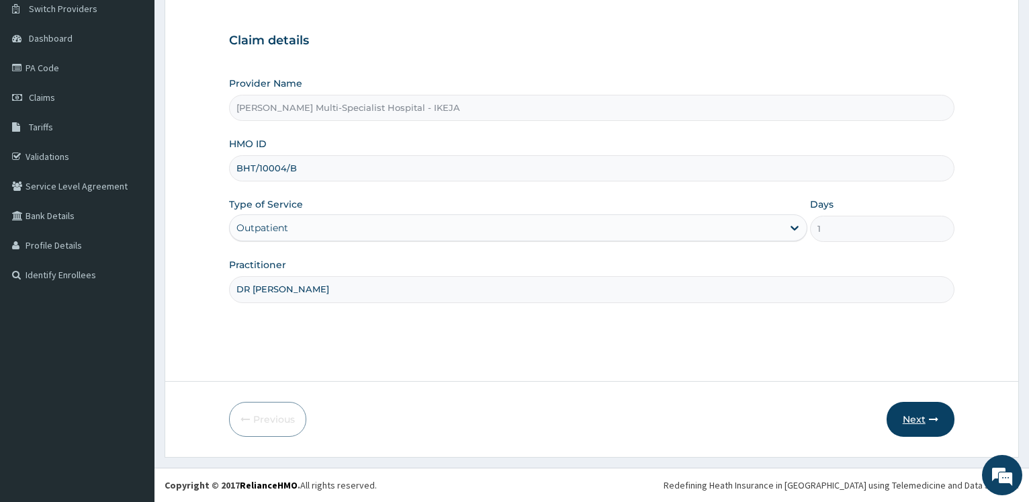
type input "DR [PERSON_NAME]"
click at [932, 419] on icon "button" at bounding box center [933, 418] width 9 height 9
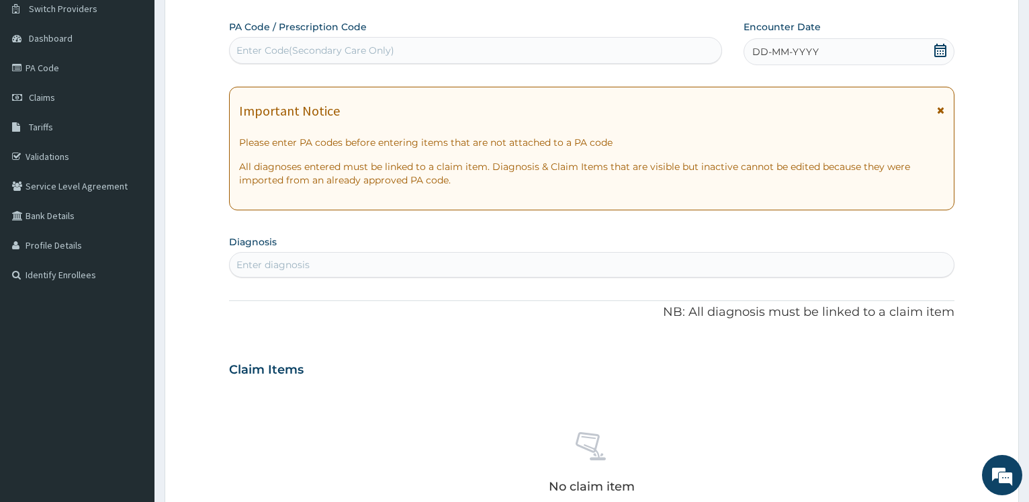
scroll to position [40, 0]
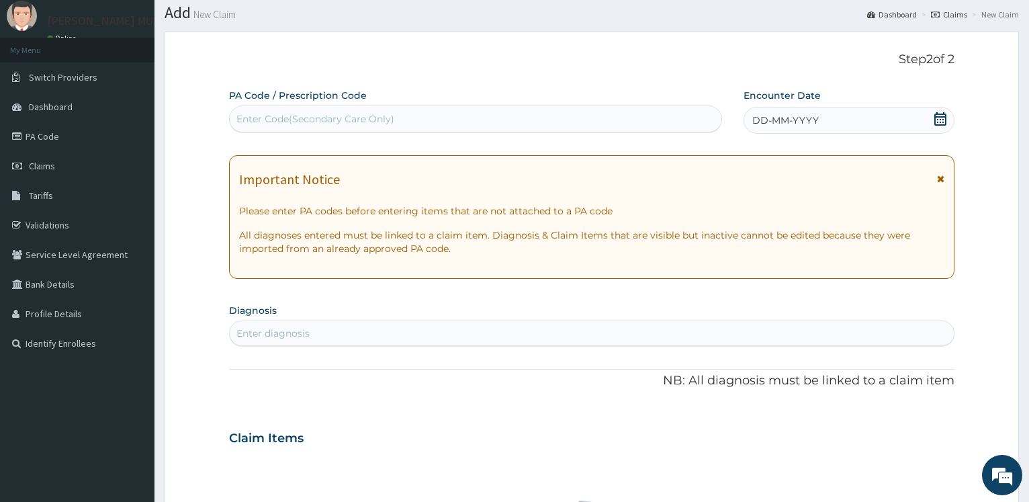
click at [308, 120] on div "Enter Code(Secondary Care Only)" at bounding box center [315, 118] width 158 height 13
type input "PA/A67D67"
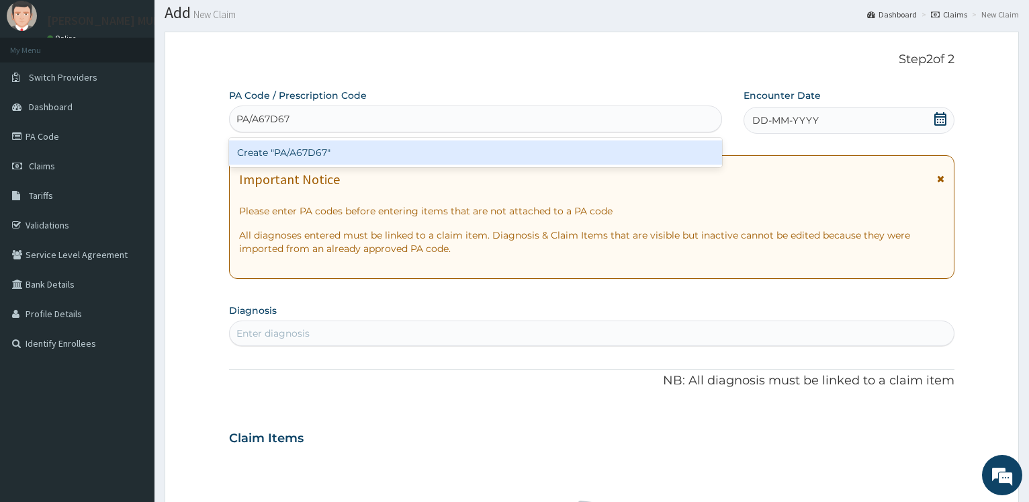
click at [304, 151] on div "Create "PA/A67D67"" at bounding box center [475, 152] width 492 height 24
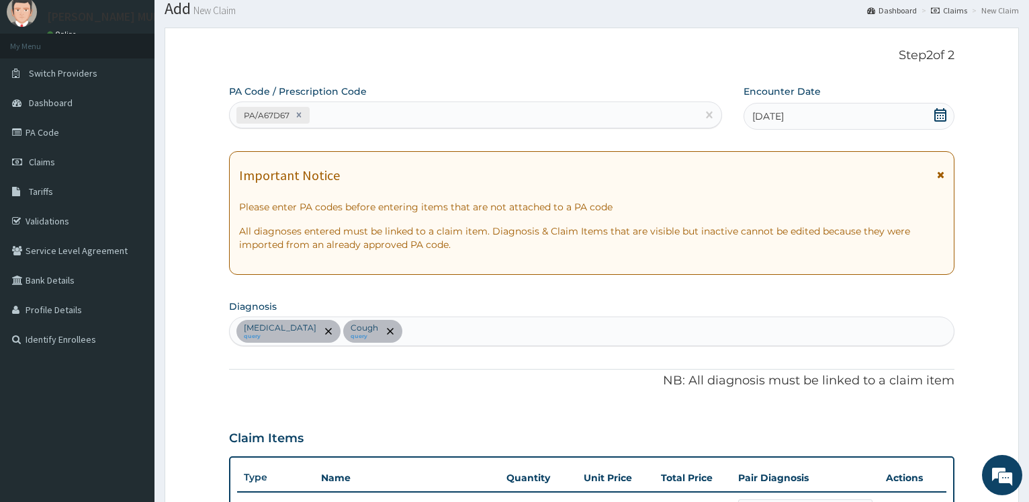
scroll to position [0, 0]
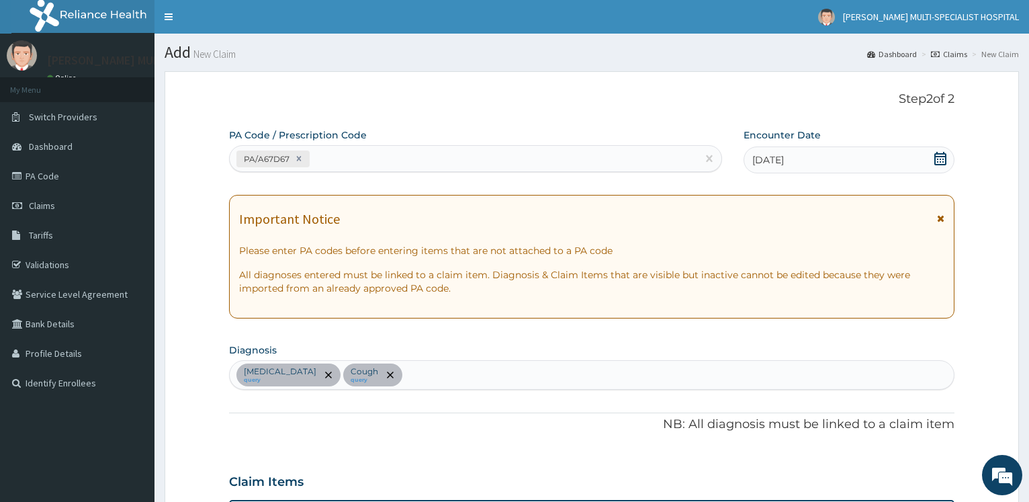
drag, startPoint x: 328, startPoint y: 159, endPoint x: 342, endPoint y: 161, distance: 14.9
click at [328, 158] on div "PA/A67D67" at bounding box center [463, 159] width 467 height 22
type input "PA/50C709"
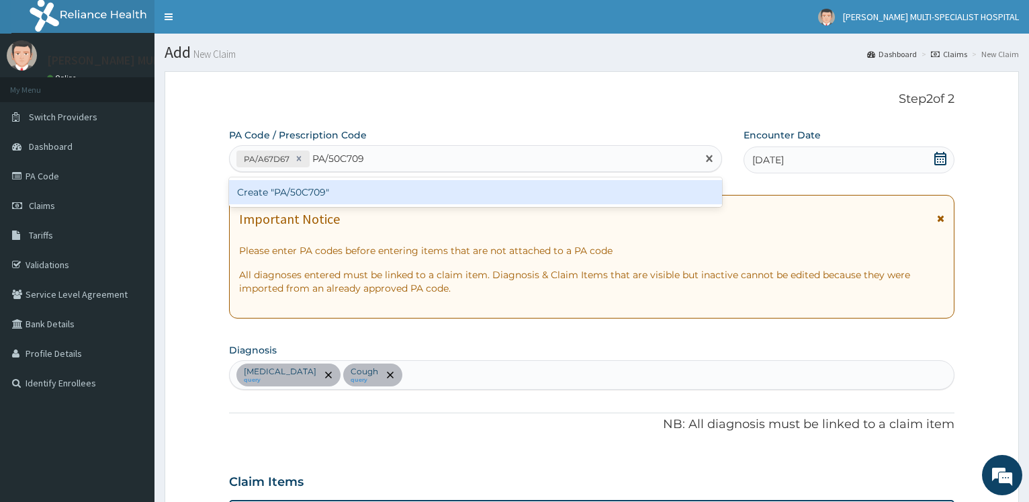
click at [359, 191] on div "Create "PA/50C709"" at bounding box center [475, 192] width 492 height 24
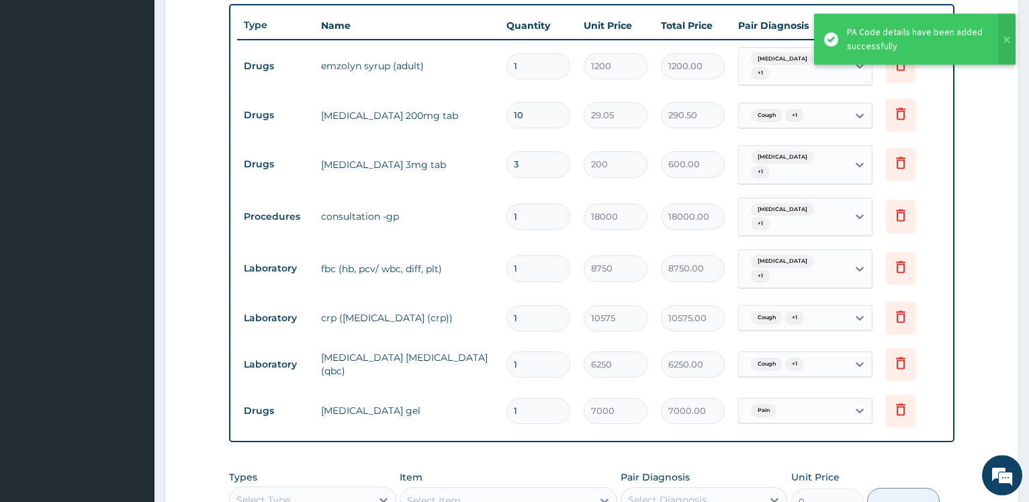
scroll to position [701, 0]
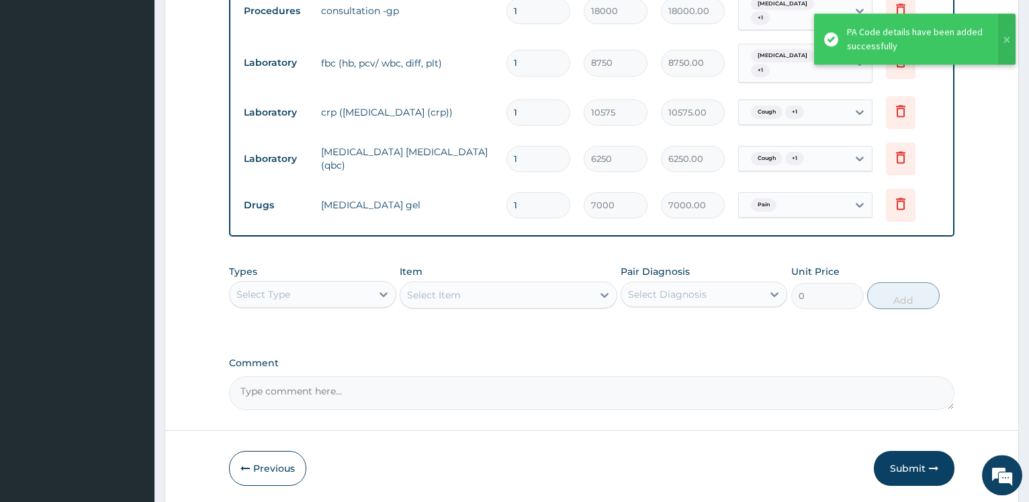
drag, startPoint x: 933, startPoint y: 455, endPoint x: 920, endPoint y: 422, distance: 35.3
click at [933, 453] on button "Submit" at bounding box center [914, 468] width 81 height 35
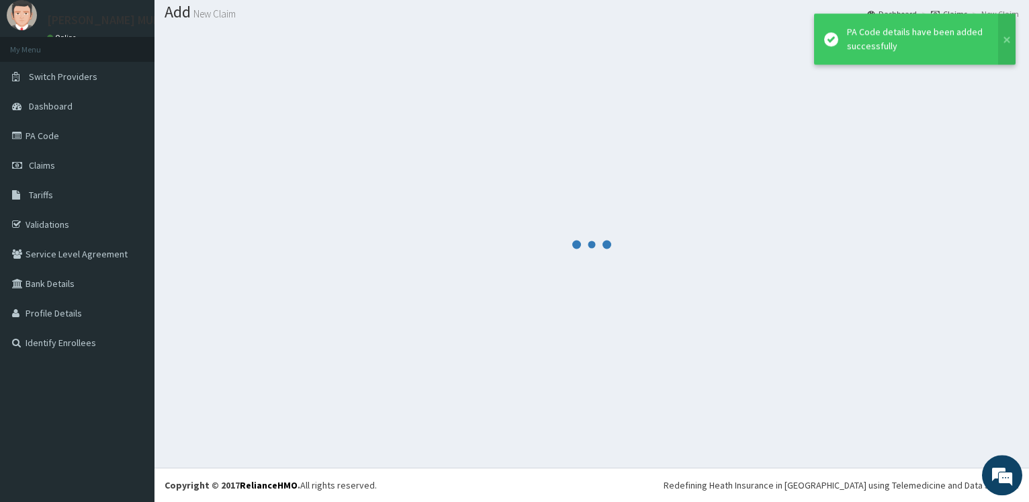
scroll to position [40, 0]
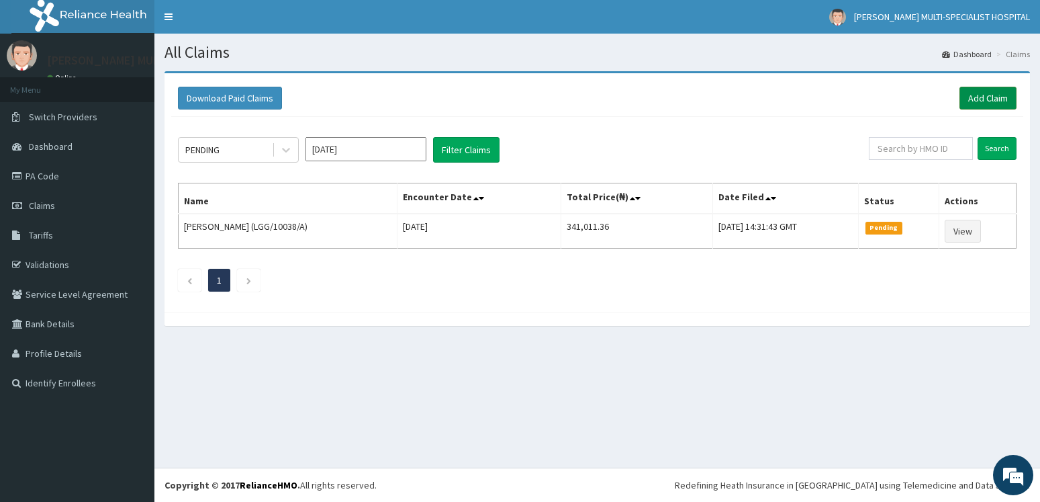
click at [976, 99] on link "Add Claim" at bounding box center [988, 98] width 57 height 23
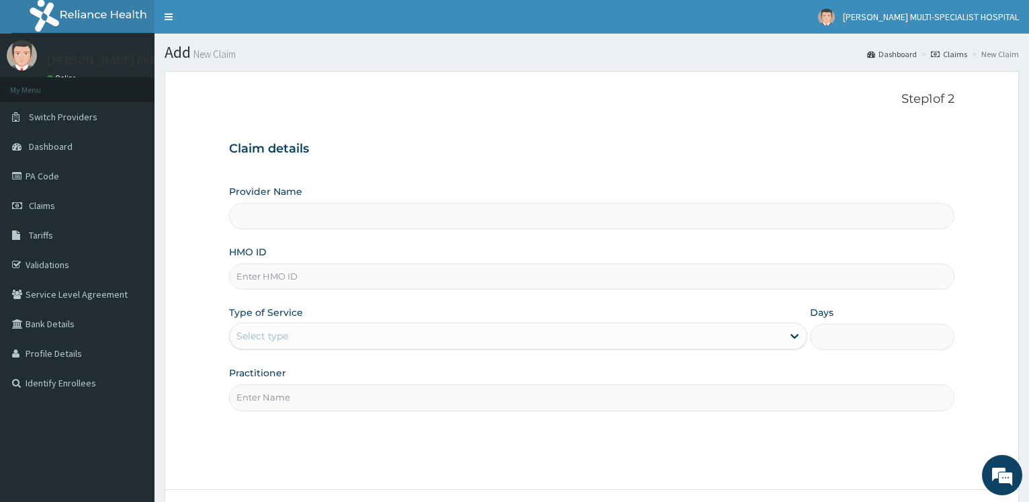
type input "[PERSON_NAME] Multi-Specialist Hospital - IKEJA"
drag, startPoint x: 293, startPoint y: 273, endPoint x: 302, endPoint y: 270, distance: 9.1
click at [296, 273] on input "HMO ID" at bounding box center [591, 276] width 725 height 26
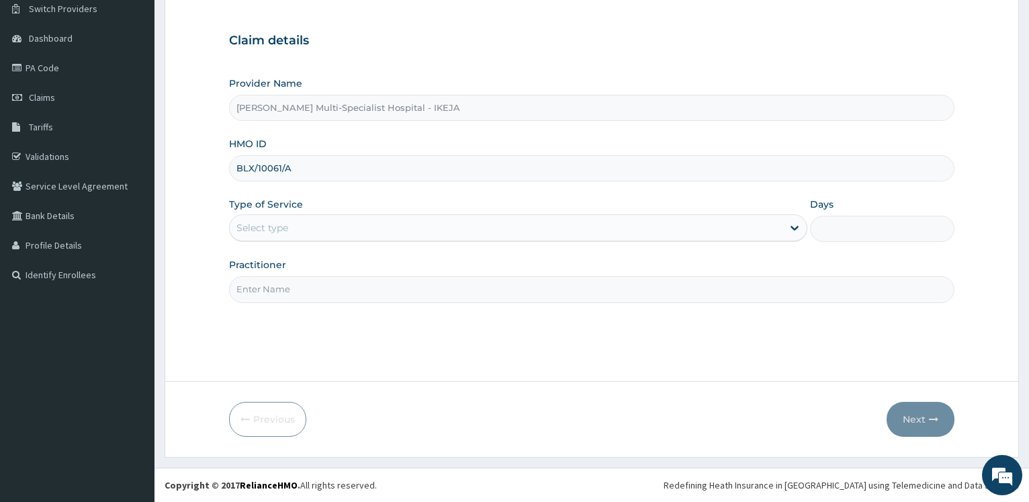
type input "BLX/10061/A"
click at [316, 218] on div "Select type" at bounding box center [506, 227] width 552 height 21
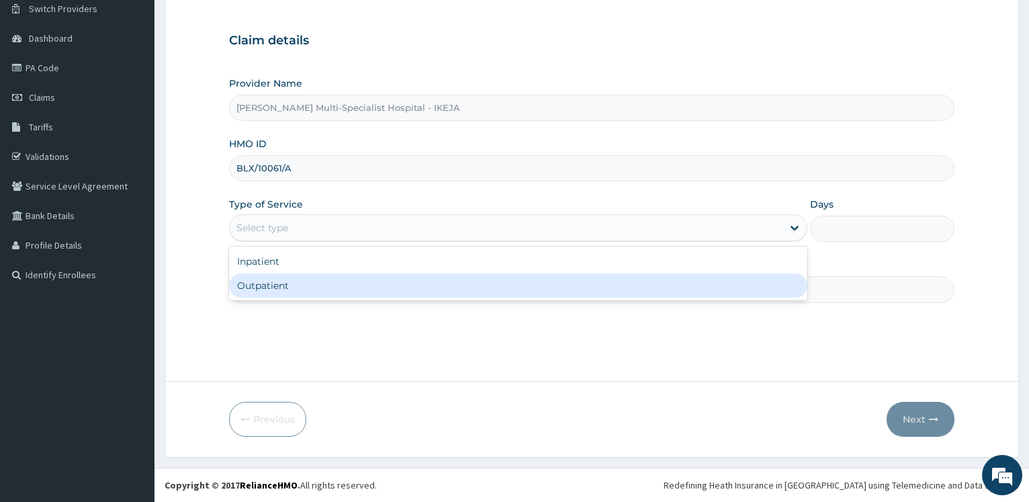
click at [279, 283] on div "Outpatient" at bounding box center [517, 285] width 577 height 24
type input "1"
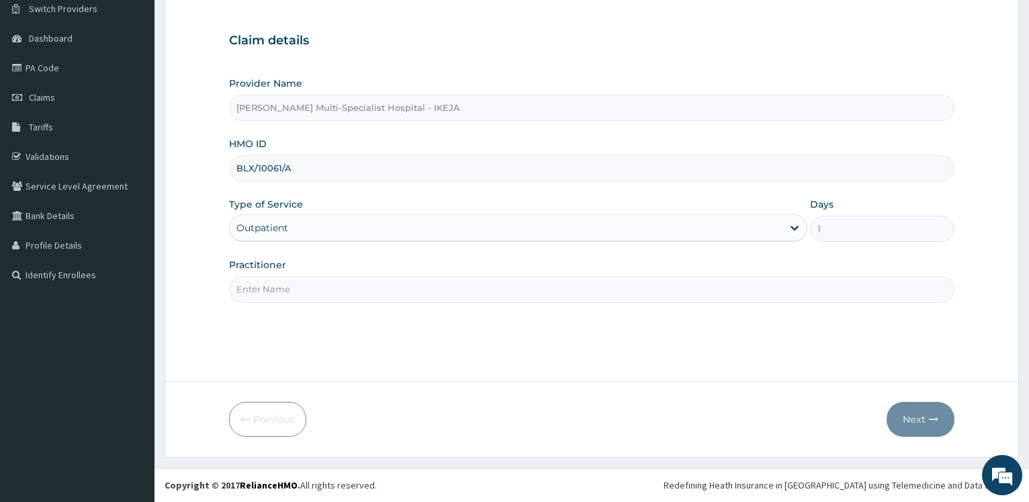
click at [279, 282] on input "Practitioner" at bounding box center [591, 289] width 725 height 26
type input "DR [PERSON_NAME]"
click at [899, 416] on button "Next" at bounding box center [920, 419] width 68 height 35
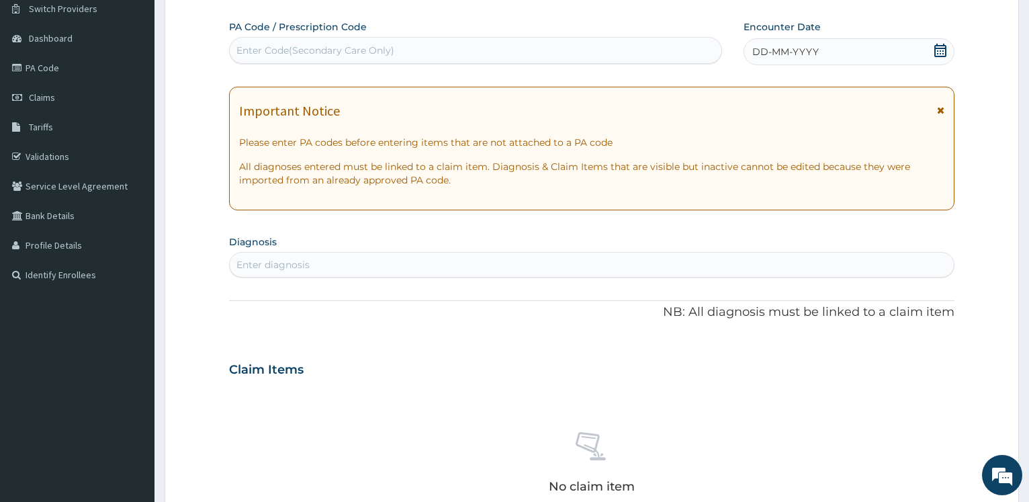
click at [402, 53] on div "Enter Code(Secondary Care Only)" at bounding box center [475, 50] width 491 height 21
type input "PA/EEB0E2"
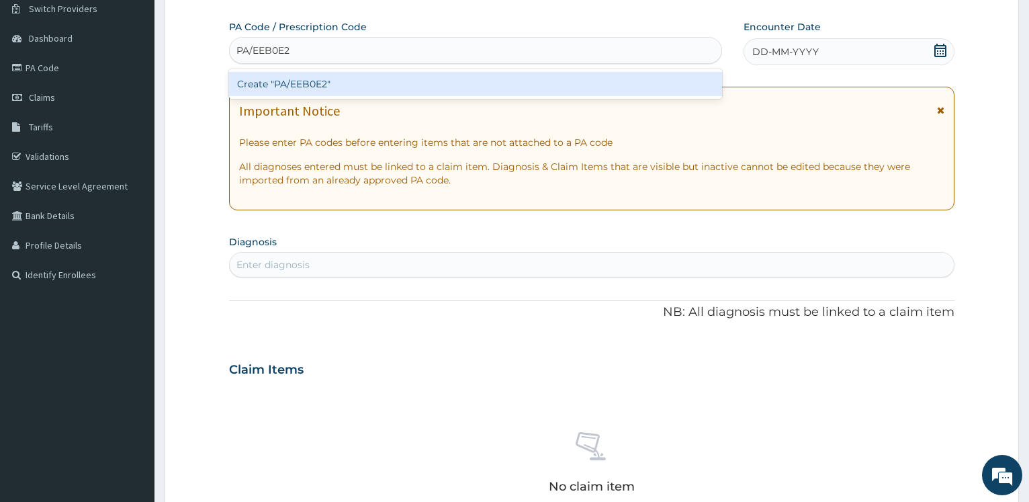
click at [301, 83] on div "Create "PA/EEB0E2"" at bounding box center [475, 84] width 492 height 24
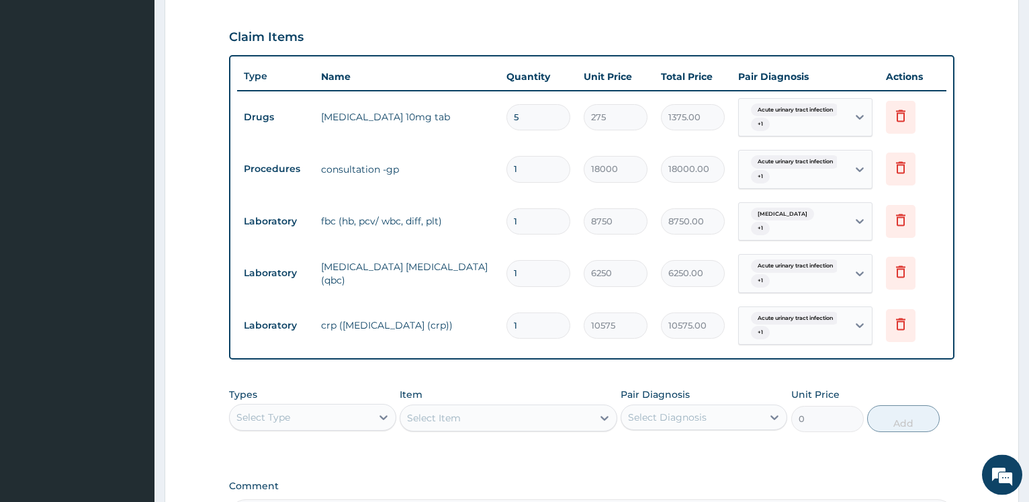
scroll to position [611, 0]
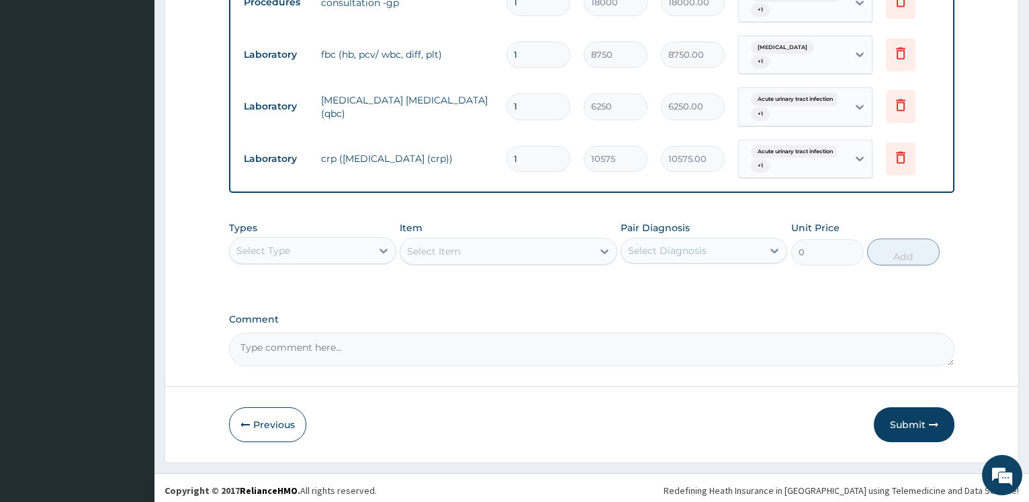
drag, startPoint x: 913, startPoint y: 417, endPoint x: 904, endPoint y: 395, distance: 23.2
click at [913, 418] on button "Submit" at bounding box center [914, 424] width 81 height 35
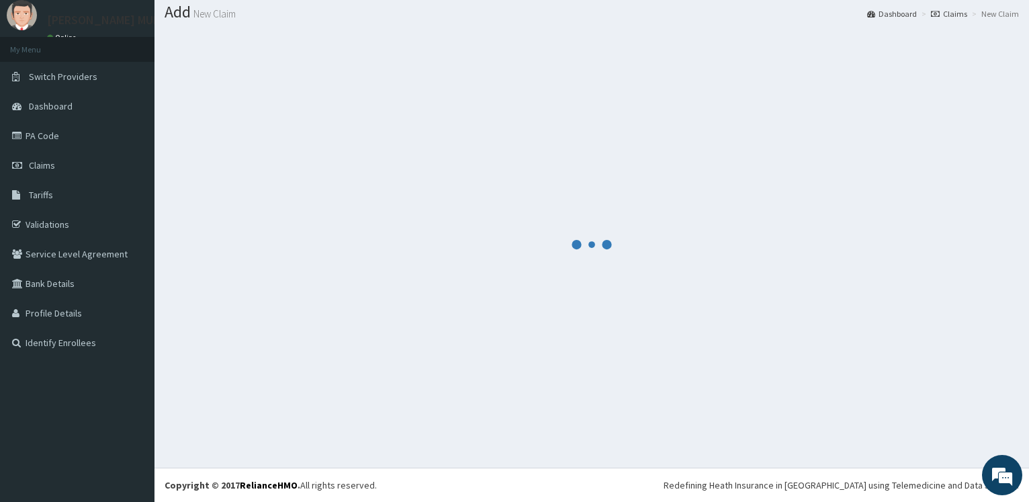
scroll to position [40, 0]
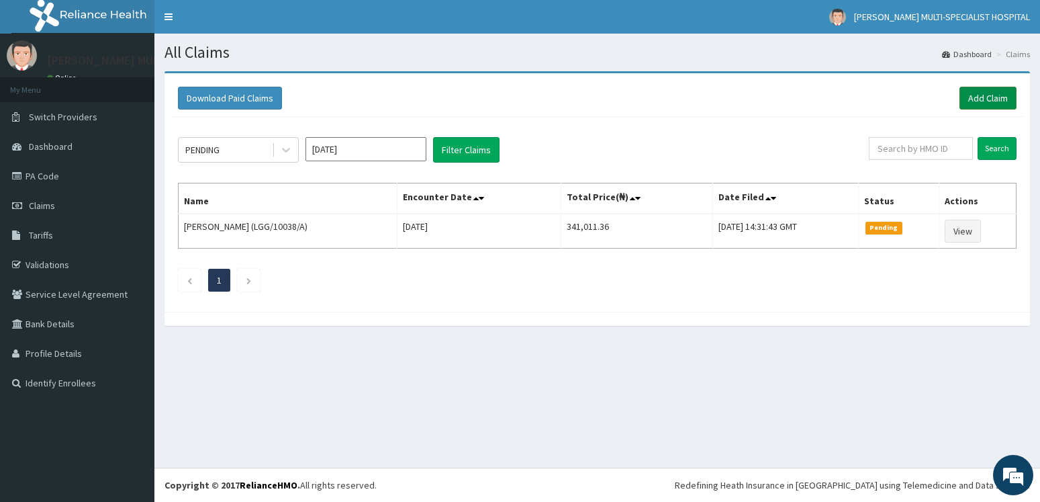
click at [1002, 97] on link "Add Claim" at bounding box center [988, 98] width 57 height 23
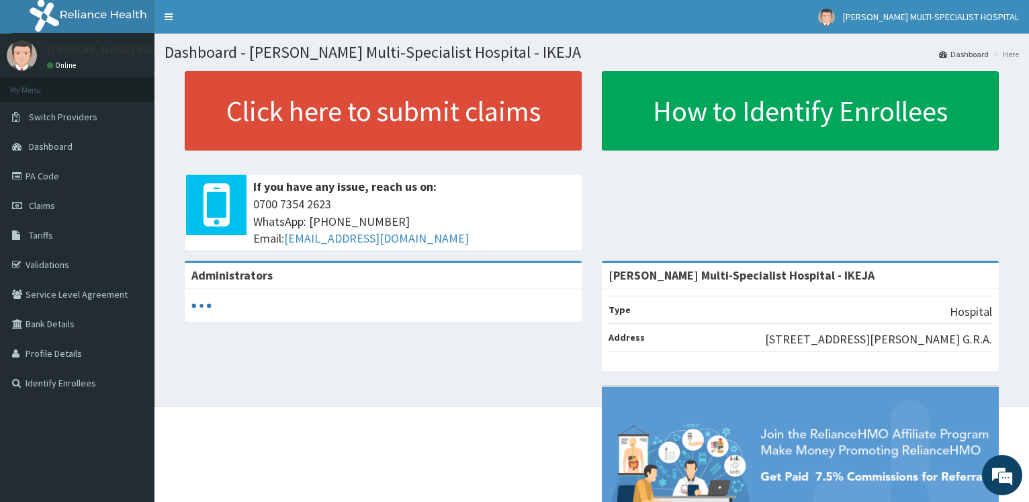
click at [64, 200] on link "Claims" at bounding box center [77, 206] width 154 height 30
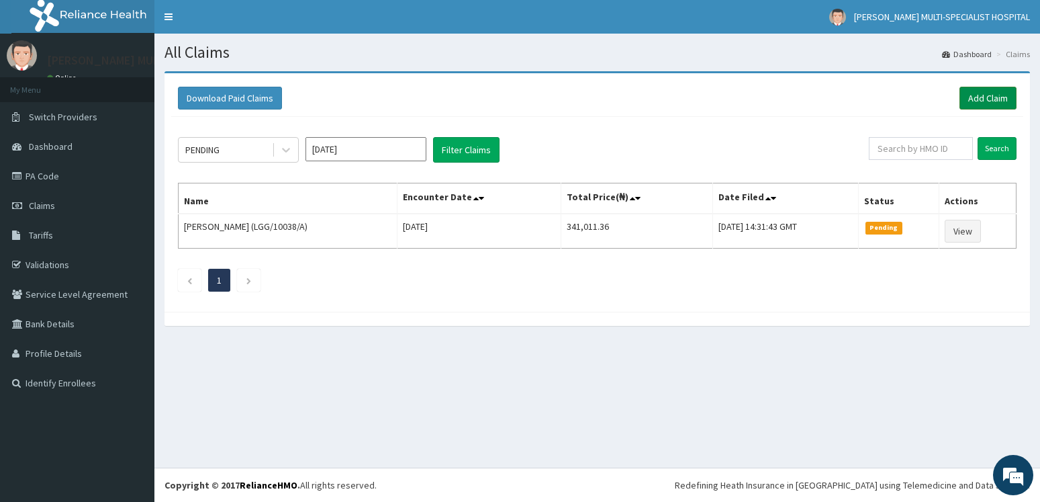
click at [992, 99] on link "Add Claim" at bounding box center [988, 98] width 57 height 23
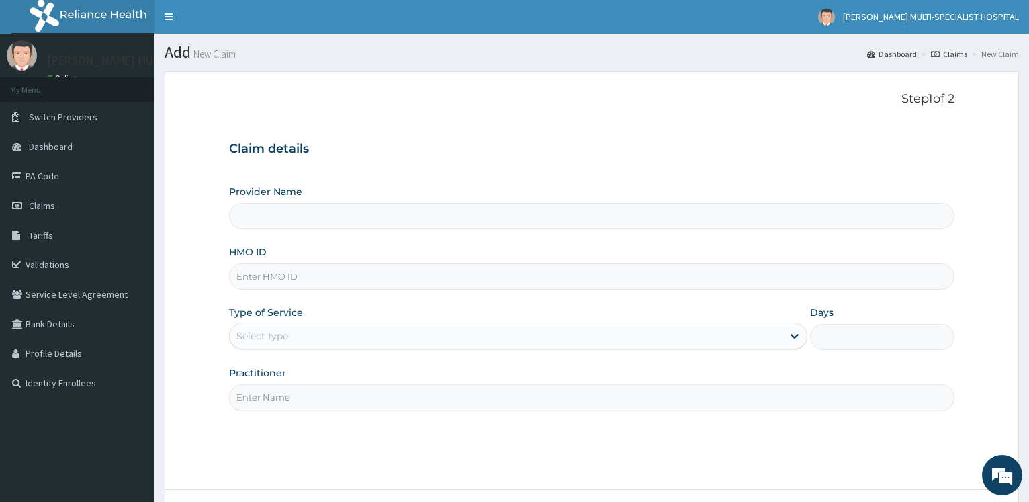
type input "[PERSON_NAME] Multi-Specialist Hospital - IKEJA"
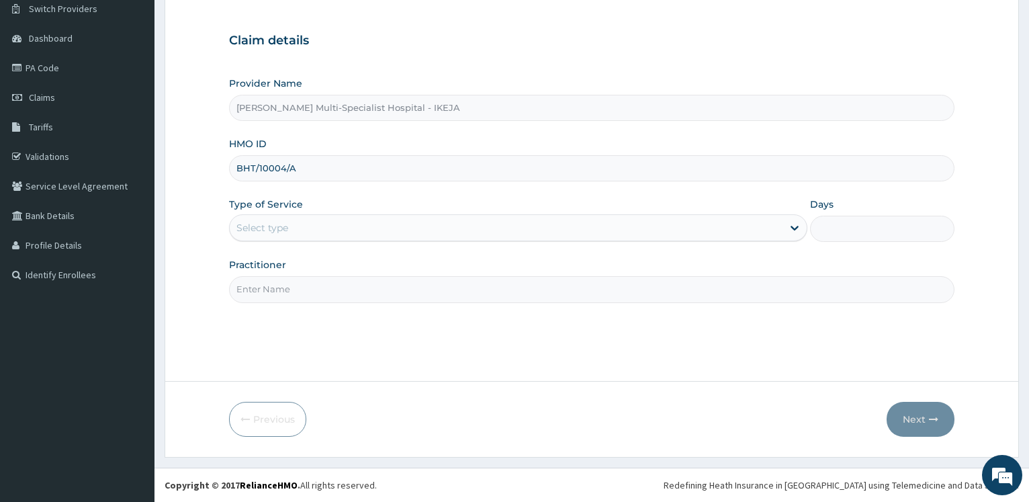
type input "BHT/10004/A"
click at [267, 232] on div "Select type" at bounding box center [262, 227] width 52 height 13
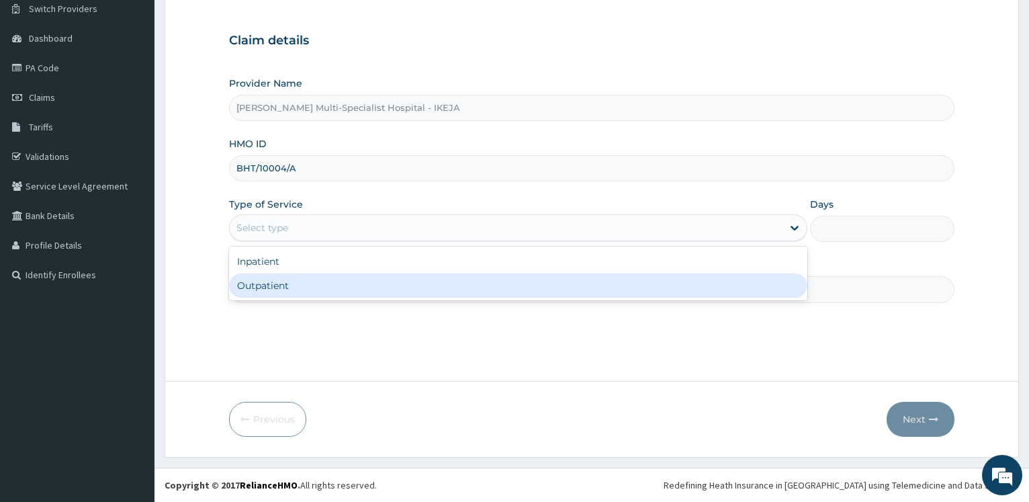
click at [259, 289] on div "Outpatient" at bounding box center [517, 285] width 577 height 24
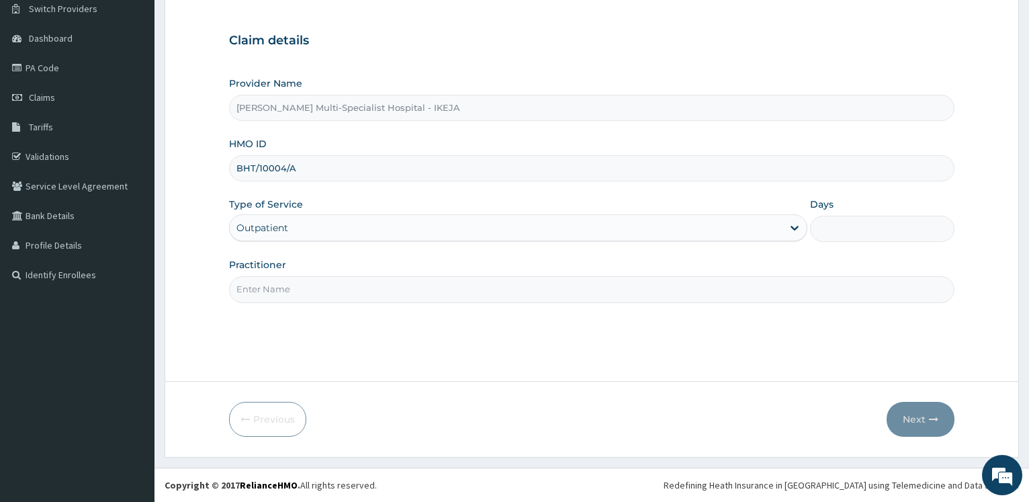
type input "1"
drag, startPoint x: 261, startPoint y: 289, endPoint x: 269, endPoint y: 294, distance: 10.2
click at [261, 289] on input "Practitioner" at bounding box center [591, 289] width 725 height 26
type input "DR FOWO"
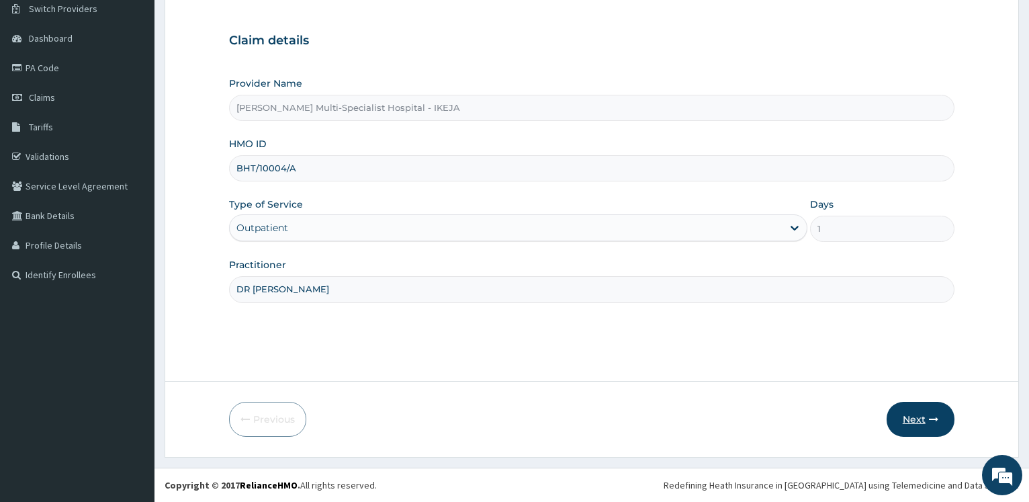
click at [900, 411] on button "Next" at bounding box center [920, 419] width 68 height 35
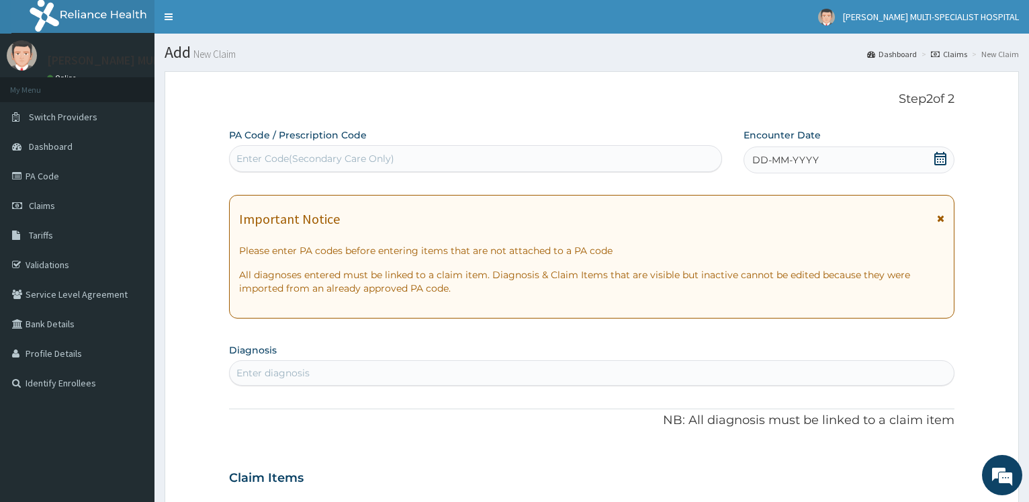
click at [282, 158] on div "Enter Code(Secondary Care Only)" at bounding box center [315, 158] width 158 height 13
type input "PA/DCD006"
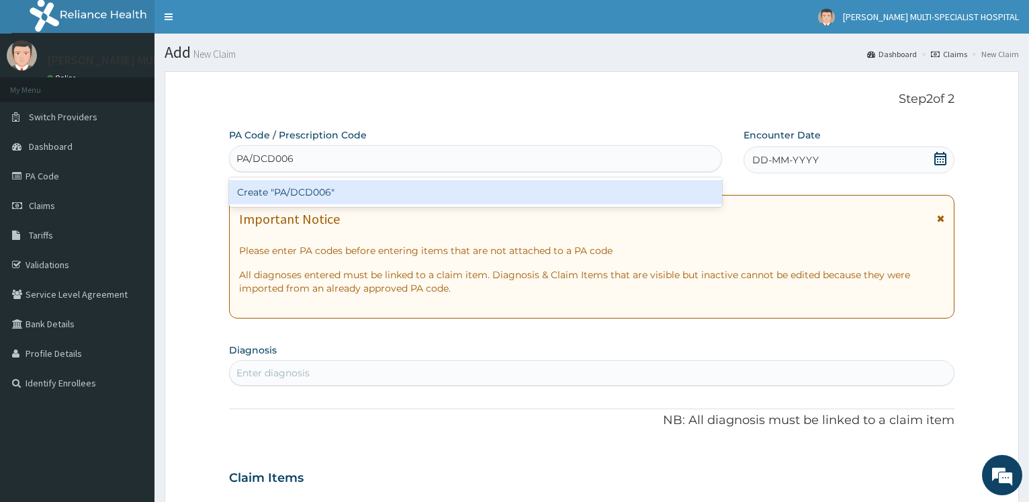
click at [299, 191] on div "Create "PA/DCD006"" at bounding box center [475, 192] width 492 height 24
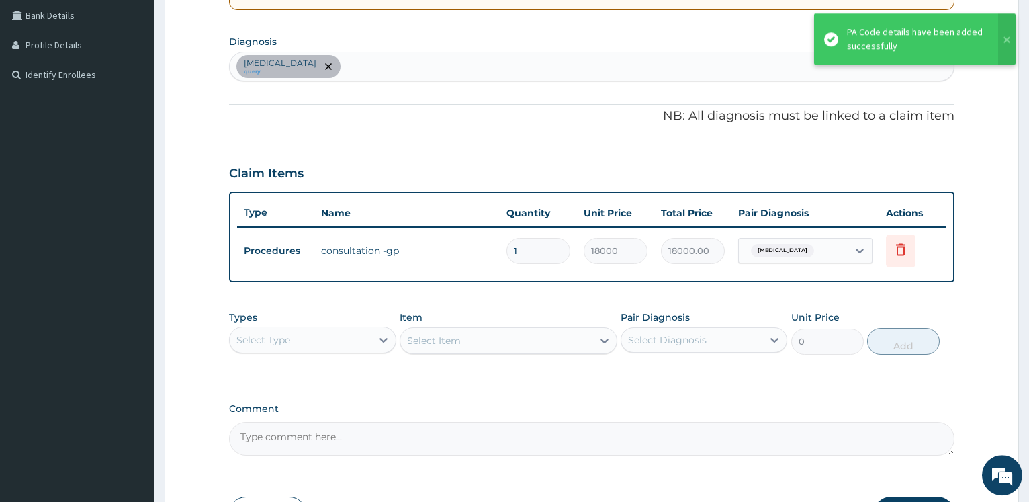
scroll to position [403, 0]
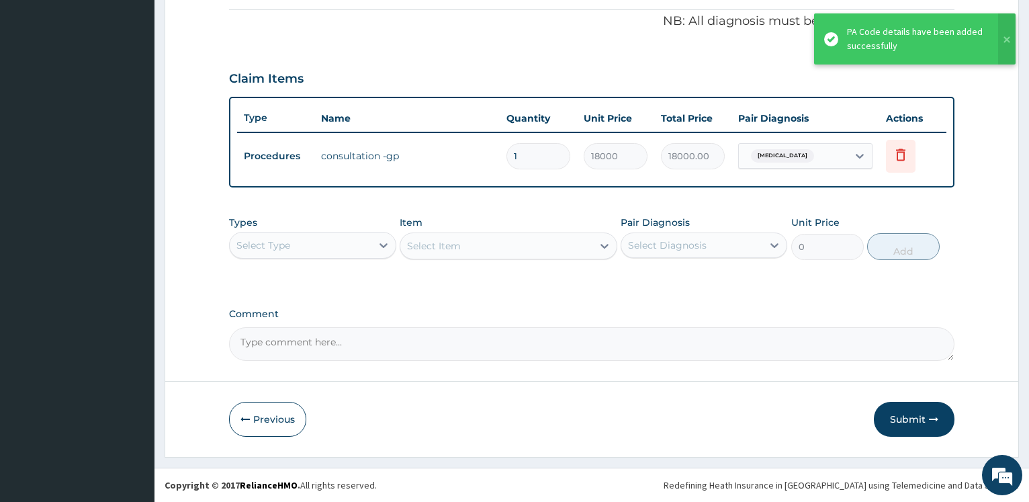
drag, startPoint x: 910, startPoint y: 417, endPoint x: 914, endPoint y: 405, distance: 12.7
click at [912, 417] on button "Submit" at bounding box center [914, 419] width 81 height 35
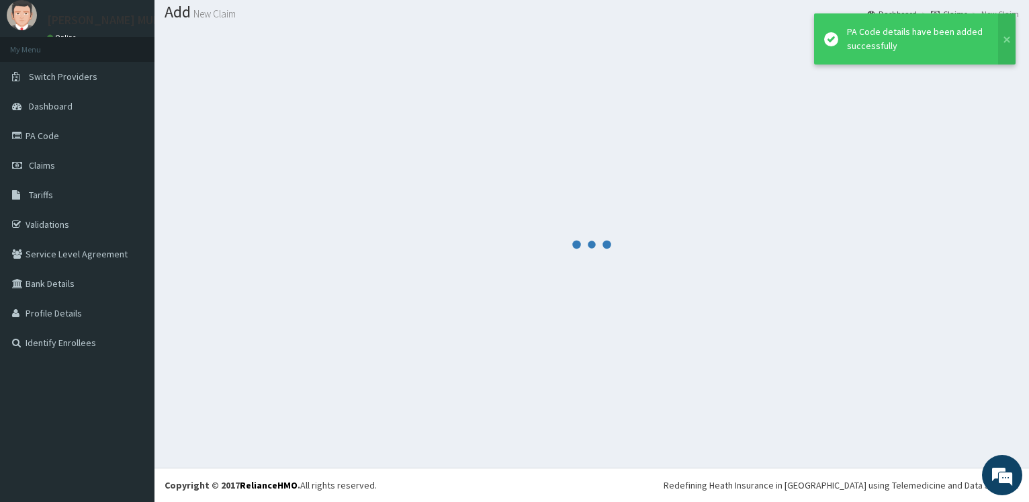
scroll to position [40, 0]
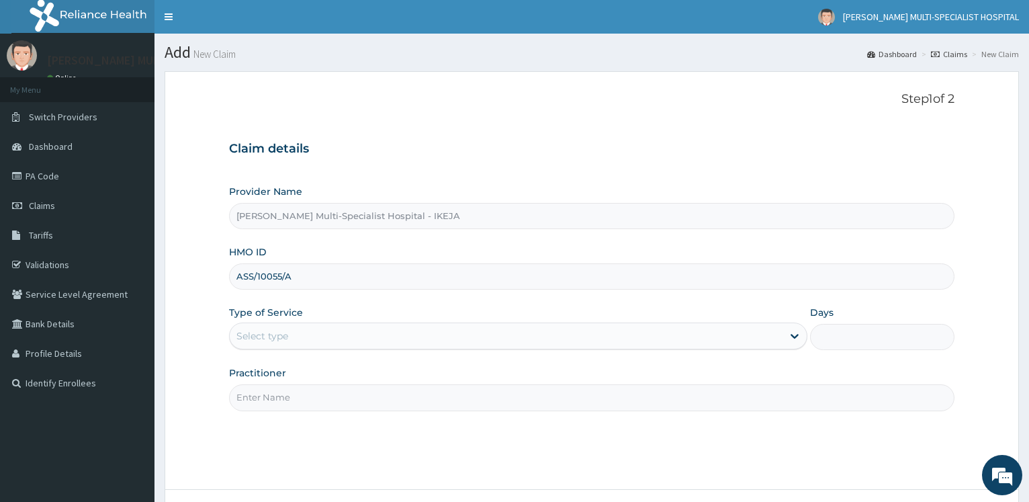
scroll to position [108, 0]
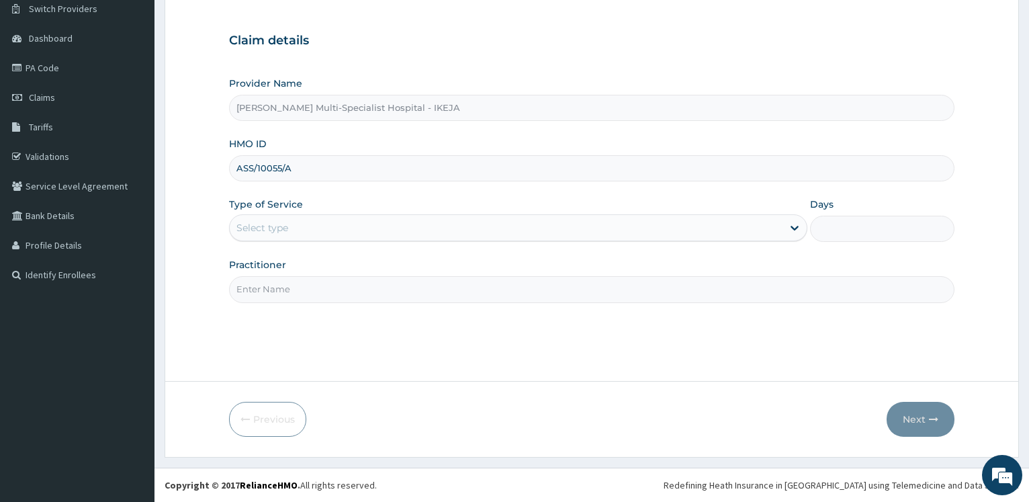
type input "ASS/10055/A"
click at [312, 224] on div "Select type" at bounding box center [506, 227] width 552 height 21
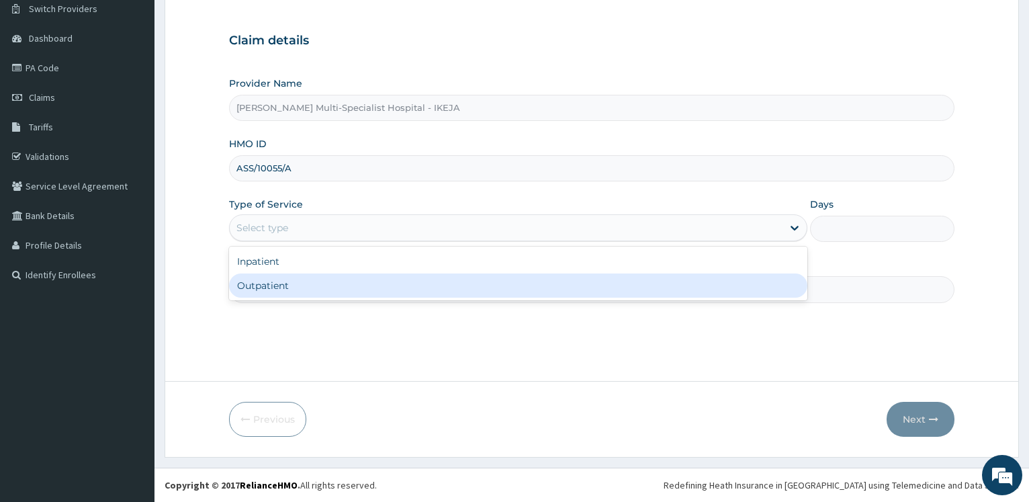
click at [297, 287] on div "Outpatient" at bounding box center [517, 285] width 577 height 24
type input "1"
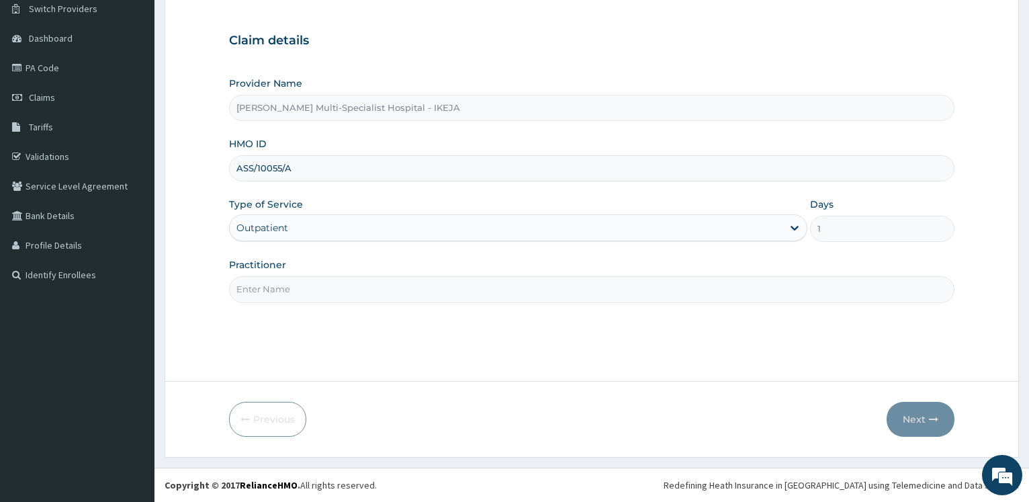
drag, startPoint x: 297, startPoint y: 287, endPoint x: 308, endPoint y: 292, distance: 12.3
click at [297, 286] on input "Practitioner" at bounding box center [591, 289] width 725 height 26
type input "[PERSON_NAME]"
drag, startPoint x: 929, startPoint y: 398, endPoint x: 921, endPoint y: 409, distance: 13.4
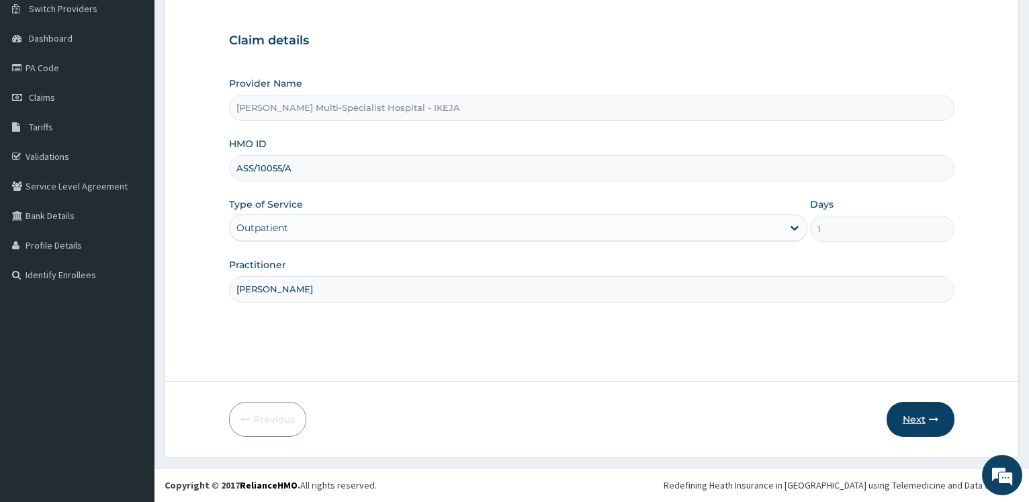
click at [928, 398] on form "Step 1 of 2 Claim details Provider Name [PERSON_NAME] Multi-Specialist Hospital…" at bounding box center [592, 210] width 854 height 494
click at [920, 410] on button "Next" at bounding box center [920, 419] width 68 height 35
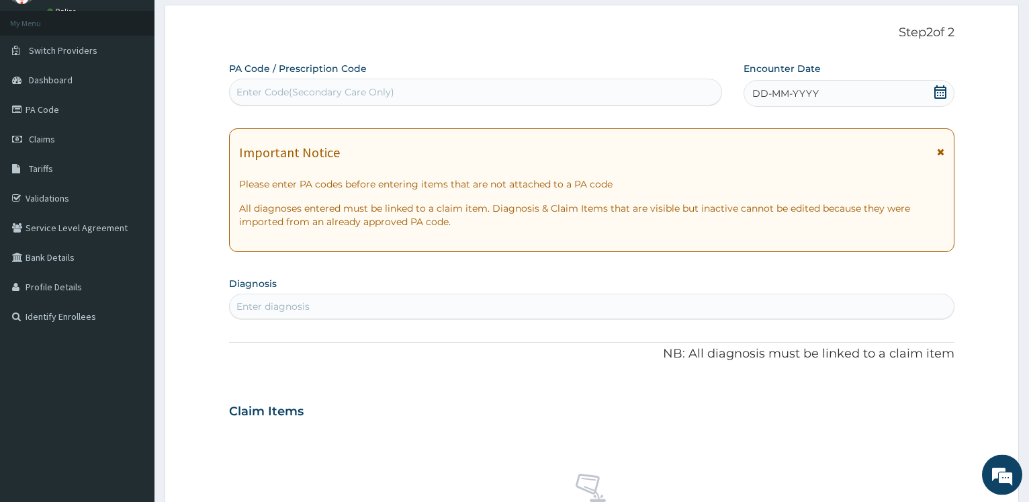
scroll to position [40, 0]
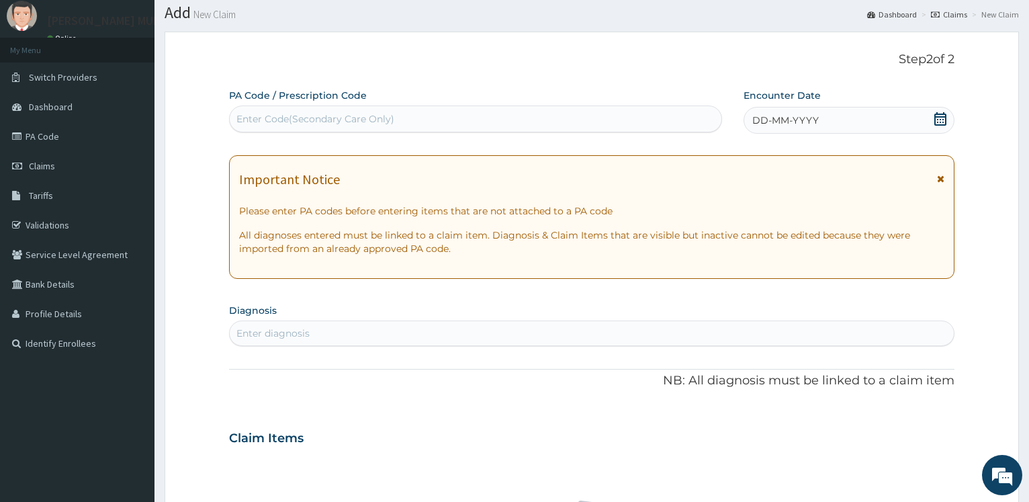
click at [361, 125] on div "Enter Code(Secondary Care Only)" at bounding box center [315, 118] width 158 height 13
type input "PA/B68DF0"
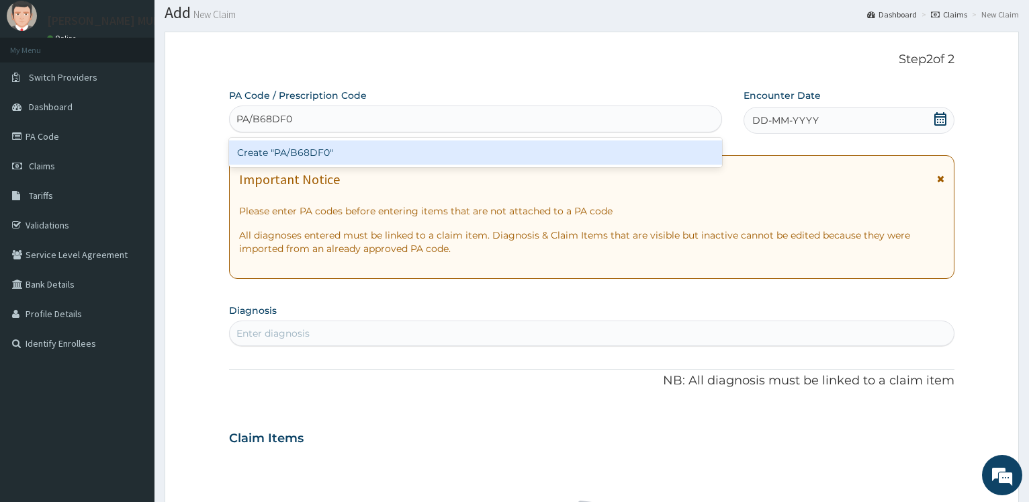
click at [400, 146] on div "Create "PA/B68DF0"" at bounding box center [475, 152] width 492 height 24
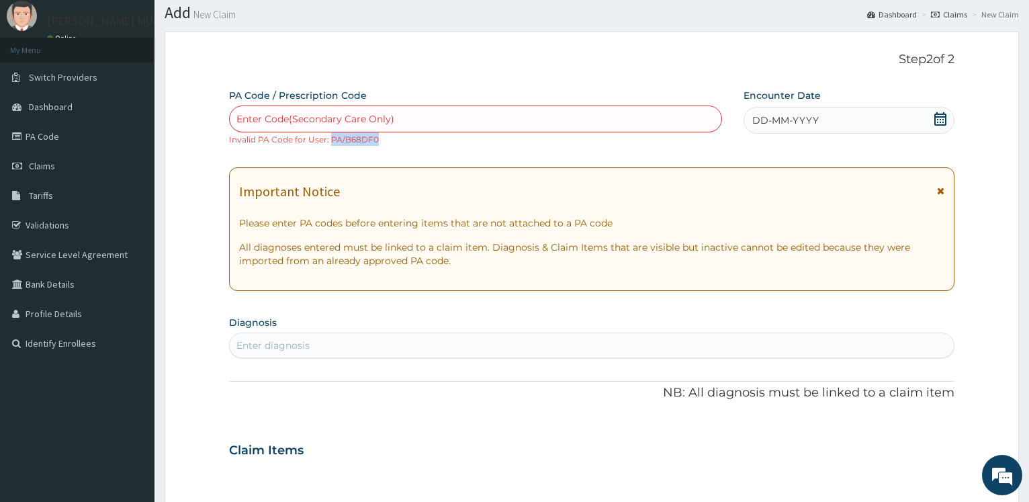
drag, startPoint x: 379, startPoint y: 141, endPoint x: 330, endPoint y: 144, distance: 49.8
click at [330, 144] on div "Enter Code(Secondary Care Only) Invalid PA Code for User: PA/B68DF0" at bounding box center [475, 125] width 492 height 40
copy small "PA/B68DF0"
click at [321, 122] on div "Enter Code(Secondary Care Only)" at bounding box center [315, 118] width 158 height 13
paste input "PA/B68DF0"
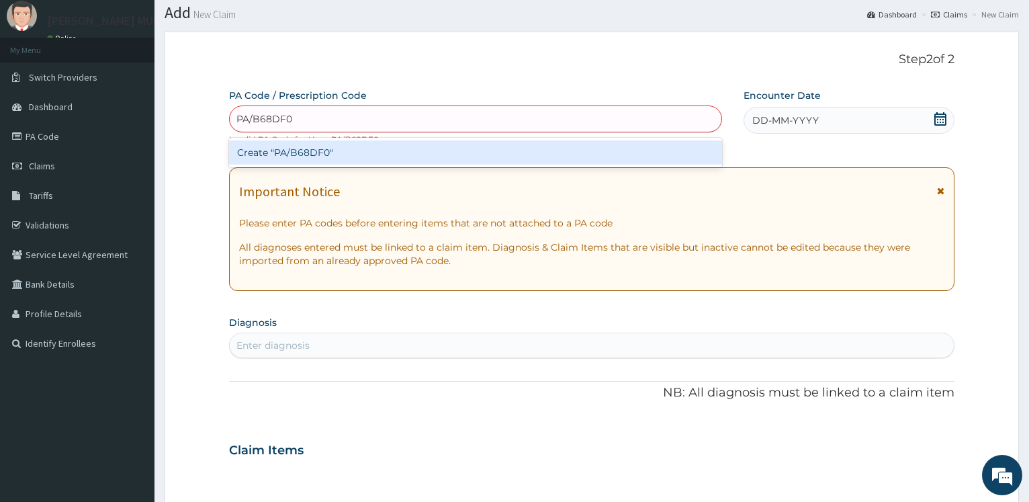
type input "PA/B68DF"
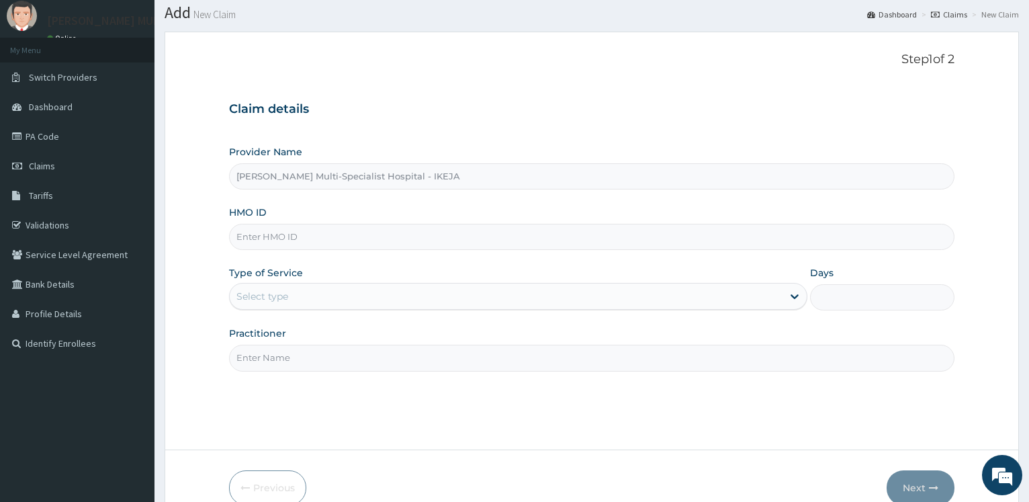
click at [242, 248] on input "HMO ID" at bounding box center [591, 237] width 725 height 26
click at [250, 244] on input "HMO ID" at bounding box center [591, 237] width 725 height 26
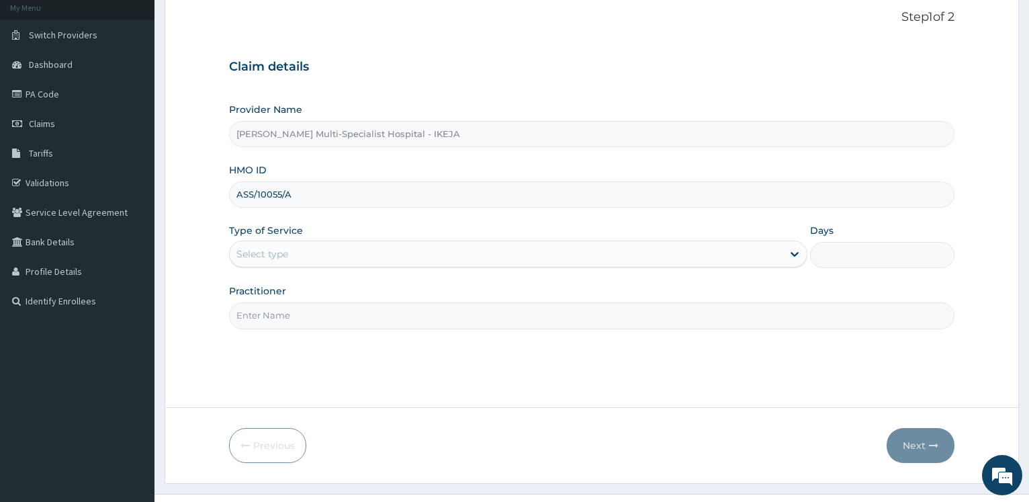
scroll to position [108, 0]
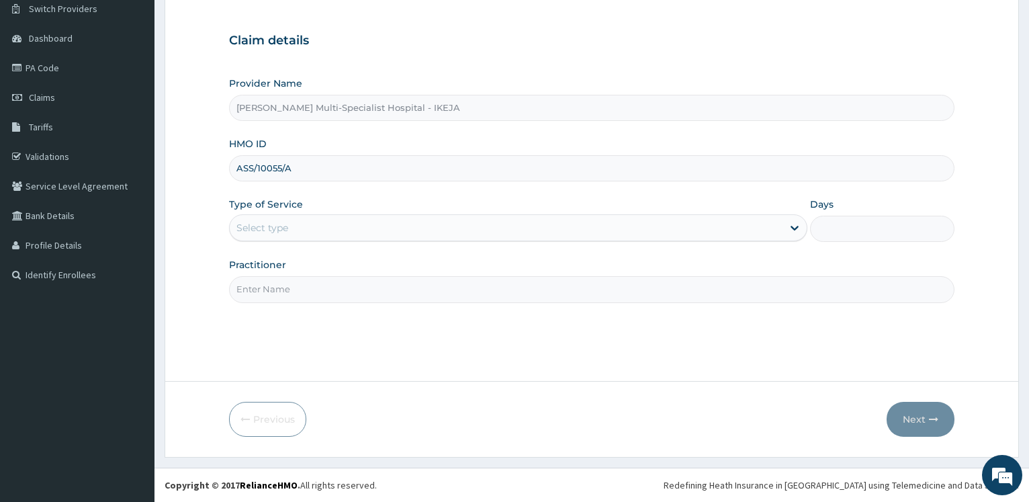
type input "ASS/10055/A"
click at [287, 222] on div "Select type" at bounding box center [262, 227] width 52 height 13
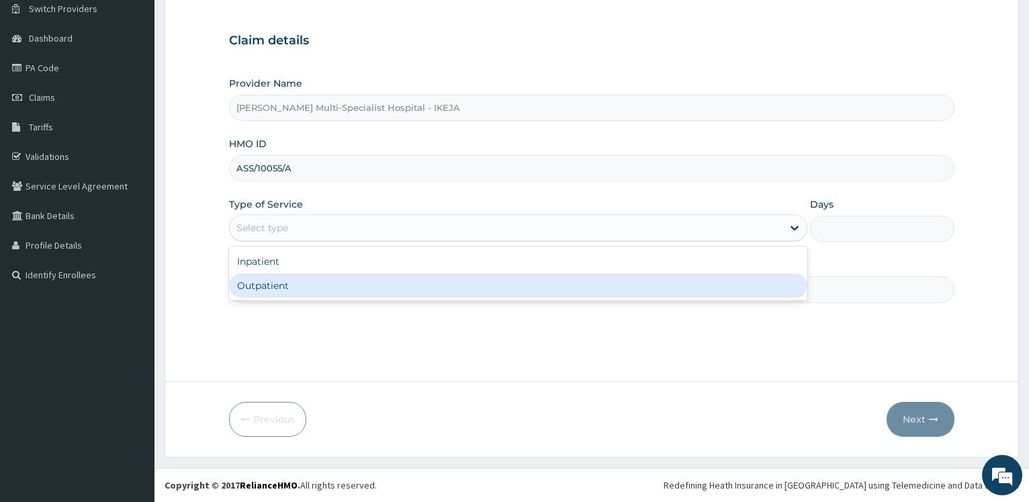
click at [274, 285] on div "Outpatient" at bounding box center [517, 285] width 577 height 24
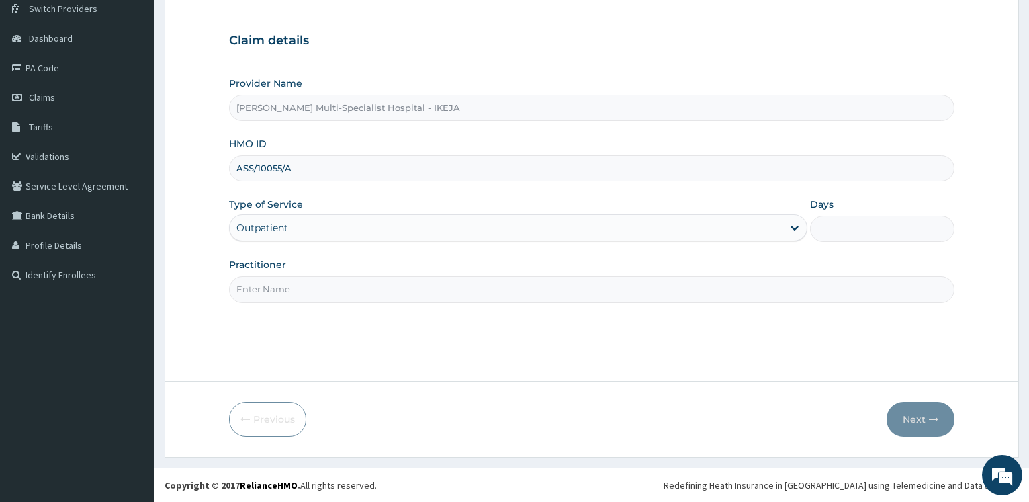
type input "1"
click at [274, 285] on input "Practitioner" at bounding box center [591, 289] width 725 height 26
type input "[PERSON_NAME]"
click at [914, 412] on button "Next" at bounding box center [920, 419] width 68 height 35
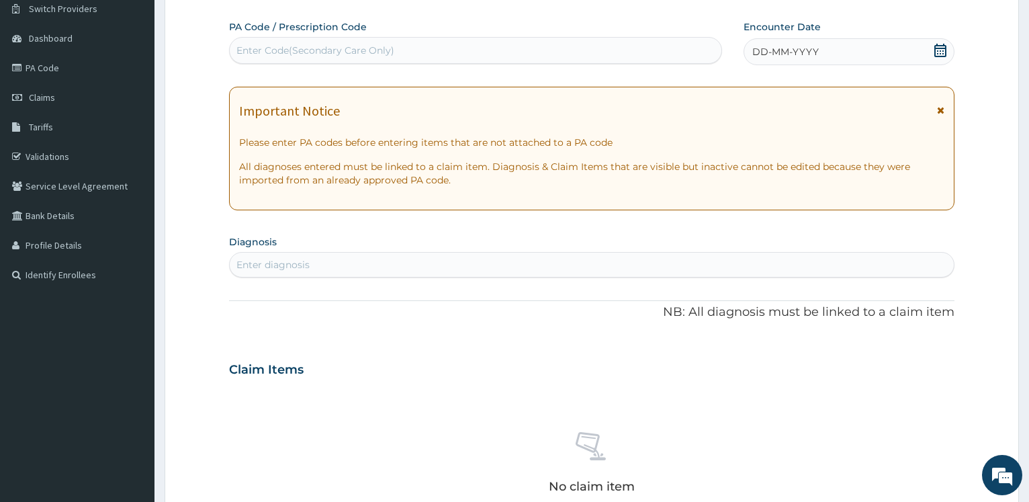
click at [318, 52] on div "Enter Code(Secondary Care Only)" at bounding box center [315, 50] width 158 height 13
type input "PA/B68DF0"
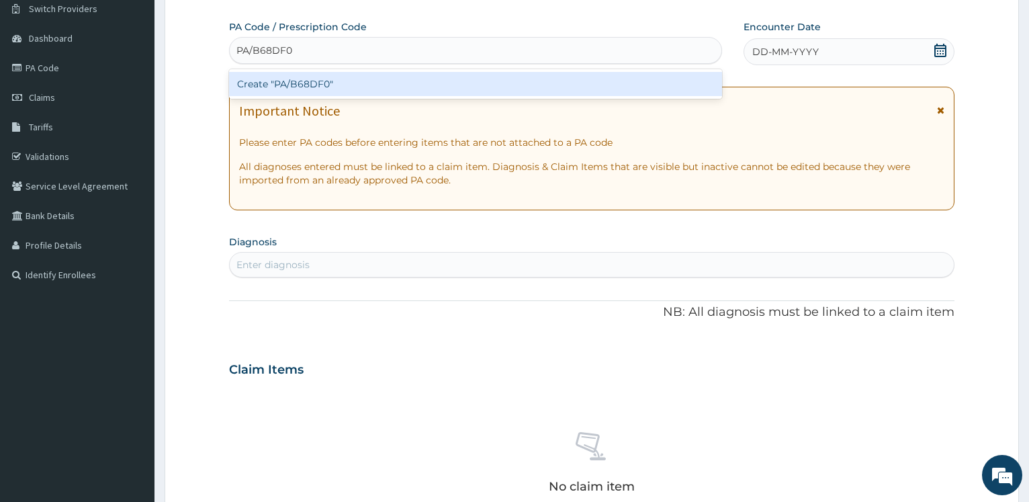
click at [332, 78] on div "Create "PA/B68DF0"" at bounding box center [475, 84] width 492 height 24
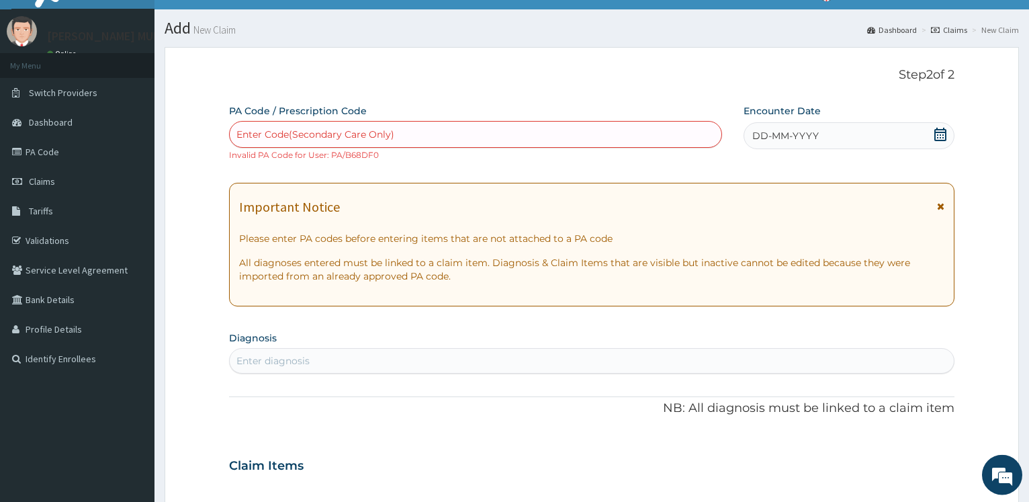
scroll to position [0, 0]
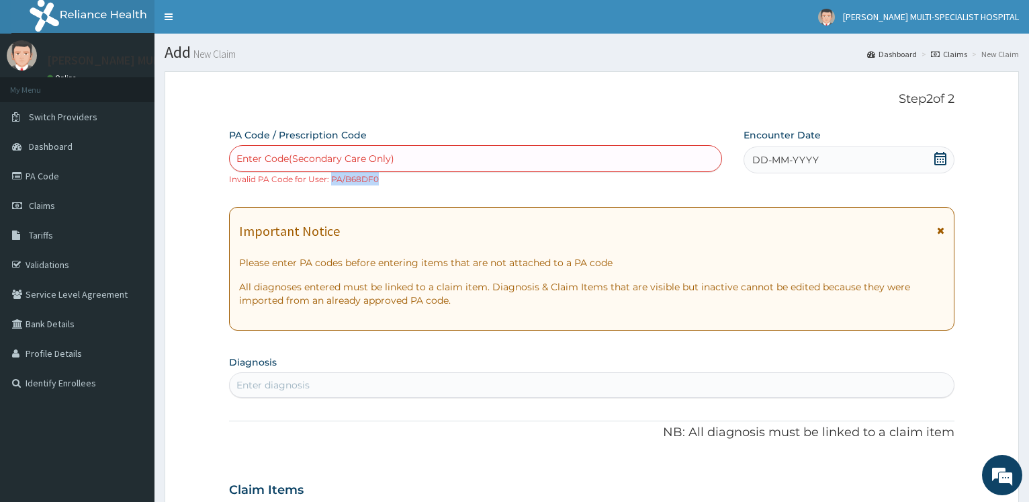
drag, startPoint x: 330, startPoint y: 181, endPoint x: 371, endPoint y: 177, distance: 41.2
click at [384, 177] on div "Enter Code(Secondary Care Only) Invalid PA Code for User: PA/B68DF0" at bounding box center [475, 165] width 492 height 40
copy small "PA/B68DF0"
click at [312, 165] on div "Enter Code(Secondary Care Only)" at bounding box center [475, 158] width 491 height 21
paste input "PA/B68DF0"
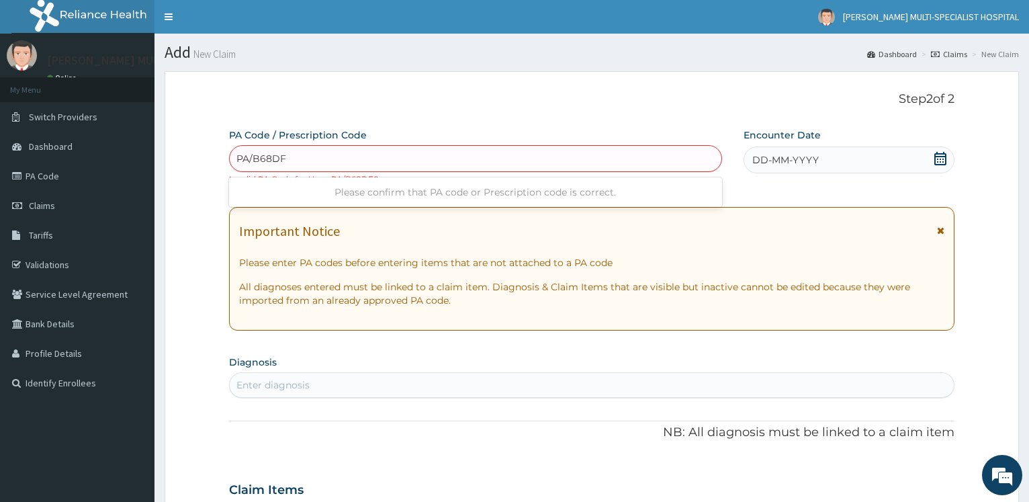
type input "PA/B68DFO"
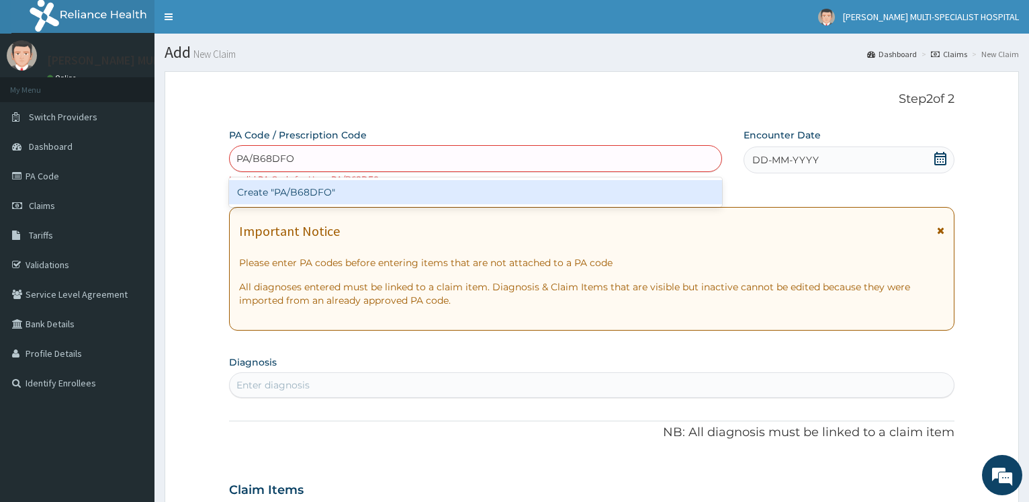
click at [299, 189] on div "Create "PA/B68DFO"" at bounding box center [475, 192] width 492 height 24
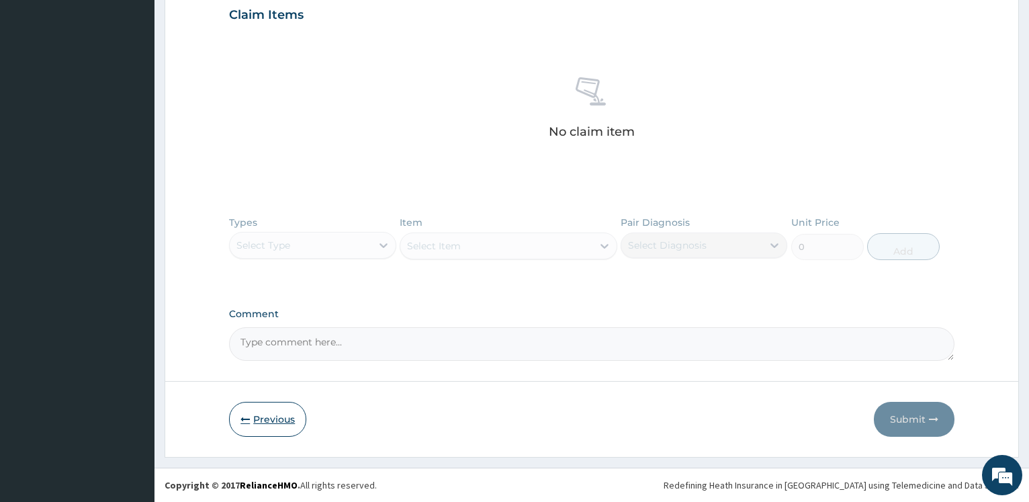
click at [282, 422] on button "Previous" at bounding box center [267, 419] width 77 height 35
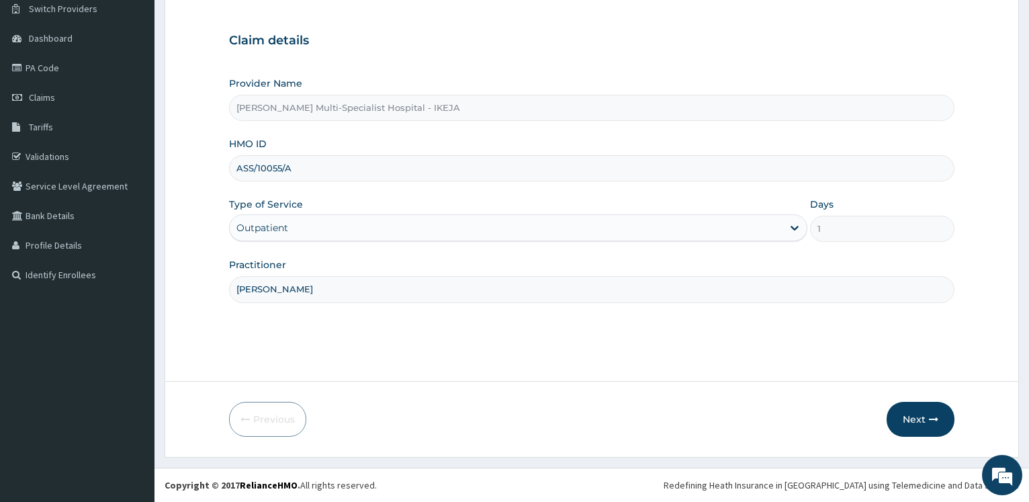
scroll to position [108, 0]
drag, startPoint x: 301, startPoint y: 173, endPoint x: 163, endPoint y: 162, distance: 138.1
click at [229, 162] on input "ASS/10055/A" at bounding box center [591, 168] width 725 height 26
click at [924, 409] on button "Next" at bounding box center [920, 419] width 68 height 35
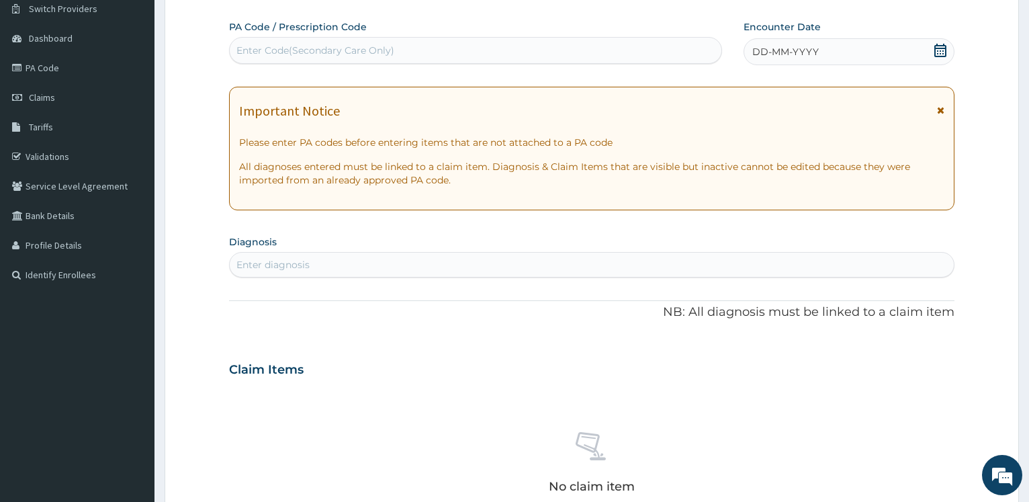
drag, startPoint x: 310, startPoint y: 64, endPoint x: 304, endPoint y: 57, distance: 8.6
click at [306, 58] on div "Enter Code(Secondary Care Only)" at bounding box center [475, 50] width 492 height 27
paste input "PA/C6830F"
type input "PA/C6830F"
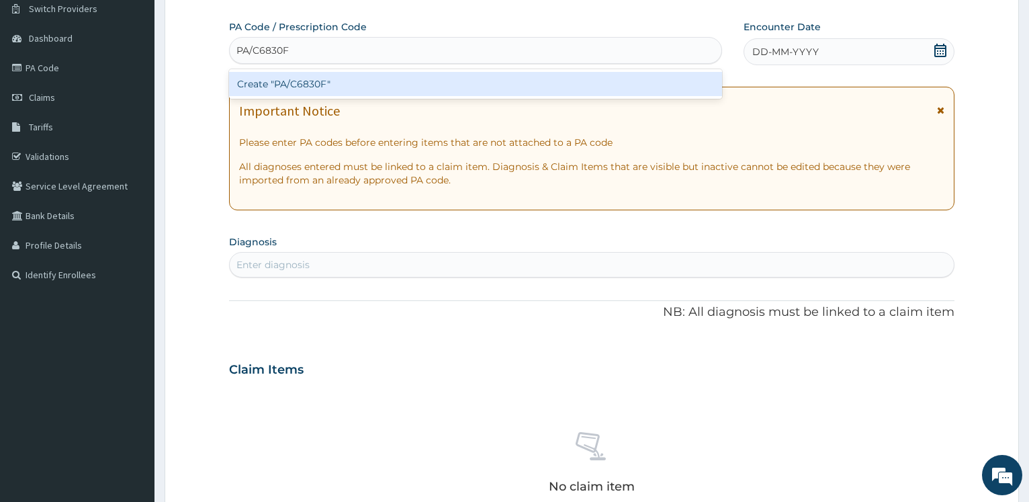
click at [298, 84] on div "Create "PA/C6830F"" at bounding box center [475, 84] width 492 height 24
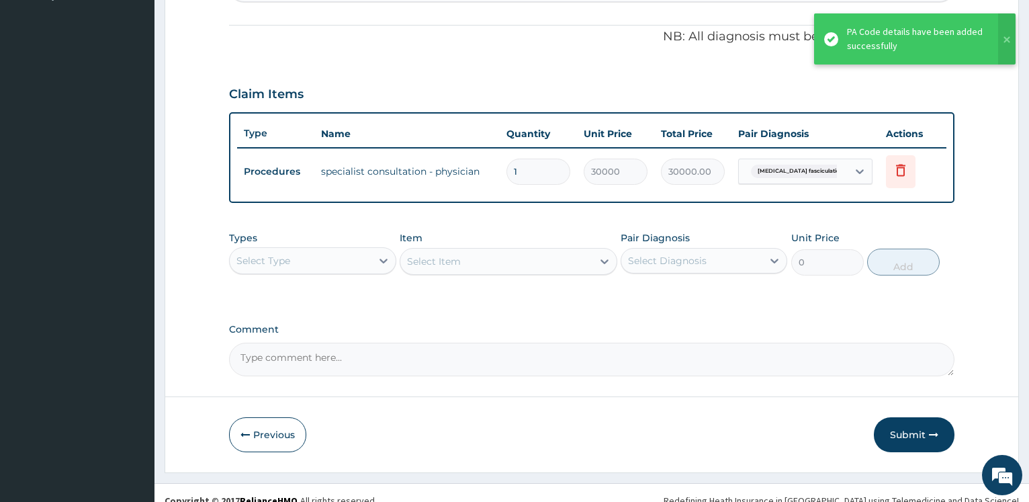
scroll to position [403, 0]
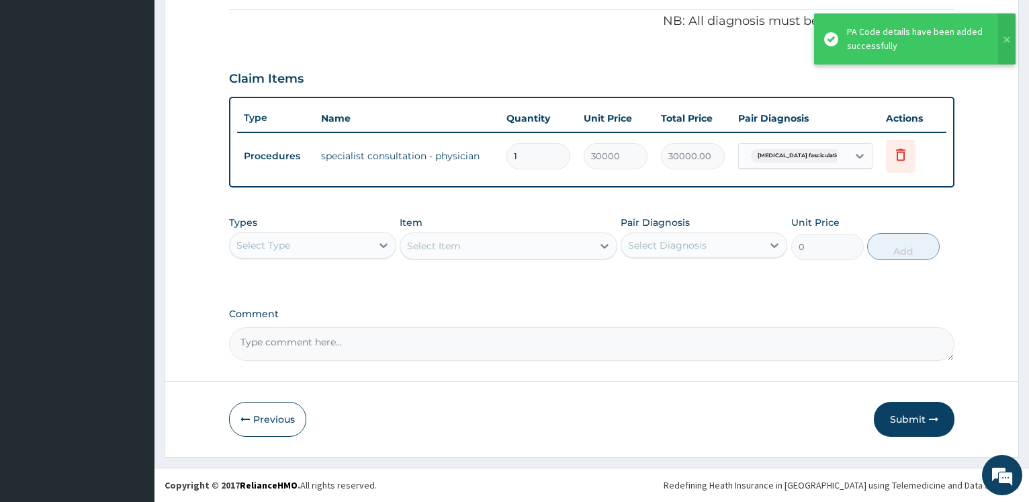
click at [290, 245] on div "Select Type" at bounding box center [263, 244] width 54 height 13
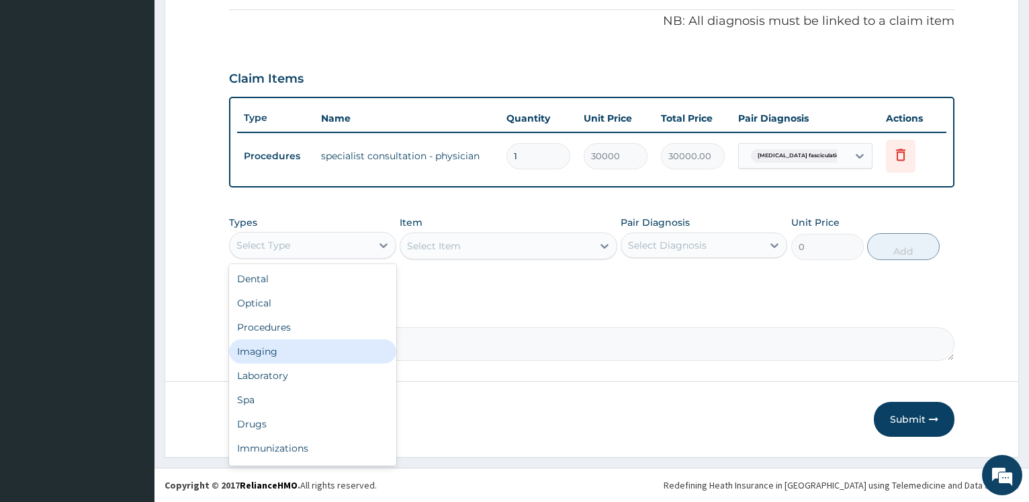
click at [291, 346] on div "Imaging" at bounding box center [312, 351] width 167 height 24
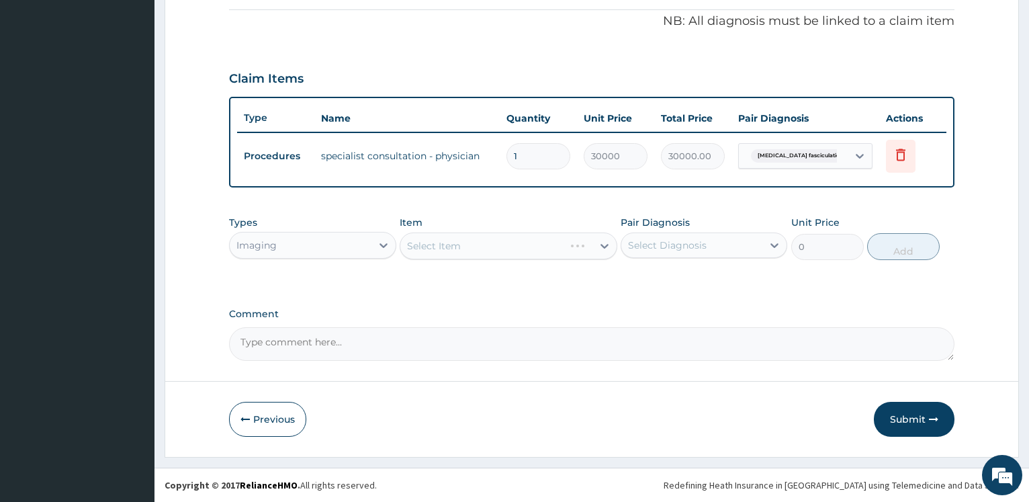
click at [437, 240] on div "Select Item" at bounding box center [509, 245] width 218 height 27
click at [428, 250] on div "Select Item" at bounding box center [509, 245] width 218 height 27
click at [432, 249] on div "Select Item" at bounding box center [434, 245] width 54 height 13
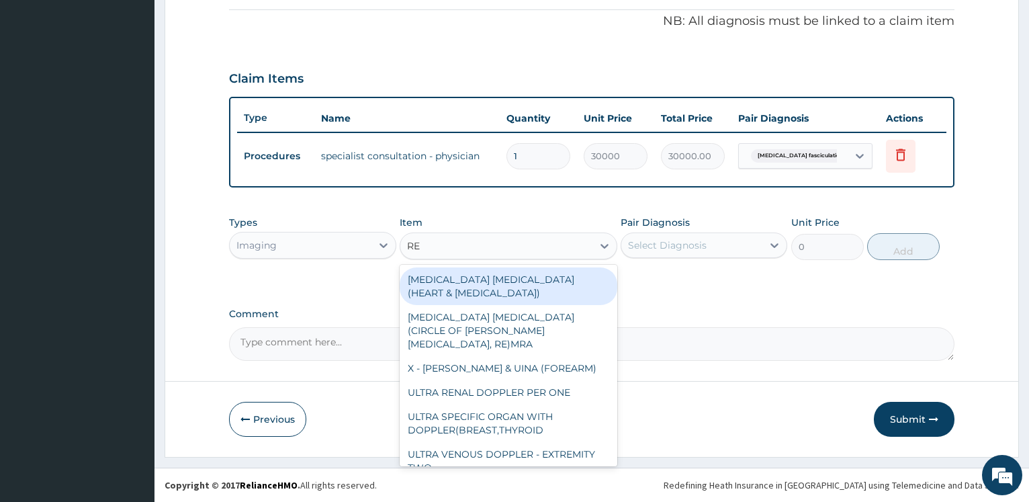
type input "REG"
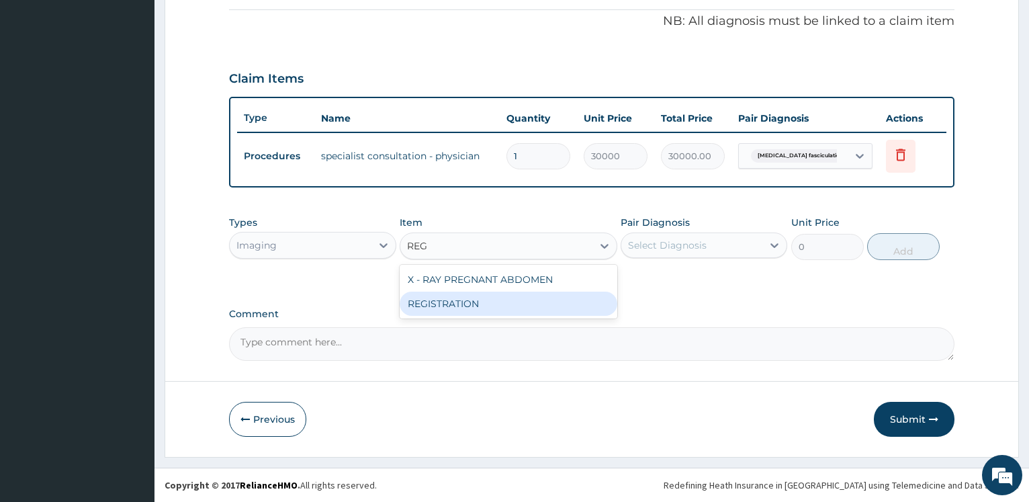
drag, startPoint x: 449, startPoint y: 302, endPoint x: 576, endPoint y: 291, distance: 128.1
click at [449, 299] on div "REGISTRATION" at bounding box center [509, 303] width 218 height 24
type input "10000"
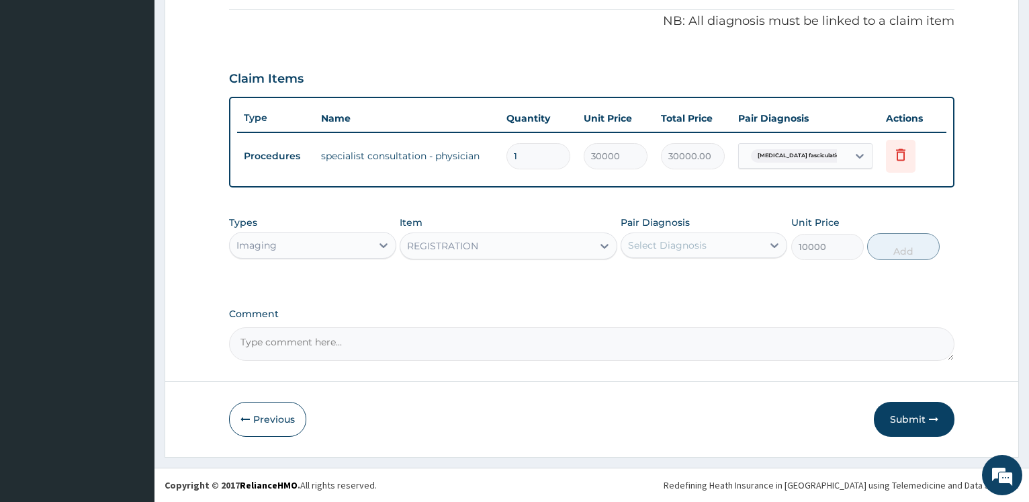
click at [659, 254] on div "Select Diagnosis" at bounding box center [703, 245] width 167 height 26
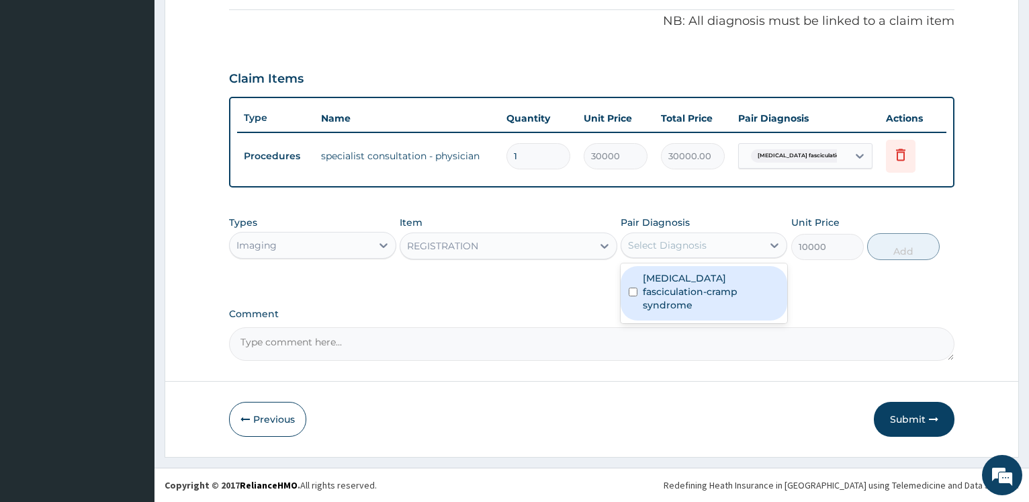
click at [664, 271] on div "Benign fasciculation-cramp syndrome" at bounding box center [703, 293] width 167 height 54
checkbox input "true"
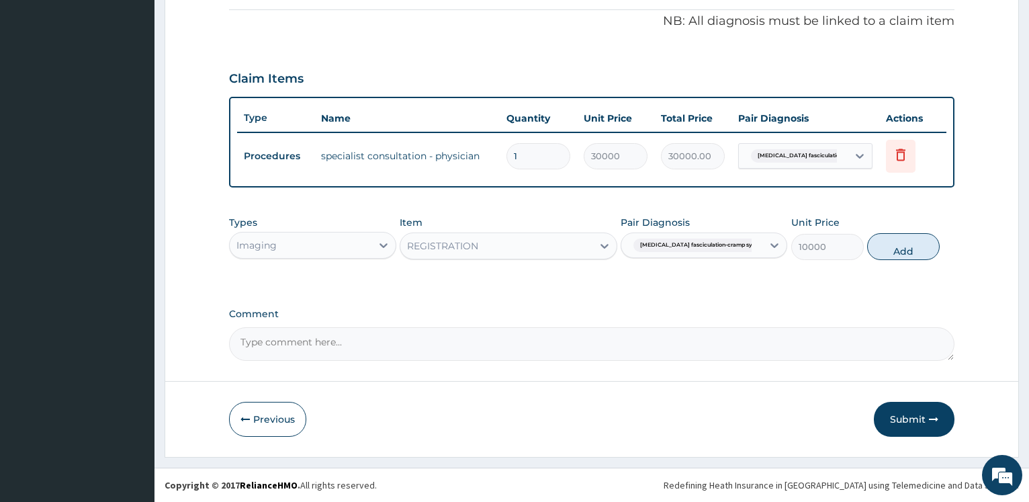
click at [902, 260] on div "Types Imaging Item REGISTRATION Pair Diagnosis Benign fasciculation-cramp syn..…" at bounding box center [591, 238] width 725 height 58
drag, startPoint x: 916, startPoint y: 256, endPoint x: 798, endPoint y: 255, distance: 117.5
click at [913, 255] on button "Add" at bounding box center [903, 246] width 73 height 27
type input "0"
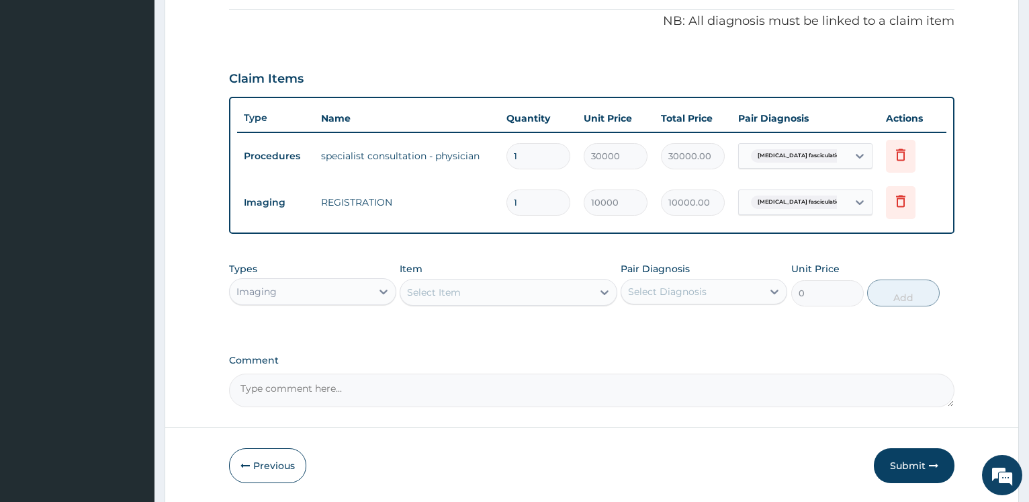
scroll to position [449, 0]
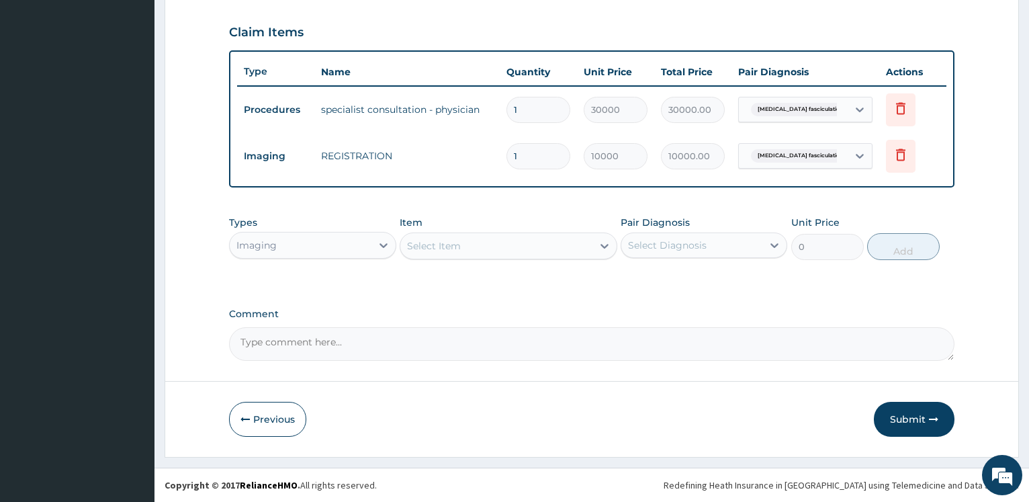
drag, startPoint x: 917, startPoint y: 415, endPoint x: 917, endPoint y: 407, distance: 8.1
click at [917, 409] on button "Submit" at bounding box center [914, 419] width 81 height 35
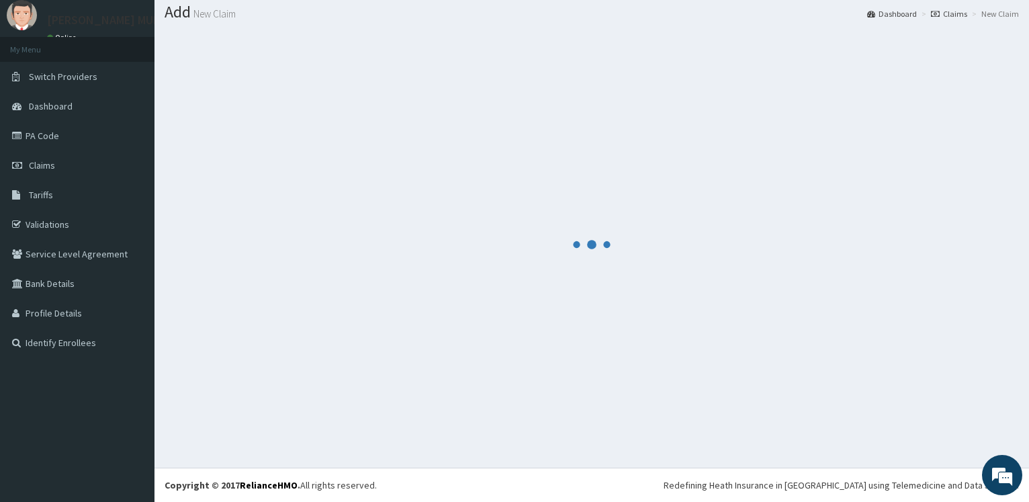
scroll to position [40, 0]
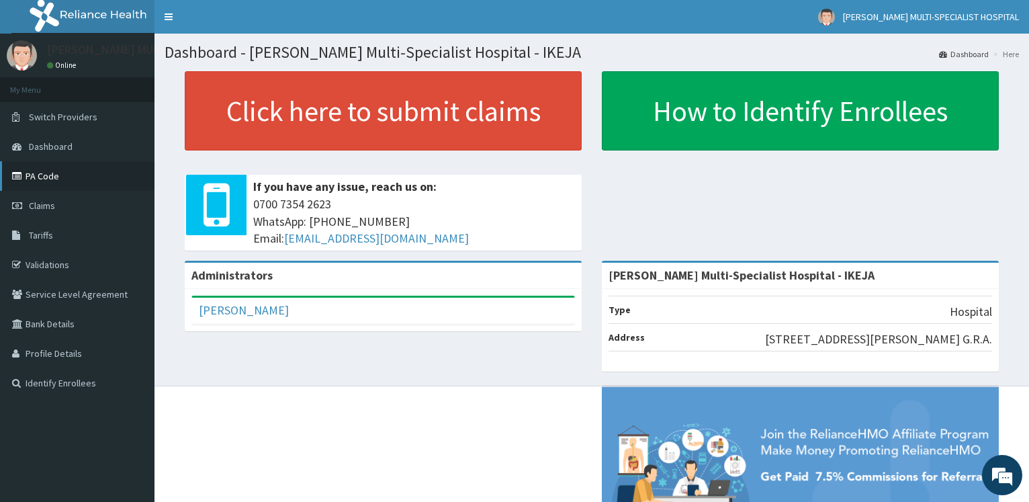
click at [52, 171] on link "PA Code" at bounding box center [77, 176] width 154 height 30
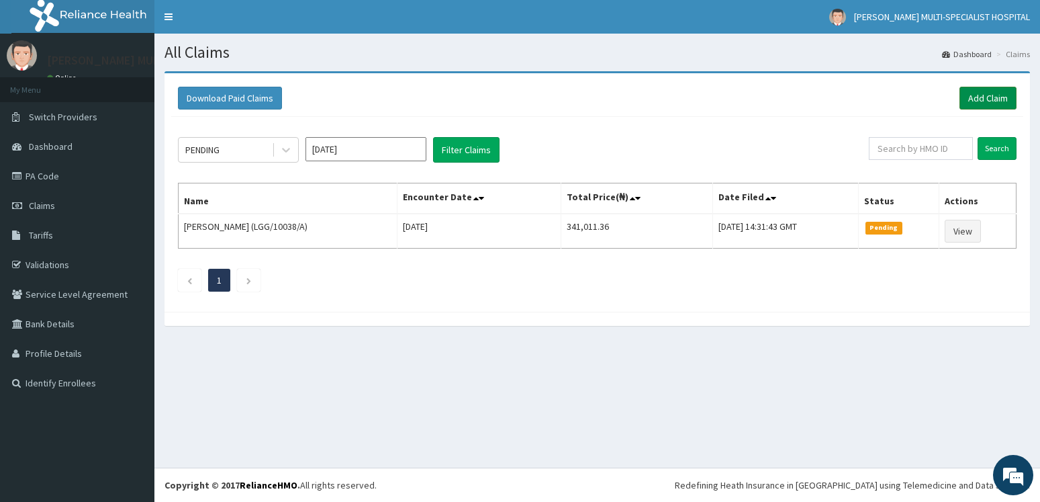
click at [999, 99] on link "Add Claim" at bounding box center [988, 98] width 57 height 23
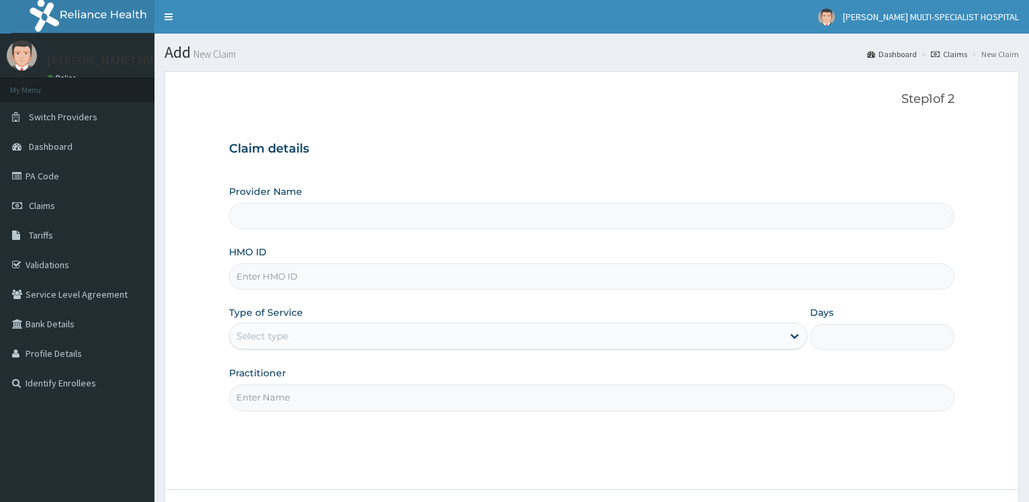
type input "[PERSON_NAME] Multi-Specialist Hospital - IKEJA"
click at [277, 279] on input "HMO ID" at bounding box center [591, 276] width 725 height 26
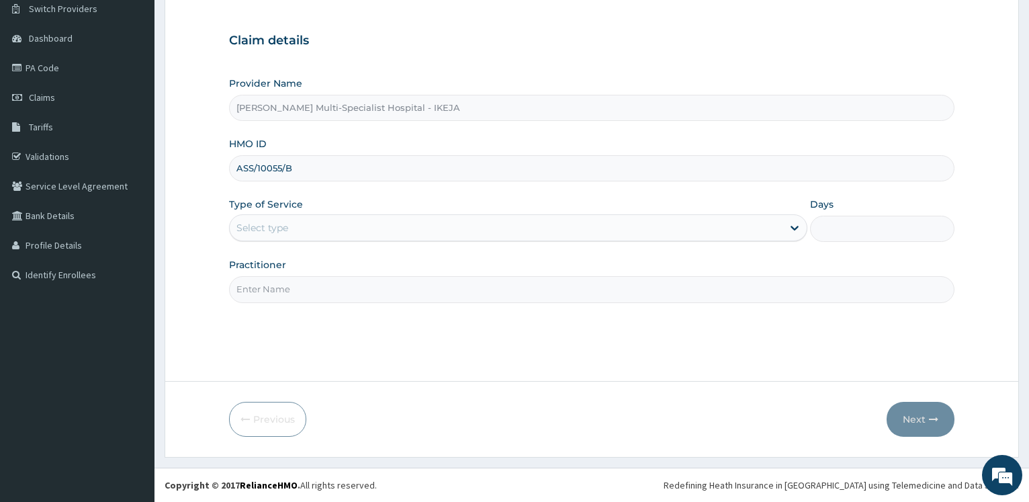
type input "ASS/10055/B"
click at [286, 220] on div "Select type" at bounding box center [506, 227] width 552 height 21
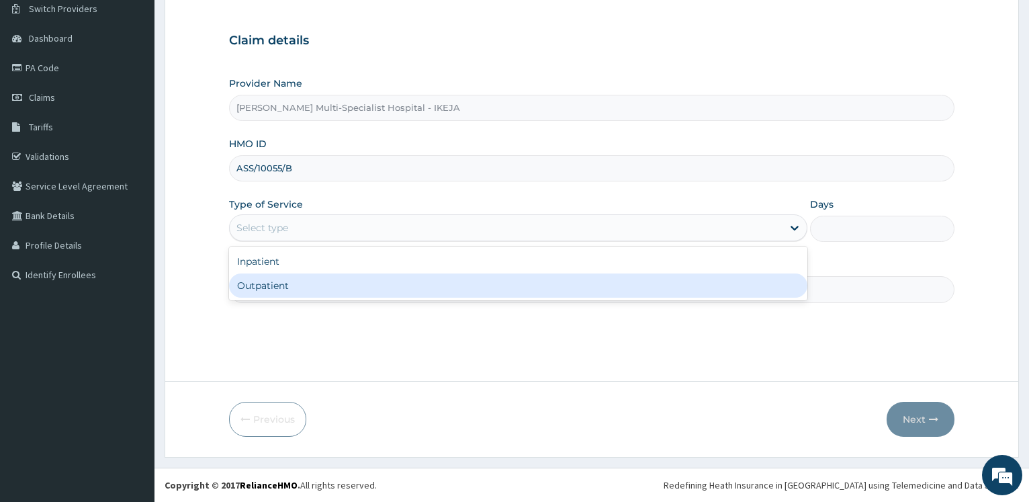
click at [266, 305] on div "Step 1 of 2 Claim details Provider Name Reddington Multi-Specialist Hospital - …" at bounding box center [591, 172] width 725 height 376
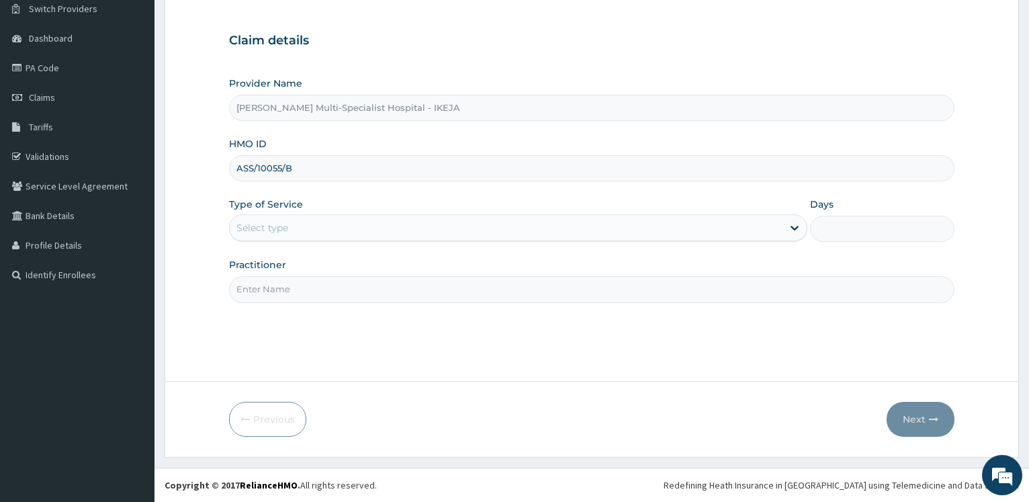
click at [267, 293] on input "Practitioner" at bounding box center [591, 289] width 725 height 26
type input "R"
type input "DR ALIYU"
click at [292, 228] on div "Select type" at bounding box center [506, 227] width 552 height 21
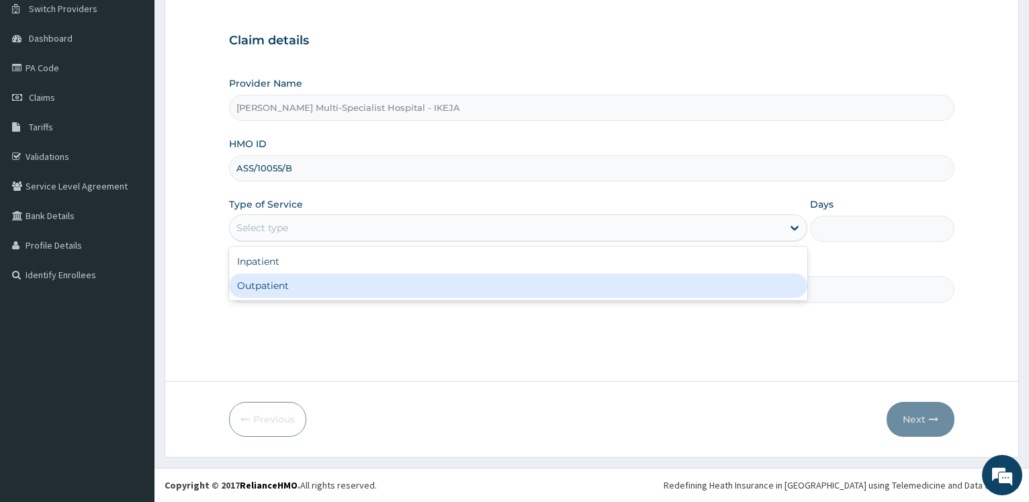
click at [280, 289] on div "Outpatient" at bounding box center [517, 285] width 577 height 24
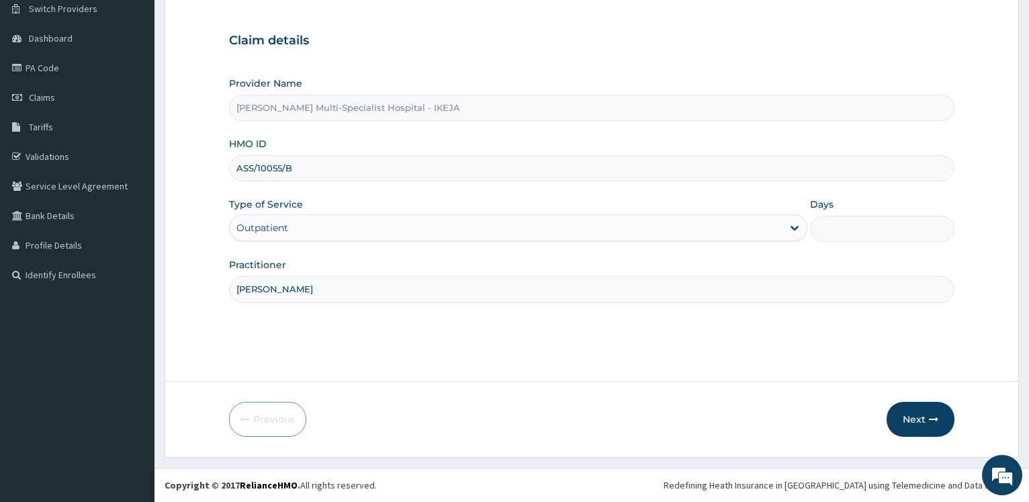
type input "1"
click at [926, 419] on button "Next" at bounding box center [920, 419] width 68 height 35
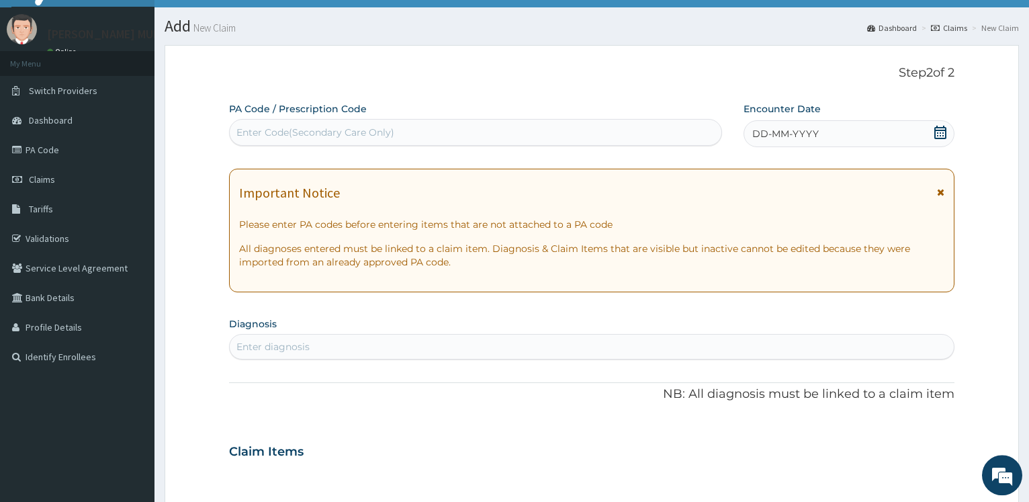
scroll to position [0, 0]
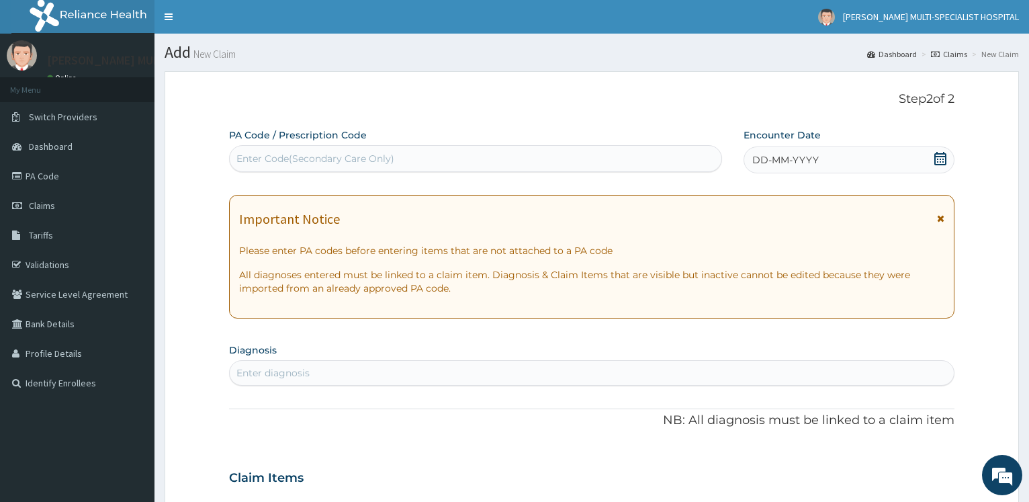
click at [332, 165] on div "Enter Code(Secondary Care Only)" at bounding box center [475, 158] width 491 height 21
type input "PA/C6830F"
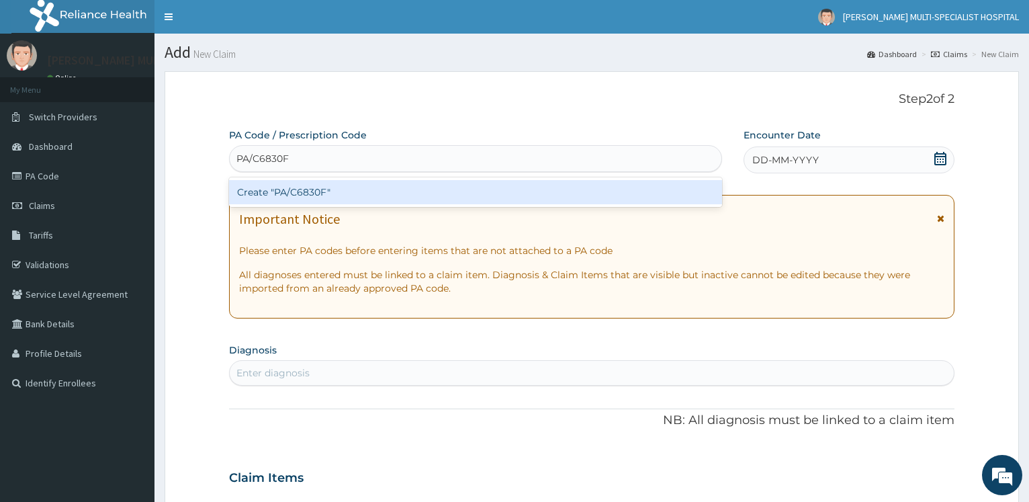
click at [292, 202] on div "Create "PA/C6830F"" at bounding box center [475, 192] width 492 height 24
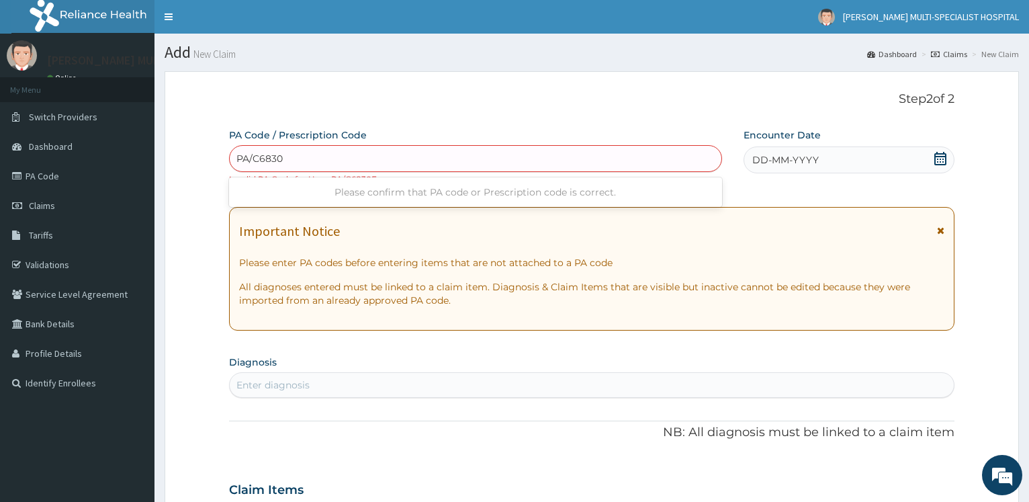
type input "PA/C6830F"
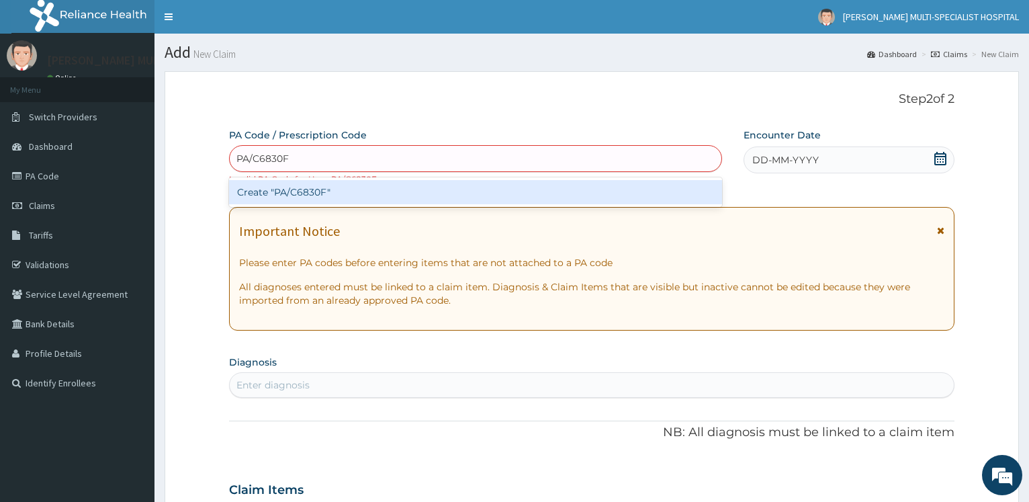
click at [328, 197] on div "Create "PA/C6830F"" at bounding box center [475, 192] width 492 height 24
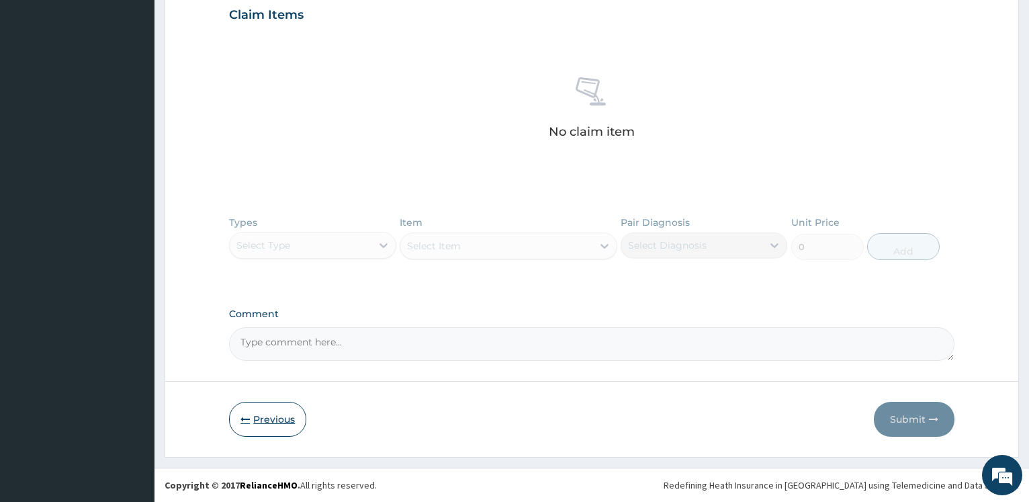
click at [283, 414] on button "Previous" at bounding box center [267, 419] width 77 height 35
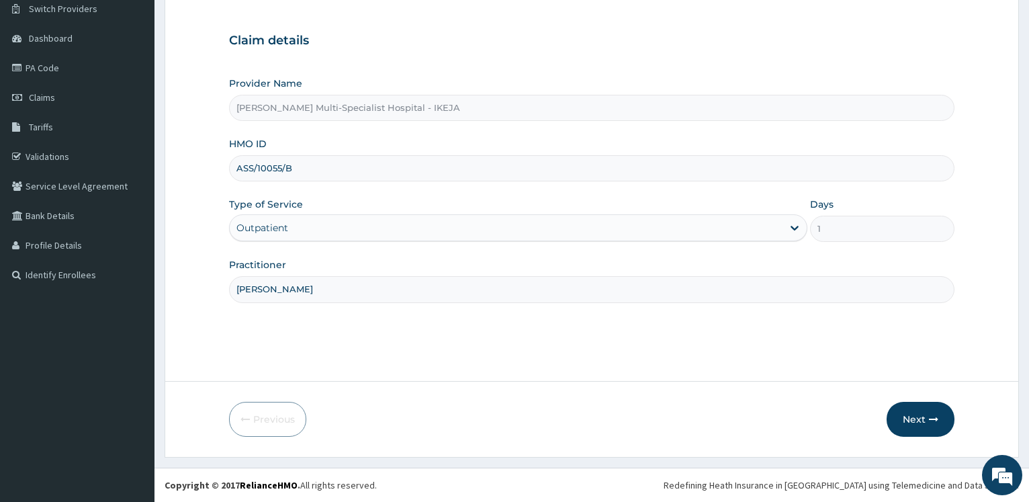
drag, startPoint x: 299, startPoint y: 171, endPoint x: 214, endPoint y: 169, distance: 86.0
click at [229, 169] on input "ASS/10055/B" at bounding box center [591, 168] width 725 height 26
click at [907, 417] on button "Next" at bounding box center [920, 419] width 68 height 35
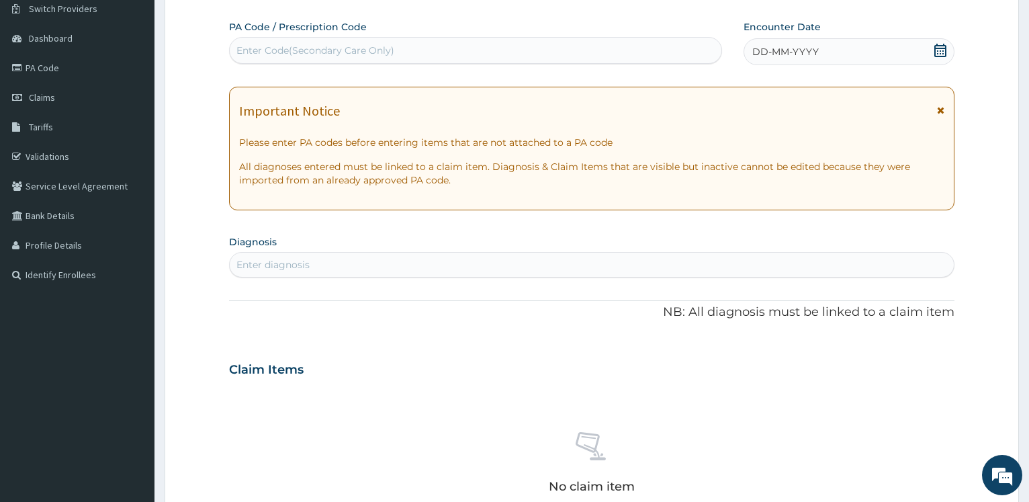
click at [321, 46] on div "Enter Code(Secondary Care Only)" at bounding box center [315, 50] width 158 height 13
paste input "PA/B68DF0"
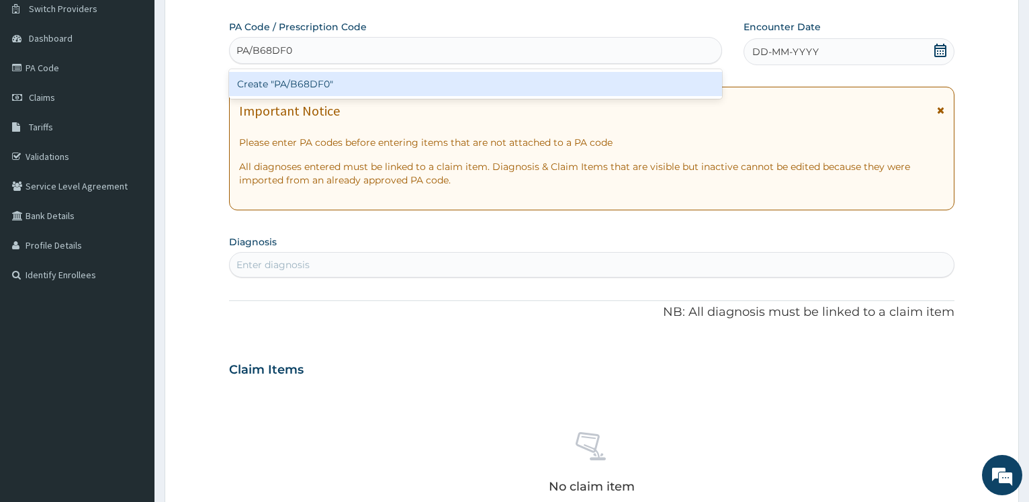
type input "PA/B68DF0"
click at [301, 89] on div "Create "PA/B68DF0"" at bounding box center [475, 84] width 492 height 24
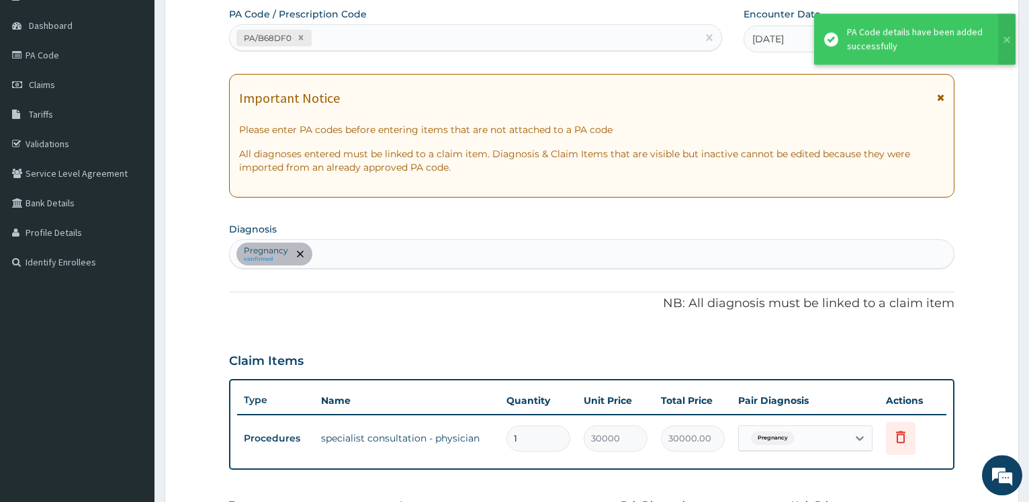
scroll to position [403, 0]
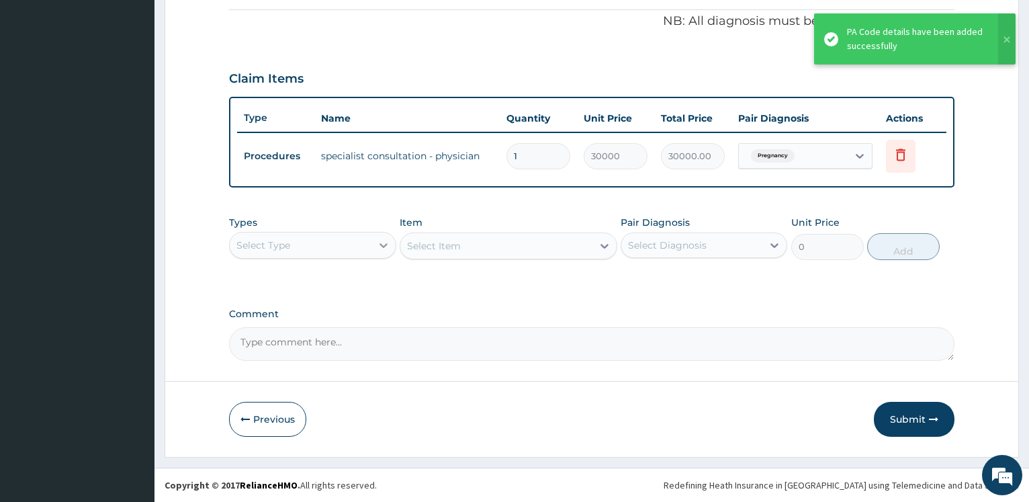
click at [383, 245] on icon at bounding box center [383, 244] width 13 height 13
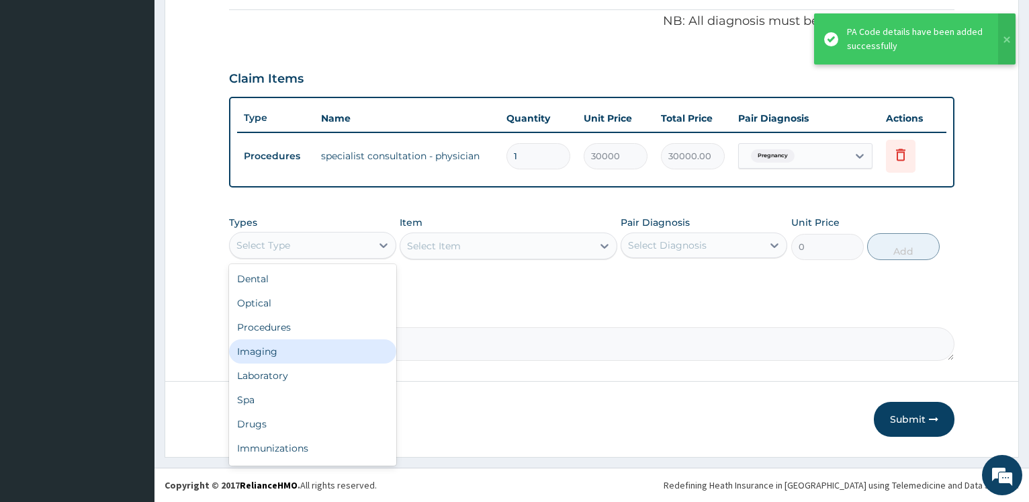
click at [314, 358] on div "Imaging" at bounding box center [312, 351] width 167 height 24
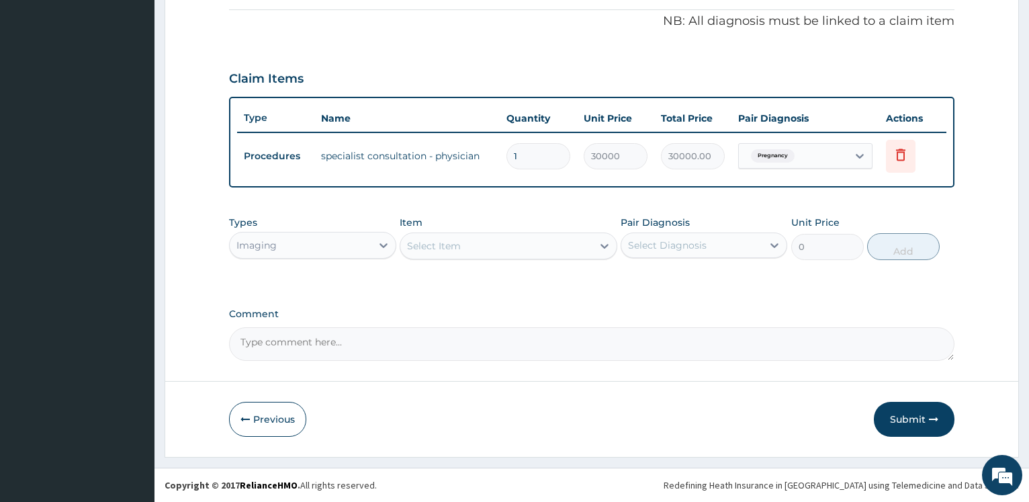
click at [440, 244] on div "Select Item" at bounding box center [434, 245] width 54 height 13
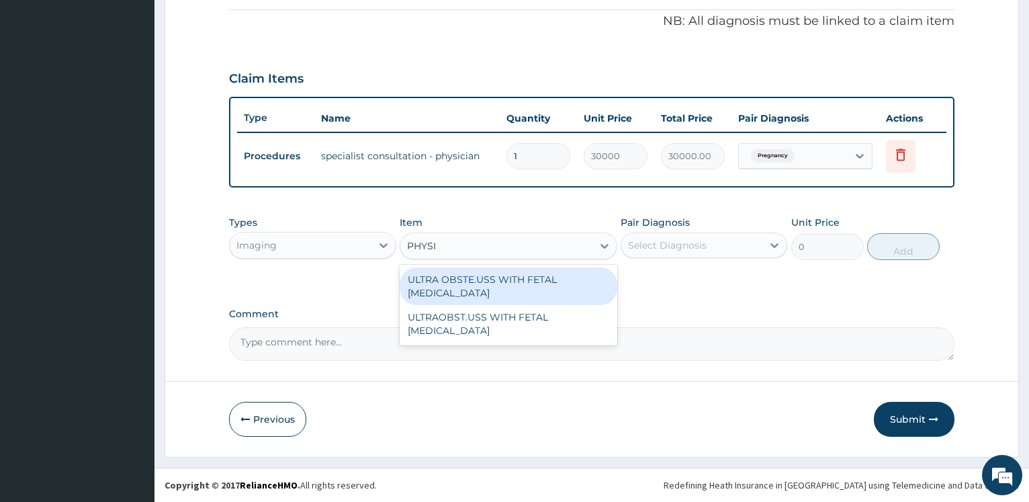
type input "PHYSI"
click at [367, 245] on div "Imaging" at bounding box center [300, 244] width 141 height 21
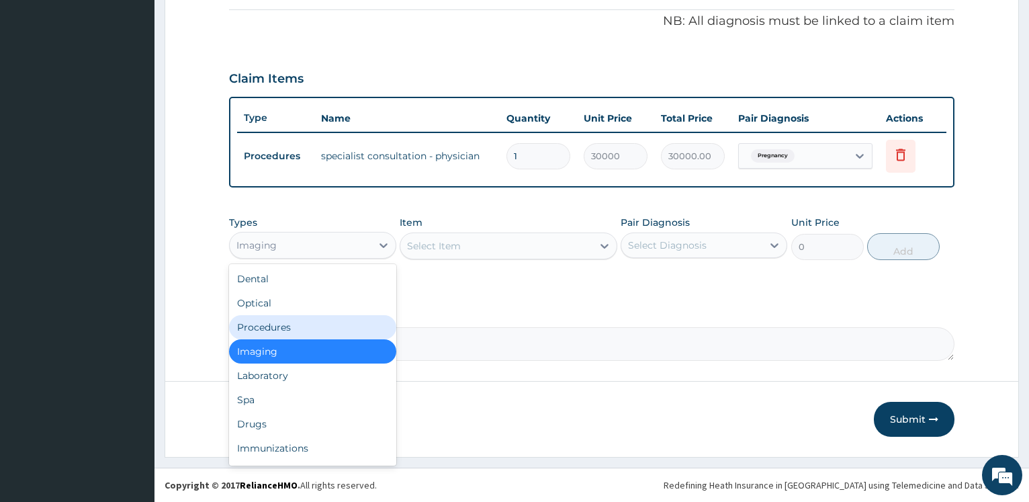
click at [293, 322] on div "Procedures" at bounding box center [312, 327] width 167 height 24
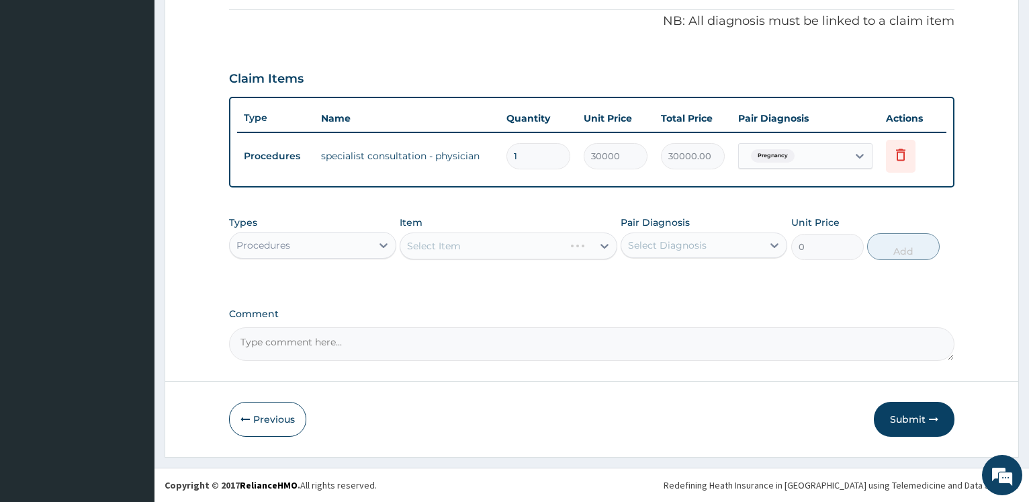
click at [466, 242] on div "Select Item" at bounding box center [509, 245] width 218 height 27
click at [467, 240] on div "Select Item" at bounding box center [509, 245] width 218 height 27
click at [453, 240] on div "Select Item" at bounding box center [509, 245] width 218 height 27
click at [454, 240] on div "Select Item" at bounding box center [434, 245] width 54 height 13
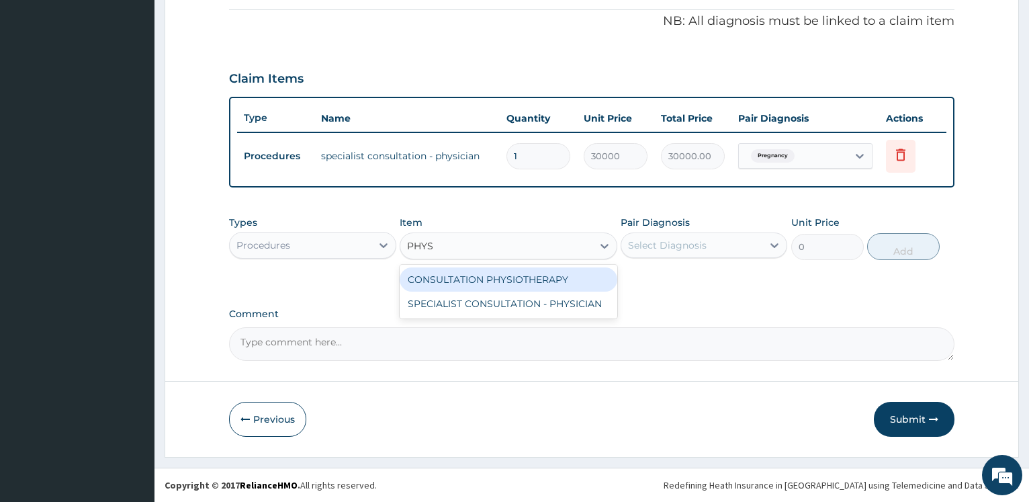
type input "PHYS"
click at [340, 245] on div "Procedures" at bounding box center [300, 244] width 141 height 21
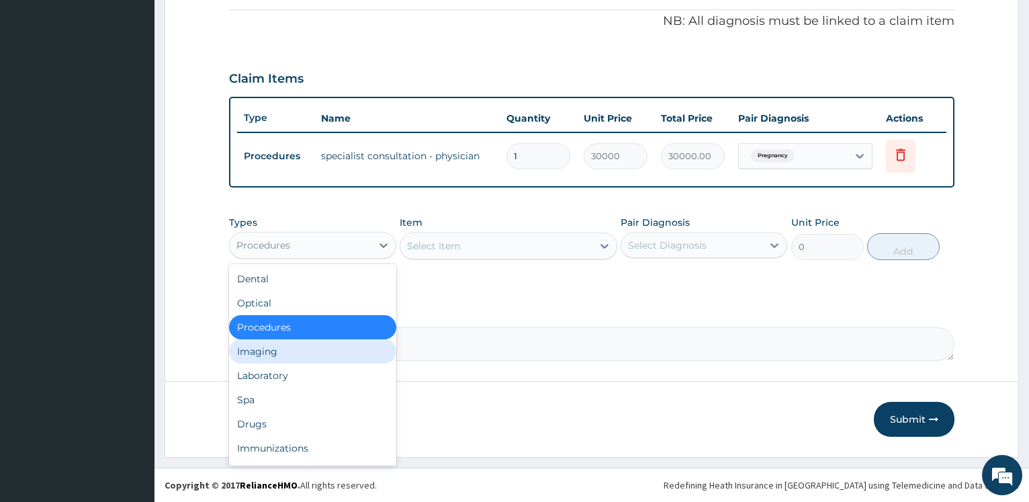
drag, startPoint x: 298, startPoint y: 350, endPoint x: 331, endPoint y: 338, distance: 34.8
click at [299, 349] on div "Imaging" at bounding box center [312, 351] width 167 height 24
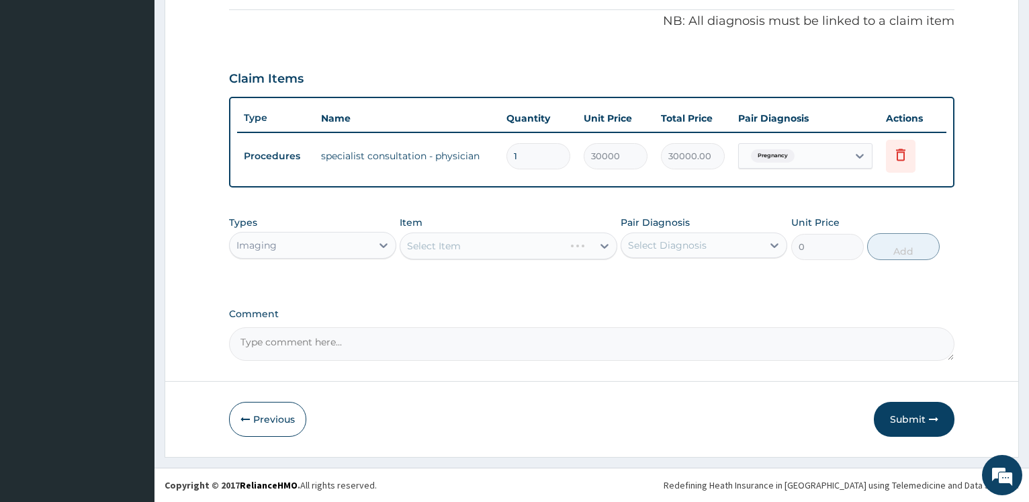
click at [467, 246] on div "Select Item" at bounding box center [509, 245] width 218 height 27
click at [471, 246] on div "Select Item" at bounding box center [509, 245] width 218 height 27
click at [474, 246] on div "Select Item" at bounding box center [496, 245] width 192 height 21
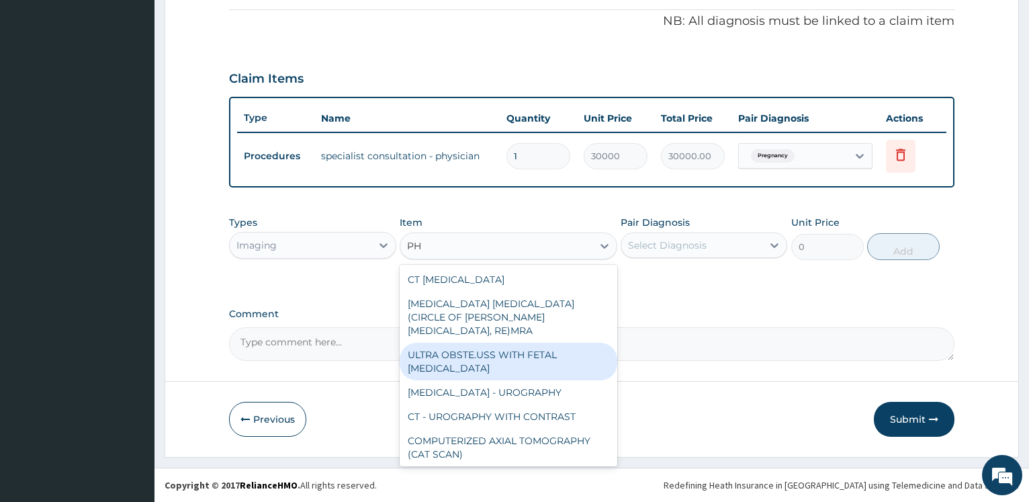
type input "P"
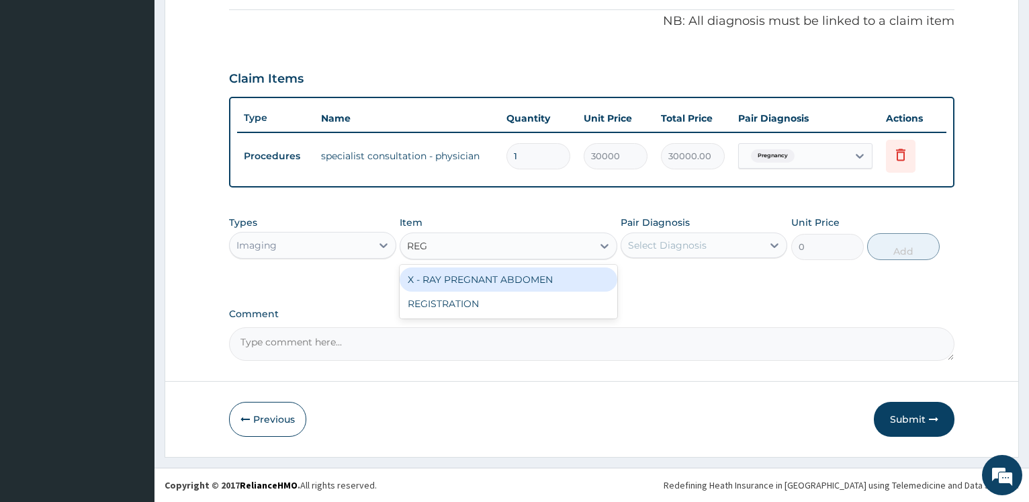
type input "REGI"
drag, startPoint x: 440, startPoint y: 281, endPoint x: 612, endPoint y: 267, distance: 171.8
click at [440, 282] on div "REGISTRATION" at bounding box center [509, 279] width 218 height 24
type input "10000"
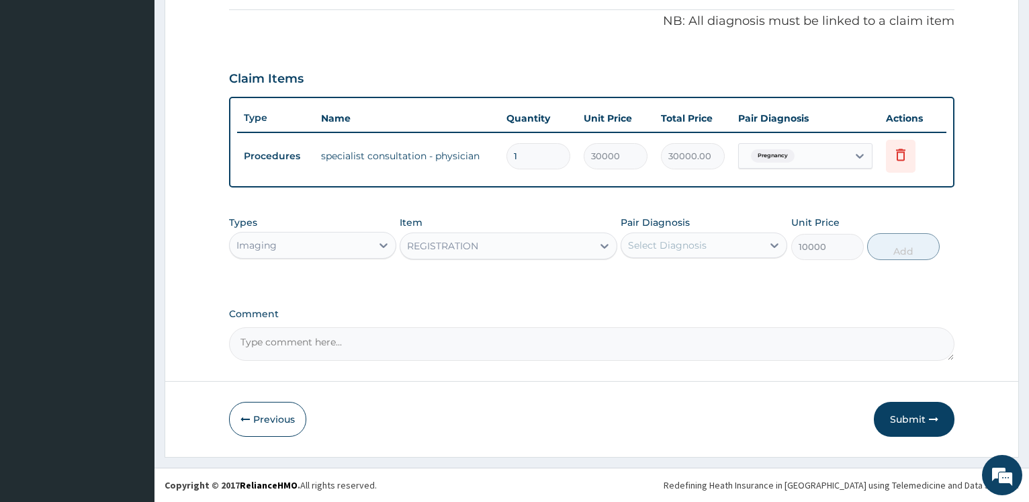
click at [704, 250] on div "Select Diagnosis" at bounding box center [667, 244] width 79 height 13
click at [676, 283] on label "Pregnancy" at bounding box center [669, 277] width 53 height 13
checkbox input "true"
drag, startPoint x: 912, startPoint y: 263, endPoint x: 900, endPoint y: 259, distance: 12.7
click at [912, 263] on div "Types Imaging Item REGISTRATION Pair Diagnosis option Pregnancy, selected. opti…" at bounding box center [591, 238] width 725 height 58
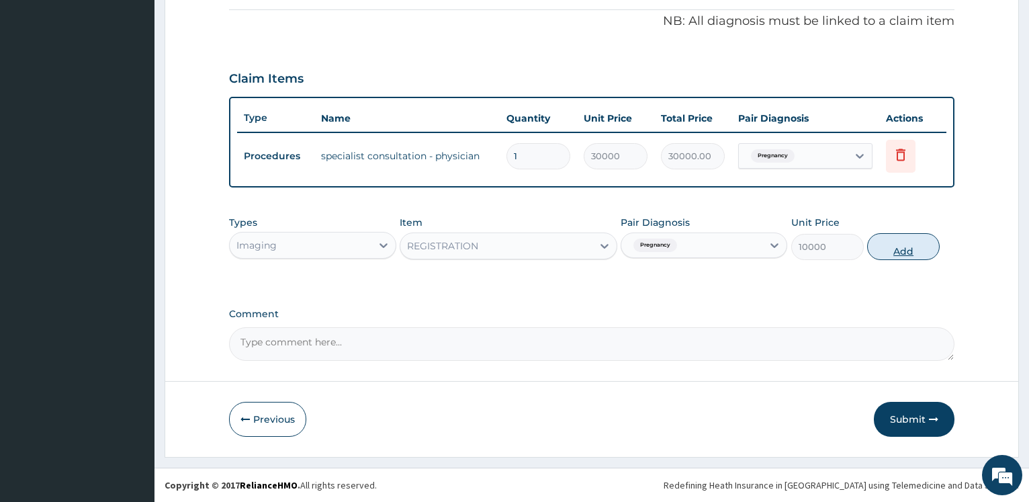
click at [901, 245] on button "Add" at bounding box center [903, 246] width 73 height 27
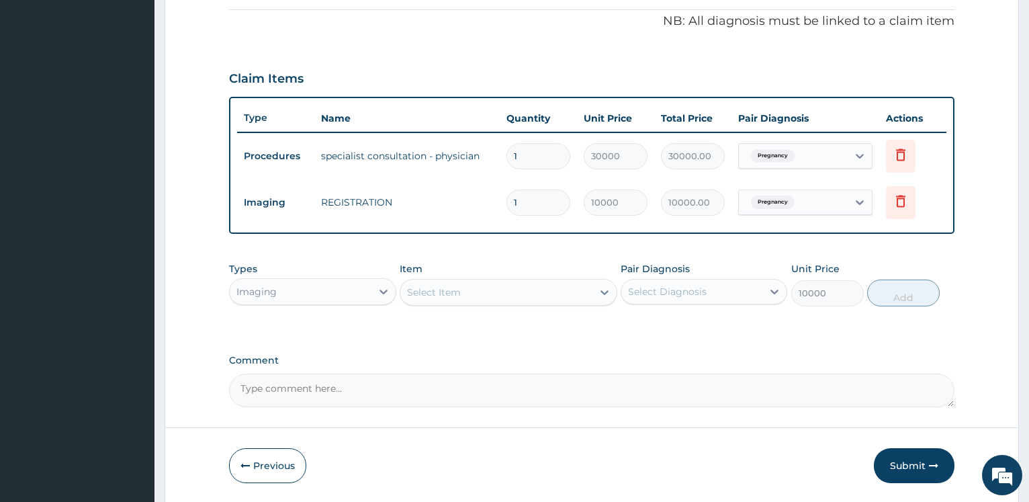
type input "0"
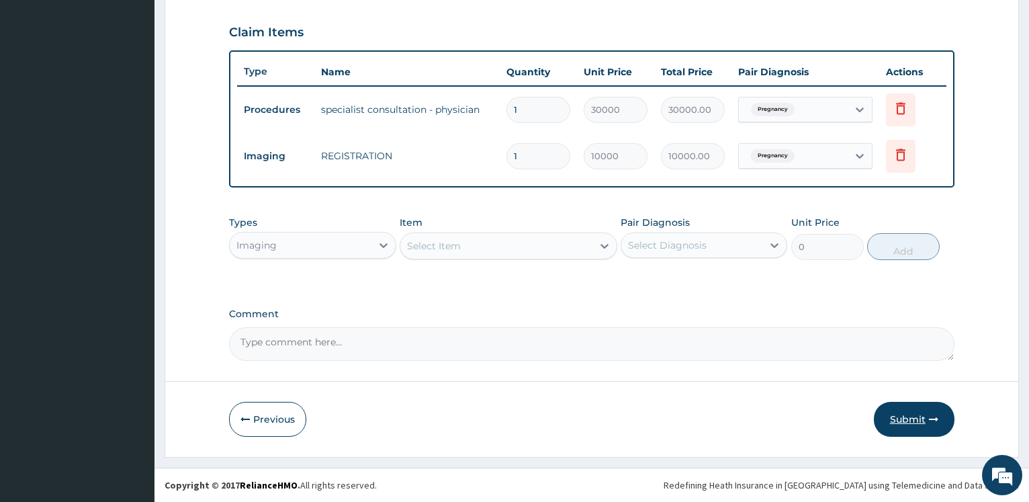
click at [894, 410] on button "Submit" at bounding box center [914, 419] width 81 height 35
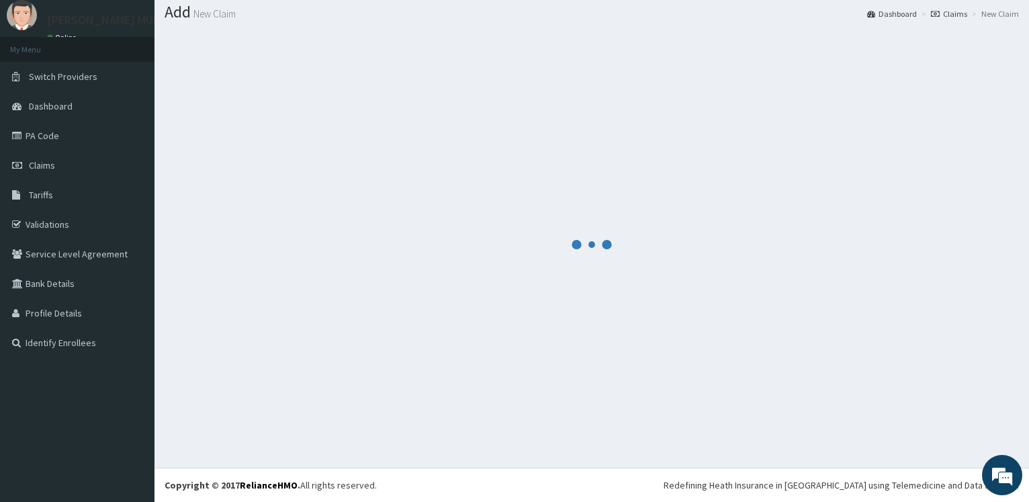
scroll to position [40, 0]
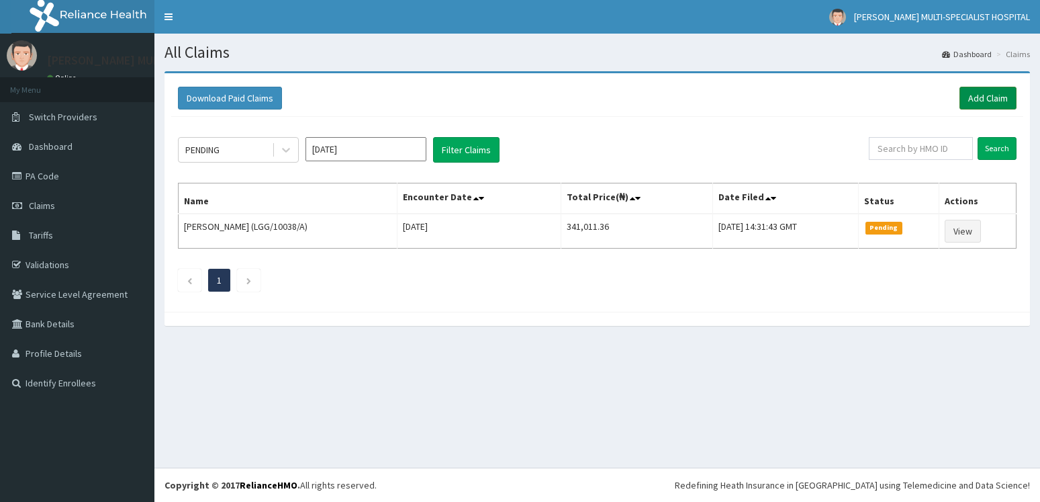
click at [1001, 100] on link "Add Claim" at bounding box center [988, 98] width 57 height 23
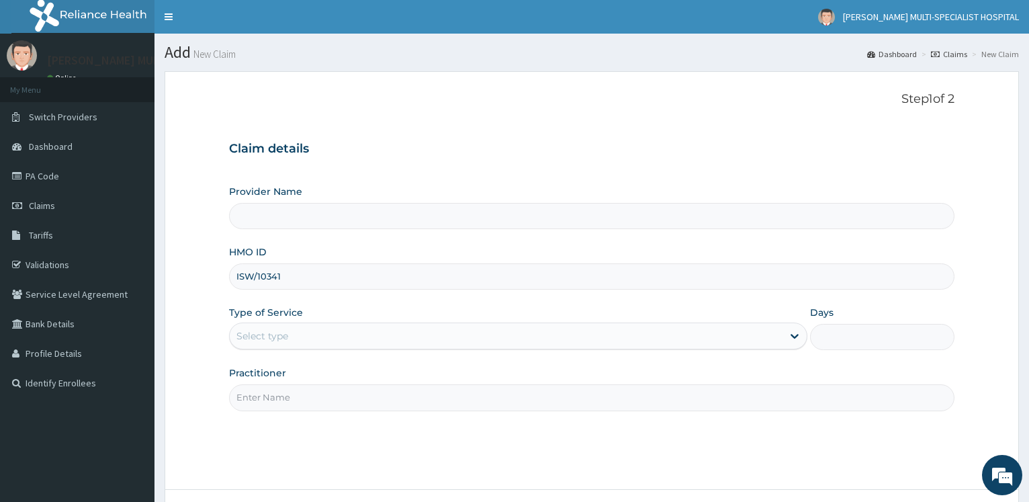
type input "ISW/10341/"
type input "[PERSON_NAME] Multi-Specialist Hospital - IKEJA"
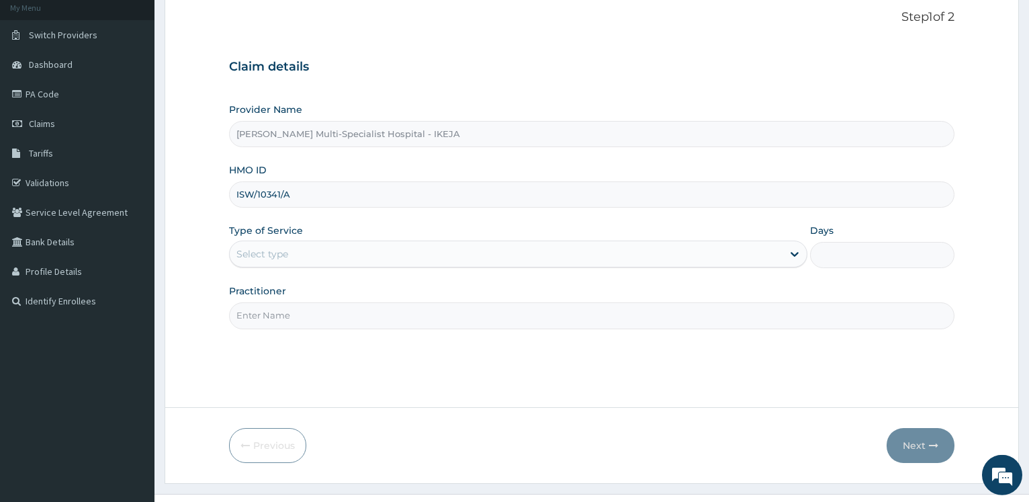
scroll to position [108, 0]
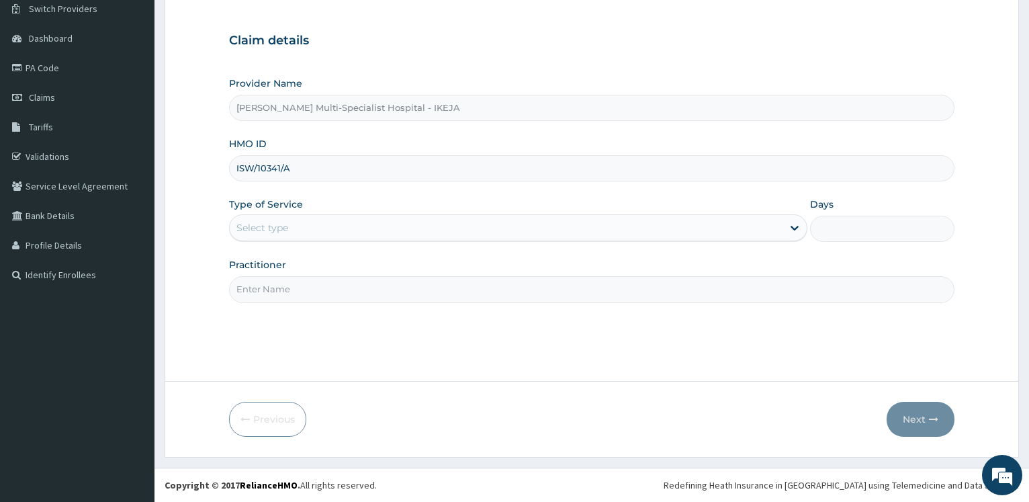
type input "ISW/10341/A"
click at [312, 224] on div "Select type" at bounding box center [506, 227] width 552 height 21
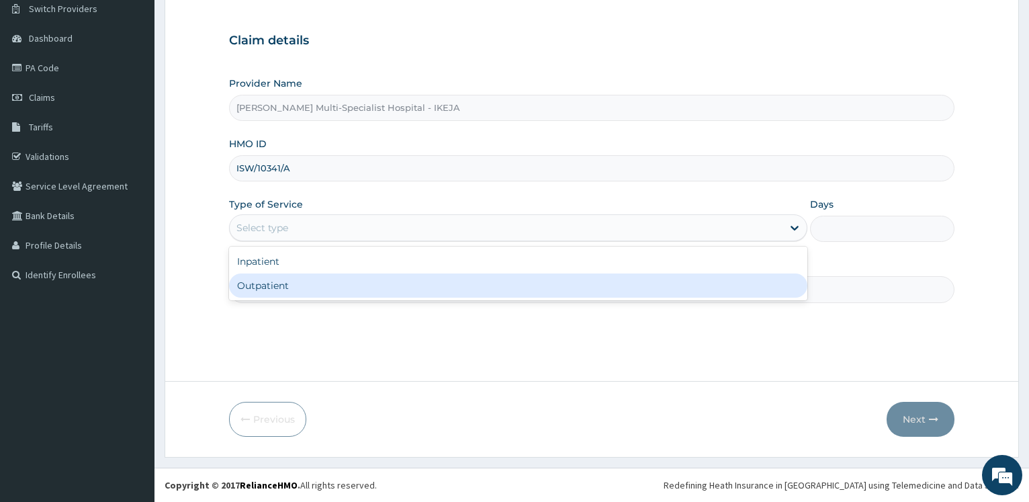
click at [294, 282] on div "Outpatient" at bounding box center [517, 285] width 577 height 24
type input "1"
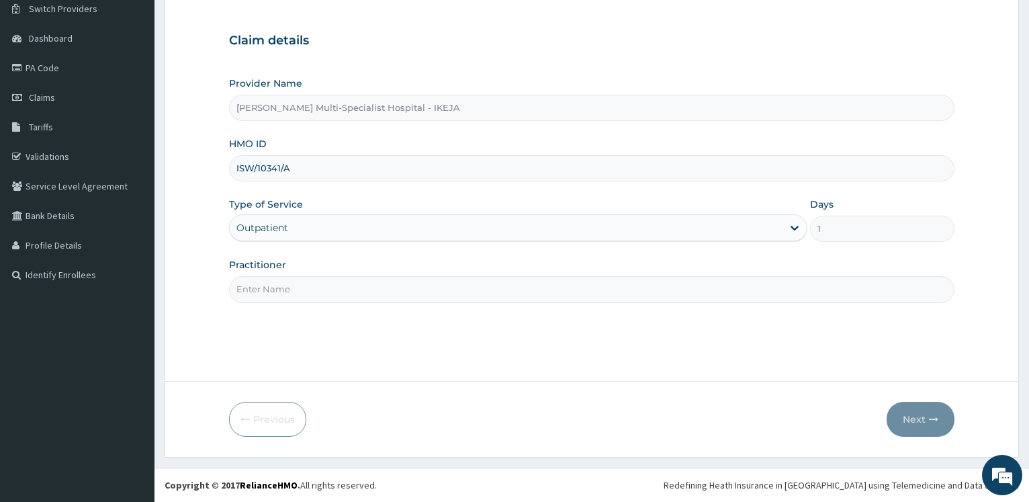
click at [293, 286] on input "Practitioner" at bounding box center [591, 289] width 725 height 26
click at [250, 292] on input "DRIKECHUKWU" at bounding box center [591, 289] width 725 height 26
type input "[PERSON_NAME]"
click at [939, 424] on button "Next" at bounding box center [920, 419] width 68 height 35
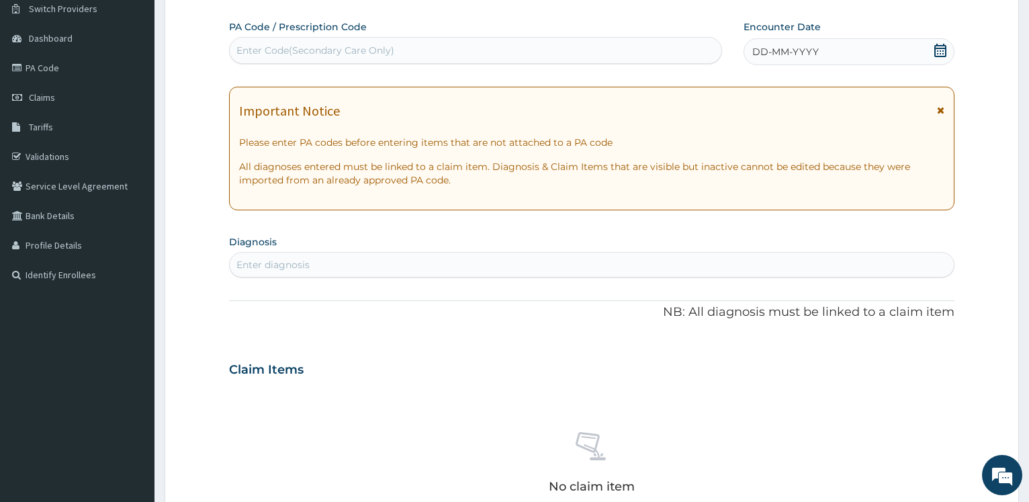
click at [318, 50] on div "Enter Code(Secondary Care Only)" at bounding box center [315, 50] width 158 height 13
type input "PA/3F2960"
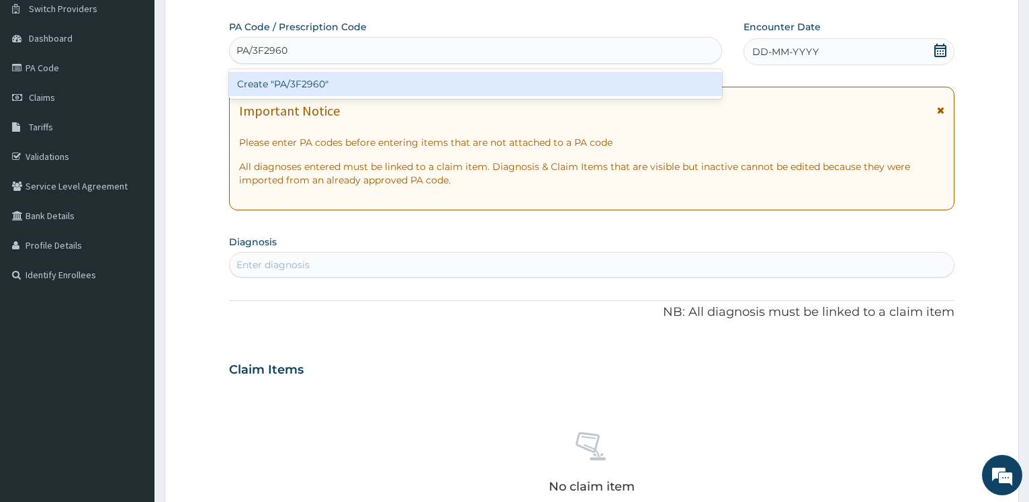
click at [278, 77] on div "Create "PA/3F2960"" at bounding box center [475, 84] width 492 height 24
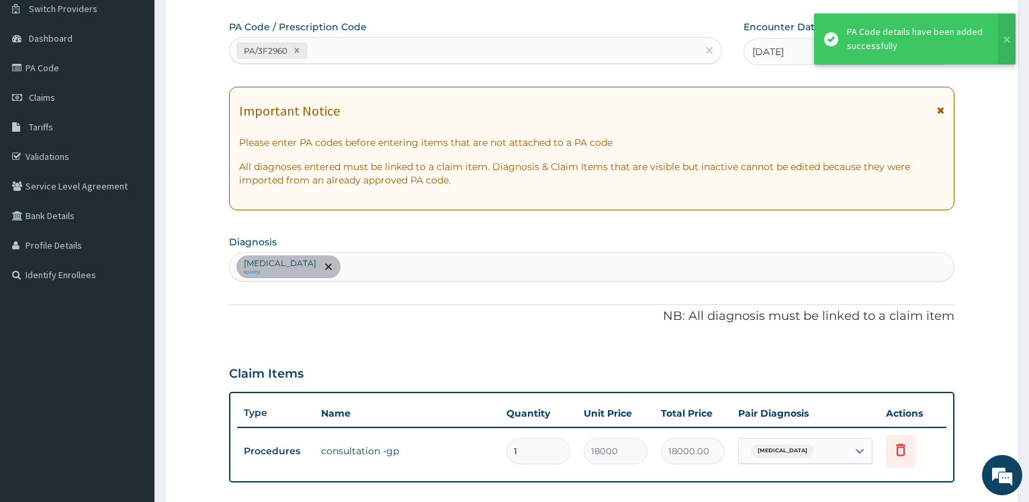
scroll to position [403, 0]
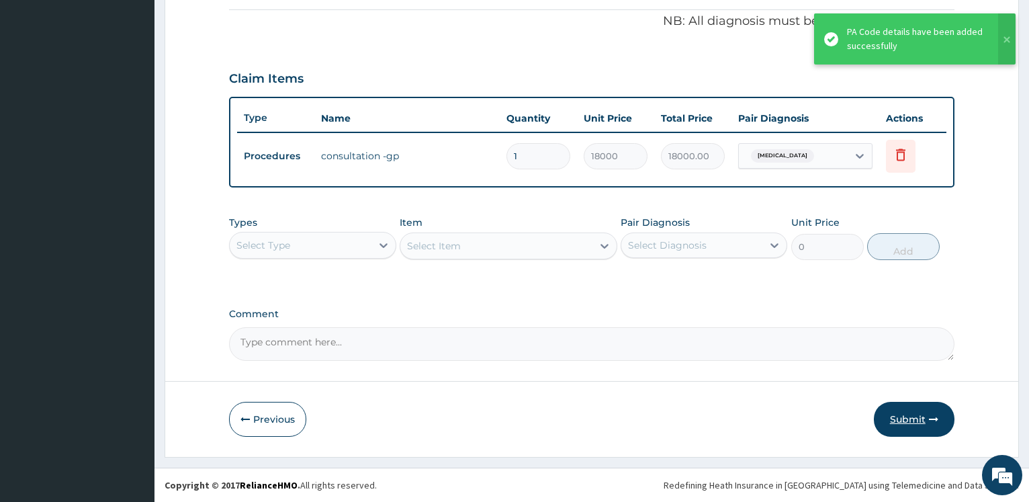
click at [908, 420] on button "Submit" at bounding box center [914, 419] width 81 height 35
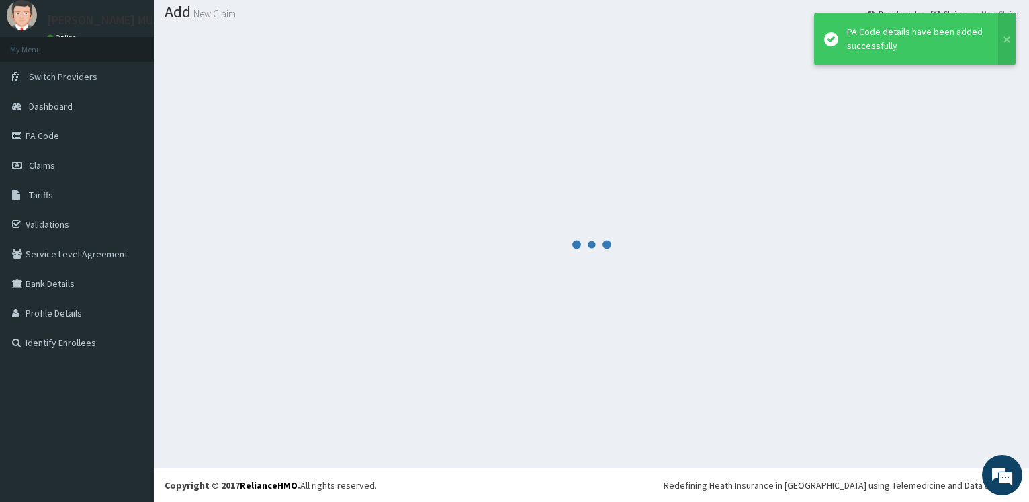
scroll to position [40, 0]
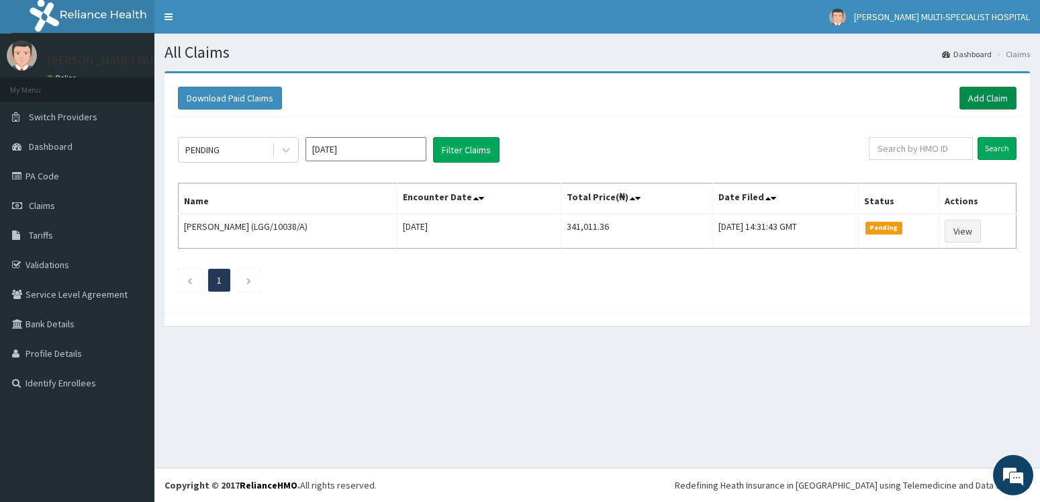
click at [998, 96] on link "Add Claim" at bounding box center [988, 98] width 57 height 23
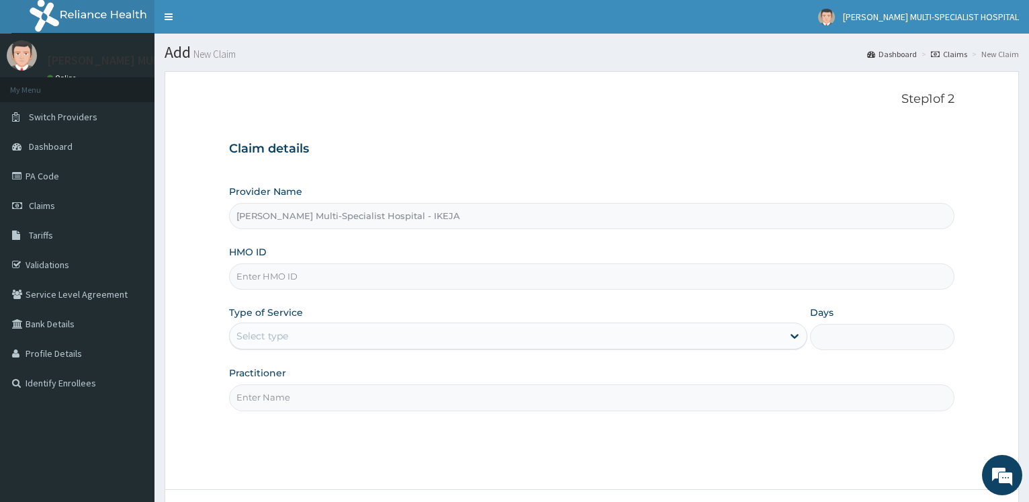
click at [307, 274] on input "HMO ID" at bounding box center [591, 276] width 725 height 26
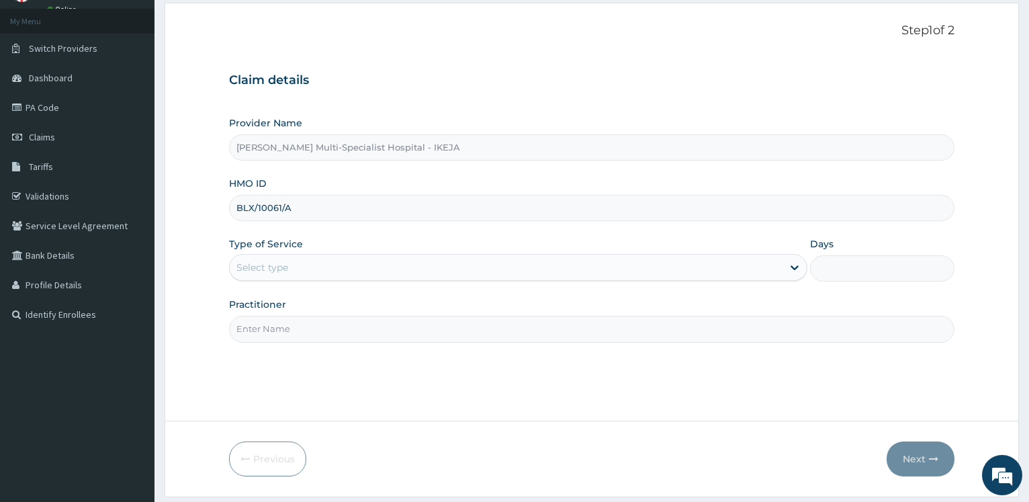
scroll to position [108, 0]
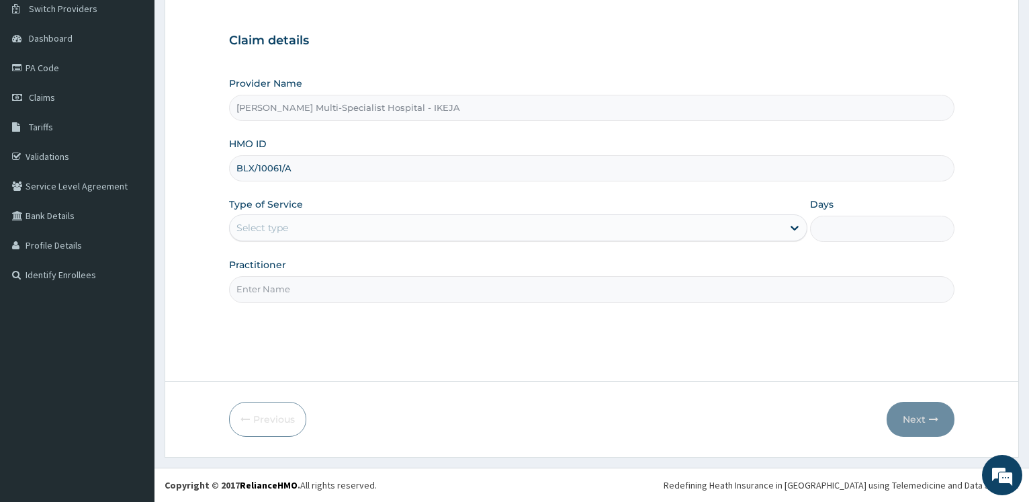
type input "BLX/10061/A"
click at [266, 226] on div "Select type" at bounding box center [262, 227] width 52 height 13
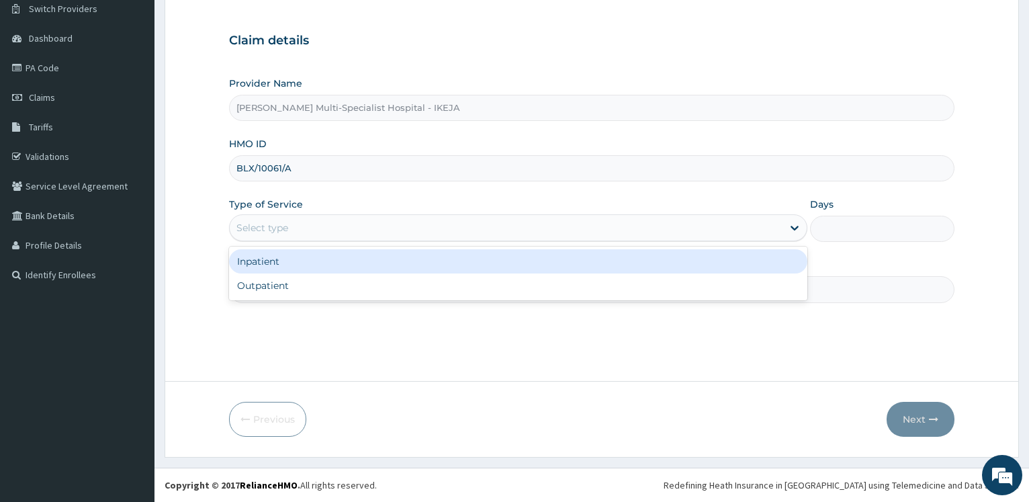
scroll to position [0, 0]
click at [273, 288] on div "Outpatient" at bounding box center [517, 285] width 577 height 24
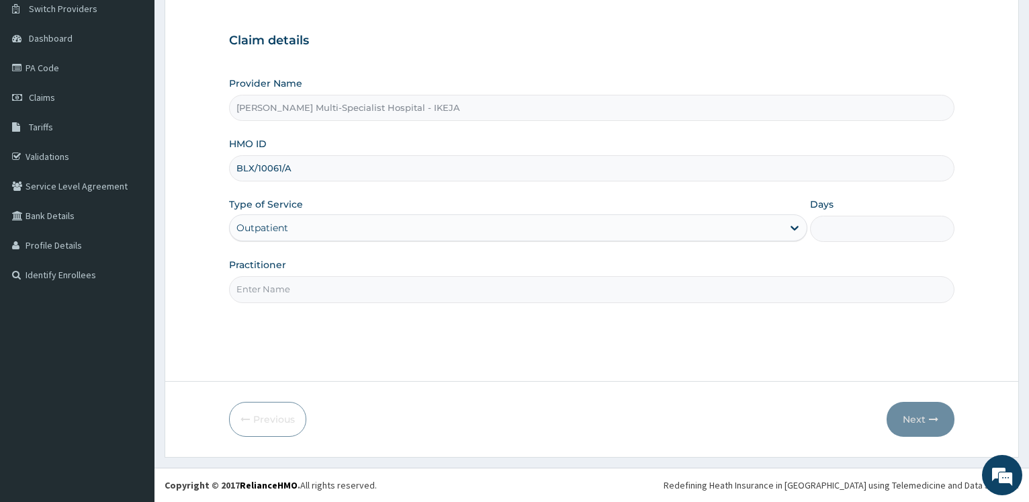
type input "1"
drag, startPoint x: 273, startPoint y: 288, endPoint x: 285, endPoint y: 293, distance: 12.3
click at [275, 288] on input "Practitioner" at bounding box center [591, 289] width 725 height 26
type input "DR F.O BALOGUN"
click at [921, 421] on button "Next" at bounding box center [920, 419] width 68 height 35
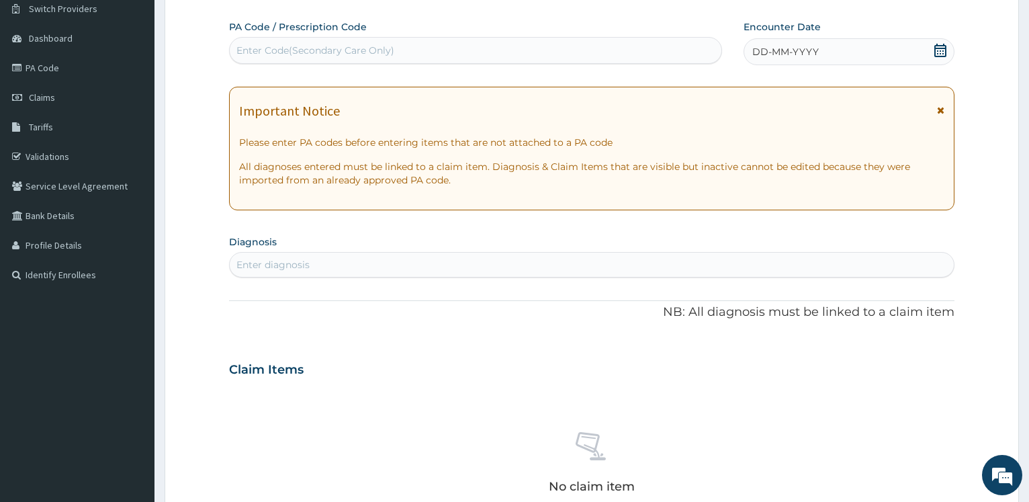
click at [382, 53] on div "Enter Code(Secondary Care Only)" at bounding box center [315, 50] width 158 height 13
type input "PA/D0E85E"
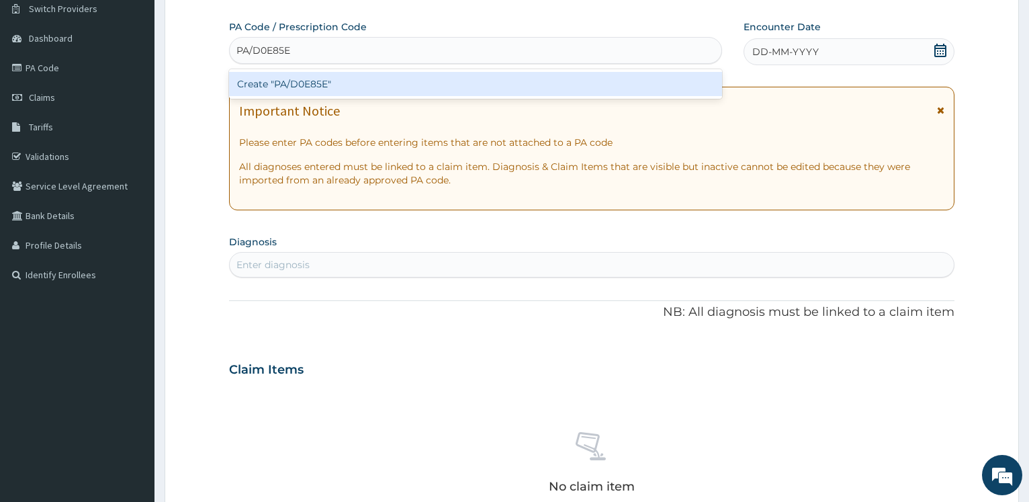
click at [320, 75] on div "Create "PA/D0E85E"" at bounding box center [475, 84] width 492 height 24
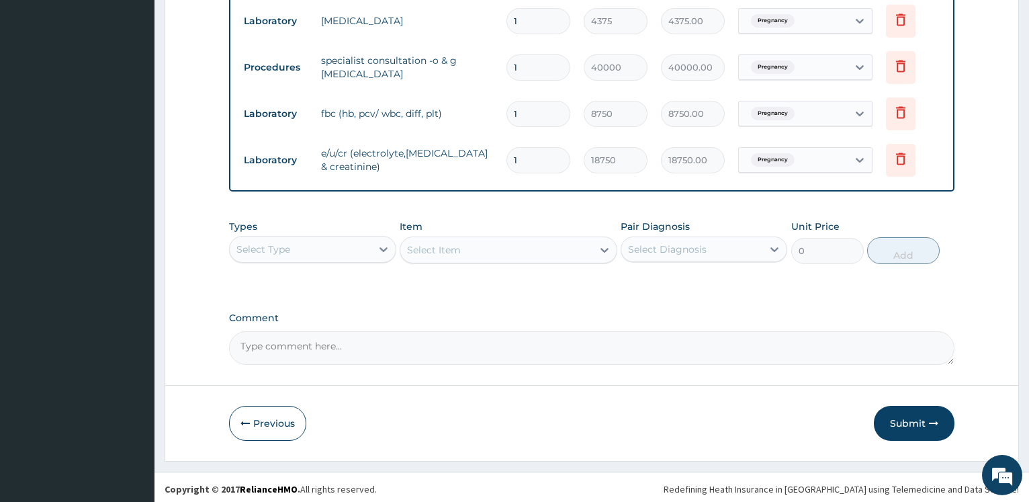
scroll to position [542, 0]
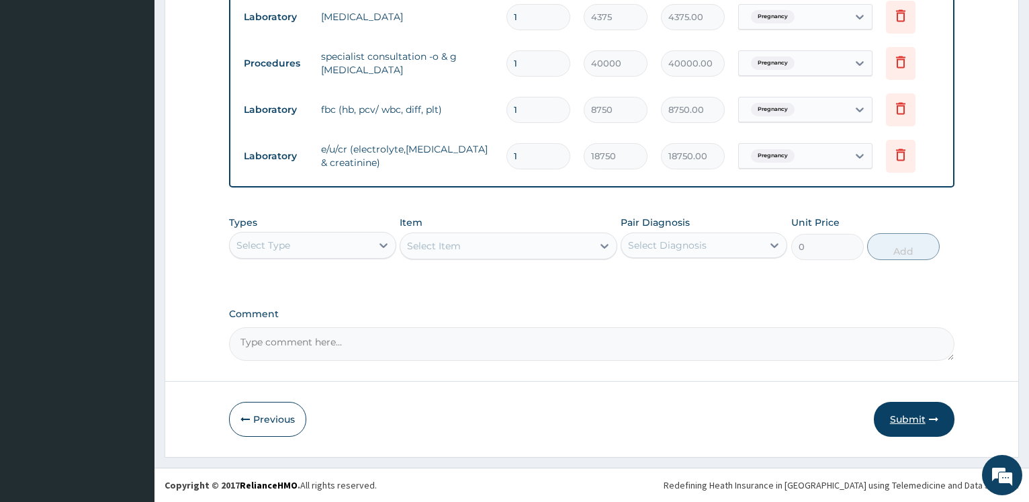
click at [911, 424] on button "Submit" at bounding box center [914, 419] width 81 height 35
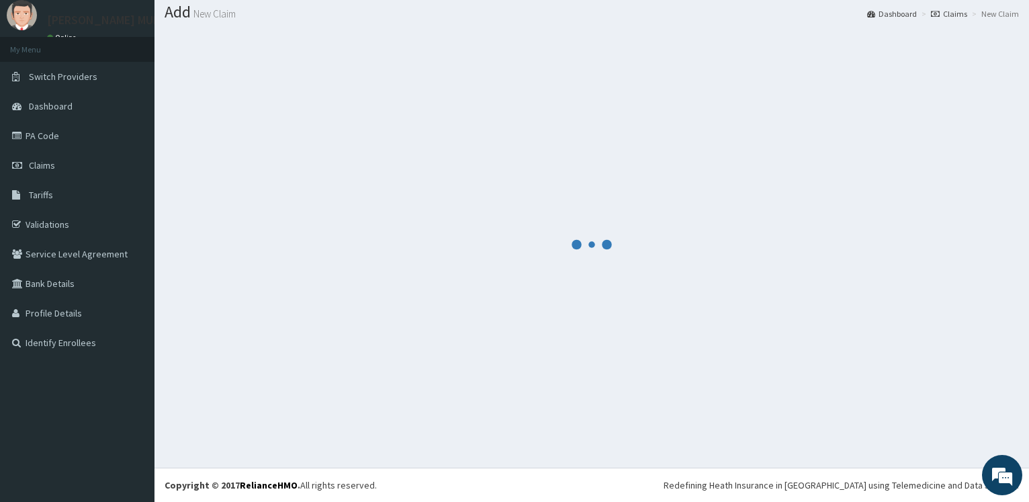
scroll to position [40, 0]
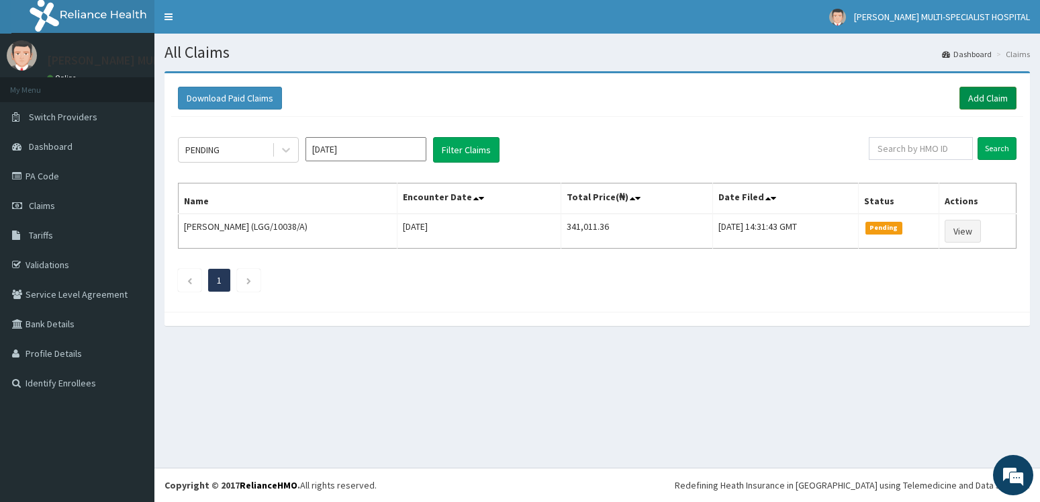
click at [980, 91] on link "Add Claim" at bounding box center [988, 98] width 57 height 23
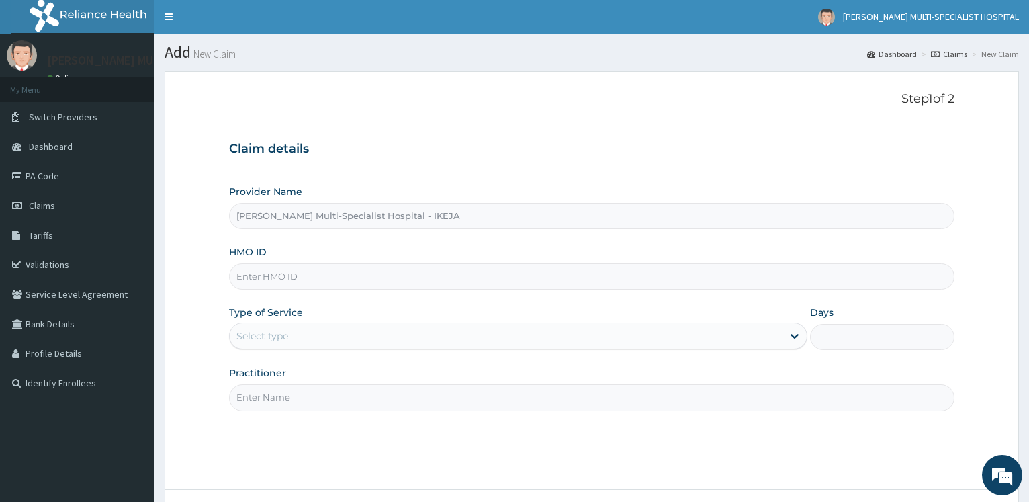
type input "Reddington Multi-Specialist Hospital - IKEJA"
drag, startPoint x: 285, startPoint y: 278, endPoint x: 301, endPoint y: 279, distance: 16.1
click at [285, 279] on input "HMO ID" at bounding box center [591, 276] width 725 height 26
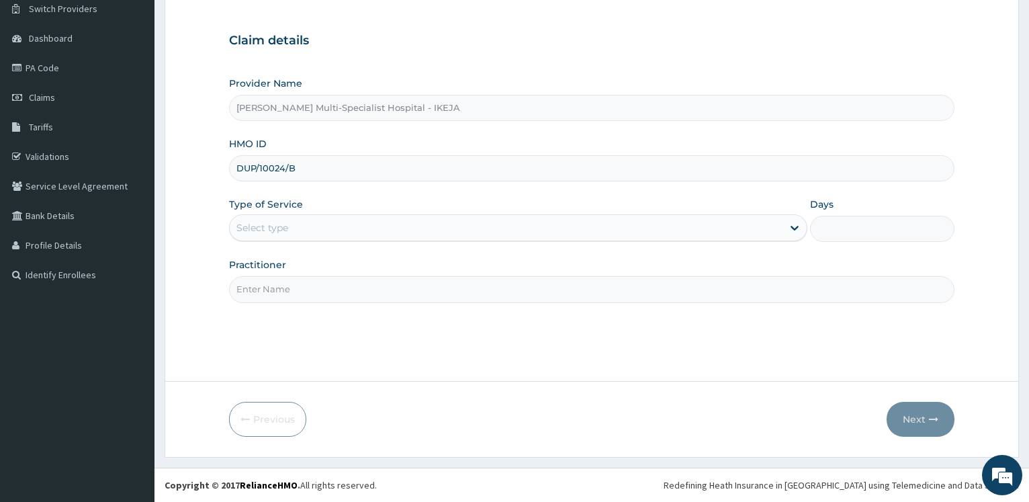
type input "DUP/10024/B"
click at [257, 227] on div "Select type" at bounding box center [262, 227] width 52 height 13
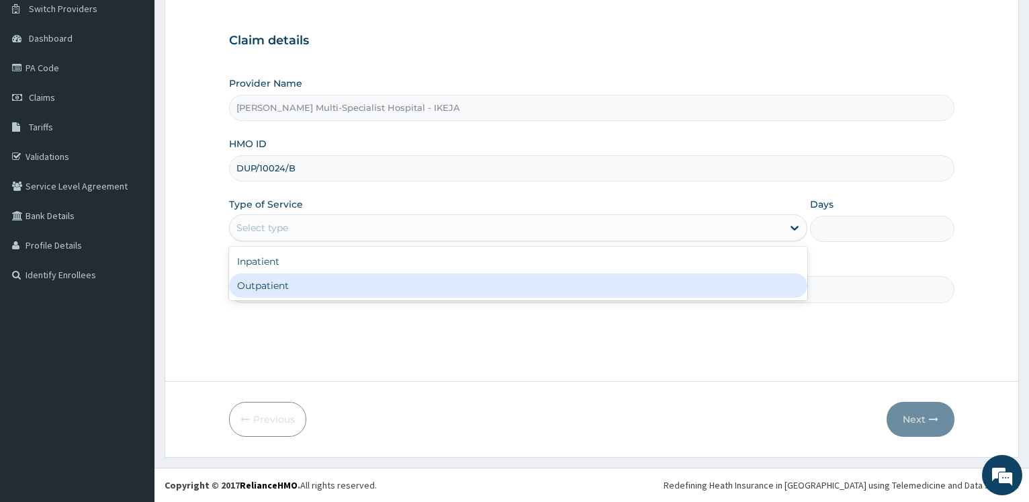
click at [242, 297] on div "Outpatient" at bounding box center [517, 285] width 577 height 24
type input "1"
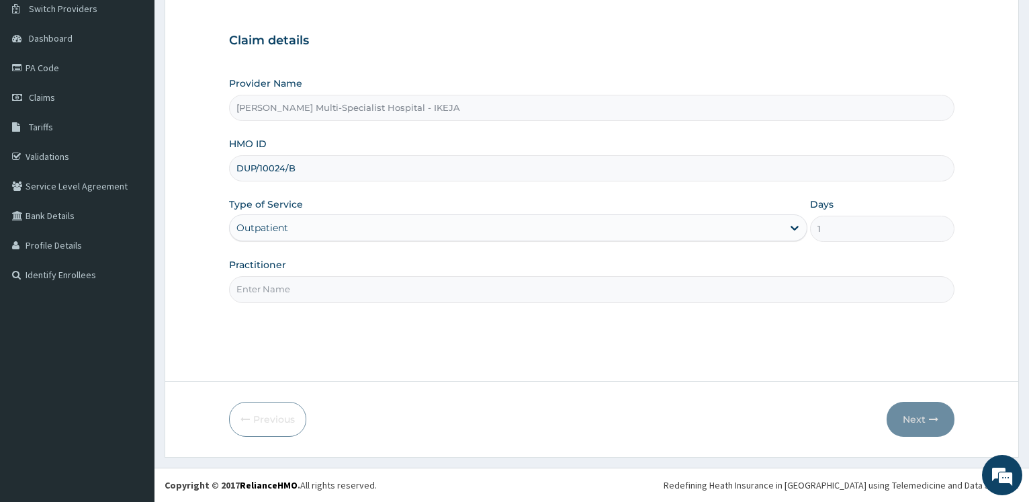
click at [251, 291] on input "Practitioner" at bounding box center [591, 289] width 725 height 26
drag, startPoint x: 249, startPoint y: 291, endPoint x: 259, endPoint y: 291, distance: 9.4
click at [252, 291] on input "DRMICHAEL" at bounding box center [591, 289] width 725 height 26
type input "DR MICHAEL"
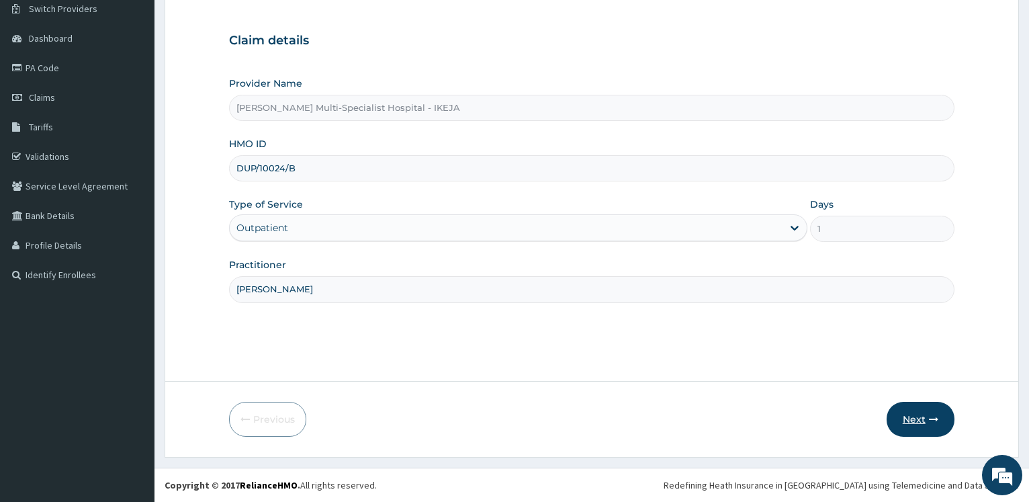
click at [919, 428] on button "Next" at bounding box center [920, 419] width 68 height 35
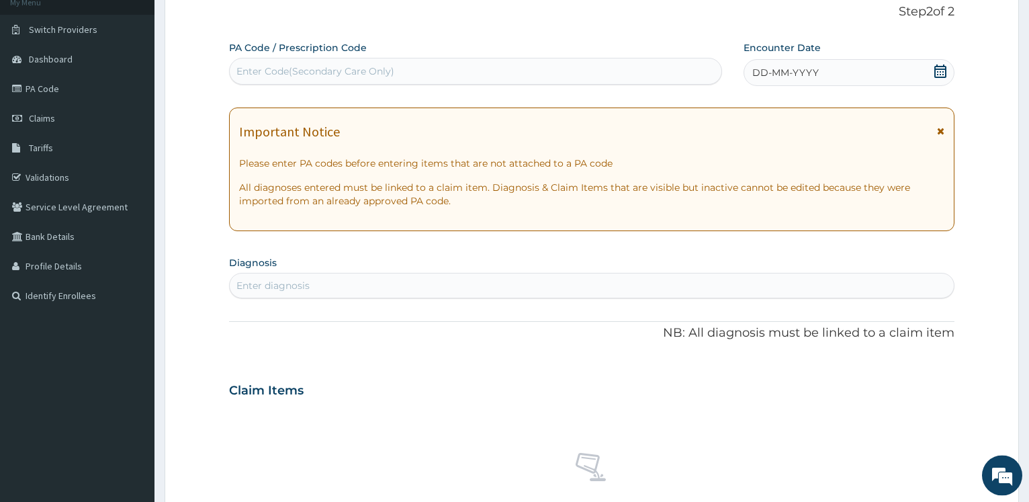
scroll to position [40, 0]
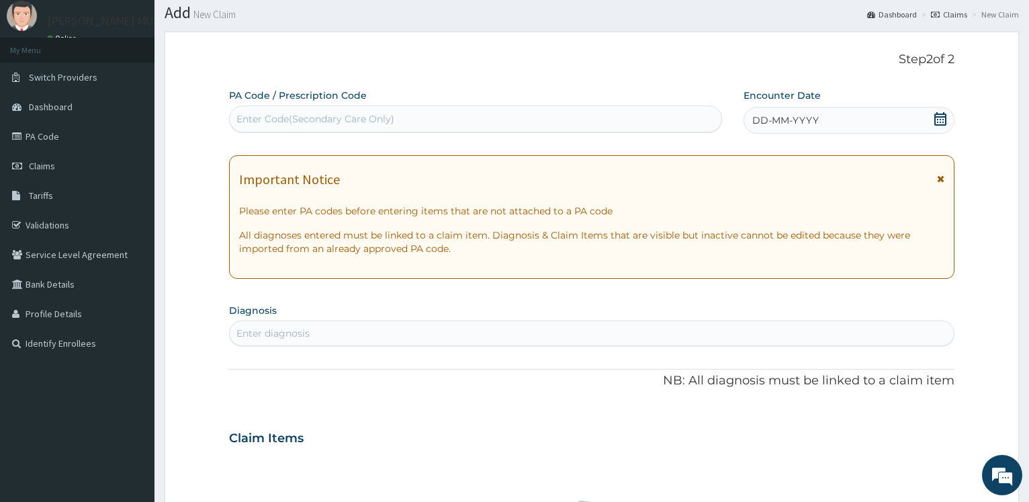
drag, startPoint x: 279, startPoint y: 126, endPoint x: 291, endPoint y: 130, distance: 12.5
click at [277, 126] on div "Enter Code(Secondary Care Only)" at bounding box center [475, 118] width 491 height 21
type input "PA/558EFC"
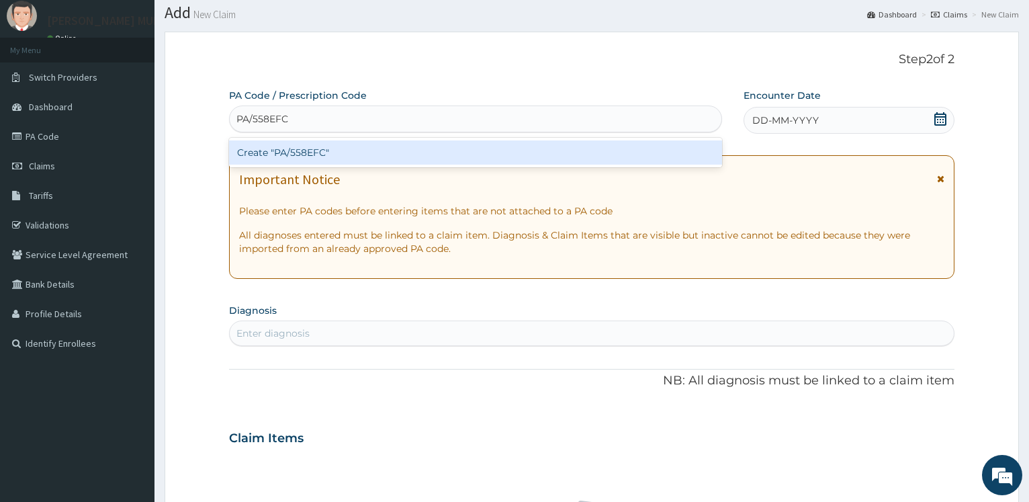
click at [288, 150] on div "Create "PA/558EFC"" at bounding box center [475, 152] width 492 height 24
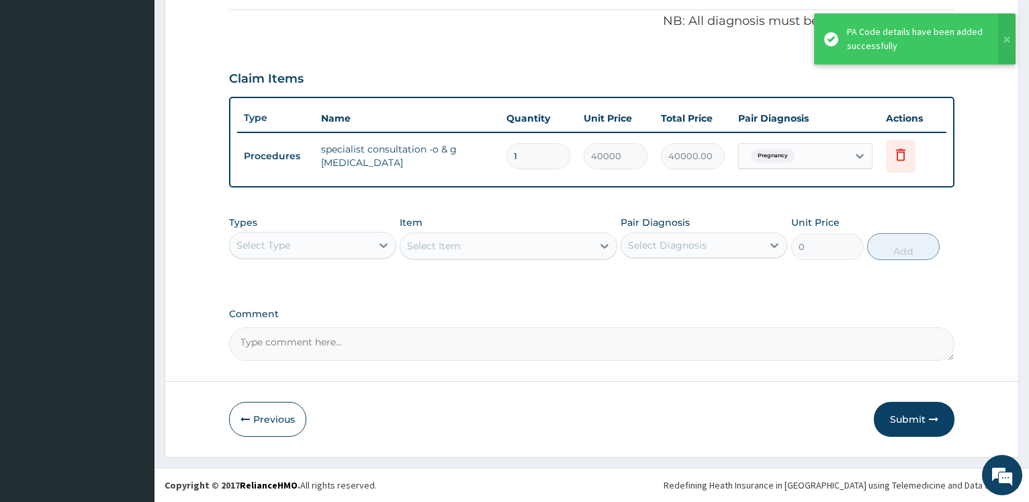
scroll to position [403, 0]
drag, startPoint x: 916, startPoint y: 418, endPoint x: 910, endPoint y: 412, distance: 8.5
click at [917, 415] on button "Submit" at bounding box center [914, 419] width 81 height 35
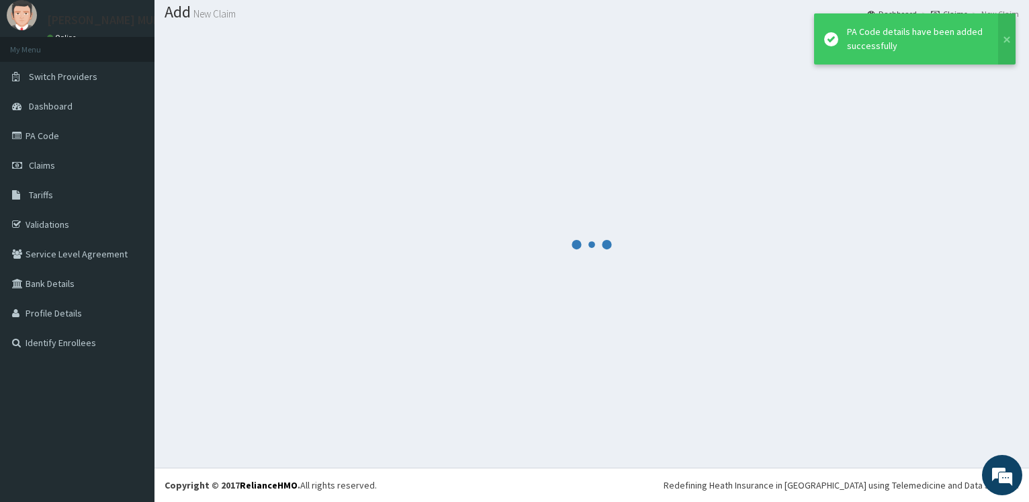
scroll to position [40, 0]
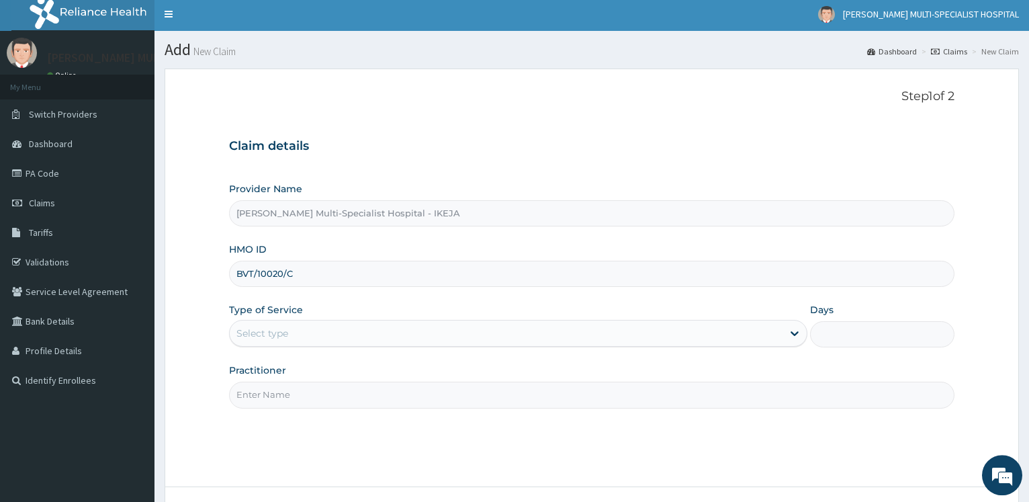
scroll to position [108, 0]
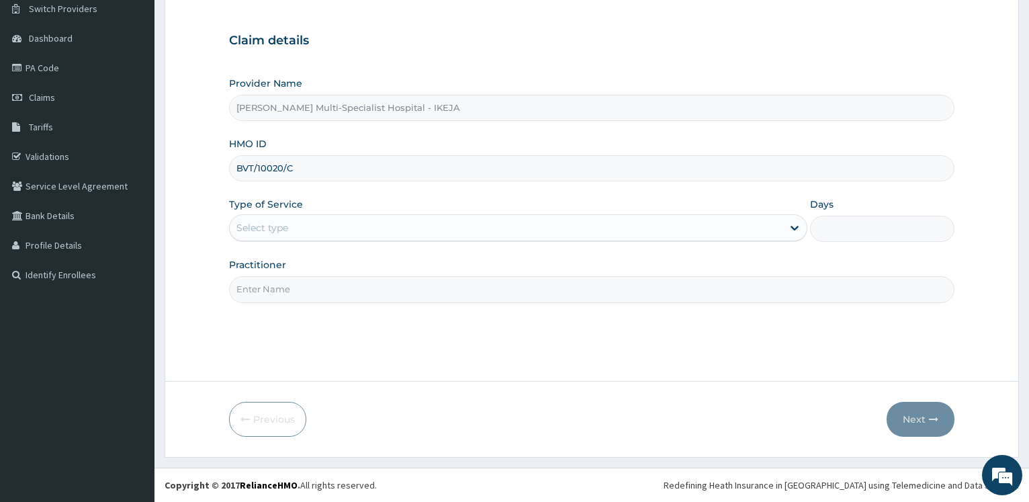
type input "BVT/10020/C"
click at [283, 225] on div "Select type" at bounding box center [262, 227] width 52 height 13
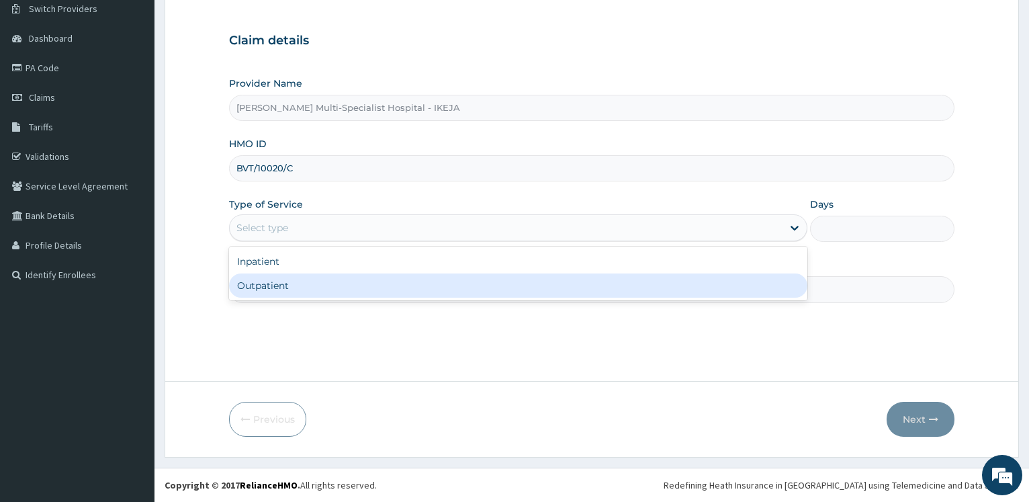
click at [267, 281] on div "Outpatient" at bounding box center [517, 285] width 577 height 24
type input "1"
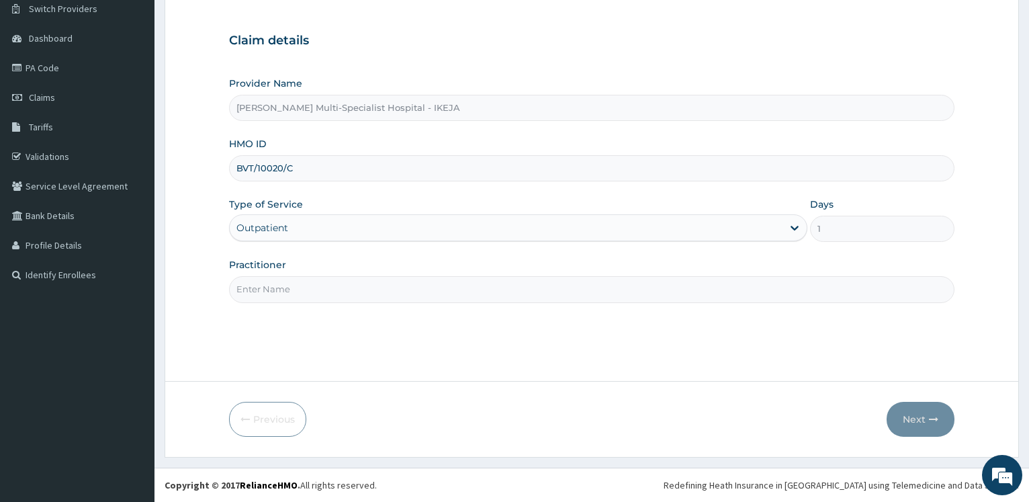
click at [267, 282] on input "Practitioner" at bounding box center [591, 289] width 725 height 26
click at [271, 297] on input "Practitioner" at bounding box center [591, 289] width 725 height 26
type input "[PERSON_NAME]"
click at [911, 416] on button "Next" at bounding box center [920, 419] width 68 height 35
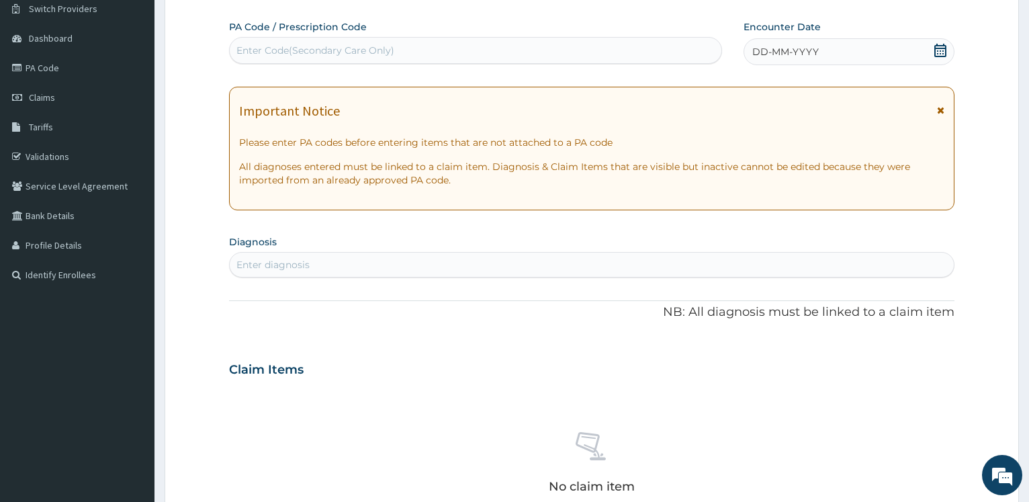
click at [281, 48] on div "Enter Code(Secondary Care Only)" at bounding box center [315, 50] width 158 height 13
type input "PA/5ACE0C"
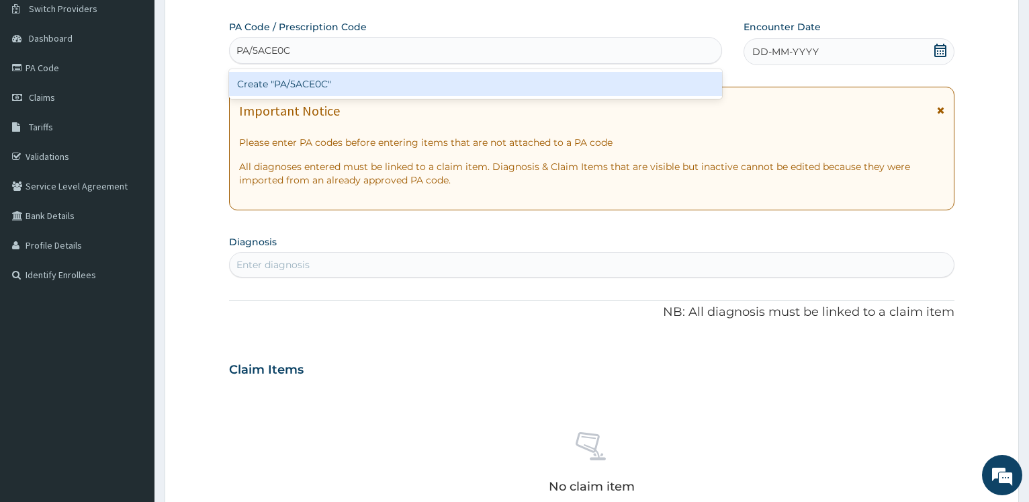
click at [306, 80] on div "Create "PA/5ACE0C"" at bounding box center [475, 84] width 492 height 24
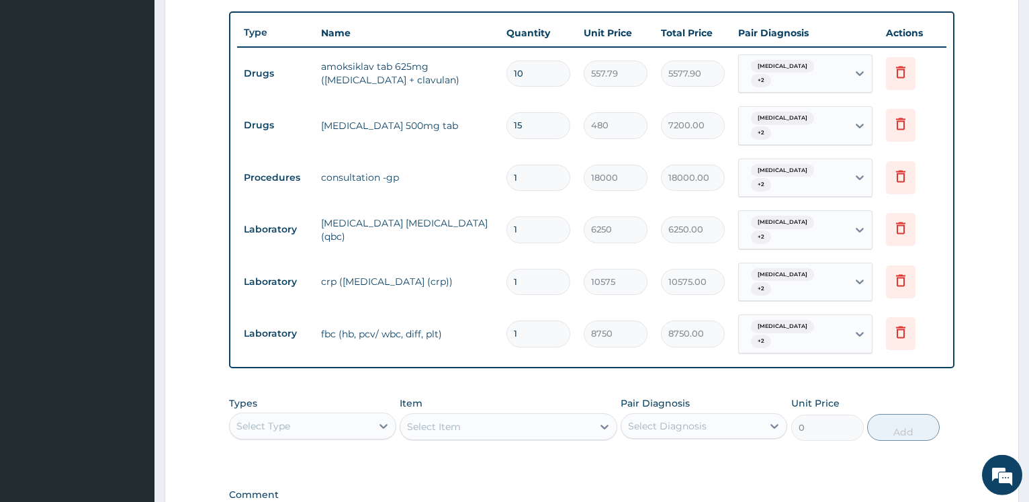
scroll to position [651, 0]
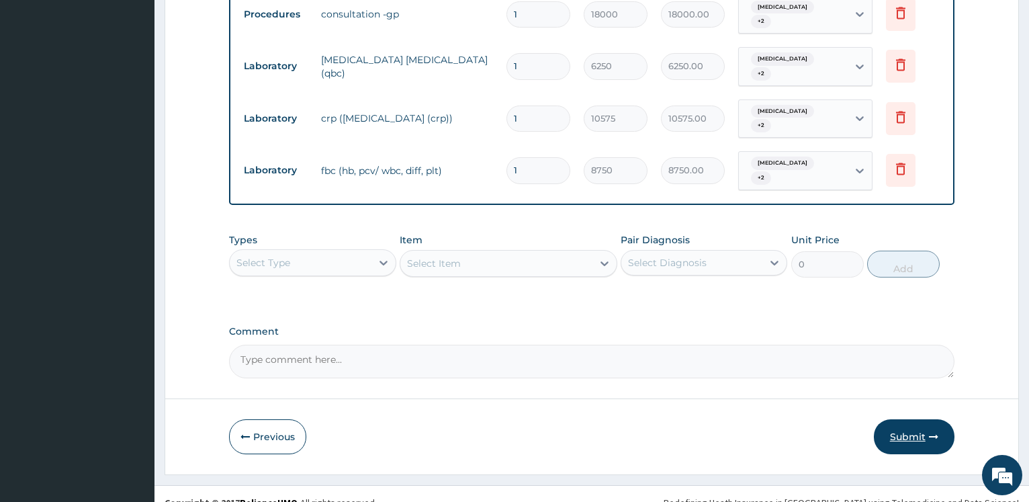
click at [914, 419] on button "Submit" at bounding box center [914, 436] width 81 height 35
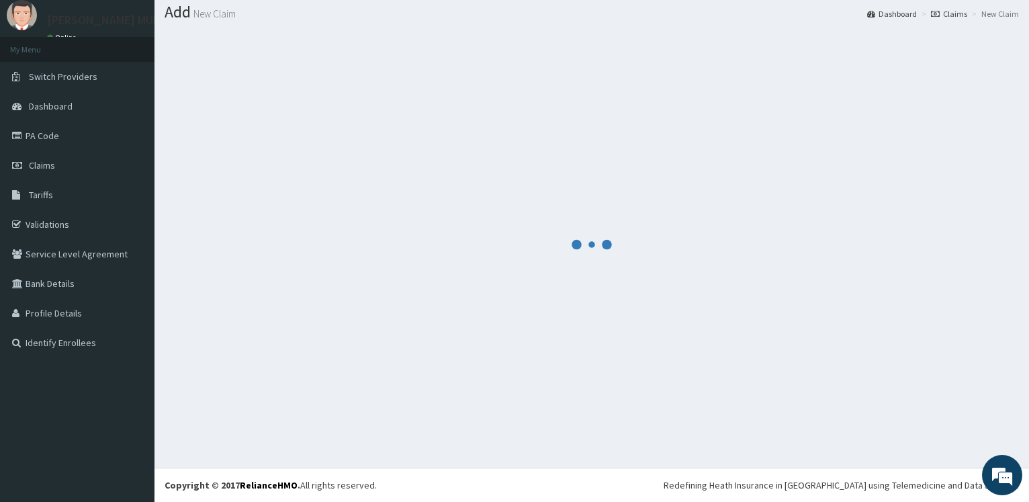
scroll to position [40, 0]
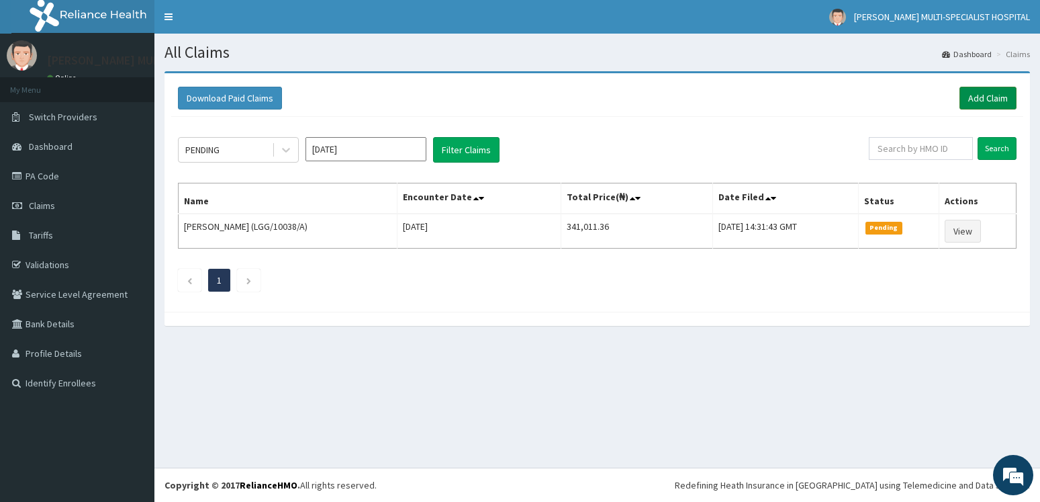
click at [984, 97] on link "Add Claim" at bounding box center [988, 98] width 57 height 23
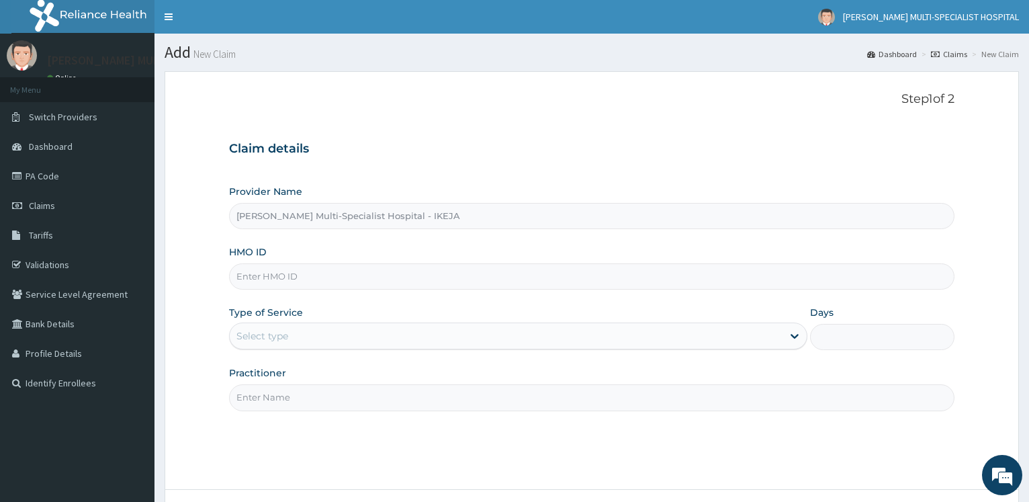
click at [262, 279] on input "HMO ID" at bounding box center [591, 276] width 725 height 26
drag, startPoint x: 265, startPoint y: 279, endPoint x: 294, endPoint y: 278, distance: 29.6
paste input "avl/10722/a"
type input "avl/10722/a"
drag, startPoint x: 299, startPoint y: 359, endPoint x: 306, endPoint y: 357, distance: 7.0
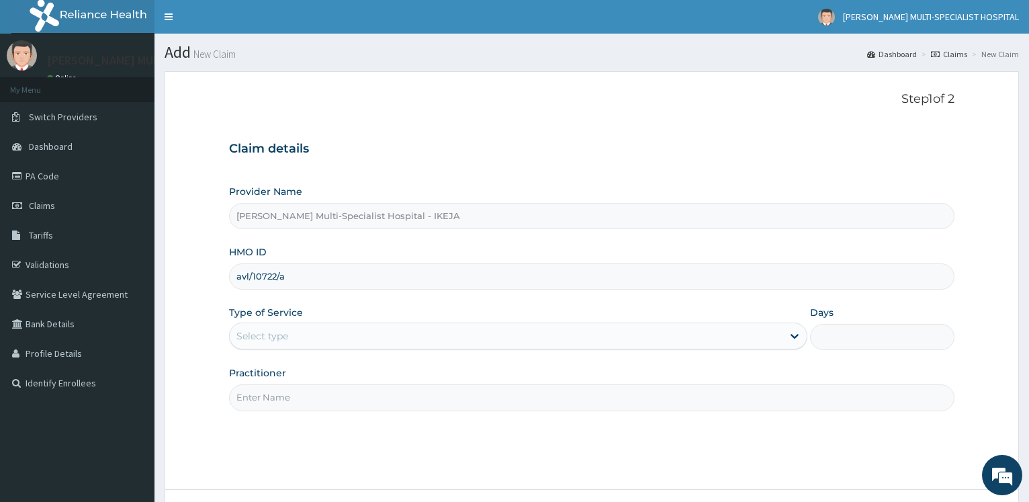
click at [299, 359] on div "Provider Name Reddington Multi-Specialist Hospital - IKEJA HMO ID avl/10722/a T…" at bounding box center [591, 298] width 725 height 226
click at [313, 336] on div "Select type" at bounding box center [506, 335] width 552 height 21
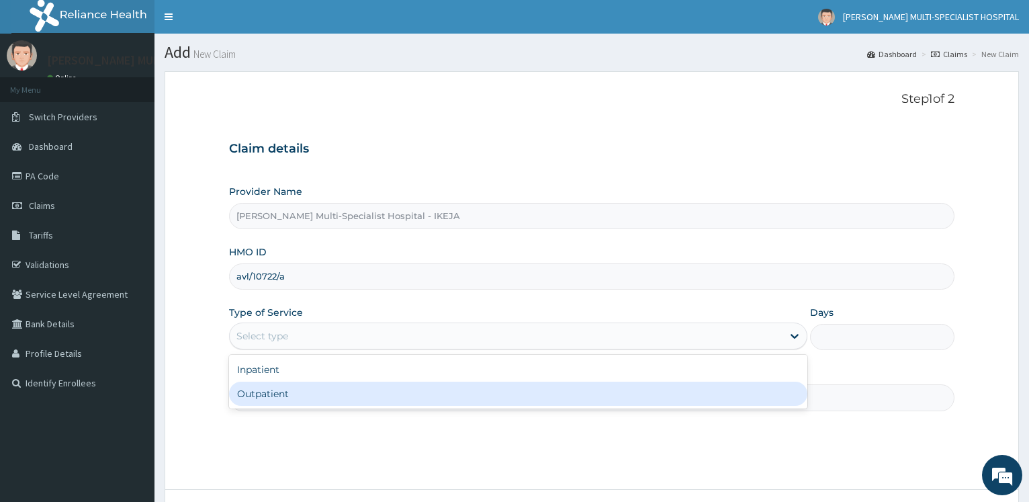
click at [293, 391] on div "Outpatient" at bounding box center [517, 393] width 577 height 24
type input "1"
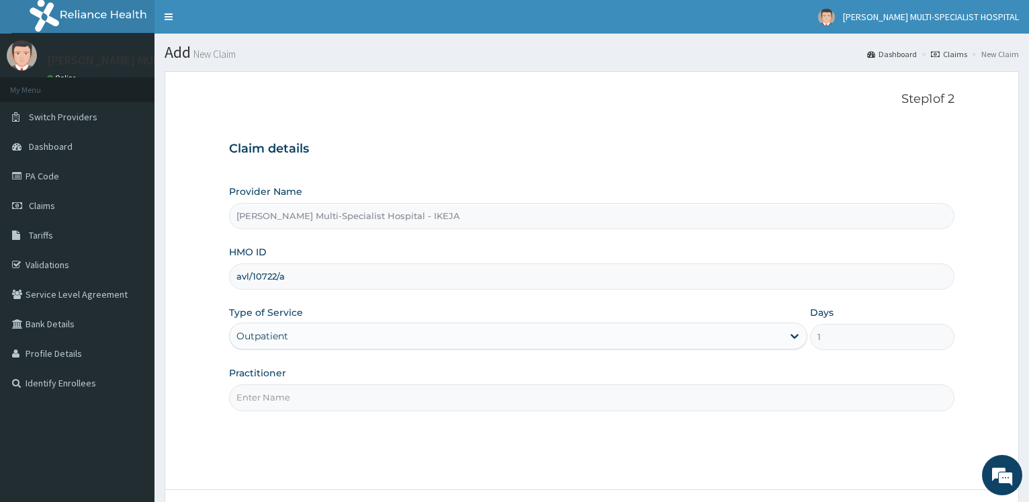
click at [293, 393] on input "Practitioner" at bounding box center [591, 397] width 725 height 26
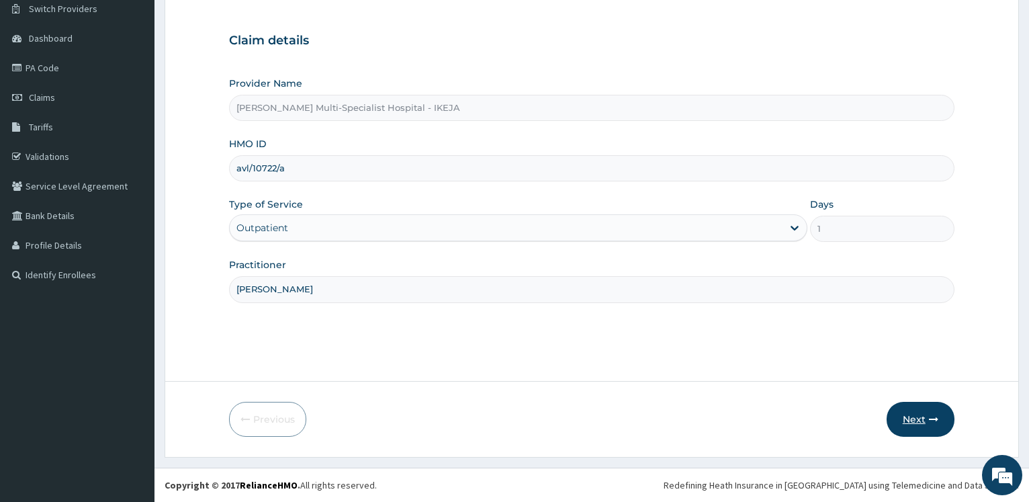
type input "DR OLASUNKANMI"
click at [916, 409] on button "Next" at bounding box center [920, 419] width 68 height 35
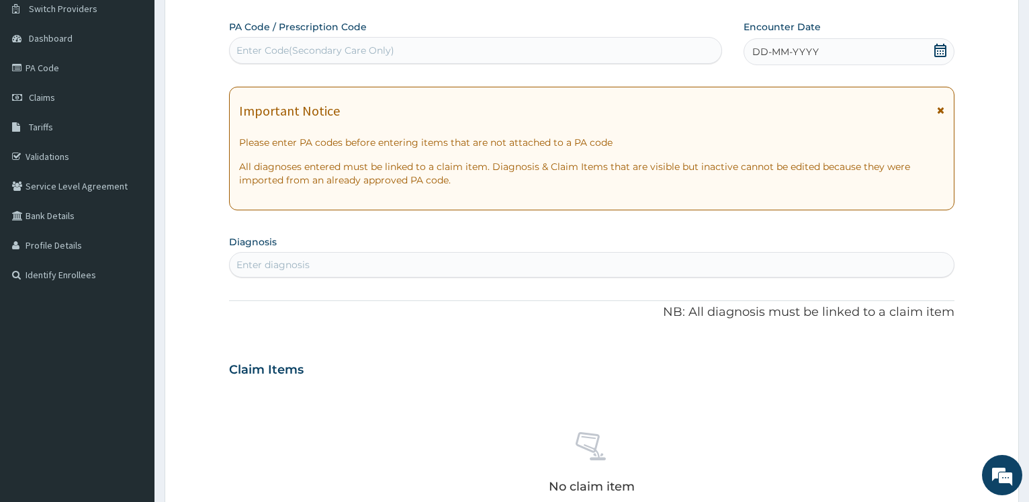
click at [318, 54] on div "Enter Code(Secondary Care Only)" at bounding box center [315, 50] width 158 height 13
type input "PA/A2AC97"
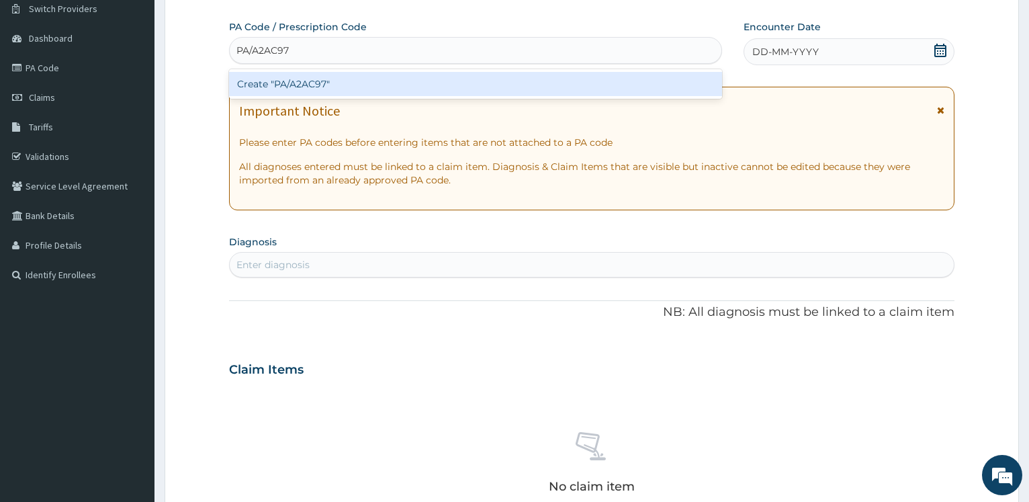
click at [314, 85] on div "Create "PA/A2AC97"" at bounding box center [475, 84] width 492 height 24
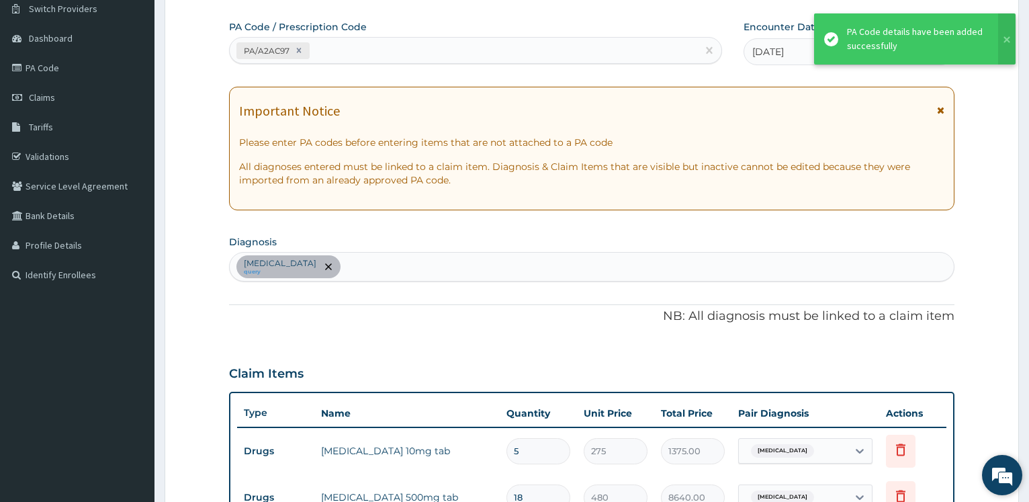
scroll to position [447, 0]
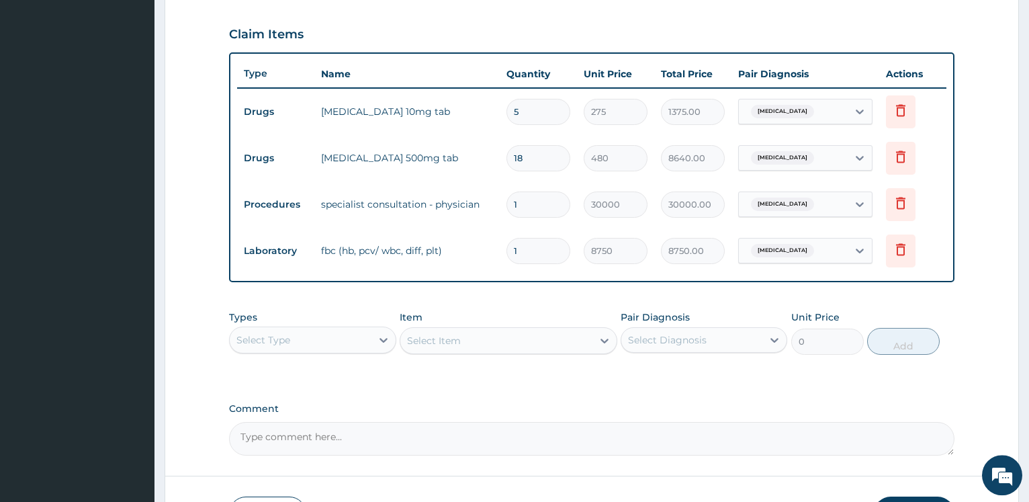
click at [363, 340] on div "Select Type" at bounding box center [300, 339] width 141 height 21
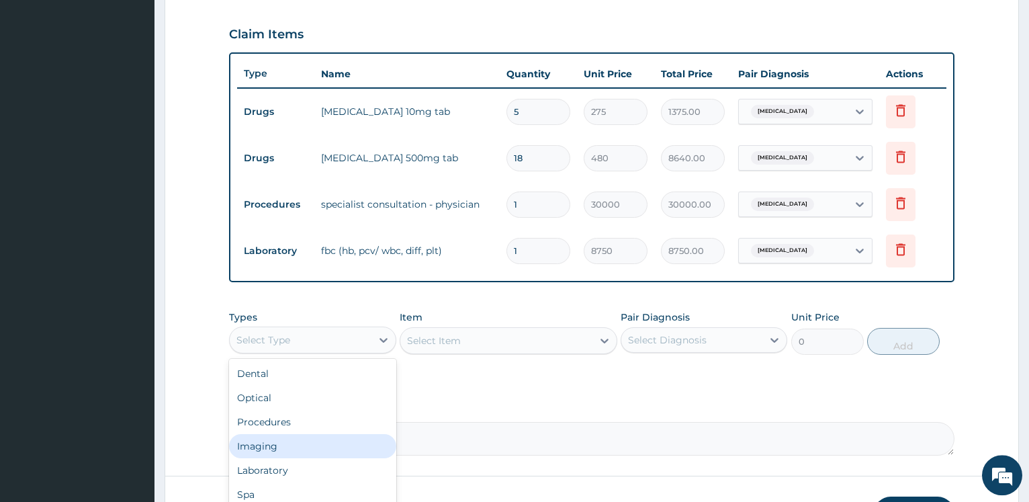
click at [268, 443] on div "Imaging" at bounding box center [312, 446] width 167 height 24
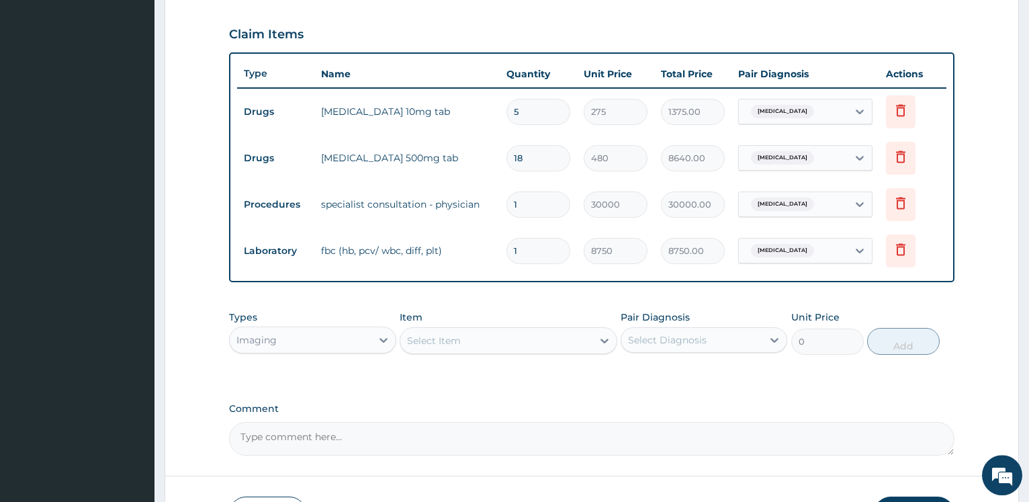
click at [448, 338] on div "Select Item" at bounding box center [434, 340] width 54 height 13
type input "REGIS"
click at [449, 372] on div "REGISTRATION" at bounding box center [509, 374] width 218 height 24
type input "10000"
click at [667, 341] on div "Select Diagnosis" at bounding box center [667, 339] width 79 height 13
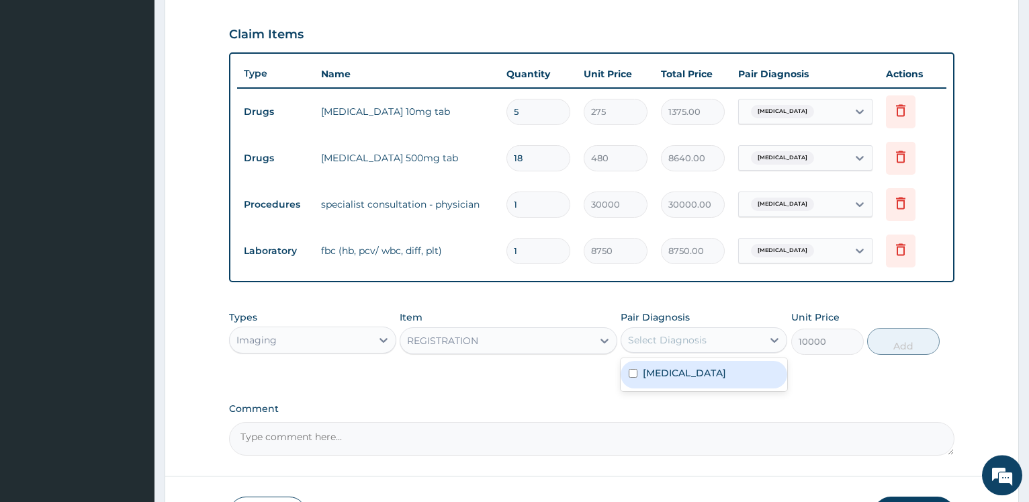
drag, startPoint x: 677, startPoint y: 374, endPoint x: 837, endPoint y: 375, distance: 159.8
click at [678, 375] on label "Pharyngotonsillitis" at bounding box center [684, 372] width 83 height 13
checkbox input "true"
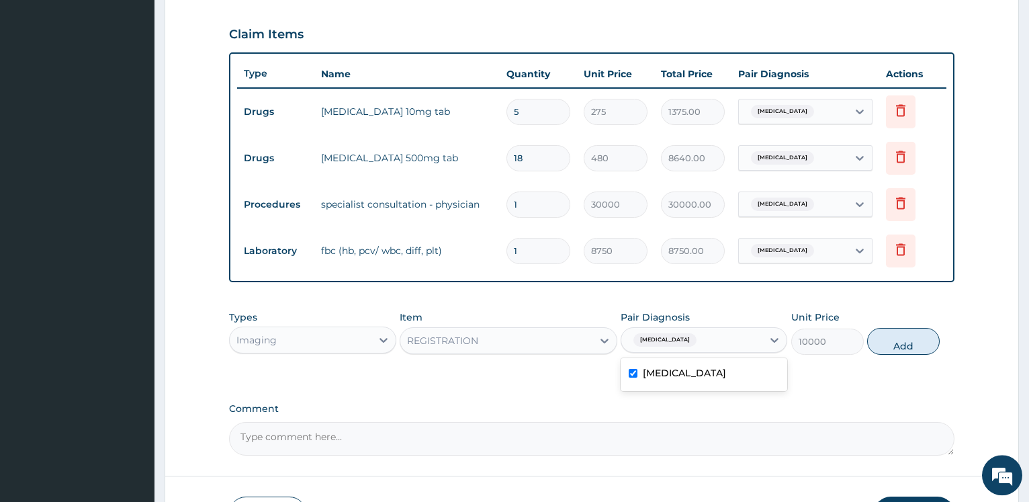
click at [900, 348] on button "Add" at bounding box center [903, 341] width 73 height 27
type input "0"
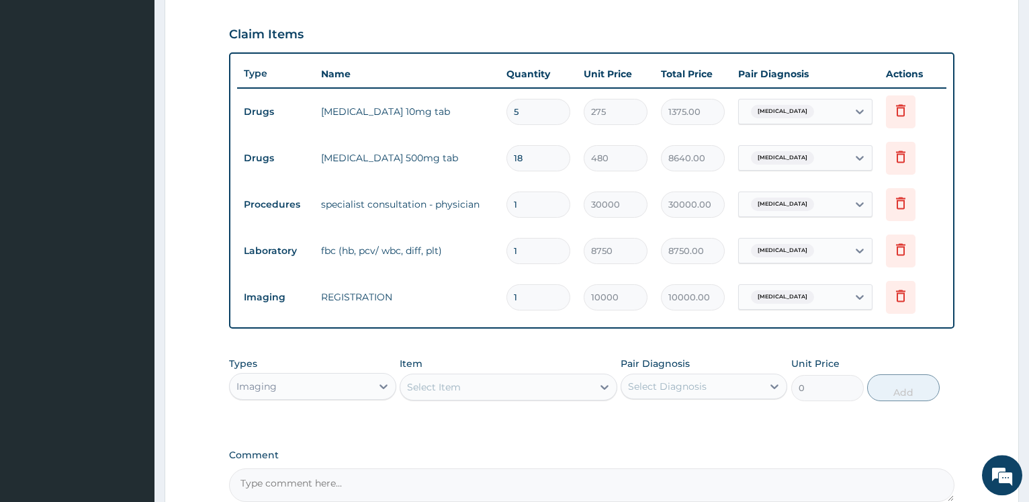
click at [337, 388] on div "Imaging" at bounding box center [300, 385] width 141 height 21
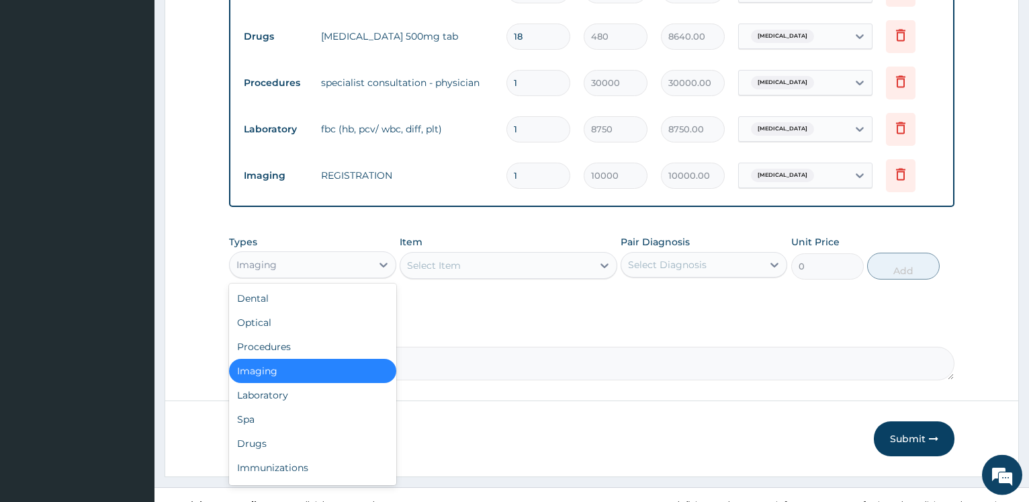
scroll to position [584, 0]
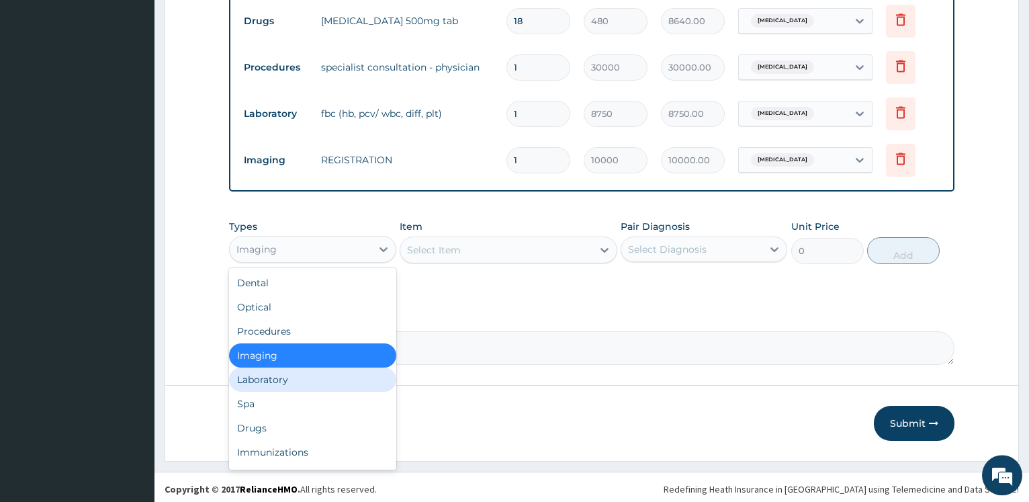
drag, startPoint x: 290, startPoint y: 382, endPoint x: 344, endPoint y: 368, distance: 56.2
click at [291, 383] on div "Laboratory" at bounding box center [312, 379] width 167 height 24
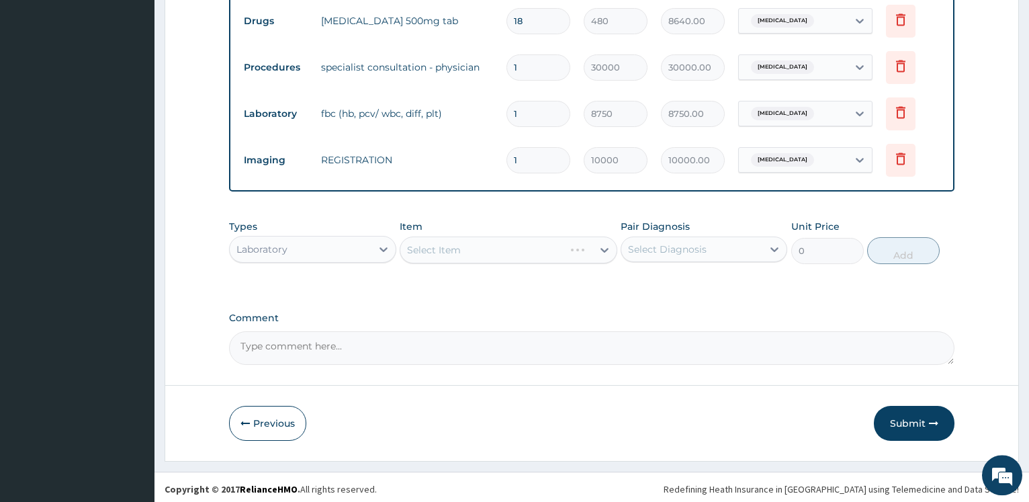
click at [476, 257] on div "Select Item" at bounding box center [509, 249] width 218 height 27
drag, startPoint x: 476, startPoint y: 253, endPoint x: 471, endPoint y: 248, distance: 7.1
click at [475, 252] on div "Select Item" at bounding box center [496, 249] width 192 height 21
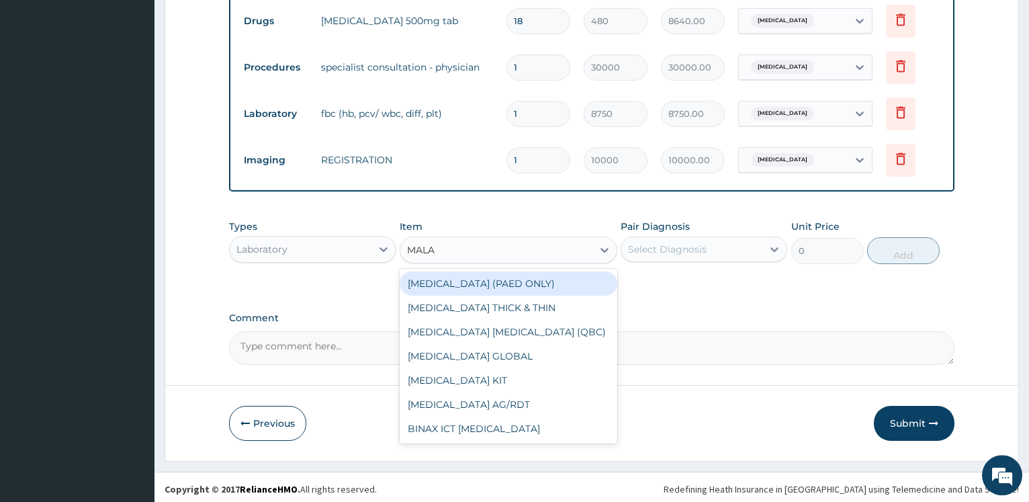
type input "MALAR"
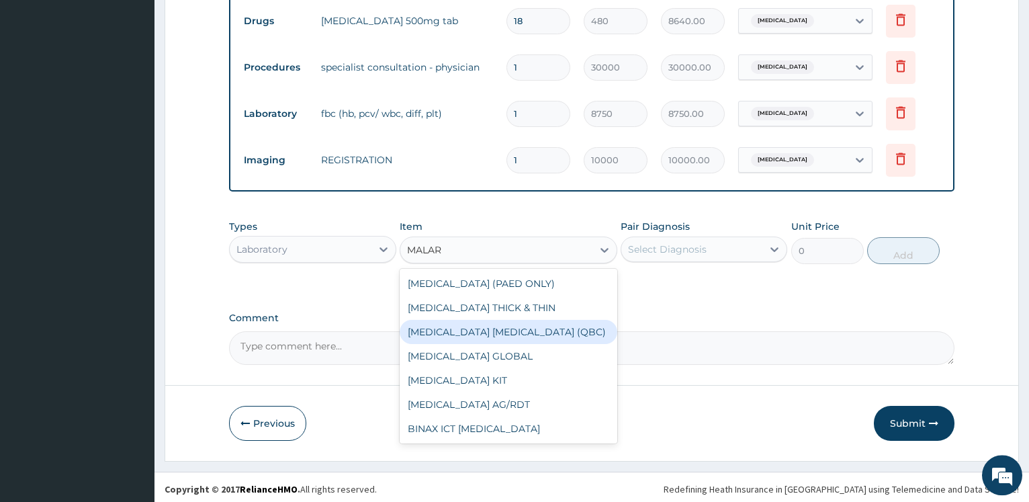
click at [508, 328] on div "MALARIA PARASITE (QBC)" at bounding box center [509, 332] width 218 height 24
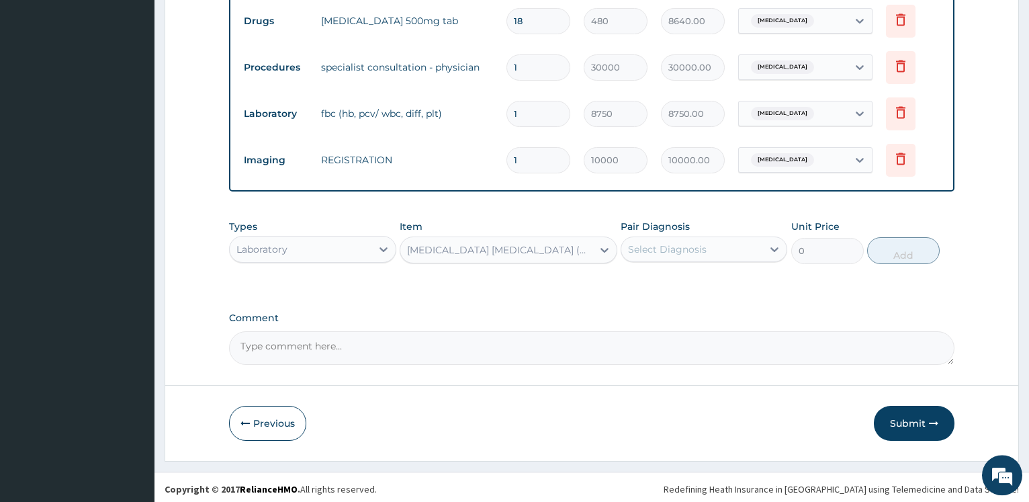
type input "6250"
click at [666, 248] on div "Select Diagnosis" at bounding box center [667, 248] width 79 height 13
drag, startPoint x: 667, startPoint y: 289, endPoint x: 733, endPoint y: 289, distance: 66.5
click at [666, 289] on div "Pharyngotonsillitis" at bounding box center [703, 284] width 167 height 28
checkbox input "true"
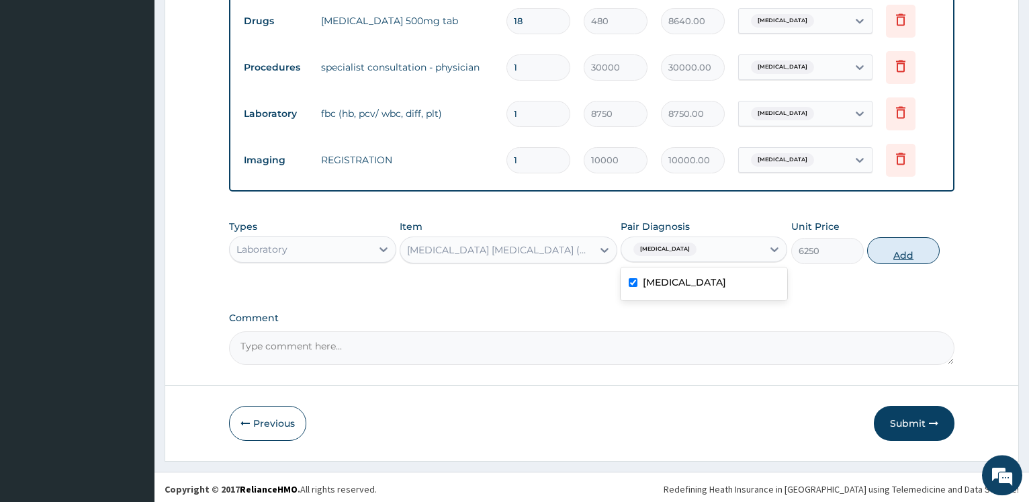
click at [904, 250] on button "Add" at bounding box center [903, 250] width 73 height 27
type input "0"
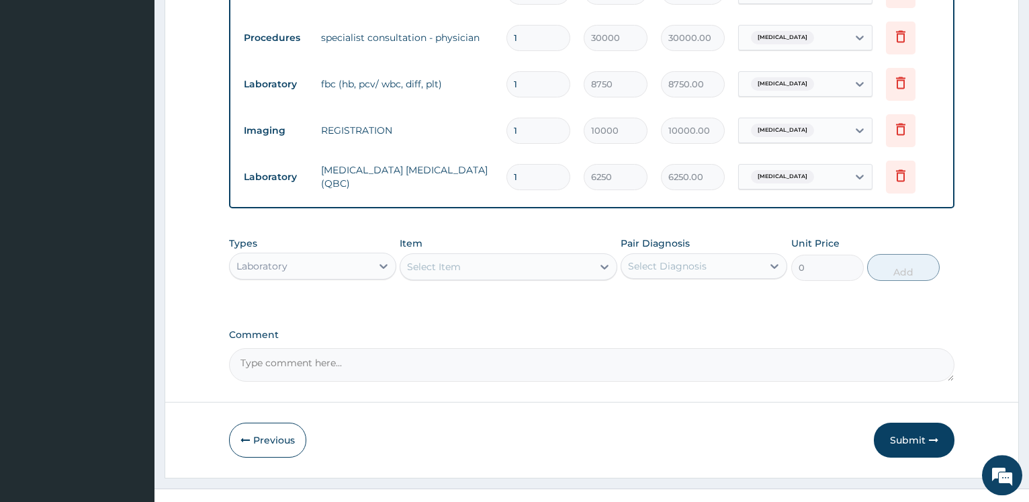
scroll to position [635, 0]
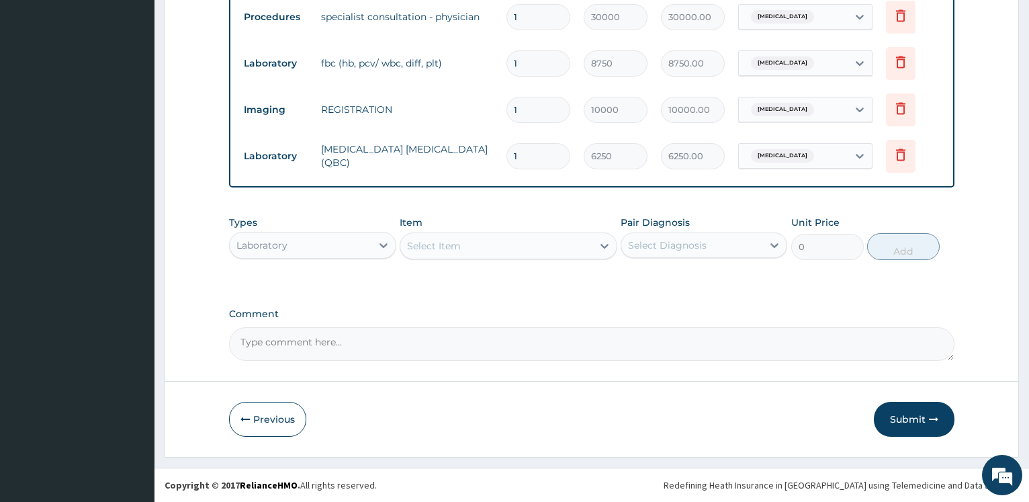
drag, startPoint x: 927, startPoint y: 420, endPoint x: 919, endPoint y: 410, distance: 12.9
click at [925, 420] on button "Submit" at bounding box center [914, 419] width 81 height 35
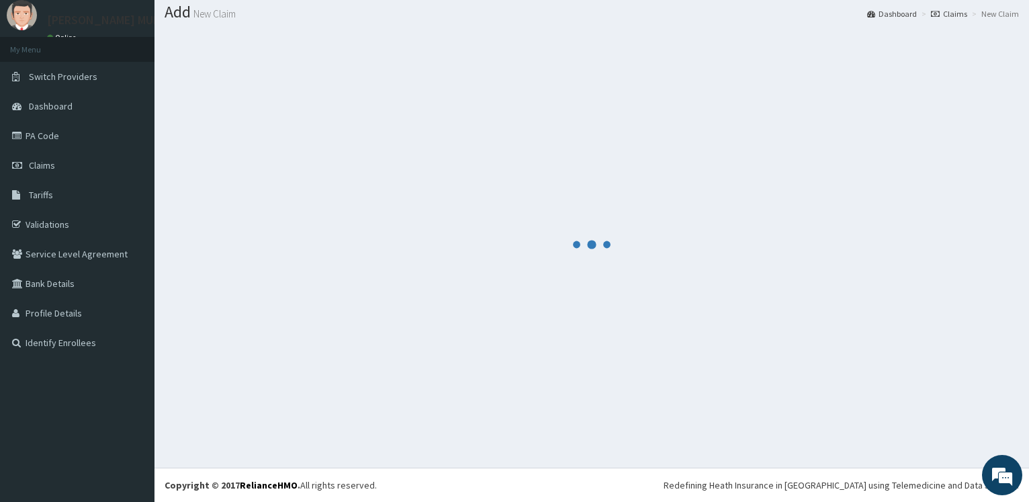
scroll to position [40, 0]
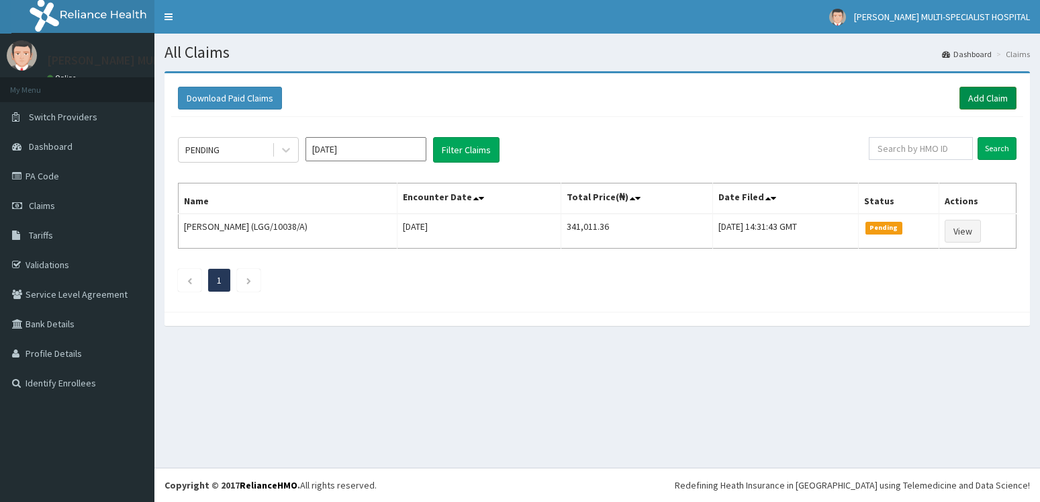
drag, startPoint x: 0, startPoint y: 0, endPoint x: 977, endPoint y: 99, distance: 982.0
click at [982, 102] on link "Add Claim" at bounding box center [988, 98] width 57 height 23
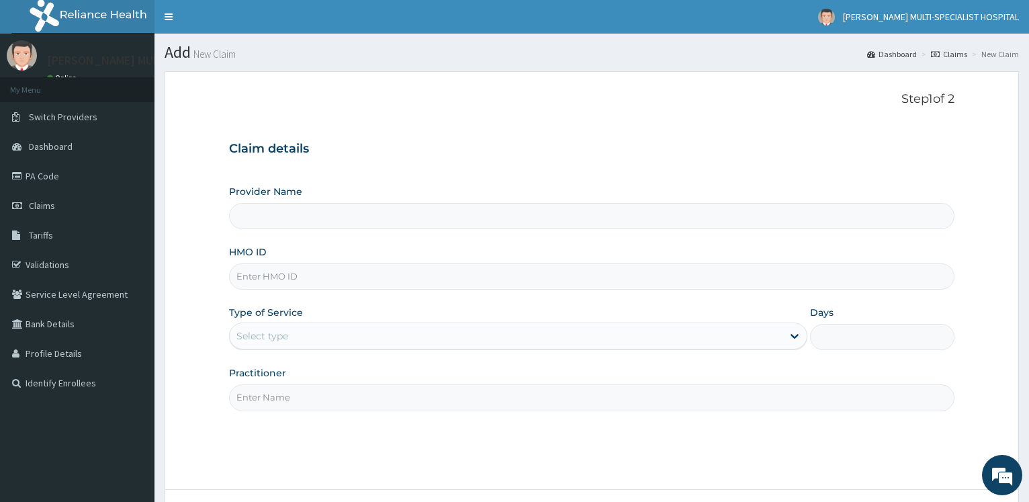
type input "[PERSON_NAME] Multi-Specialist Hospital - IKEJA"
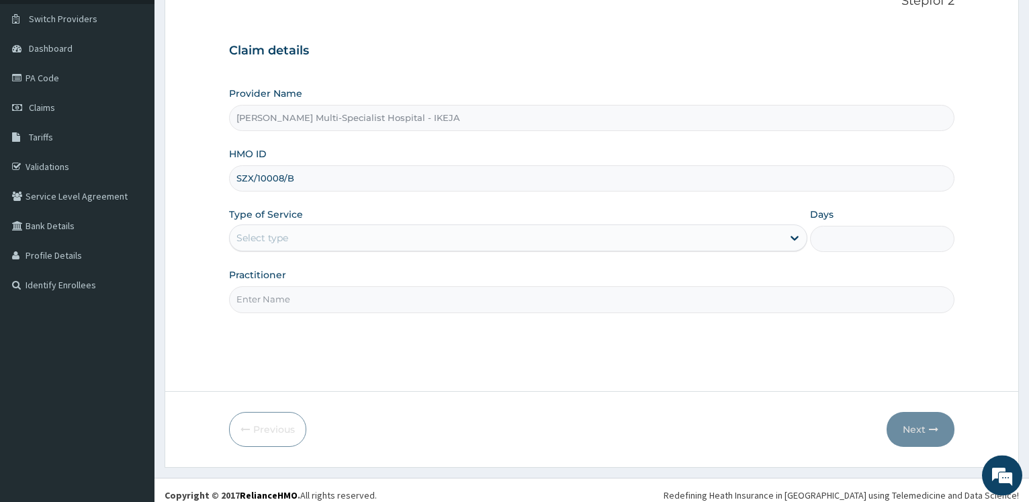
scroll to position [108, 0]
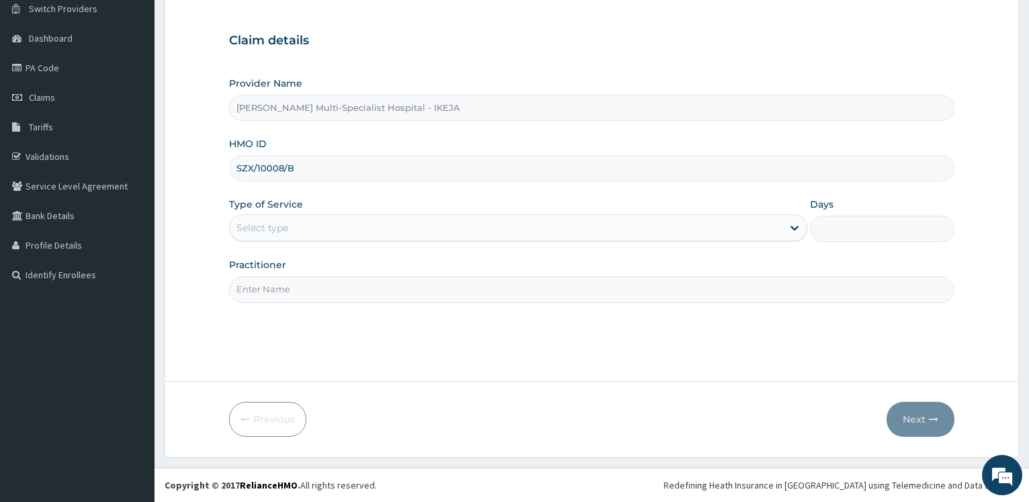
type input "SZX/10008/B"
click at [343, 230] on div "Select type" at bounding box center [506, 227] width 552 height 21
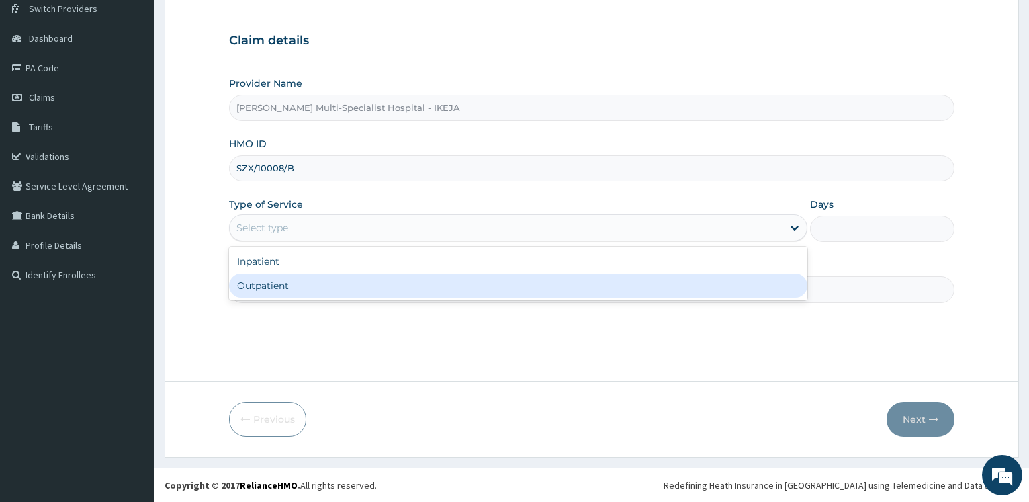
click at [328, 293] on div "Outpatient" at bounding box center [517, 285] width 577 height 24
type input "1"
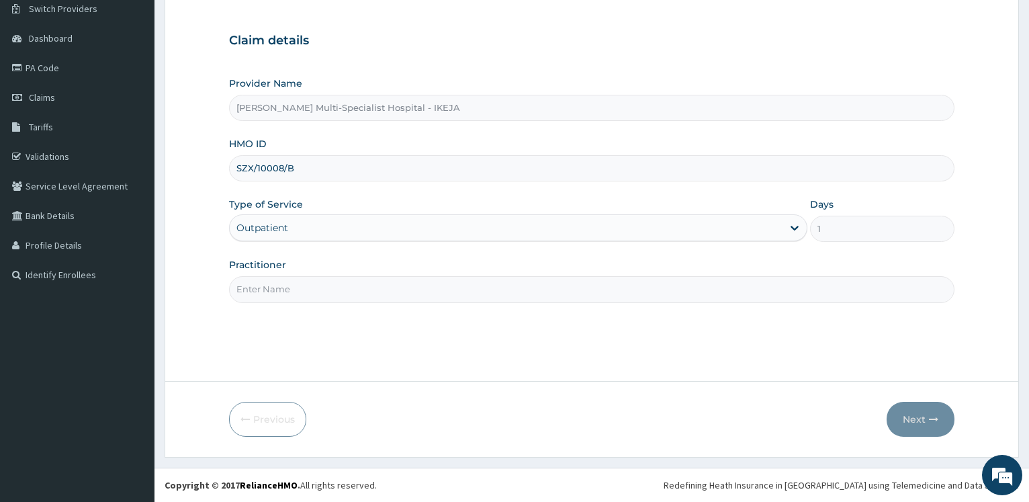
click at [328, 293] on input "Practitioner" at bounding box center [591, 289] width 725 height 26
type input "DR [PERSON_NAME]"
click at [902, 414] on button "Next" at bounding box center [920, 419] width 68 height 35
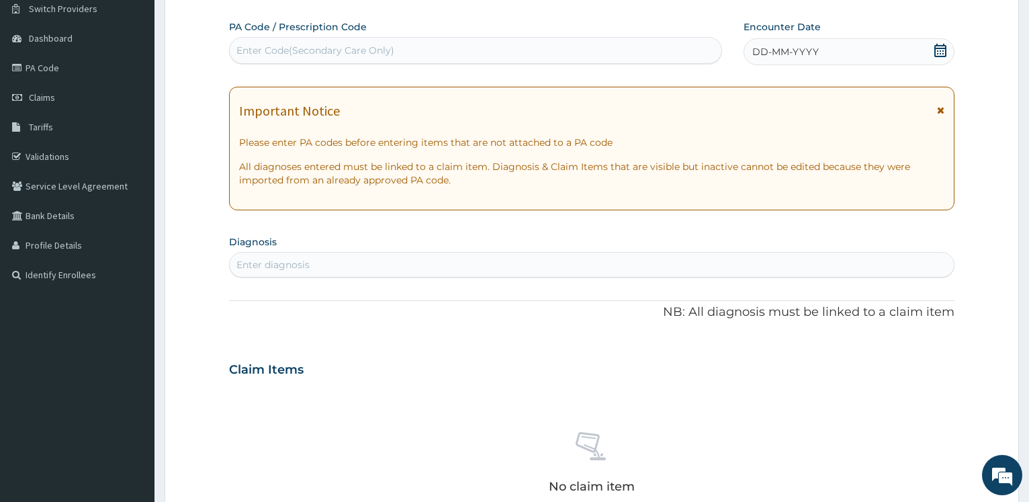
click at [295, 53] on div "Enter Code(Secondary Care Only)" at bounding box center [315, 50] width 158 height 13
type input "PA/BA4CA6"
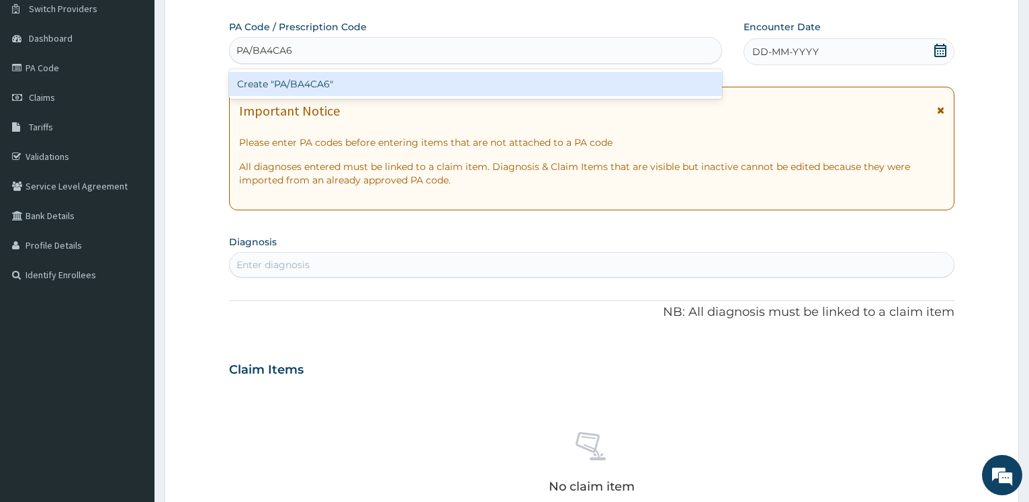
click at [291, 81] on div "Create "PA/BA4CA6"" at bounding box center [475, 84] width 492 height 24
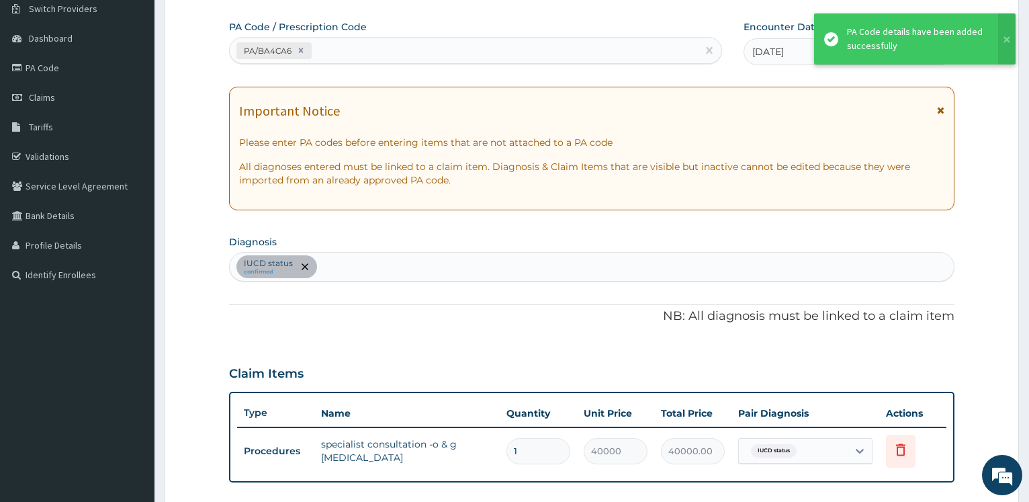
scroll to position [403, 0]
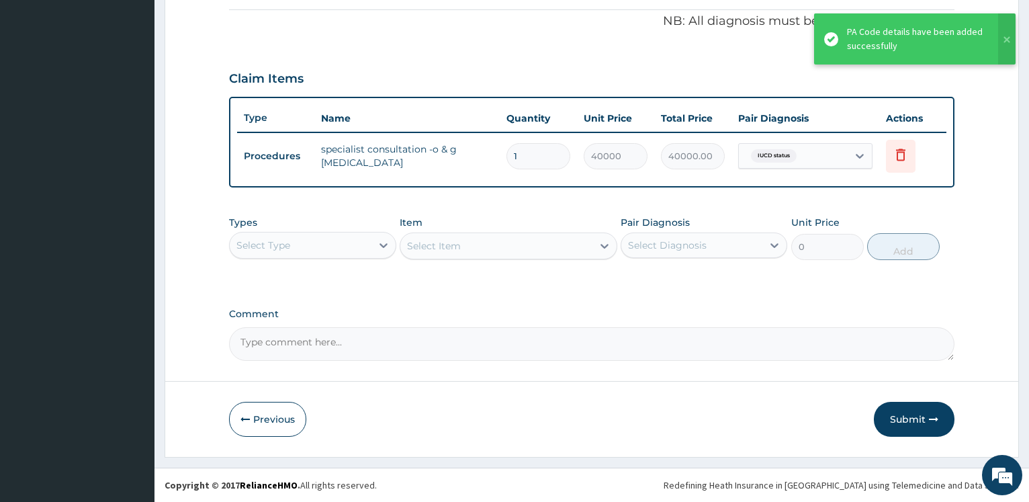
click at [904, 425] on button "Submit" at bounding box center [914, 419] width 81 height 35
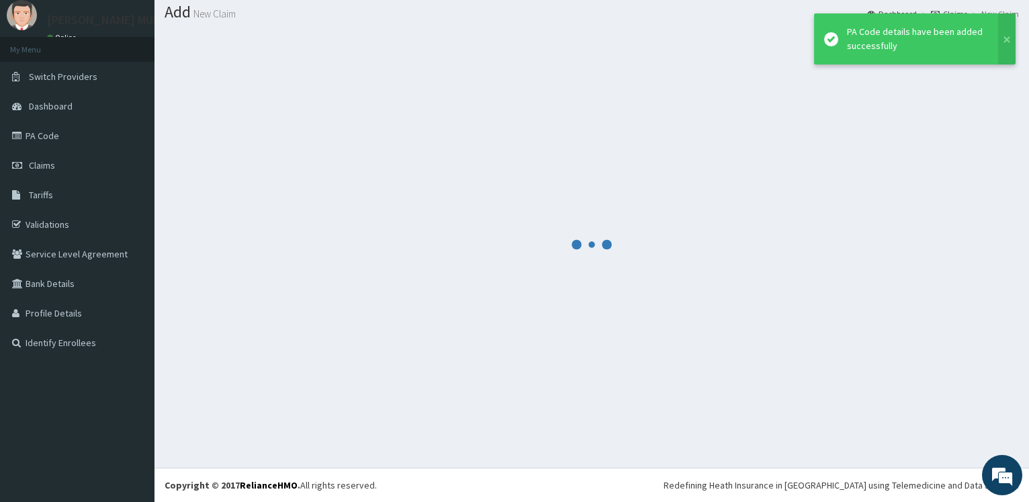
scroll to position [40, 0]
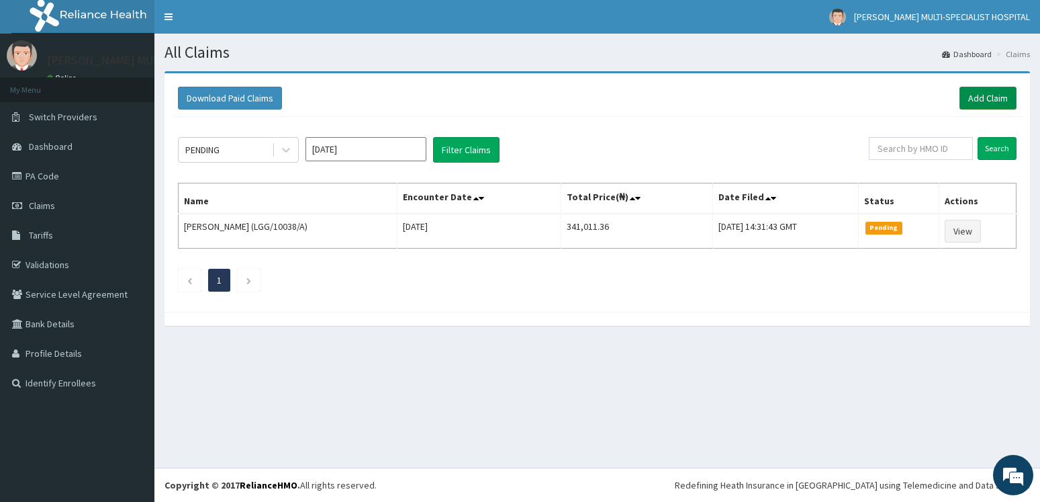
click at [1009, 99] on link "Add Claim" at bounding box center [988, 98] width 57 height 23
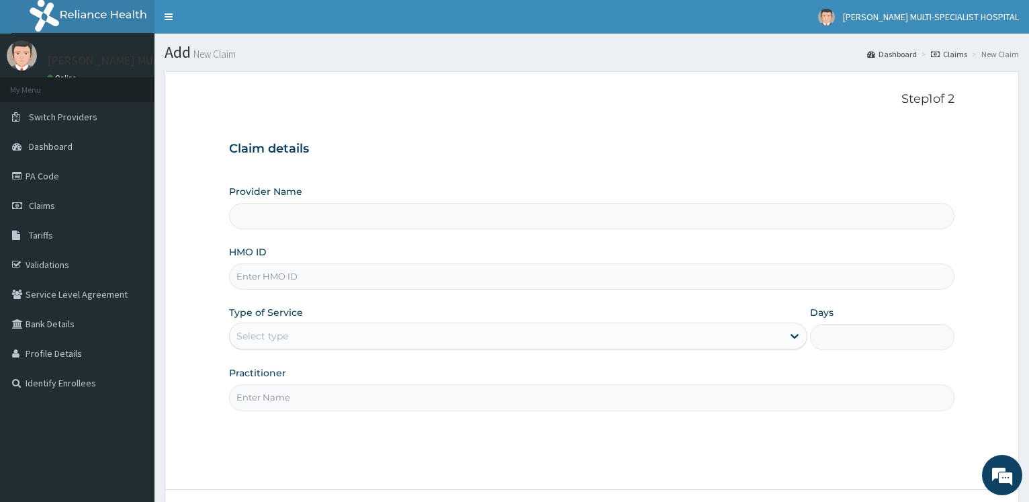
type input "[PERSON_NAME] Multi-Specialist Hospital - IKEJA"
drag, startPoint x: 255, startPoint y: 292, endPoint x: 261, endPoint y: 284, distance: 9.7
click at [257, 290] on div "Provider Name [PERSON_NAME] Multi-Specialist Hospital - IKEJA HMO ID Type of Se…" at bounding box center [591, 298] width 725 height 226
drag, startPoint x: 261, startPoint y: 284, endPoint x: 248, endPoint y: 318, distance: 35.9
click at [257, 289] on input "HMO ID" at bounding box center [591, 276] width 725 height 26
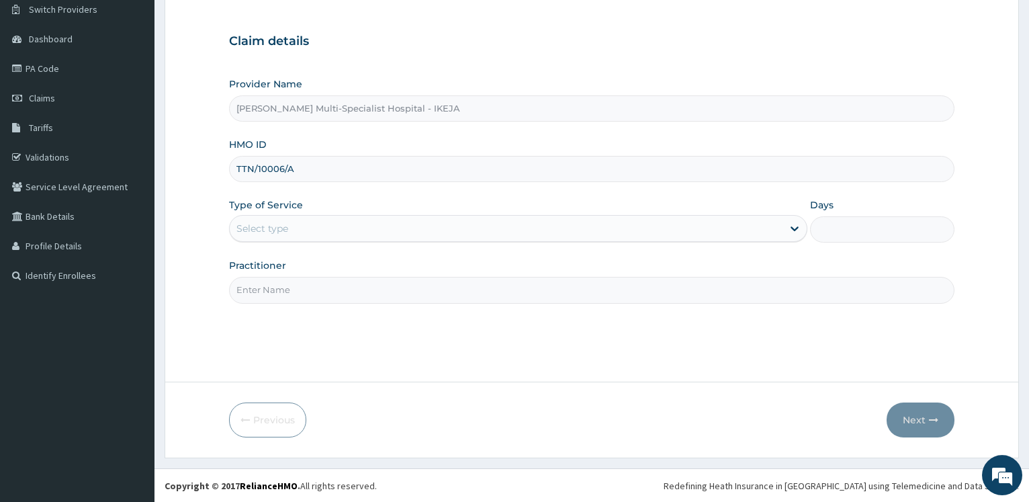
scroll to position [108, 0]
type input "TTN/10006/A"
click at [267, 236] on div "Select type" at bounding box center [506, 227] width 552 height 21
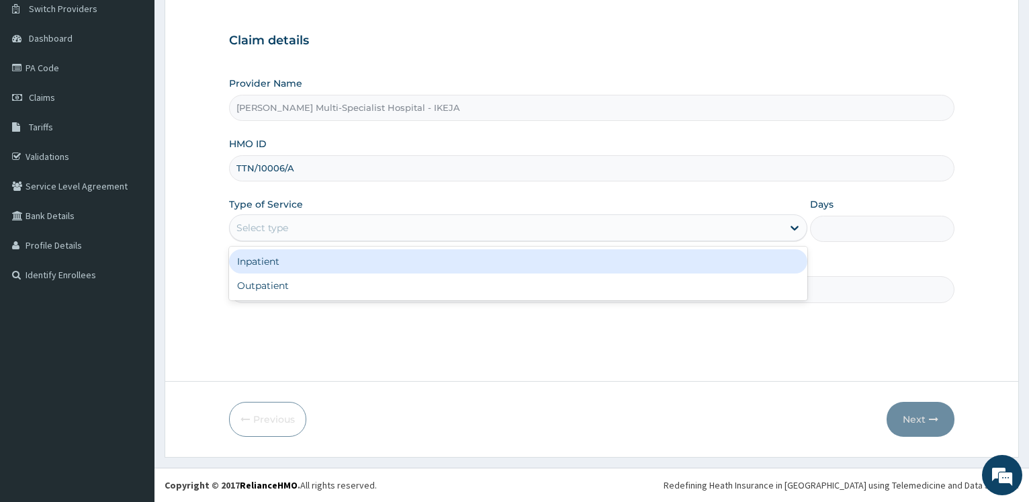
drag, startPoint x: 279, startPoint y: 273, endPoint x: 283, endPoint y: 286, distance: 13.6
click at [279, 275] on div "Inpatient Outpatient" at bounding box center [517, 273] width 577 height 54
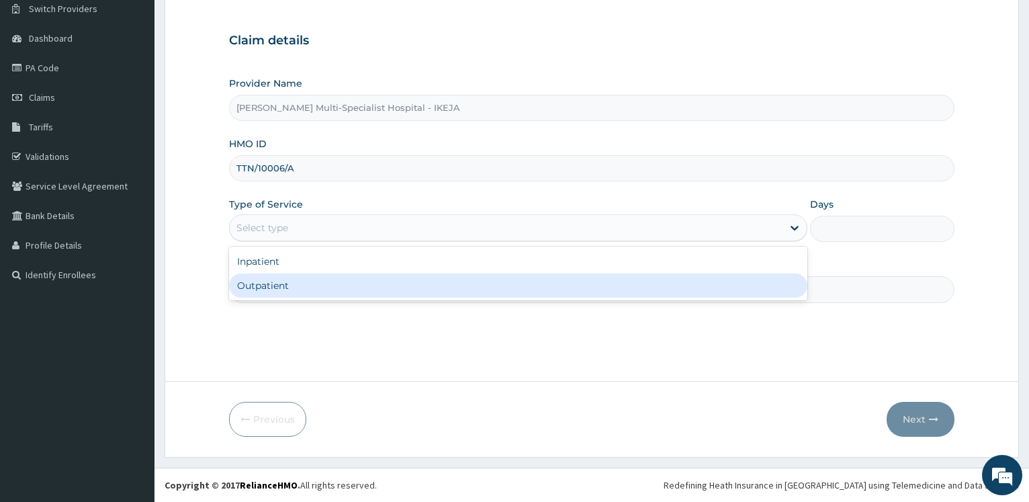
click at [283, 287] on div "Outpatient" at bounding box center [517, 285] width 577 height 24
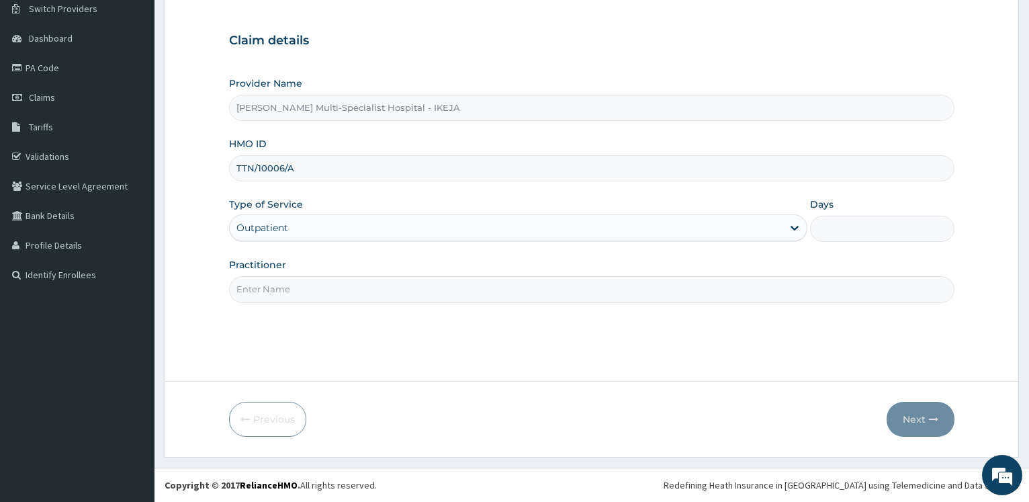
type input "1"
click at [281, 287] on input "Practitioner" at bounding box center [591, 289] width 725 height 26
type input "DR PROSPER"
click at [906, 412] on button "Next" at bounding box center [920, 419] width 68 height 35
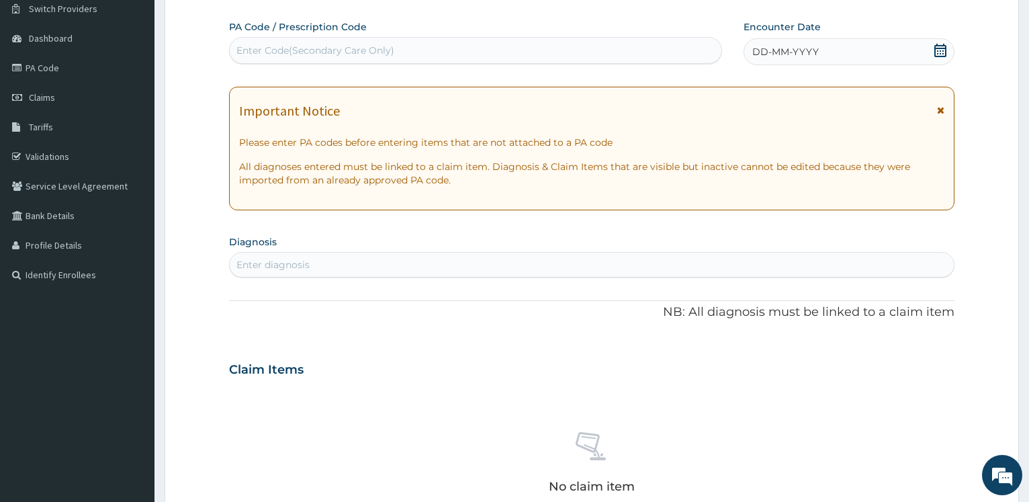
click at [268, 54] on div "Enter Code(Secondary Care Only)" at bounding box center [315, 50] width 158 height 13
type input "PA/2B0EA6"
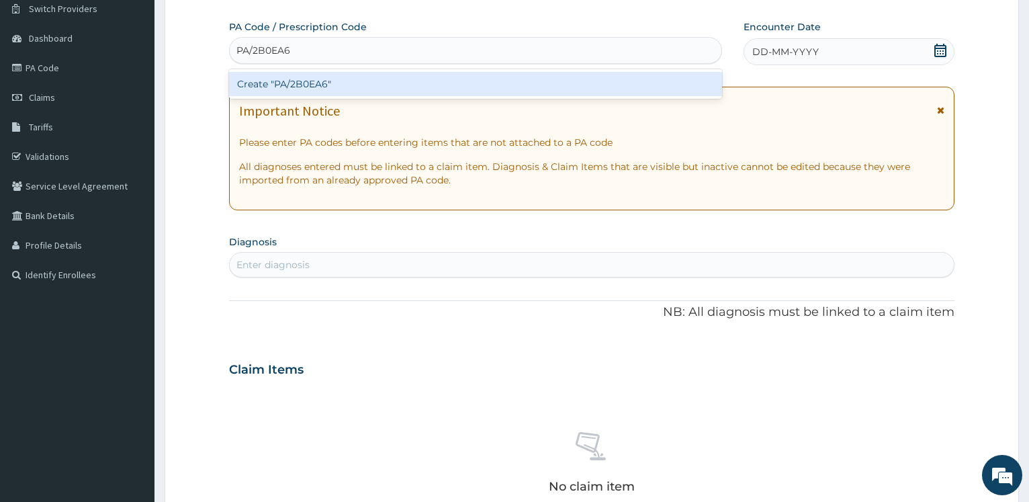
click at [271, 85] on div "Create "PA/2B0EA6"" at bounding box center [475, 84] width 492 height 24
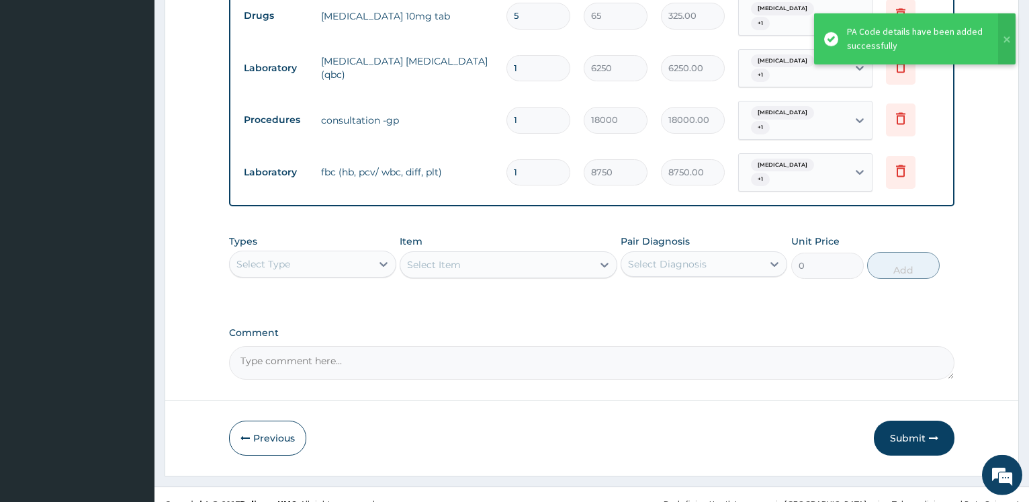
scroll to position [605, 0]
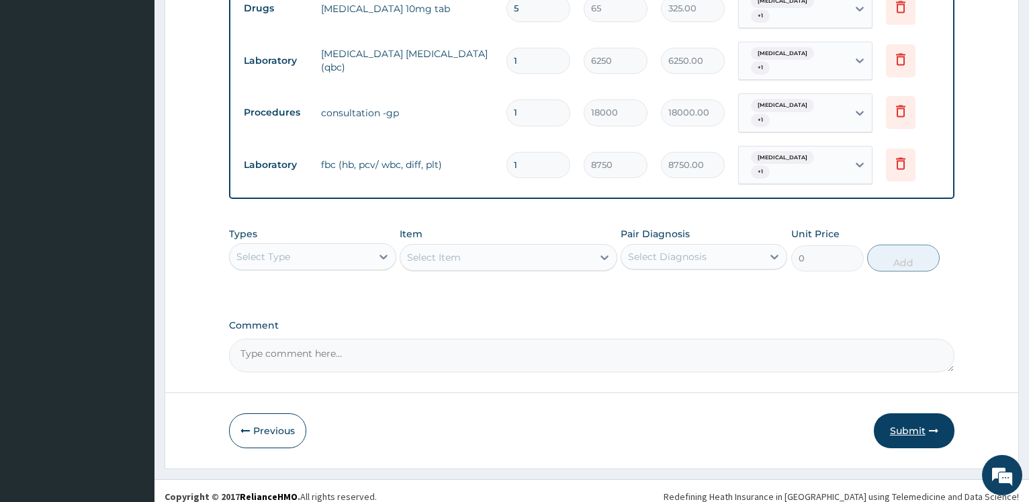
click at [917, 423] on button "Submit" at bounding box center [914, 430] width 81 height 35
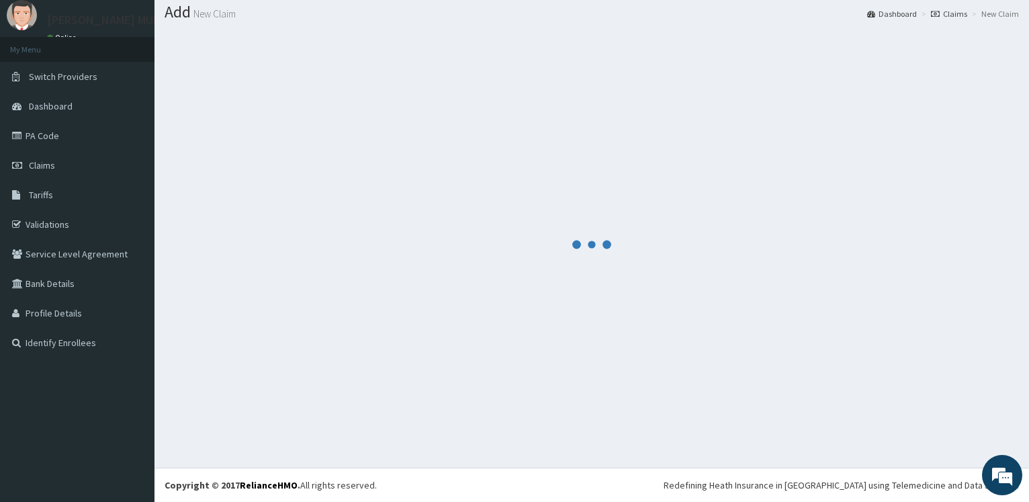
scroll to position [40, 0]
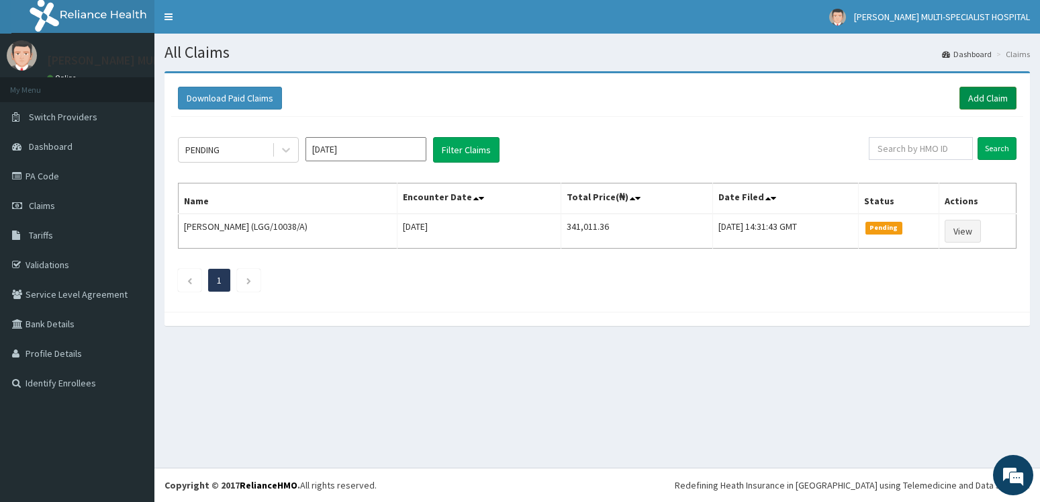
click at [984, 93] on link "Add Claim" at bounding box center [988, 98] width 57 height 23
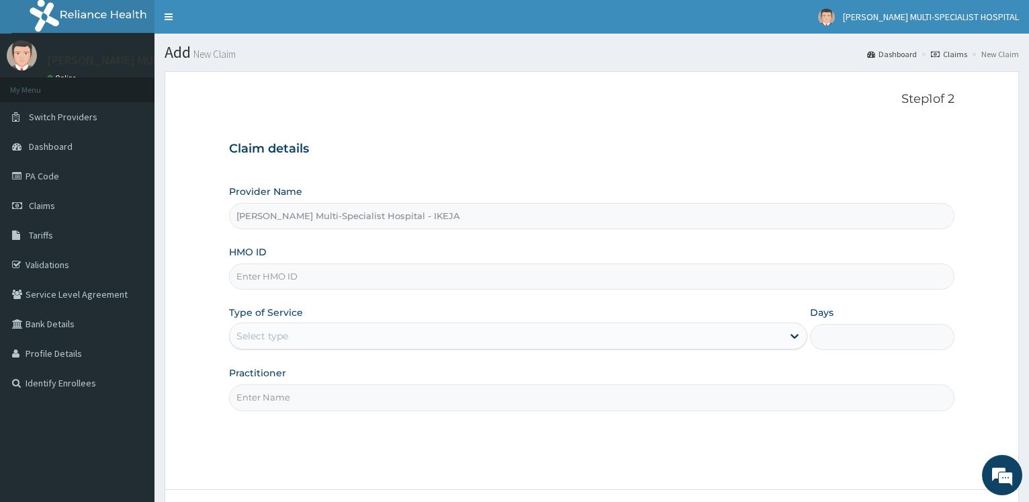
click at [352, 275] on input "HMO ID" at bounding box center [591, 276] width 725 height 26
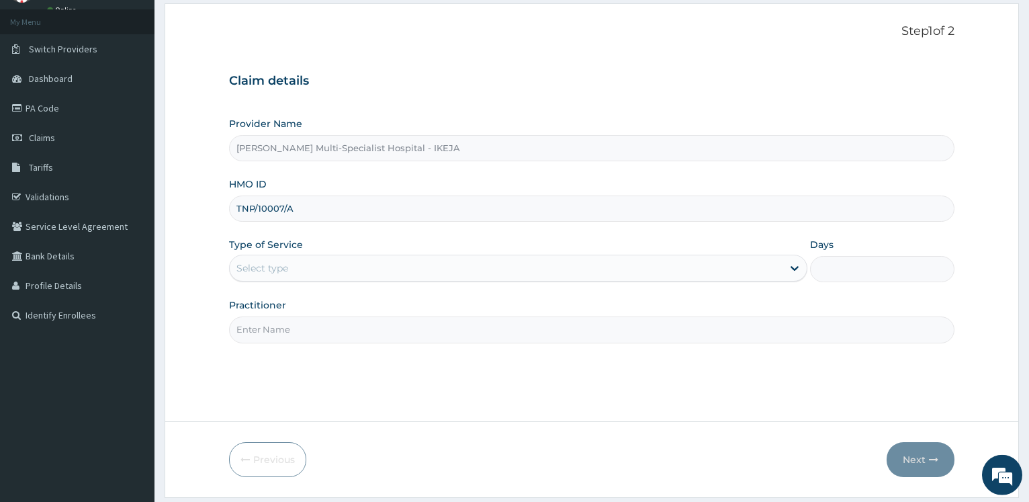
scroll to position [108, 0]
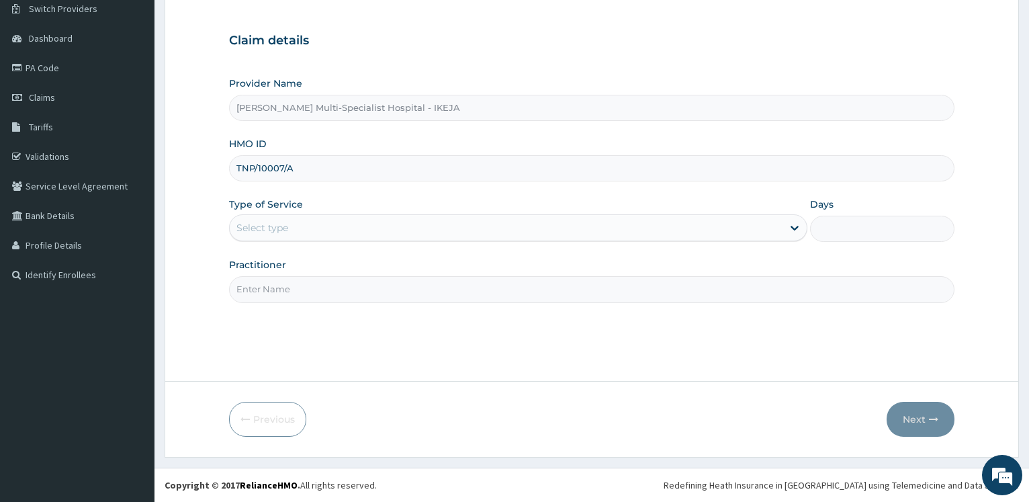
type input "TNP/10007/A"
click at [282, 232] on div "Select type" at bounding box center [262, 227] width 52 height 13
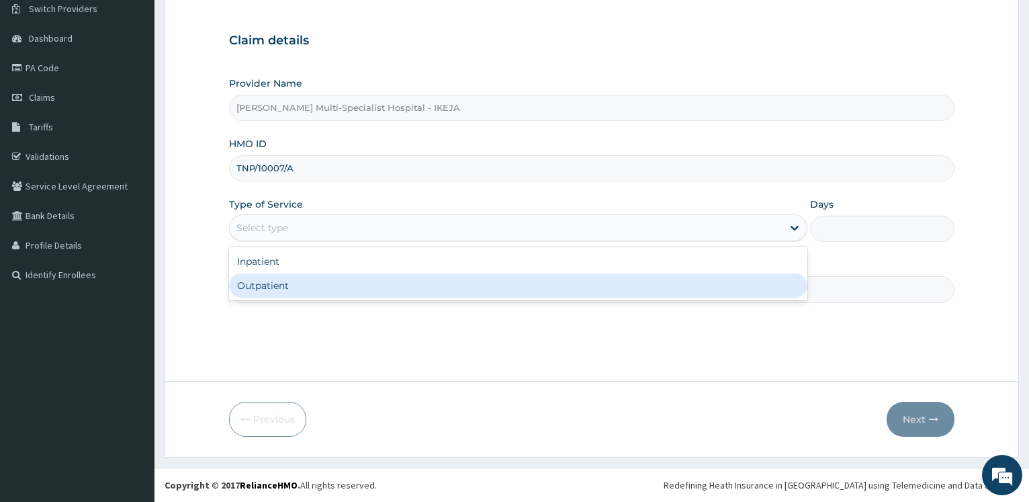
click at [283, 290] on div "Outpatient" at bounding box center [517, 285] width 577 height 24
type input "1"
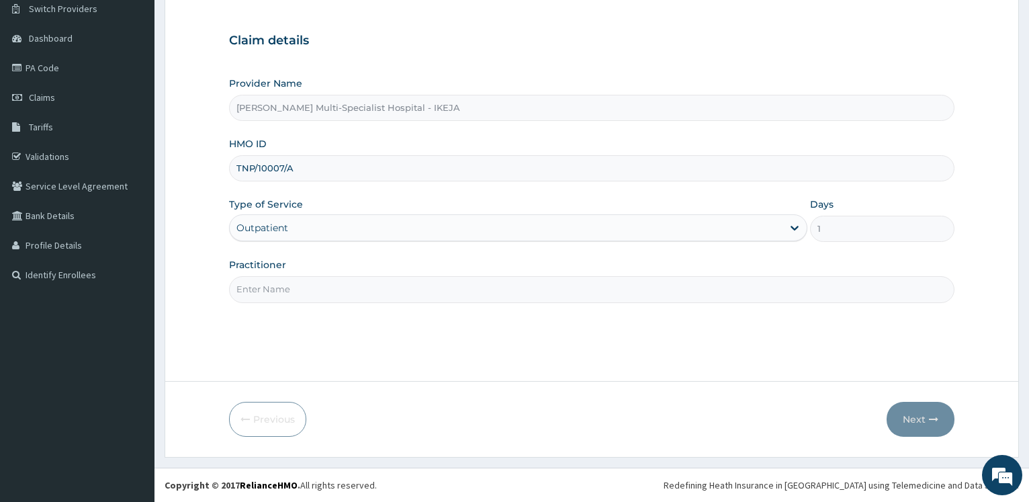
click at [279, 294] on input "Practitioner" at bounding box center [591, 289] width 725 height 26
type input "DR [PERSON_NAME]"
click at [921, 420] on button "Next" at bounding box center [920, 419] width 68 height 35
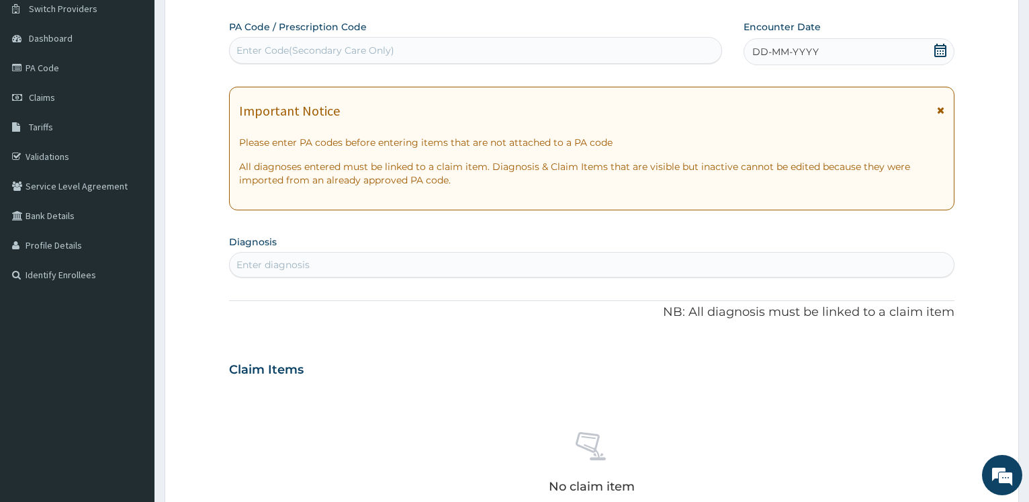
click at [271, 52] on div "Enter Code(Secondary Care Only)" at bounding box center [315, 50] width 158 height 13
type input "PA/3CC007"
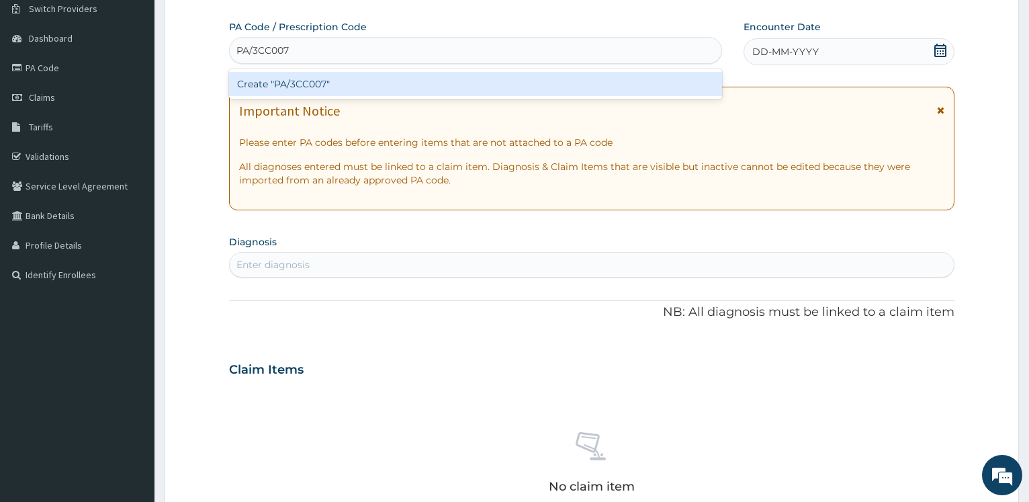
click at [298, 87] on div "Create "PA/3CC007"" at bounding box center [475, 84] width 492 height 24
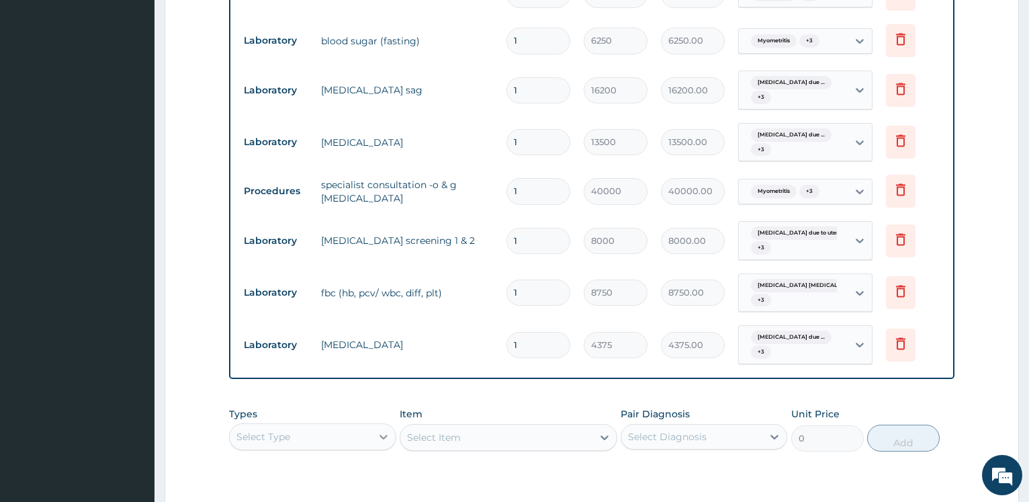
scroll to position [859, 0]
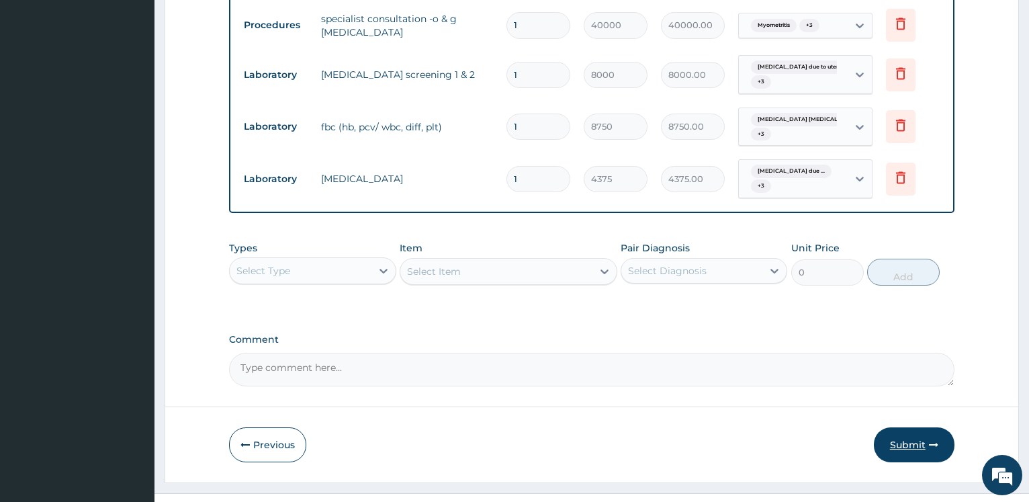
click at [915, 427] on button "Submit" at bounding box center [914, 444] width 81 height 35
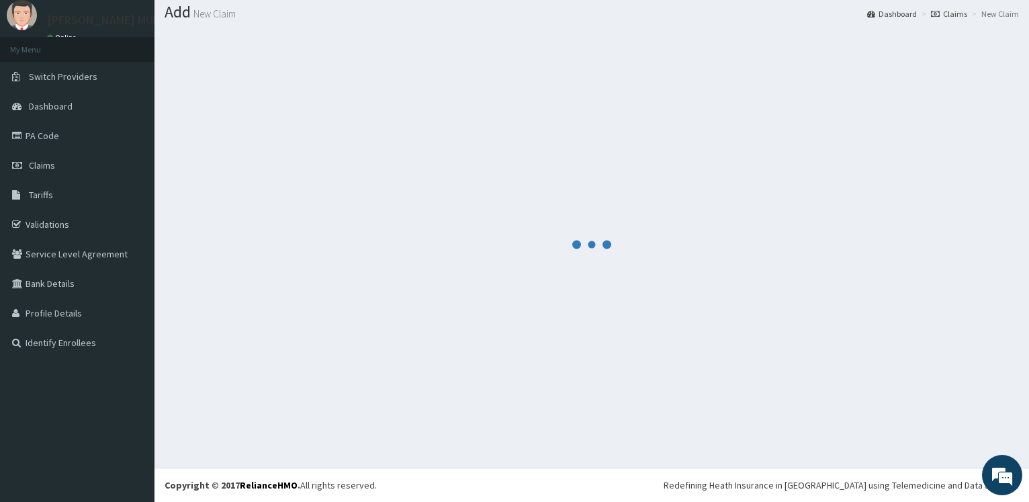
scroll to position [40, 0]
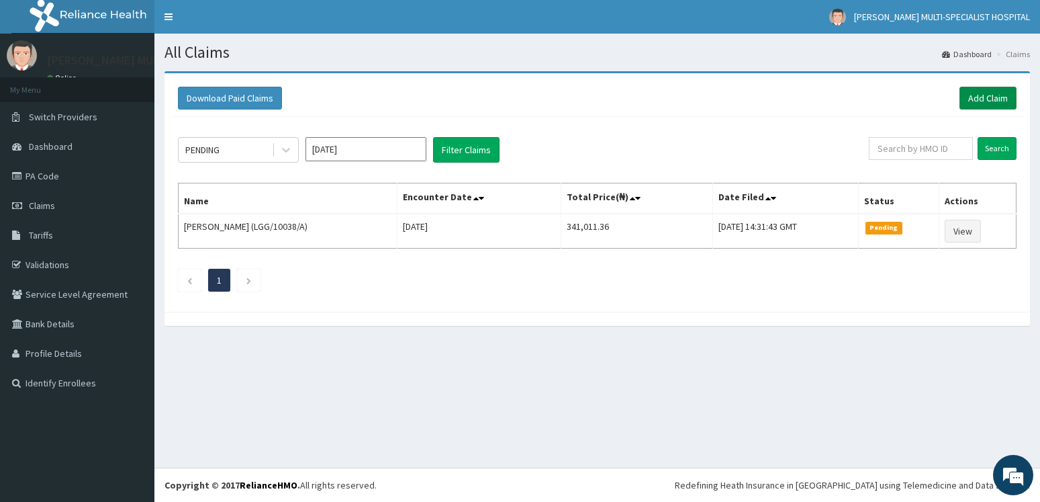
click at [981, 95] on link "Add Claim" at bounding box center [988, 98] width 57 height 23
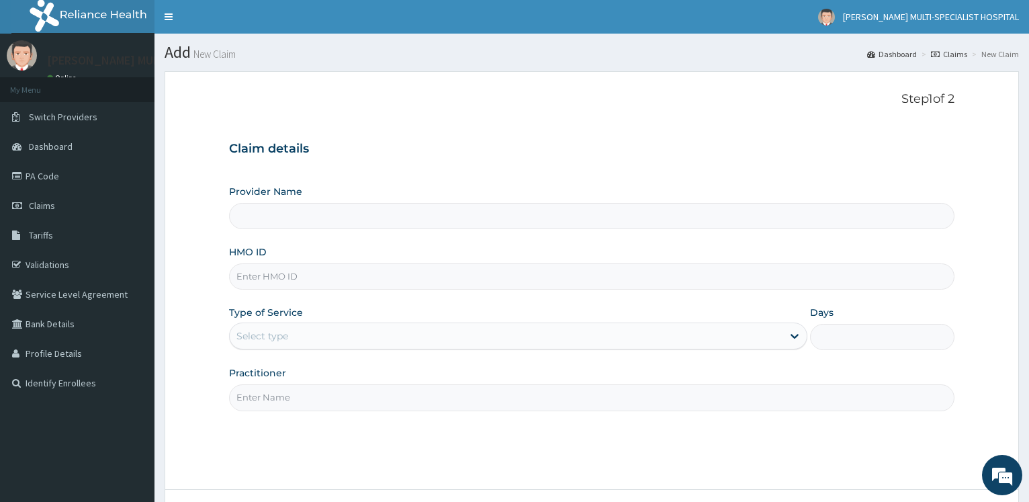
type input "[PERSON_NAME] Multi-Specialist Hospital - IKEJA"
click at [308, 281] on input "HMO ID" at bounding box center [591, 276] width 725 height 26
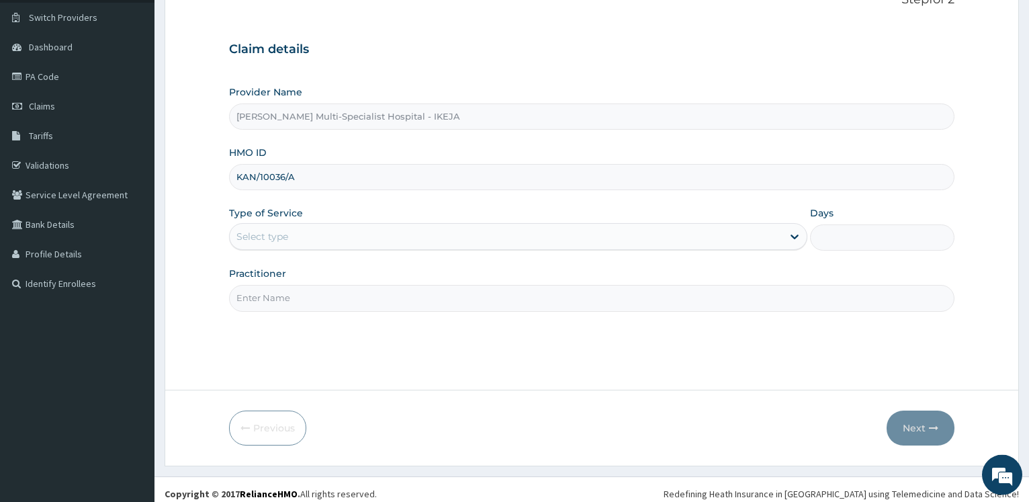
scroll to position [108, 0]
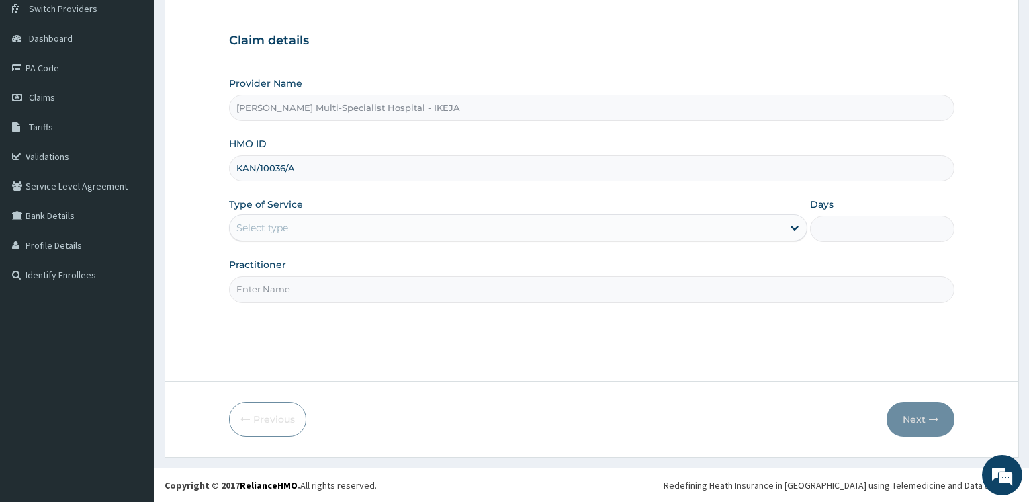
type input "KAN/10036/A"
click at [306, 229] on div "Select type" at bounding box center [506, 227] width 552 height 21
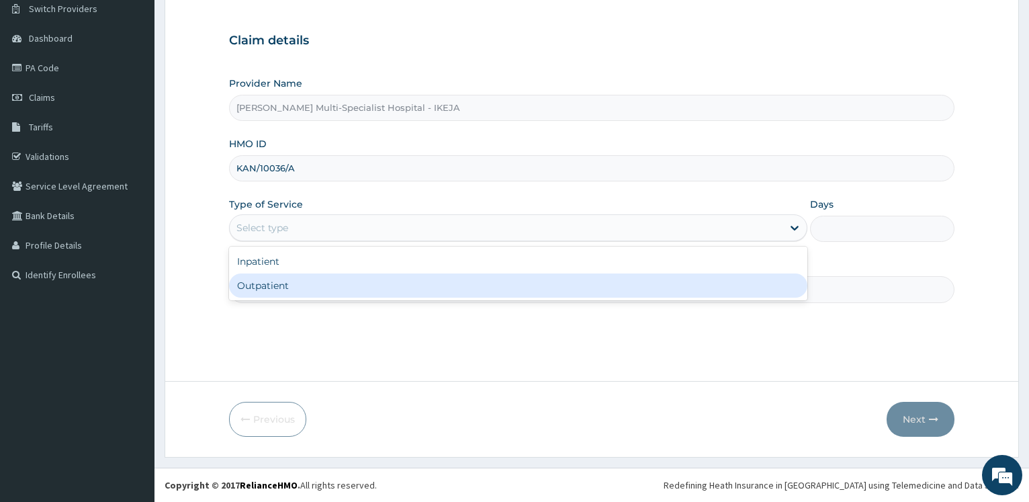
click at [294, 287] on div "Outpatient" at bounding box center [517, 285] width 577 height 24
type input "1"
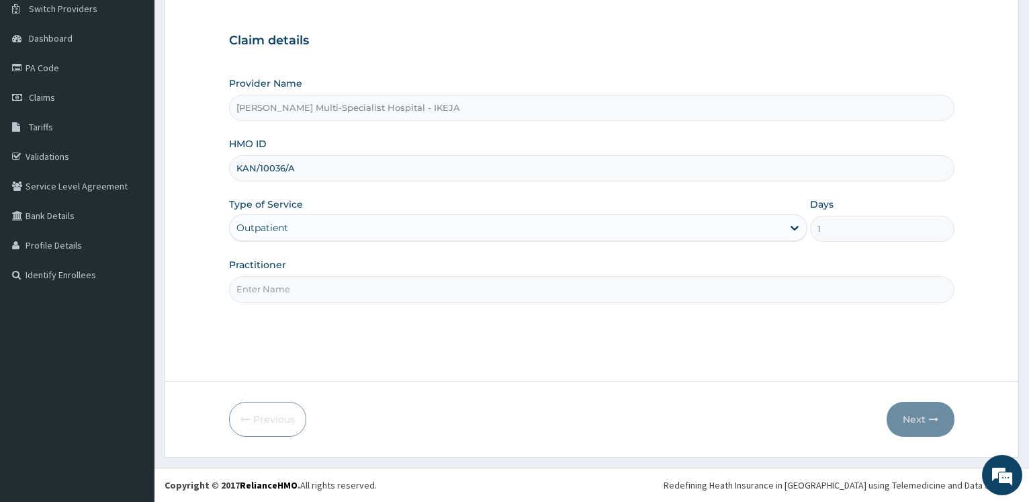
click at [292, 287] on input "Practitioner" at bounding box center [591, 289] width 725 height 26
type input "[PERSON_NAME]"
click at [920, 423] on button "Next" at bounding box center [920, 419] width 68 height 35
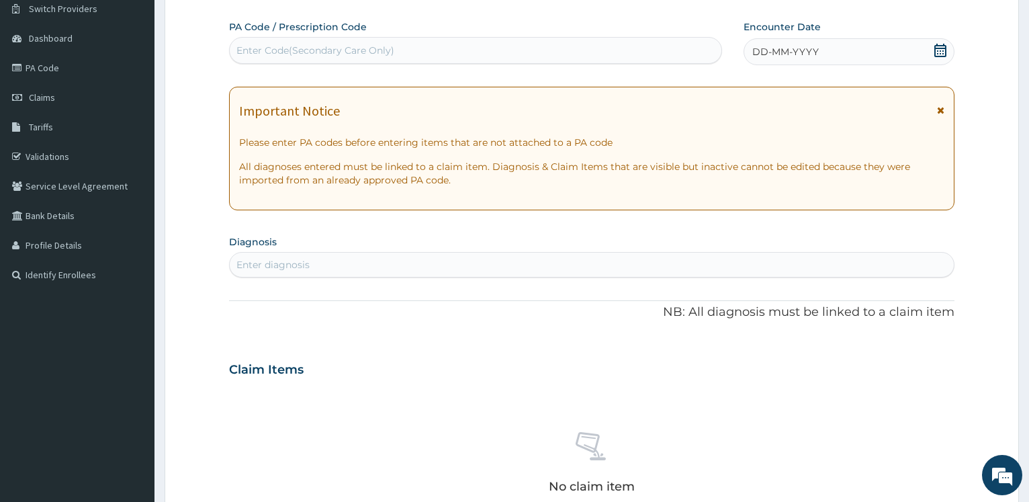
click at [285, 52] on div "Enter Code(Secondary Care Only)" at bounding box center [315, 50] width 158 height 13
type input "PA/452A6B"
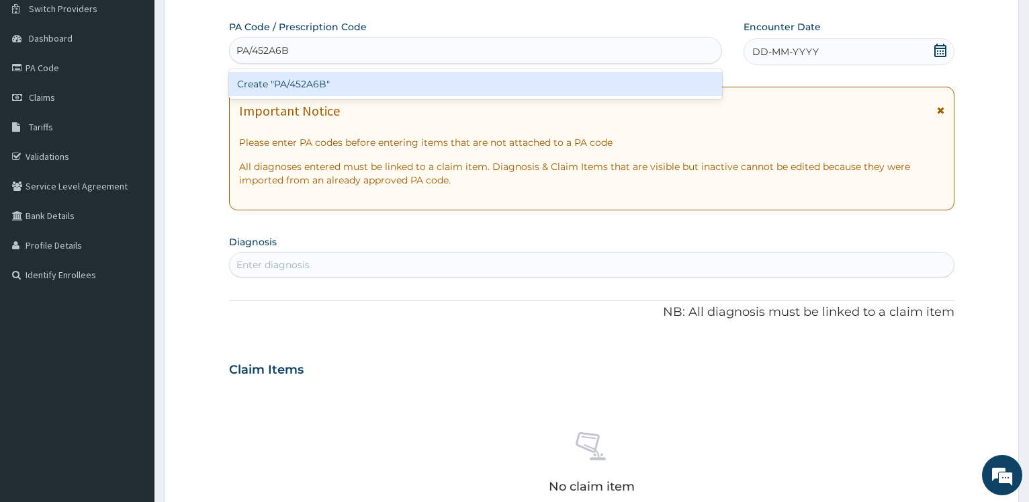
click at [299, 87] on div "Create "PA/452A6B"" at bounding box center [475, 84] width 492 height 24
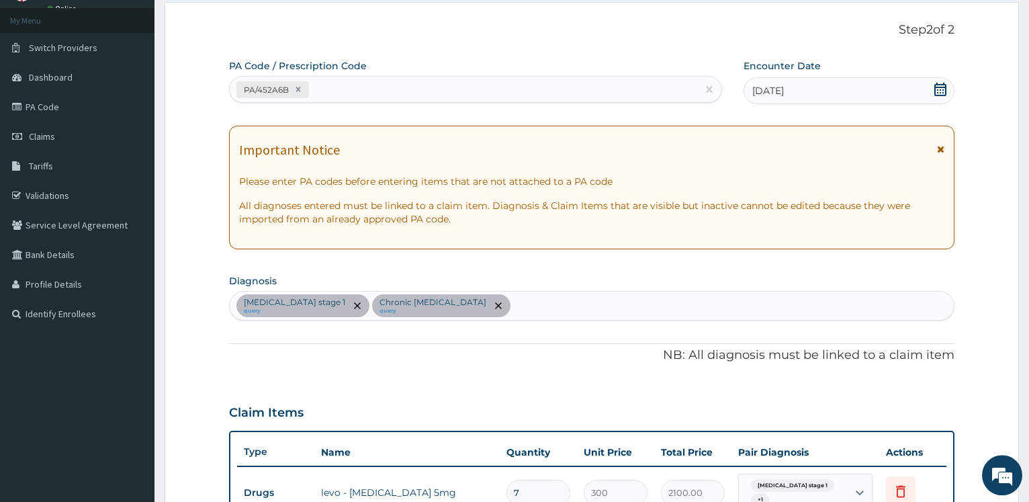
scroll to position [5, 0]
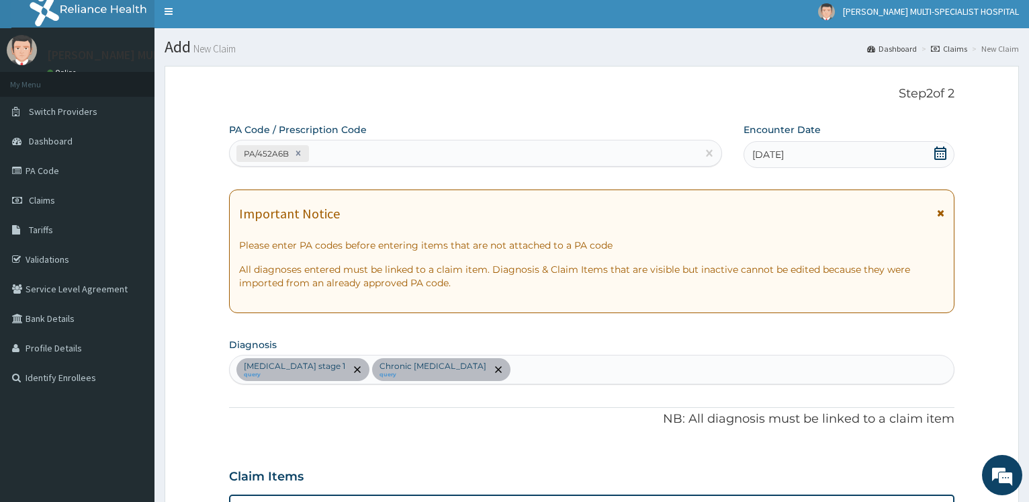
click at [365, 147] on div "PA/452A6B" at bounding box center [463, 153] width 467 height 22
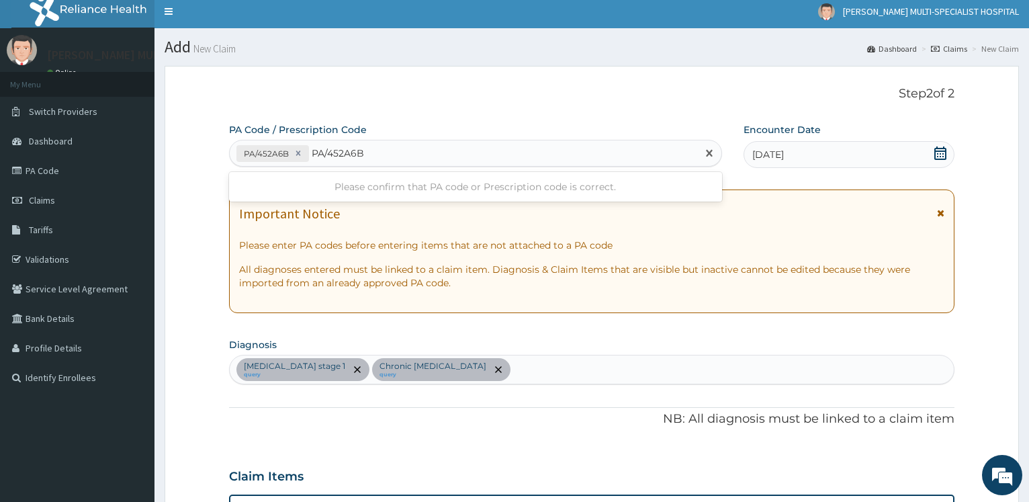
type input "PA/452A6B"
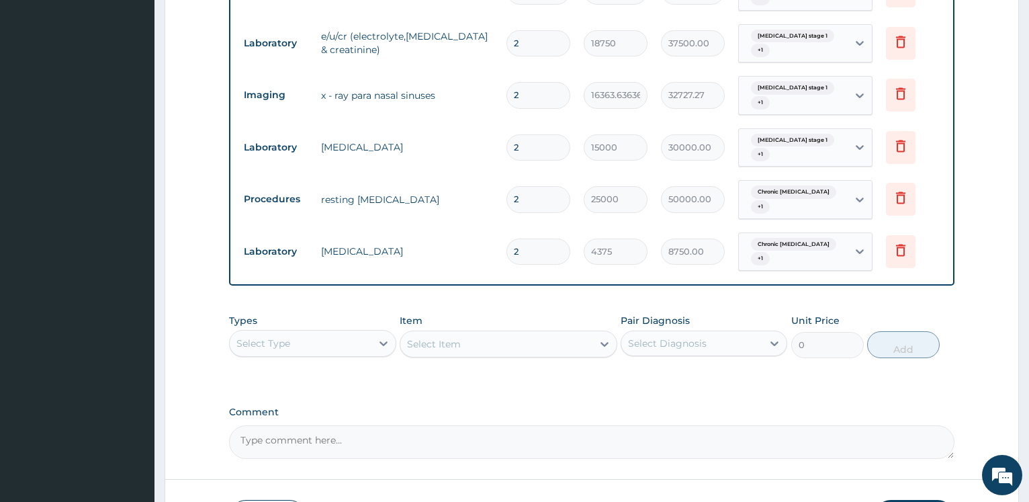
scroll to position [1033, 0]
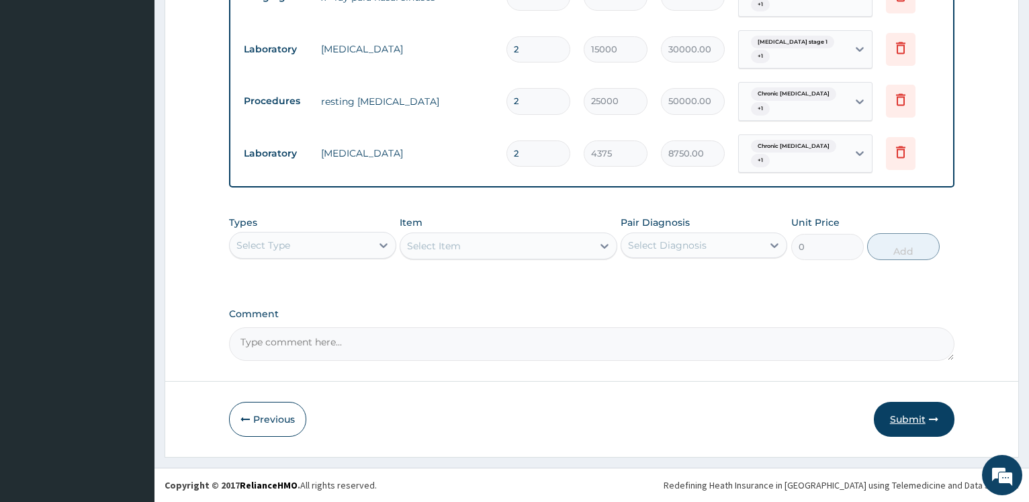
click at [919, 417] on button "Submit" at bounding box center [914, 419] width 81 height 35
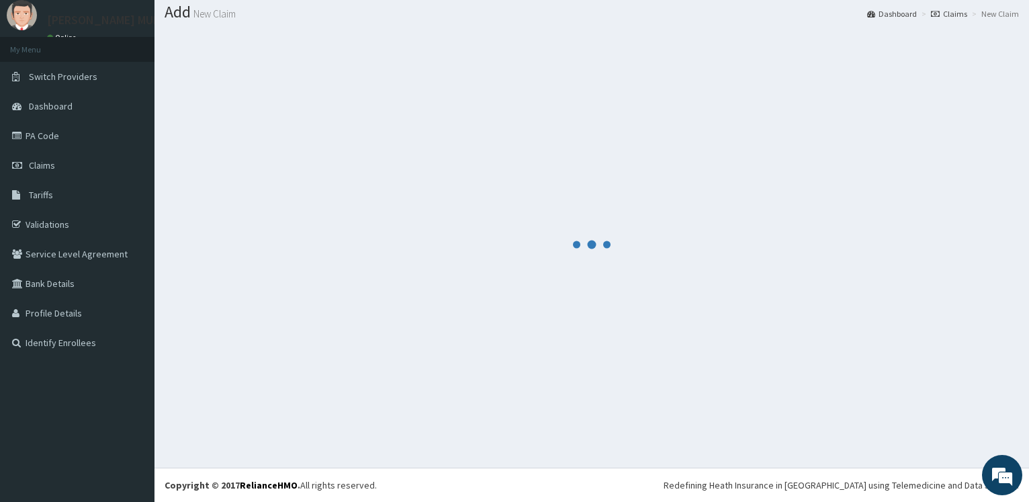
scroll to position [40, 0]
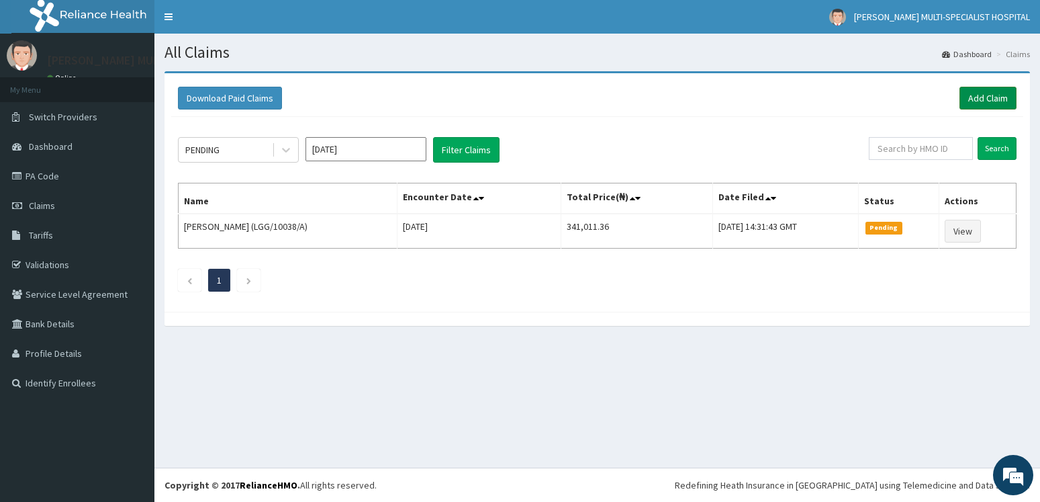
click at [991, 95] on link "Add Claim" at bounding box center [988, 98] width 57 height 23
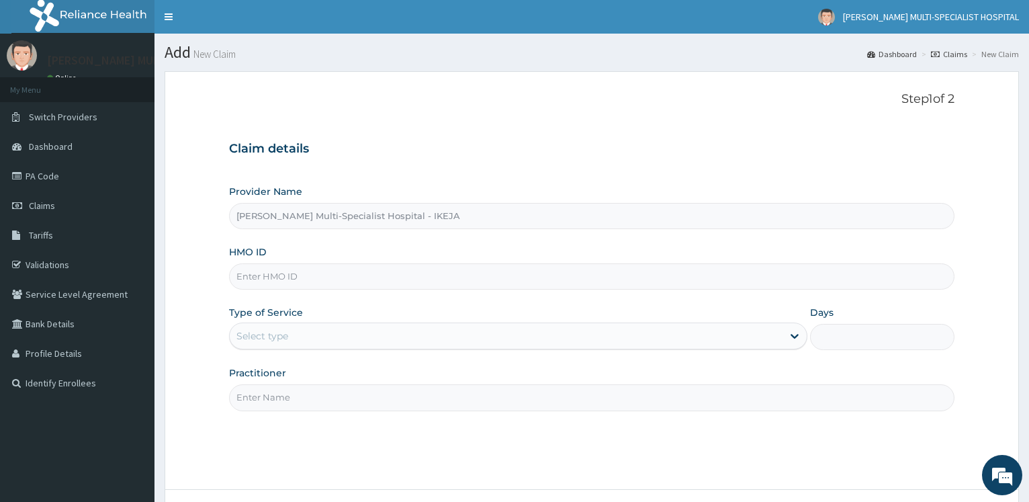
drag, startPoint x: 281, startPoint y: 279, endPoint x: 310, endPoint y: 293, distance: 32.7
click at [290, 286] on input "HMO ID" at bounding box center [591, 276] width 725 height 26
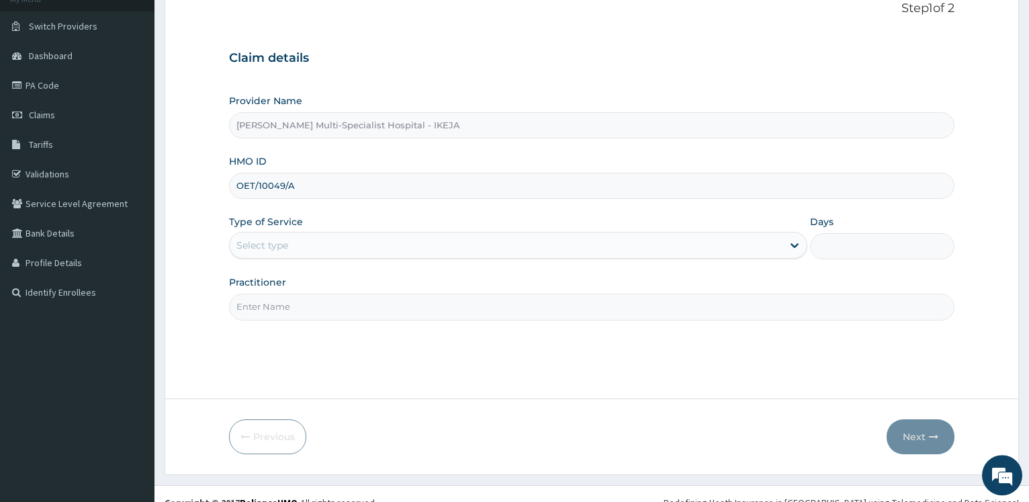
scroll to position [108, 0]
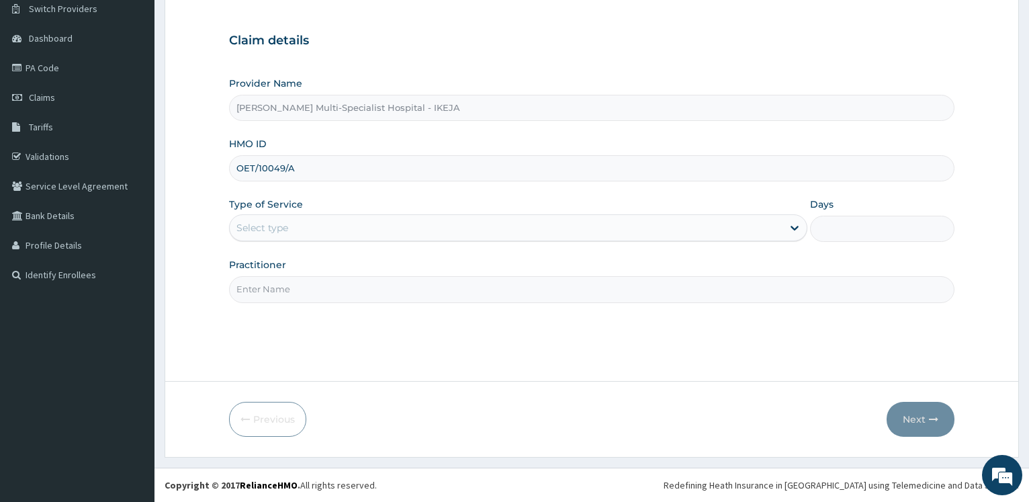
type input "OET/10049/A"
click at [269, 220] on div "Select type" at bounding box center [506, 227] width 552 height 21
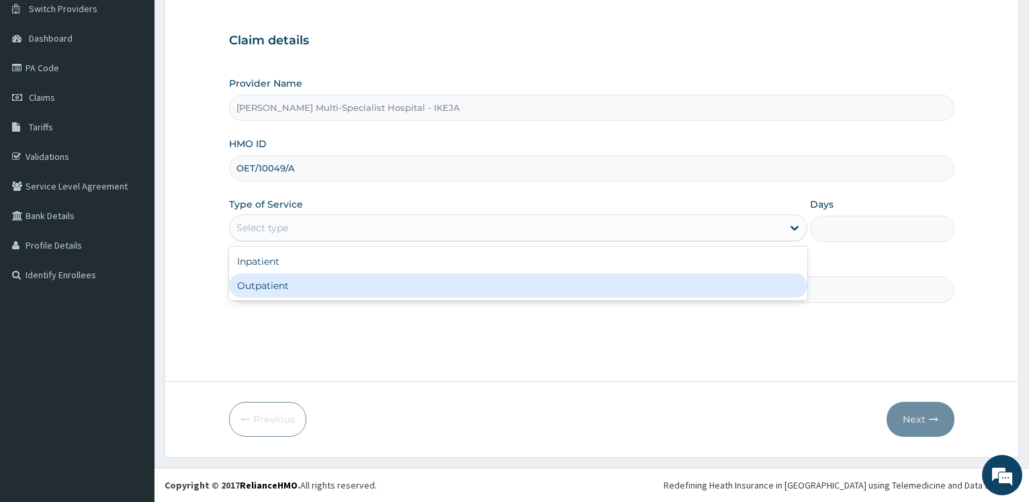
click at [269, 285] on div "Outpatient" at bounding box center [517, 285] width 577 height 24
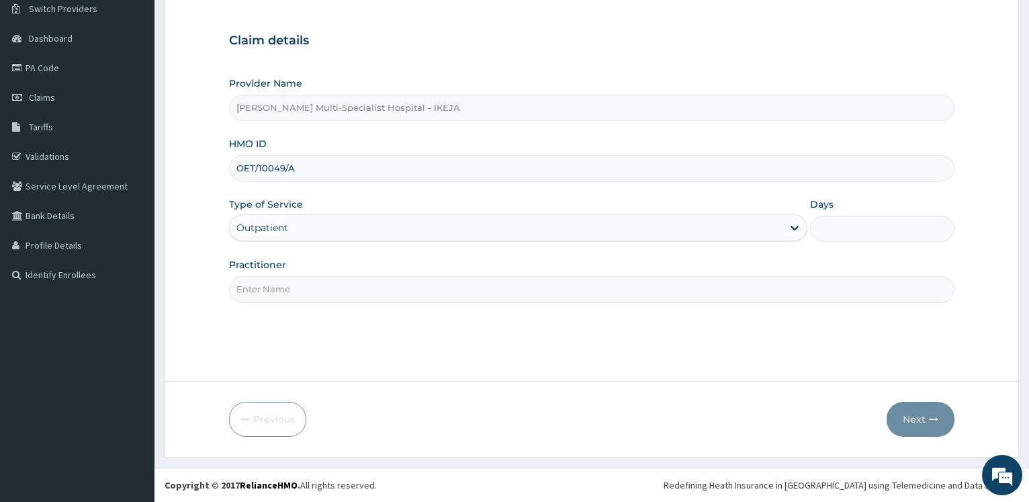
type input "1"
click at [275, 287] on input "Practitioner" at bounding box center [591, 289] width 725 height 26
type input "DR [PERSON_NAME]"
click at [903, 408] on button "Next" at bounding box center [920, 419] width 68 height 35
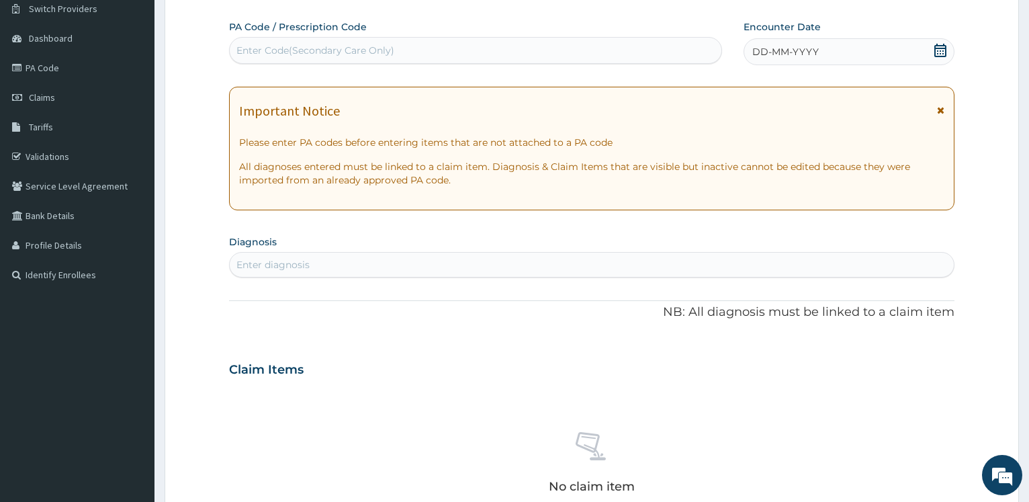
click at [267, 54] on div "Enter Code(Secondary Care Only)" at bounding box center [315, 50] width 158 height 13
drag, startPoint x: 271, startPoint y: 50, endPoint x: 343, endPoint y: 50, distance: 71.9
click at [272, 49] on input "PA/931C9" at bounding box center [258, 50] width 44 height 13
type input "PA/931C69"
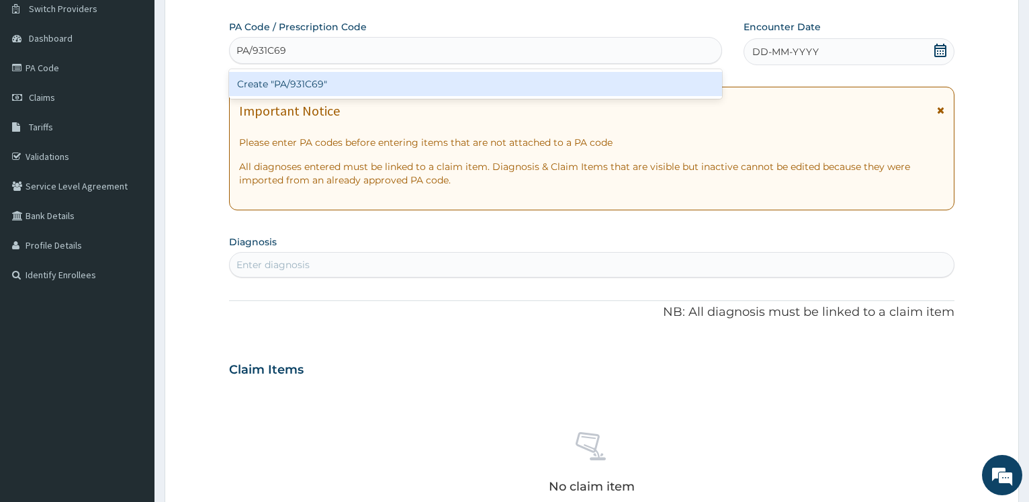
click at [340, 83] on div "Create "PA/931C69"" at bounding box center [475, 84] width 492 height 24
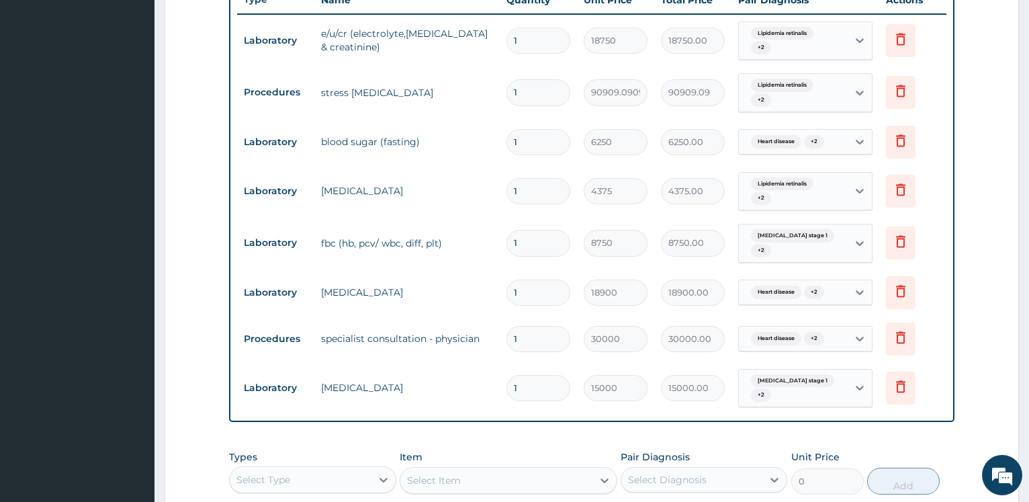
scroll to position [755, 0]
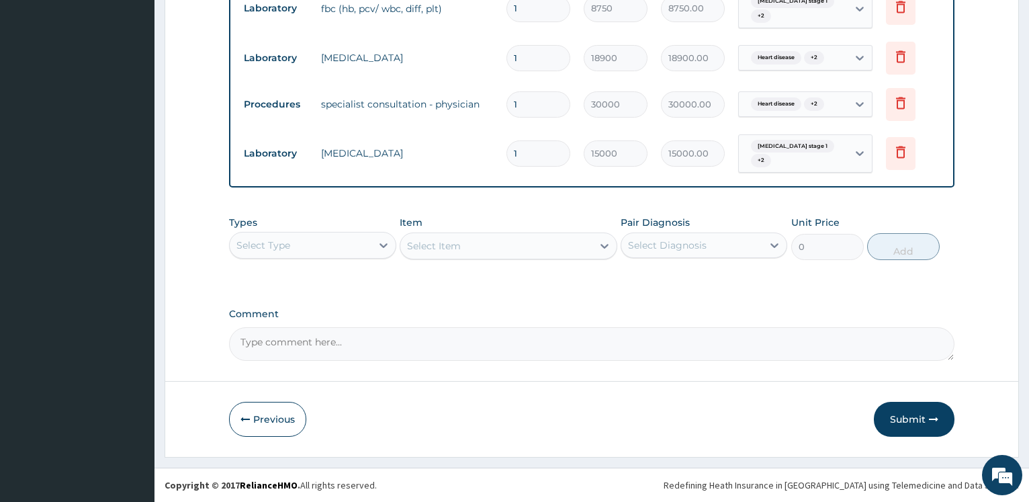
drag, startPoint x: 892, startPoint y: 411, endPoint x: 900, endPoint y: 405, distance: 10.6
click at [892, 412] on button "Submit" at bounding box center [914, 419] width 81 height 35
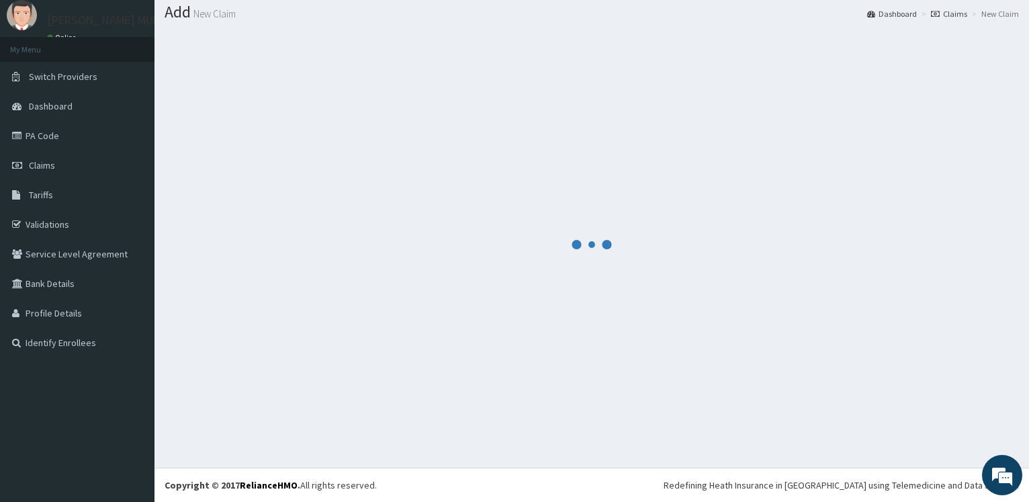
scroll to position [40, 0]
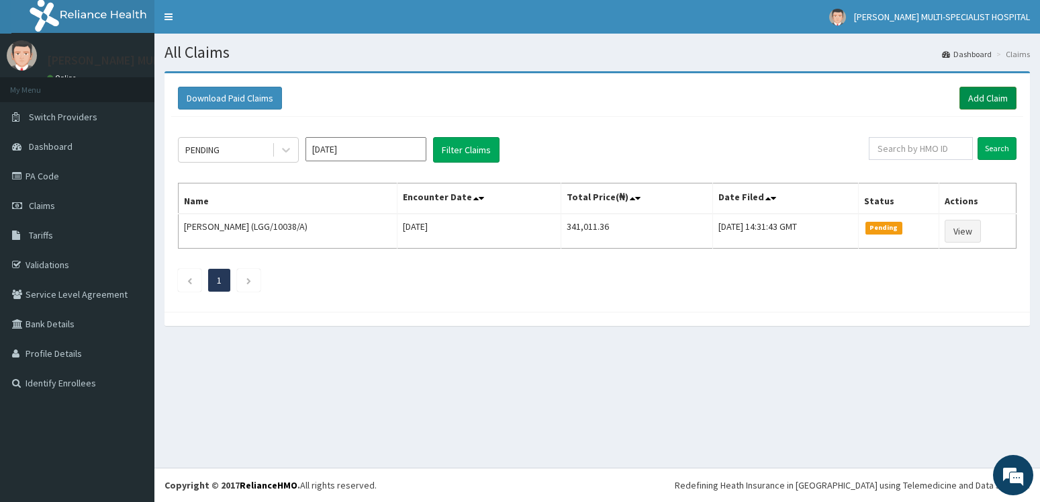
click at [990, 99] on link "Add Claim" at bounding box center [988, 98] width 57 height 23
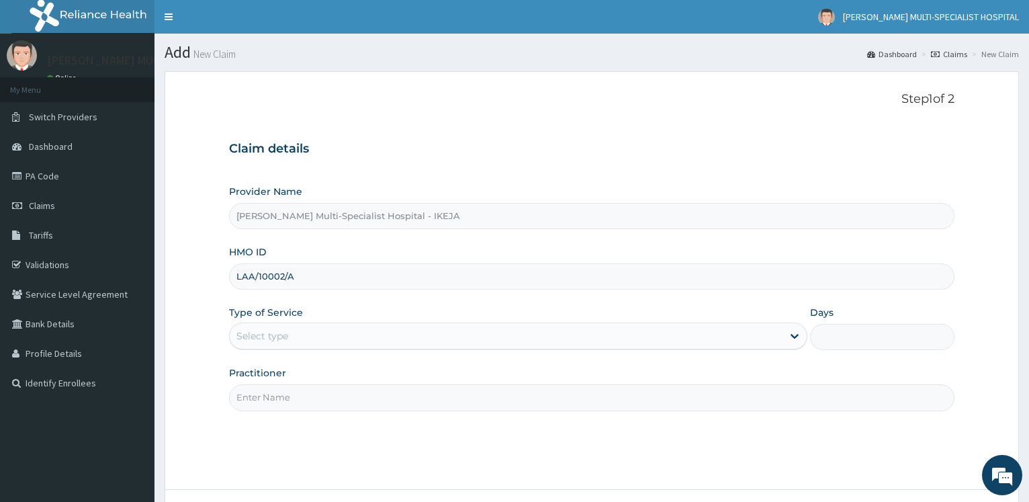
scroll to position [108, 0]
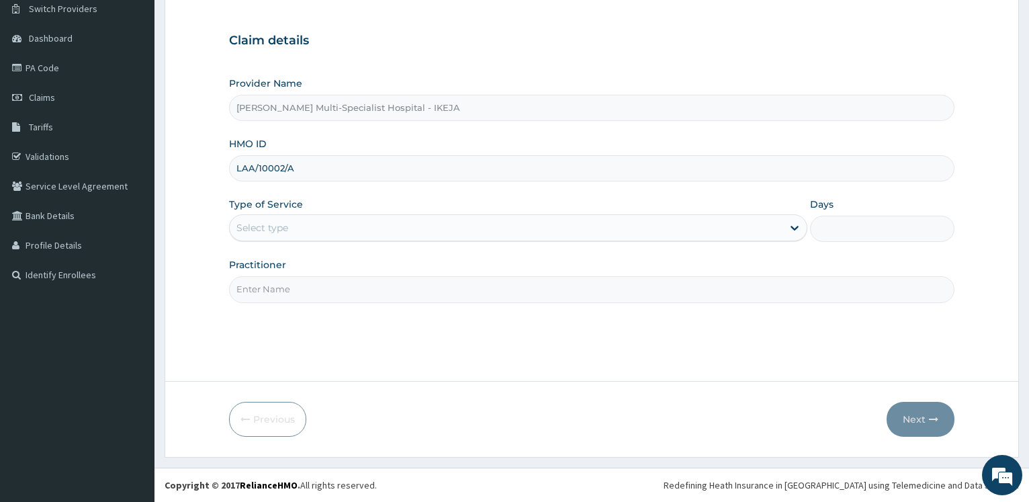
type input "LAA/10002/A"
click at [304, 228] on div "Select type" at bounding box center [506, 227] width 552 height 21
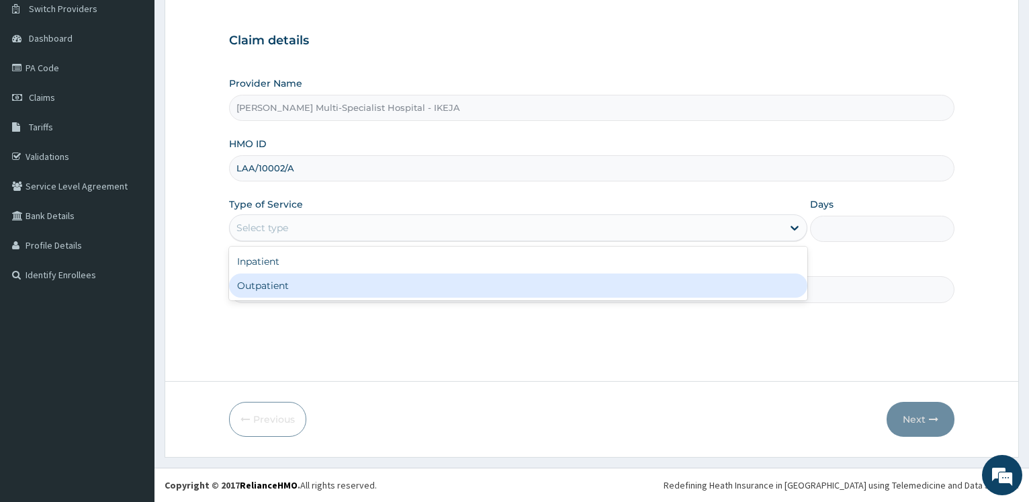
click at [281, 281] on div "Outpatient" at bounding box center [517, 285] width 577 height 24
type input "1"
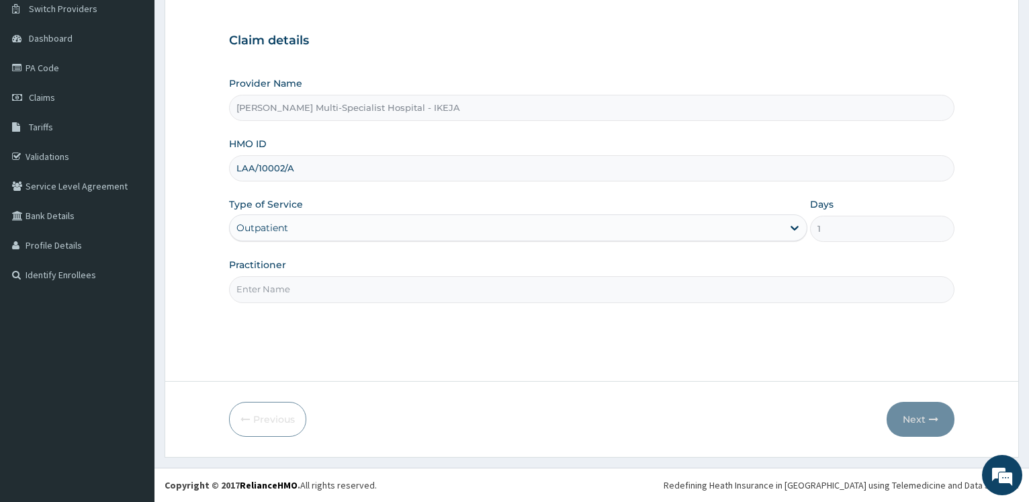
click at [279, 283] on input "Practitioner" at bounding box center [591, 289] width 725 height 26
type input "DR [PERSON_NAME]"
drag, startPoint x: 911, startPoint y: 422, endPoint x: 222, endPoint y: 3, distance: 806.3
click at [906, 422] on button "Next" at bounding box center [920, 419] width 68 height 35
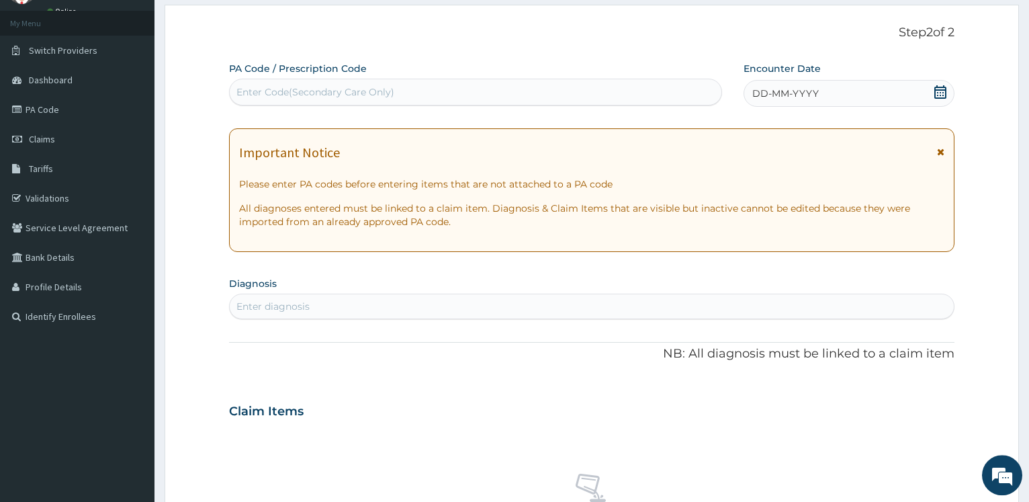
scroll to position [40, 0]
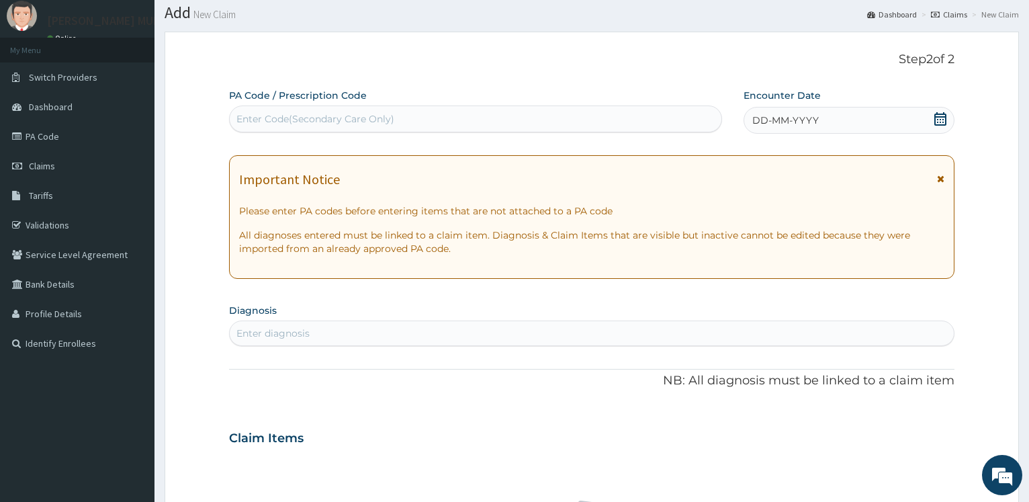
click at [292, 113] on div "Enter Code(Secondary Care Only)" at bounding box center [315, 118] width 158 height 13
type input "PA/F94637"
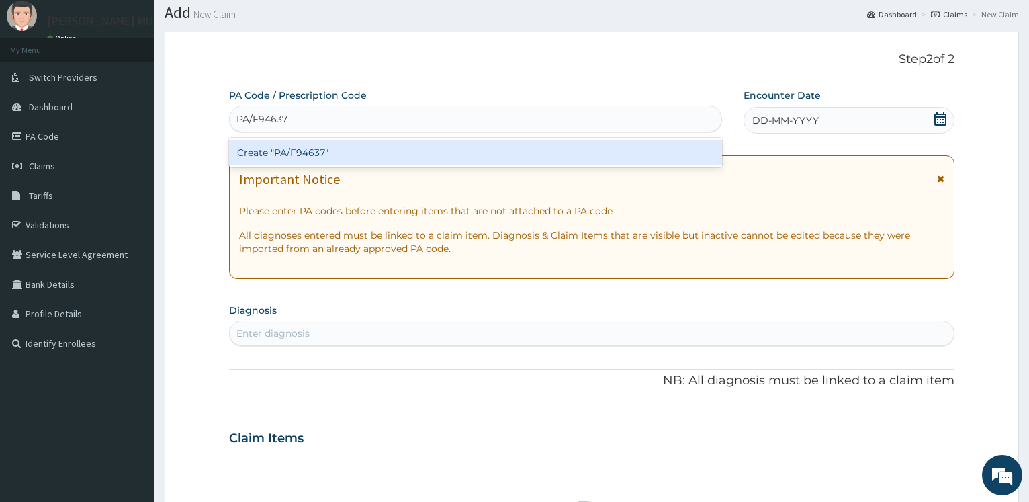
click at [314, 154] on div "Create "PA/F94637"" at bounding box center [475, 152] width 492 height 24
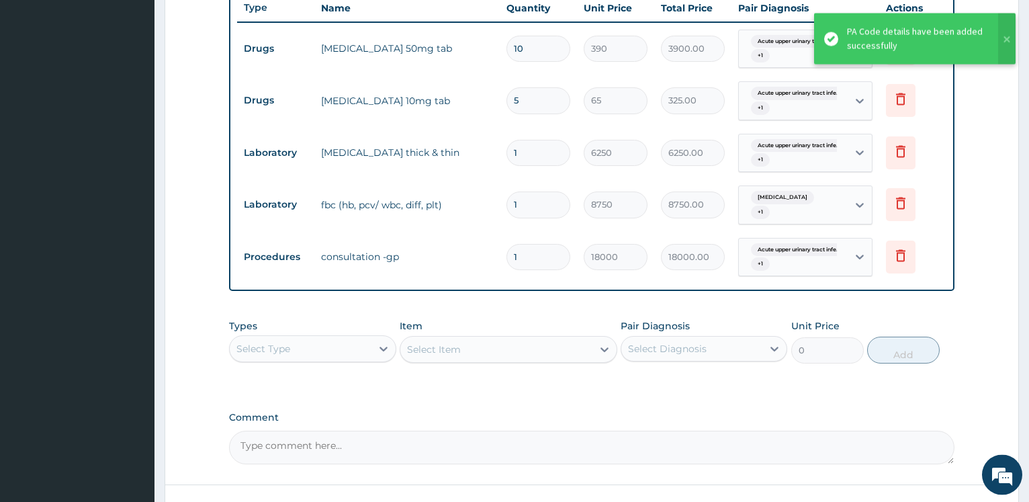
scroll to position [611, 0]
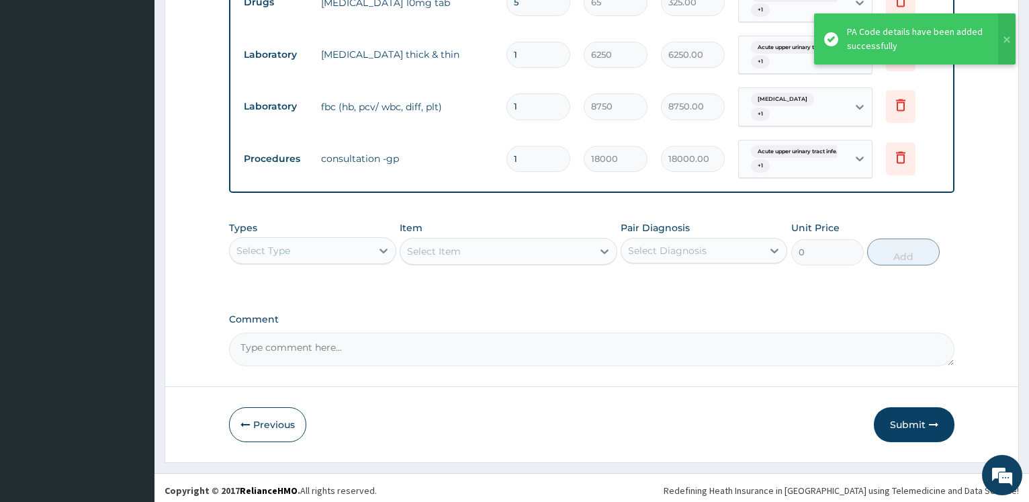
drag, startPoint x: 901, startPoint y: 426, endPoint x: 521, endPoint y: 320, distance: 394.4
click at [902, 426] on button "Submit" at bounding box center [914, 424] width 81 height 35
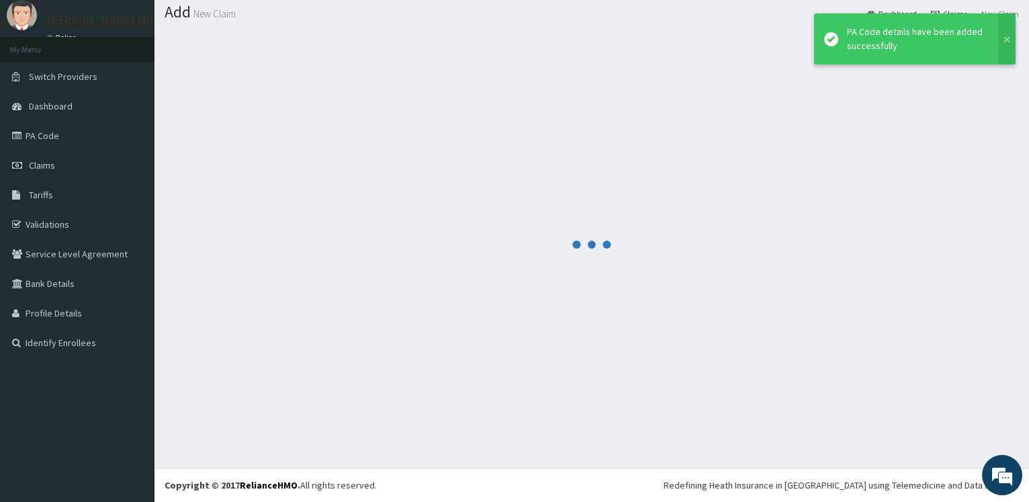
scroll to position [40, 0]
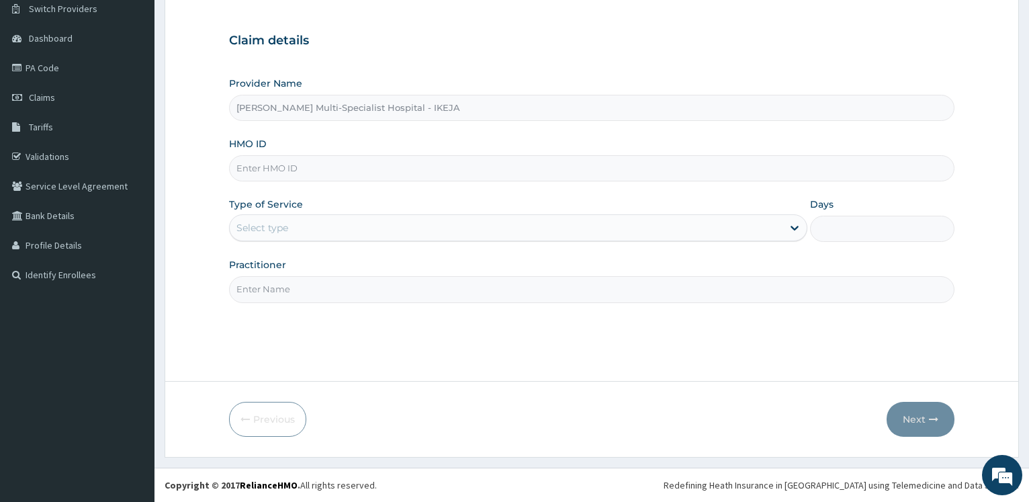
click at [275, 173] on input "HMO ID" at bounding box center [591, 168] width 725 height 26
type input "rbn/10205/a"
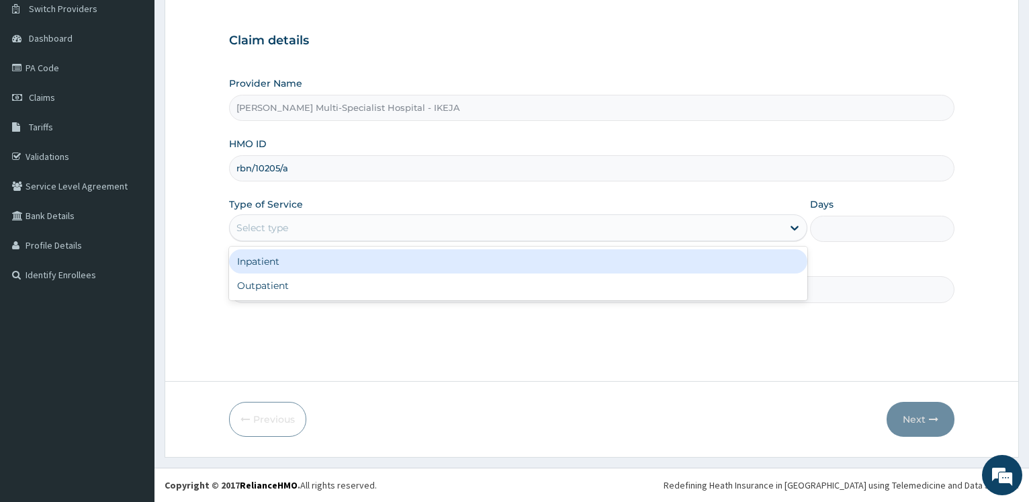
drag, startPoint x: 309, startPoint y: 223, endPoint x: 287, endPoint y: 269, distance: 51.1
click at [308, 226] on div "Select type" at bounding box center [506, 227] width 552 height 21
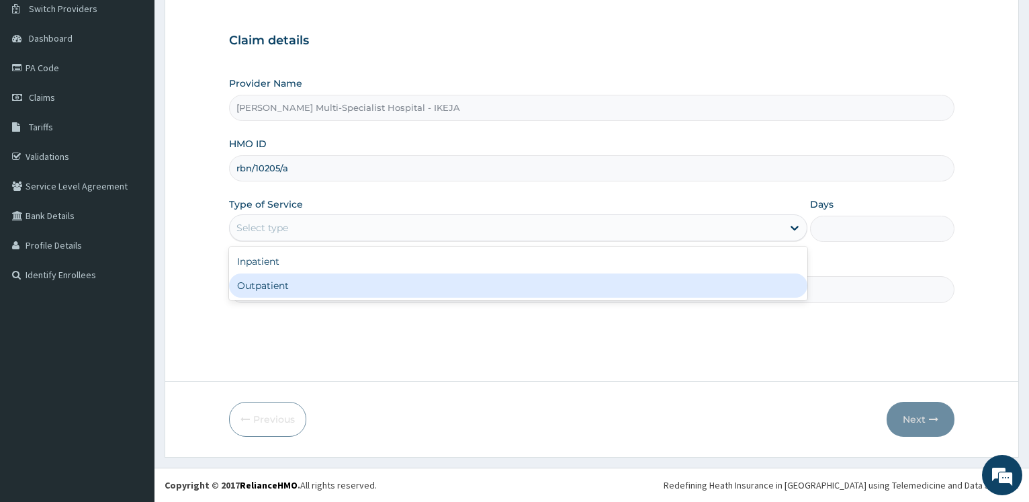
click at [275, 287] on div "Outpatient" at bounding box center [517, 285] width 577 height 24
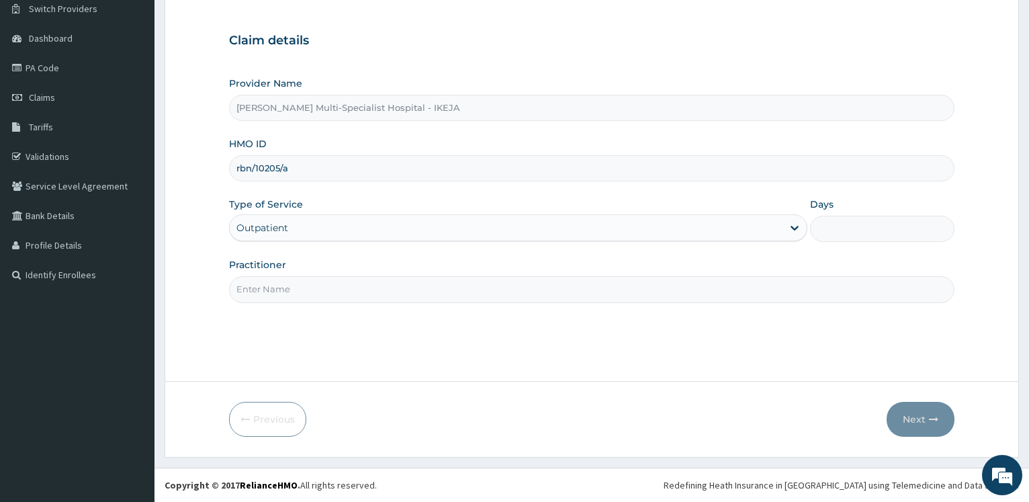
type input "1"
type input "dr salami"
drag, startPoint x: 386, startPoint y: 310, endPoint x: 397, endPoint y: 310, distance: 10.8
click at [386, 310] on div "Step 1 of 2 Claim details Provider Name Reddington Multi-Specialist Hospital - …" at bounding box center [591, 172] width 725 height 376
click at [301, 232] on div "Outpatient" at bounding box center [506, 227] width 552 height 21
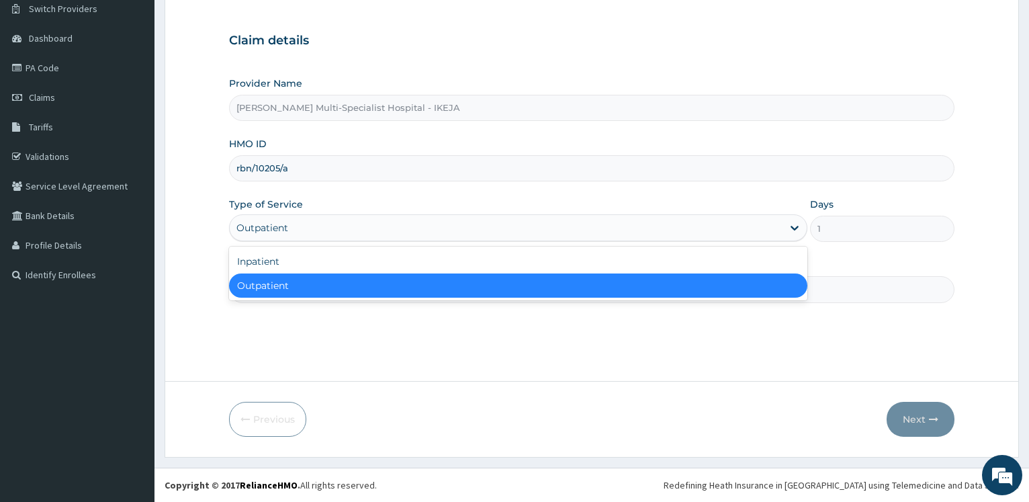
click at [288, 286] on div "Outpatient" at bounding box center [517, 285] width 577 height 24
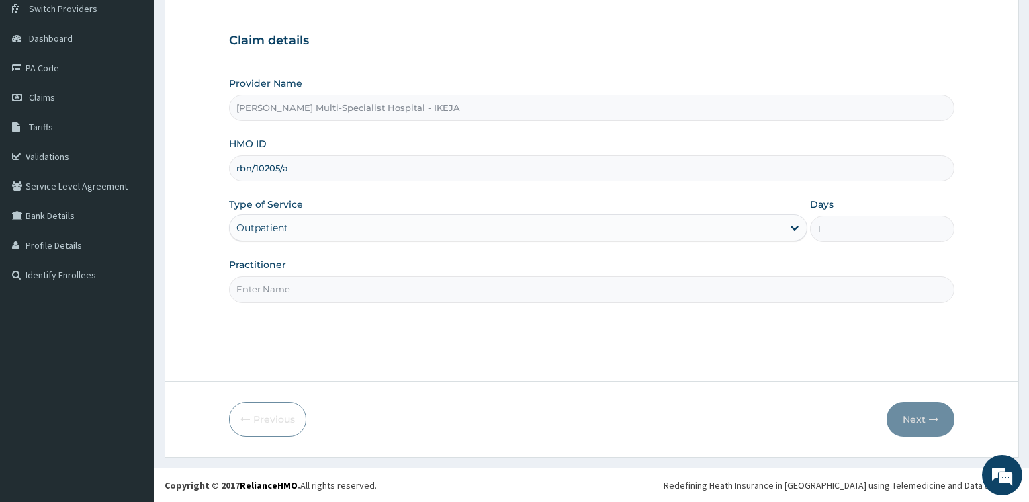
click at [286, 285] on input "Practitioner" at bounding box center [591, 289] width 725 height 26
type input "dr salam"
click at [908, 414] on button "Next" at bounding box center [920, 419] width 68 height 35
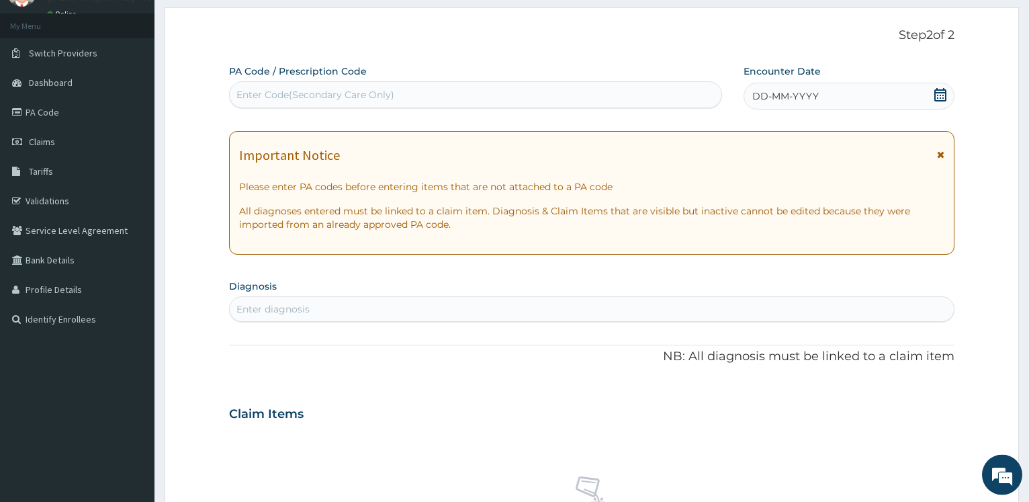
scroll to position [40, 0]
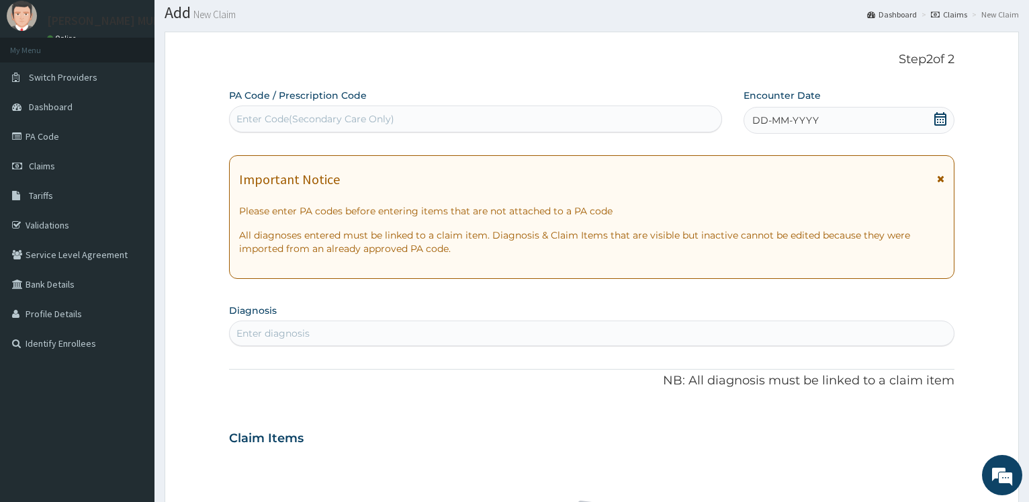
click at [246, 121] on div "Enter Code(Secondary Care Only)" at bounding box center [315, 118] width 158 height 13
type input "PA/1DEECA"
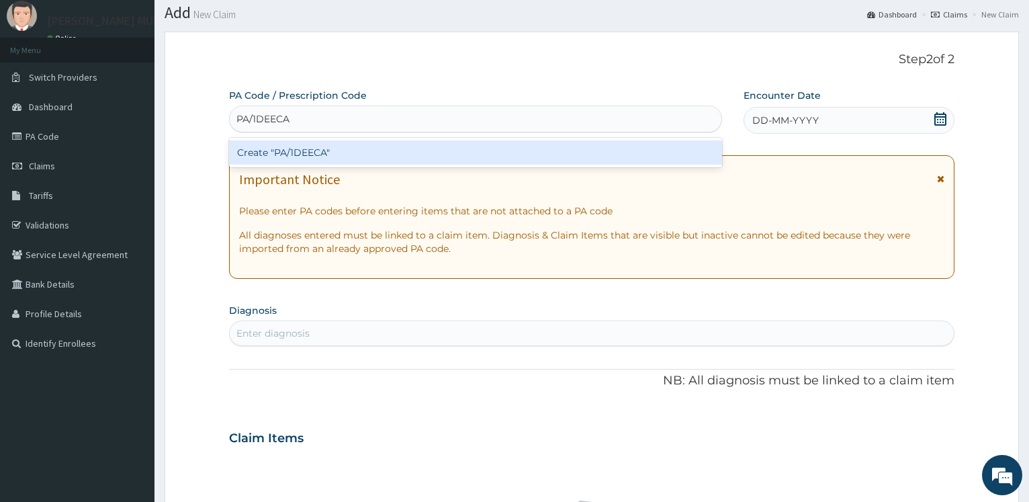
click at [273, 146] on div "Create "PA/1DEECA"" at bounding box center [475, 152] width 492 height 24
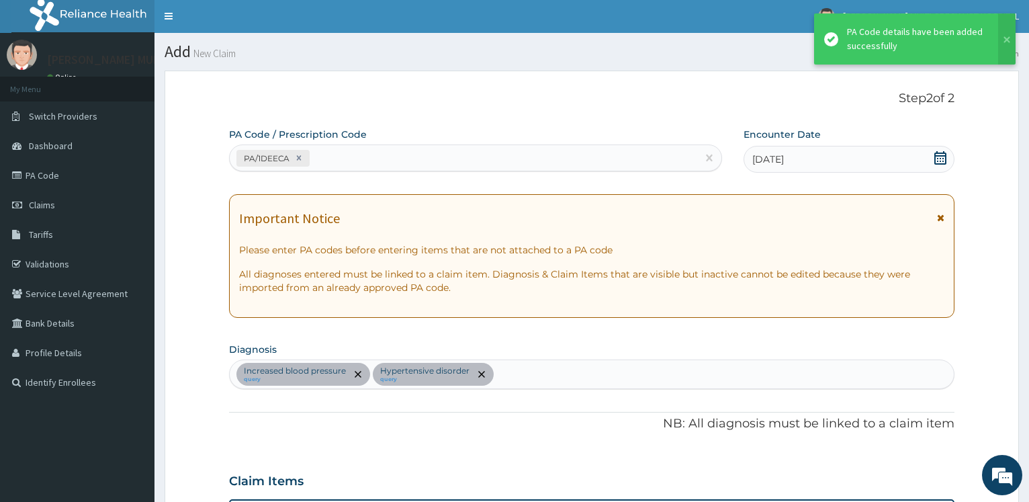
scroll to position [0, 0]
click at [332, 150] on div "PA/1DEECA" at bounding box center [463, 159] width 467 height 22
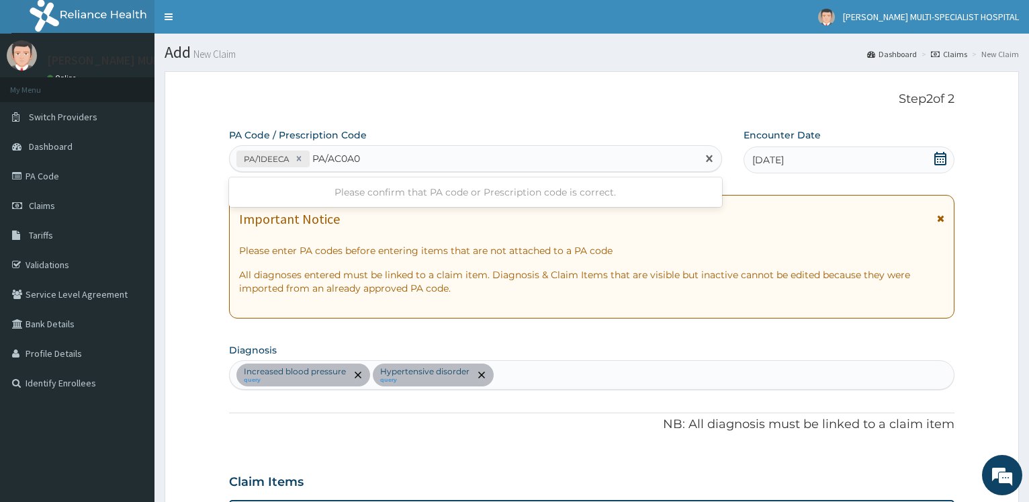
type input "PA/AC0A06"
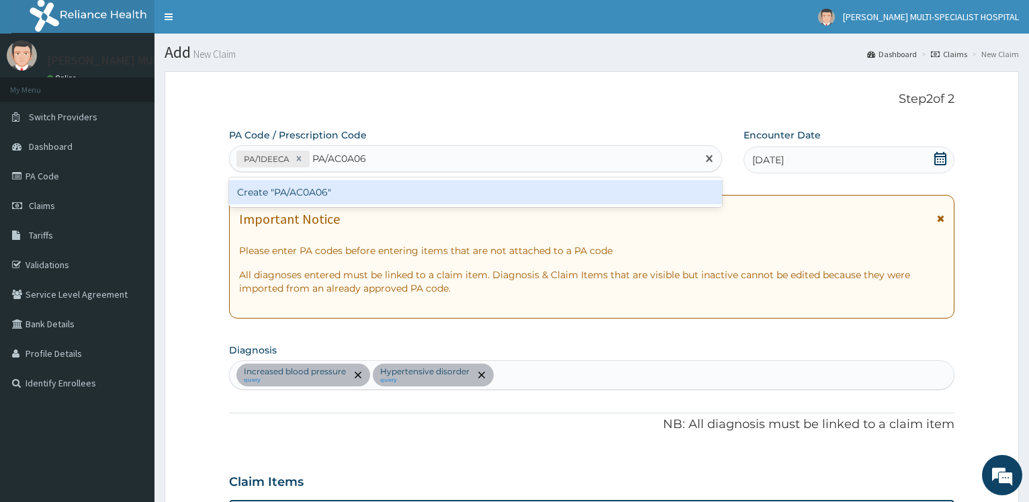
click at [326, 191] on div "Create "PA/AC0A06"" at bounding box center [475, 192] width 492 height 24
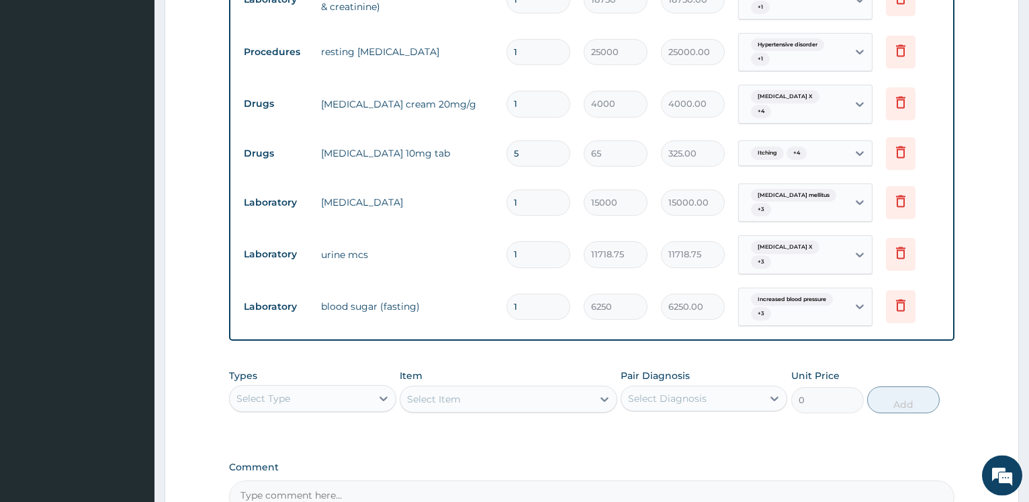
scroll to position [871, 0]
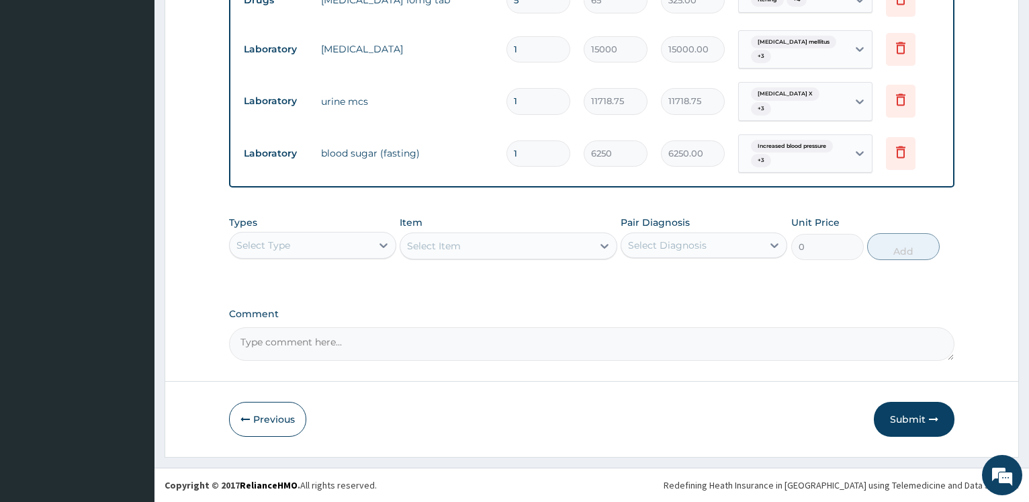
drag, startPoint x: 935, startPoint y: 418, endPoint x: 905, endPoint y: 392, distance: 39.0
click at [931, 418] on icon "button" at bounding box center [933, 418] width 9 height 9
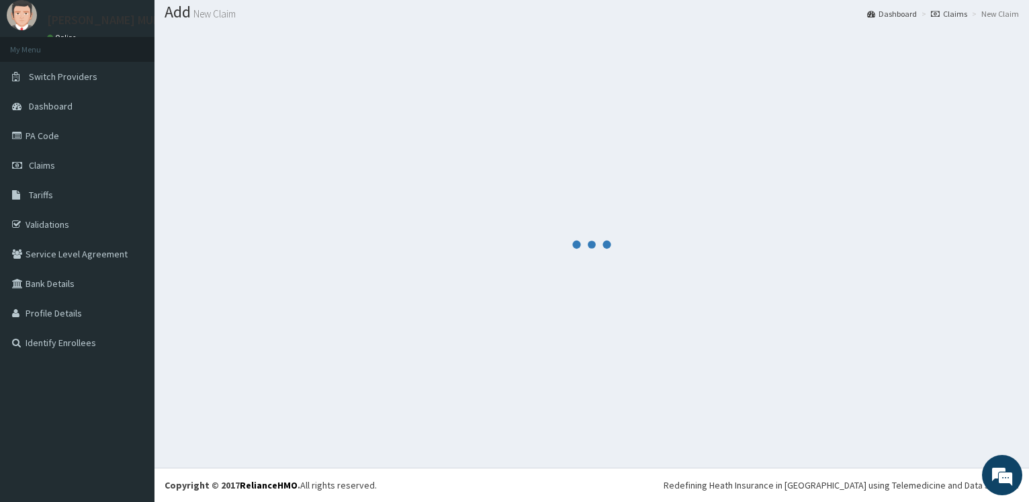
scroll to position [40, 0]
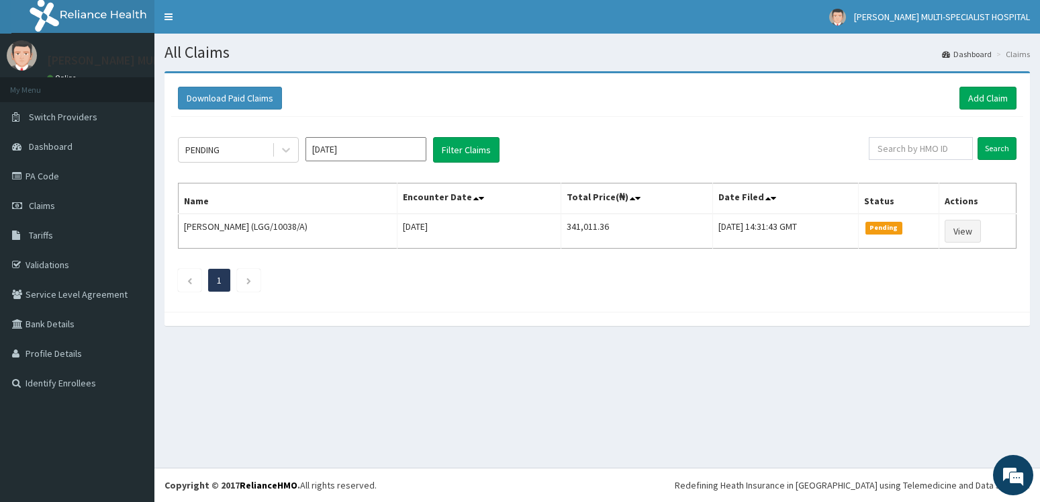
click at [652, 324] on div at bounding box center [598, 319] width 866 height 14
click at [977, 101] on link "Add Claim" at bounding box center [988, 98] width 57 height 23
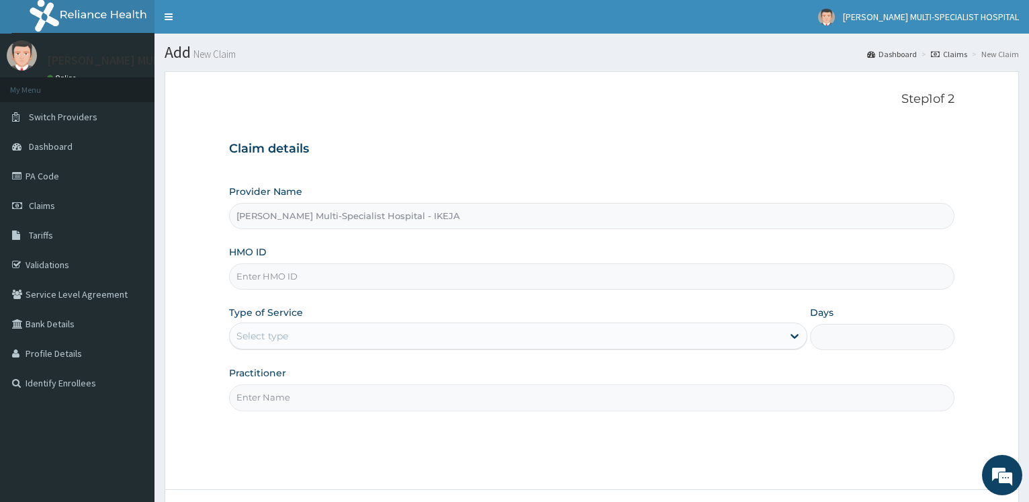
type input "V"
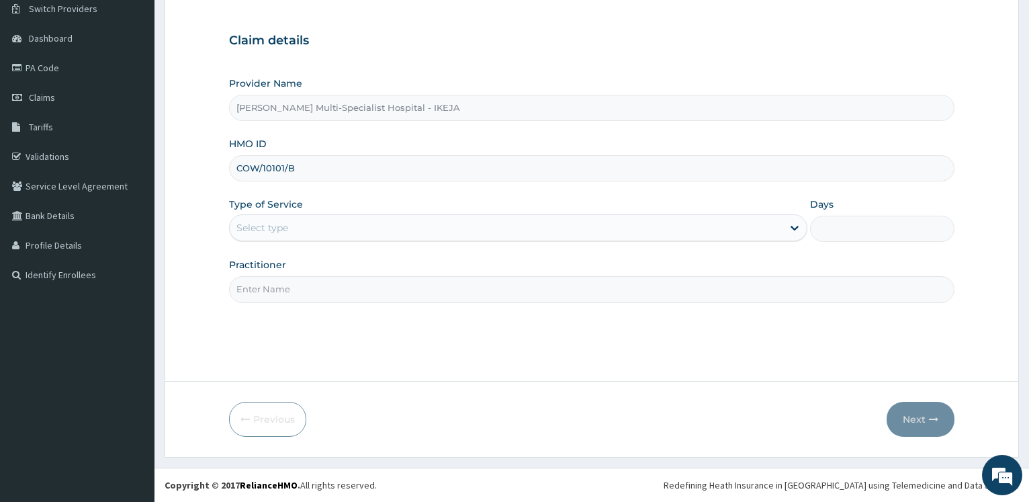
type input "COW/10101/B"
click at [283, 224] on div "Select type" at bounding box center [262, 227] width 52 height 13
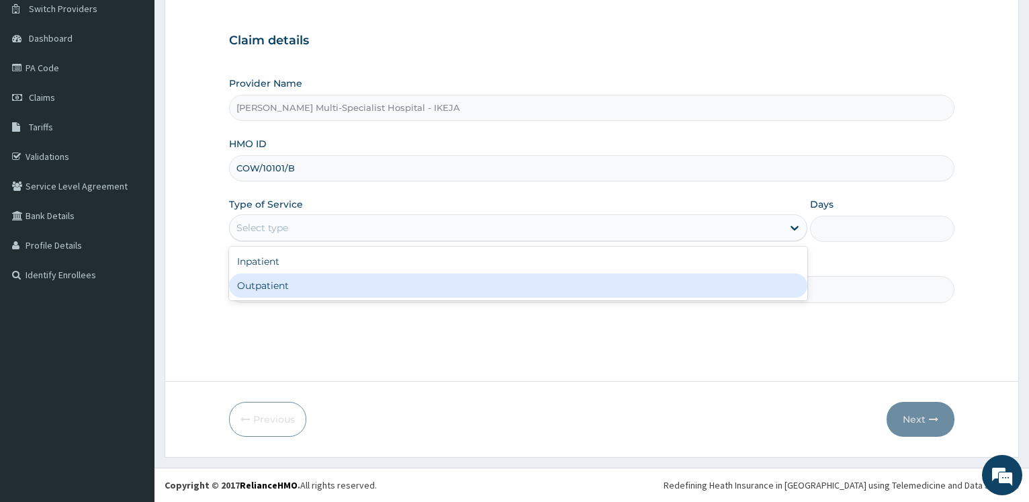
click at [271, 293] on div "Outpatient" at bounding box center [517, 285] width 577 height 24
type input "1"
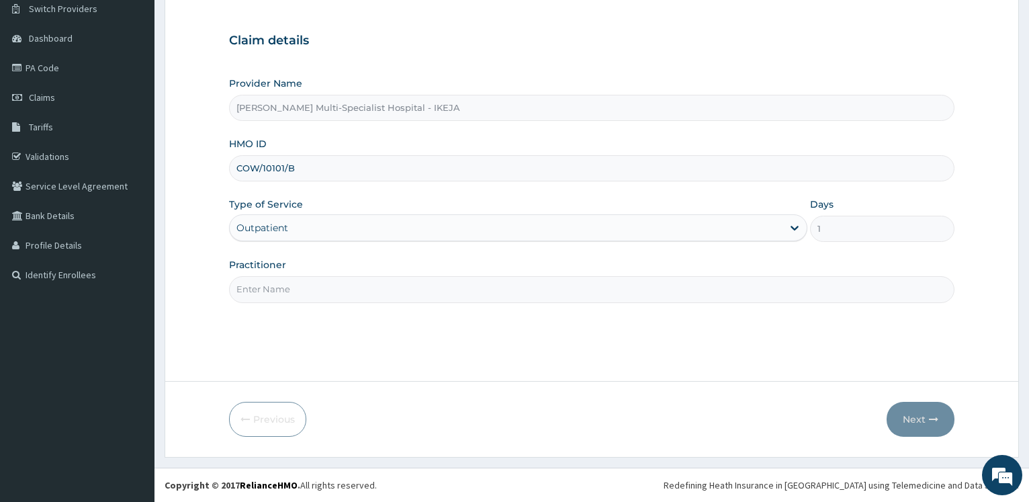
click at [271, 294] on input "Practitioner" at bounding box center [591, 289] width 725 height 26
drag, startPoint x: 257, startPoint y: 287, endPoint x: 124, endPoint y: 291, distance: 133.0
click at [229, 291] on input "R" at bounding box center [591, 289] width 725 height 26
drag, startPoint x: 251, startPoint y: 291, endPoint x: 359, endPoint y: 284, distance: 108.3
click at [252, 290] on input "DR LIYU" at bounding box center [591, 289] width 725 height 26
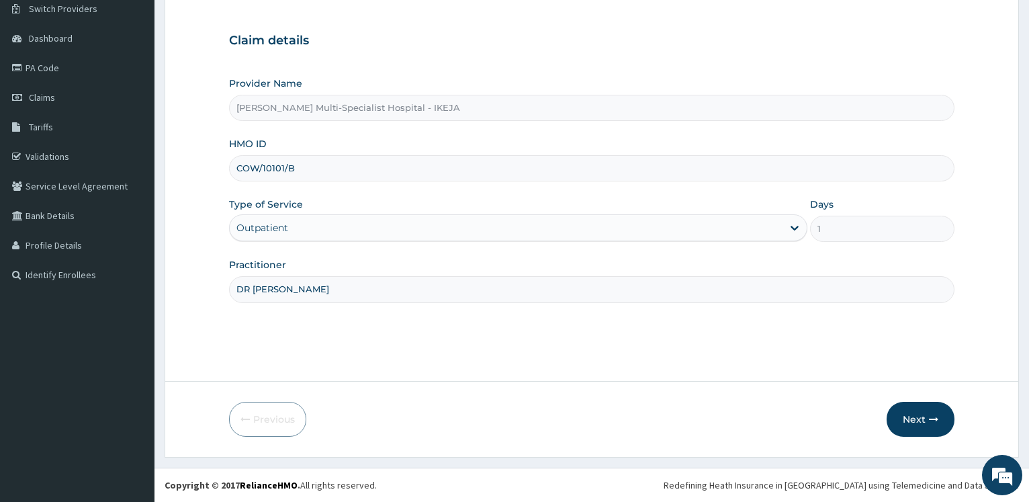
type input "DR ALIYU"
click at [908, 416] on button "Next" at bounding box center [920, 419] width 68 height 35
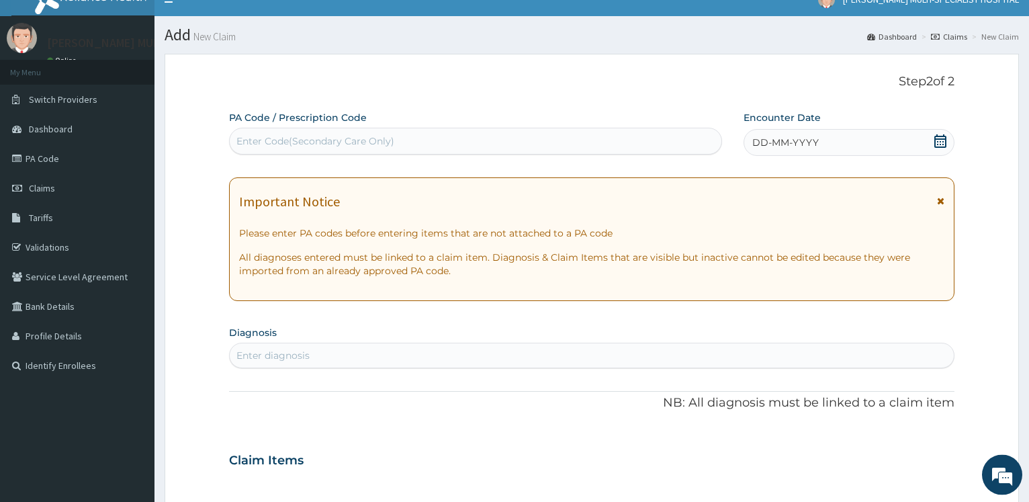
scroll to position [0, 0]
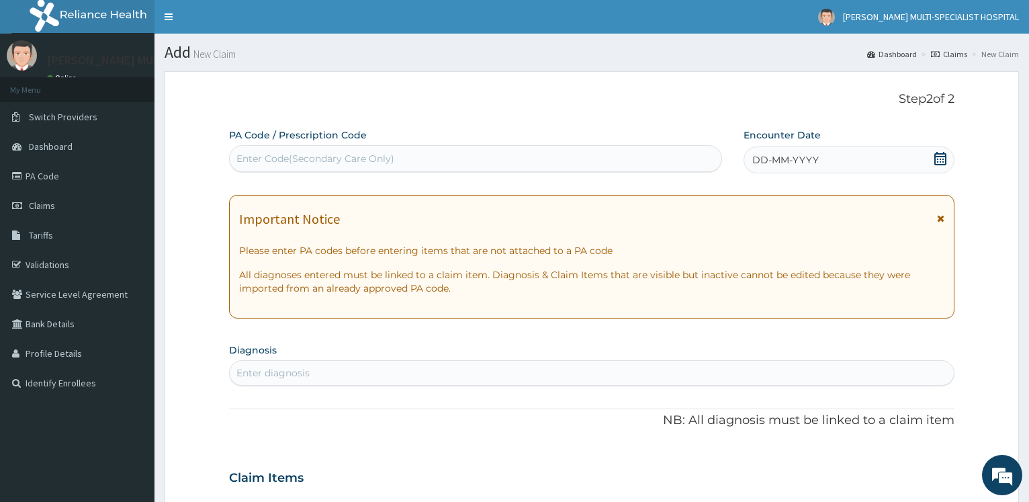
click at [281, 157] on div "Enter Code(Secondary Care Only)" at bounding box center [315, 158] width 158 height 13
type input "PA/780241"
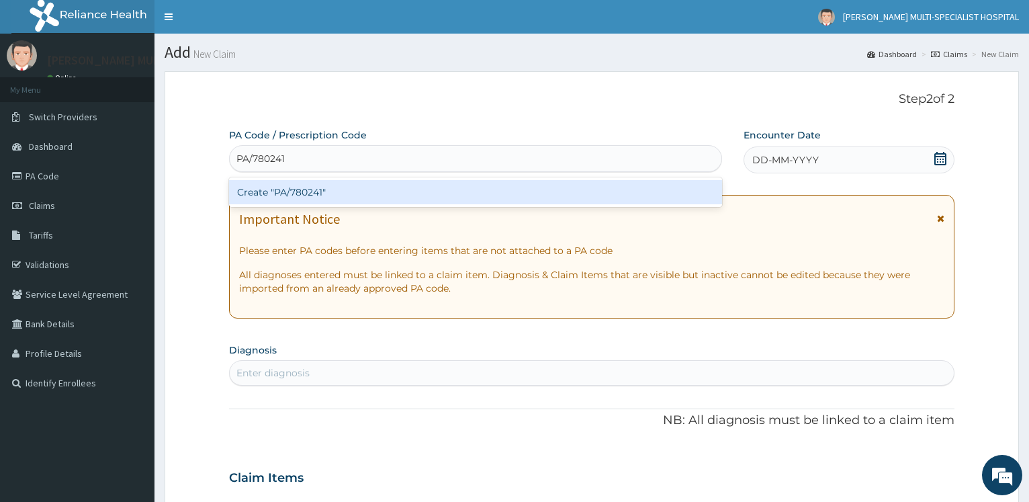
click at [323, 201] on div "Create "PA/780241"" at bounding box center [475, 192] width 492 height 24
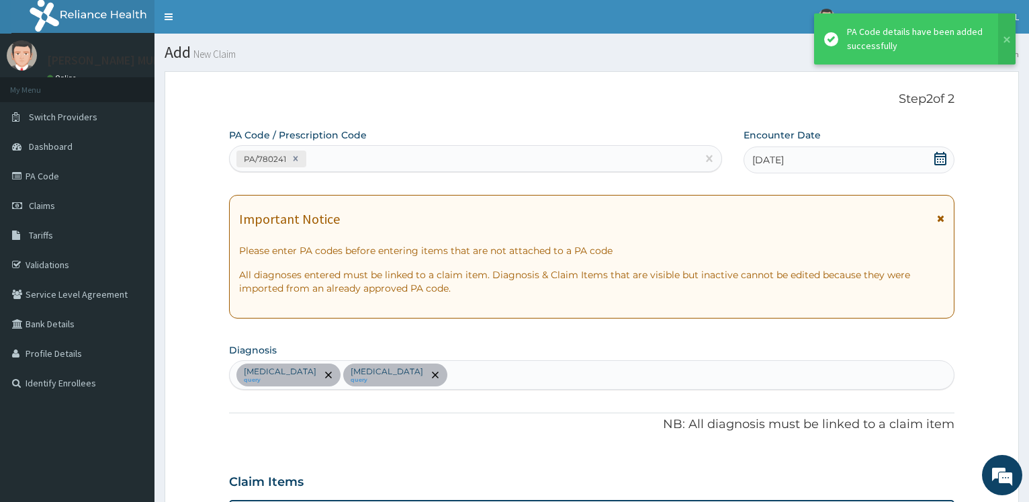
click at [396, 169] on div "PA/780241" at bounding box center [463, 159] width 467 height 22
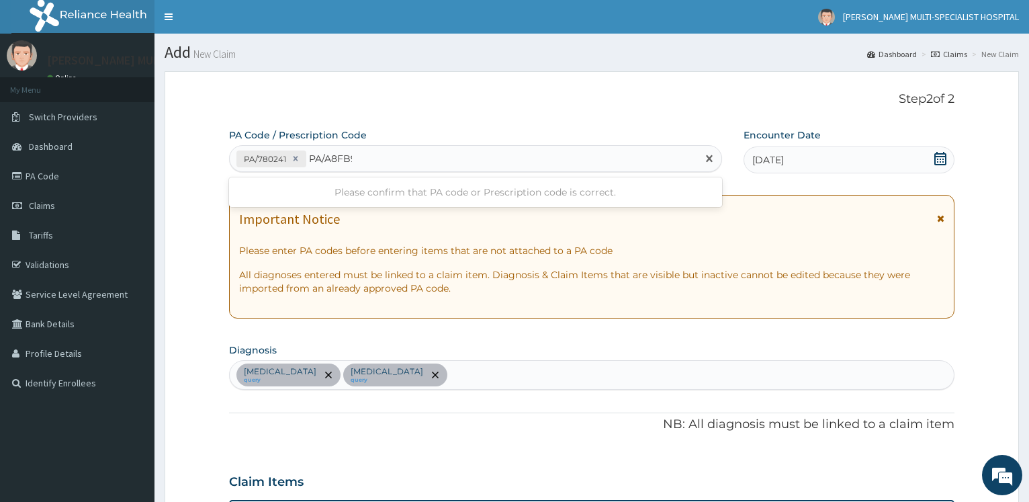
type input "PA/A8FB99"
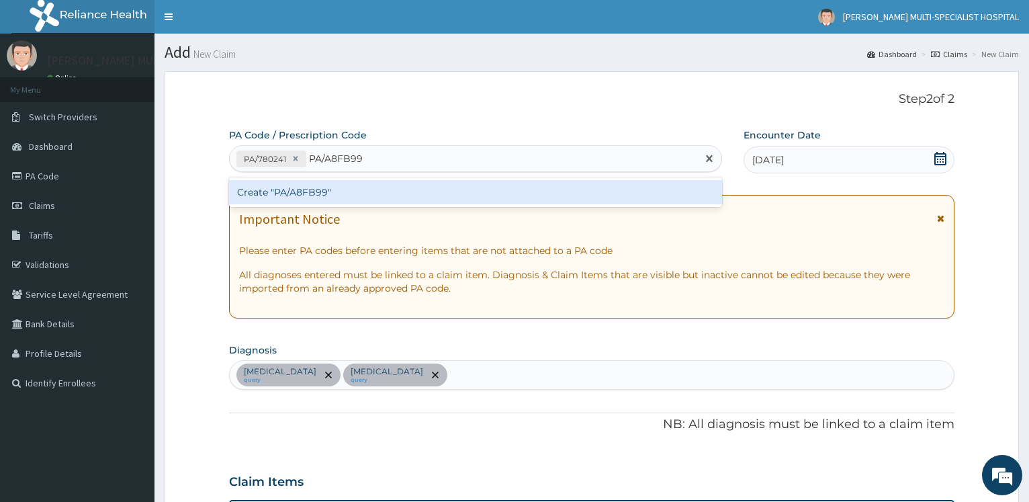
click at [296, 193] on div "Create "PA/A8FB99"" at bounding box center [475, 192] width 492 height 24
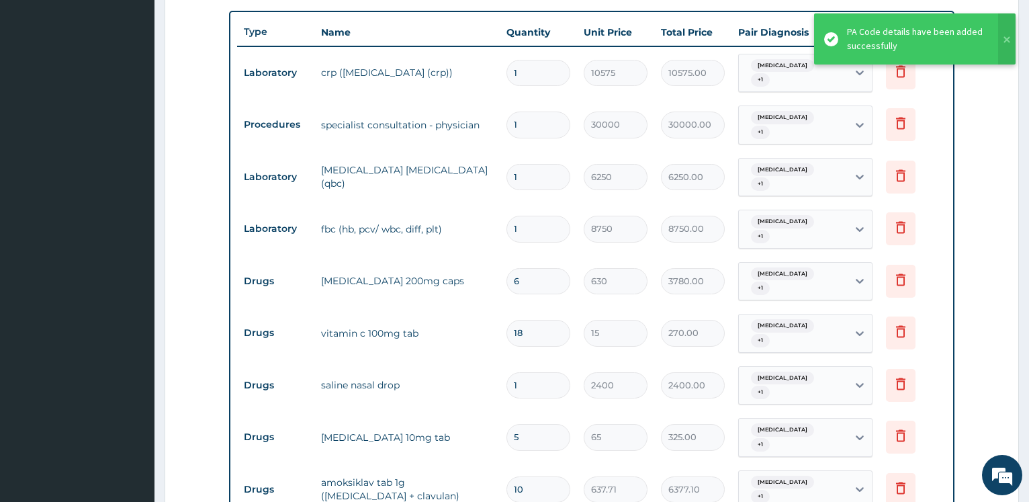
scroll to position [831, 0]
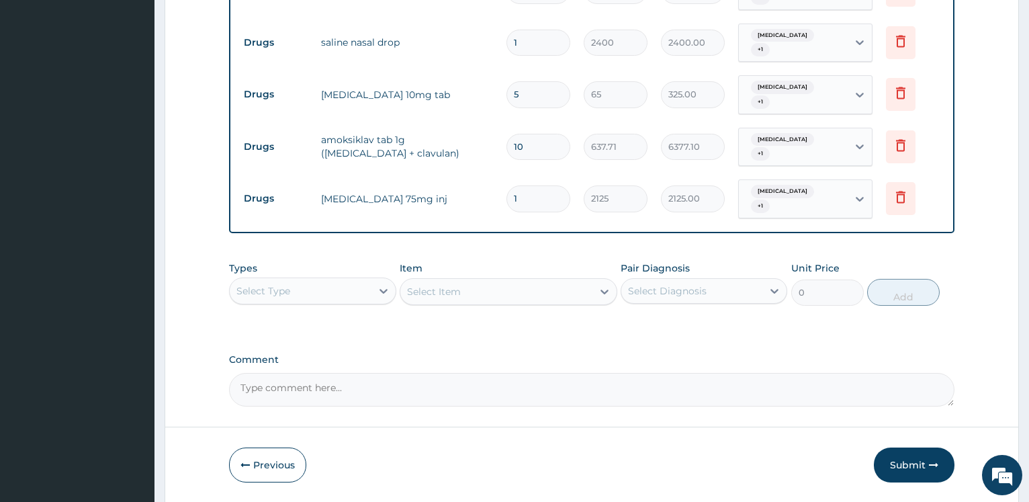
click at [921, 447] on button "Submit" at bounding box center [914, 464] width 81 height 35
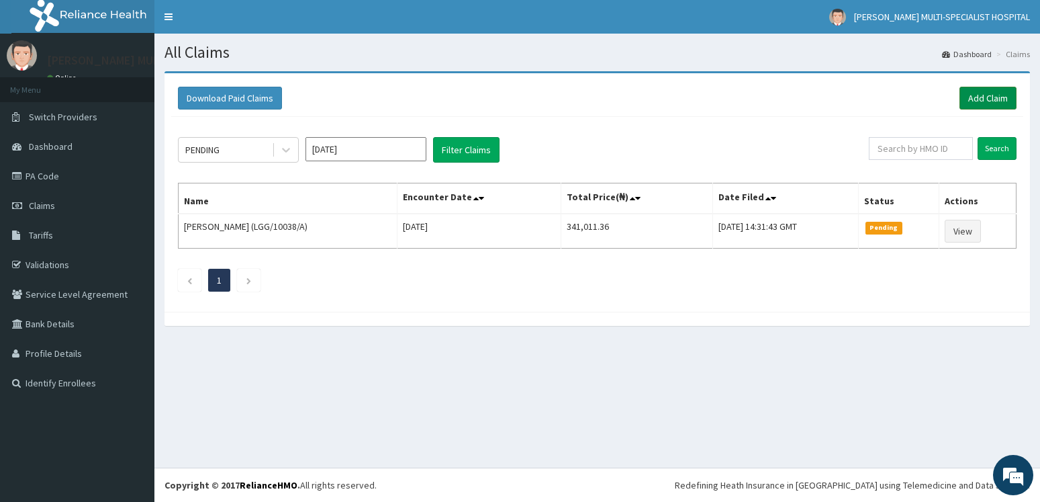
click at [994, 97] on link "Add Claim" at bounding box center [988, 98] width 57 height 23
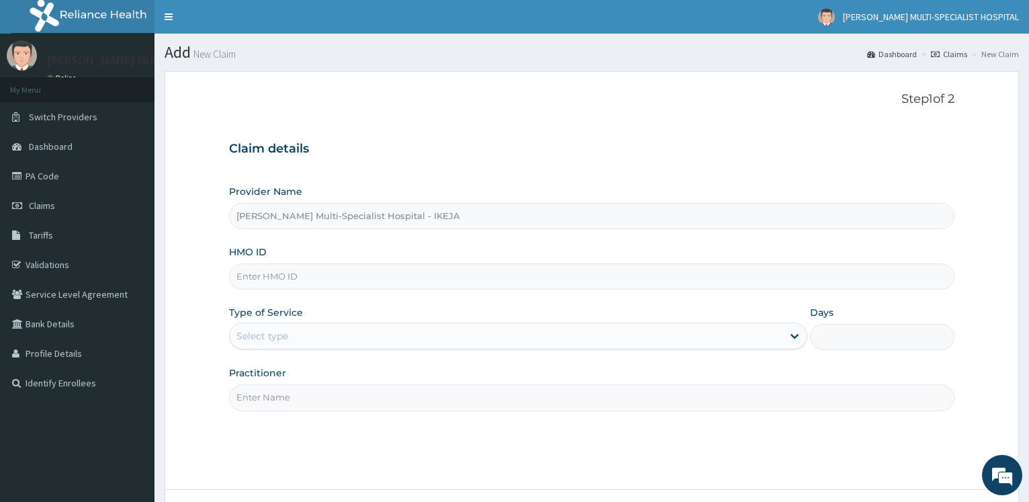
click at [313, 266] on input "HMO ID" at bounding box center [591, 276] width 725 height 26
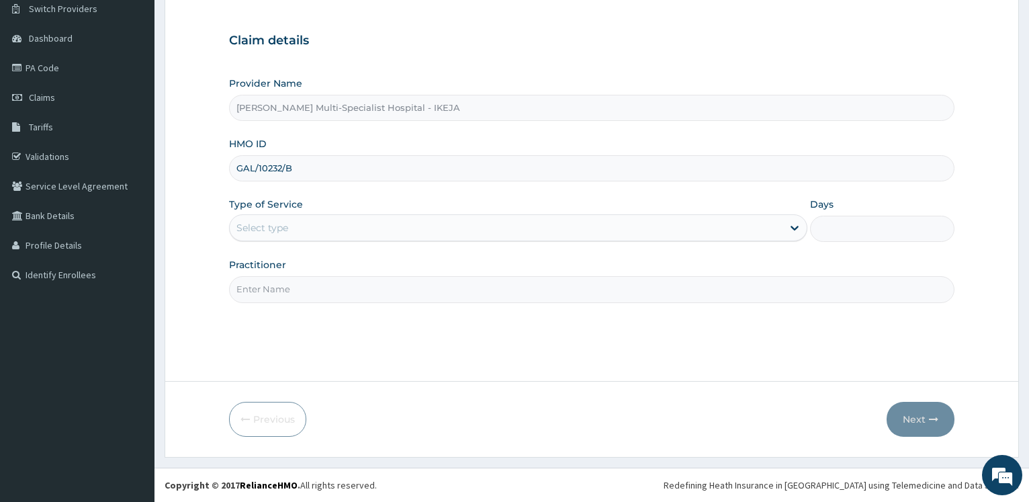
type input "GAL/10232/B"
click at [269, 232] on div "Select type" at bounding box center [262, 227] width 52 height 13
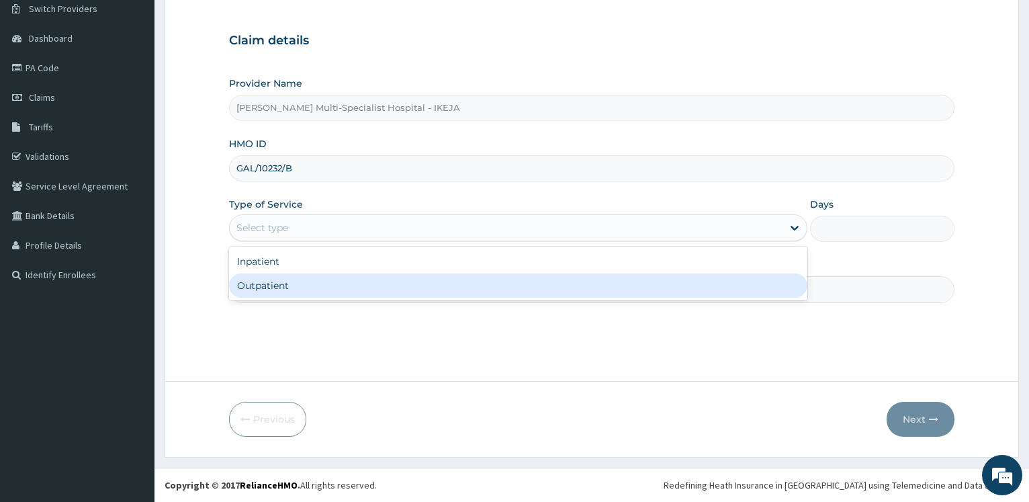
click at [261, 288] on div "Outpatient" at bounding box center [517, 285] width 577 height 24
type input "1"
click at [258, 290] on input "Practitioner" at bounding box center [591, 289] width 725 height 26
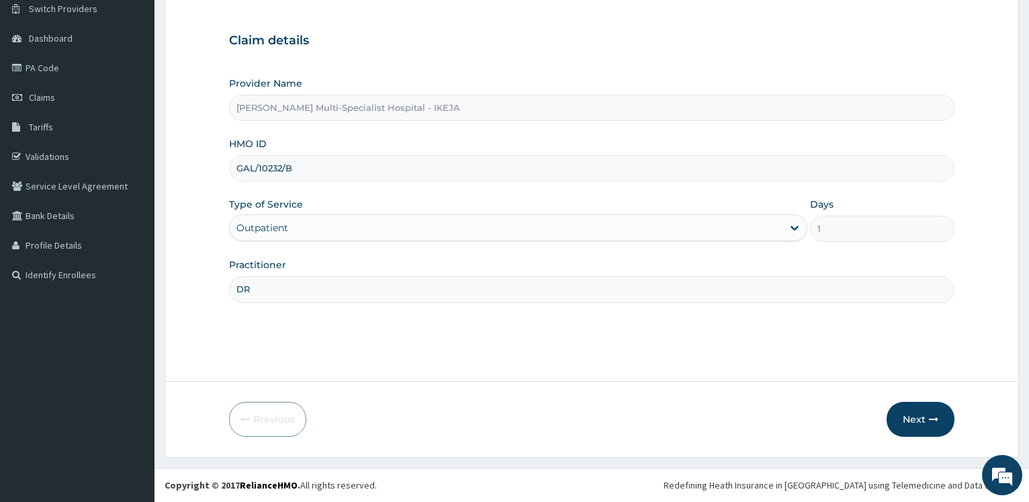
scroll to position [0, 0]
type input "DR LAWSON"
click at [911, 405] on button "Next" at bounding box center [920, 419] width 68 height 35
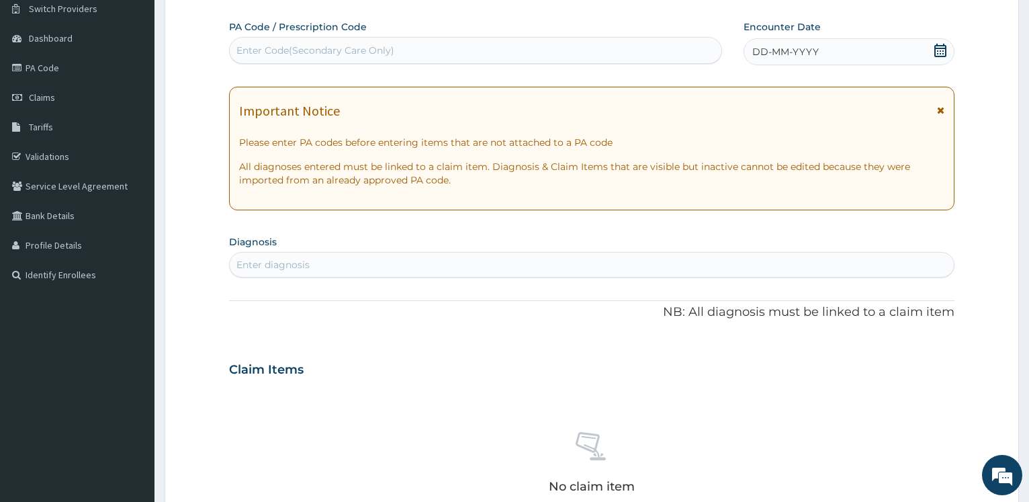
click at [321, 52] on div "Enter Code(Secondary Care Only)" at bounding box center [315, 50] width 158 height 13
type input "PA/78ADED"
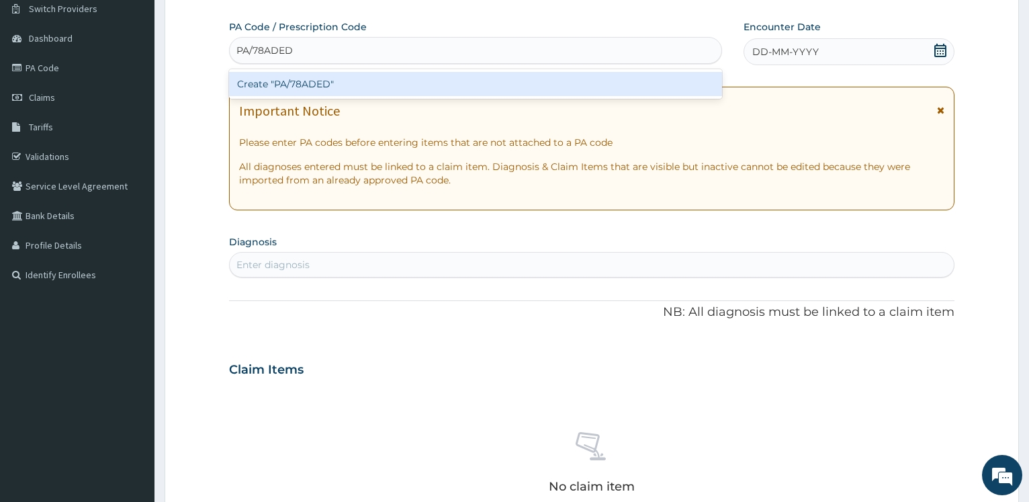
click at [272, 79] on div "Create "PA/78ADED"" at bounding box center [475, 84] width 492 height 24
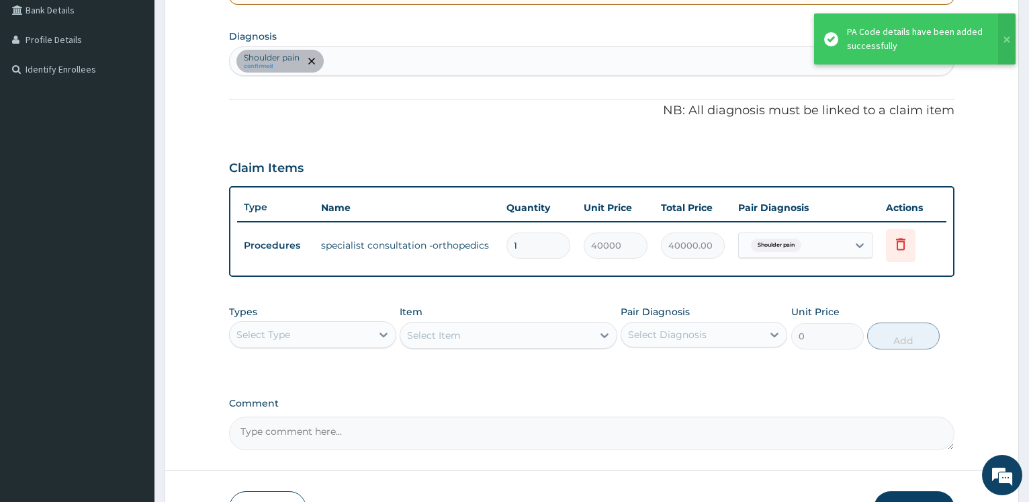
scroll to position [403, 0]
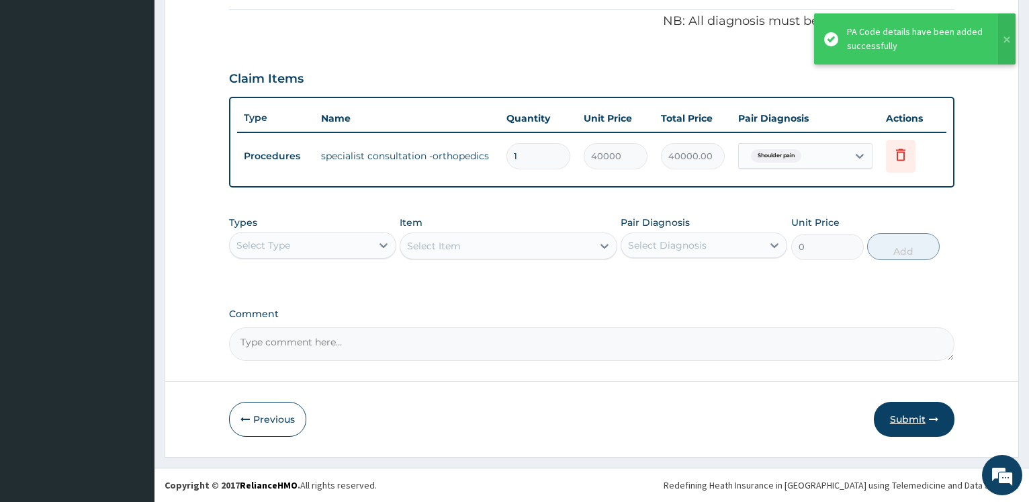
click at [919, 416] on button "Submit" at bounding box center [914, 419] width 81 height 35
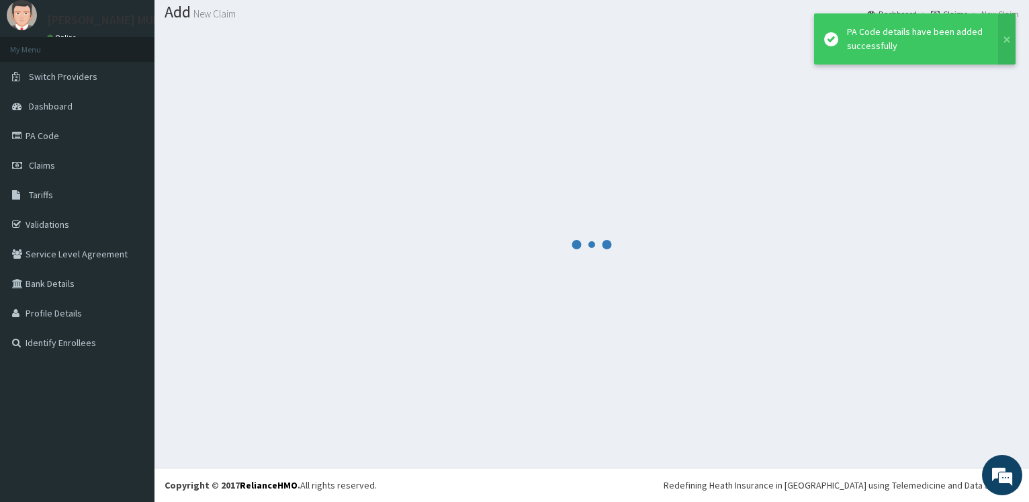
scroll to position [40, 0]
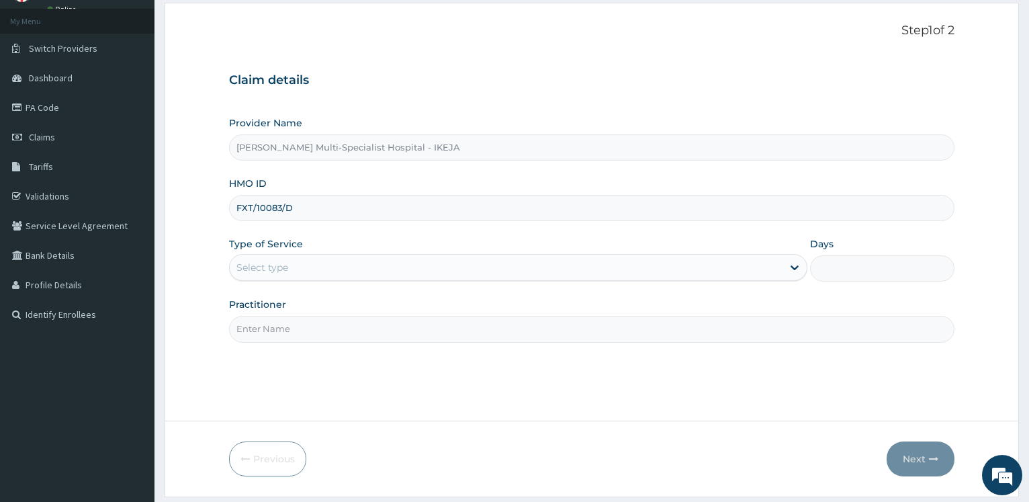
scroll to position [108, 0]
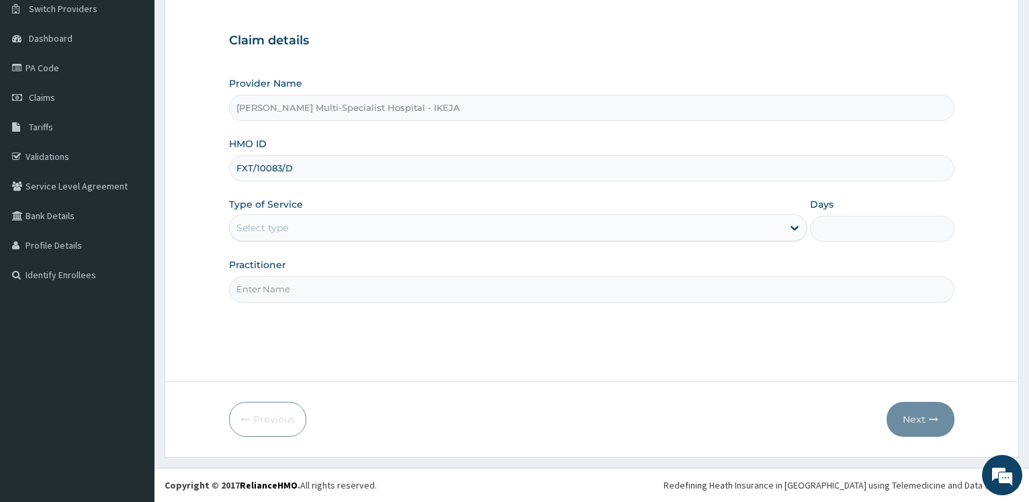
type input "FXT/10083/D"
click at [279, 220] on div "Select type" at bounding box center [506, 227] width 552 height 21
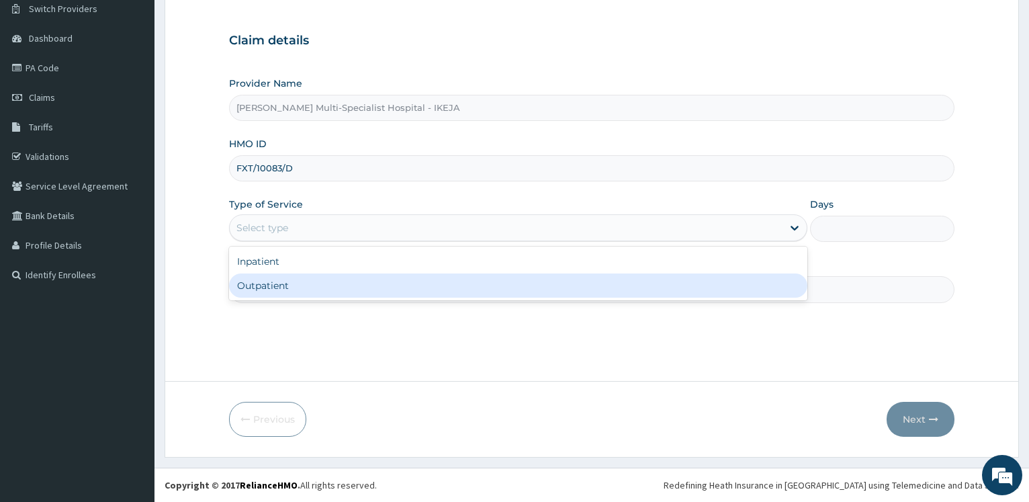
click at [273, 297] on div "Outpatient" at bounding box center [517, 285] width 577 height 24
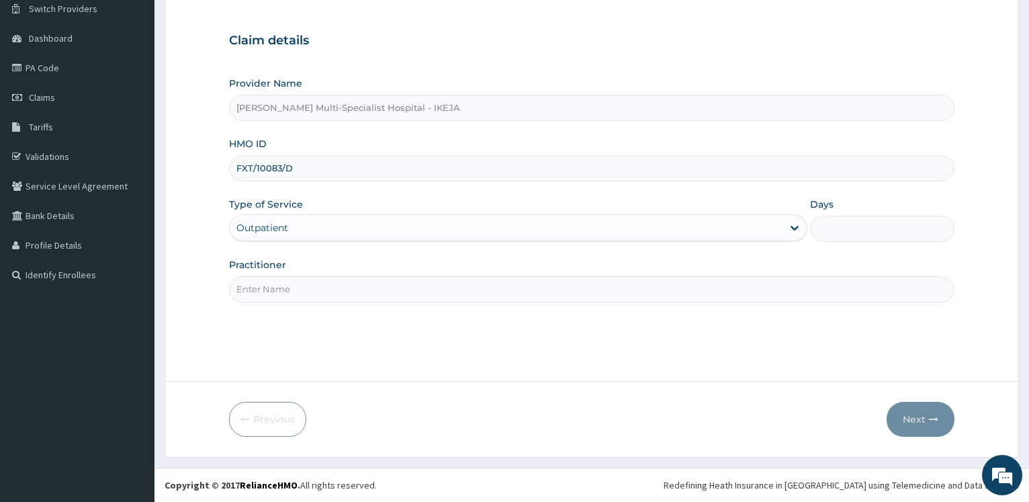
type input "1"
click at [269, 285] on input "Practitioner" at bounding box center [591, 289] width 725 height 26
type input "[PERSON_NAME]"
click at [906, 412] on button "Next" at bounding box center [920, 419] width 68 height 35
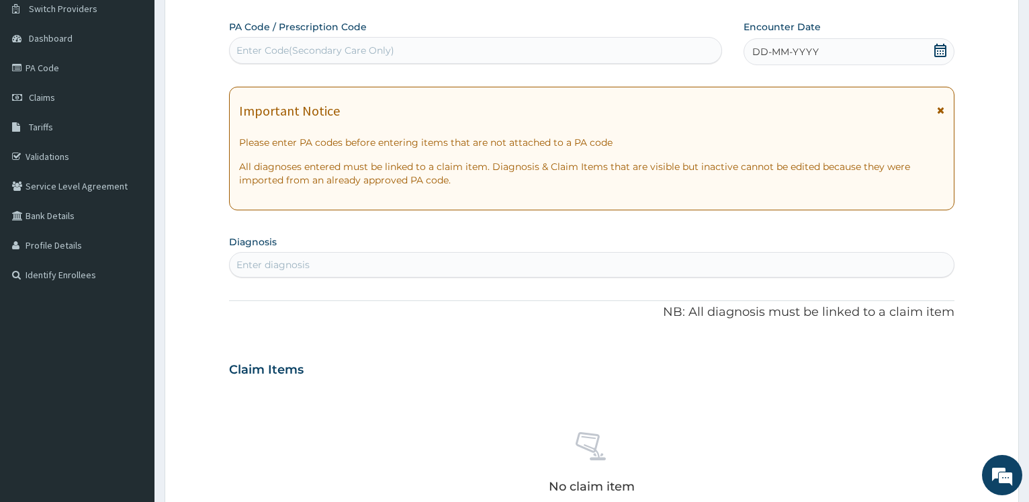
click at [292, 54] on div "Enter Code(Secondary Care Only)" at bounding box center [315, 50] width 158 height 13
type input "PA/ED5C9F"
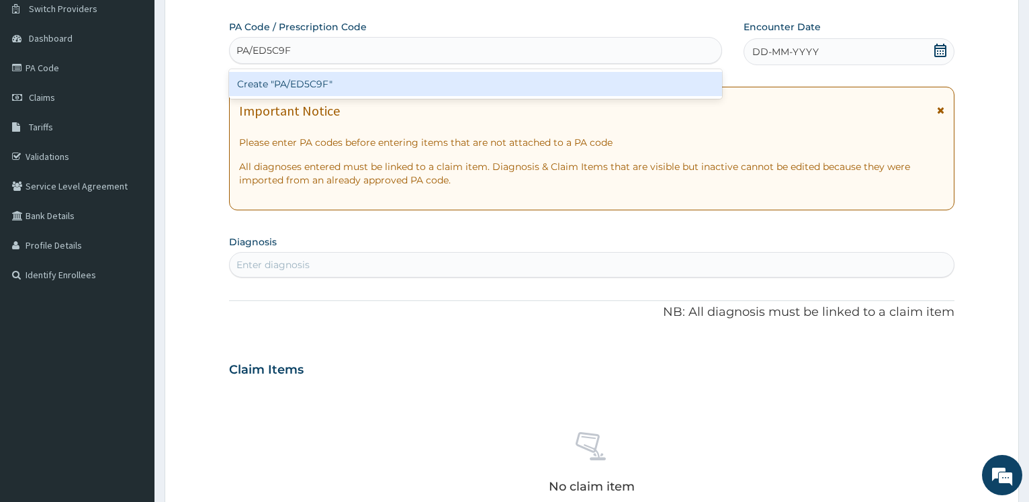
click at [299, 77] on div "Create "PA/ED5C9F"" at bounding box center [475, 84] width 492 height 24
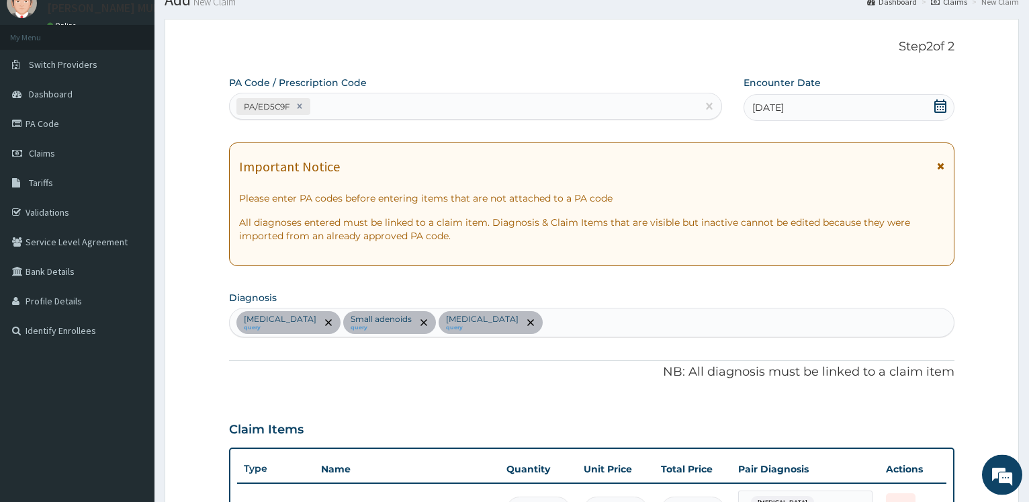
scroll to position [36, 0]
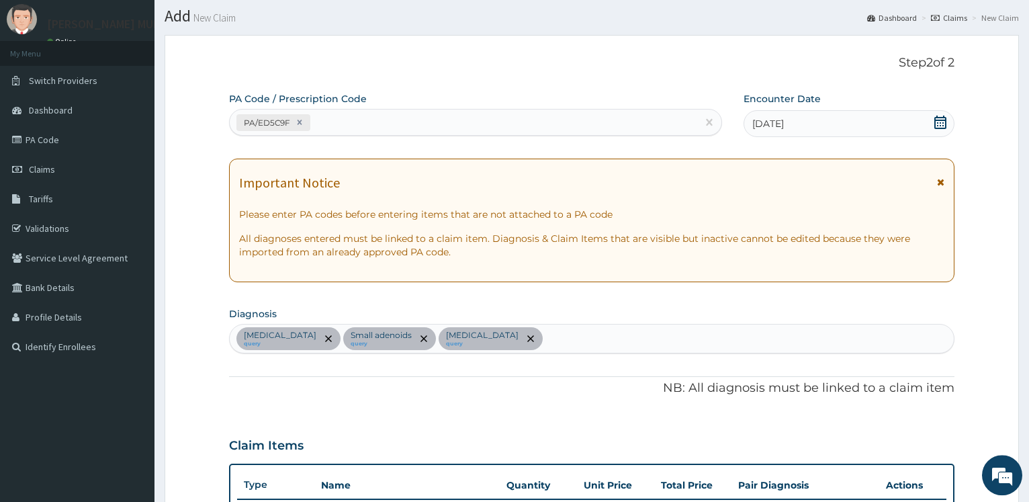
click at [381, 129] on div "PA/ED5C9F" at bounding box center [463, 122] width 467 height 22
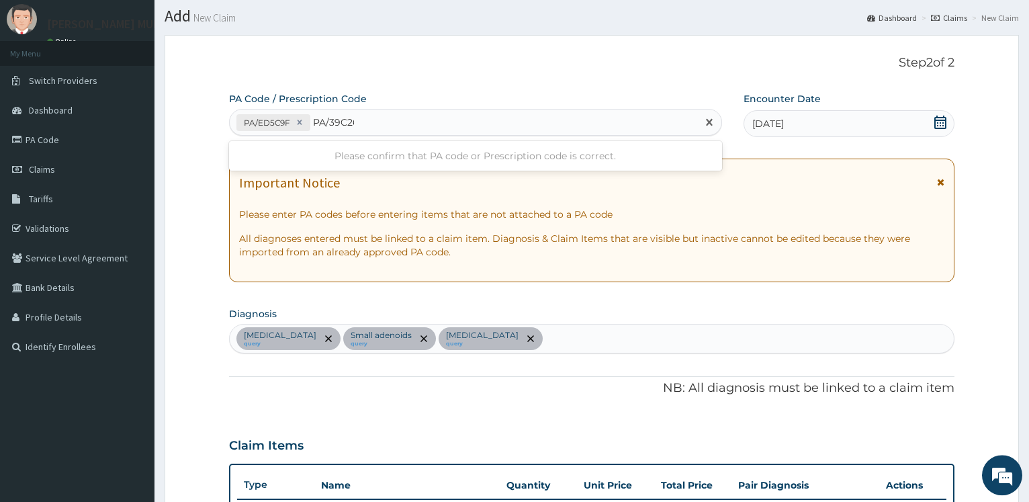
type input "PA/39C267"
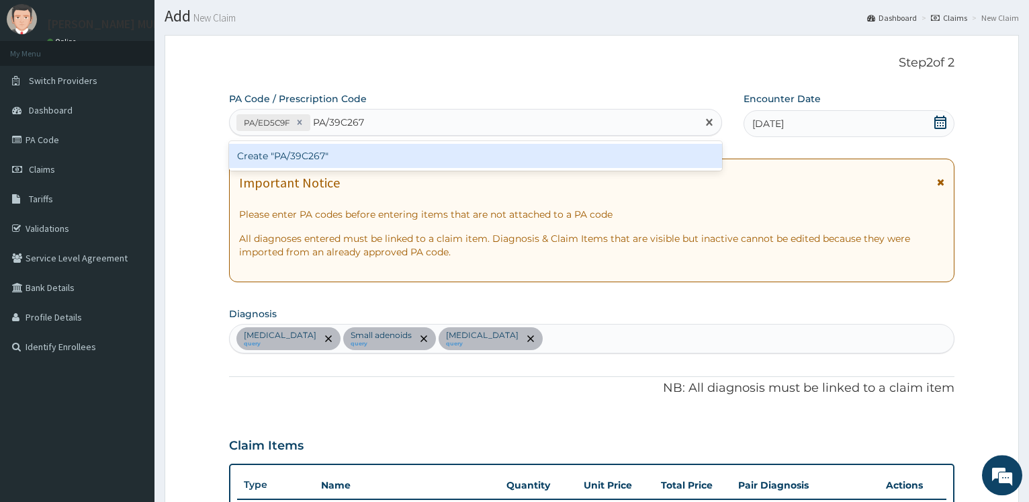
click at [340, 158] on div "Create "PA/39C267"" at bounding box center [475, 156] width 492 height 24
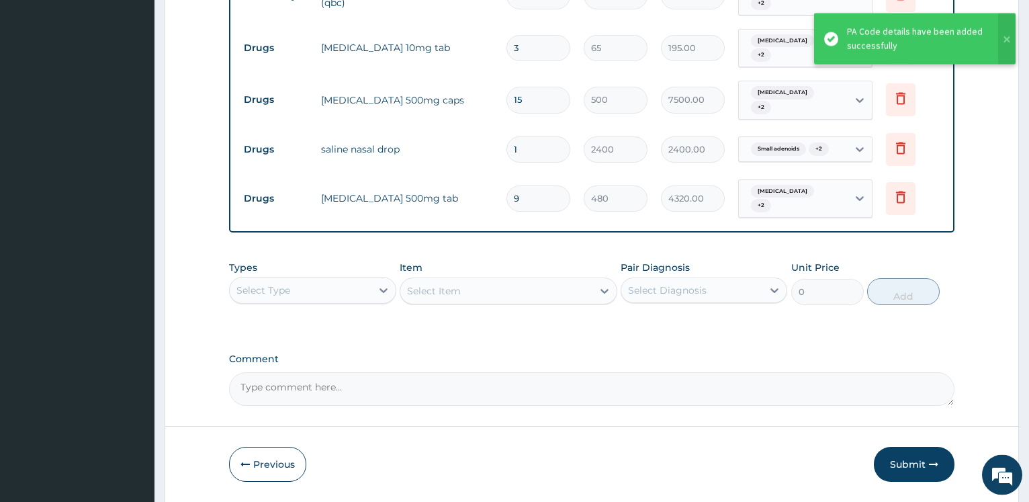
scroll to position [739, 0]
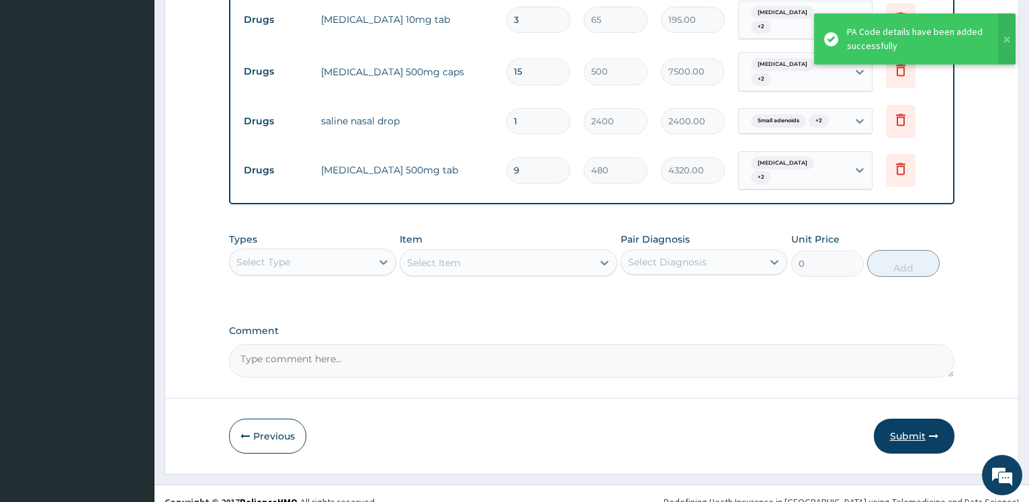
click at [892, 418] on button "Submit" at bounding box center [914, 435] width 81 height 35
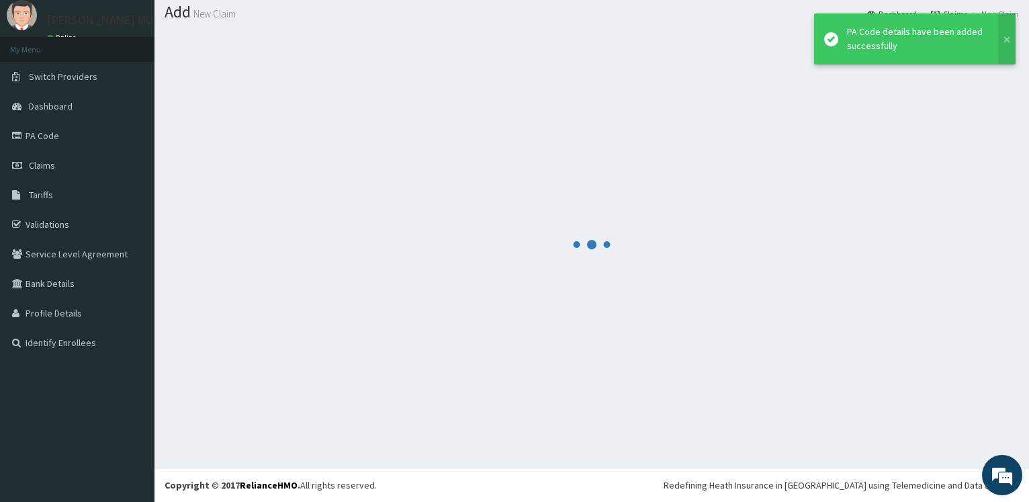
scroll to position [40, 0]
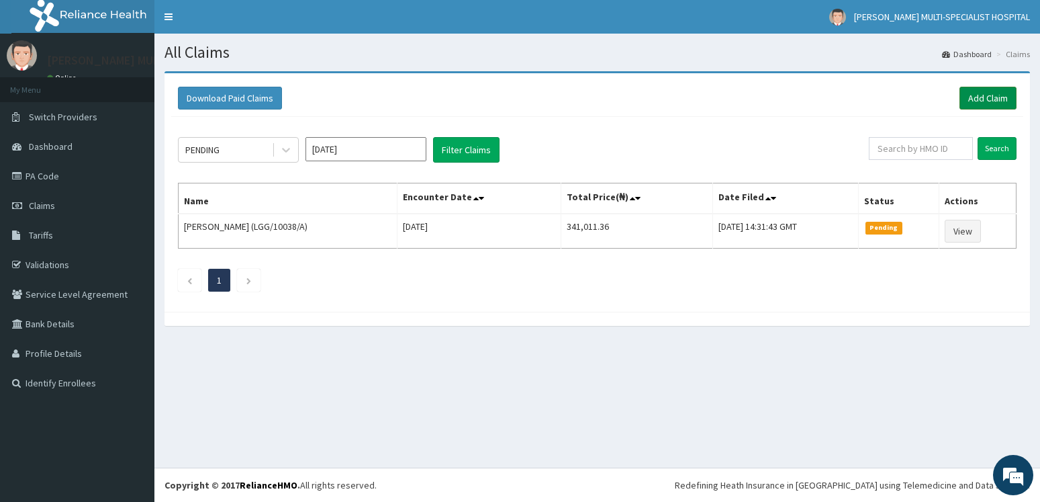
click at [990, 95] on link "Add Claim" at bounding box center [988, 98] width 57 height 23
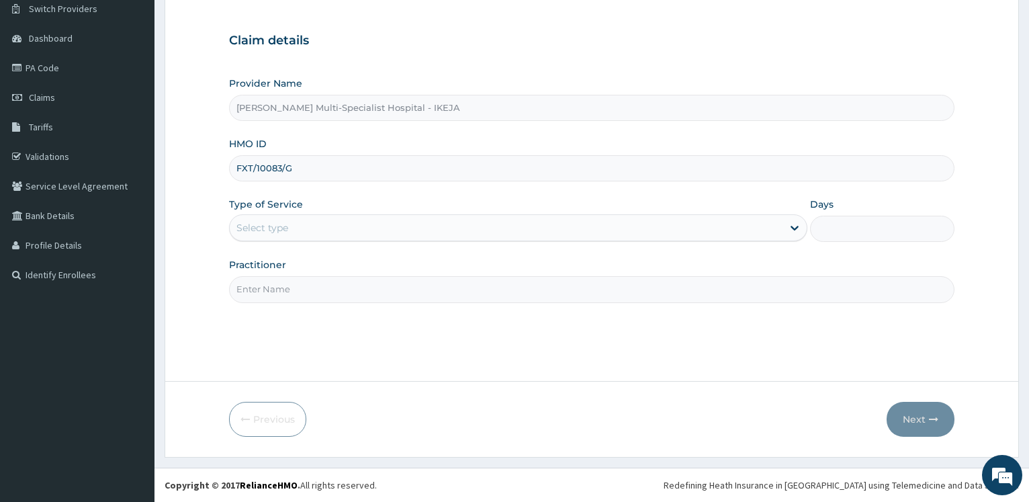
type input "FXT/10083/G"
click at [304, 221] on div "Select type" at bounding box center [506, 227] width 552 height 21
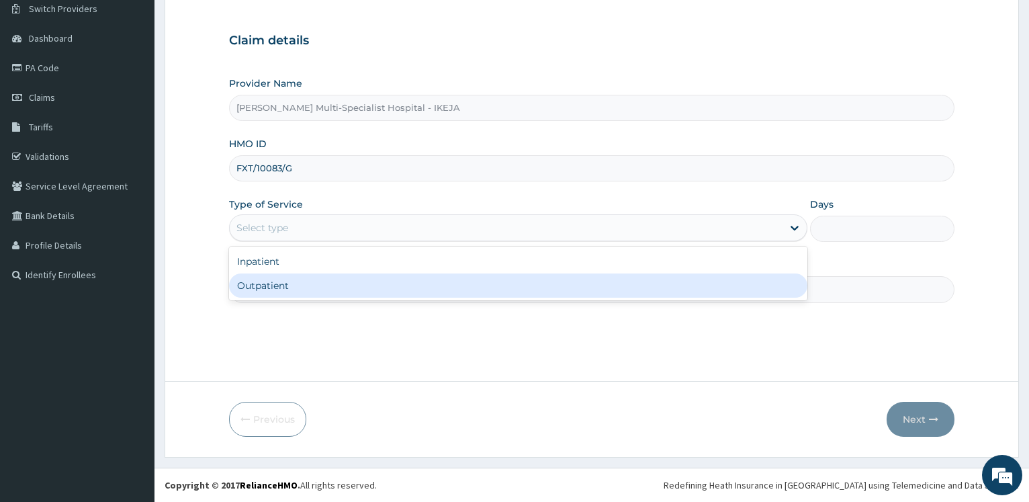
click at [288, 289] on div "Outpatient" at bounding box center [517, 285] width 577 height 24
type input "1"
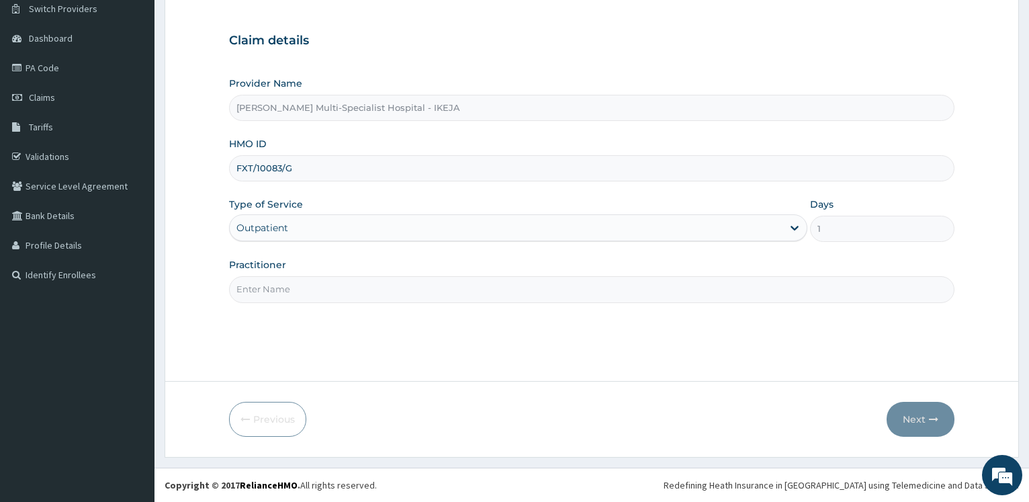
click at [287, 287] on input "Practitioner" at bounding box center [591, 289] width 725 height 26
type input "DR ALIYU"
click at [917, 417] on button "Next" at bounding box center [920, 419] width 68 height 35
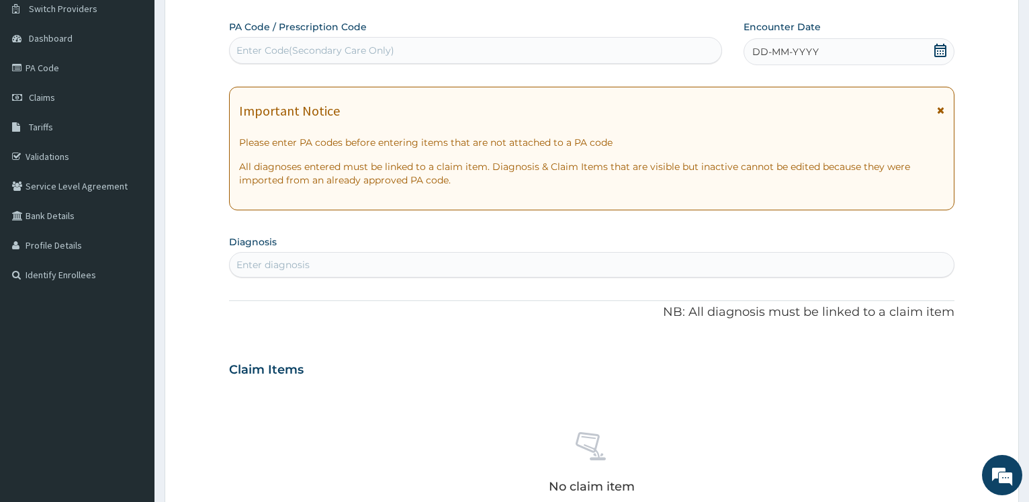
click at [344, 307] on p "NB: All diagnosis must be linked to a claim item" at bounding box center [591, 312] width 725 height 17
click at [376, 60] on div "Enter Code(Secondary Care Only)" at bounding box center [475, 50] width 491 height 21
type input "PA/AF3047"
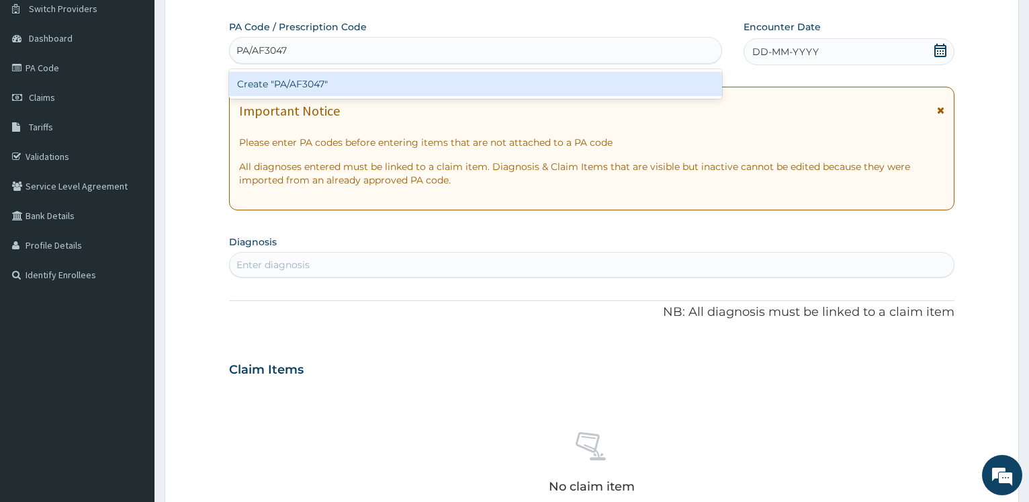
click at [331, 86] on div "Create "PA/AF3047"" at bounding box center [475, 84] width 492 height 24
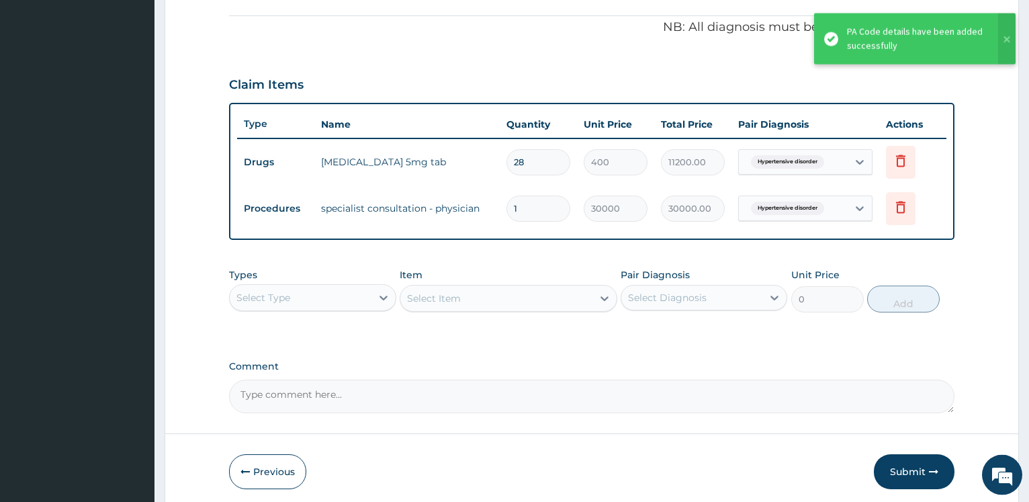
scroll to position [449, 0]
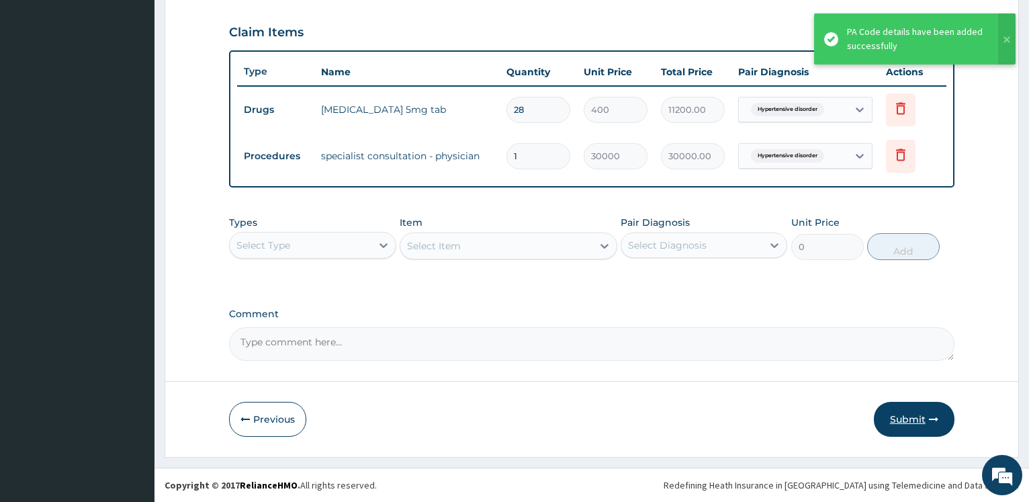
click at [909, 420] on button "Submit" at bounding box center [914, 419] width 81 height 35
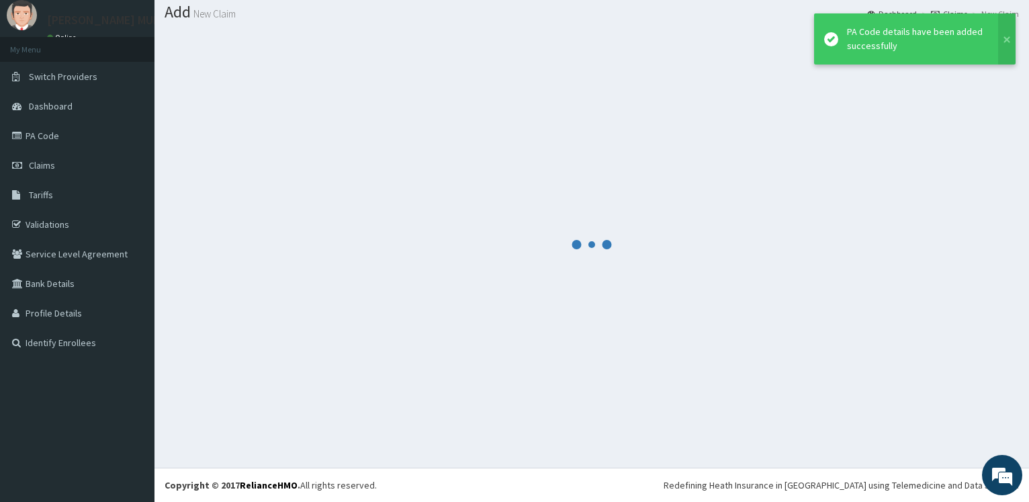
scroll to position [40, 0]
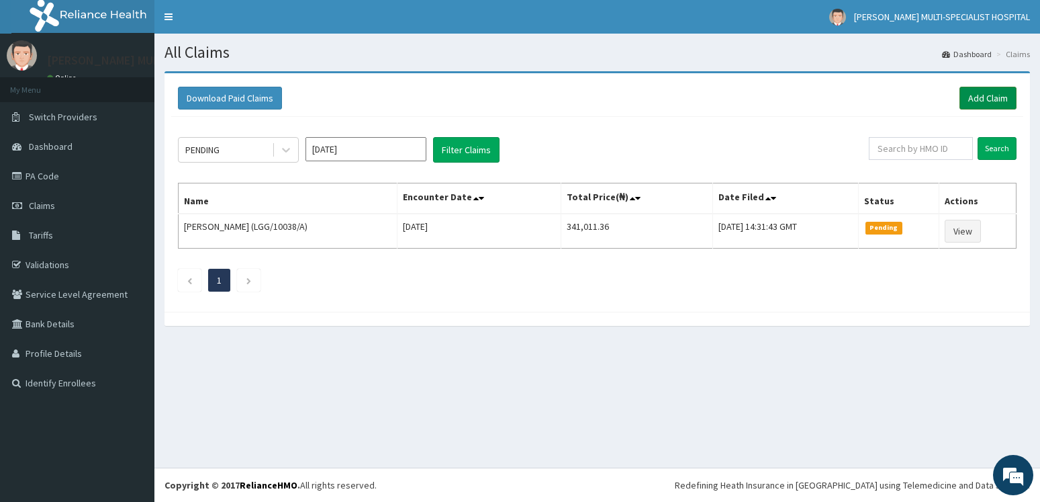
click at [992, 91] on link "Add Claim" at bounding box center [988, 98] width 57 height 23
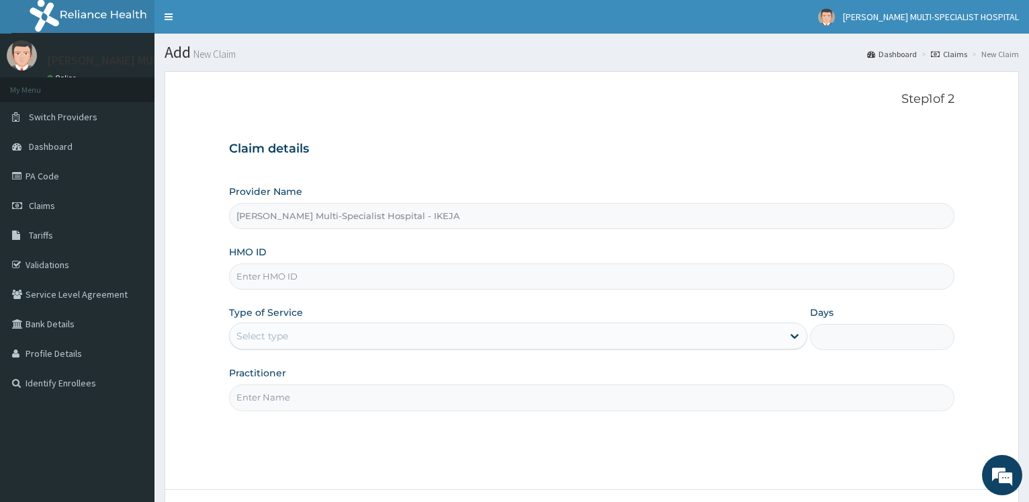
click at [334, 285] on input "HMO ID" at bounding box center [591, 276] width 725 height 26
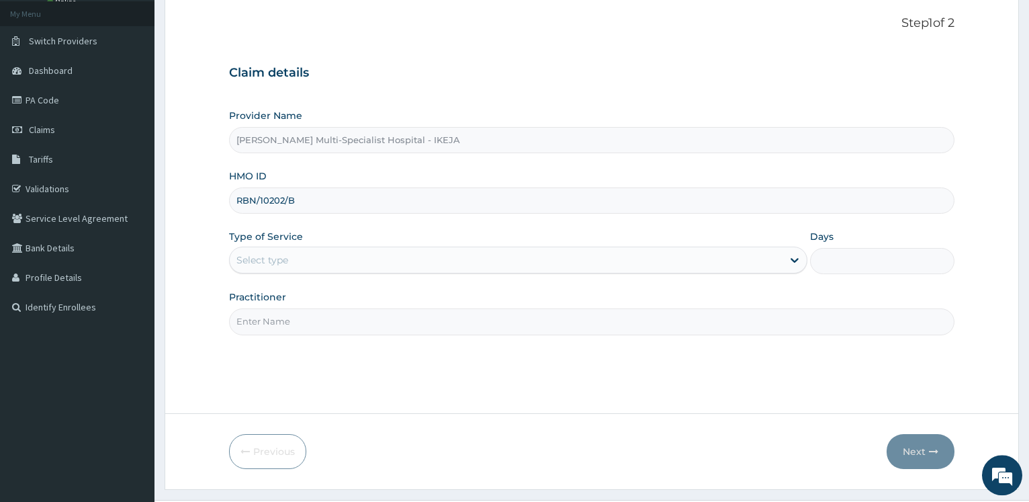
scroll to position [108, 0]
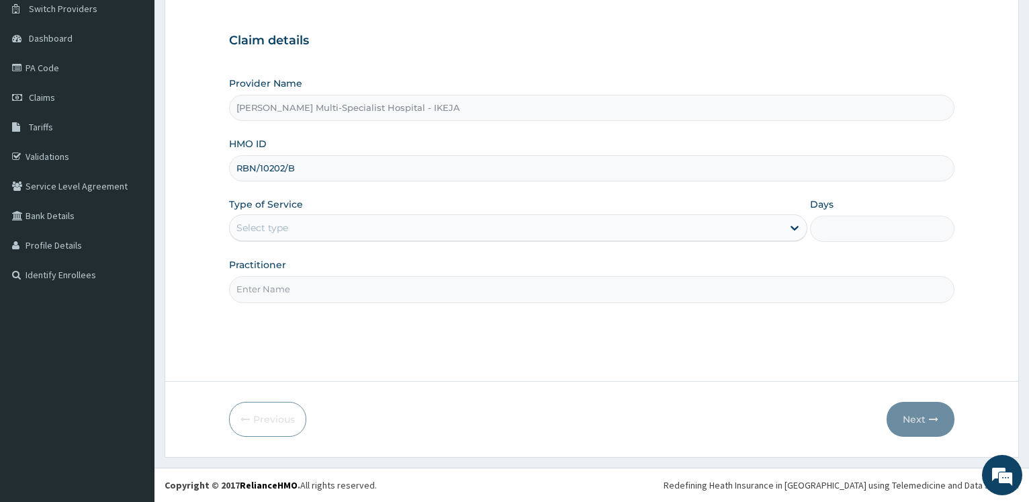
type input "RBN/10202/B"
click at [295, 229] on div "Select type" at bounding box center [506, 227] width 552 height 21
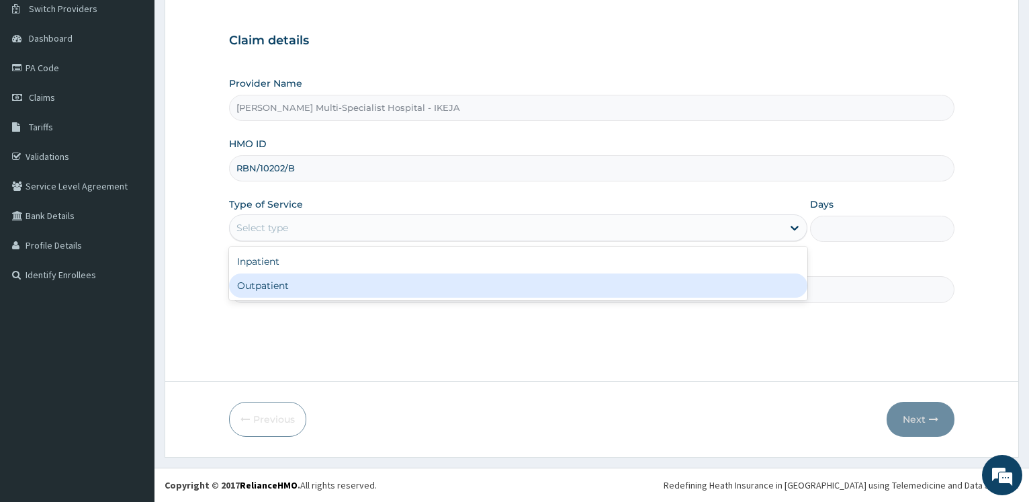
click at [284, 289] on div "Outpatient" at bounding box center [517, 285] width 577 height 24
type input "1"
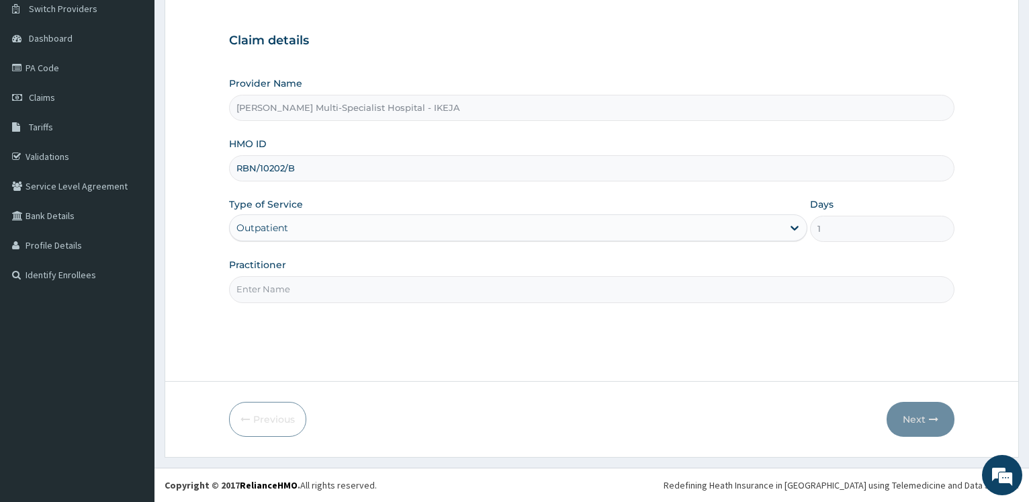
click at [284, 289] on input "Practitioner" at bounding box center [591, 289] width 725 height 26
type input "DR SALAMI"
click at [933, 406] on button "Next" at bounding box center [920, 419] width 68 height 35
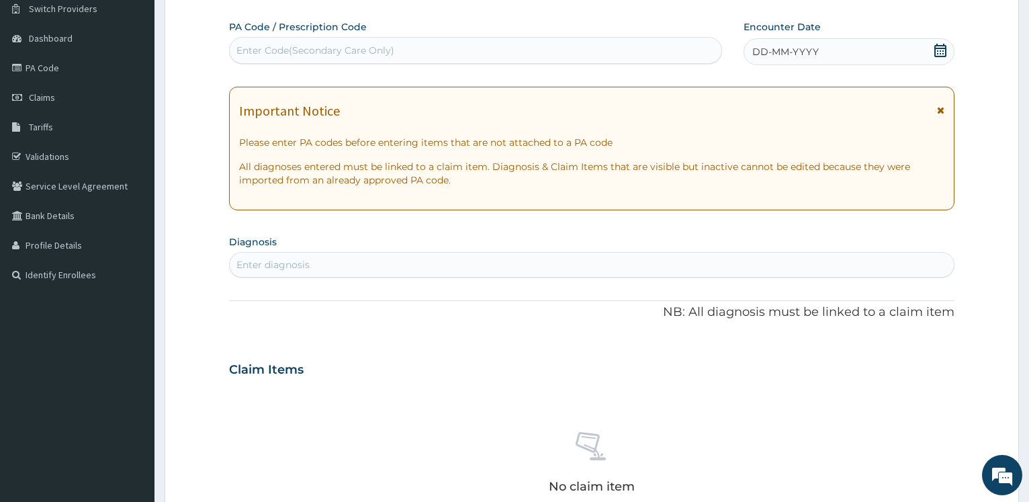
click at [315, 42] on div "Enter Code(Secondary Care Only)" at bounding box center [475, 50] width 491 height 21
type input "PA/6278EA"
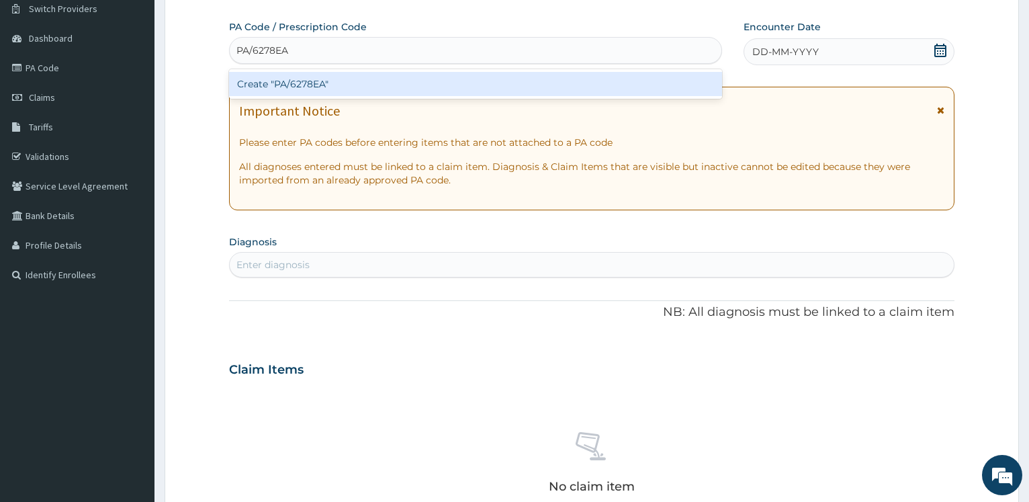
click at [325, 82] on div "Create "PA/6278EA"" at bounding box center [475, 84] width 492 height 24
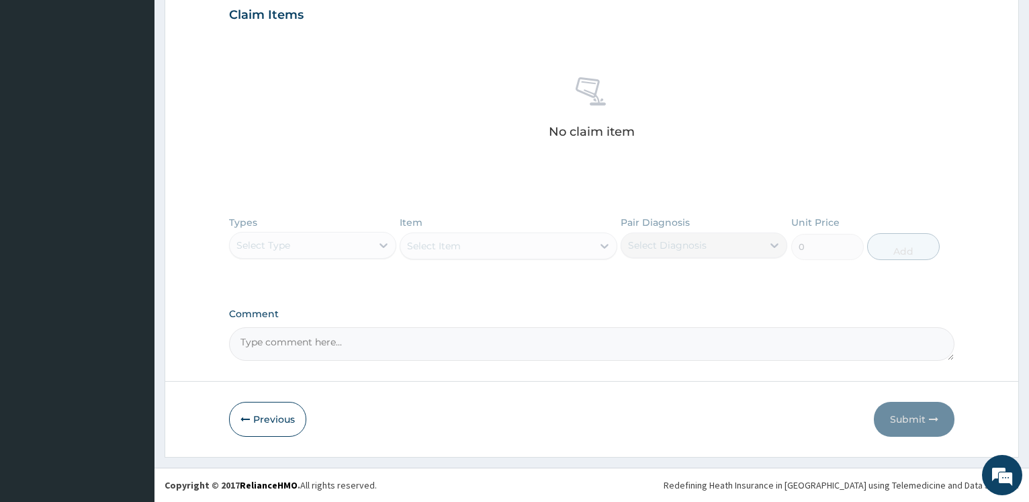
drag, startPoint x: 277, startPoint y: 430, endPoint x: 371, endPoint y: 347, distance: 125.1
click at [279, 430] on button "Previous" at bounding box center [267, 419] width 77 height 35
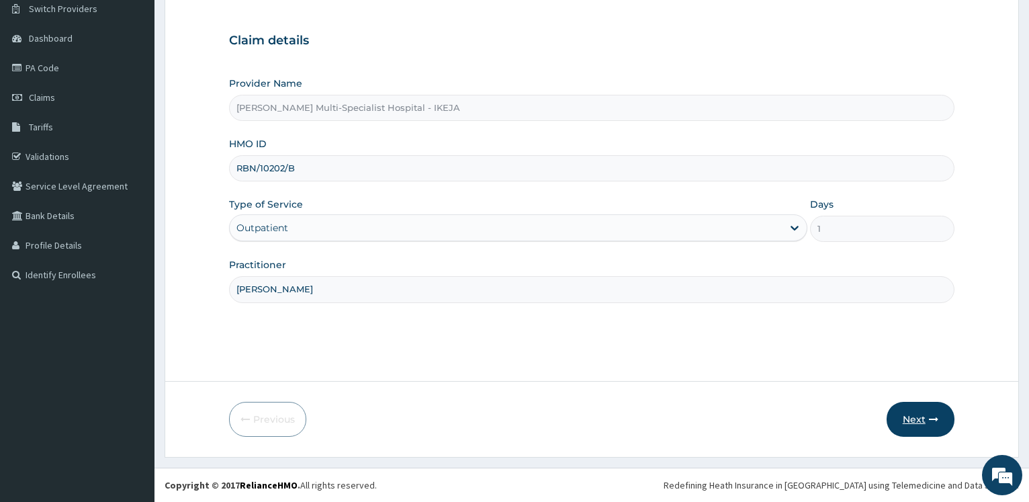
click at [914, 412] on button "Next" at bounding box center [920, 419] width 68 height 35
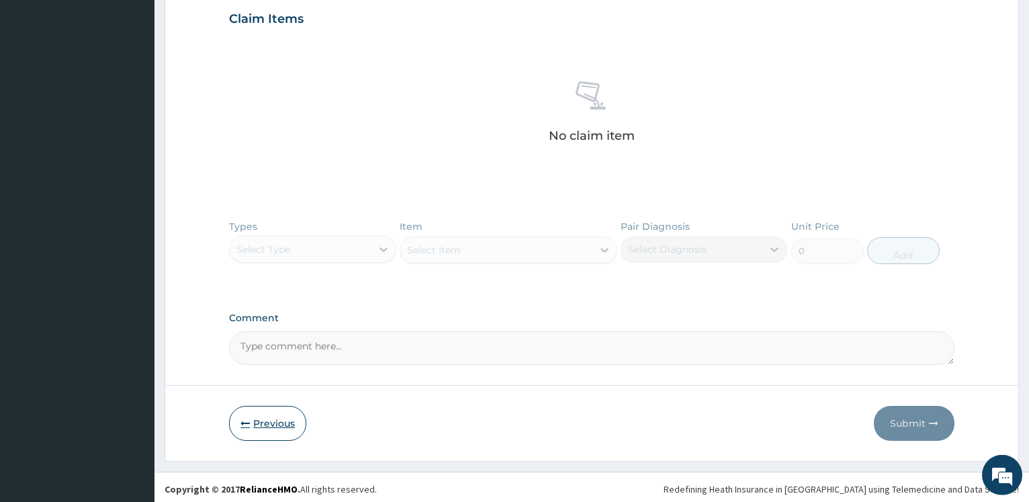
scroll to position [463, 0]
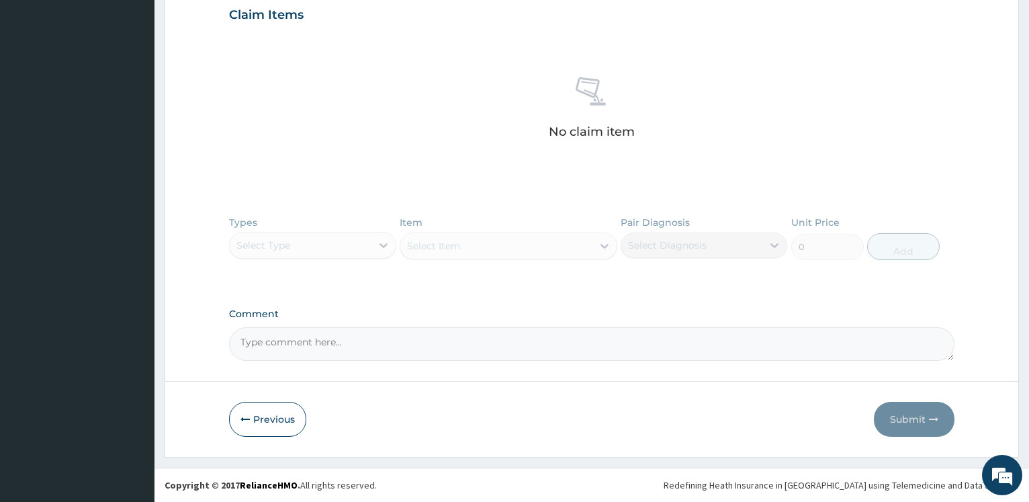
drag, startPoint x: 291, startPoint y: 426, endPoint x: 385, endPoint y: 412, distance: 95.0
click button "Previous"
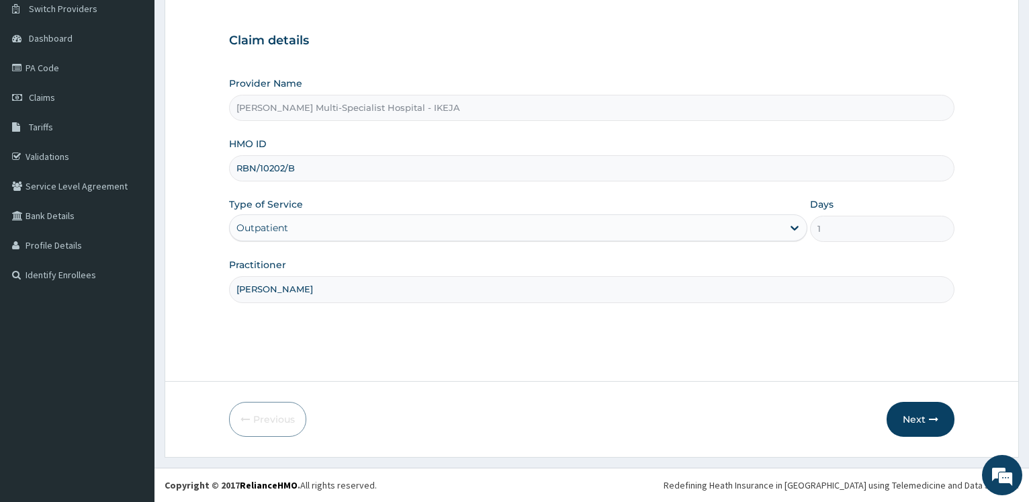
scroll to position [108, 0]
drag, startPoint x: 282, startPoint y: 171, endPoint x: 321, endPoint y: 187, distance: 41.9
click input "RBN/10202/B"
type input "RBN/10205/B"
click button "Next"
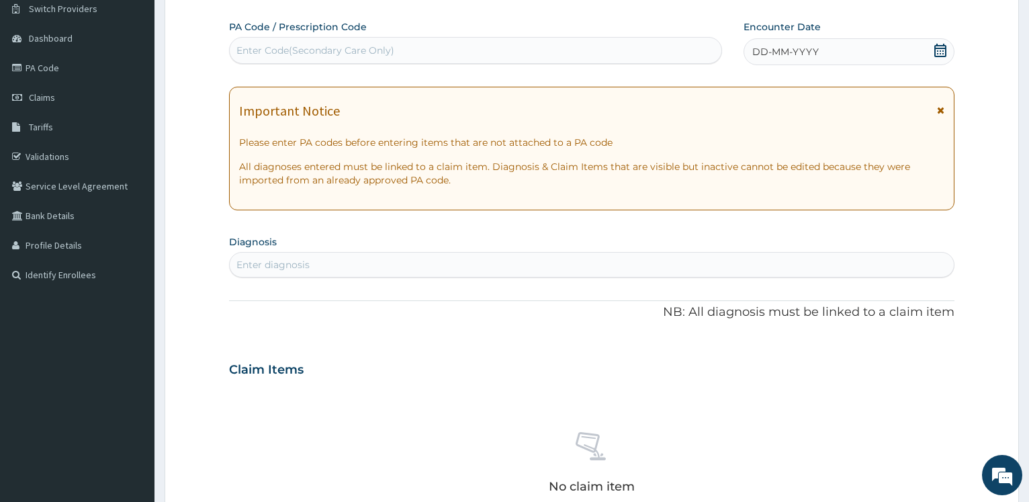
click div "Enter Code(Secondary Care Only)"
type input "PA/6278EA"
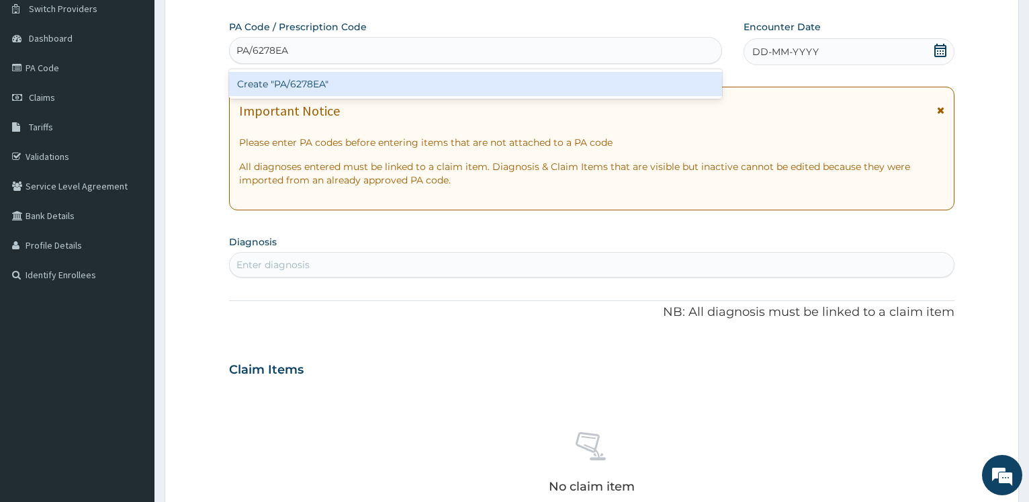
click div "Create "PA/6278EA""
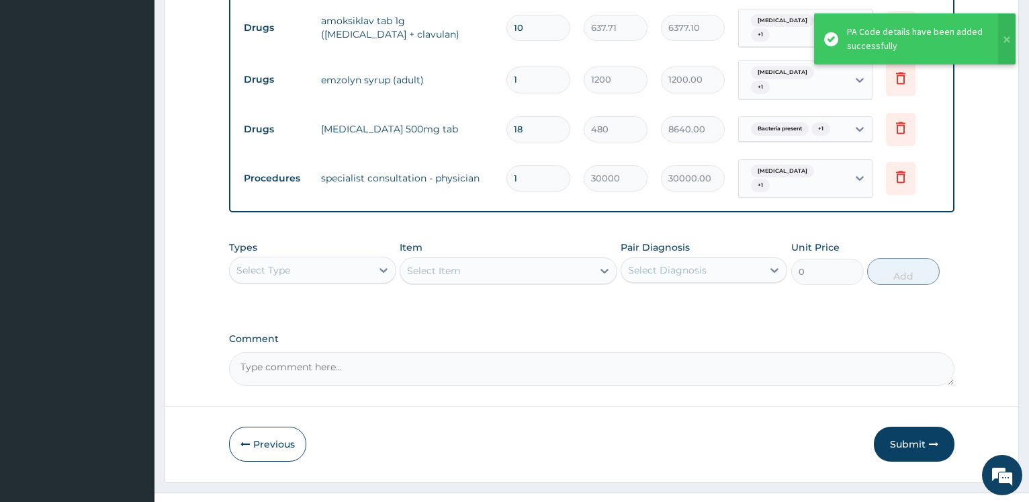
scroll to position [663, 0]
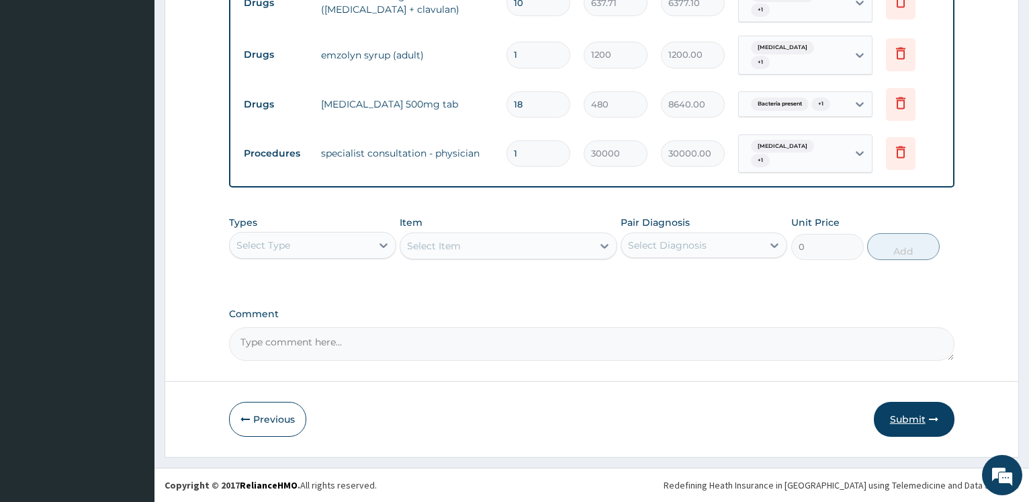
click button "Submit"
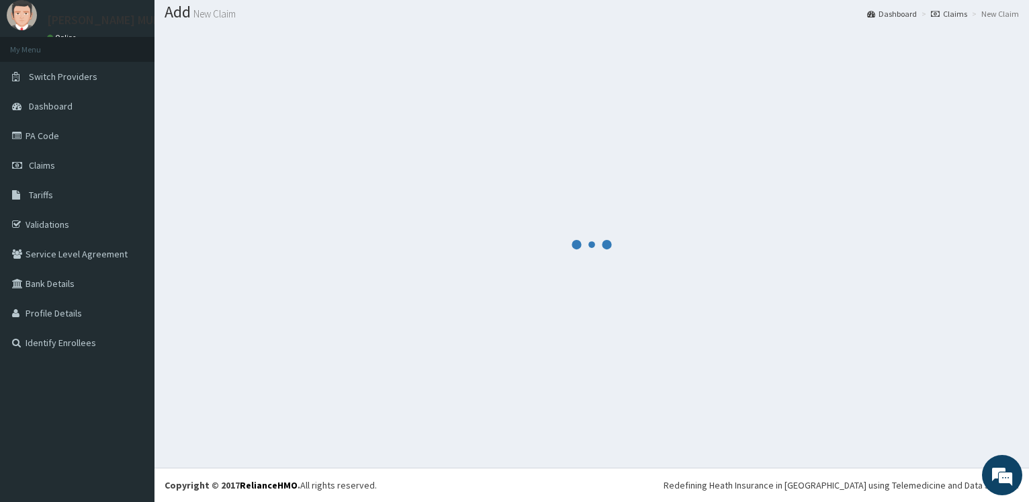
scroll to position [40, 0]
